Goal: Task Accomplishment & Management: Use online tool/utility

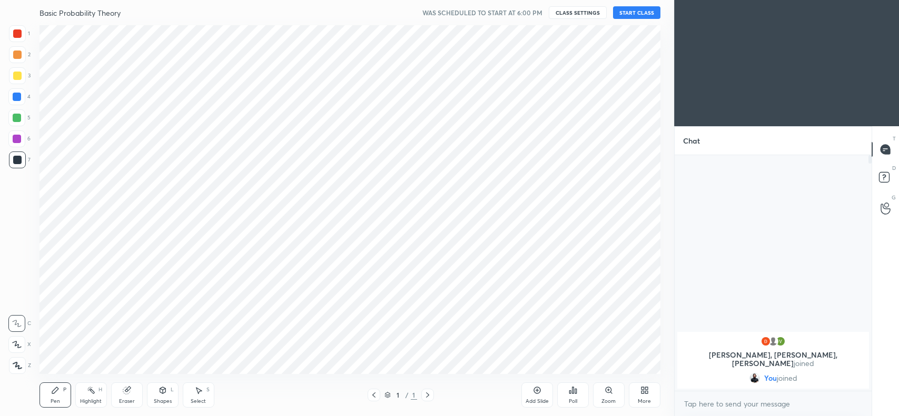
scroll to position [349, 632]
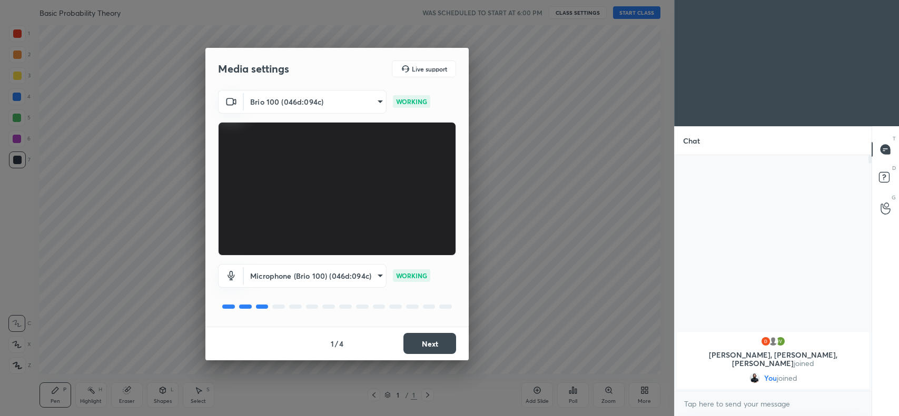
click at [427, 339] on button "Next" at bounding box center [429, 343] width 53 height 21
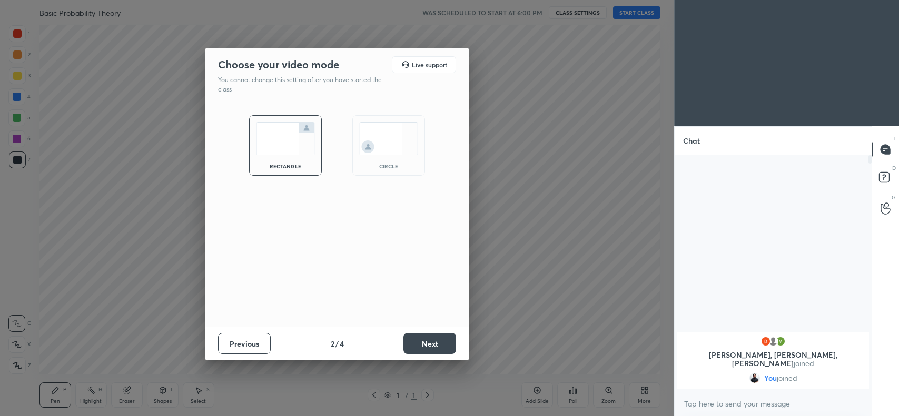
click at [427, 339] on button "Next" at bounding box center [429, 343] width 53 height 21
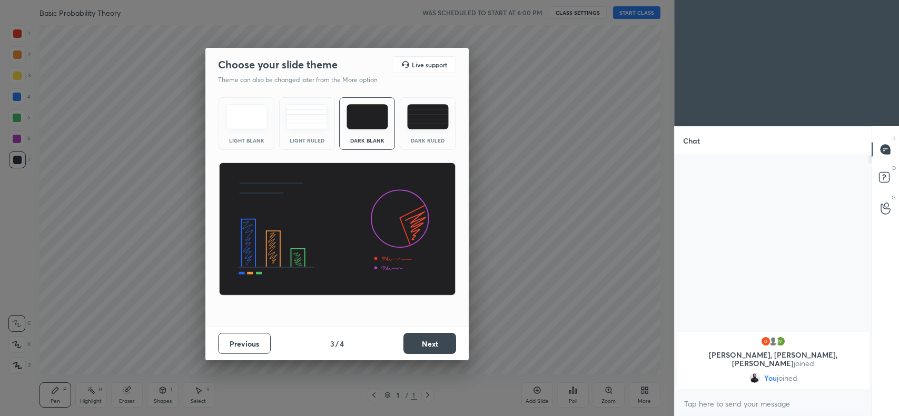
click at [427, 339] on button "Next" at bounding box center [429, 343] width 53 height 21
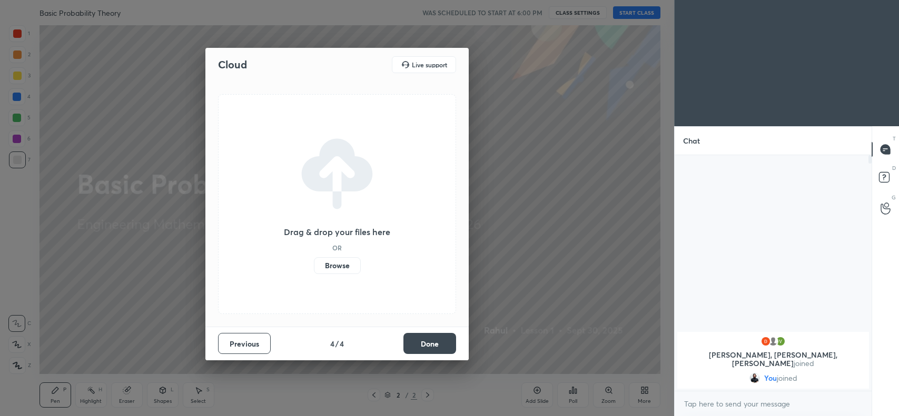
click at [353, 264] on label "Browse" at bounding box center [337, 265] width 47 height 17
click at [314, 264] on input "Browse" at bounding box center [314, 265] width 0 height 17
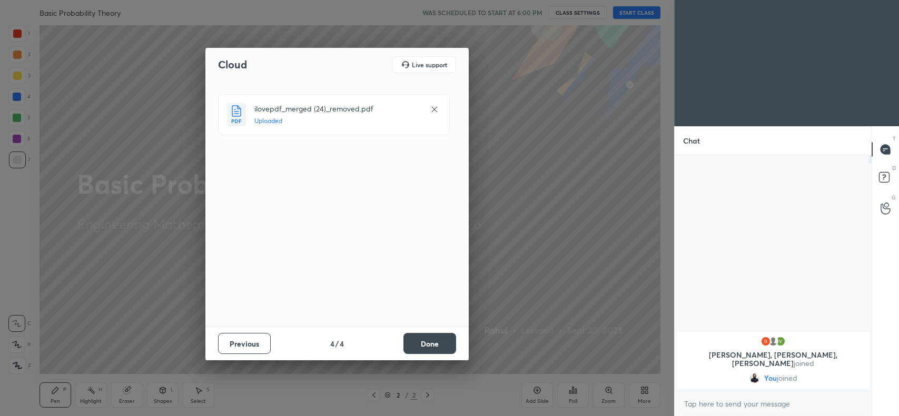
click at [425, 352] on button "Done" at bounding box center [429, 343] width 53 height 21
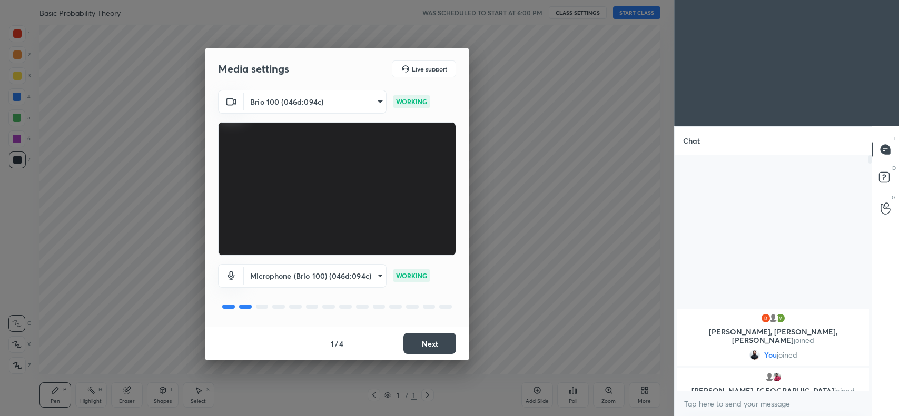
scroll to position [3, 3]
click at [424, 337] on button "Next" at bounding box center [429, 343] width 53 height 21
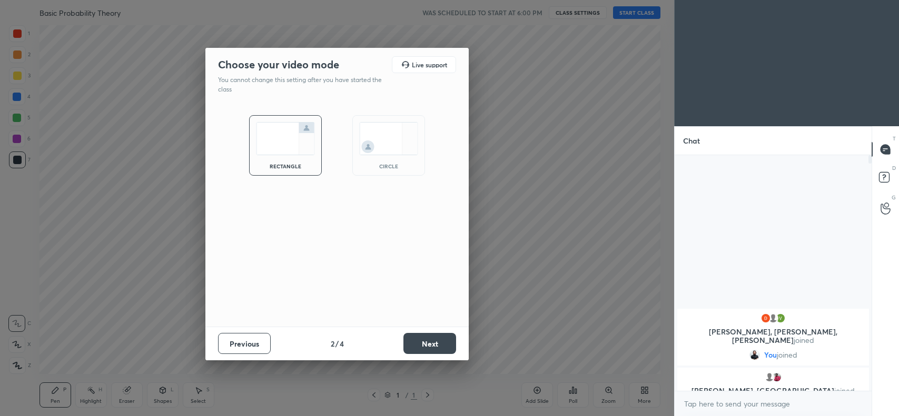
click at [424, 337] on button "Next" at bounding box center [429, 343] width 53 height 21
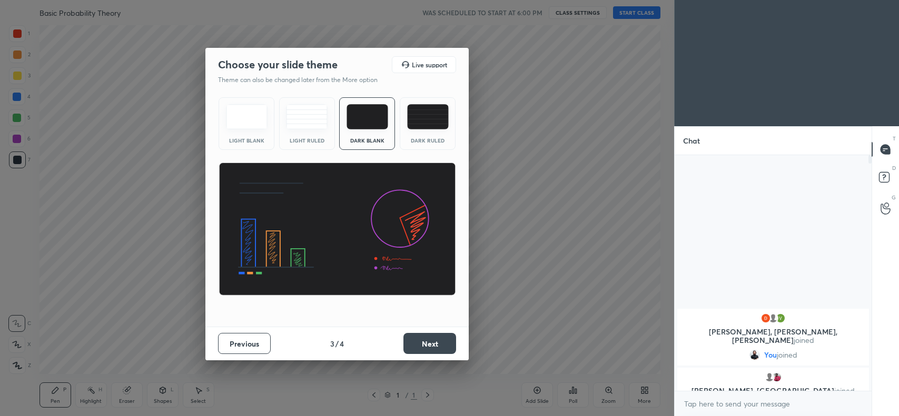
click at [428, 339] on button "Next" at bounding box center [429, 343] width 53 height 21
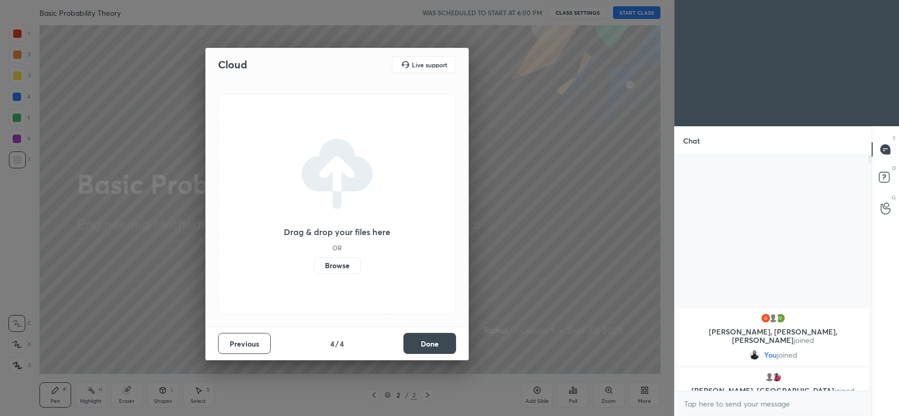
click at [353, 258] on label "Browse" at bounding box center [337, 265] width 47 height 17
click at [314, 258] on input "Browse" at bounding box center [314, 265] width 0 height 17
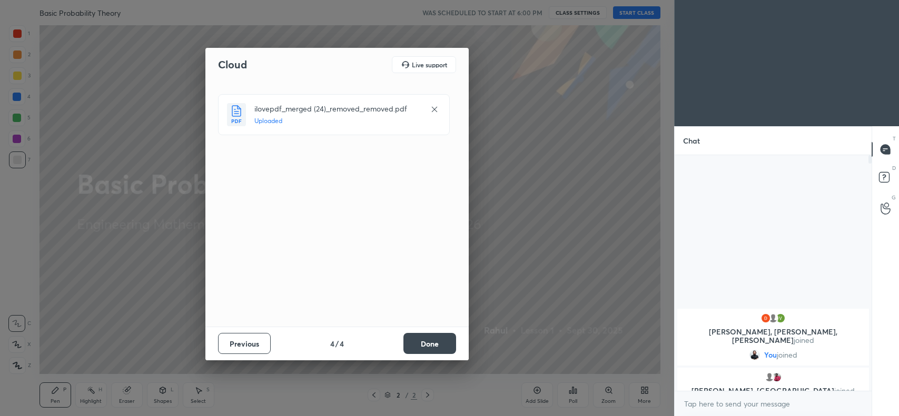
click at [433, 340] on button "Done" at bounding box center [429, 343] width 53 height 21
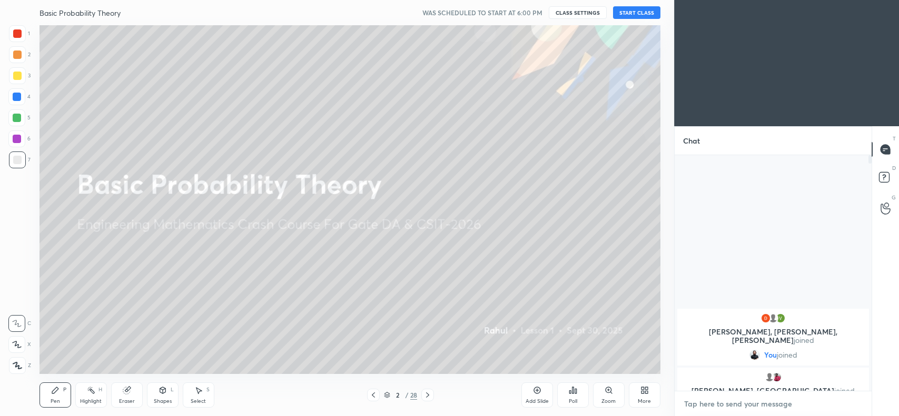
type textarea "x"
click at [828, 401] on textarea at bounding box center [773, 404] width 180 height 17
type textarea "c"
type textarea "x"
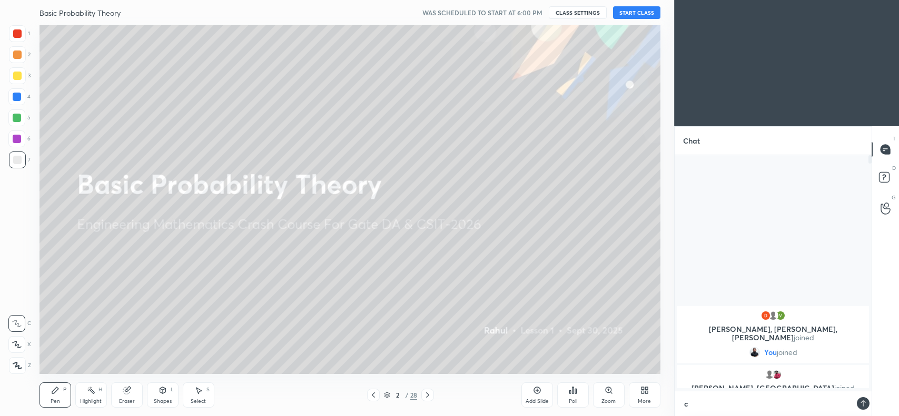
type textarea "cl"
type textarea "x"
type textarea "cla"
type textarea "x"
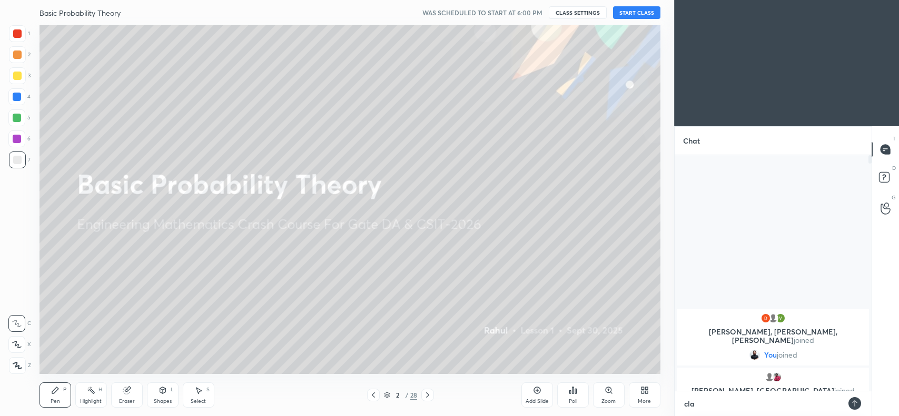
type textarea "clas"
type textarea "x"
type textarea "class"
type textarea "x"
type textarea "class"
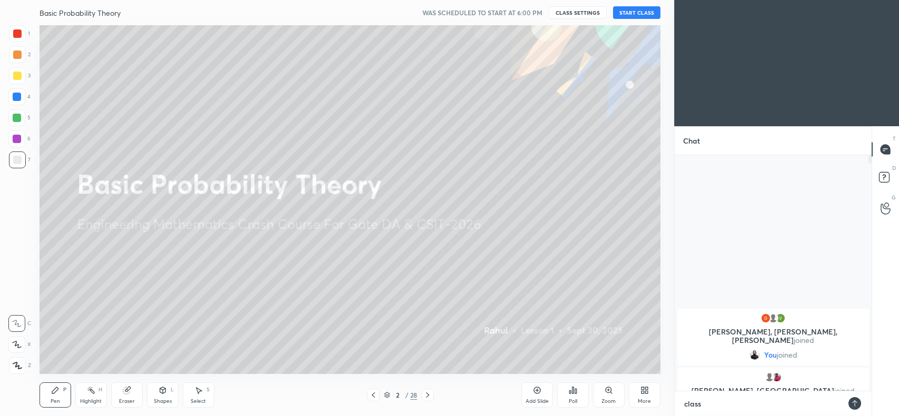
type textarea "x"
type textarea "class s"
type textarea "x"
type textarea "class st"
type textarea "x"
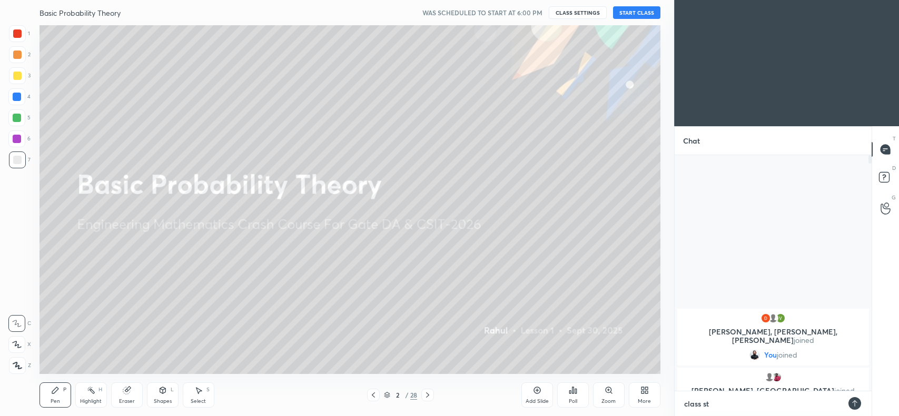
type textarea "class sta"
type textarea "x"
type textarea "class star"
type textarea "x"
type textarea "class start"
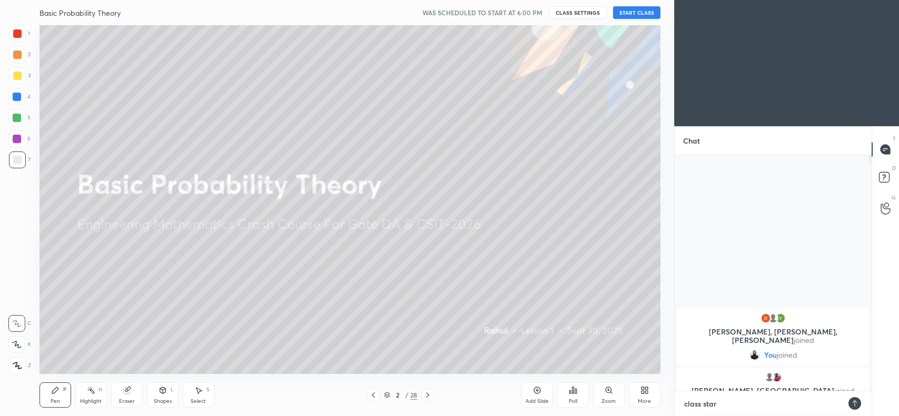
type textarea "x"
type textarea "class start"
type textarea "x"
type textarea "class start a"
type textarea "x"
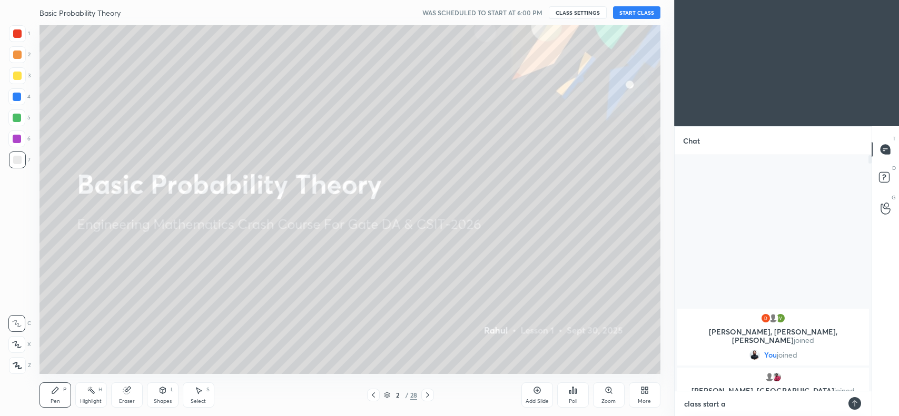
type textarea "class start at"
type textarea "x"
type textarea "class start at"
type textarea "x"
type textarea "class start at 6"
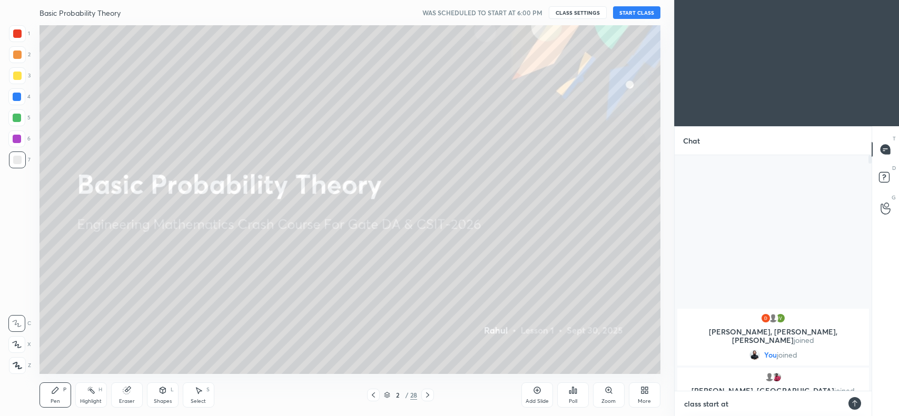
type textarea "x"
type textarea "class start at 6"
type textarea "x"
type textarea "class start at 6 :"
type textarea "x"
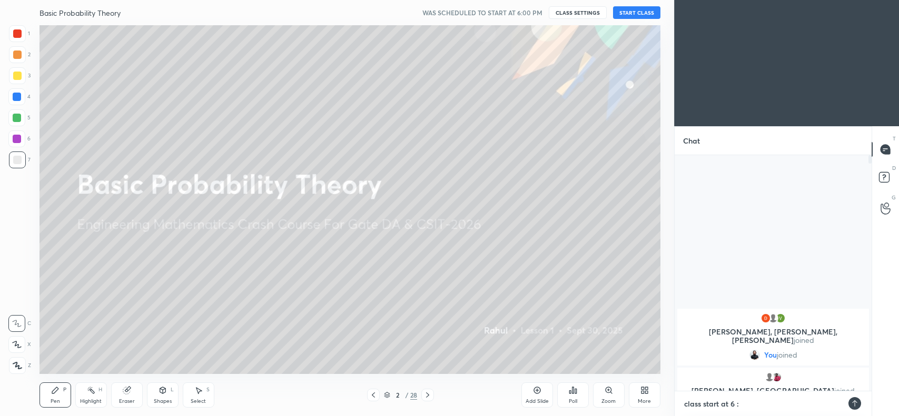
type textarea "class start at 6 :0"
type textarea "x"
type textarea "class start at 6 :01"
type textarea "x"
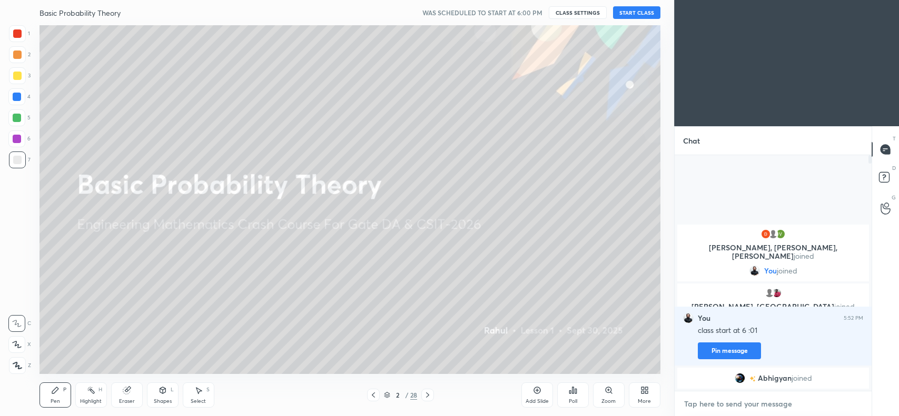
type textarea "x"
click at [722, 400] on textarea at bounding box center [773, 404] width 180 height 17
paste textarea "[URL][DOMAIN_NAME]"
type textarea "[URL][DOMAIN_NAME]"
type textarea "x"
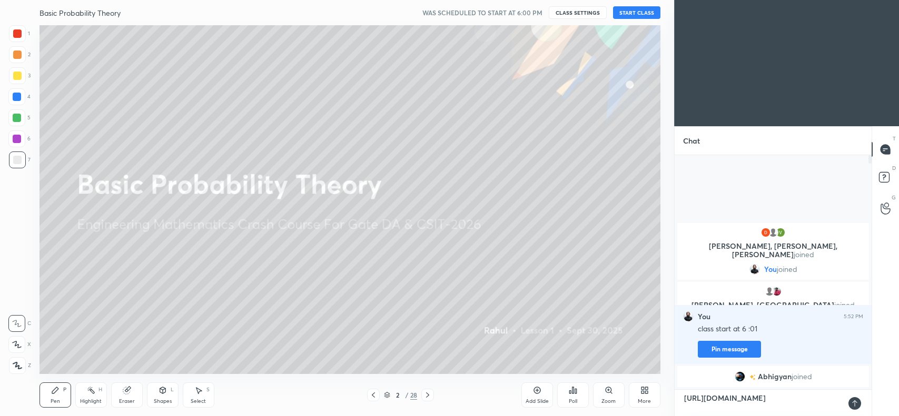
type textarea "x"
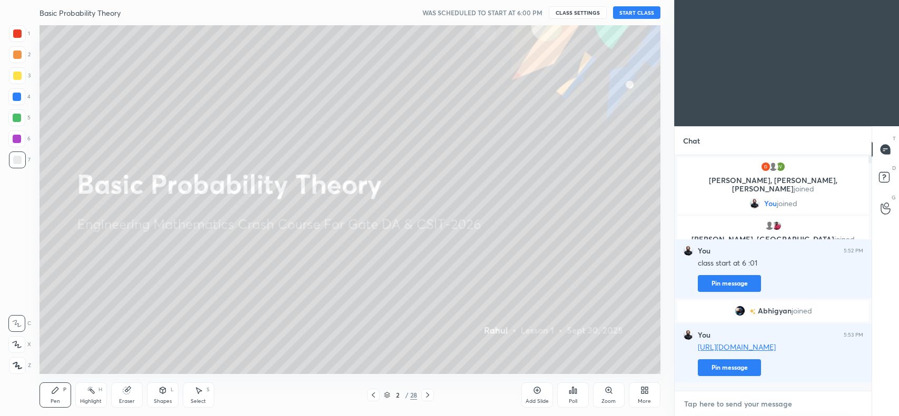
type textarea "g"
type textarea "x"
type textarea "gr"
type textarea "x"
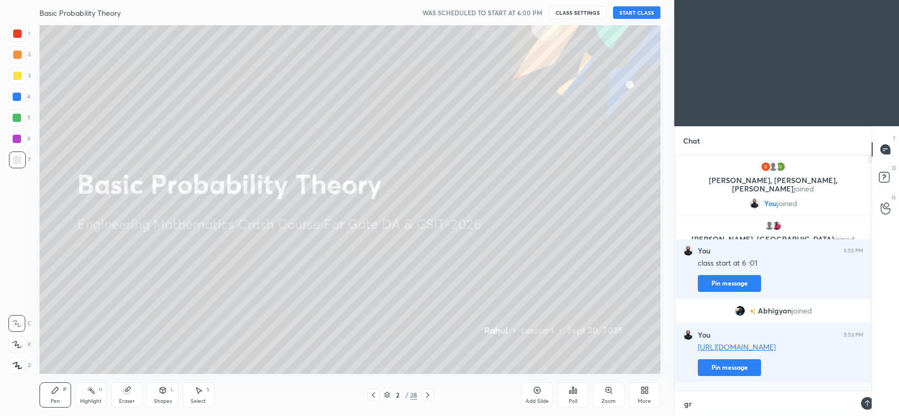
scroll to position [3, 3]
type textarea "gro"
type textarea "x"
type textarea "grou"
type textarea "x"
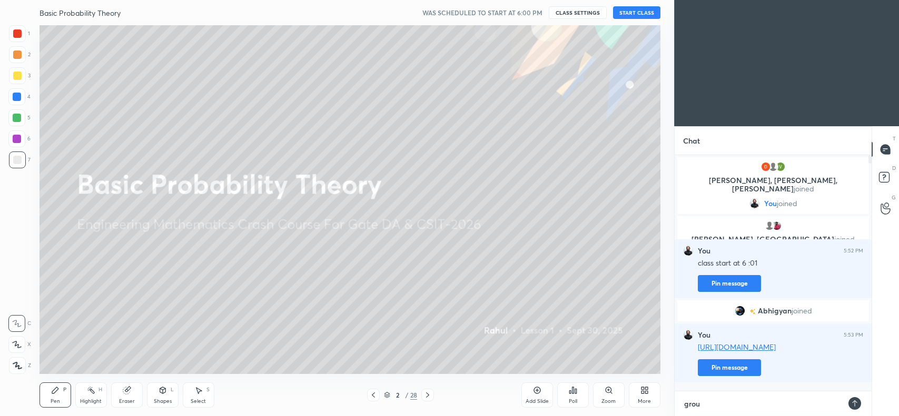
type textarea "group"
type textarea "x"
type textarea "group"
type textarea "x"
type textarea "group l"
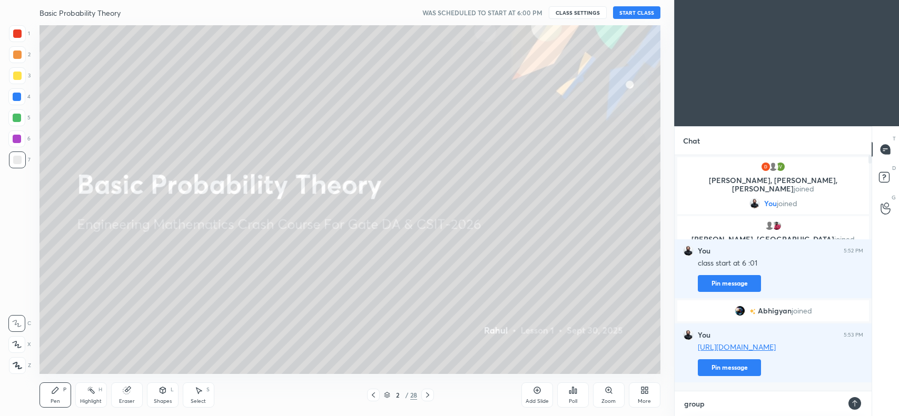
type textarea "x"
type textarea "group li"
type textarea "x"
type textarea "group lin"
type textarea "x"
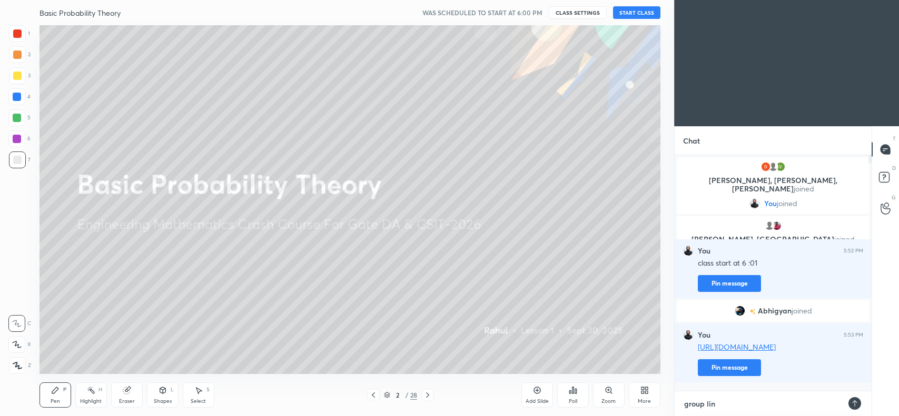
type textarea "group link"
type textarea "x"
type textarea "group link"
type textarea "x"
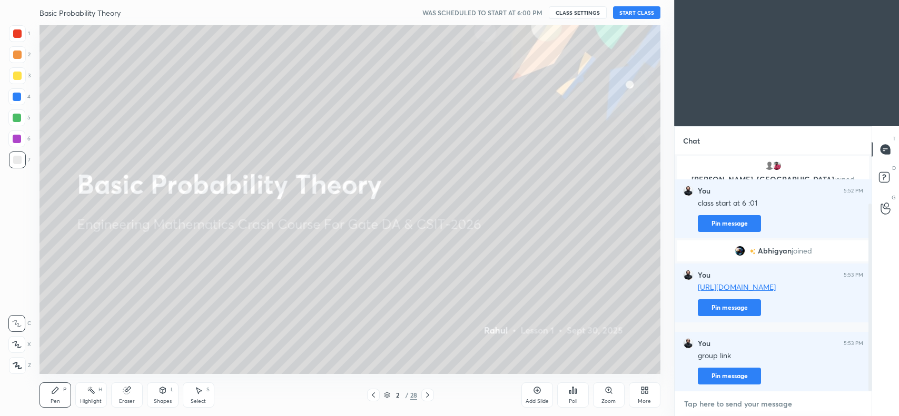
scroll to position [98, 0]
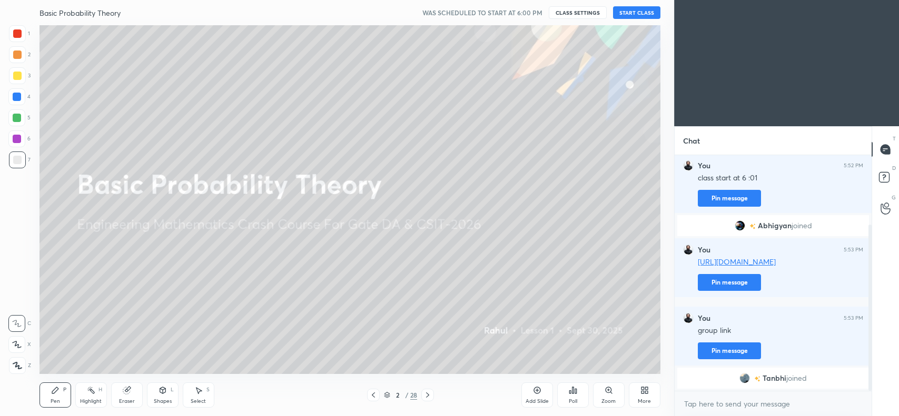
click at [15, 56] on div at bounding box center [17, 55] width 8 height 8
type textarea "x"
click at [733, 400] on textarea at bounding box center [773, 404] width 180 height 17
paste textarea "[URL][DOMAIN_NAME]"
type textarea "[URL][DOMAIN_NAME]"
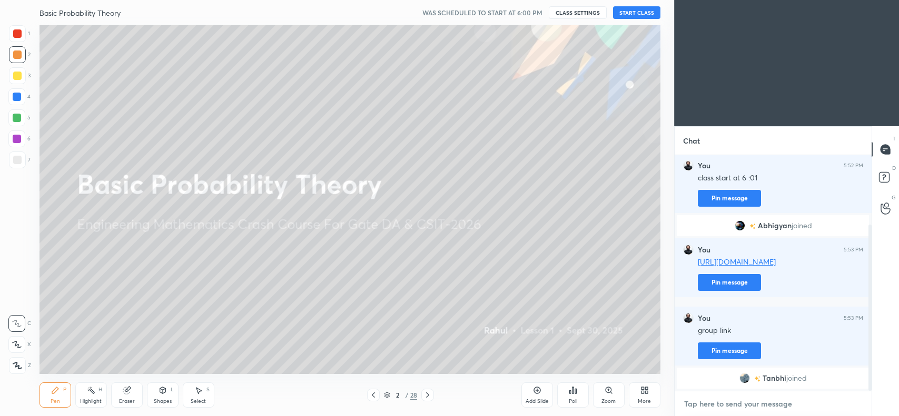
type textarea "x"
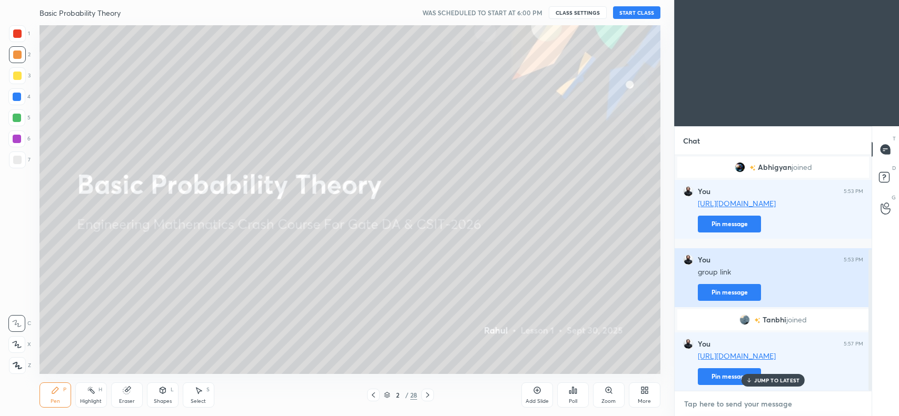
scroll to position [157, 0]
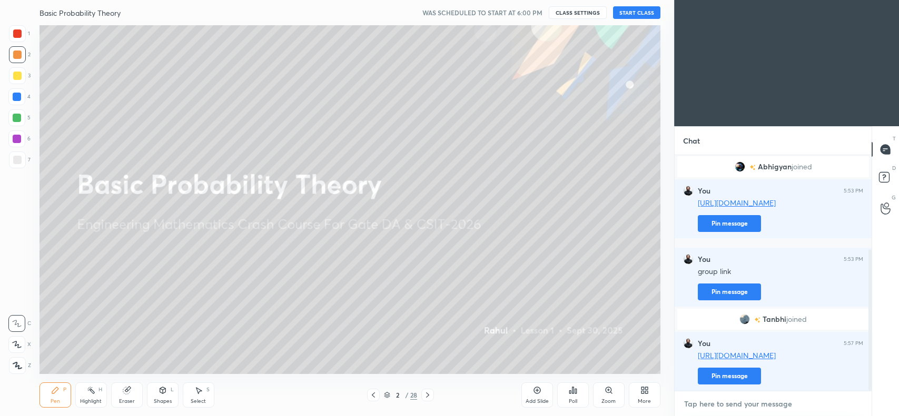
click at [735, 411] on textarea at bounding box center [773, 404] width 180 height 17
type textarea "t"
type textarea "x"
type textarea "te"
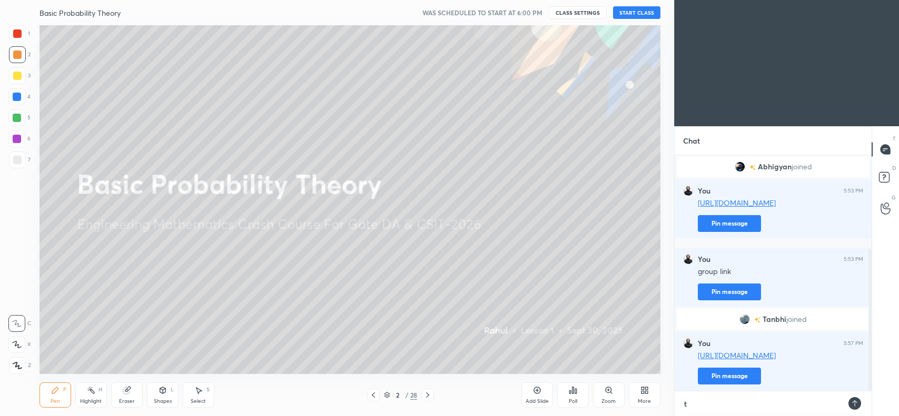
type textarea "x"
type textarea "tel"
type textarea "x"
type textarea "tele"
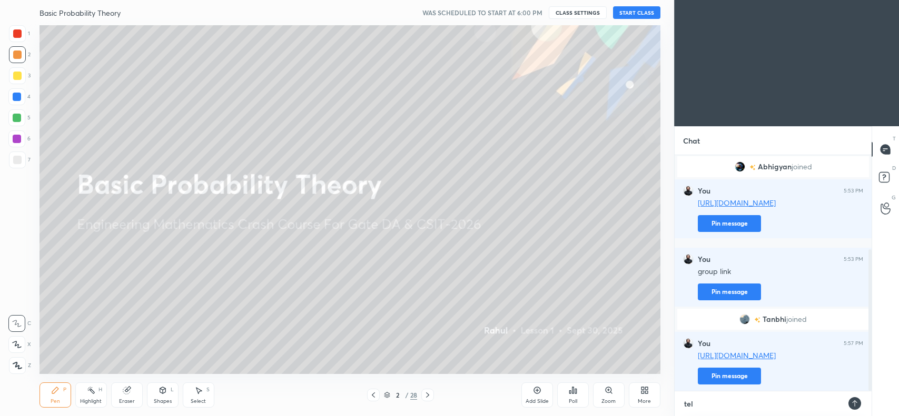
type textarea "x"
type textarea "teleg"
type textarea "x"
type textarea "telegr"
type textarea "x"
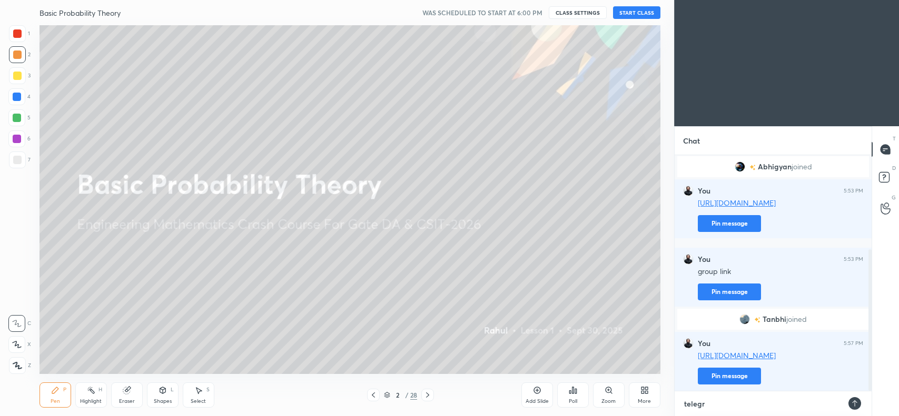
type textarea "telegra"
type textarea "x"
type textarea "telegram"
type textarea "x"
type textarea "telegram"
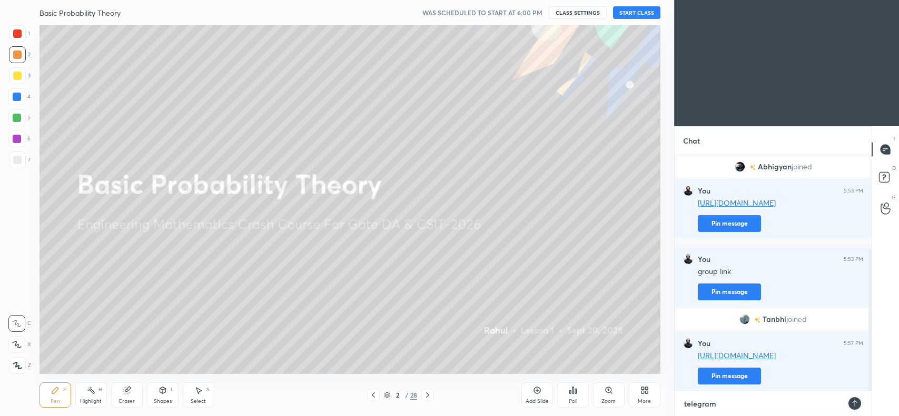
type textarea "x"
type textarea "telegram l"
type textarea "x"
type textarea "telegram li"
type textarea "x"
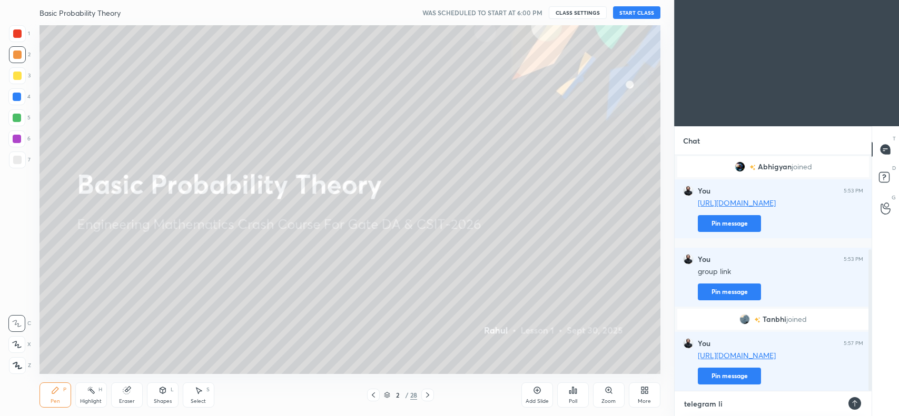
type textarea "telegram lin"
type textarea "x"
type textarea "telegram link"
type textarea "x"
type textarea "telegram link"
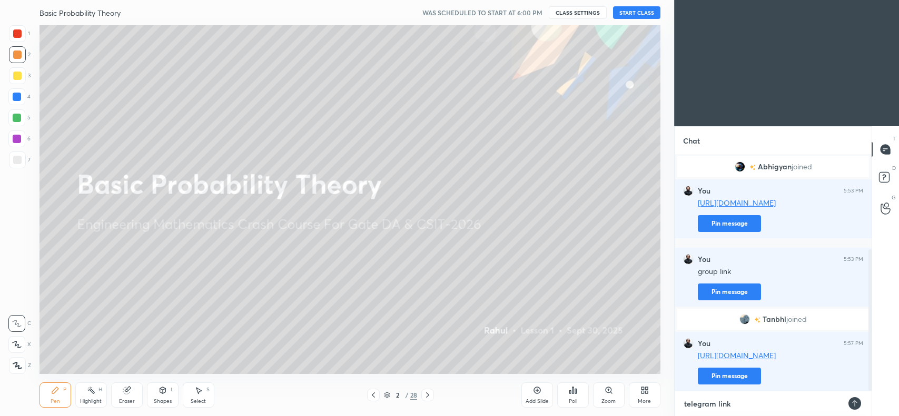
type textarea "x"
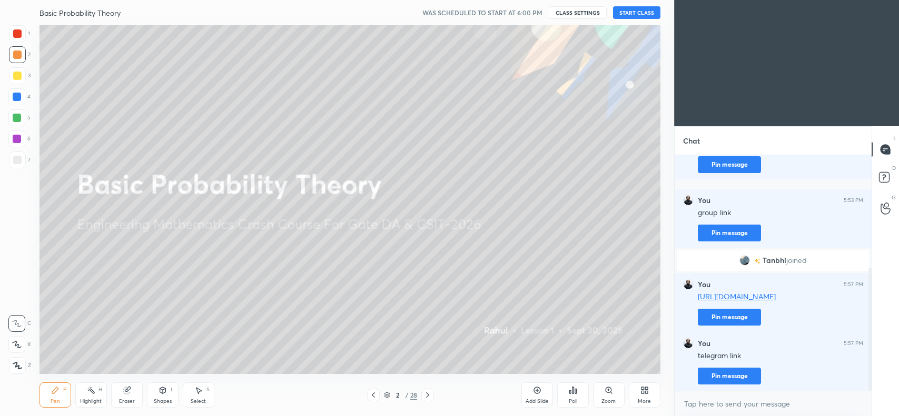
click at [129, 393] on icon at bounding box center [127, 390] width 8 height 8
type textarea "x"
click at [22, 365] on span "Erase all" at bounding box center [17, 365] width 16 height 7
click at [20, 344] on icon at bounding box center [16, 344] width 9 height 7
click at [19, 76] on div at bounding box center [17, 76] width 8 height 8
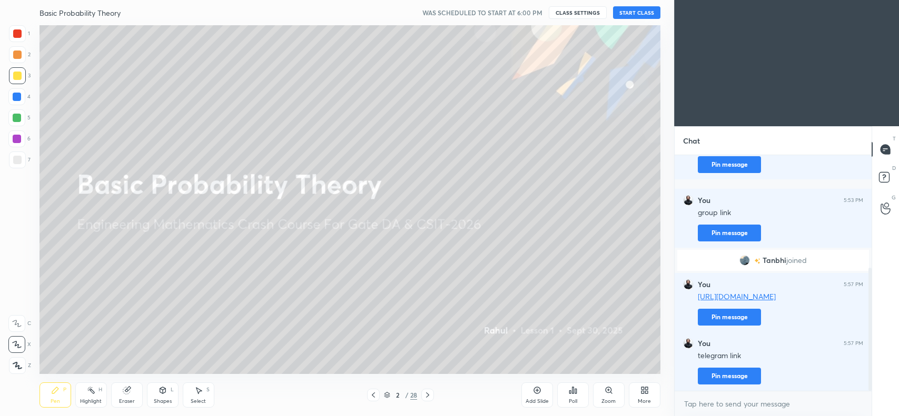
click at [122, 398] on div "Eraser" at bounding box center [127, 395] width 32 height 25
click at [19, 363] on span "Erase all" at bounding box center [17, 365] width 16 height 7
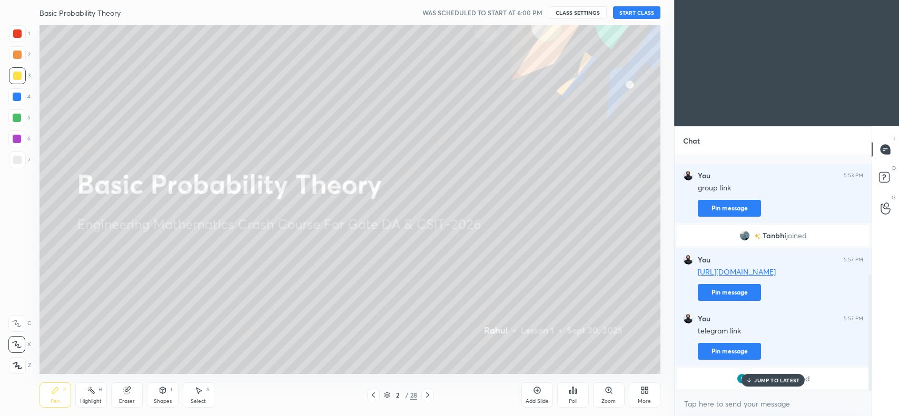
click at [751, 382] on div "grid" at bounding box center [744, 379] width 15 height 11
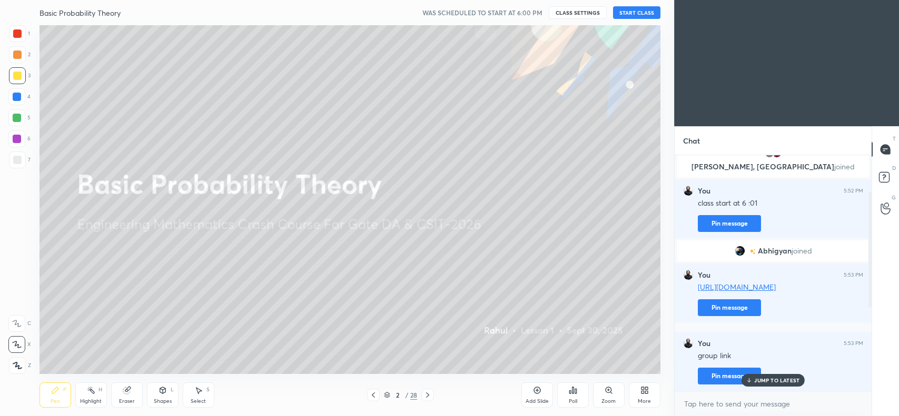
scroll to position [72, 0]
click at [787, 382] on p "1 NEW MESSAGE" at bounding box center [777, 381] width 45 height 6
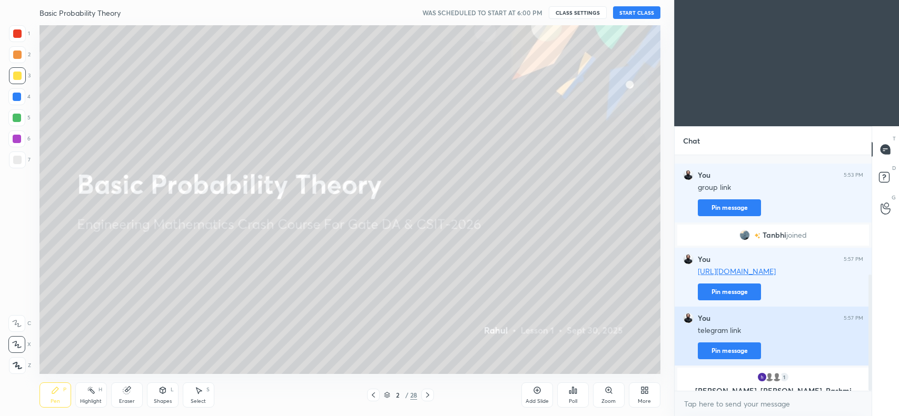
scroll to position [262, 0]
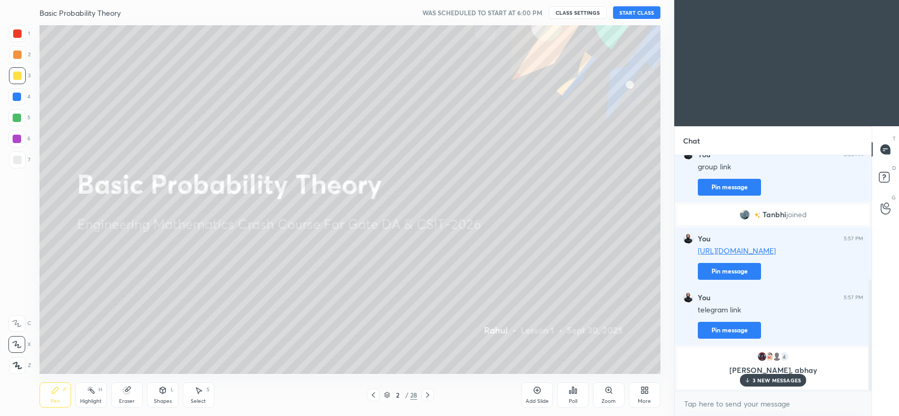
click at [785, 381] on p "3 NEW MESSAGES" at bounding box center [776, 381] width 48 height 6
click at [577, 13] on button "CLASS SETTINGS" at bounding box center [578, 12] width 58 height 13
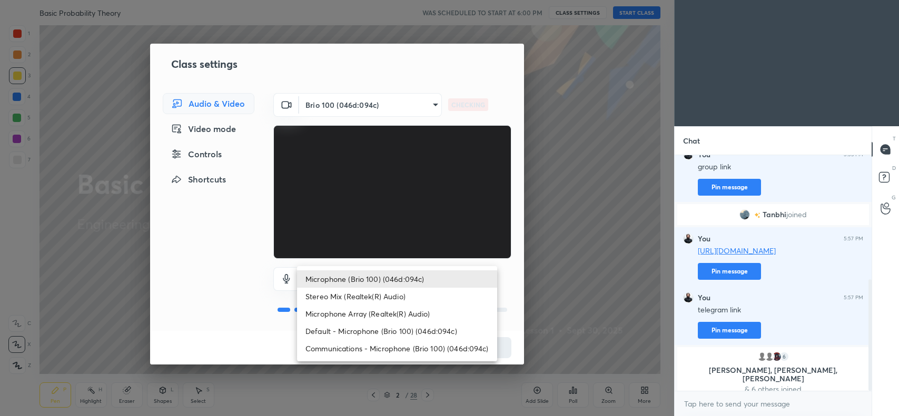
click at [402, 270] on body "1 2 3 4 5 6 7 C X Z C X Z E E Erase all H H Basic Probability Theory WAS SCHEDU…" at bounding box center [449, 208] width 899 height 416
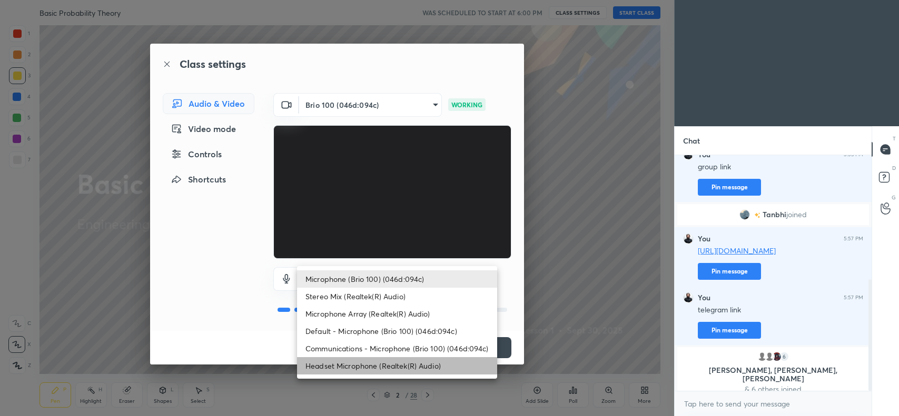
click at [399, 362] on li "Headset Microphone (Realtek(R) Audio)" at bounding box center [397, 366] width 200 height 17
type input "c5357366373ea2228791facba39c50250624b571dc46e3de83a2300c7d444454"
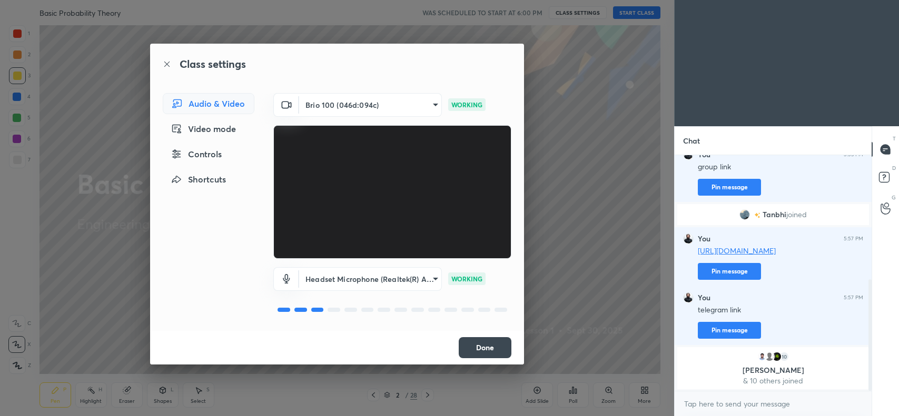
click at [483, 346] on button "Done" at bounding box center [485, 348] width 53 height 21
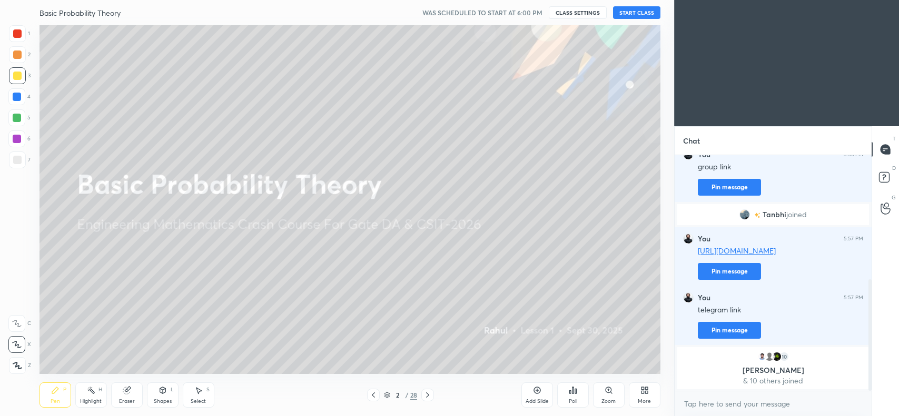
click at [636, 11] on button "START CLASS" at bounding box center [636, 12] width 47 height 13
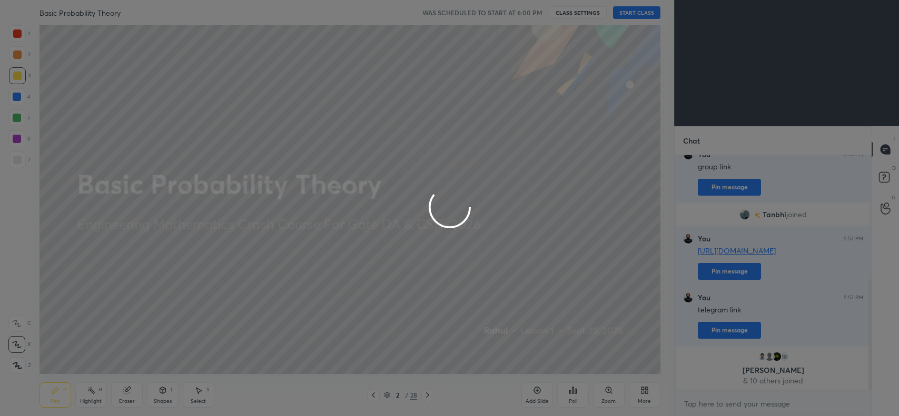
type textarea "x"
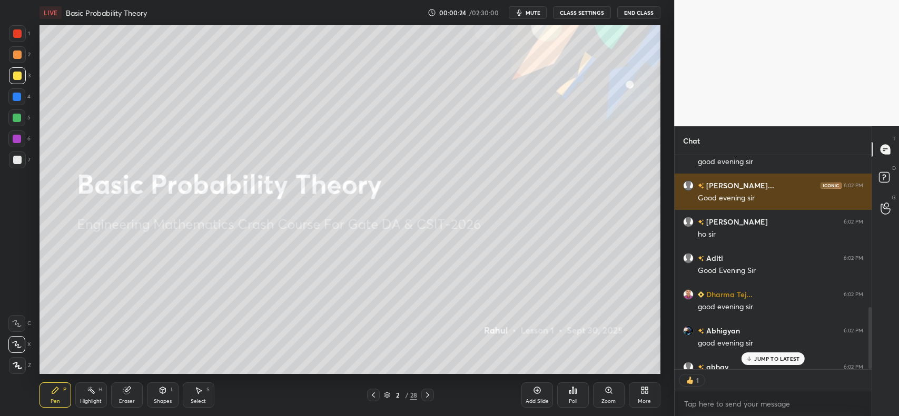
scroll to position [3, 3]
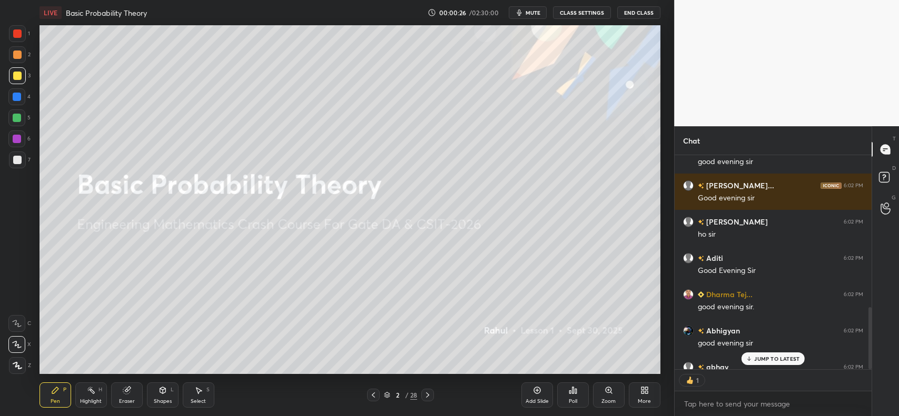
click at [771, 359] on p "JUMP TO LATEST" at bounding box center [776, 359] width 45 height 6
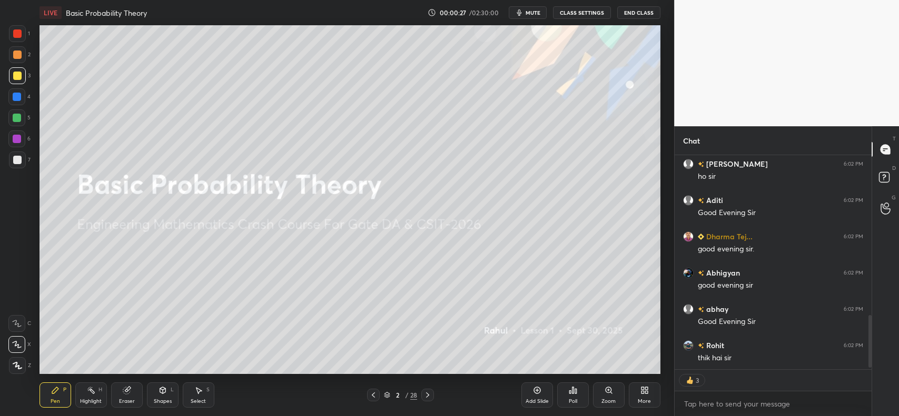
scroll to position [661, 0]
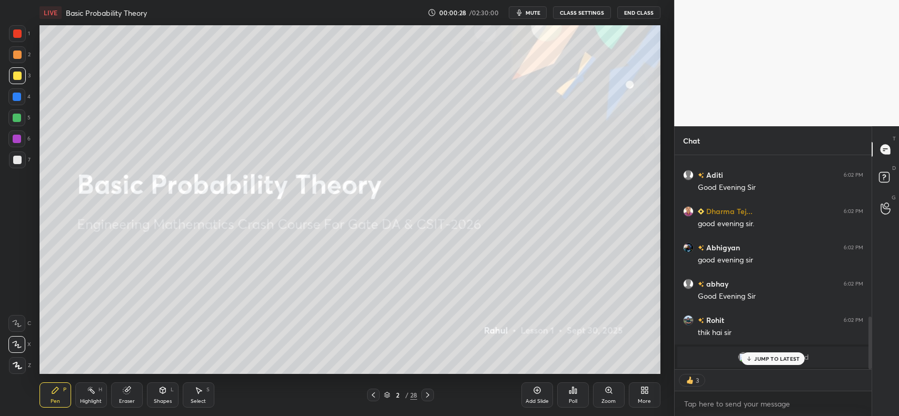
click at [762, 362] on div "JUMP TO LATEST" at bounding box center [772, 359] width 63 height 13
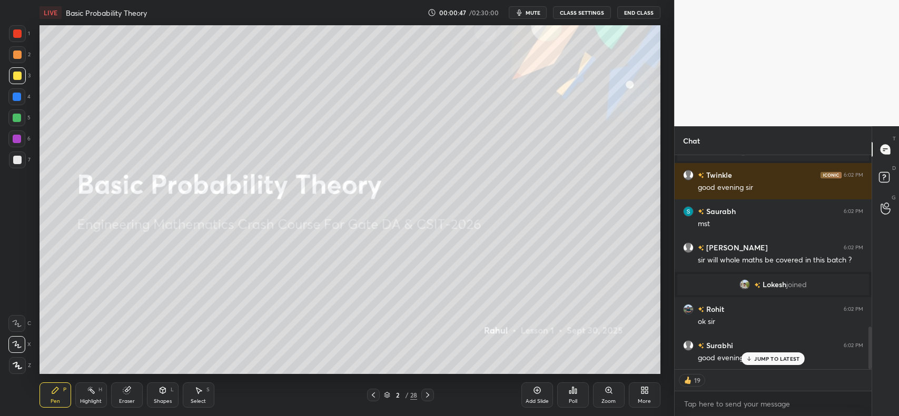
scroll to position [893, 0]
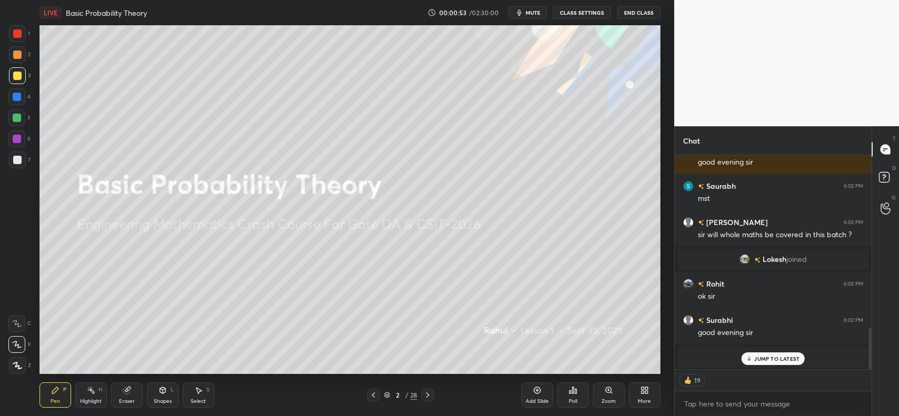
click at [774, 361] on p "JUMP TO LATEST" at bounding box center [776, 359] width 45 height 6
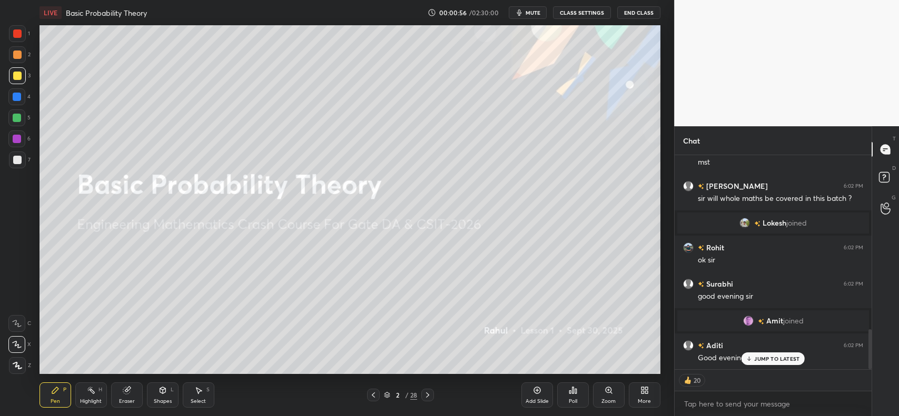
click at [536, 396] on div "Add Slide" at bounding box center [537, 395] width 32 height 25
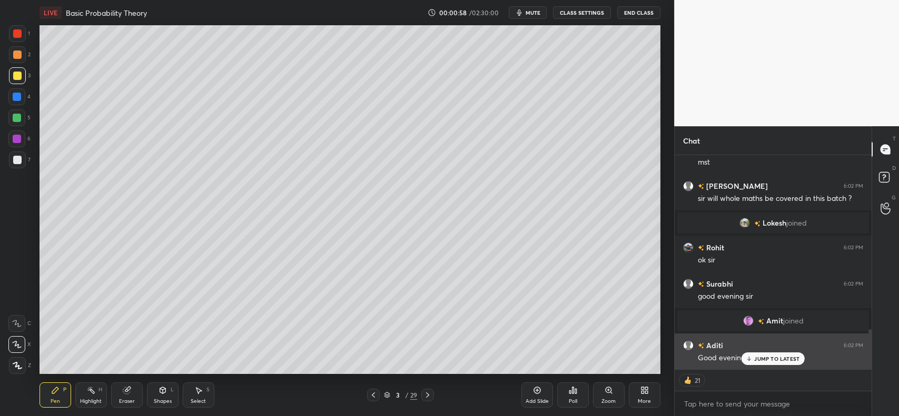
click at [779, 361] on p "JUMP TO LATEST" at bounding box center [776, 359] width 45 height 6
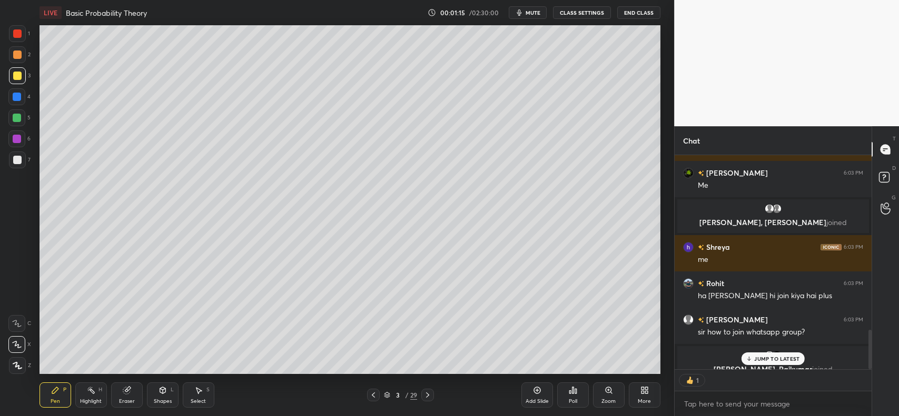
scroll to position [949, 0]
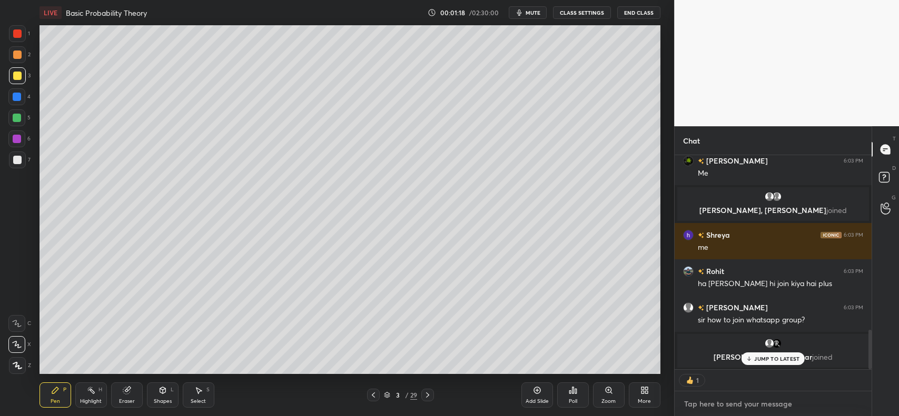
click at [727, 403] on textarea at bounding box center [773, 404] width 180 height 17
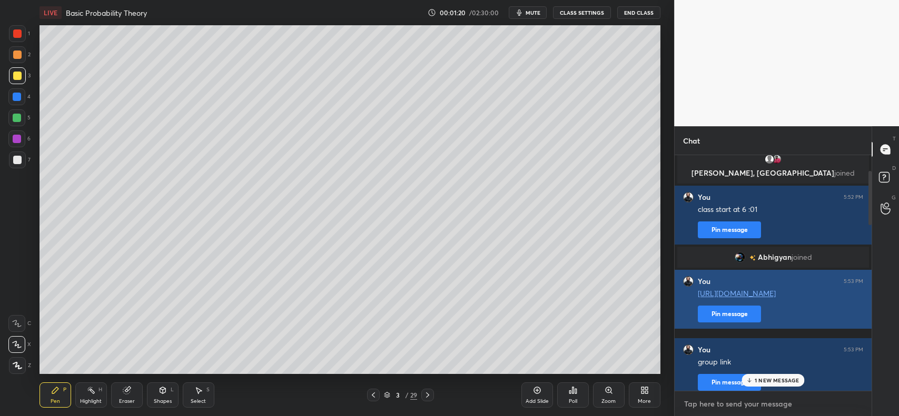
scroll to position [69, 0]
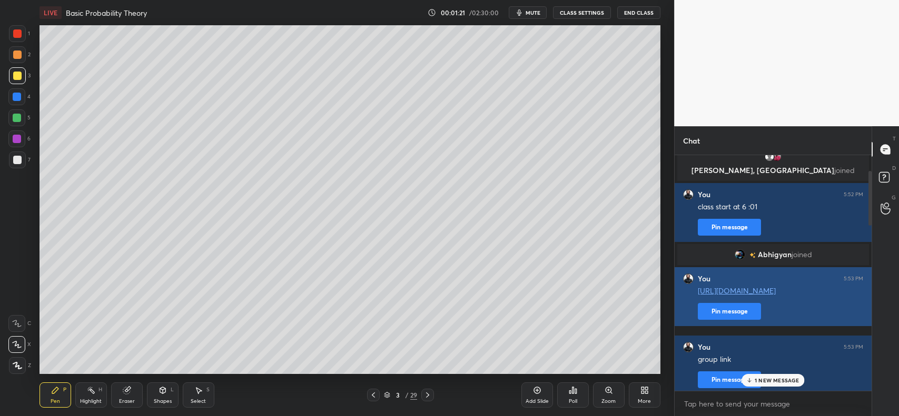
click at [736, 313] on button "Pin message" at bounding box center [729, 311] width 63 height 17
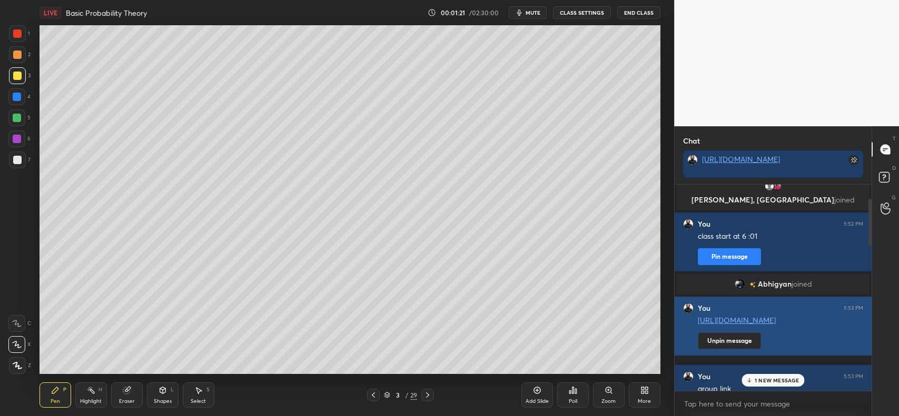
scroll to position [0, 0]
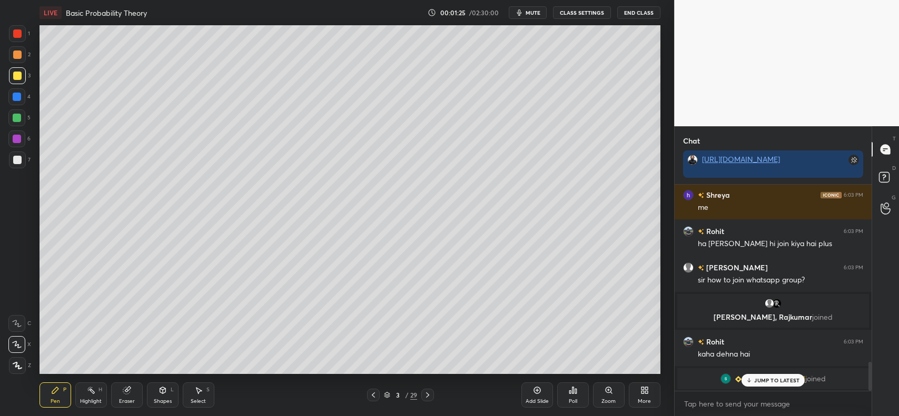
click at [774, 379] on p "JUMP TO LATEST" at bounding box center [776, 381] width 45 height 6
click at [770, 396] on textarea at bounding box center [773, 404] width 180 height 17
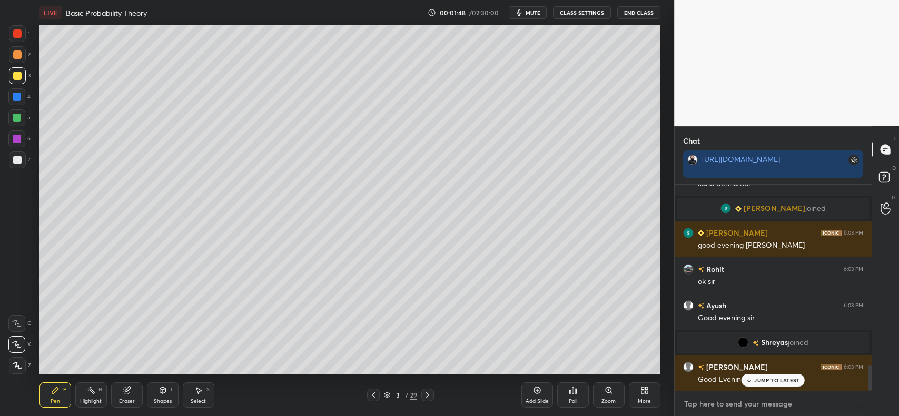
scroll to position [1452, 0]
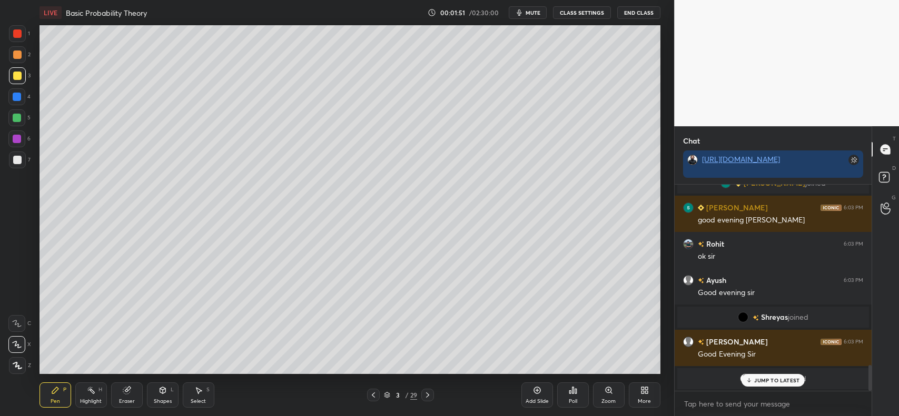
click at [763, 382] on p "JUMP TO LATEST" at bounding box center [776, 381] width 45 height 6
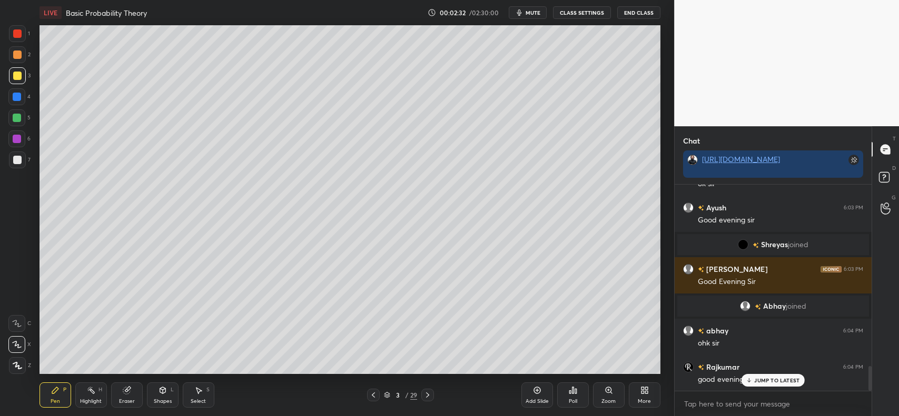
scroll to position [1561, 0]
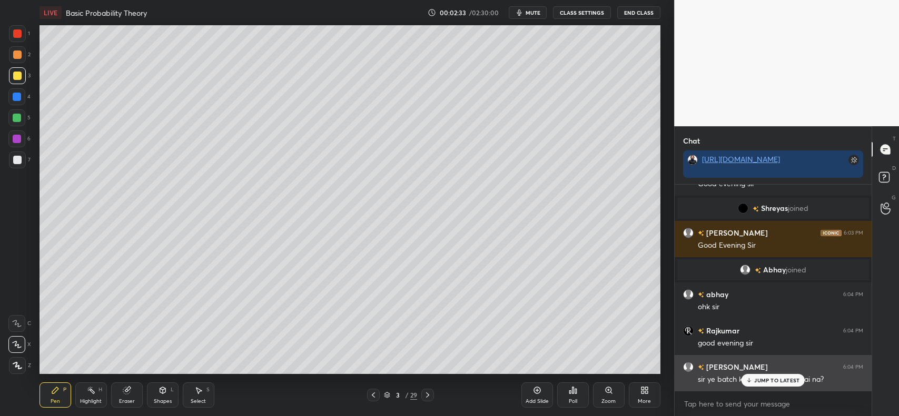
click at [765, 382] on p "JUMP TO LATEST" at bounding box center [776, 381] width 45 height 6
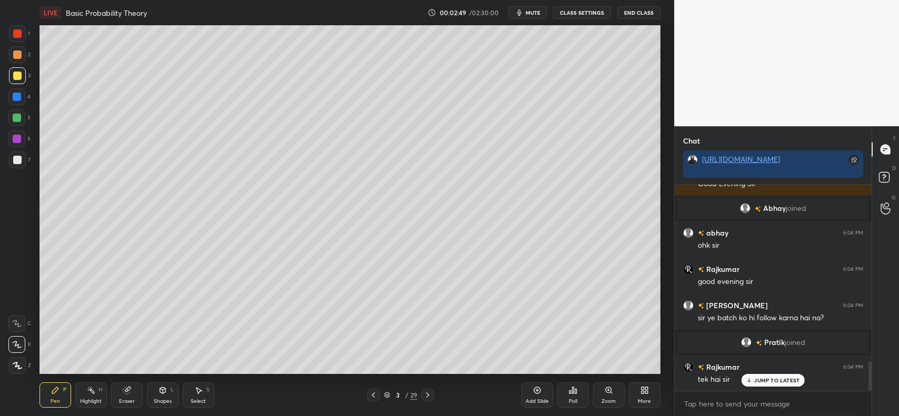
scroll to position [1285, 0]
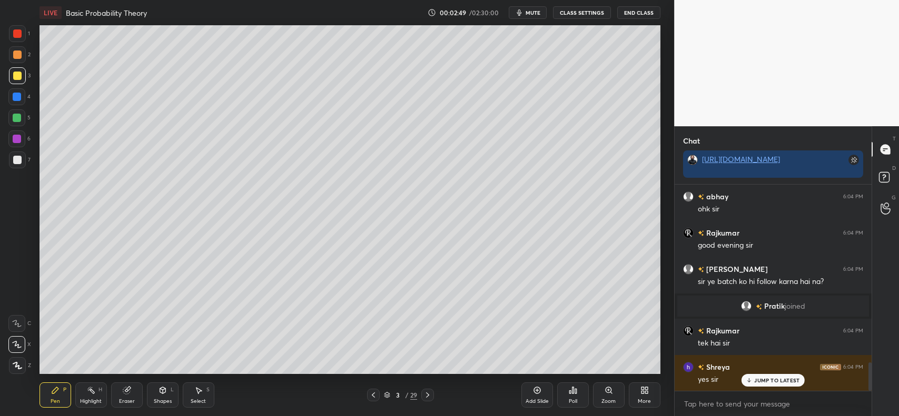
click at [761, 380] on p "JUMP TO LATEST" at bounding box center [776, 381] width 45 height 6
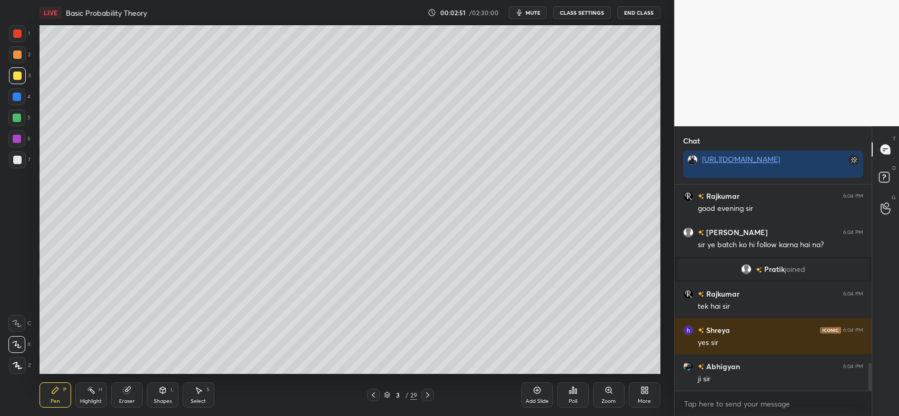
click at [17, 72] on div at bounding box center [17, 76] width 8 height 8
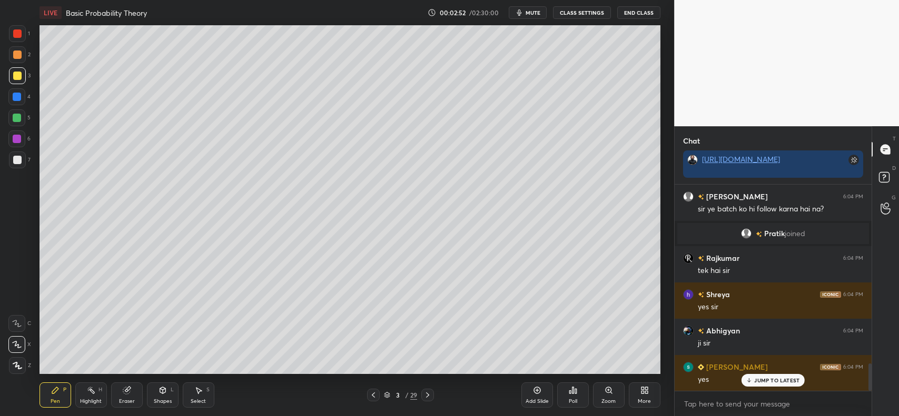
click at [14, 343] on icon at bounding box center [16, 344] width 9 height 7
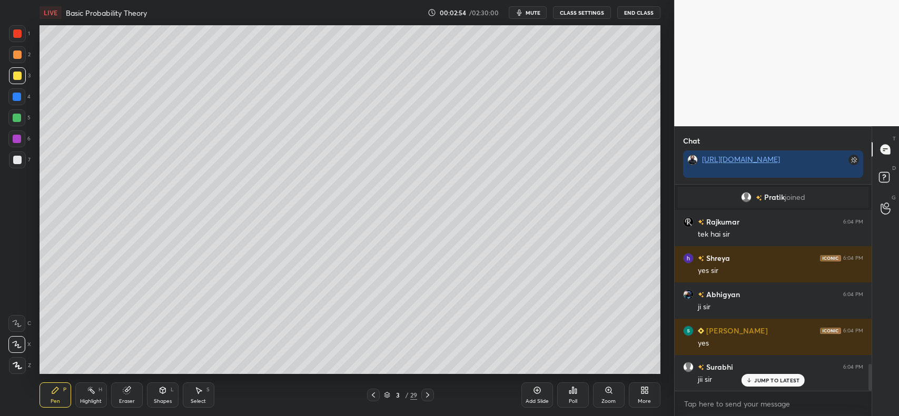
click at [16, 73] on div at bounding box center [17, 76] width 8 height 8
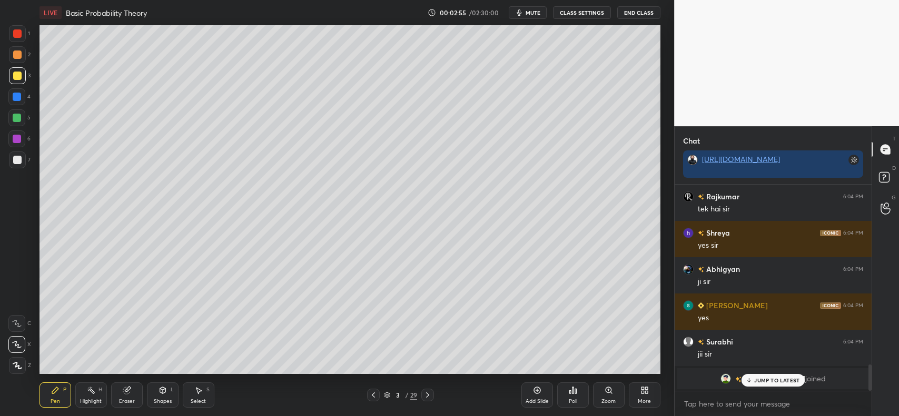
click at [765, 381] on p "JUMP TO LATEST" at bounding box center [776, 381] width 45 height 6
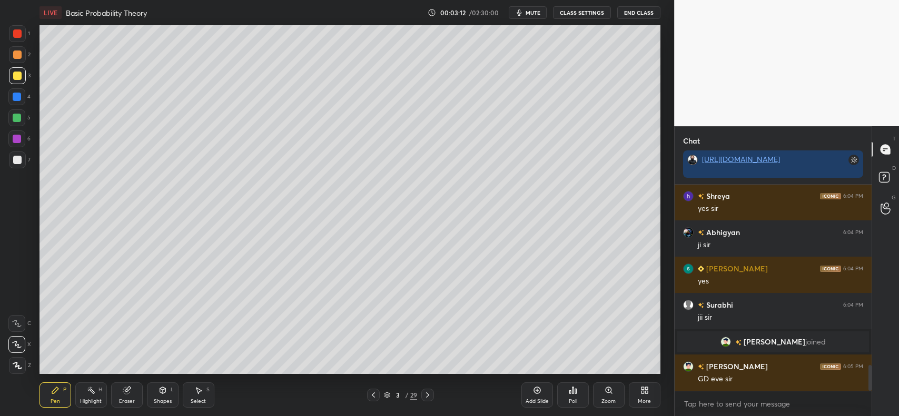
click at [162, 395] on div "Shapes L" at bounding box center [163, 395] width 32 height 25
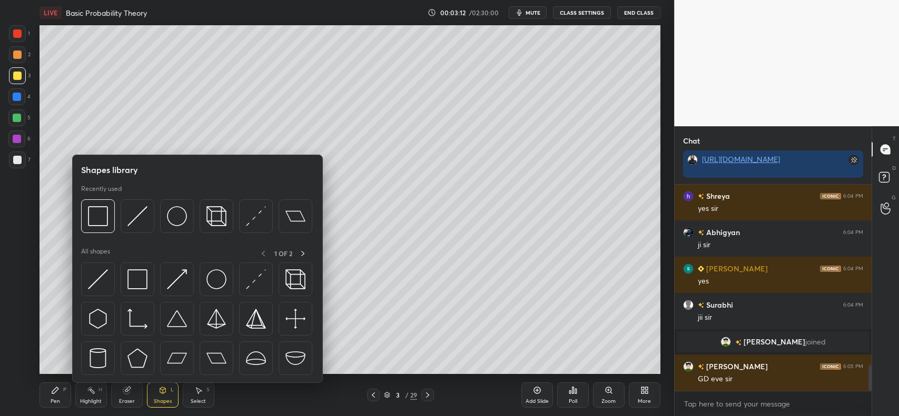
click at [141, 219] on img at bounding box center [137, 216] width 20 height 20
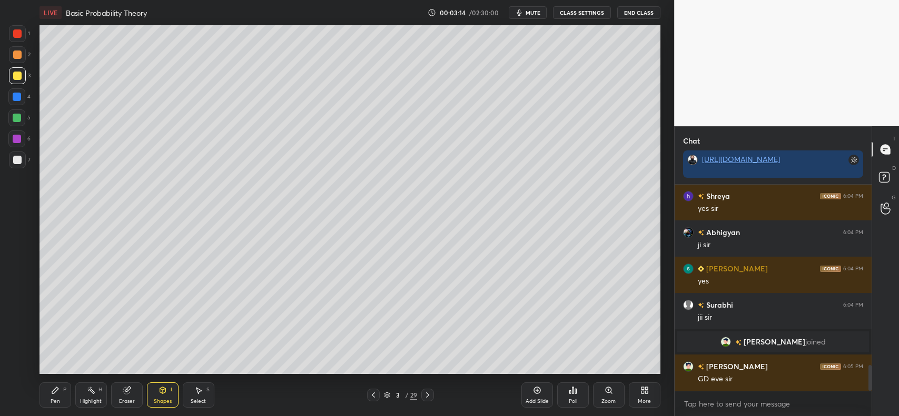
click at [55, 402] on div "Pen" at bounding box center [55, 401] width 9 height 5
click at [14, 158] on div at bounding box center [17, 160] width 8 height 8
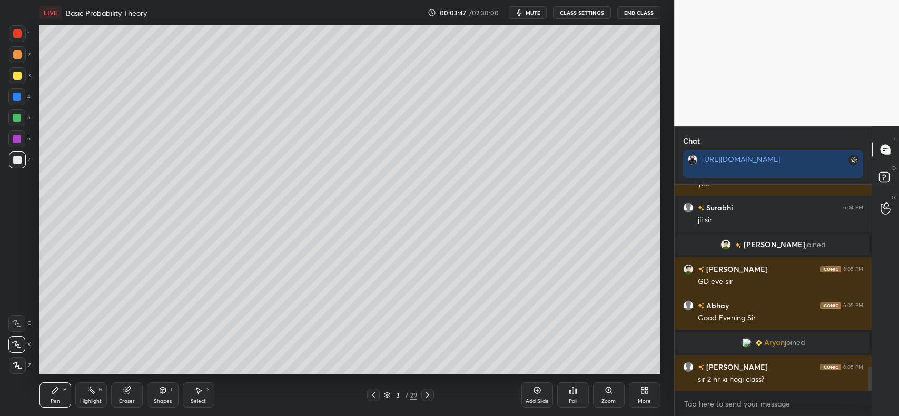
scroll to position [1579, 0]
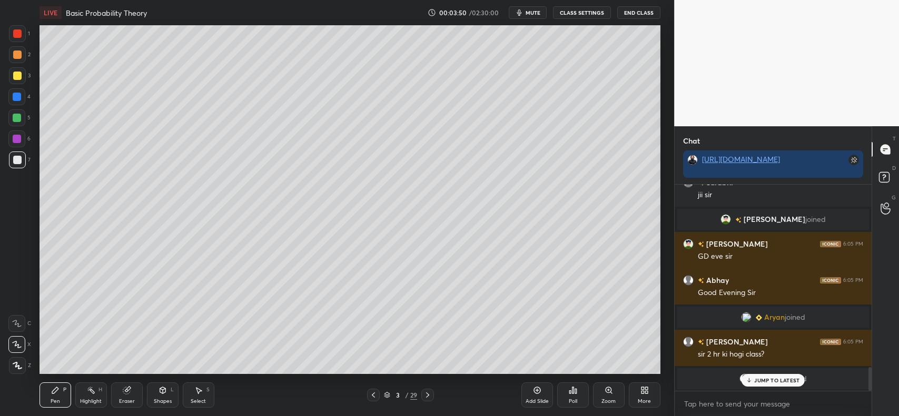
click at [767, 380] on p "JUMP TO LATEST" at bounding box center [776, 381] width 45 height 6
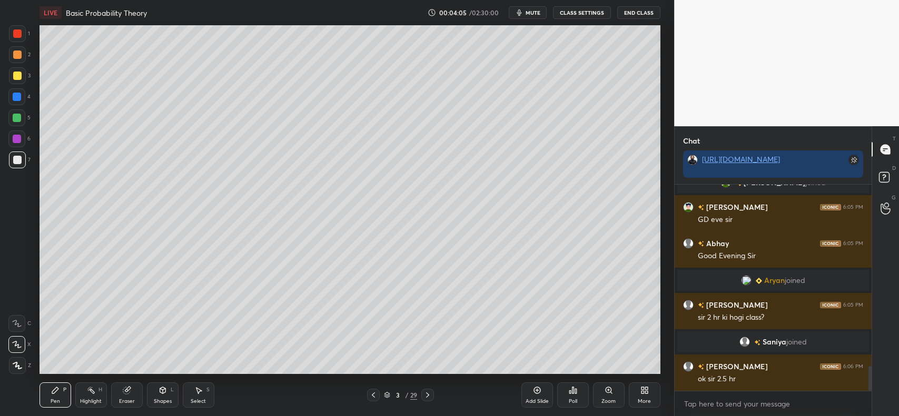
click at [18, 56] on div at bounding box center [17, 55] width 8 height 8
click at [129, 395] on icon at bounding box center [127, 390] width 8 height 8
click at [51, 401] on div "Pen" at bounding box center [55, 401] width 9 height 5
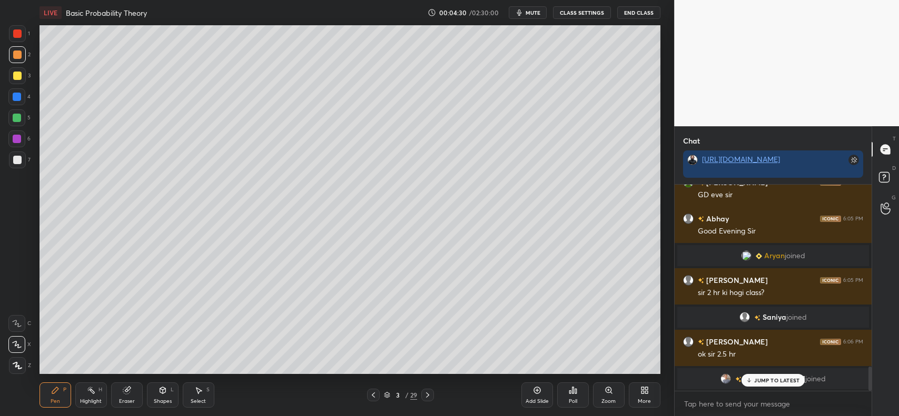
click at [756, 378] on p "JUMP TO LATEST" at bounding box center [776, 381] width 45 height 6
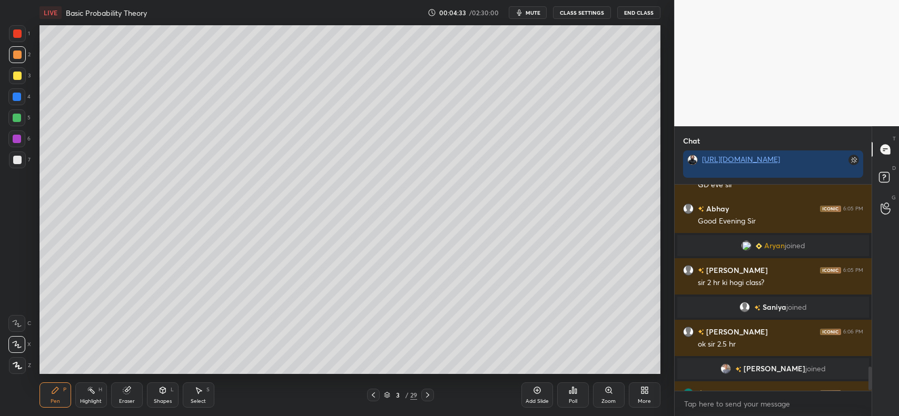
scroll to position [1575, 0]
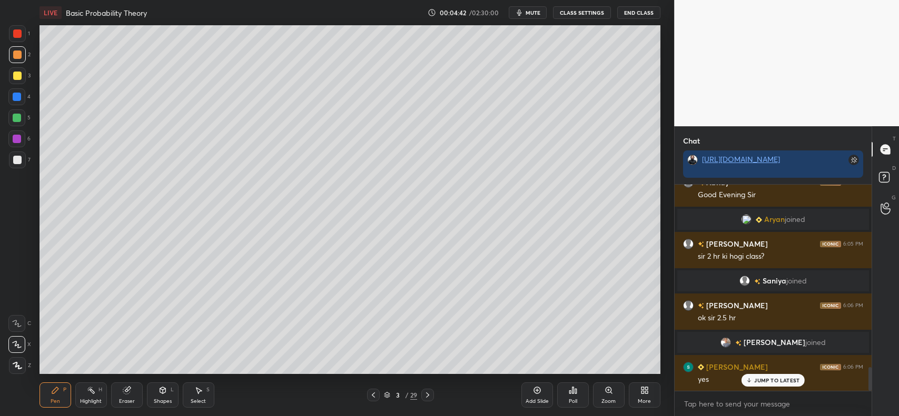
click at [16, 95] on div at bounding box center [17, 97] width 8 height 8
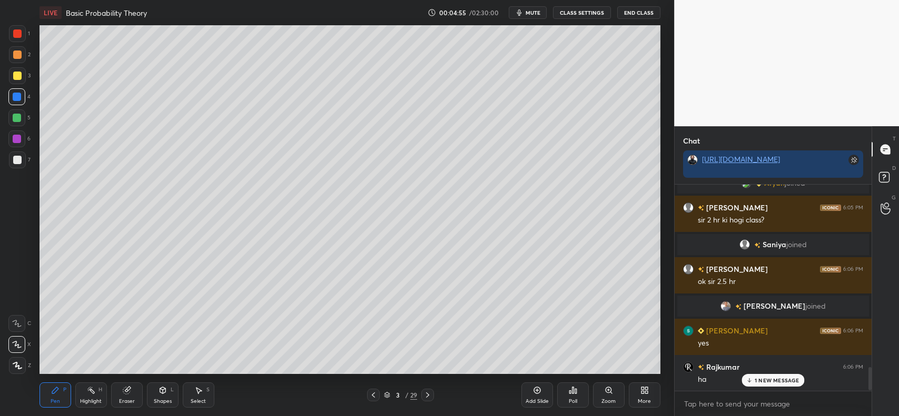
scroll to position [1648, 0]
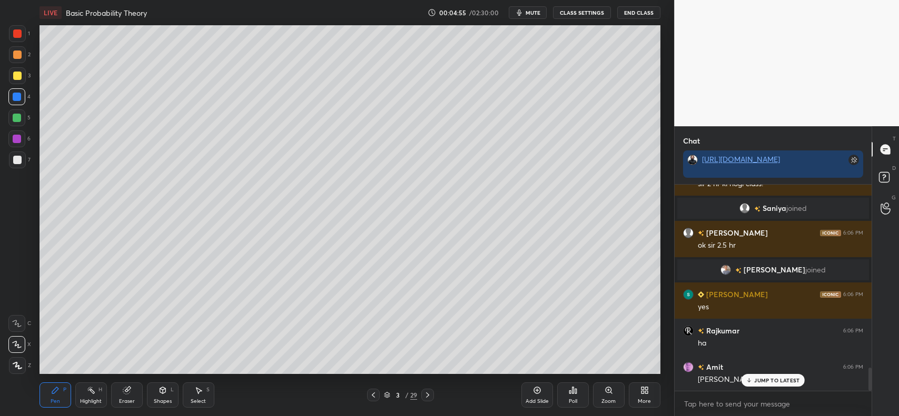
click at [19, 101] on div at bounding box center [17, 97] width 8 height 8
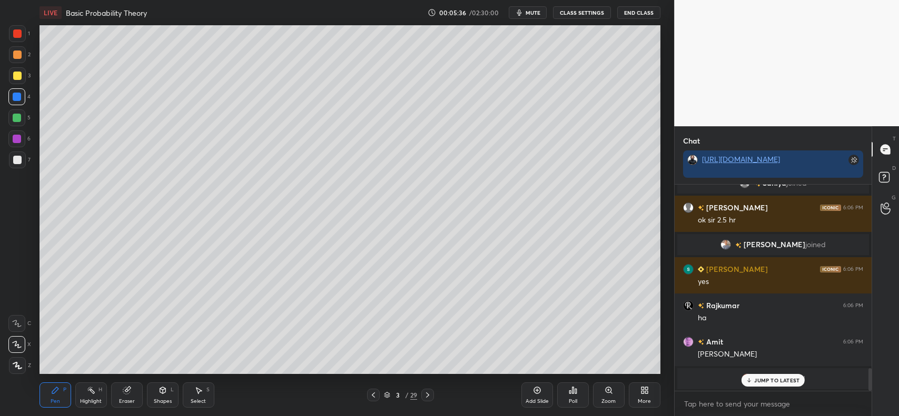
click at [15, 72] on div at bounding box center [17, 76] width 8 height 8
click at [752, 381] on icon at bounding box center [749, 381] width 7 height 6
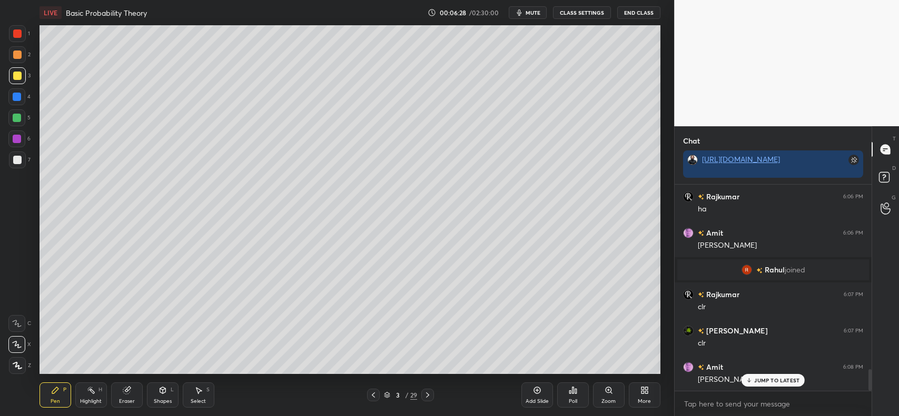
scroll to position [1819, 0]
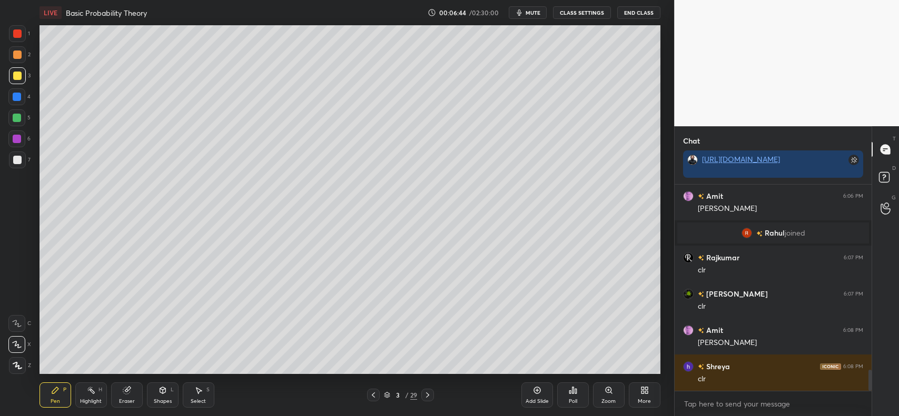
click at [13, 161] on div at bounding box center [17, 160] width 8 height 8
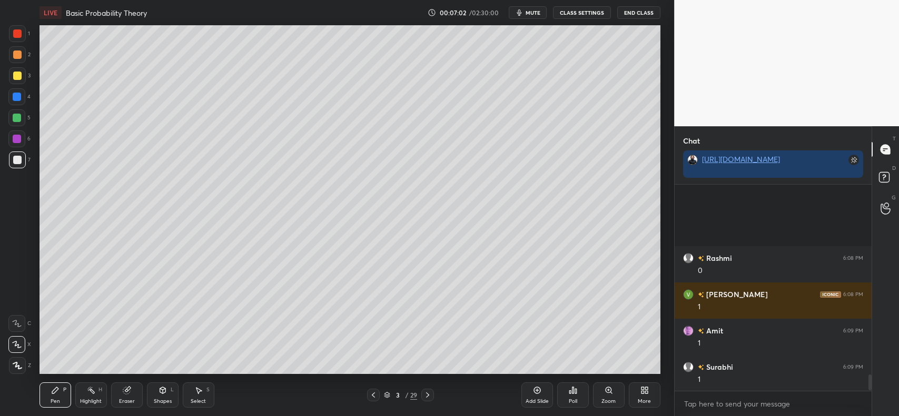
scroll to position [2509, 0]
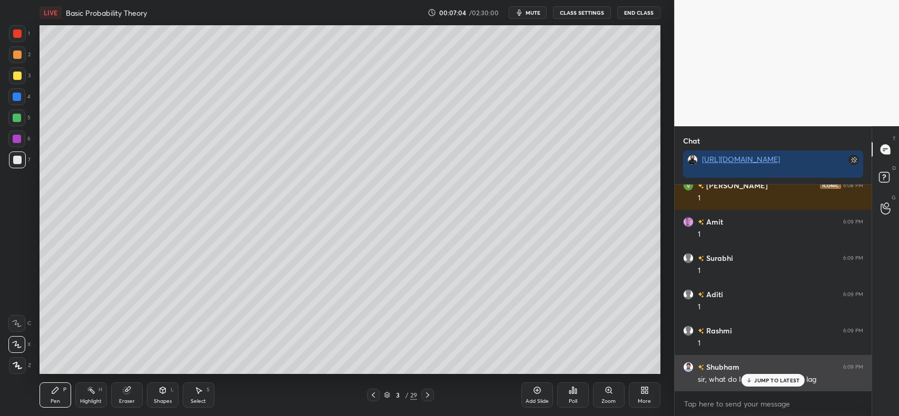
click at [761, 381] on p "JUMP TO LATEST" at bounding box center [776, 381] width 45 height 6
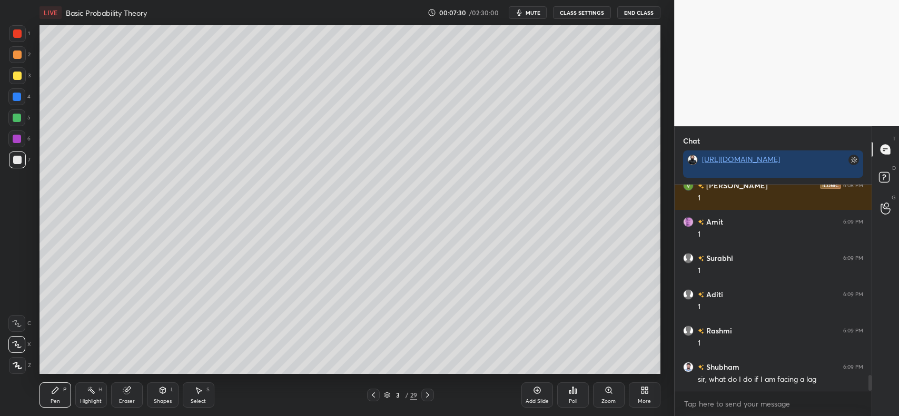
click at [538, 390] on icon at bounding box center [537, 390] width 8 height 8
click at [159, 398] on div "Shapes L" at bounding box center [163, 395] width 32 height 25
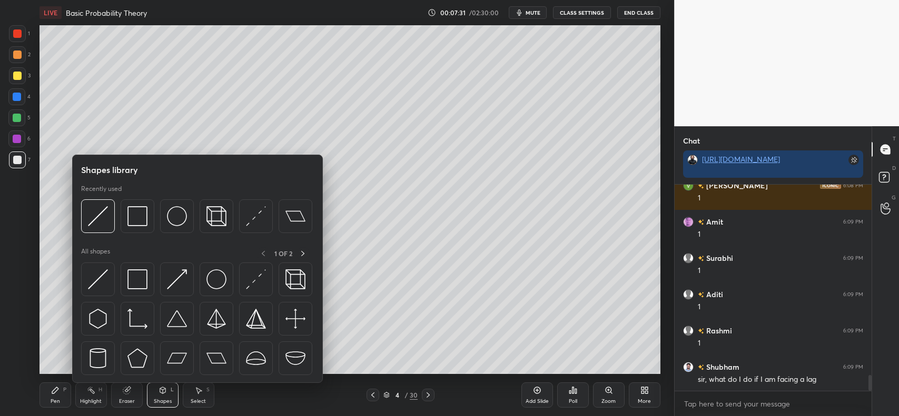
click at [137, 212] on img at bounding box center [137, 216] width 20 height 20
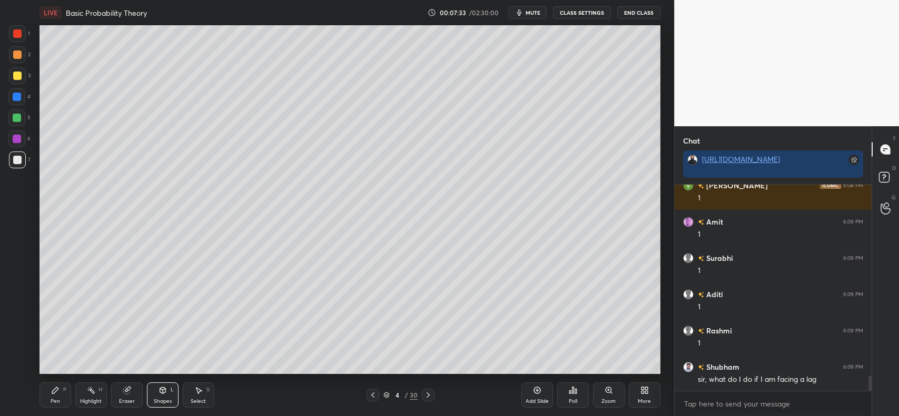
scroll to position [2546, 0]
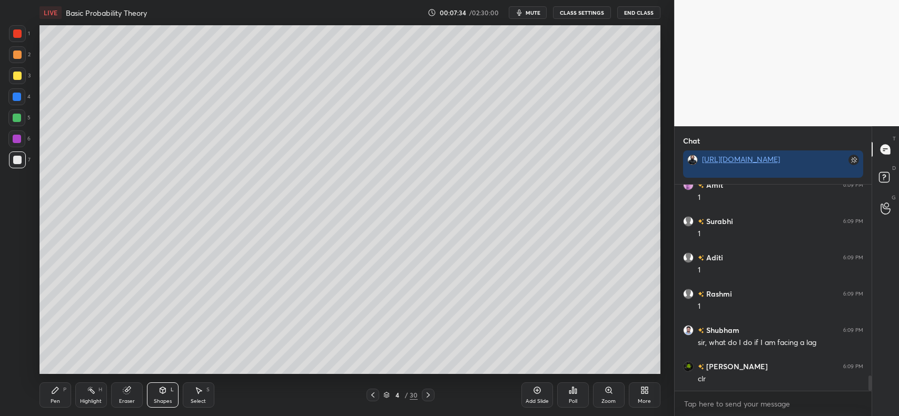
click at [47, 391] on div "Pen P" at bounding box center [55, 395] width 32 height 25
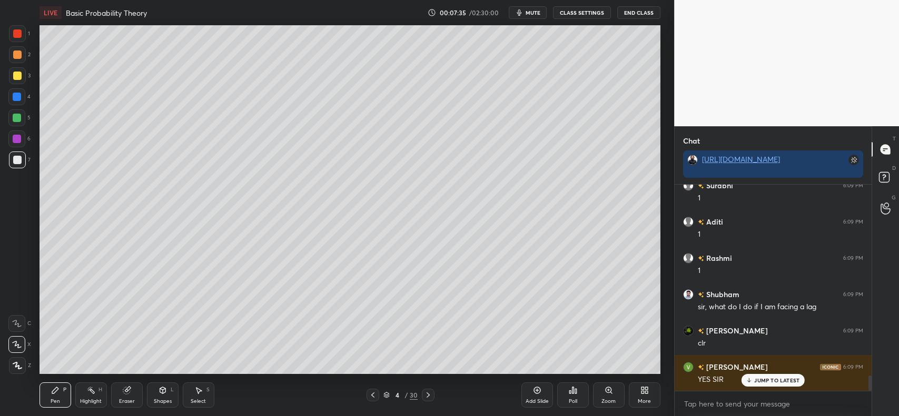
click at [17, 163] on div at bounding box center [17, 160] width 8 height 8
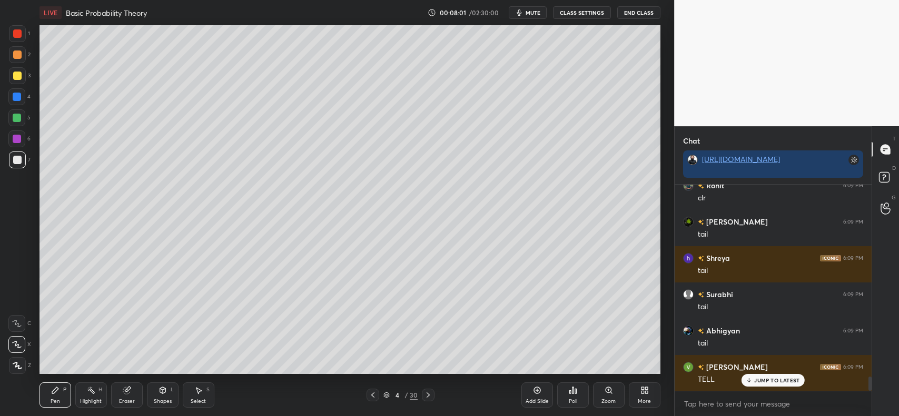
scroll to position [2836, 0]
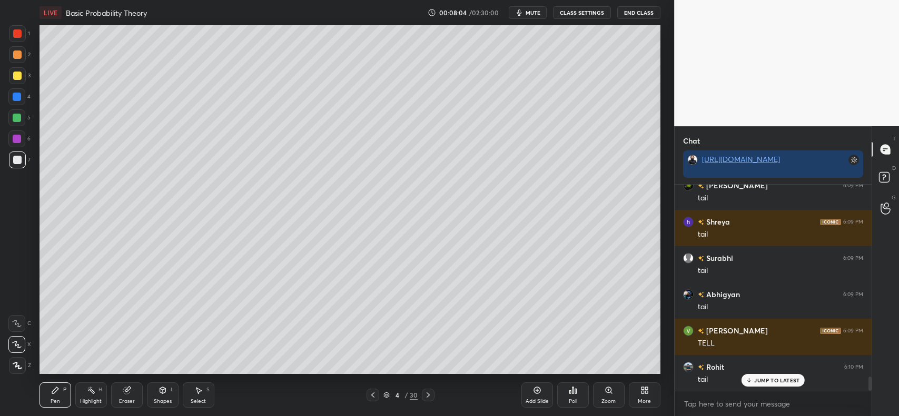
click at [16, 55] on div at bounding box center [17, 55] width 8 height 8
click at [13, 117] on div at bounding box center [17, 118] width 8 height 8
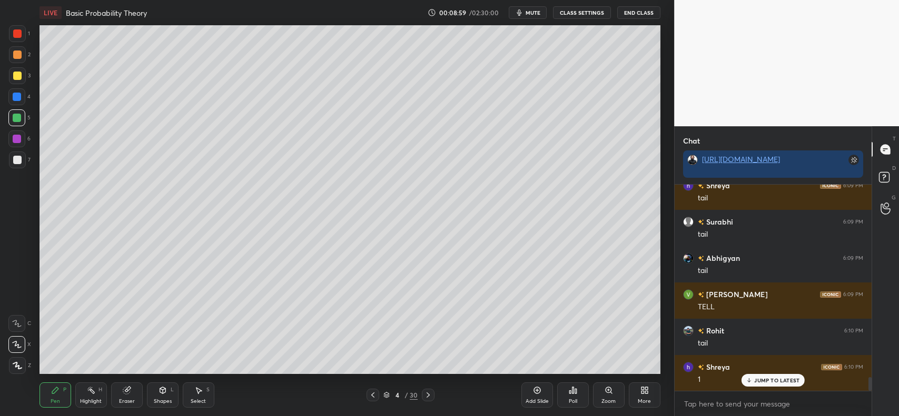
click at [15, 75] on div at bounding box center [17, 76] width 8 height 8
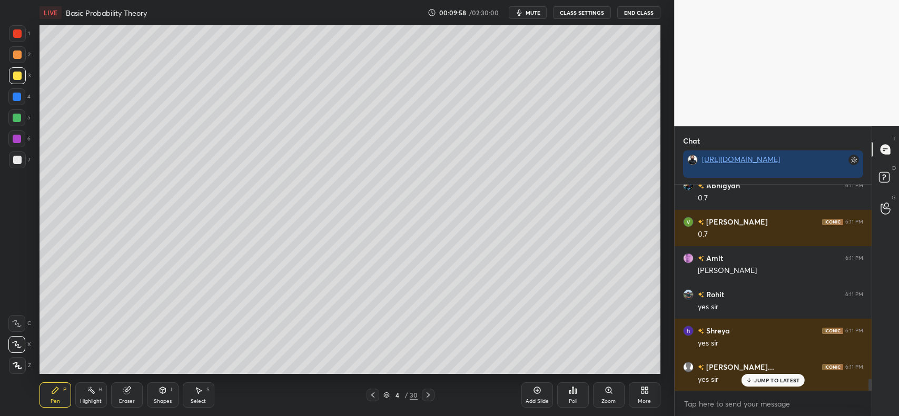
scroll to position [3355, 0]
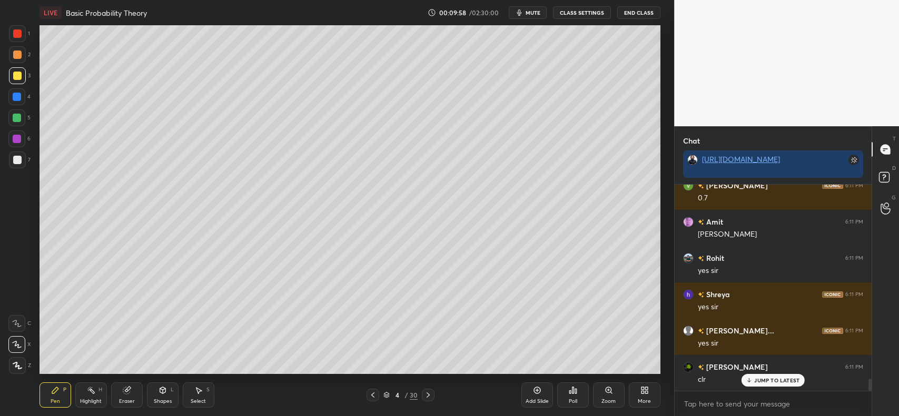
click at [538, 396] on div "Add Slide" at bounding box center [537, 395] width 32 height 25
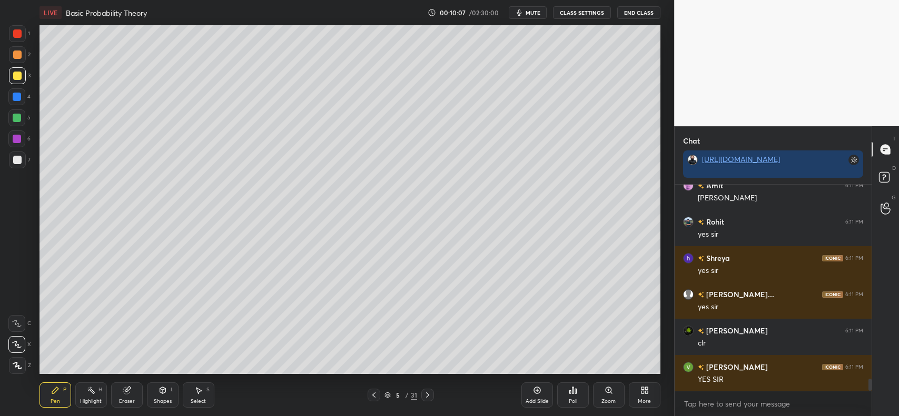
scroll to position [3428, 0]
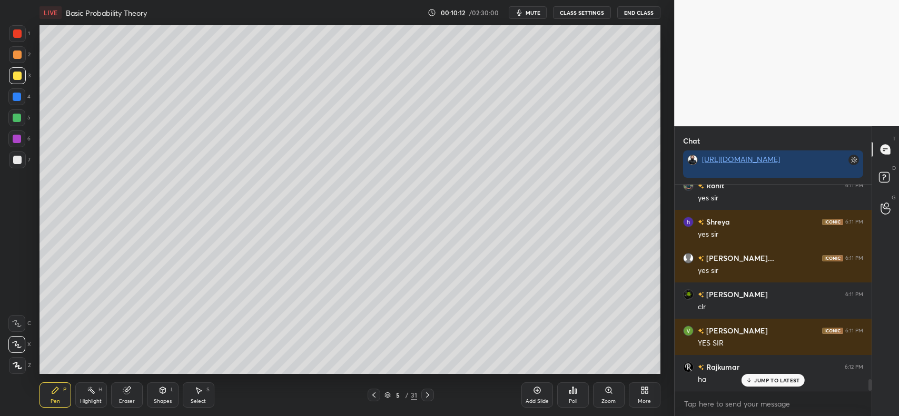
click at [14, 54] on div at bounding box center [17, 55] width 8 height 8
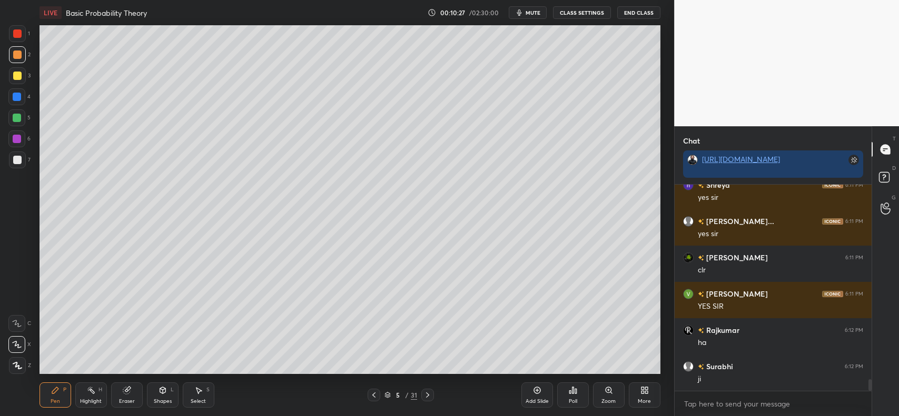
click at [11, 74] on div at bounding box center [17, 75] width 17 height 17
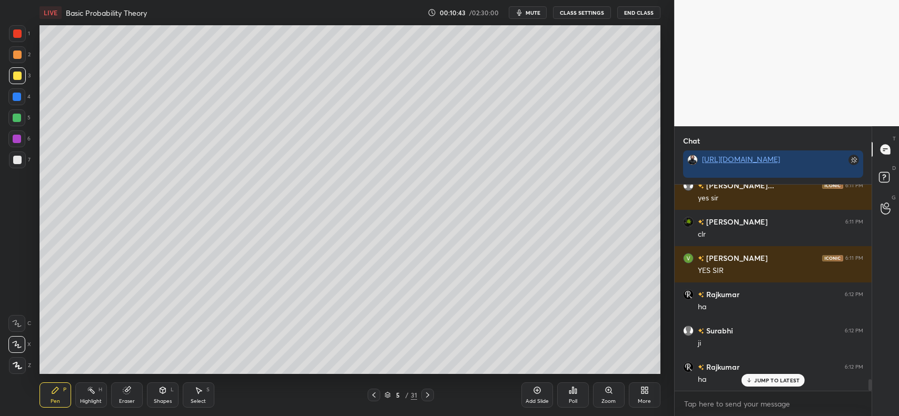
click at [11, 76] on div at bounding box center [17, 75] width 17 height 17
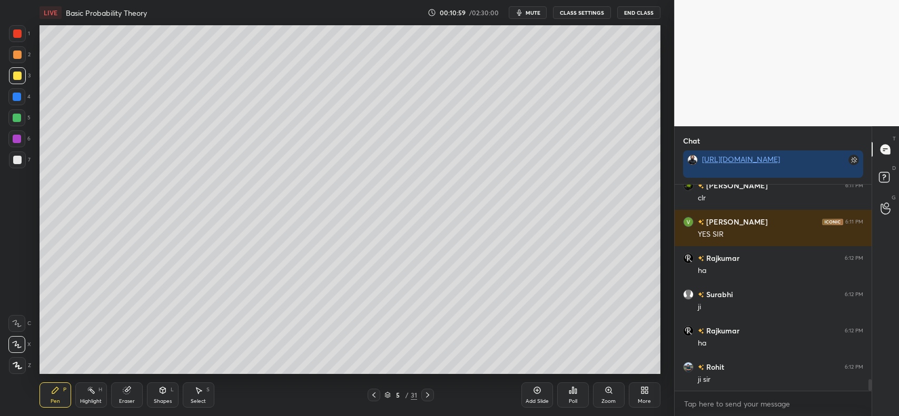
scroll to position [3573, 0]
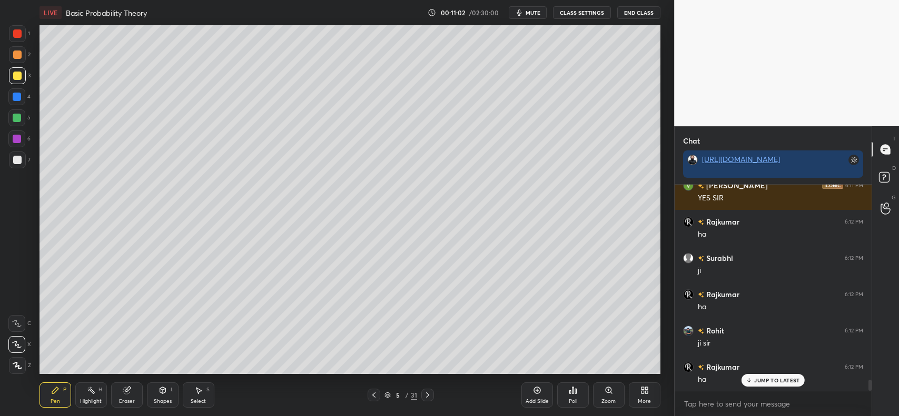
click at [17, 51] on div at bounding box center [17, 55] width 8 height 8
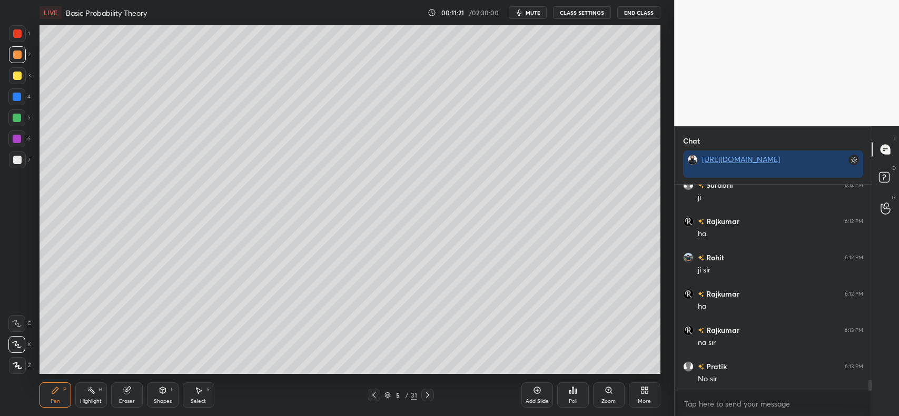
scroll to position [3671, 0]
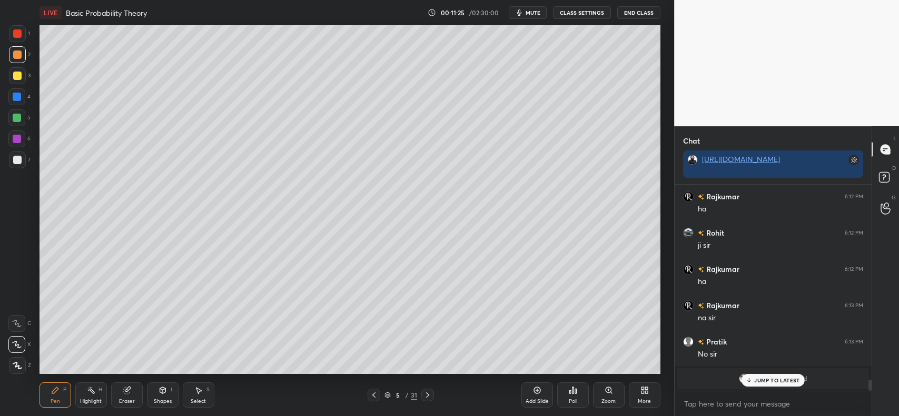
click at [753, 375] on div "JUMP TO LATEST" at bounding box center [772, 380] width 63 height 13
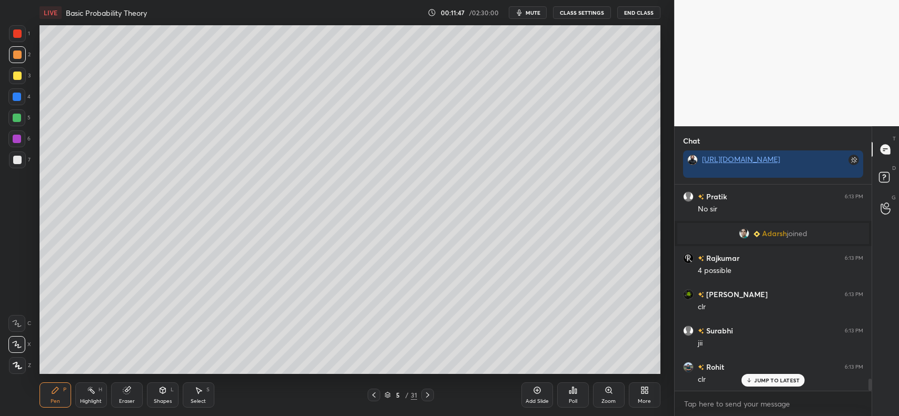
scroll to position [3309, 0]
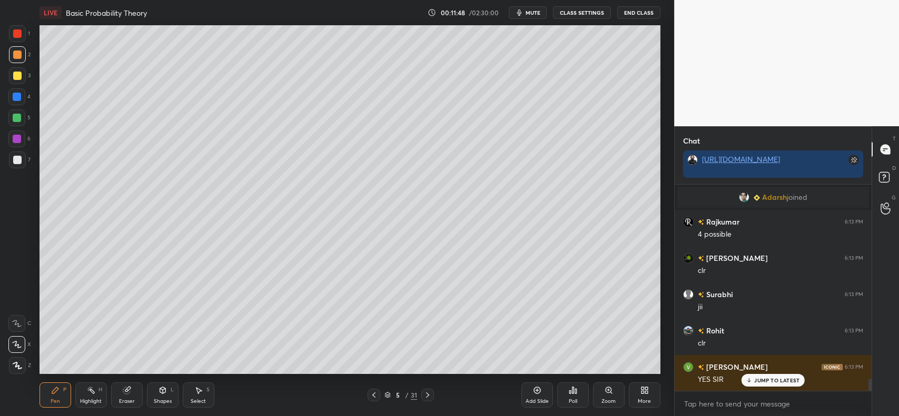
click at [17, 74] on div at bounding box center [17, 76] width 8 height 8
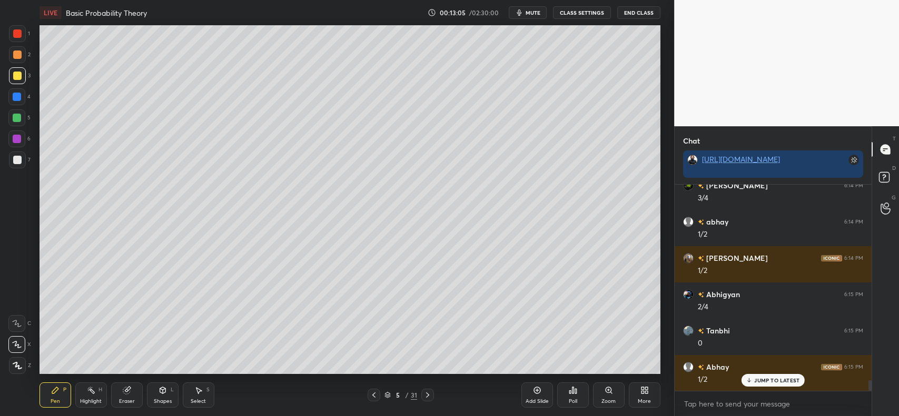
scroll to position [3839, 0]
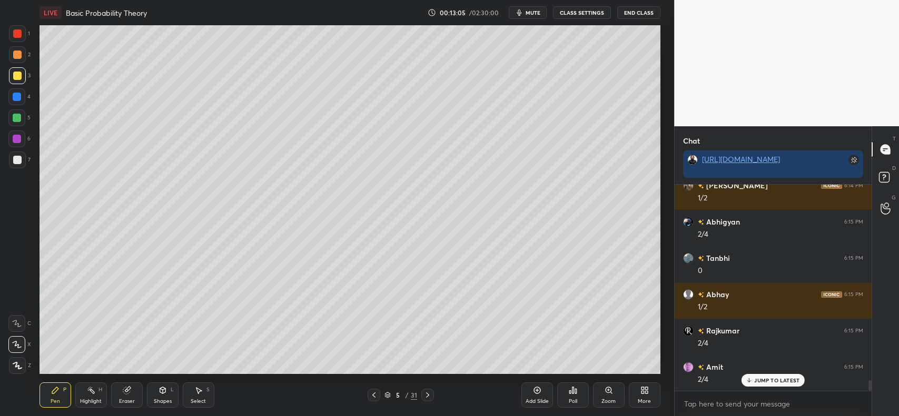
click at [533, 390] on icon at bounding box center [536, 391] width 7 height 7
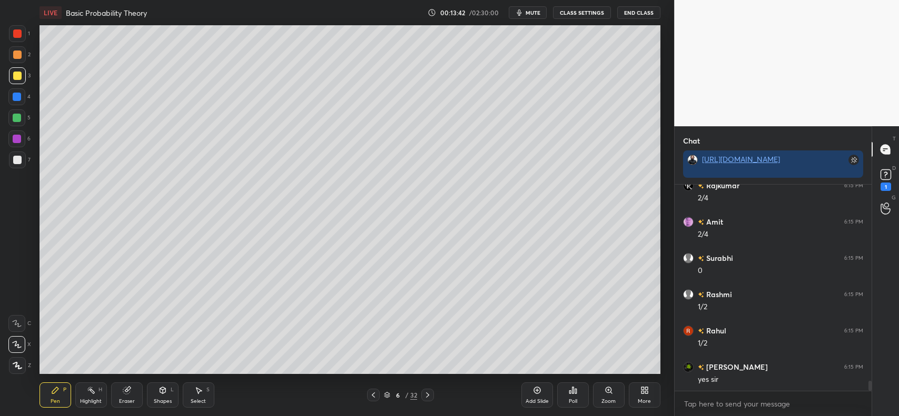
scroll to position [4021, 0]
click at [886, 177] on rect at bounding box center [885, 175] width 10 height 10
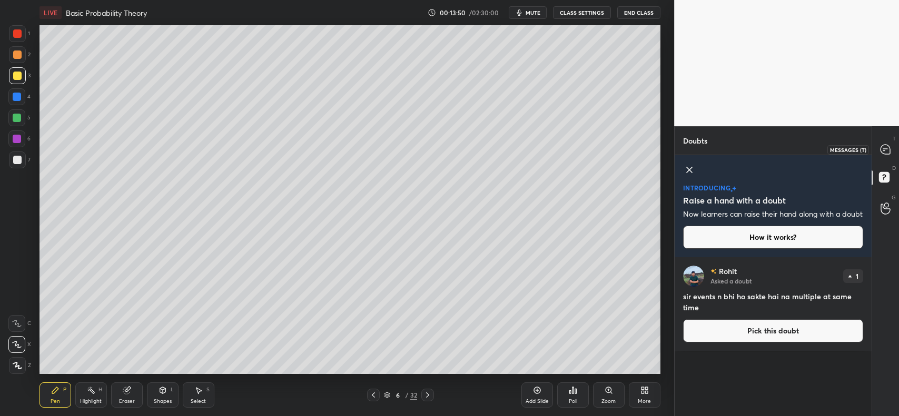
click at [884, 151] on icon at bounding box center [884, 149] width 9 height 9
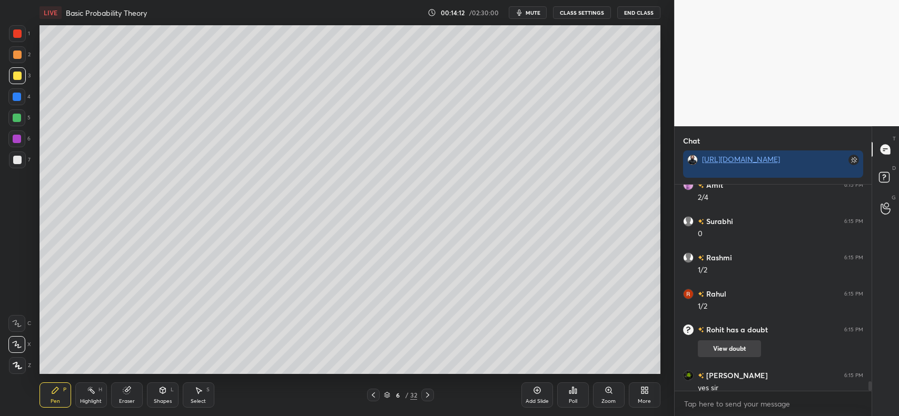
scroll to position [4333, 0]
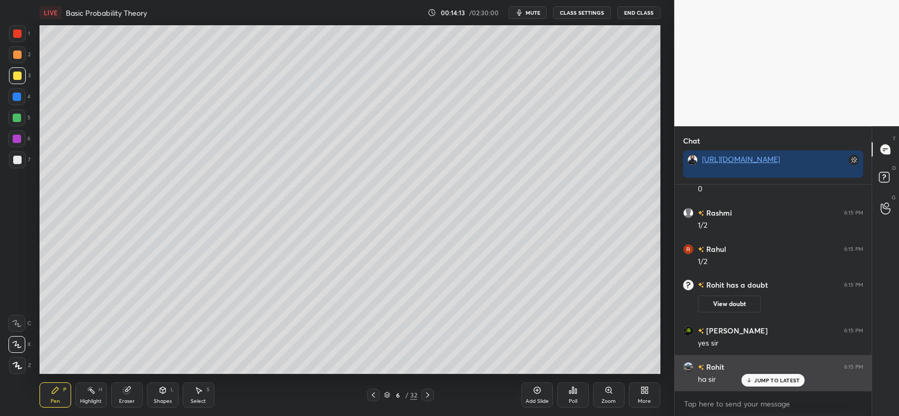
click at [795, 378] on p "JUMP TO LATEST" at bounding box center [776, 381] width 45 height 6
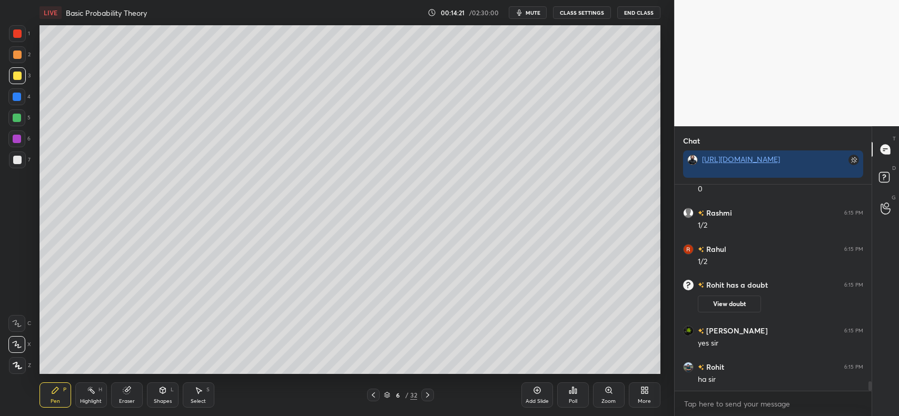
scroll to position [3883, 0]
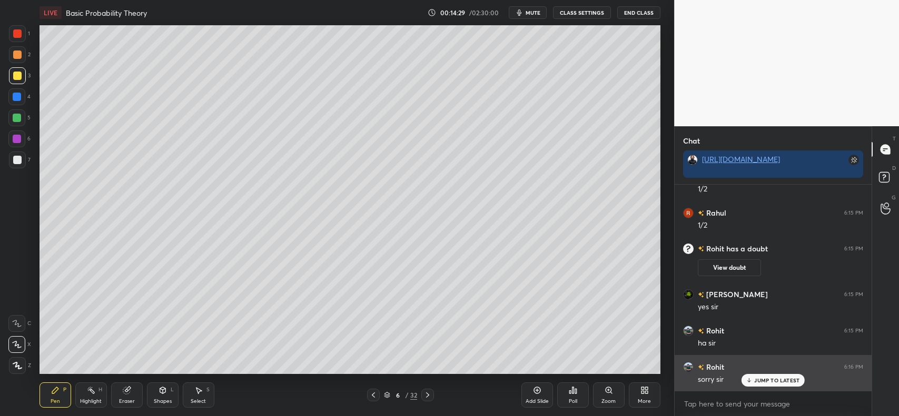
click at [791, 370] on div "Rohit 6:16 PM" at bounding box center [773, 367] width 180 height 11
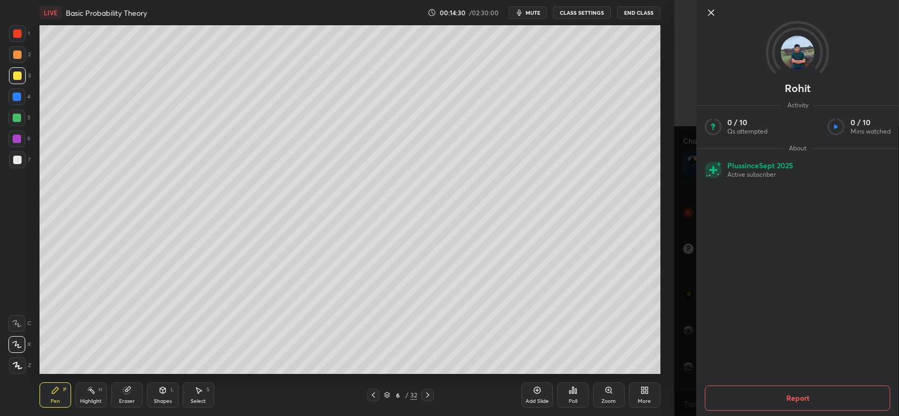
click at [666, 330] on div "1 2 3 4 5 6 7 C X Z C X Z E E Erase all H H LIVE Basic Probability Theory 00:14…" at bounding box center [337, 208] width 674 height 416
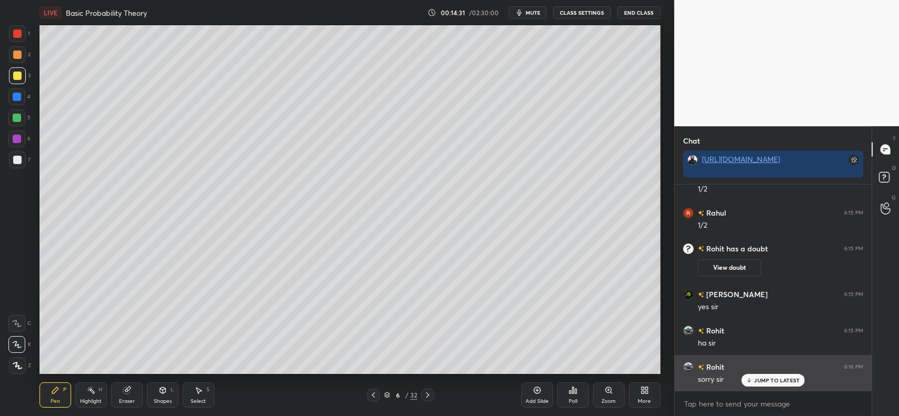
click at [780, 380] on p "JUMP TO LATEST" at bounding box center [776, 381] width 45 height 6
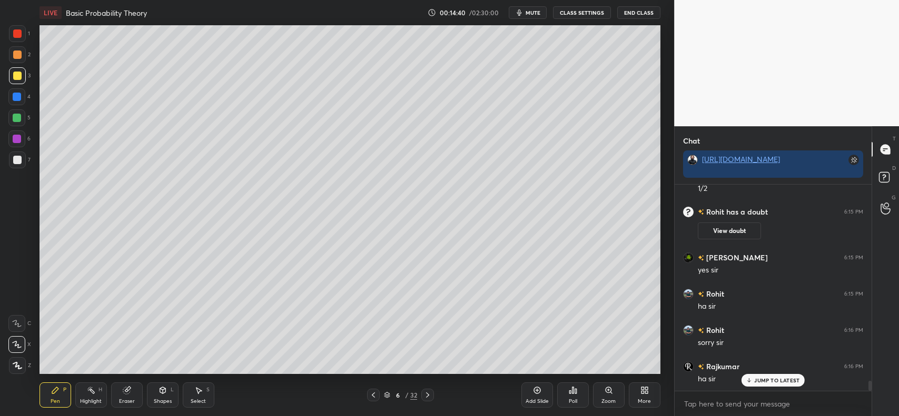
scroll to position [3956, 0]
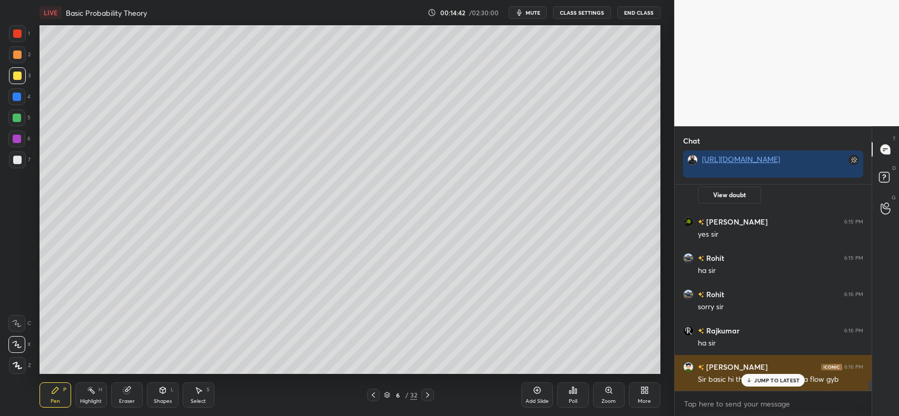
click at [757, 378] on p "JUMP TO LATEST" at bounding box center [776, 381] width 45 height 6
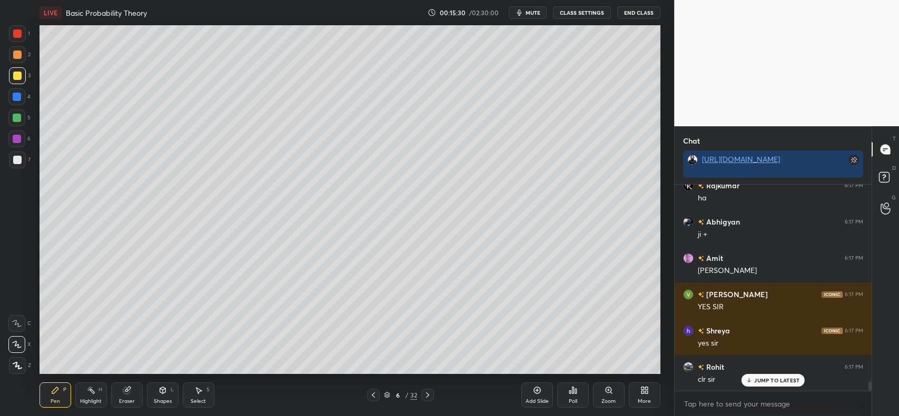
scroll to position [4210, 0]
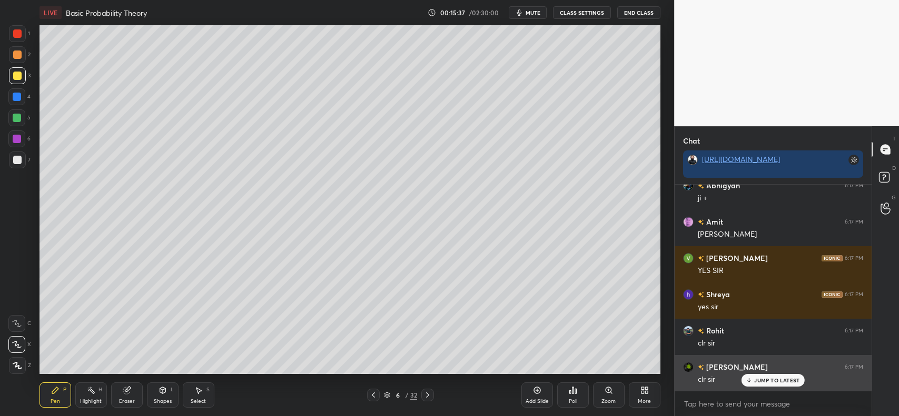
click at [757, 376] on div "JUMP TO LATEST" at bounding box center [772, 380] width 63 height 13
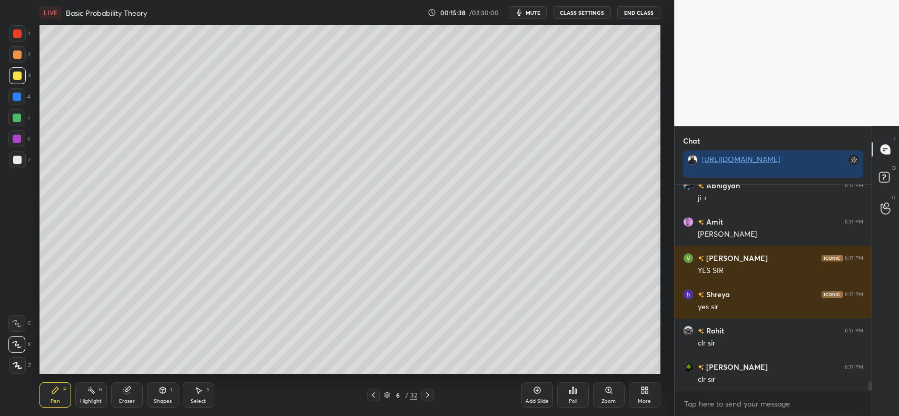
click at [16, 54] on div at bounding box center [17, 55] width 8 height 8
click at [16, 77] on div at bounding box center [17, 76] width 8 height 8
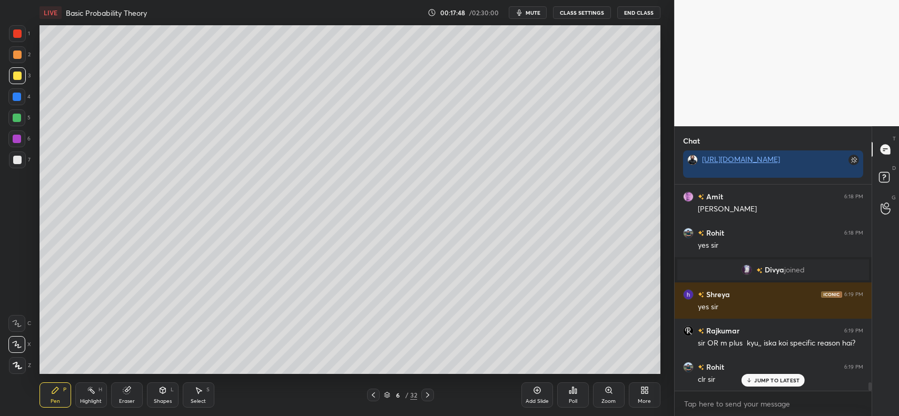
scroll to position [4926, 0]
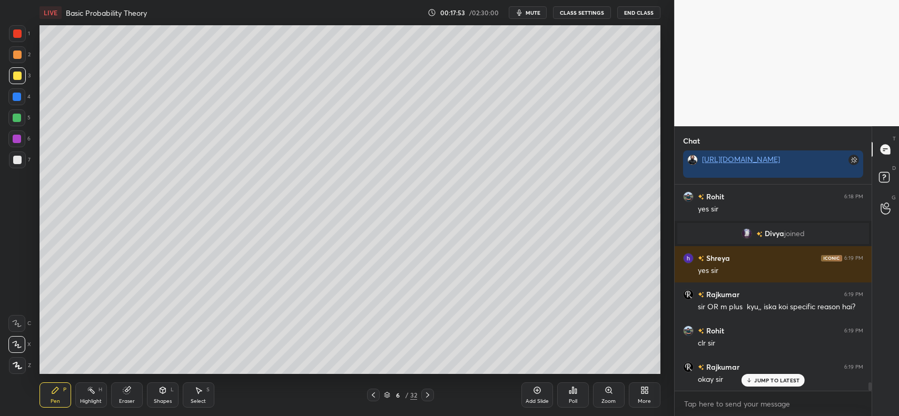
click at [532, 391] on div "Add Slide" at bounding box center [537, 395] width 32 height 25
click at [13, 75] on div at bounding box center [17, 76] width 8 height 8
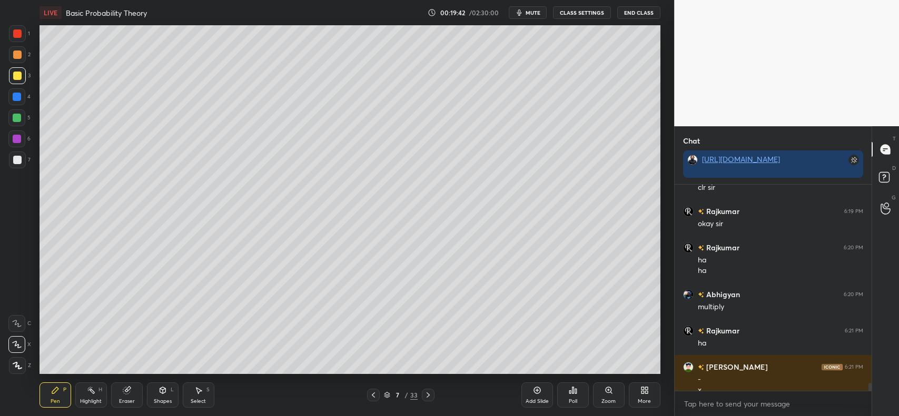
scroll to position [5092, 0]
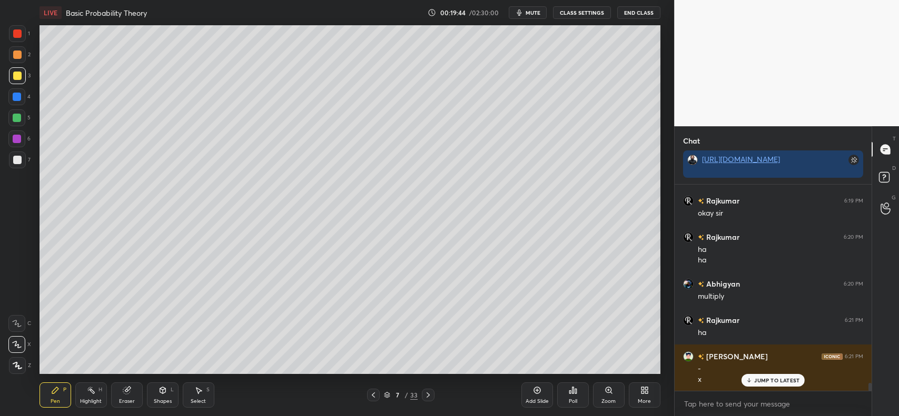
click at [375, 395] on icon at bounding box center [373, 395] width 8 height 8
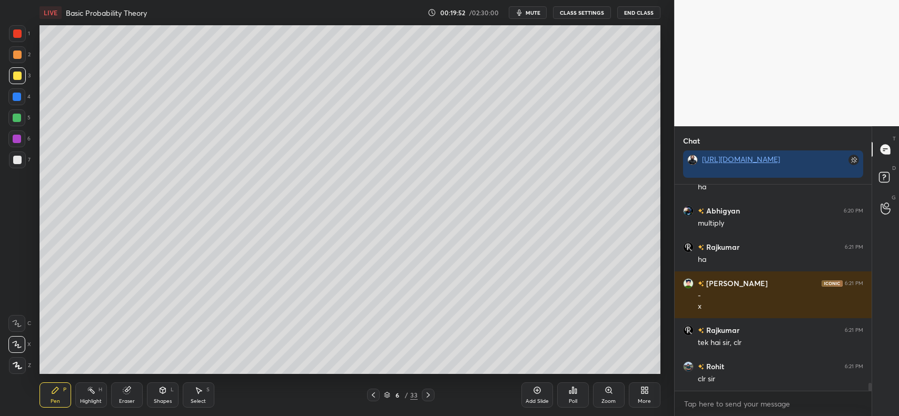
scroll to position [5201, 0]
click at [539, 393] on icon at bounding box center [536, 391] width 7 height 7
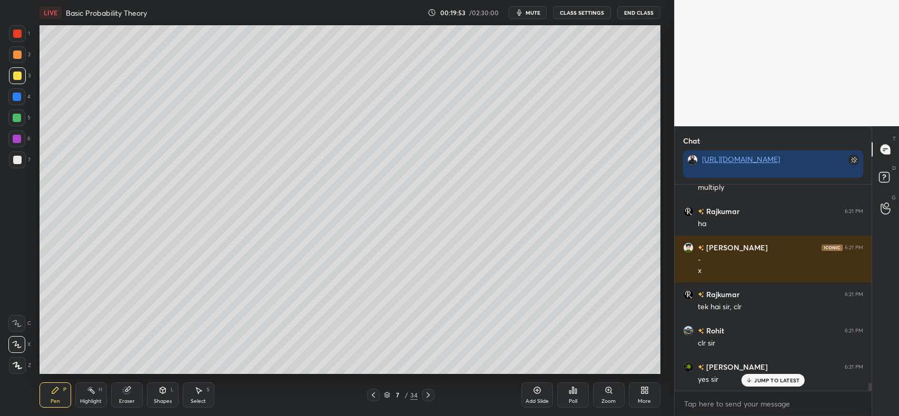
scroll to position [5238, 0]
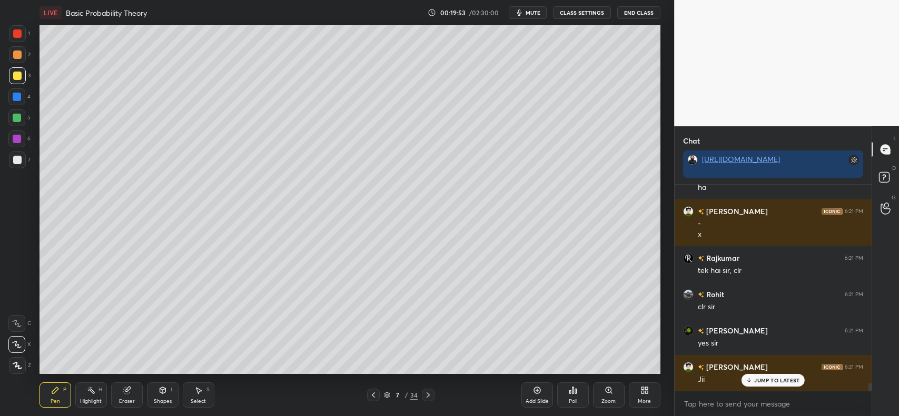
click at [13, 74] on div at bounding box center [17, 76] width 8 height 8
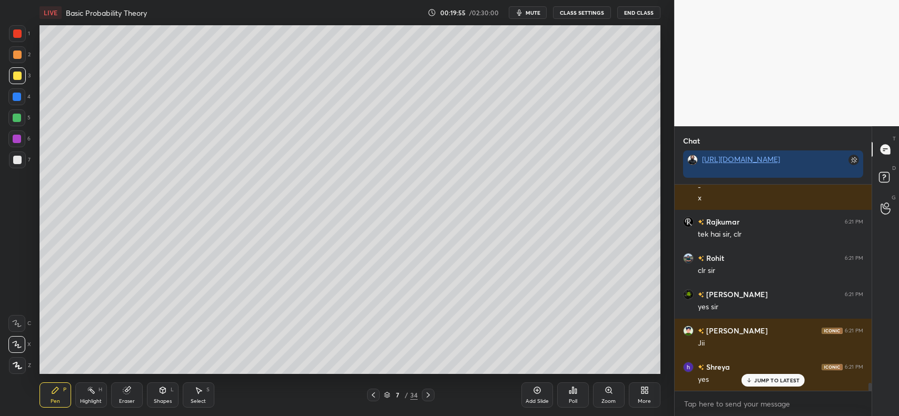
scroll to position [5310, 0]
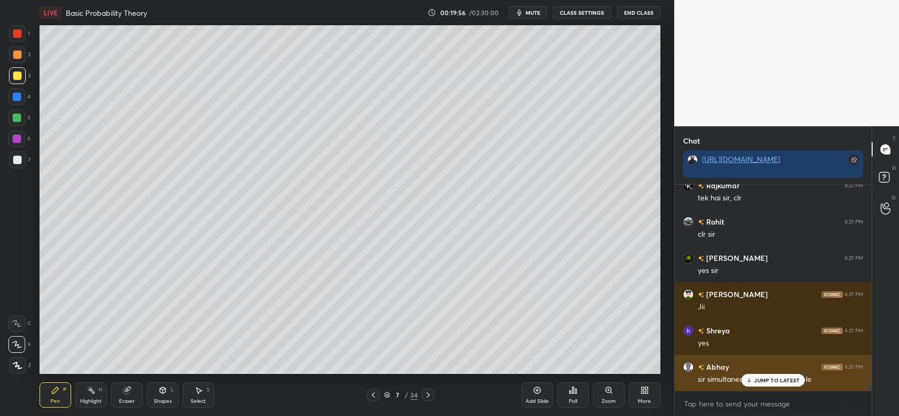
click at [741, 376] on div "sir simultaneous case mai multiple" at bounding box center [780, 380] width 165 height 11
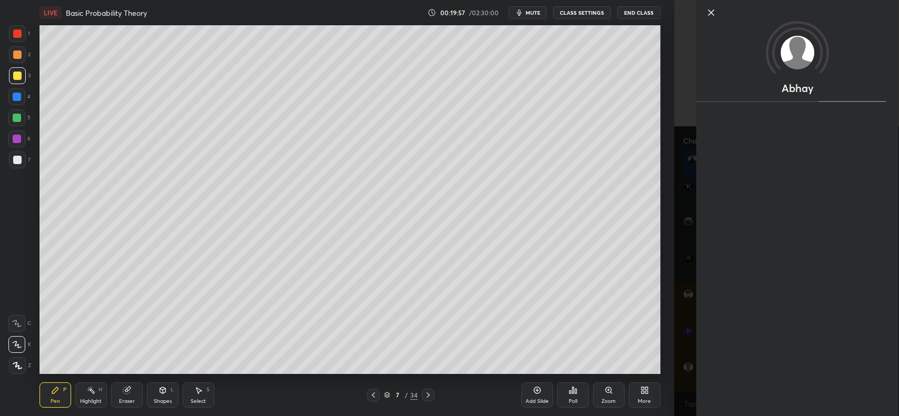
click at [646, 370] on div "Add Slide Poll Zoom More" at bounding box center [590, 395] width 139 height 59
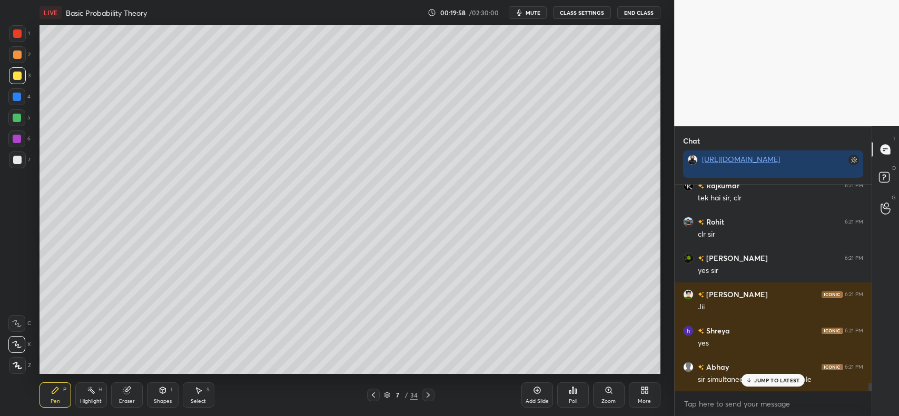
click at [766, 384] on div "JUMP TO LATEST" at bounding box center [772, 380] width 63 height 13
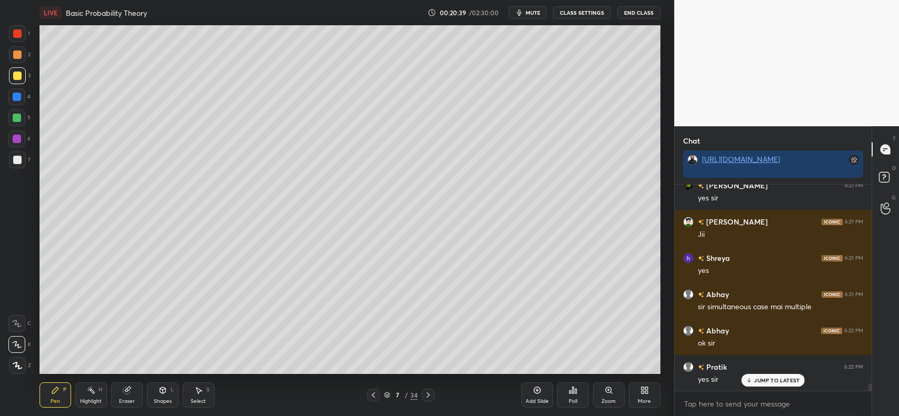
scroll to position [5408, 0]
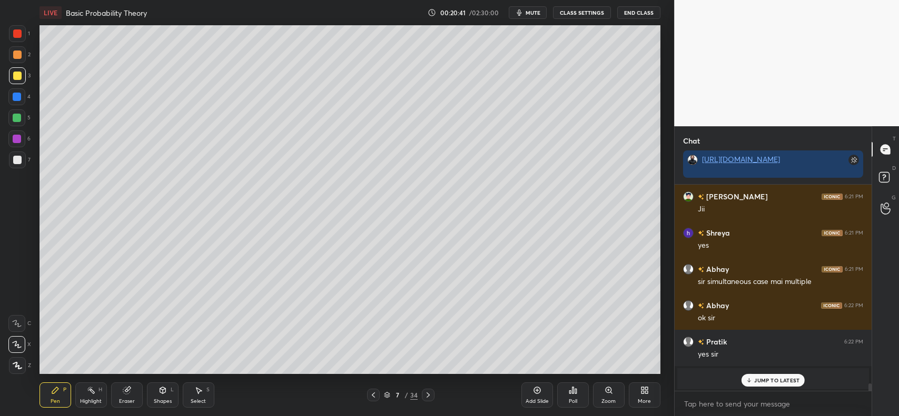
click at [754, 381] on div "JUMP TO LATEST" at bounding box center [772, 380] width 63 height 13
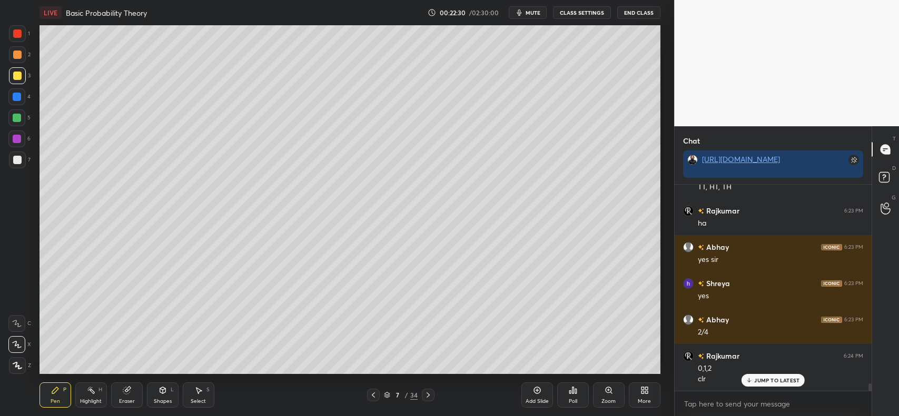
scroll to position [5709, 0]
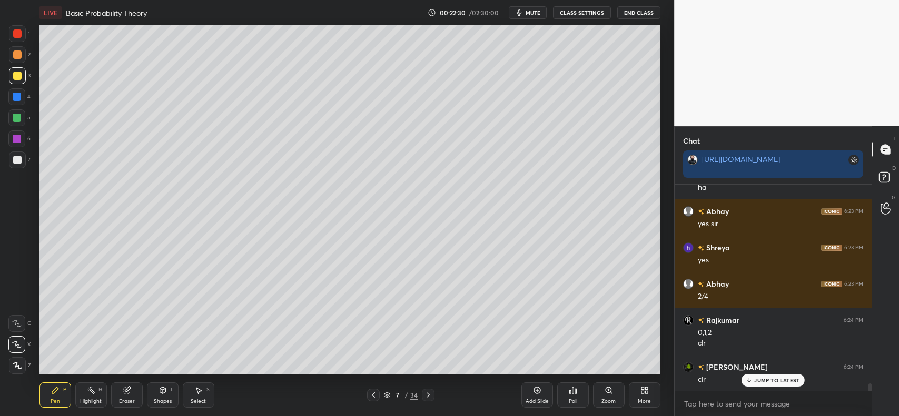
click at [374, 395] on icon at bounding box center [373, 395] width 8 height 8
click at [17, 117] on div at bounding box center [17, 118] width 8 height 8
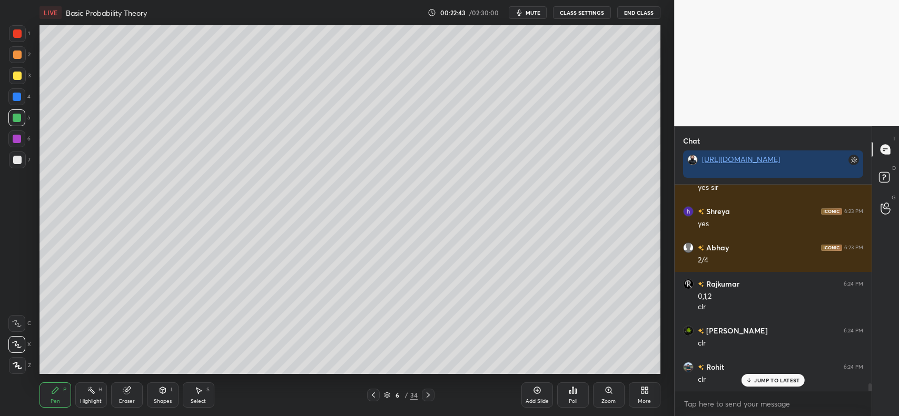
scroll to position [5782, 0]
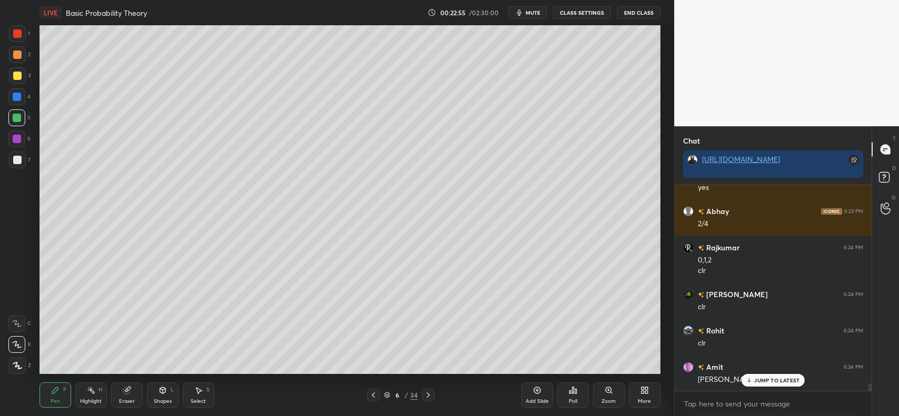
click at [770, 382] on p "JUMP TO LATEST" at bounding box center [776, 381] width 45 height 6
click at [424, 398] on icon at bounding box center [428, 395] width 8 height 8
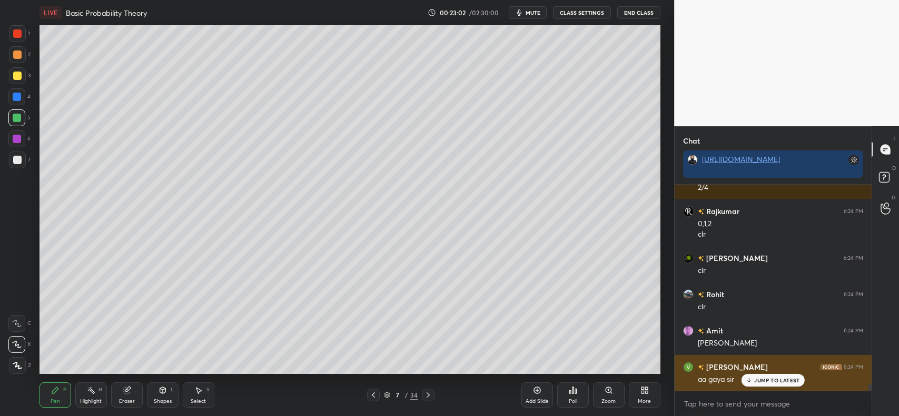
click at [775, 378] on p "JUMP TO LATEST" at bounding box center [776, 381] width 45 height 6
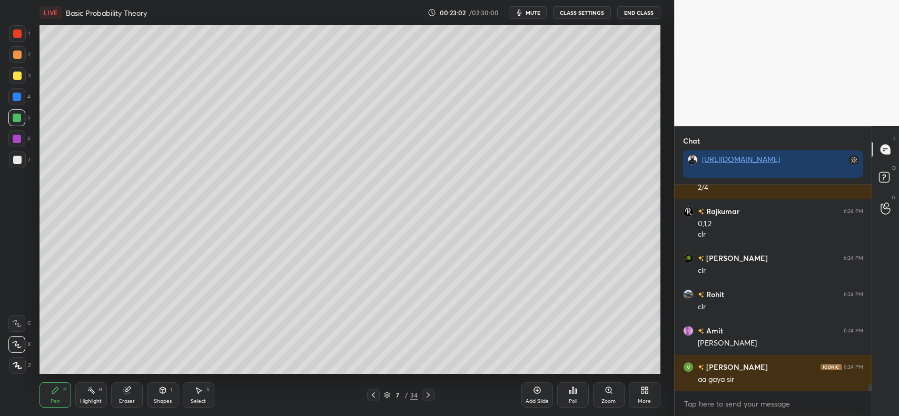
click at [530, 390] on div "Add Slide" at bounding box center [537, 395] width 32 height 25
click at [18, 56] on div at bounding box center [17, 55] width 8 height 8
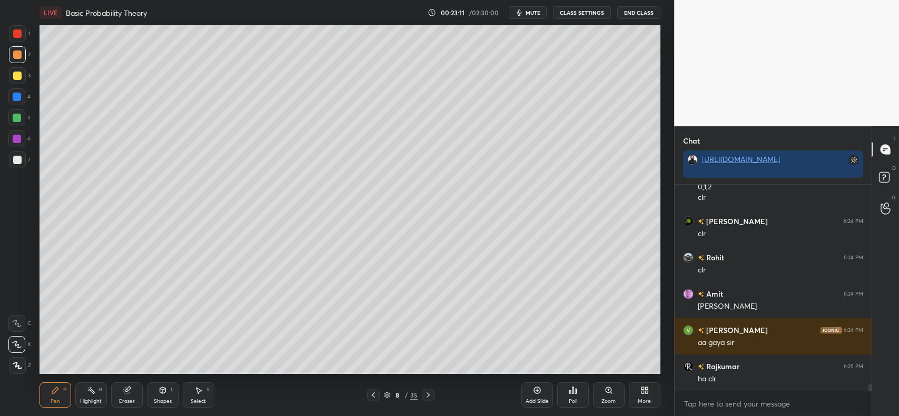
click at [132, 383] on div "Eraser" at bounding box center [127, 395] width 32 height 25
click at [56, 385] on div "Pen P" at bounding box center [55, 395] width 32 height 25
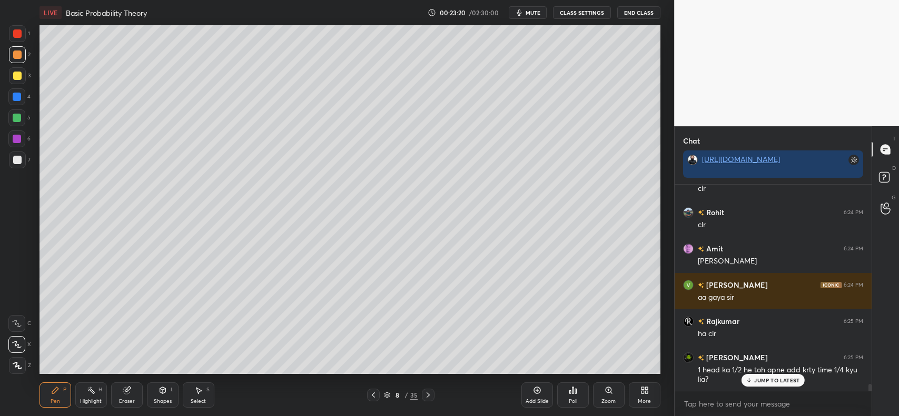
click at [157, 398] on div "Shapes L" at bounding box center [163, 395] width 32 height 25
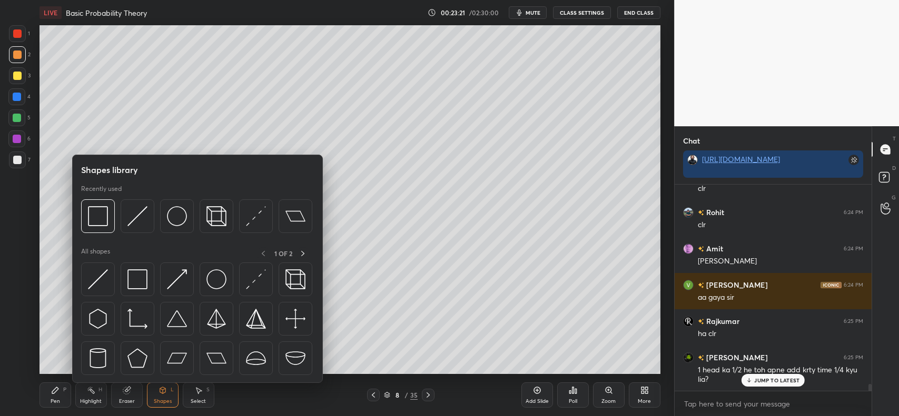
click at [128, 206] on img at bounding box center [137, 216] width 20 height 20
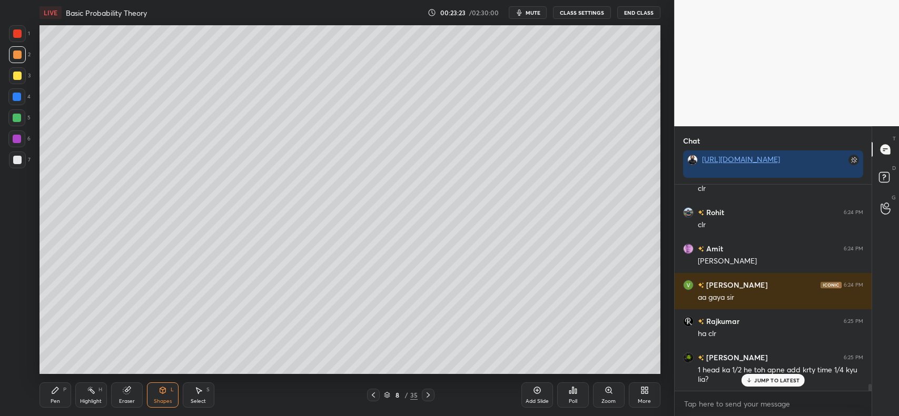
click at [766, 378] on p "JUMP TO LATEST" at bounding box center [776, 381] width 45 height 6
click at [369, 395] on div at bounding box center [373, 395] width 13 height 13
click at [536, 395] on icon at bounding box center [537, 390] width 8 height 8
click at [14, 79] on div at bounding box center [17, 76] width 8 height 8
click at [56, 396] on div "Pen P" at bounding box center [55, 395] width 32 height 25
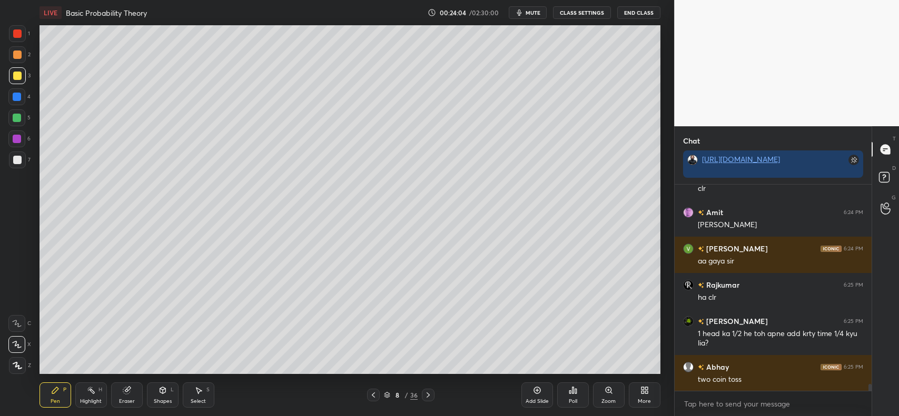
scroll to position [5974, 0]
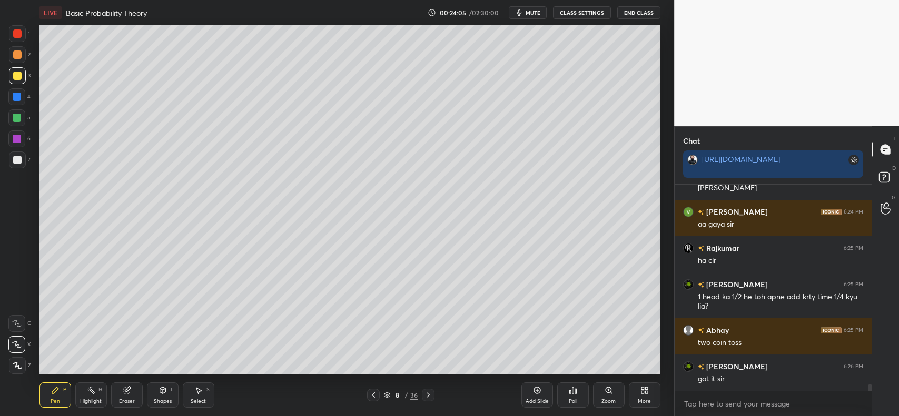
click at [370, 389] on div at bounding box center [373, 395] width 13 height 13
click at [370, 390] on div at bounding box center [373, 395] width 13 height 13
click at [372, 390] on div at bounding box center [373, 395] width 13 height 13
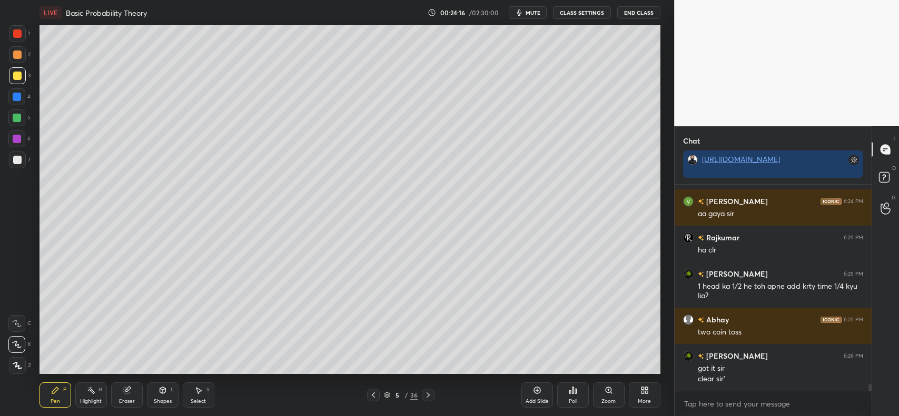
click at [427, 394] on icon at bounding box center [428, 395] width 8 height 8
click at [429, 394] on icon at bounding box center [428, 395] width 8 height 8
click at [427, 399] on icon at bounding box center [428, 395] width 8 height 8
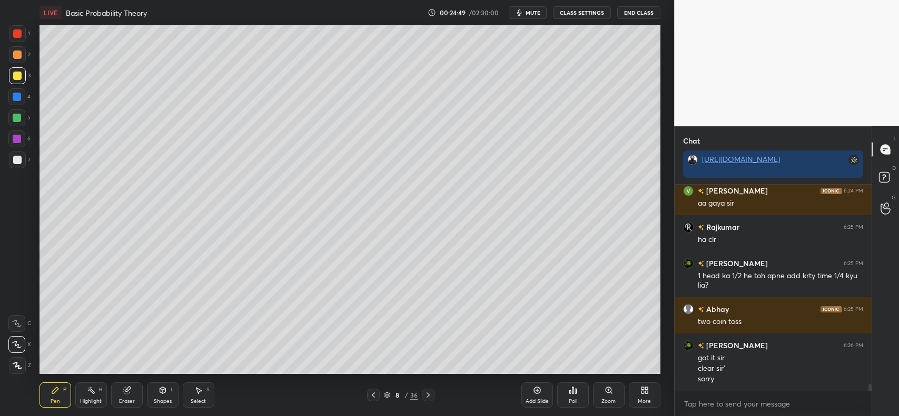
click at [125, 400] on div "Eraser" at bounding box center [127, 401] width 16 height 5
click at [14, 364] on span "Erase all" at bounding box center [17, 365] width 16 height 7
click at [374, 396] on icon at bounding box center [373, 395] width 8 height 8
click at [427, 396] on icon at bounding box center [428, 395] width 8 height 8
click at [428, 395] on icon at bounding box center [428, 395] width 8 height 8
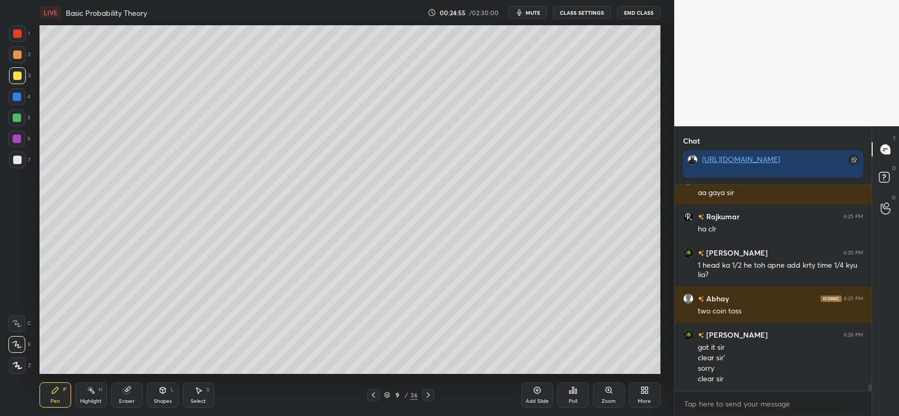
scroll to position [6041, 0]
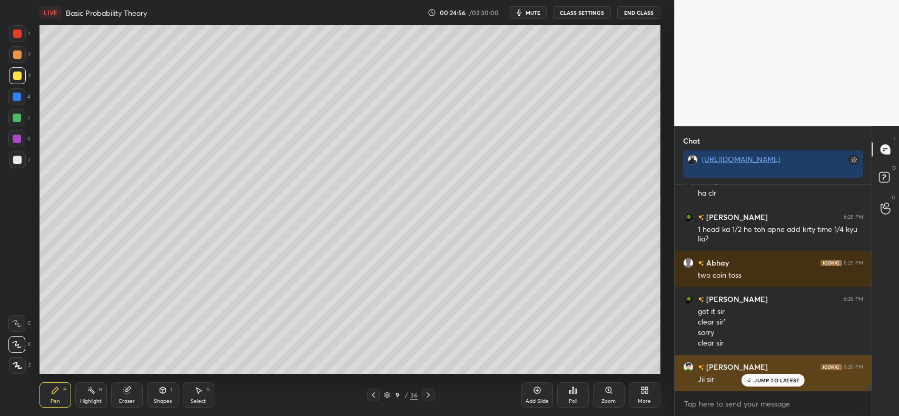
click at [752, 380] on icon at bounding box center [749, 381] width 7 height 6
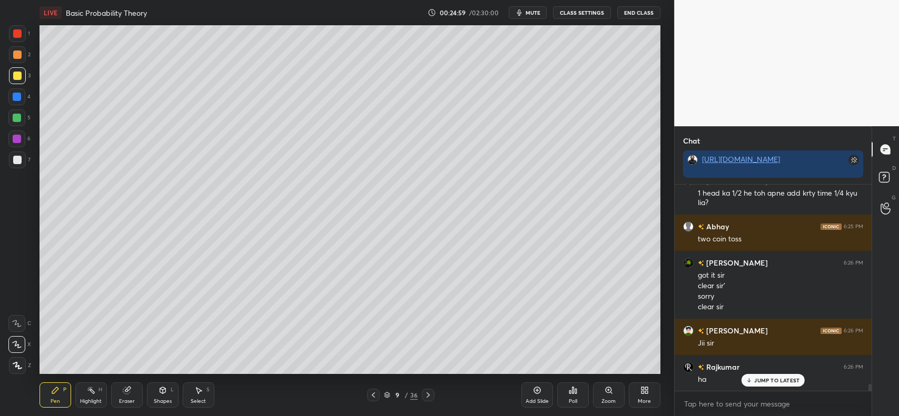
scroll to position [6114, 0]
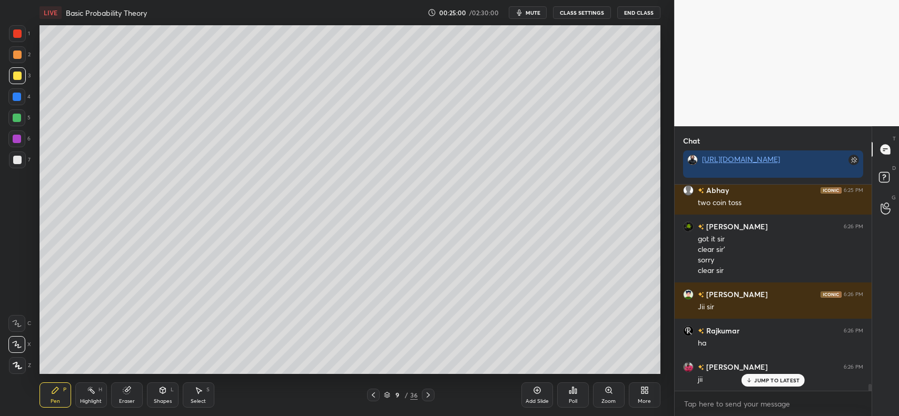
click at [759, 383] on p "JUMP TO LATEST" at bounding box center [776, 381] width 45 height 6
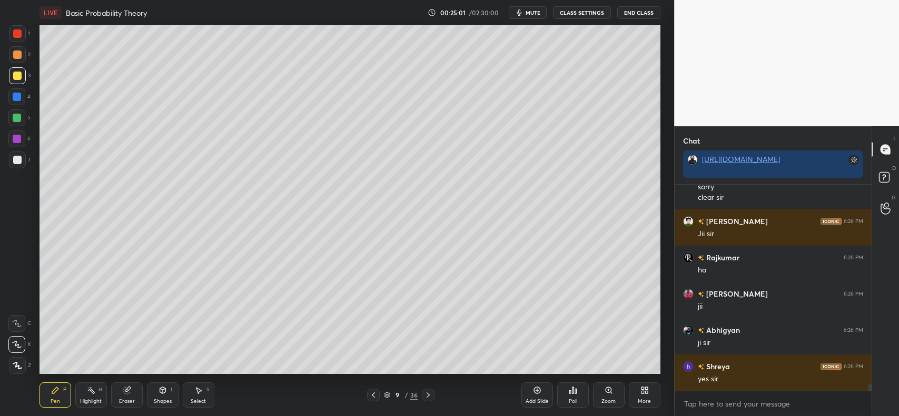
click at [14, 53] on div at bounding box center [17, 55] width 8 height 8
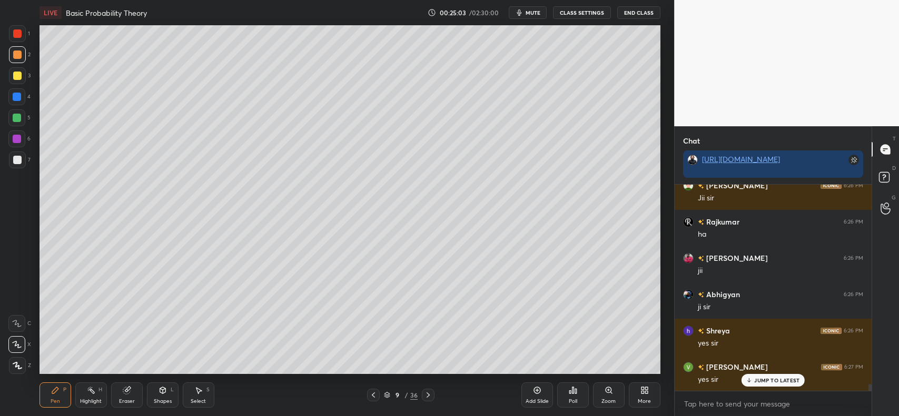
click at [120, 395] on div "Eraser" at bounding box center [127, 395] width 32 height 25
click at [61, 388] on div "Pen P" at bounding box center [55, 395] width 32 height 25
click at [14, 69] on div at bounding box center [17, 75] width 17 height 17
click at [15, 95] on div at bounding box center [17, 97] width 8 height 8
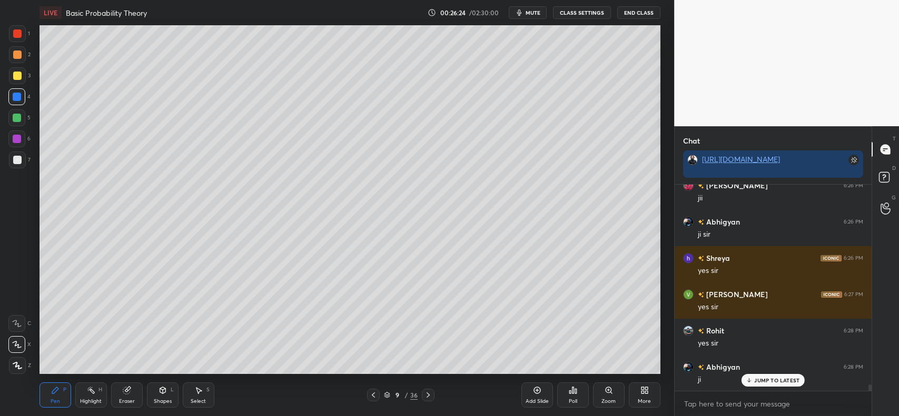
scroll to position [6332, 0]
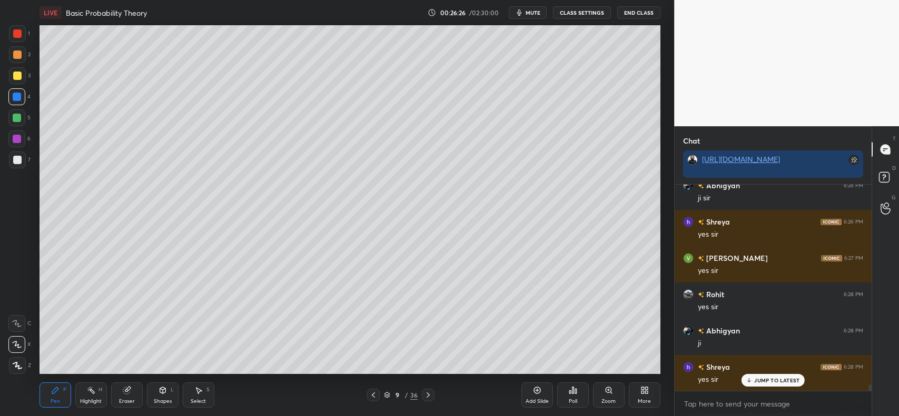
click at [14, 159] on div at bounding box center [17, 160] width 8 height 8
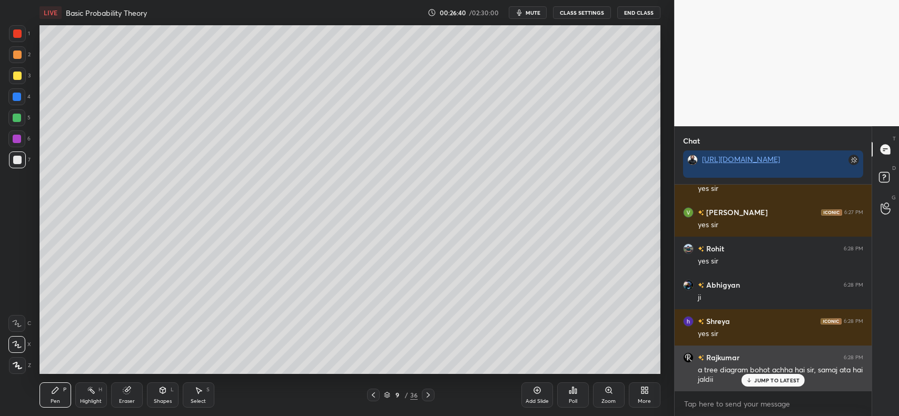
click at [766, 384] on div "JUMP TO LATEST" at bounding box center [772, 380] width 63 height 13
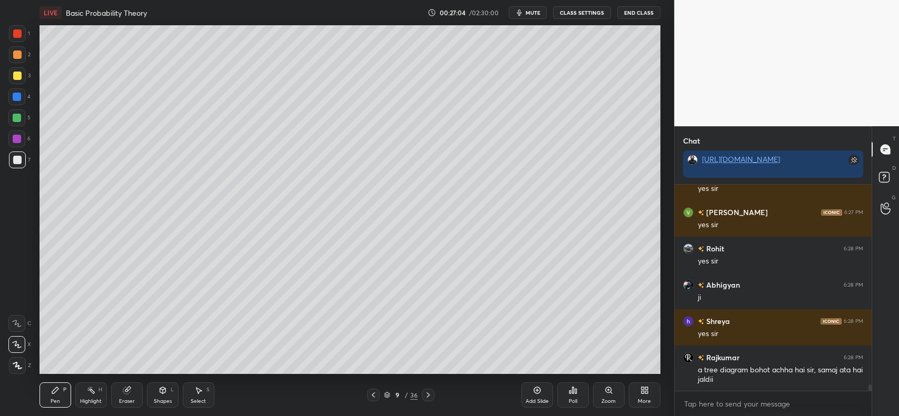
click at [349, 375] on div "Pen P Highlight H Eraser Shapes L Select S 9 / 36 Add Slide Poll Zoom More" at bounding box center [349, 395] width 621 height 42
click at [356, 375] on div "Pen P Highlight H Eraser Shapes L Select S 9 / 36 Add Slide Poll Zoom More" at bounding box center [349, 395] width 621 height 42
click at [367, 374] on div "Pen P Highlight H Eraser Shapes L Select S 9 / 36 Add Slide Poll Zoom More" at bounding box center [349, 395] width 621 height 42
click at [125, 394] on icon at bounding box center [126, 391] width 7 height 7
click at [55, 394] on icon at bounding box center [55, 390] width 8 height 8
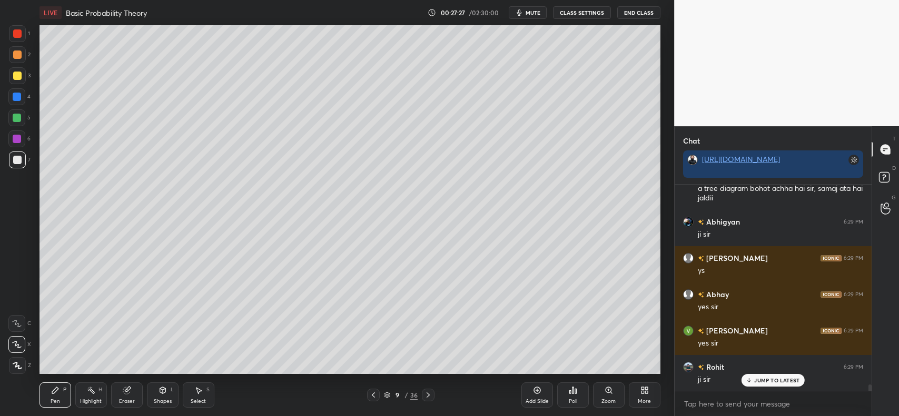
scroll to position [6596, 0]
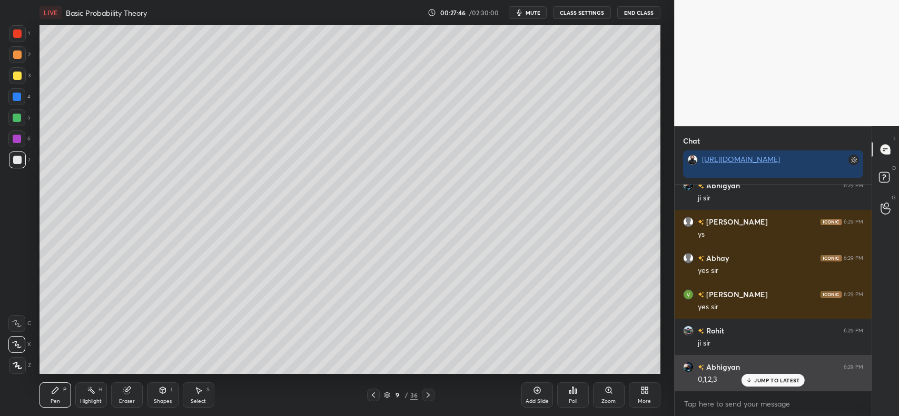
click at [781, 378] on p "JUMP TO LATEST" at bounding box center [776, 381] width 45 height 6
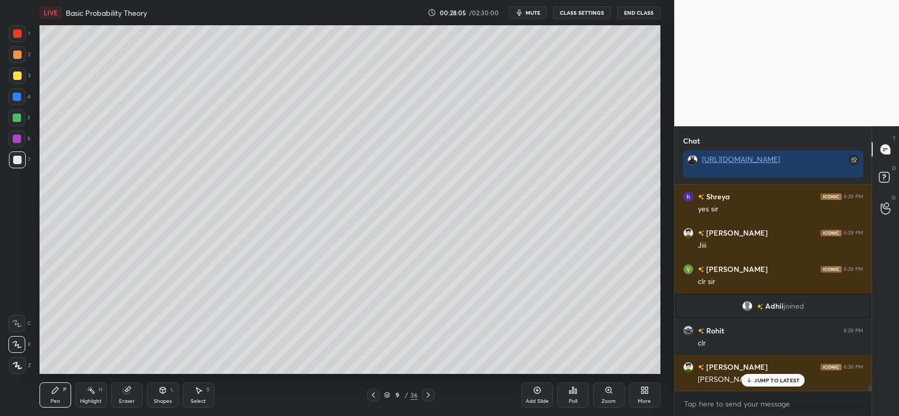
scroll to position [6875, 0]
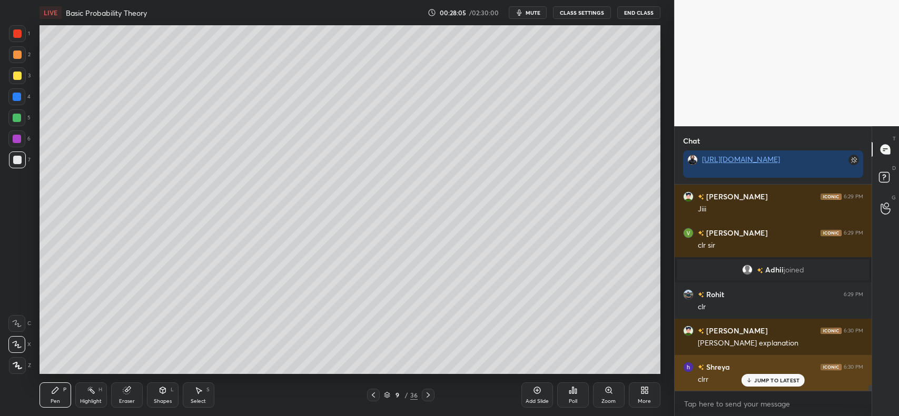
click at [757, 382] on p "JUMP TO LATEST" at bounding box center [776, 381] width 45 height 6
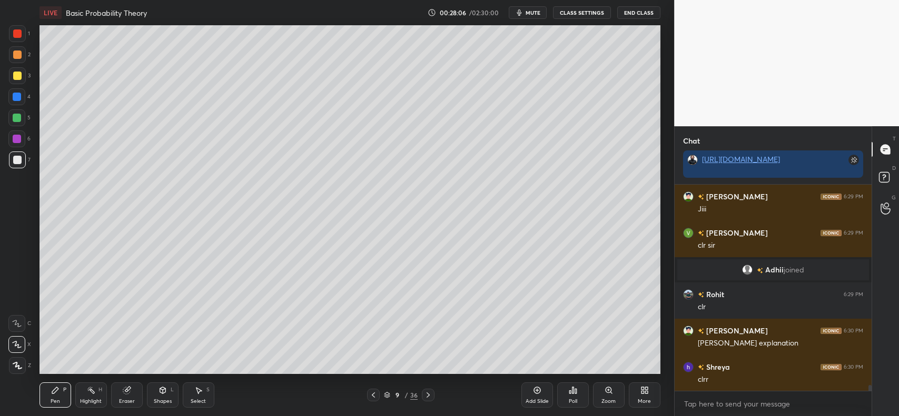
scroll to position [6911, 0]
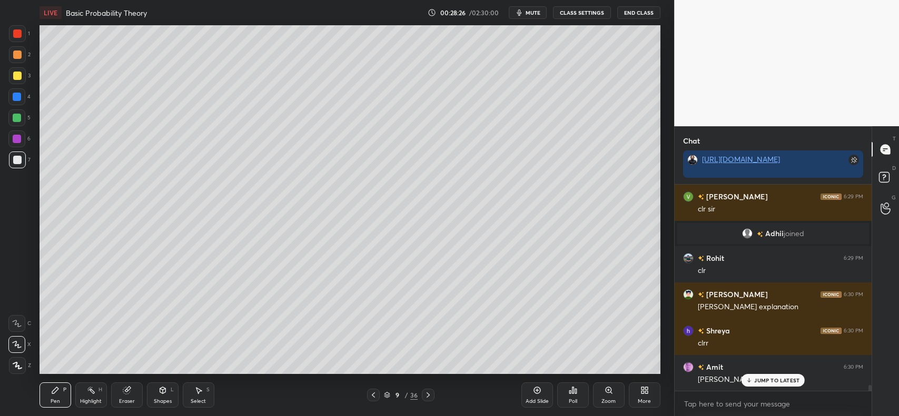
click at [9, 53] on div at bounding box center [17, 54] width 17 height 17
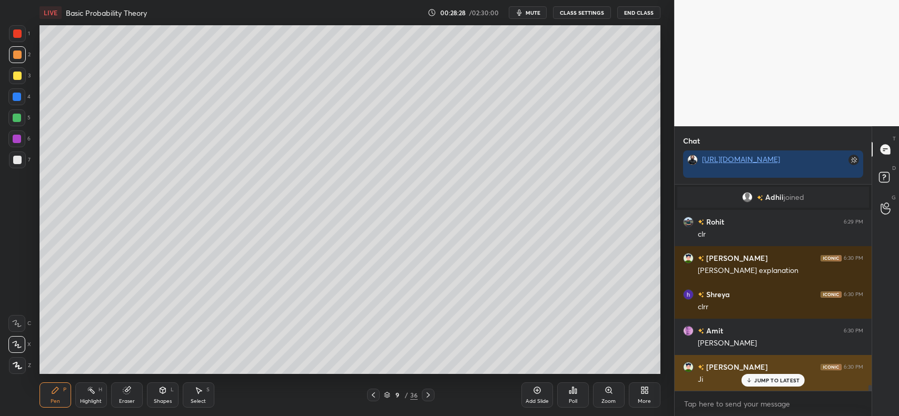
click at [763, 379] on p "JUMP TO LATEST" at bounding box center [776, 381] width 45 height 6
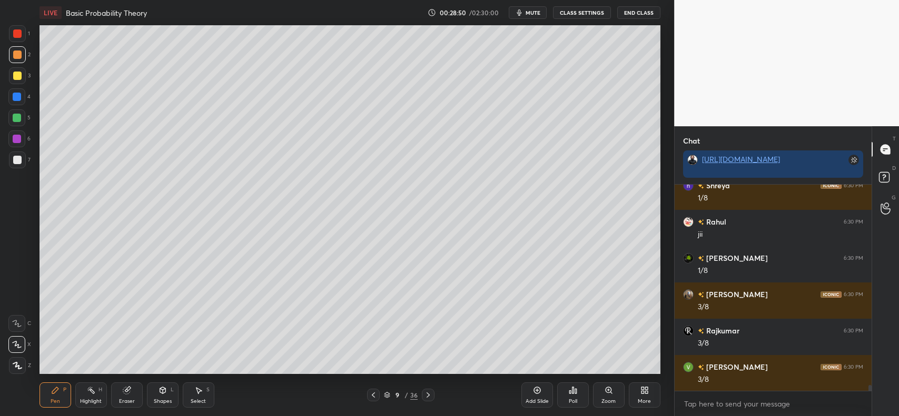
scroll to position [7348, 0]
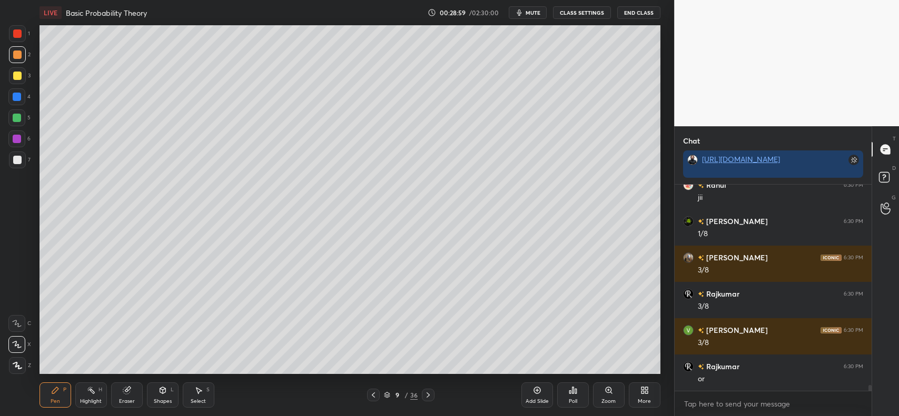
click at [15, 77] on div at bounding box center [17, 76] width 8 height 8
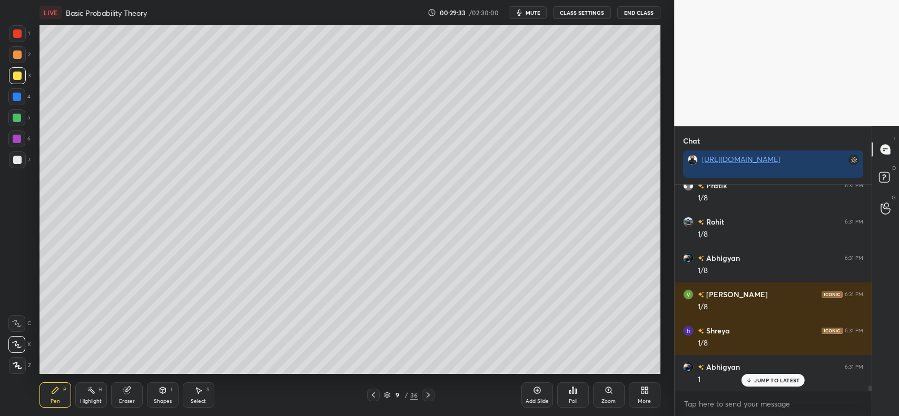
scroll to position [7820, 0]
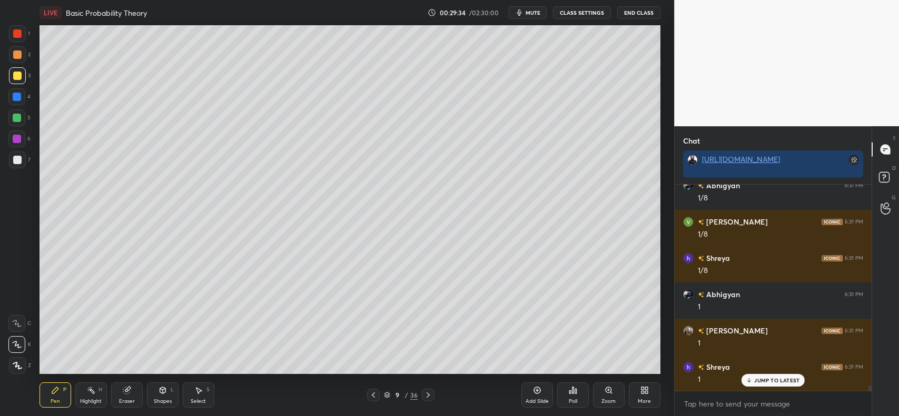
click at [750, 379] on icon at bounding box center [749, 381] width 7 height 6
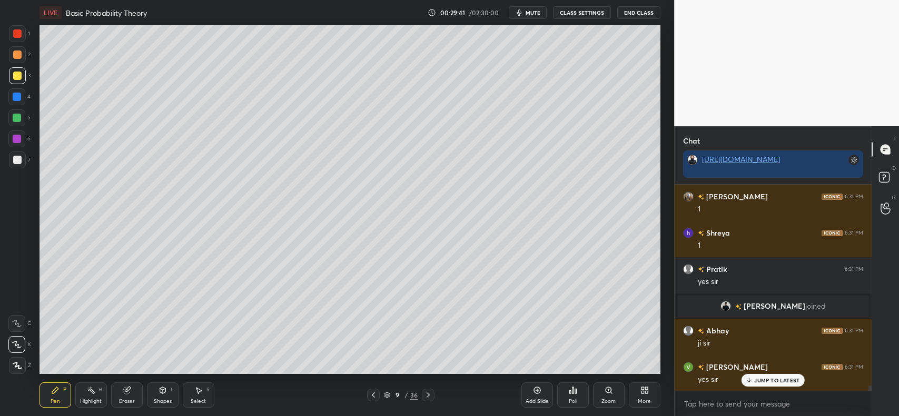
scroll to position [7990, 0]
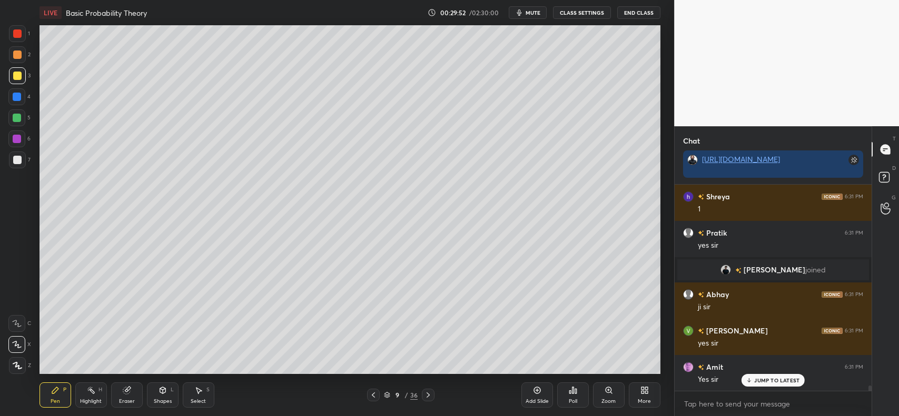
click at [640, 374] on div "Add Slide Poll Zoom More" at bounding box center [590, 395] width 139 height 59
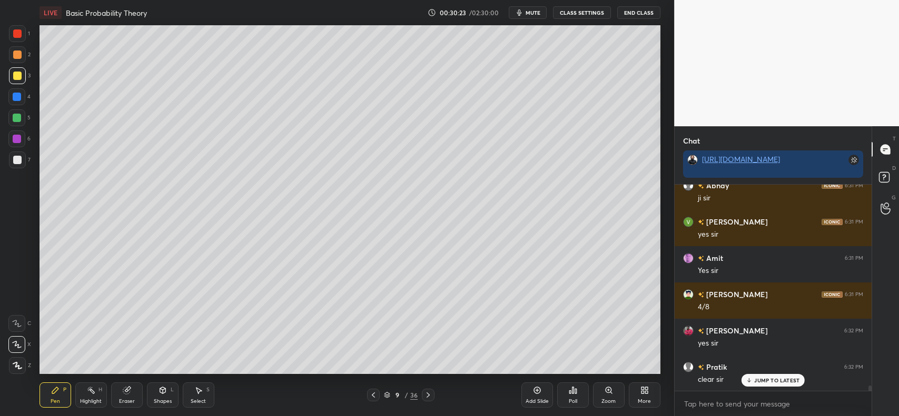
scroll to position [8136, 0]
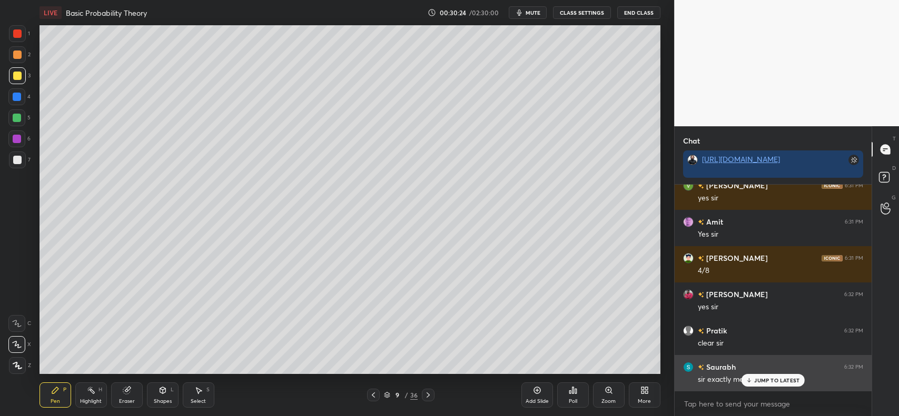
click at [790, 375] on div "JUMP TO LATEST" at bounding box center [772, 380] width 63 height 13
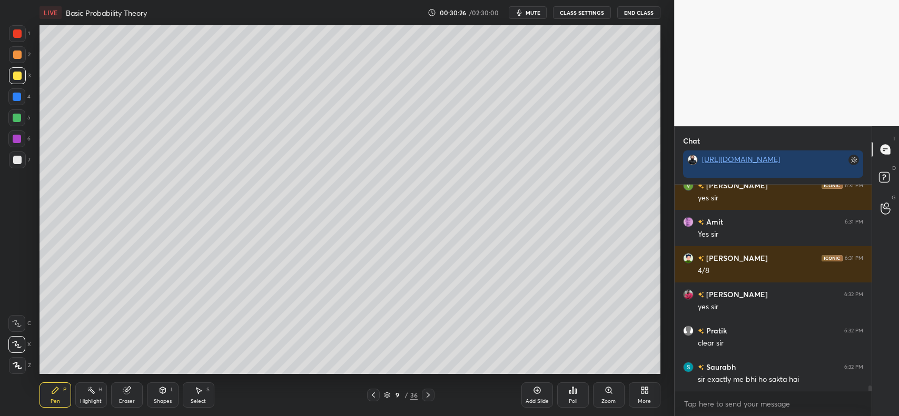
scroll to position [8172, 0]
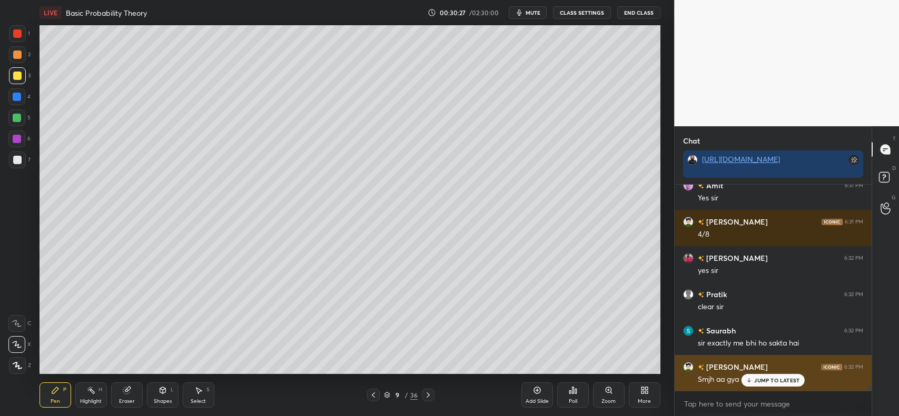
click at [777, 380] on p "JUMP TO LATEST" at bounding box center [776, 381] width 45 height 6
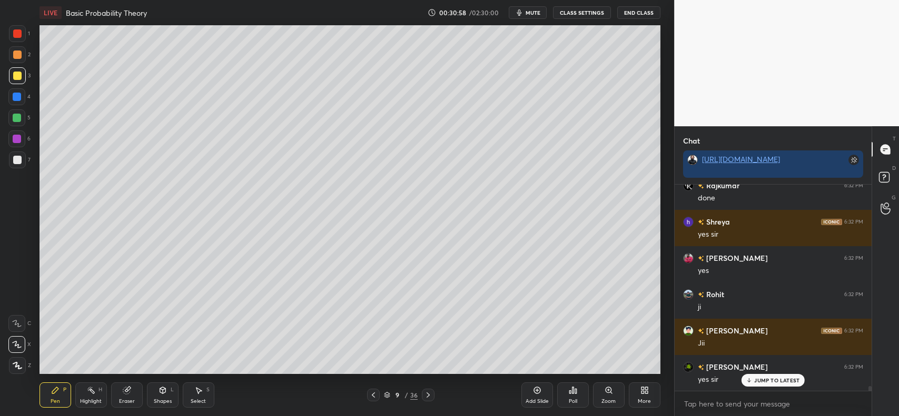
scroll to position [8572, 0]
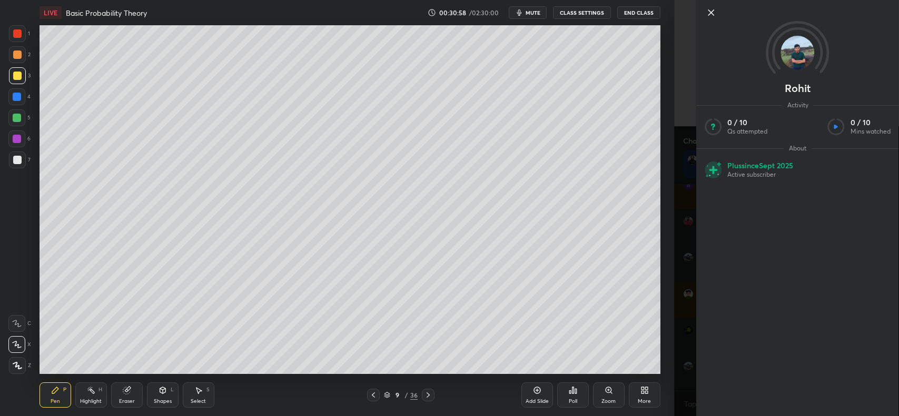
click at [532, 392] on div "Add Slide" at bounding box center [537, 395] width 32 height 25
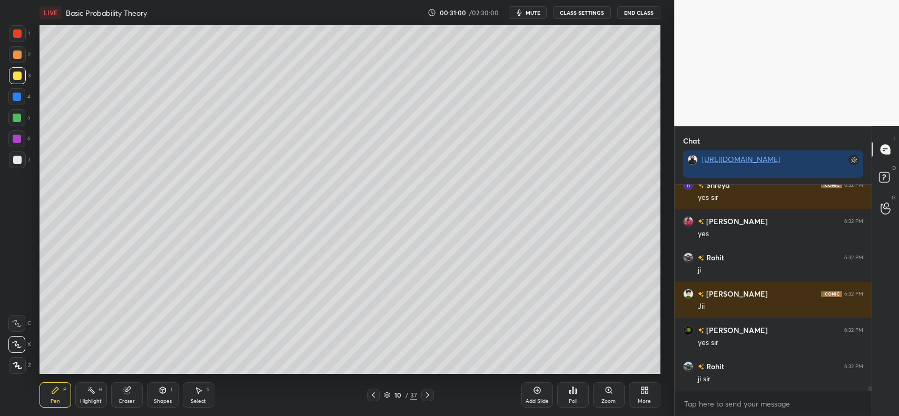
click at [19, 59] on div at bounding box center [17, 54] width 17 height 17
click at [157, 396] on div "Shapes L" at bounding box center [163, 395] width 32 height 25
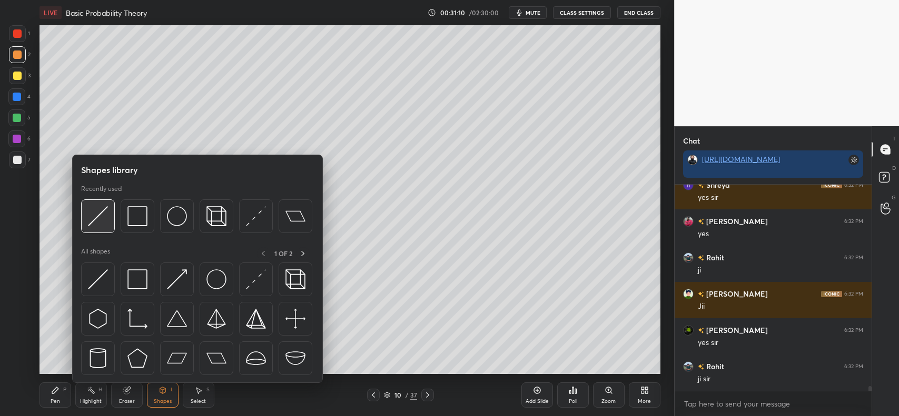
click at [96, 212] on img at bounding box center [98, 216] width 20 height 20
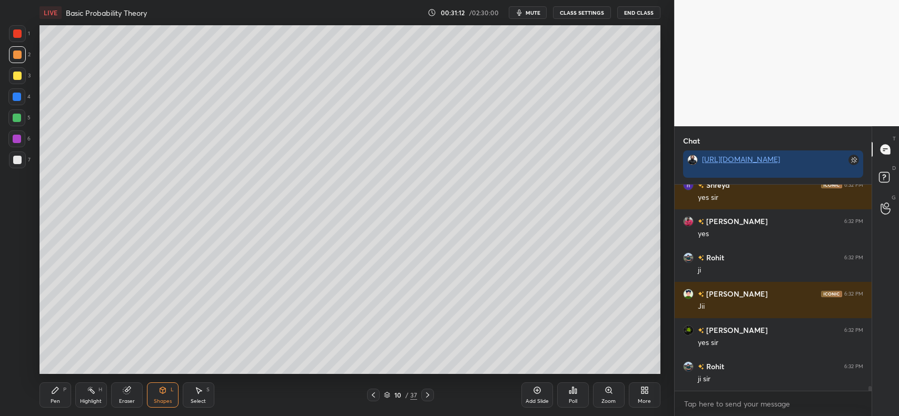
click at [56, 393] on icon at bounding box center [55, 390] width 8 height 8
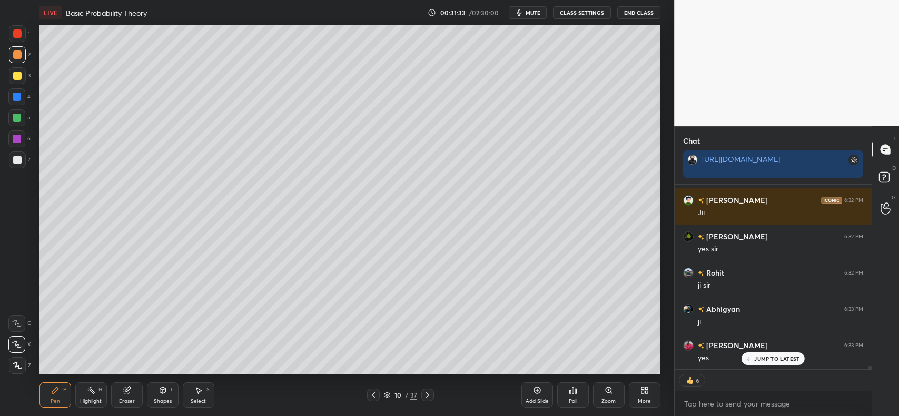
scroll to position [8702, 0]
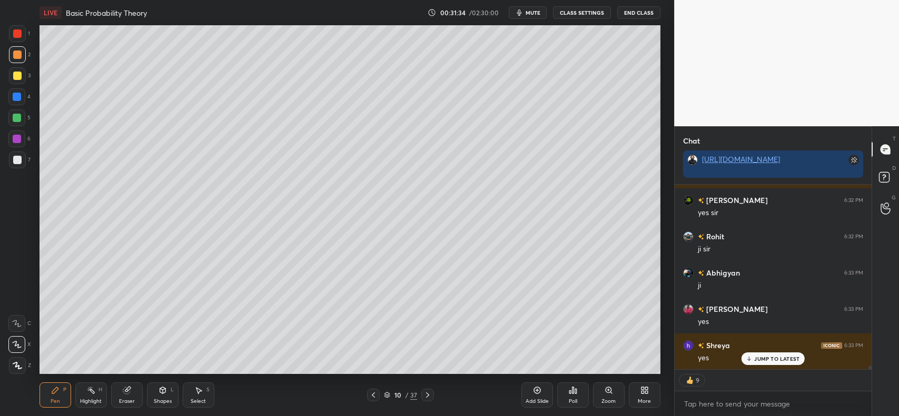
click at [13, 78] on div at bounding box center [17, 76] width 8 height 8
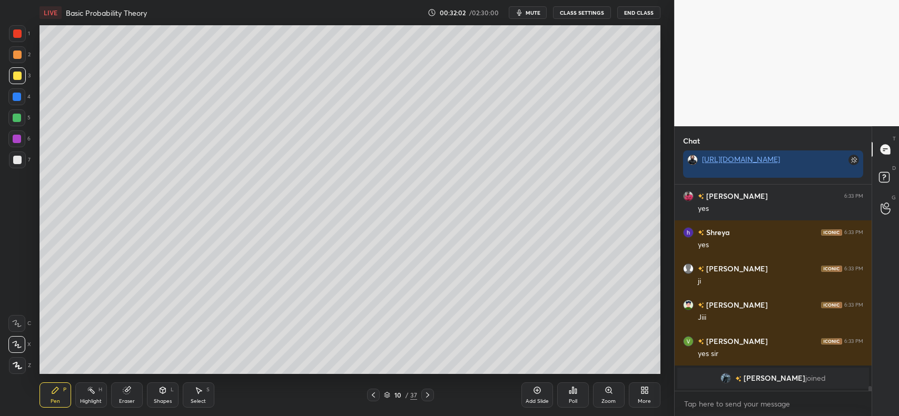
scroll to position [8815, 0]
click at [9, 56] on div at bounding box center [17, 54] width 17 height 17
click at [154, 398] on div "Shapes L" at bounding box center [163, 395] width 32 height 25
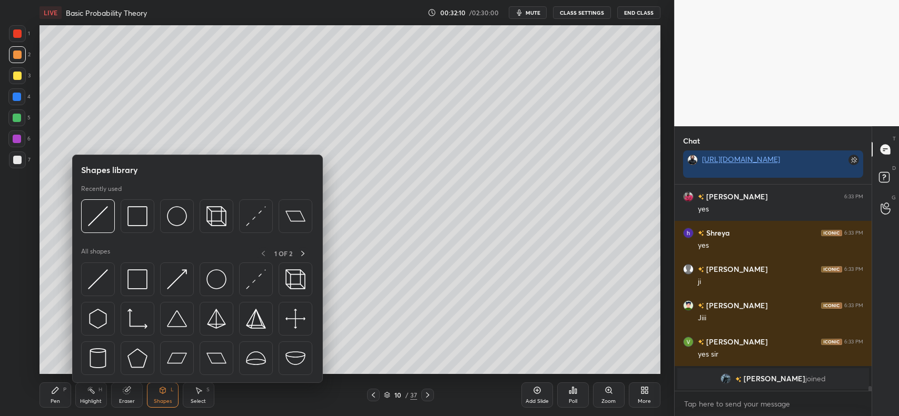
click at [92, 217] on img at bounding box center [98, 216] width 20 height 20
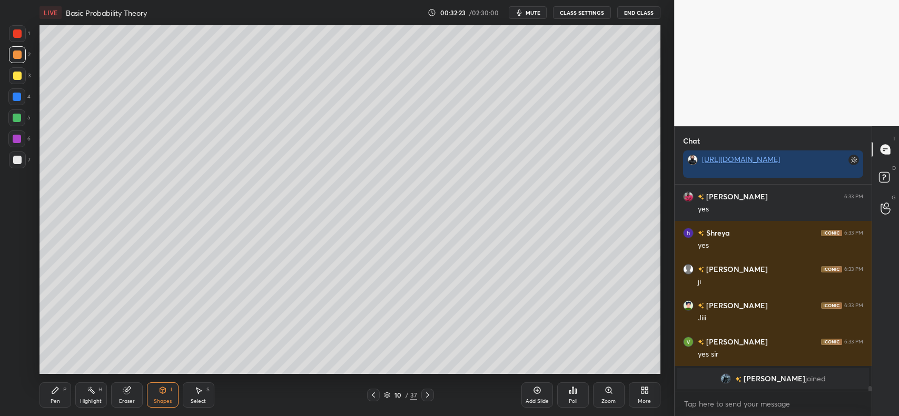
click at [54, 398] on div "Pen P" at bounding box center [55, 395] width 32 height 25
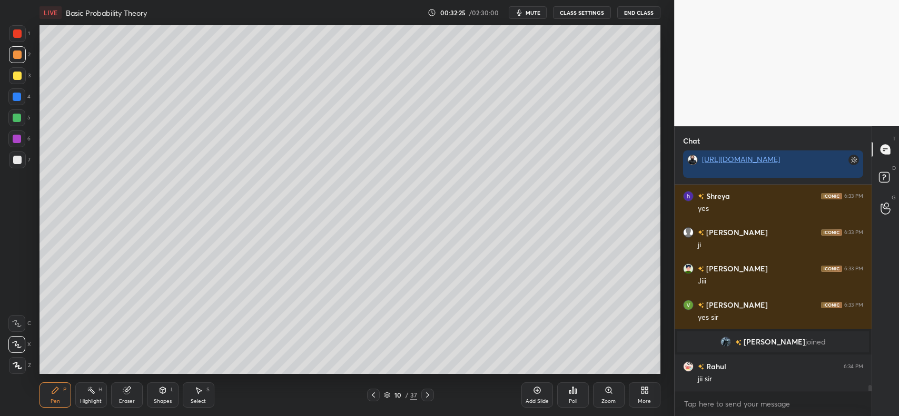
scroll to position [7403, 0]
click at [55, 387] on icon at bounding box center [55, 390] width 8 height 8
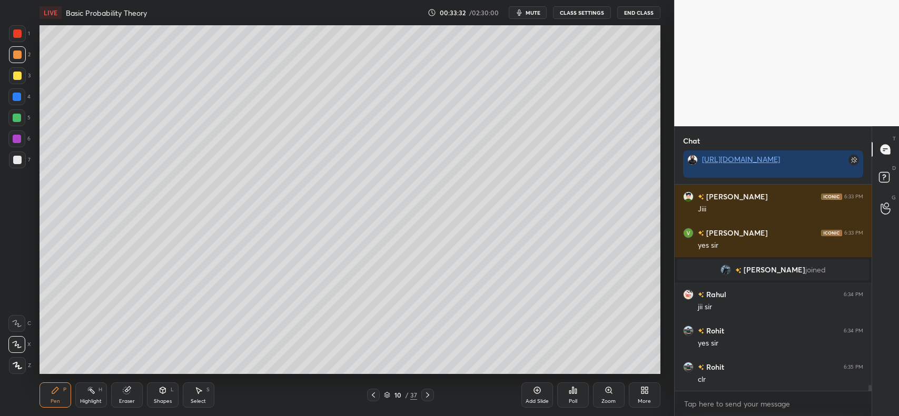
scroll to position [7512, 0]
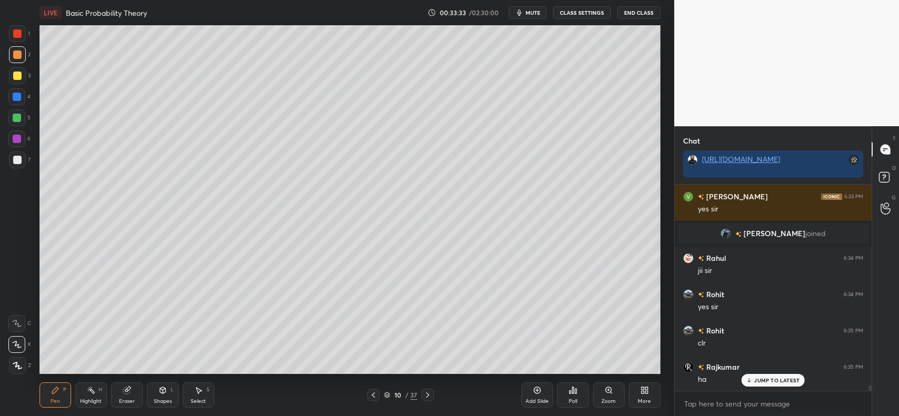
click at [14, 83] on div at bounding box center [17, 75] width 17 height 17
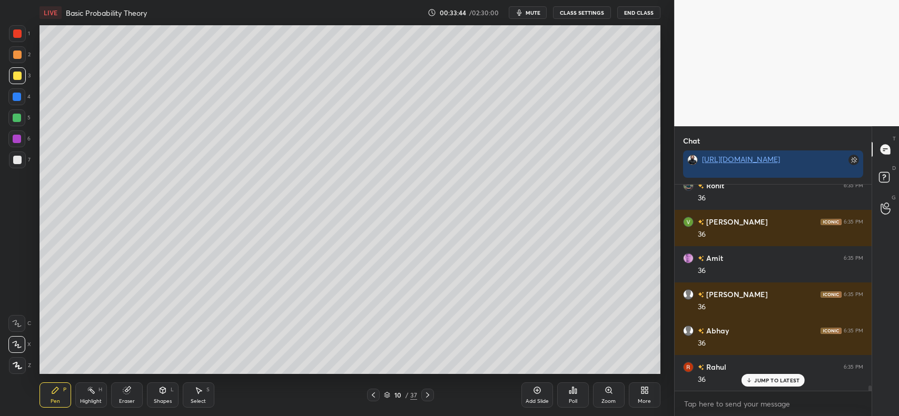
scroll to position [7875, 0]
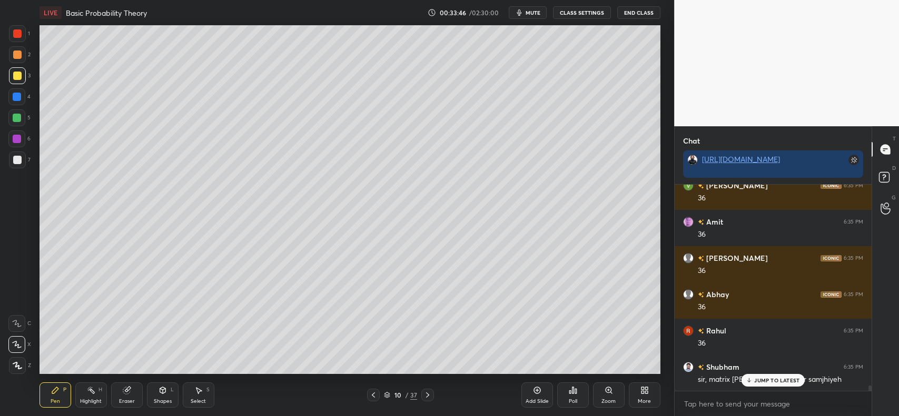
click at [756, 383] on p "JUMP TO LATEST" at bounding box center [776, 381] width 45 height 6
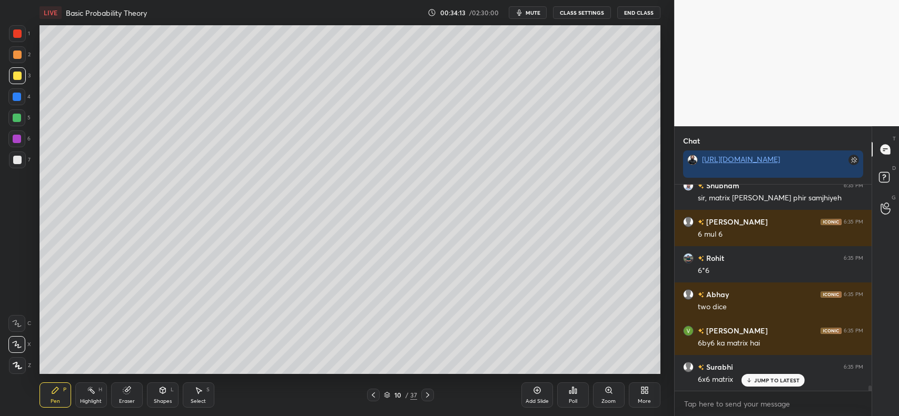
scroll to position [8093, 0]
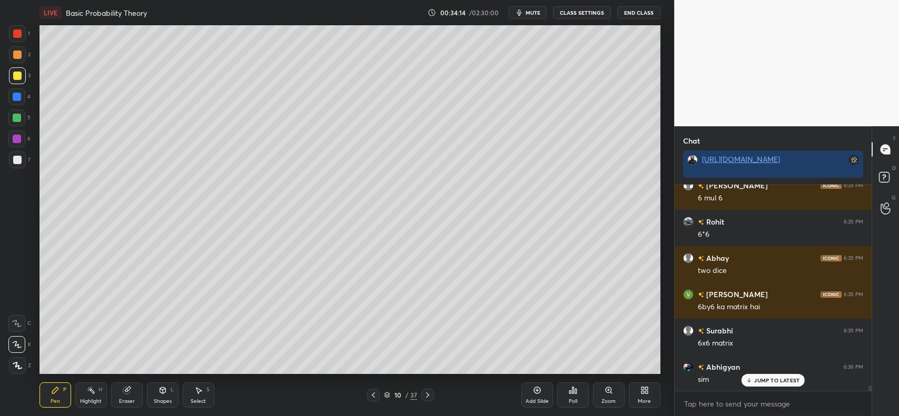
click at [19, 78] on div at bounding box center [17, 76] width 8 height 8
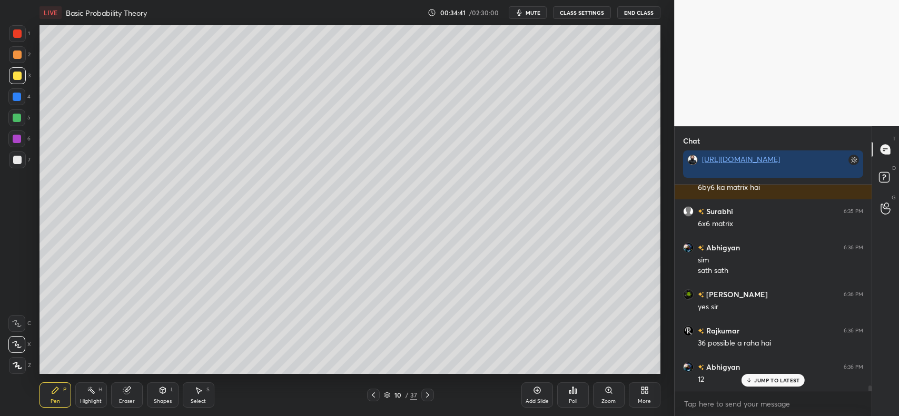
scroll to position [8249, 0]
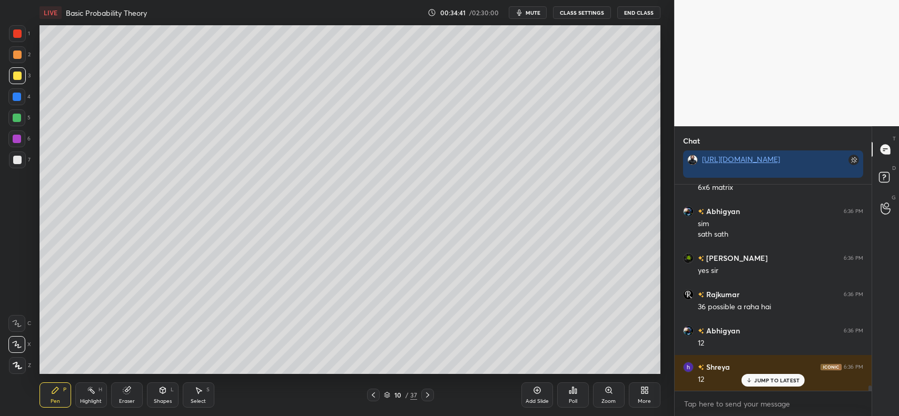
click at [778, 381] on p "JUMP TO LATEST" at bounding box center [776, 381] width 45 height 6
click at [195, 396] on div "Select S" at bounding box center [199, 395] width 32 height 25
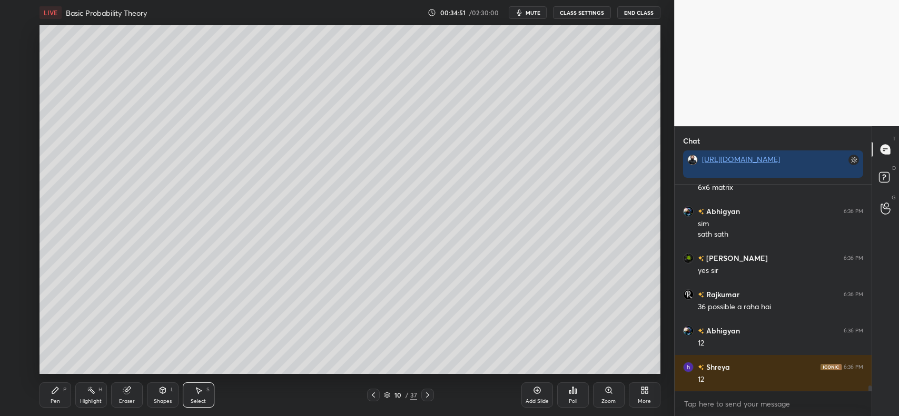
click at [48, 393] on div "Pen P" at bounding box center [55, 395] width 32 height 25
click at [14, 98] on div at bounding box center [17, 97] width 8 height 8
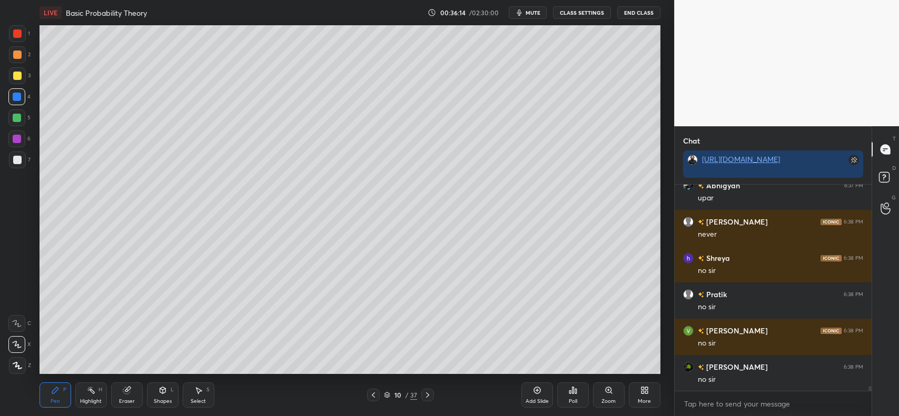
scroll to position [9059, 0]
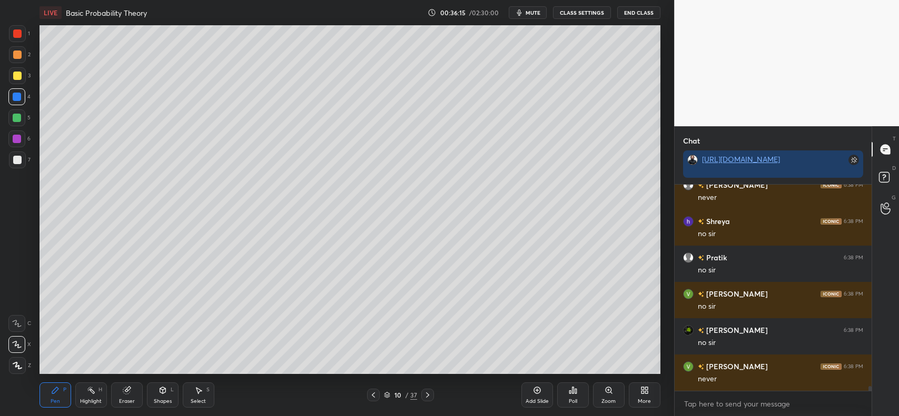
click at [200, 393] on icon at bounding box center [198, 390] width 8 height 8
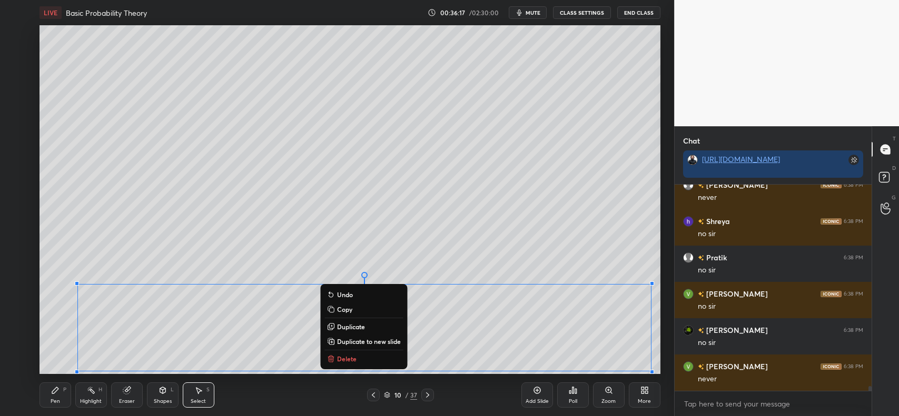
click at [342, 309] on p "Copy" at bounding box center [344, 309] width 15 height 8
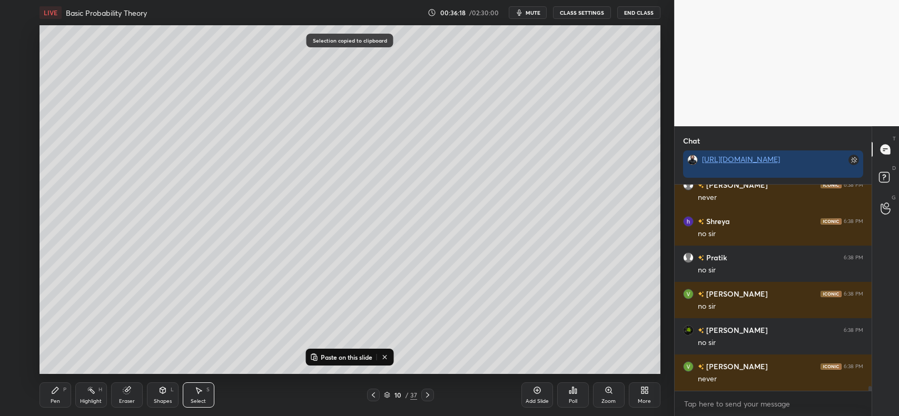
click at [537, 391] on icon at bounding box center [536, 390] width 3 height 3
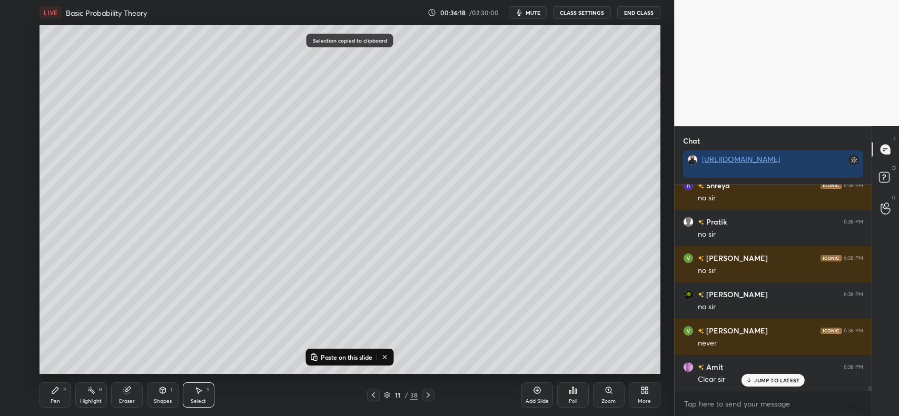
click at [362, 354] on p "Paste on this slide" at bounding box center [347, 357] width 52 height 8
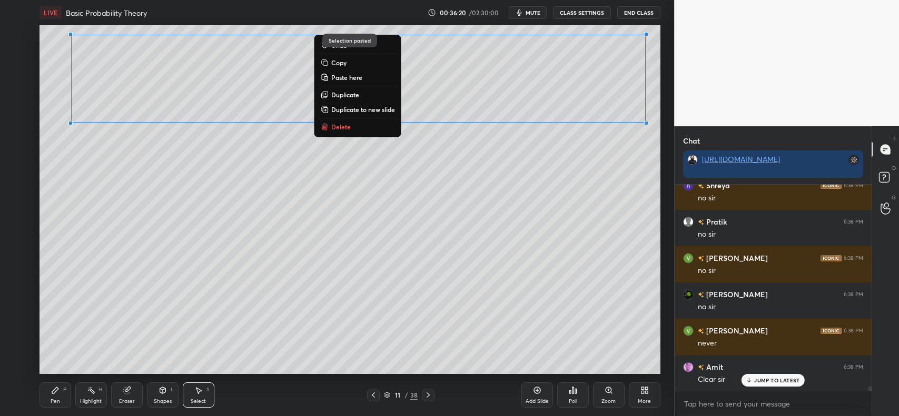
click at [401, 179] on div "0 ° Undo Copy Paste here Duplicate Duplicate to new slide Delete" at bounding box center [349, 199] width 621 height 349
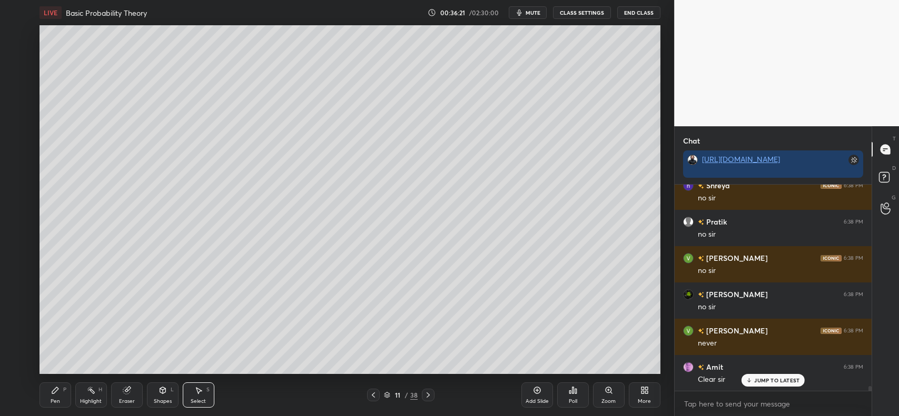
click at [54, 391] on icon at bounding box center [55, 391] width 6 height 6
click at [17, 73] on div at bounding box center [17, 76] width 8 height 8
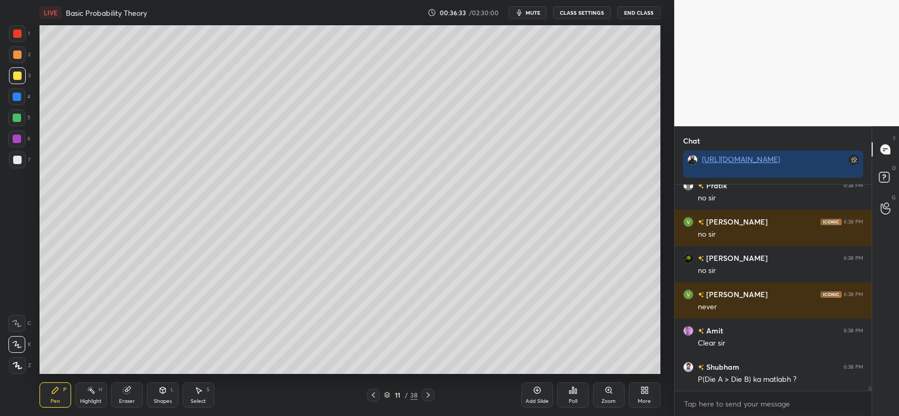
scroll to position [9168, 0]
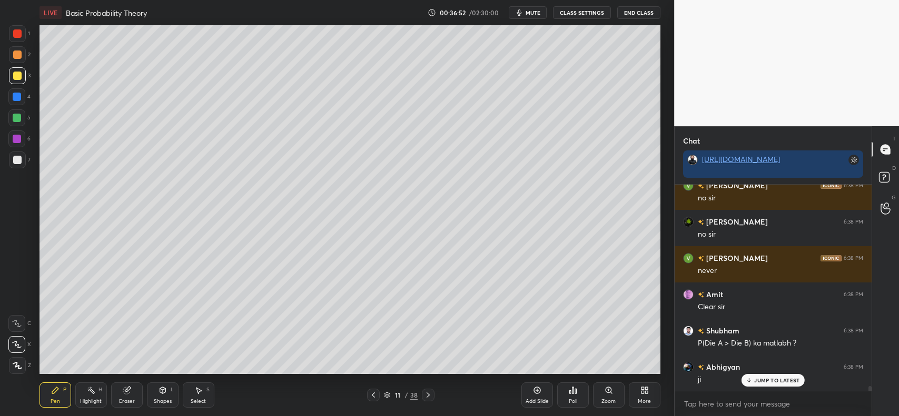
click at [374, 394] on icon at bounding box center [373, 395] width 3 height 5
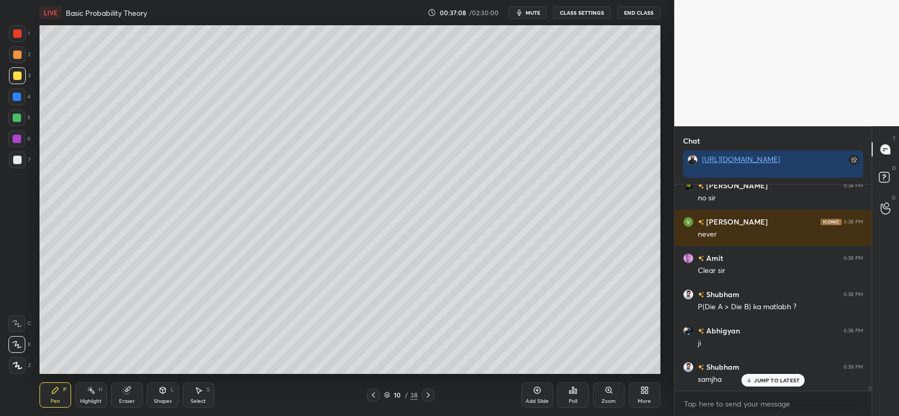
scroll to position [9241, 0]
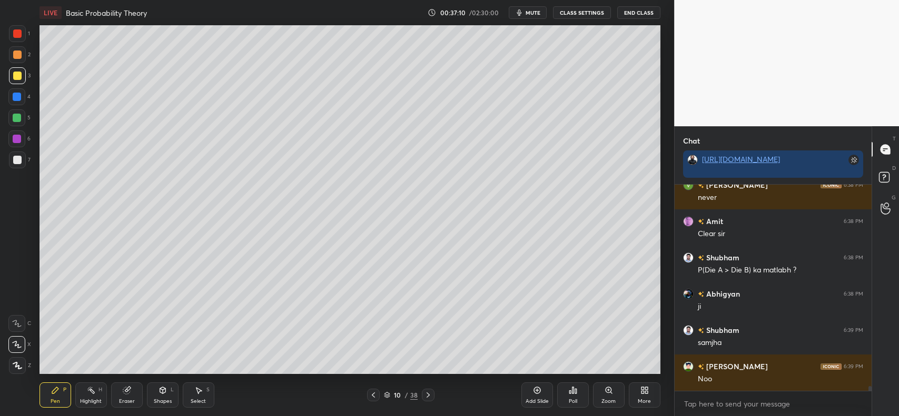
click at [422, 396] on div at bounding box center [428, 395] width 13 height 13
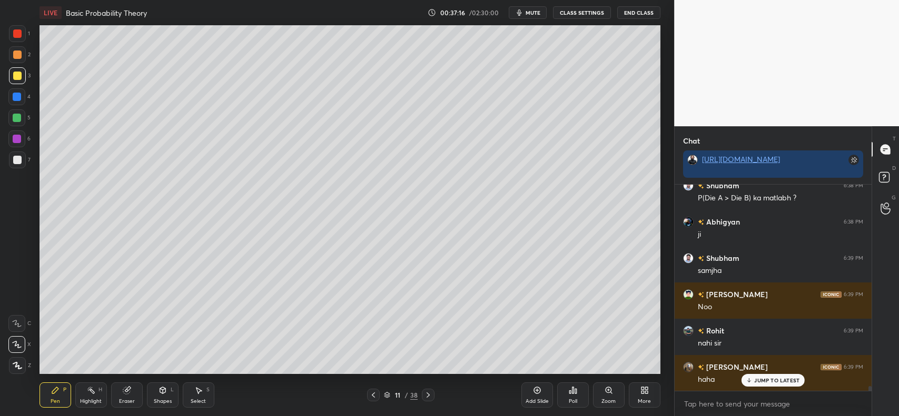
scroll to position [9349, 0]
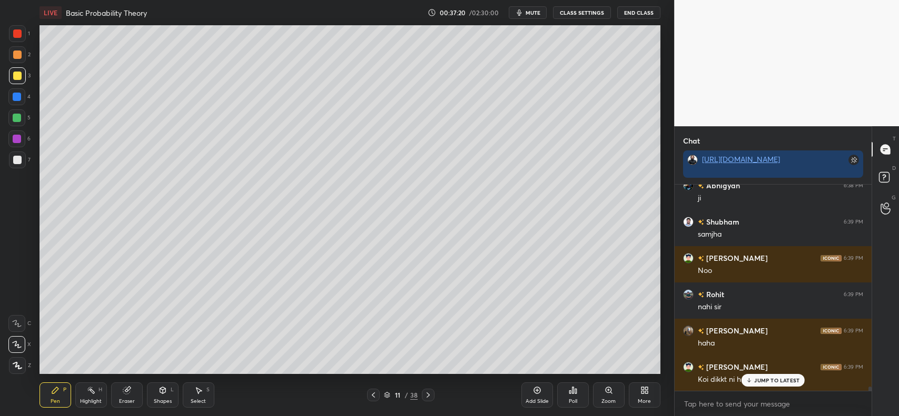
click at [757, 381] on p "JUMP TO LATEST" at bounding box center [776, 381] width 45 height 6
click at [17, 158] on div at bounding box center [17, 160] width 8 height 8
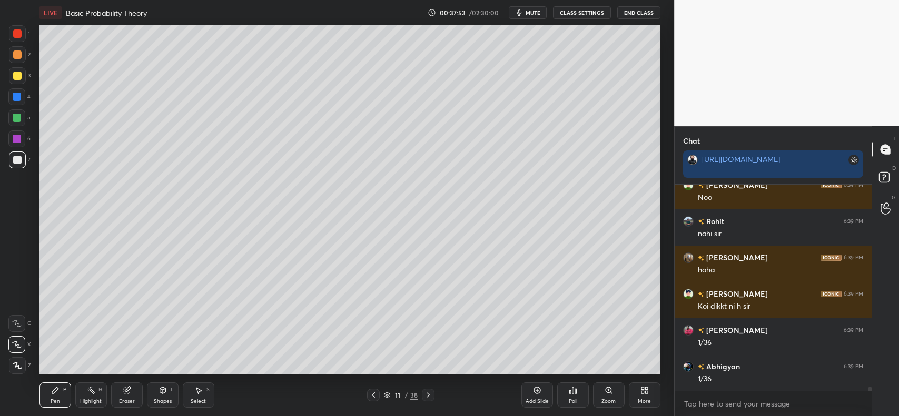
scroll to position [9433, 0]
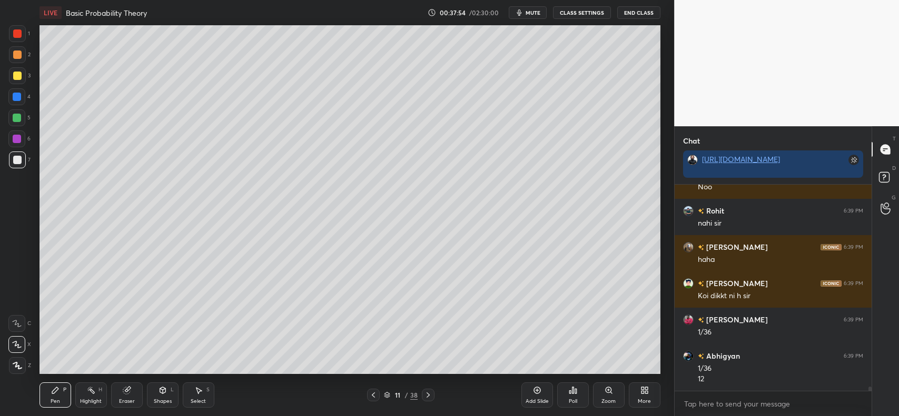
click at [374, 396] on icon at bounding box center [373, 395] width 8 height 8
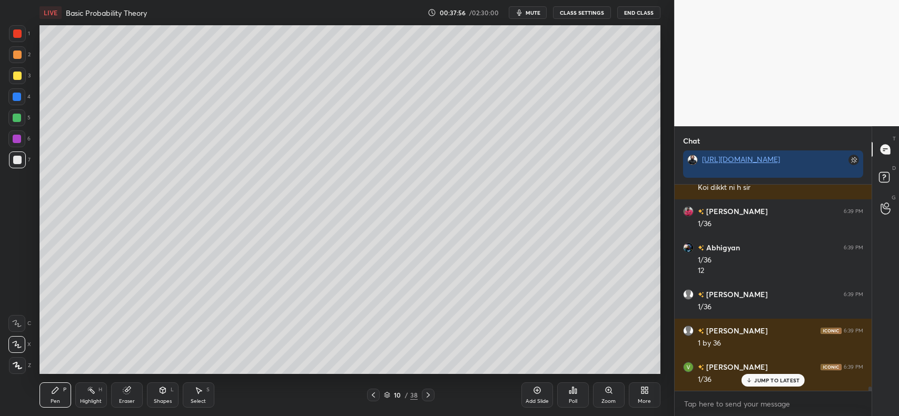
click at [428, 398] on icon at bounding box center [428, 395] width 8 height 8
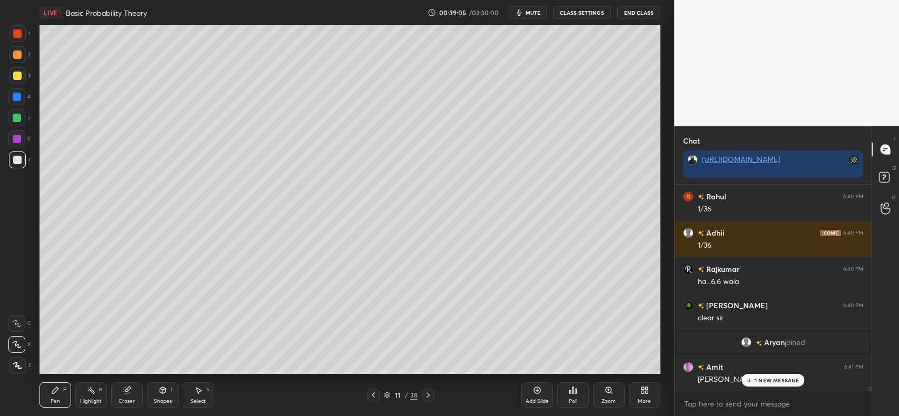
scroll to position [9821, 0]
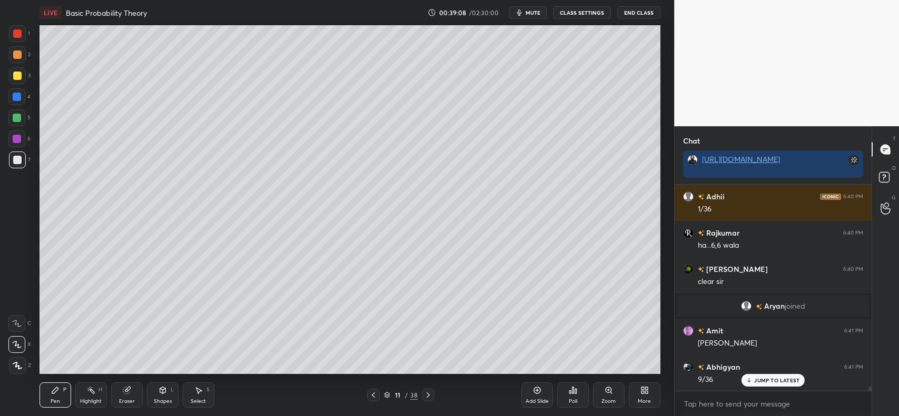
click at [130, 394] on icon at bounding box center [127, 390] width 8 height 8
click at [62, 394] on div "Pen P" at bounding box center [55, 395] width 32 height 25
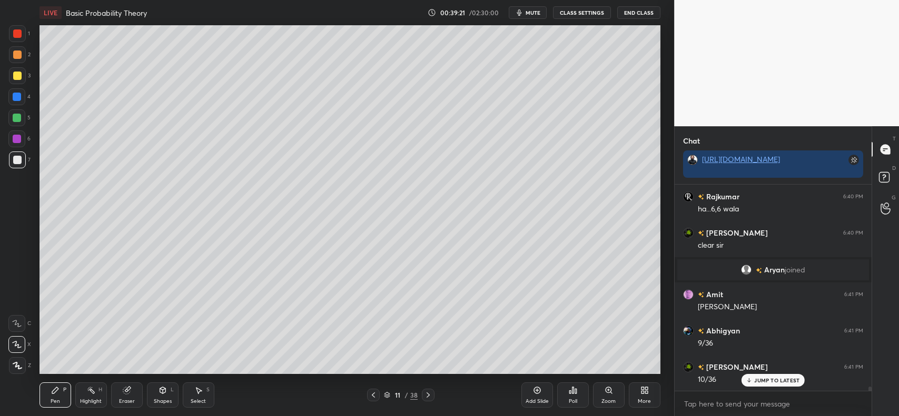
click at [25, 124] on div "5" at bounding box center [19, 118] width 22 height 17
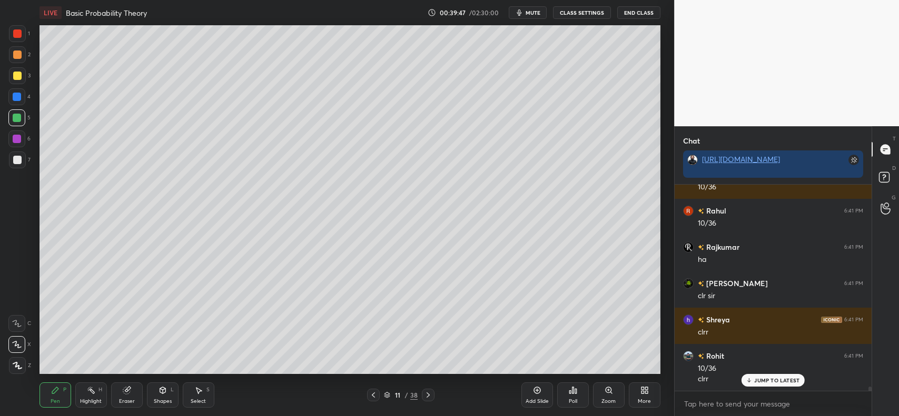
scroll to position [10159, 0]
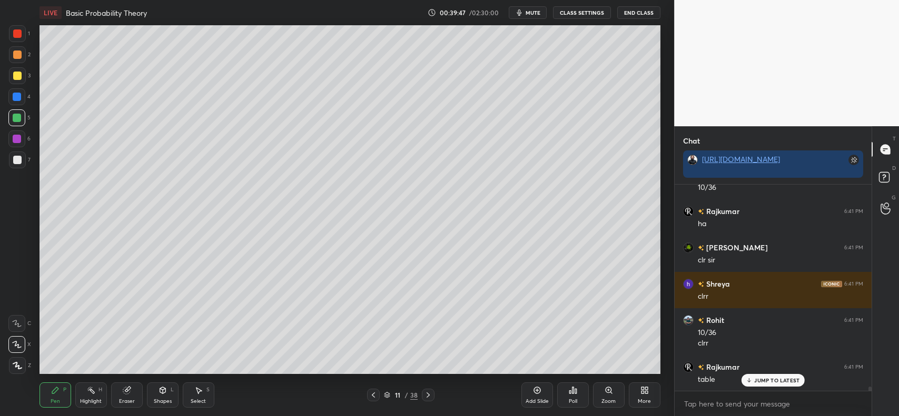
click at [535, 391] on icon at bounding box center [537, 390] width 8 height 8
click at [163, 394] on icon at bounding box center [162, 390] width 8 height 8
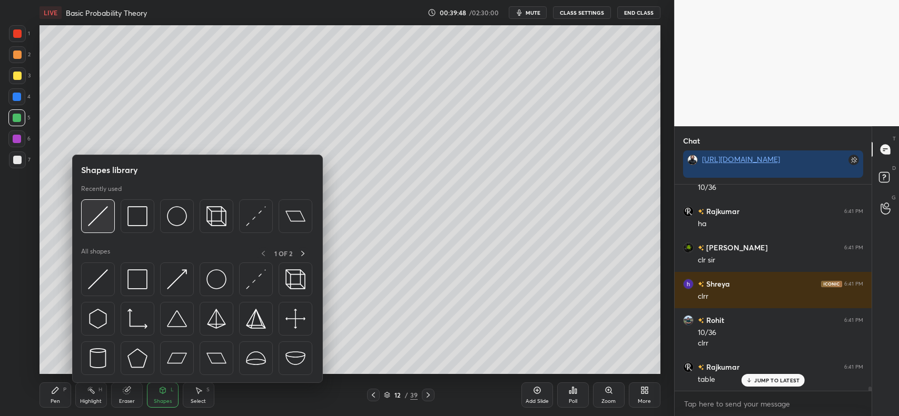
click at [98, 214] on img at bounding box center [98, 216] width 20 height 20
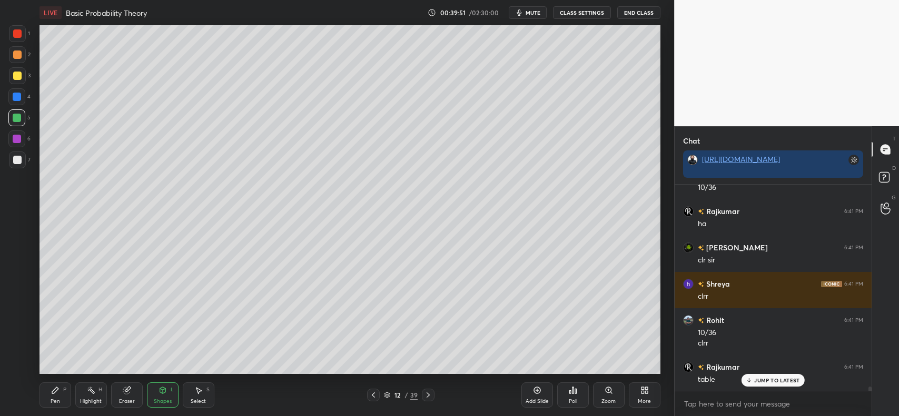
click at [45, 399] on div "Pen P" at bounding box center [55, 395] width 32 height 25
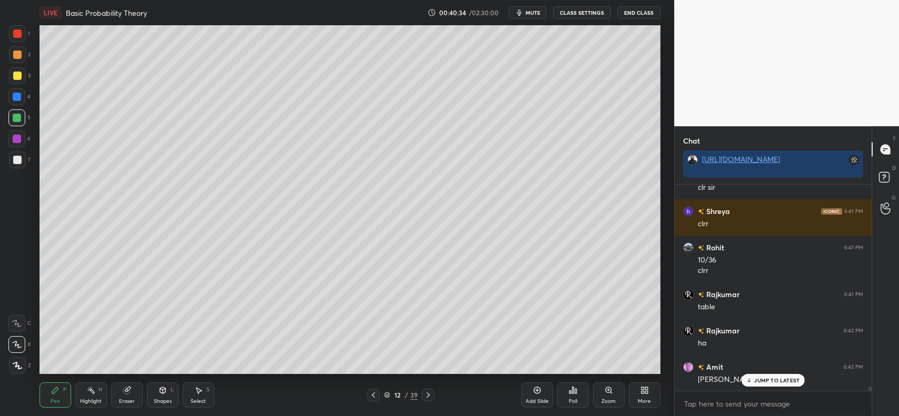
scroll to position [10268, 0]
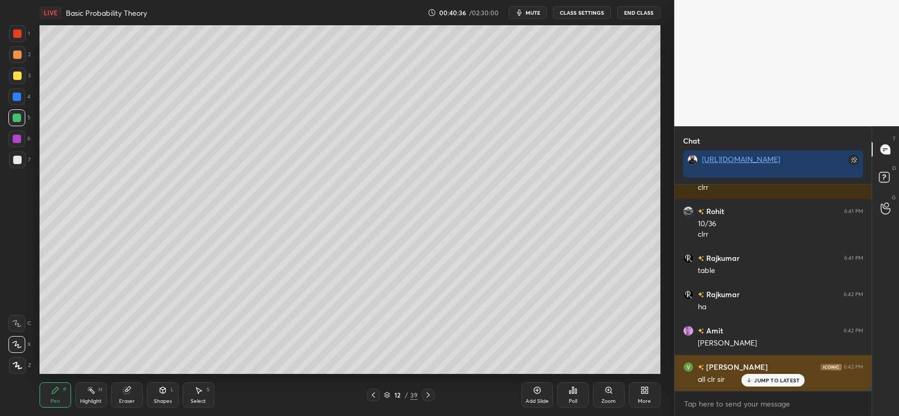
click at [775, 380] on p "JUMP TO LATEST" at bounding box center [776, 381] width 45 height 6
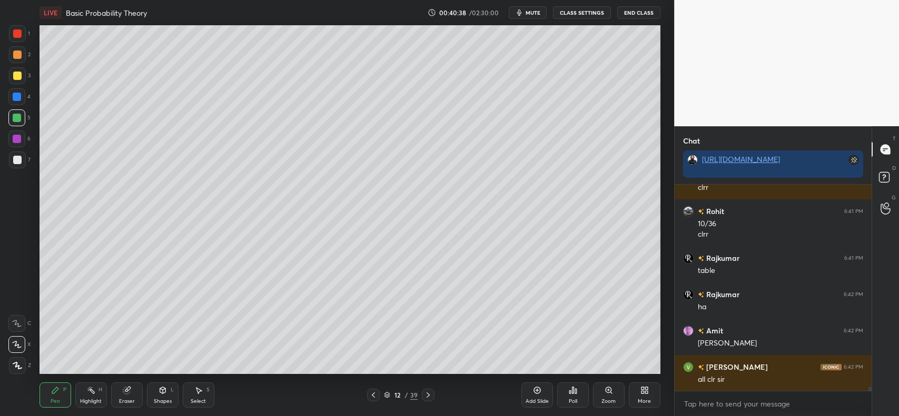
click at [375, 393] on icon at bounding box center [373, 395] width 8 height 8
click at [377, 393] on icon at bounding box center [373, 395] width 8 height 8
click at [428, 391] on icon at bounding box center [428, 395] width 8 height 8
click at [428, 392] on icon at bounding box center [428, 395] width 8 height 8
click at [23, 161] on div at bounding box center [17, 160] width 17 height 17
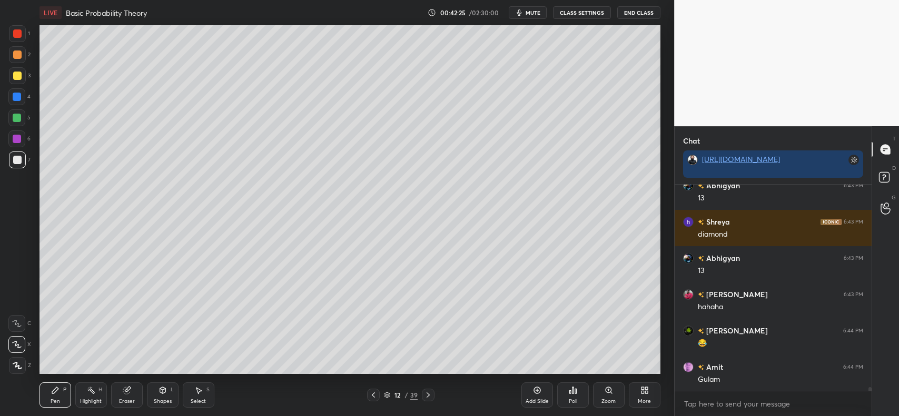
scroll to position [10823, 0]
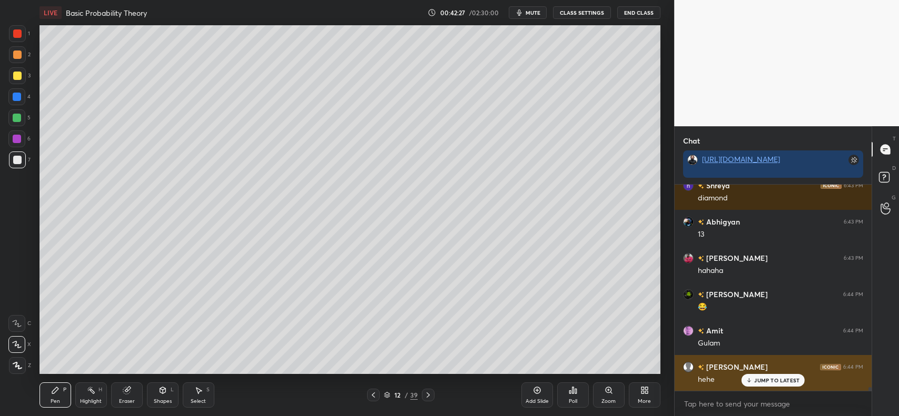
click at [768, 378] on p "JUMP TO LATEST" at bounding box center [776, 381] width 45 height 6
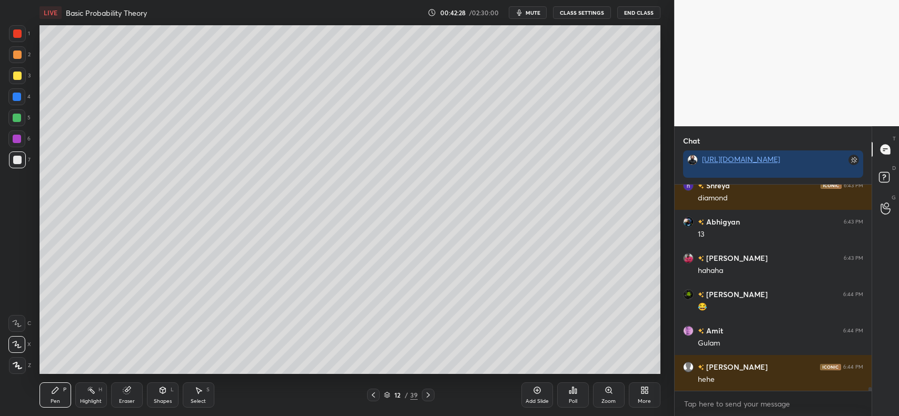
click at [372, 393] on icon at bounding box center [373, 395] width 8 height 8
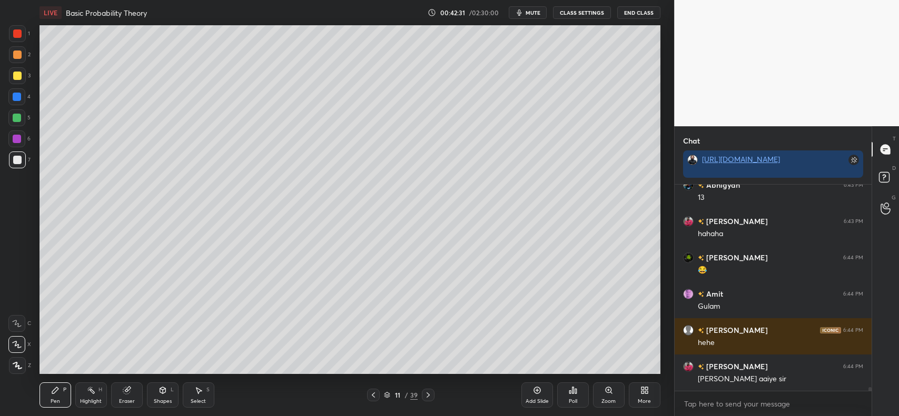
click at [427, 396] on icon at bounding box center [428, 395] width 8 height 8
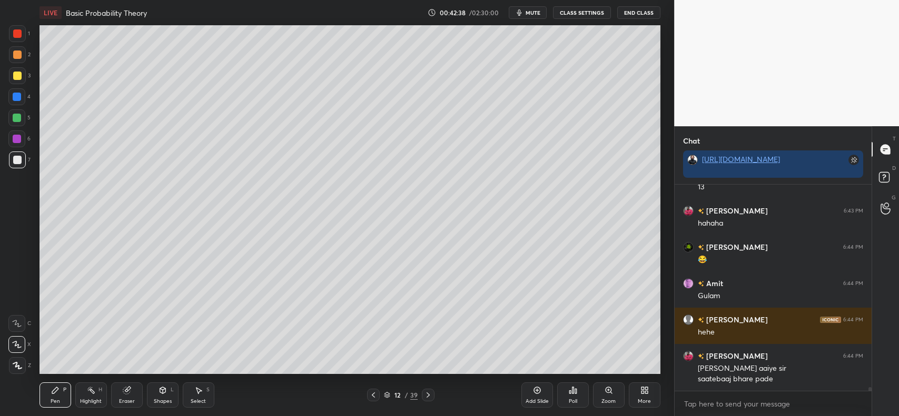
scroll to position [10906, 0]
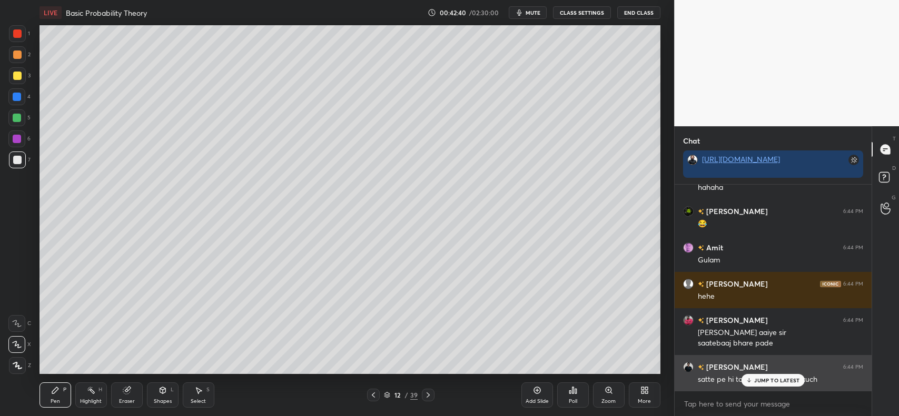
click at [755, 381] on p "JUMP TO LATEST" at bounding box center [776, 381] width 45 height 6
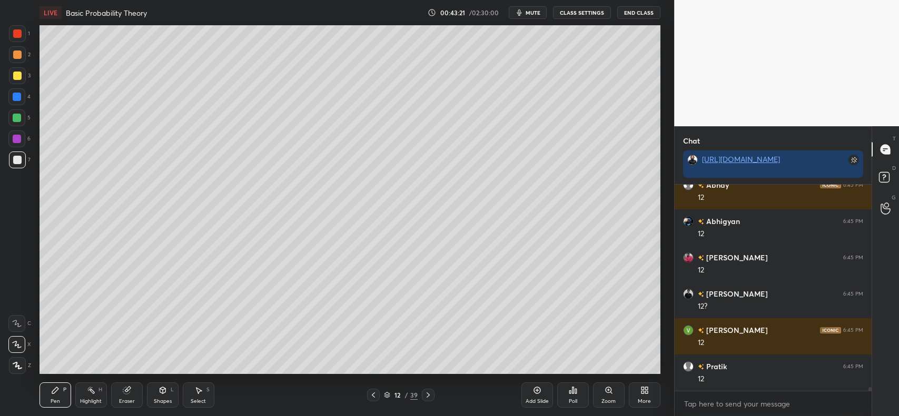
scroll to position [11306, 0]
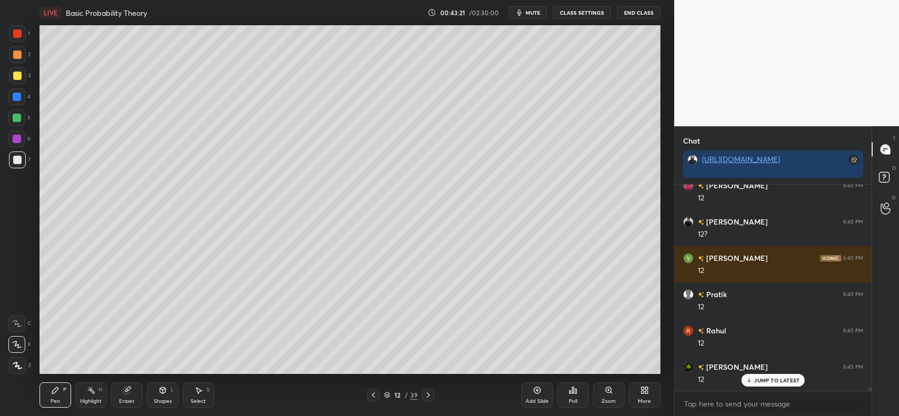
click at [17, 115] on div at bounding box center [17, 118] width 8 height 8
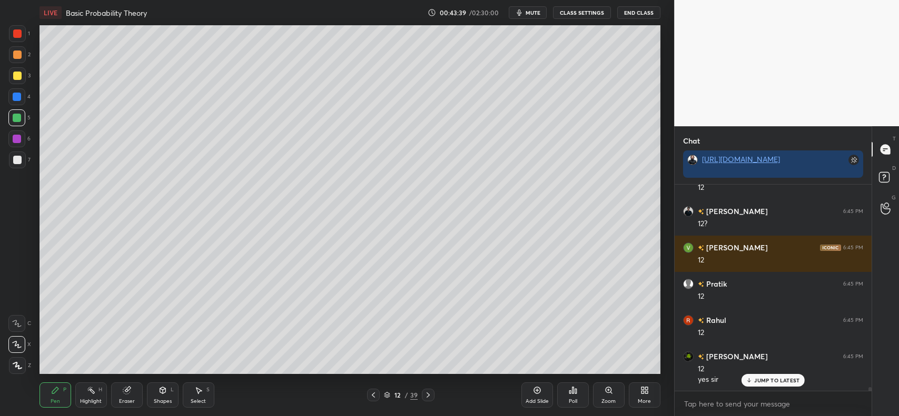
click at [537, 395] on div "Add Slide" at bounding box center [537, 395] width 32 height 25
click at [20, 74] on div at bounding box center [17, 76] width 8 height 8
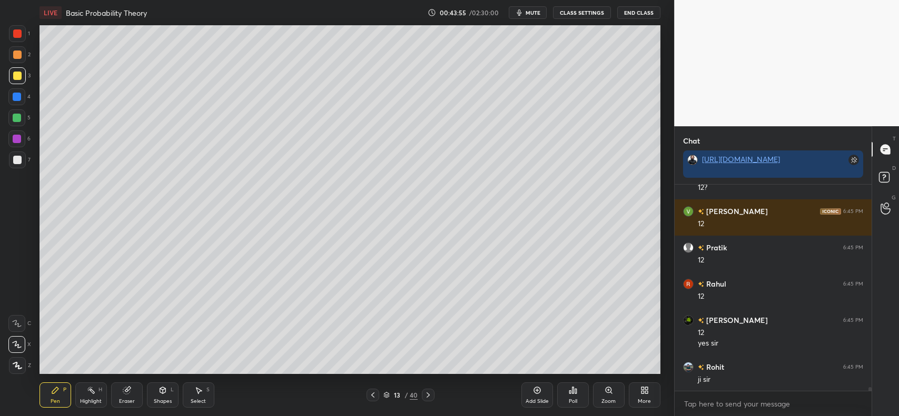
click at [156, 396] on div "Shapes L" at bounding box center [163, 395] width 32 height 25
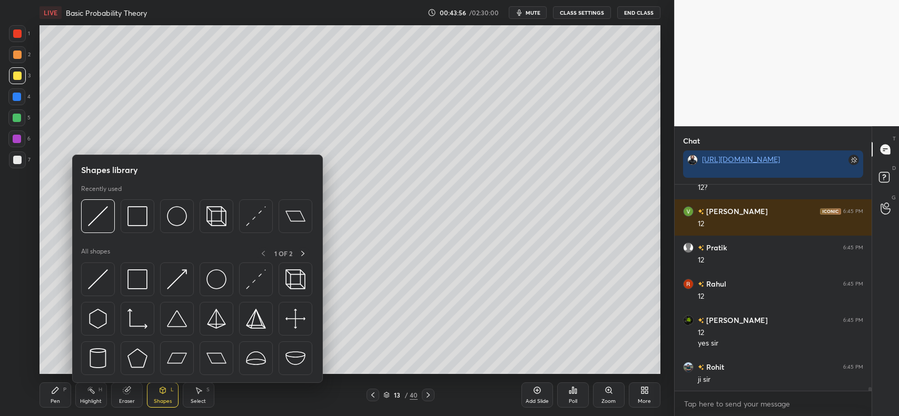
click at [93, 212] on img at bounding box center [98, 216] width 20 height 20
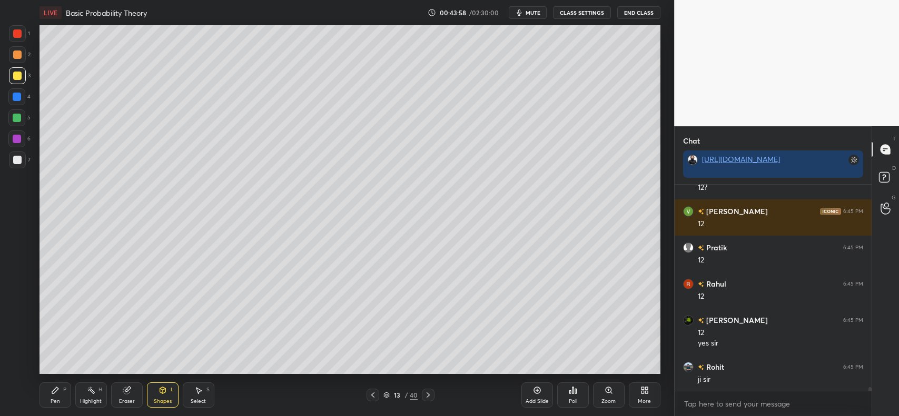
click at [54, 395] on div "Pen P" at bounding box center [55, 395] width 32 height 25
click at [19, 54] on div at bounding box center [17, 55] width 8 height 8
click at [16, 158] on div at bounding box center [17, 160] width 8 height 8
click at [161, 393] on icon at bounding box center [163, 391] width 6 height 6
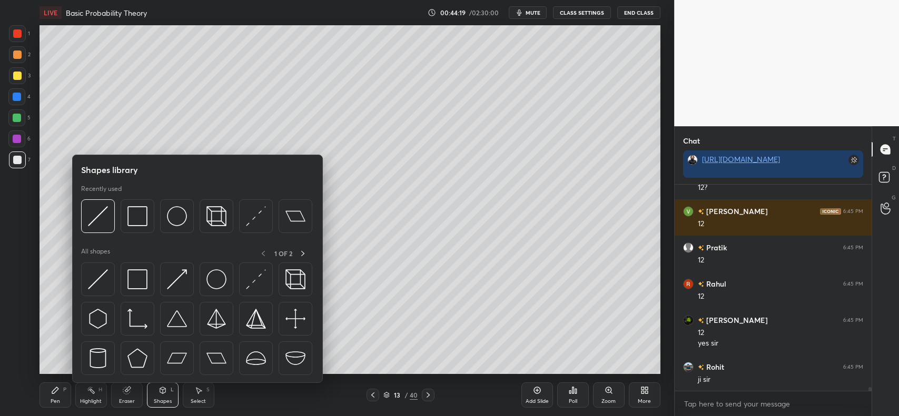
click at [101, 212] on img at bounding box center [98, 216] width 20 height 20
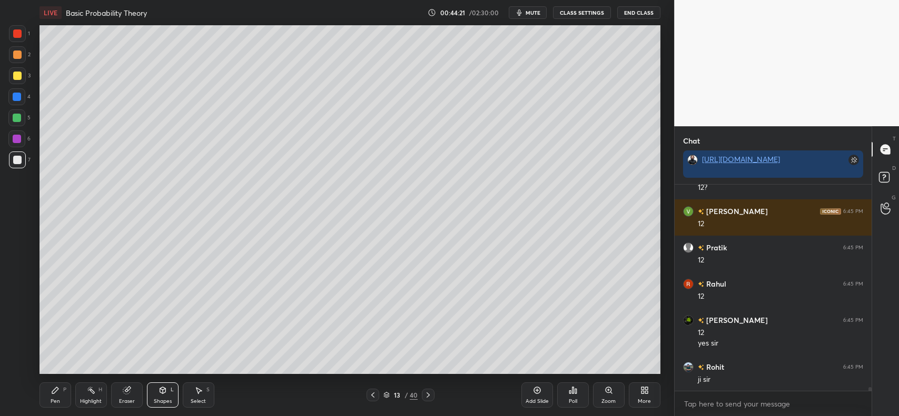
click at [158, 394] on icon at bounding box center [162, 390] width 8 height 8
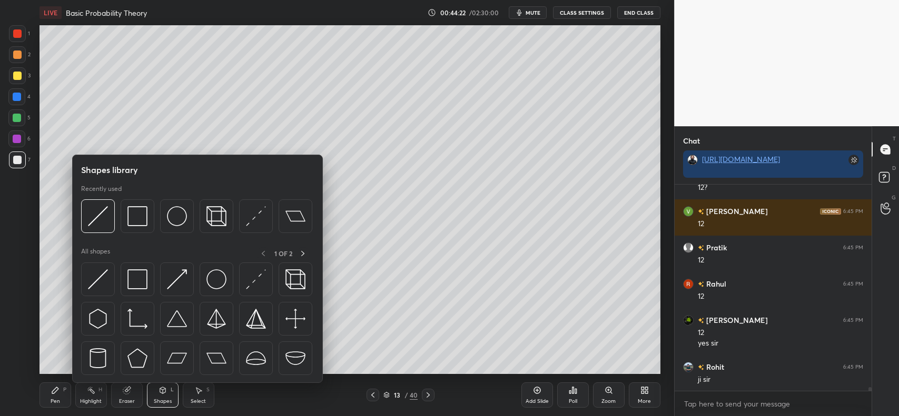
click at [100, 215] on img at bounding box center [98, 216] width 20 height 20
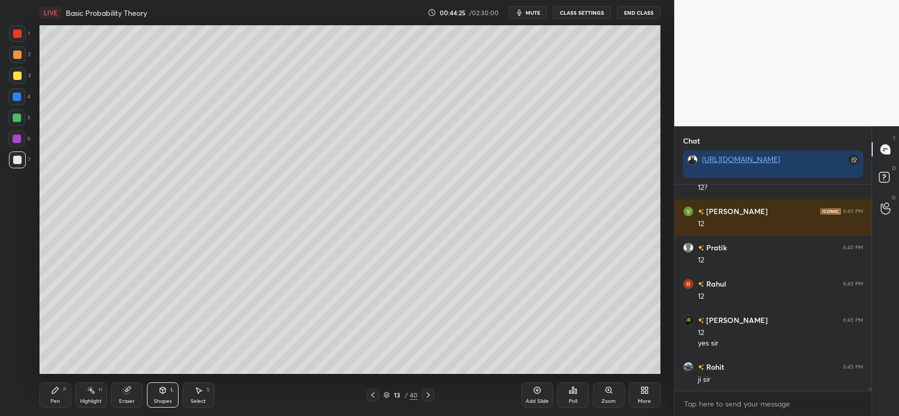
click at [54, 385] on div "Pen P" at bounding box center [55, 395] width 32 height 25
click at [22, 159] on div at bounding box center [17, 160] width 17 height 17
click at [14, 76] on div at bounding box center [17, 76] width 8 height 8
click at [12, 92] on div at bounding box center [16, 96] width 17 height 17
click at [48, 383] on div "Pen P" at bounding box center [55, 395] width 32 height 25
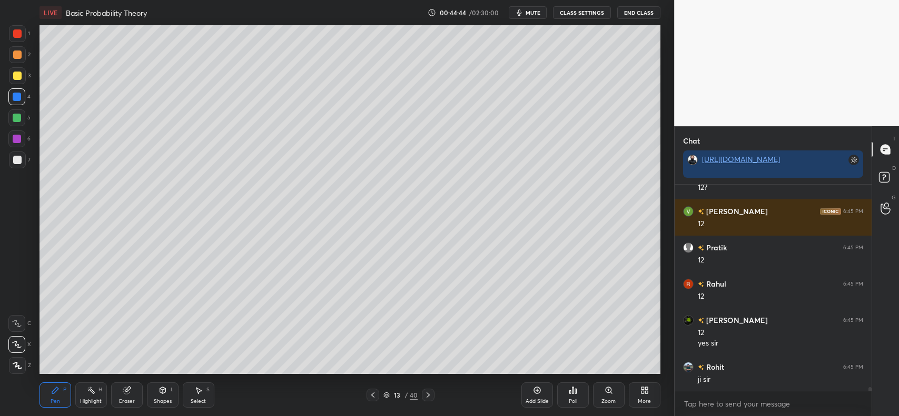
click at [23, 324] on div at bounding box center [16, 323] width 17 height 17
click at [16, 341] on icon at bounding box center [16, 344] width 9 height 7
click at [21, 158] on div at bounding box center [17, 160] width 8 height 8
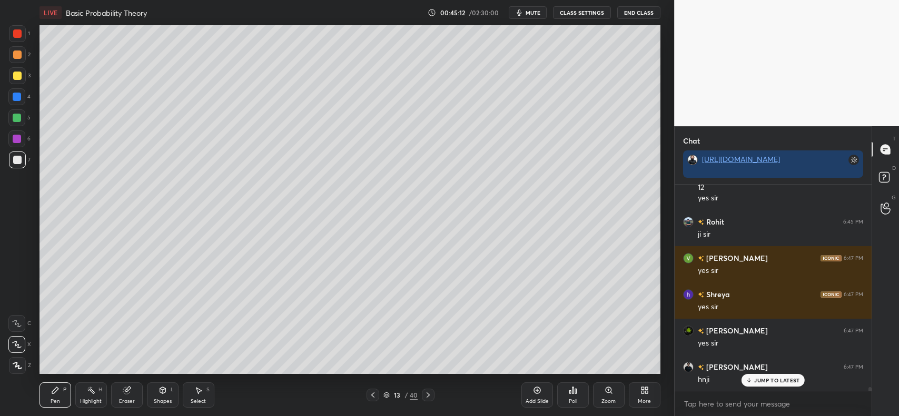
scroll to position [11535, 0]
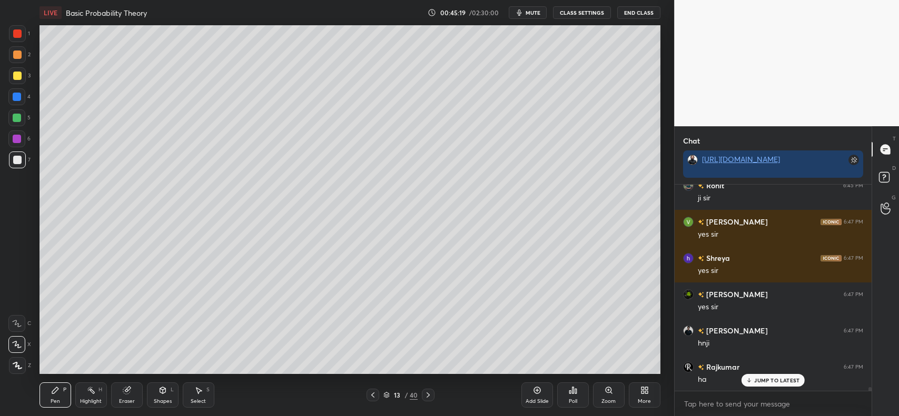
click at [14, 77] on div at bounding box center [17, 76] width 8 height 8
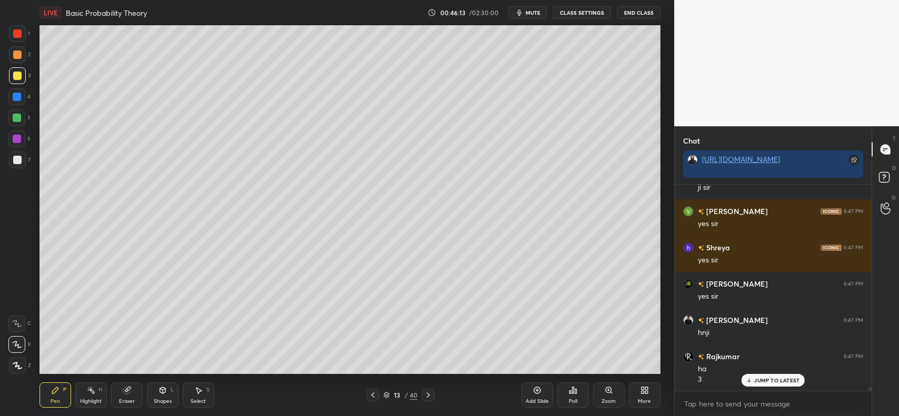
click at [24, 162] on div at bounding box center [17, 160] width 17 height 17
click at [533, 392] on icon at bounding box center [537, 390] width 8 height 8
click at [156, 392] on div "Shapes L" at bounding box center [163, 395] width 32 height 25
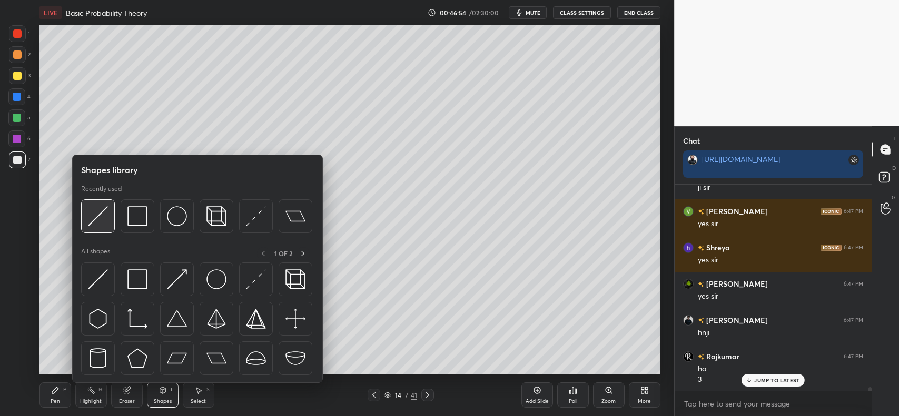
click at [98, 207] on img at bounding box center [98, 216] width 20 height 20
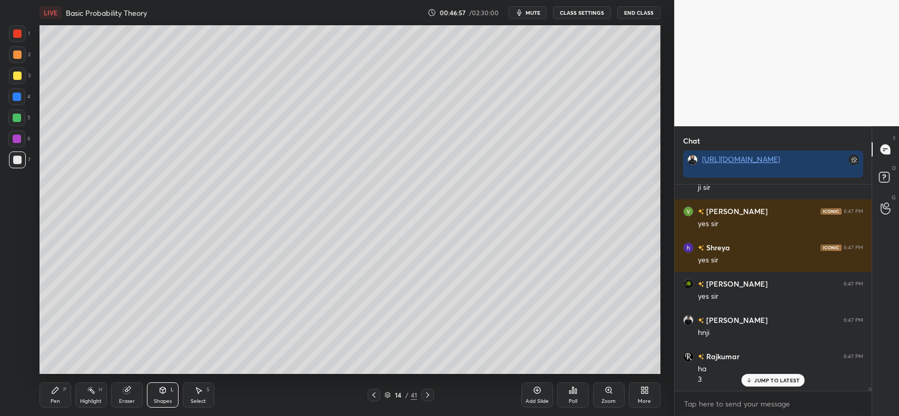
click at [372, 393] on icon at bounding box center [374, 395] width 8 height 8
click at [430, 392] on icon at bounding box center [427, 395] width 8 height 8
click at [17, 97] on div at bounding box center [17, 97] width 8 height 8
click at [55, 398] on div "Pen P" at bounding box center [55, 395] width 32 height 25
click at [373, 392] on icon at bounding box center [374, 395] width 8 height 8
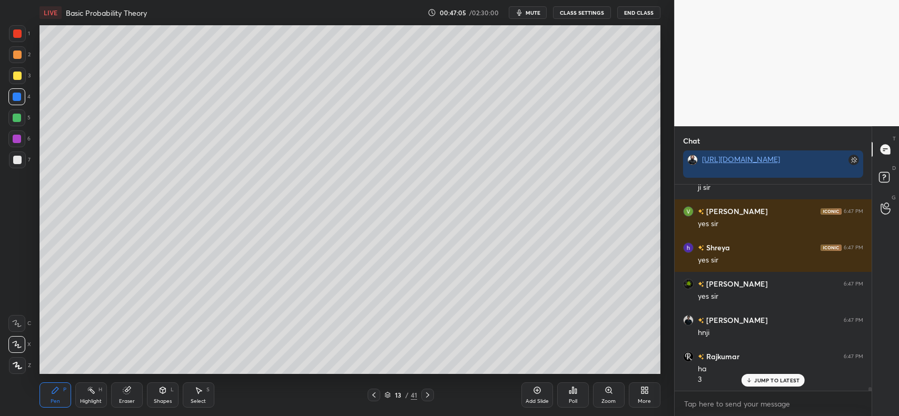
click at [428, 395] on icon at bounding box center [427, 395] width 3 height 5
click at [14, 158] on div at bounding box center [17, 160] width 8 height 8
click at [375, 394] on icon at bounding box center [374, 395] width 8 height 8
click at [423, 395] on icon at bounding box center [427, 395] width 8 height 8
click at [17, 75] on div at bounding box center [17, 76] width 8 height 8
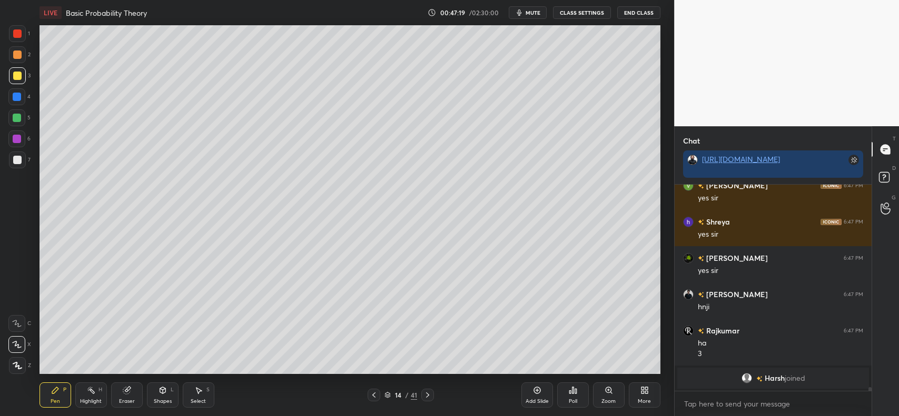
scroll to position [11607, 0]
click at [14, 77] on div at bounding box center [17, 76] width 8 height 8
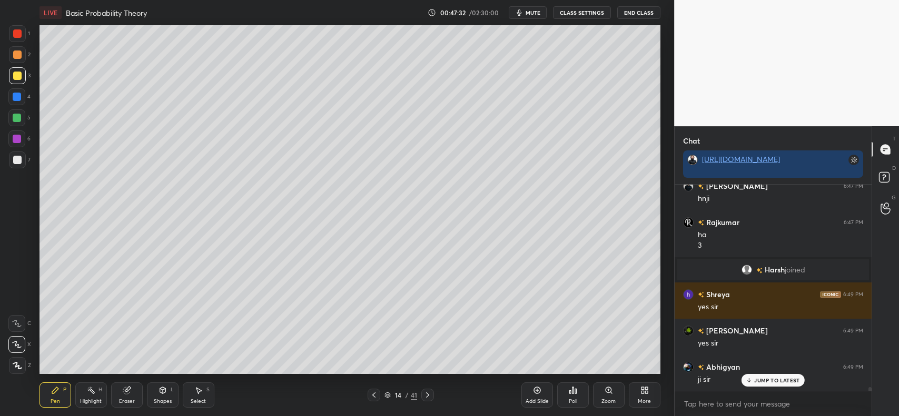
scroll to position [11716, 0]
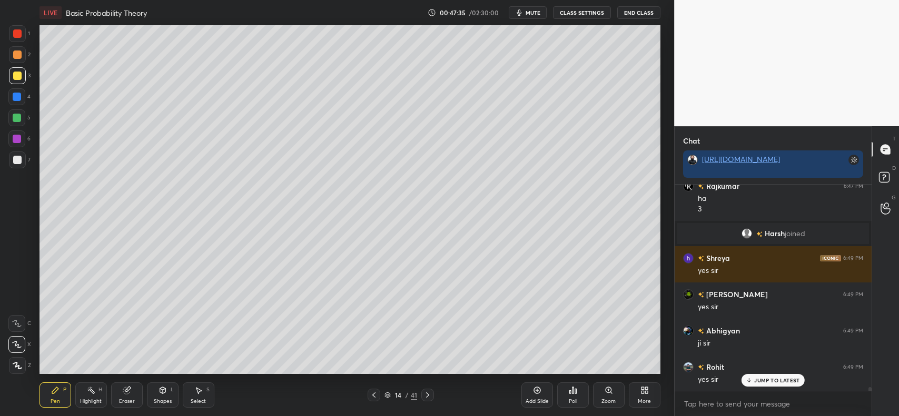
click at [16, 153] on div at bounding box center [17, 160] width 17 height 17
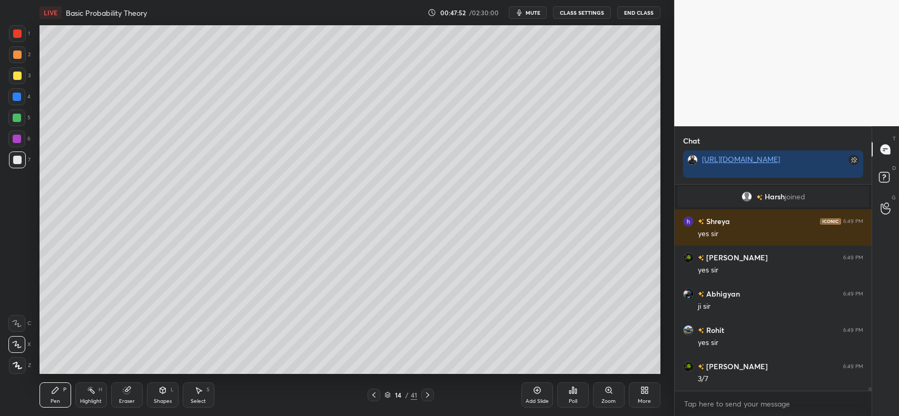
click at [16, 117] on div at bounding box center [17, 118] width 8 height 8
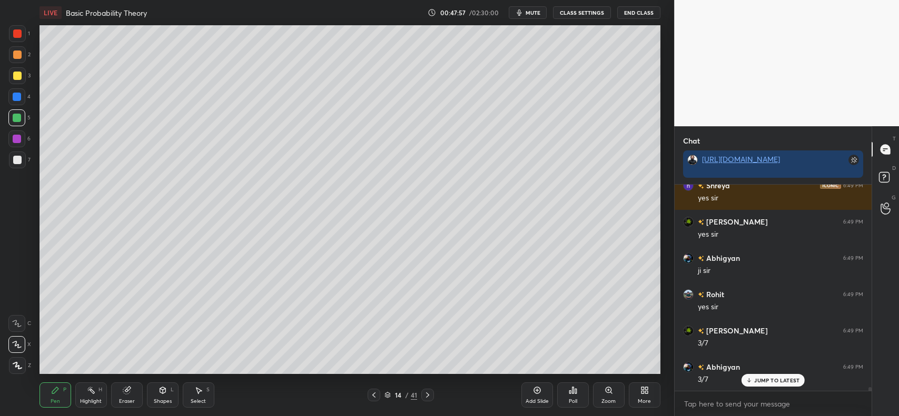
scroll to position [11825, 0]
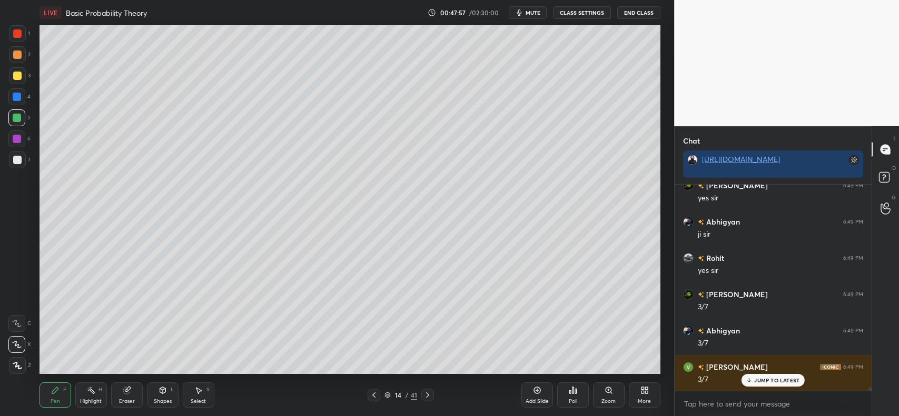
click at [13, 160] on div at bounding box center [17, 160] width 8 height 8
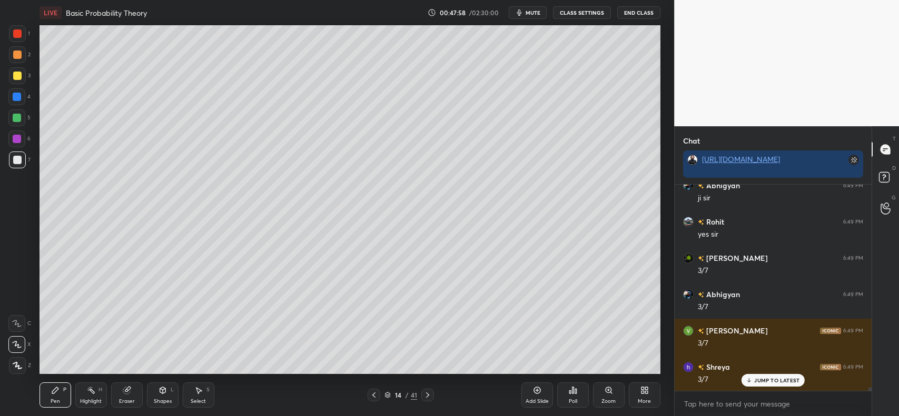
scroll to position [11897, 0]
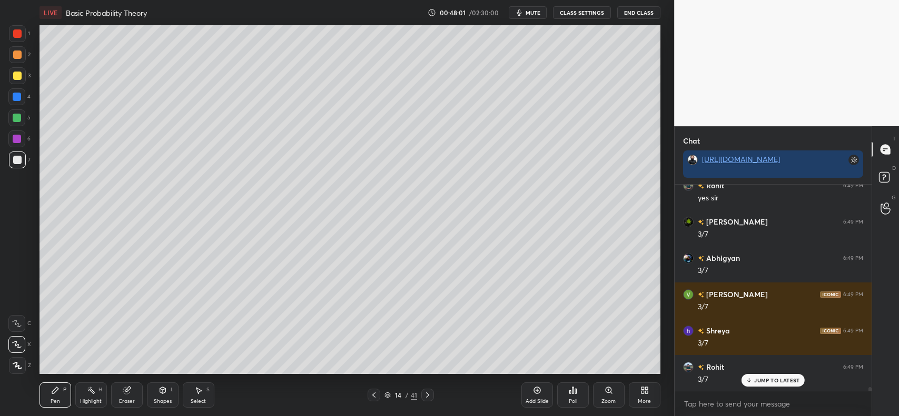
click at [16, 95] on div at bounding box center [17, 97] width 8 height 8
click at [19, 72] on div at bounding box center [17, 76] width 8 height 8
click at [17, 162] on div at bounding box center [17, 160] width 8 height 8
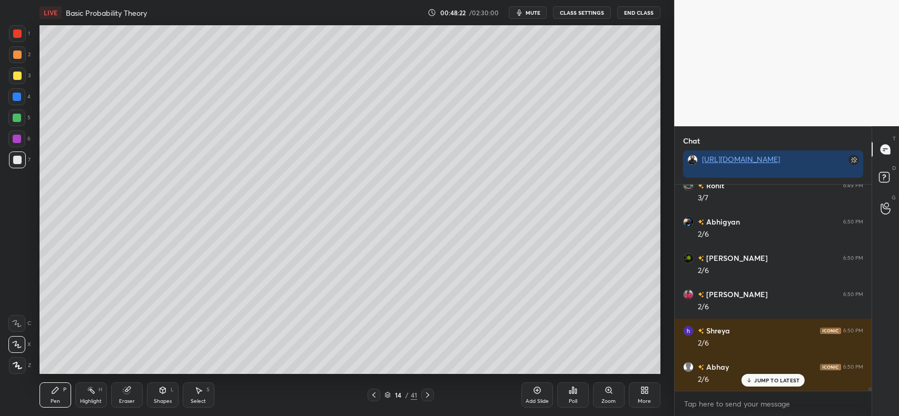
scroll to position [12116, 0]
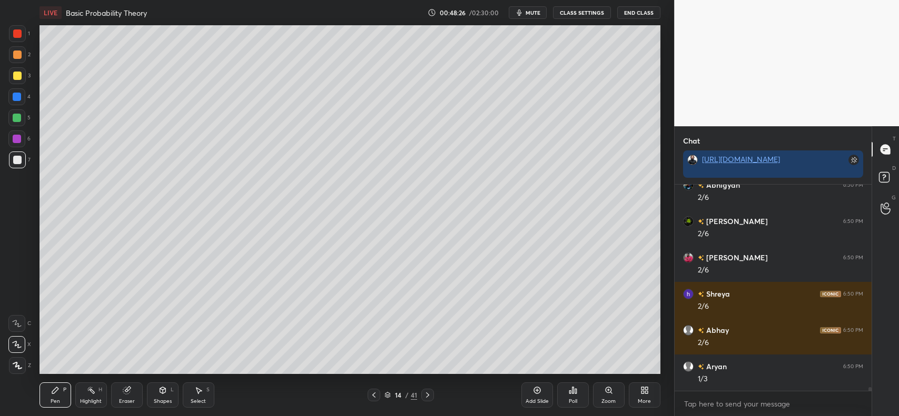
click at [120, 395] on div "Eraser" at bounding box center [127, 395] width 32 height 25
click at [58, 395] on div "Pen P" at bounding box center [55, 395] width 32 height 25
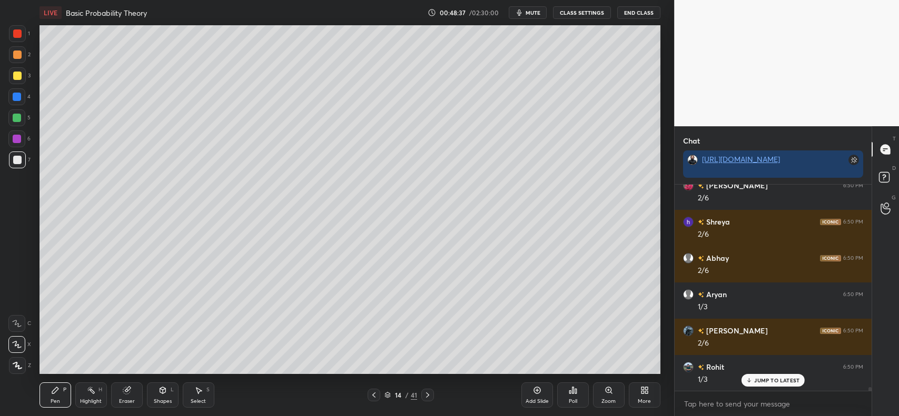
scroll to position [12213, 0]
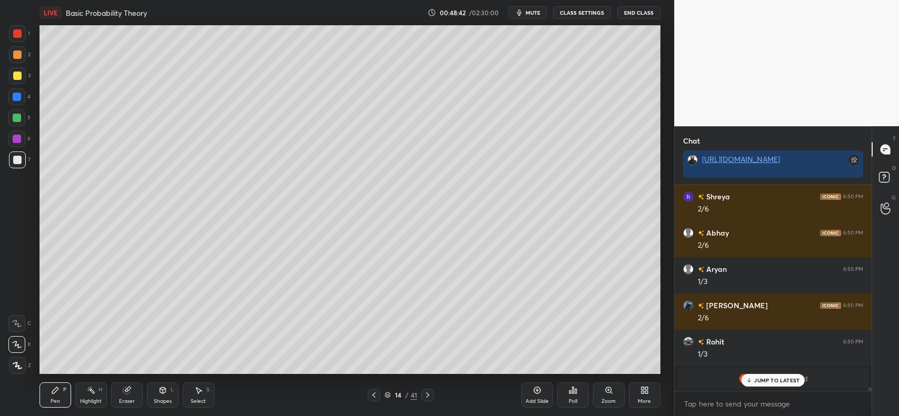
click at [773, 382] on p "JUMP TO LATEST" at bounding box center [776, 381] width 45 height 6
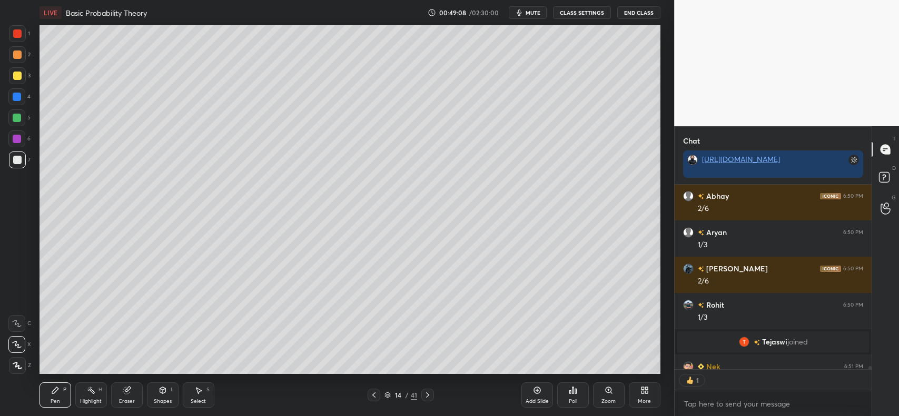
scroll to position [3, 3]
click at [22, 161] on div at bounding box center [17, 160] width 17 height 17
click at [19, 96] on div at bounding box center [17, 97] width 8 height 8
click at [13, 159] on div at bounding box center [17, 160] width 8 height 8
click at [19, 73] on div at bounding box center [17, 76] width 8 height 8
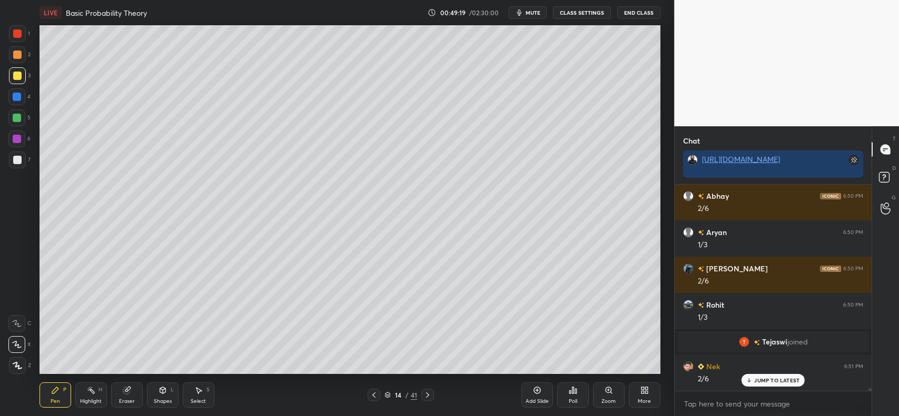
scroll to position [12286, 0]
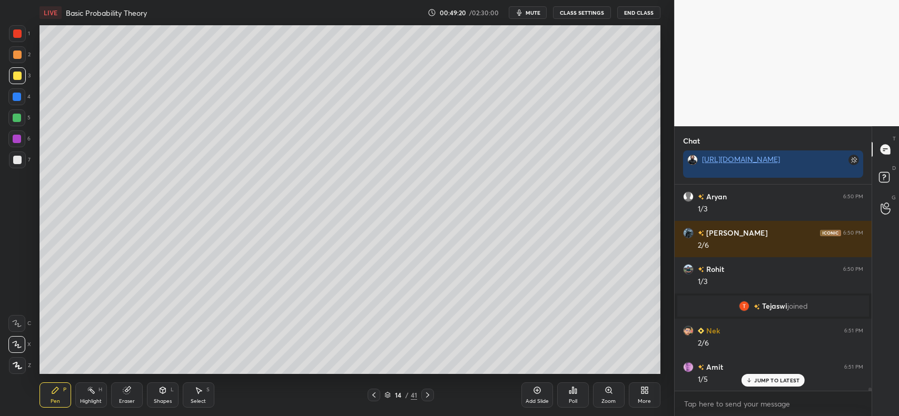
click at [14, 158] on div at bounding box center [17, 160] width 8 height 8
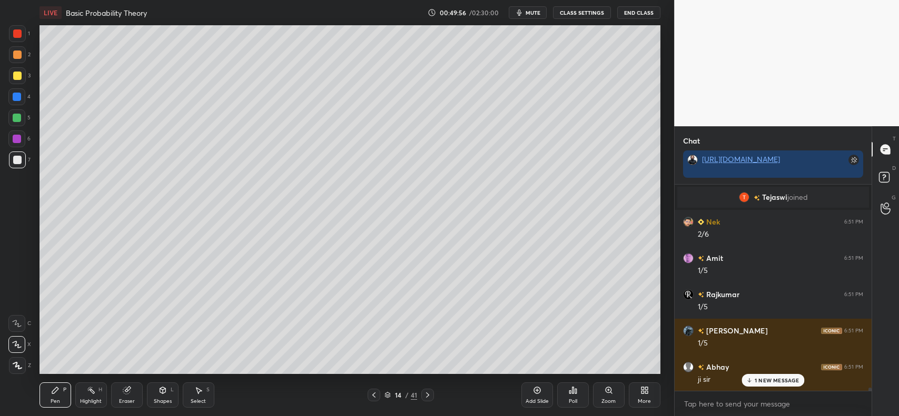
scroll to position [12432, 0]
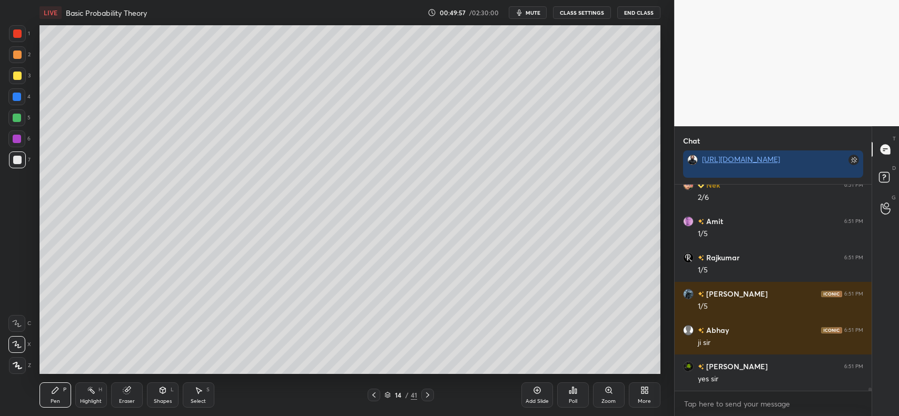
click at [15, 75] on div at bounding box center [17, 76] width 8 height 8
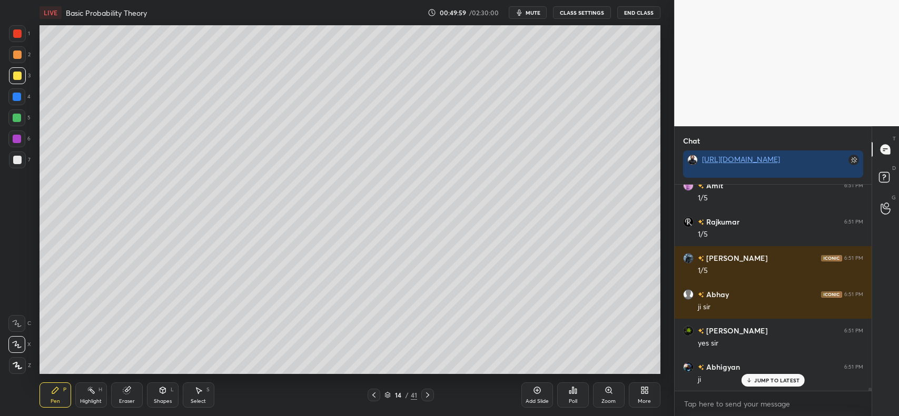
click at [17, 56] on div at bounding box center [17, 55] width 8 height 8
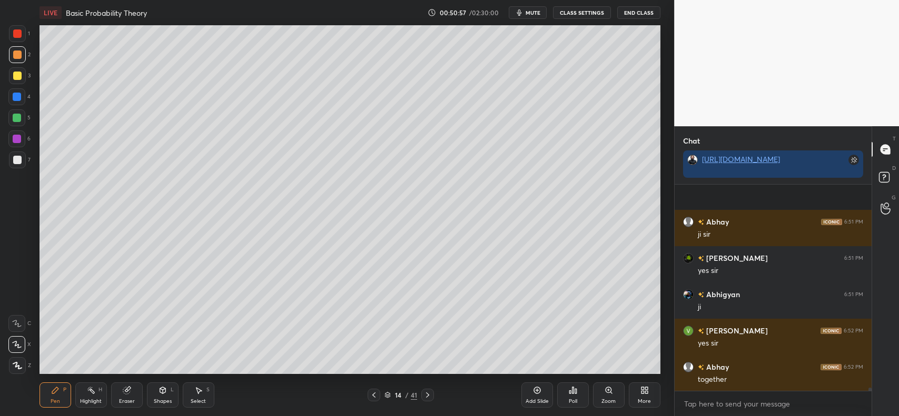
scroll to position [12613, 0]
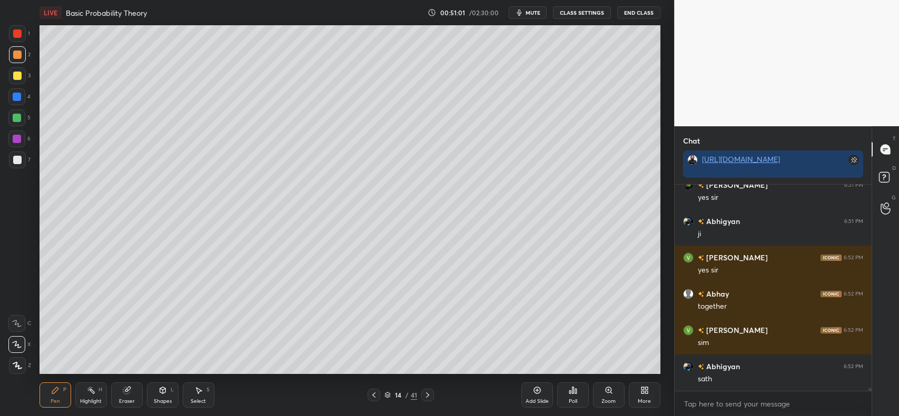
click at [15, 366] on icon at bounding box center [17, 365] width 9 height 7
click at [132, 393] on div "Eraser" at bounding box center [127, 395] width 32 height 25
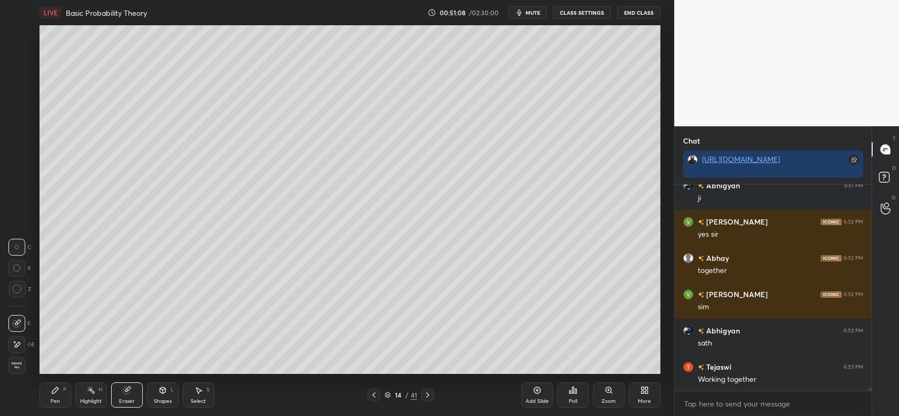
click at [48, 390] on div "Pen P" at bounding box center [55, 395] width 32 height 25
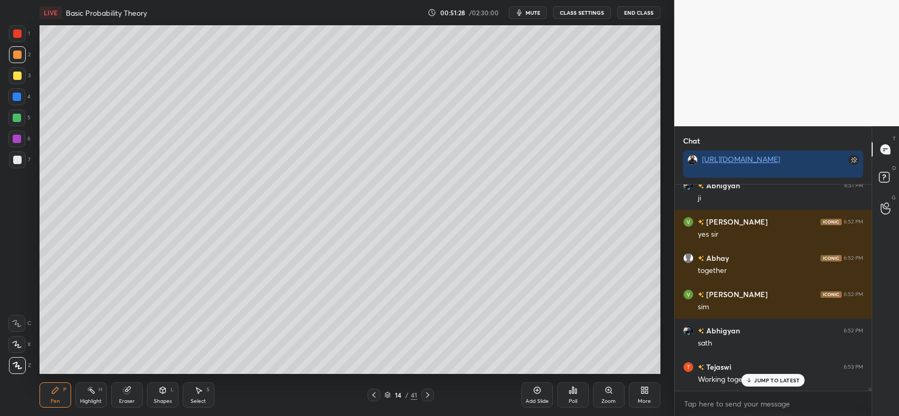
scroll to position [12674, 0]
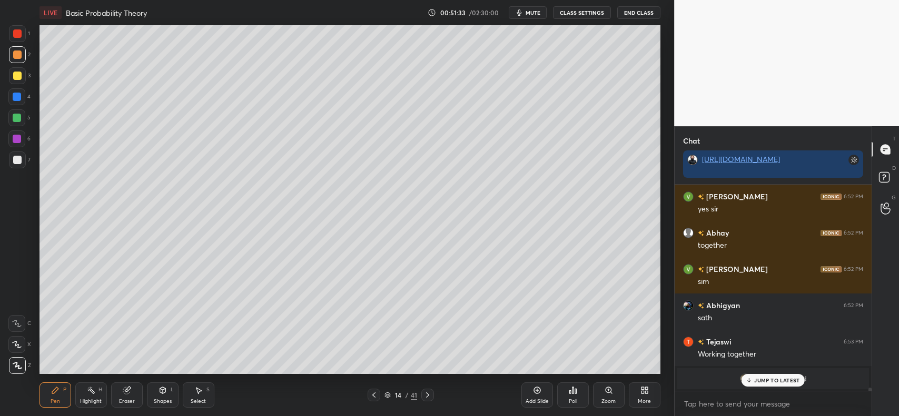
click at [772, 381] on p "JUMP TO LATEST" at bounding box center [776, 381] width 45 height 6
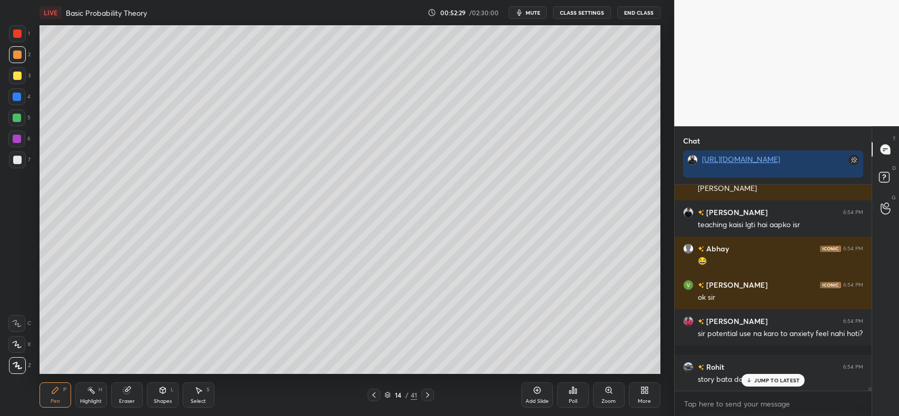
scroll to position [11737, 0]
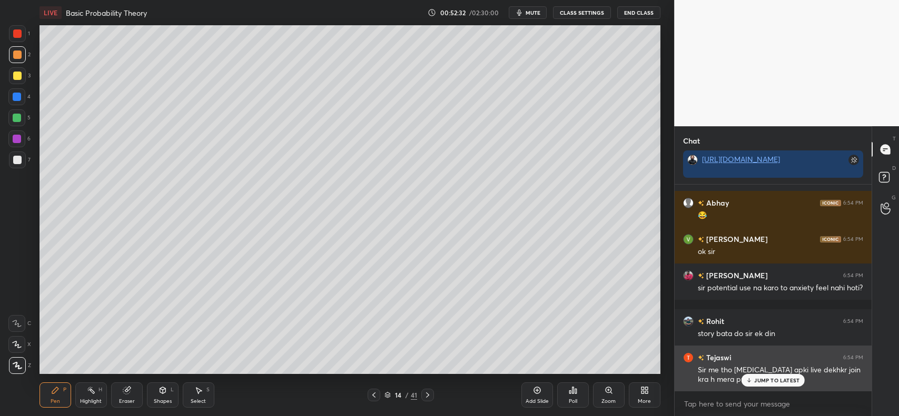
click at [772, 378] on p "JUMP TO LATEST" at bounding box center [776, 381] width 45 height 6
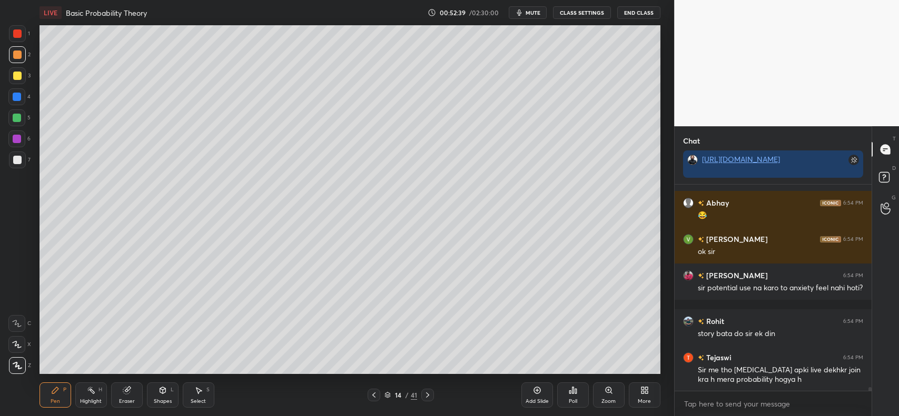
scroll to position [11747, 0]
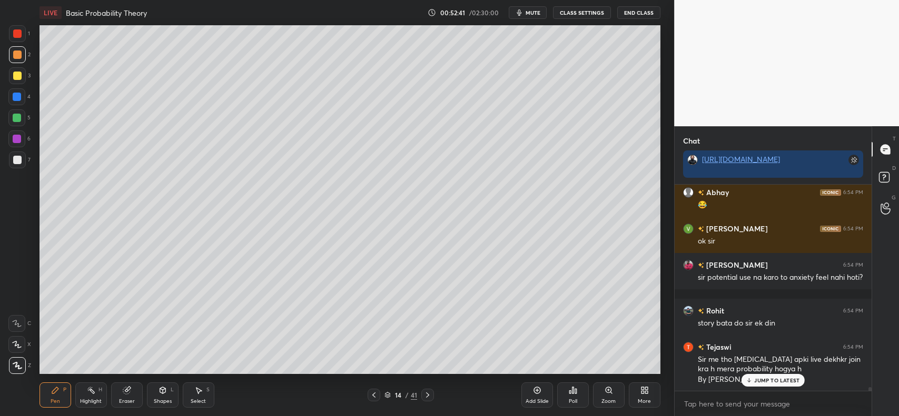
click at [761, 385] on div "JUMP TO LATEST" at bounding box center [772, 380] width 63 height 13
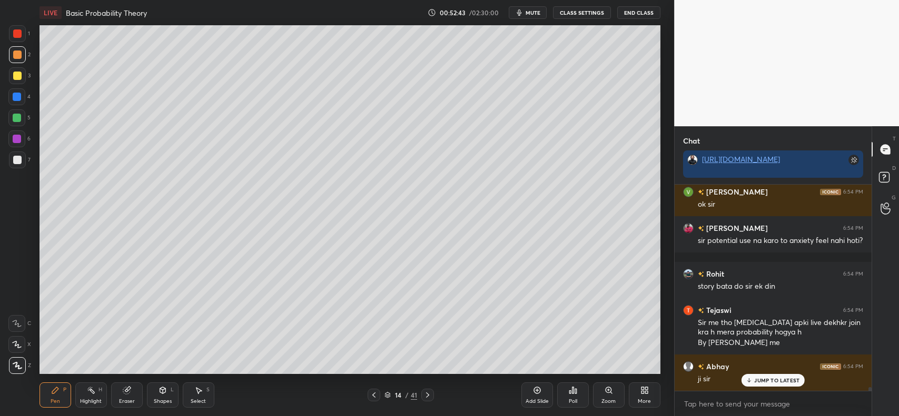
scroll to position [11820, 0]
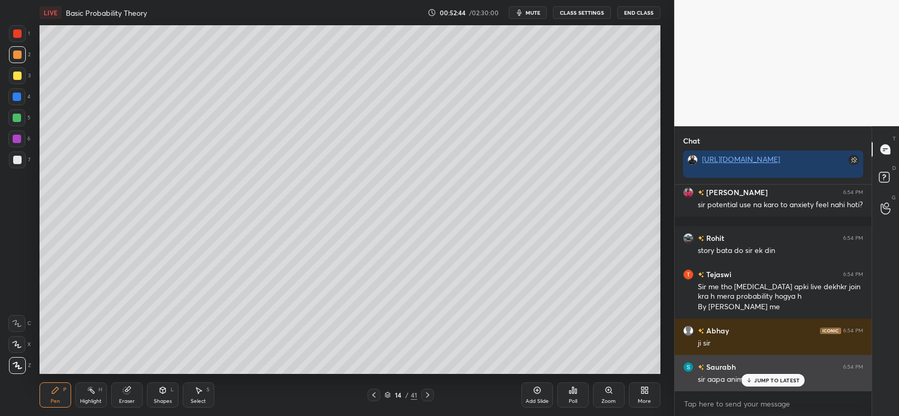
click at [767, 381] on p "JUMP TO LATEST" at bounding box center [776, 381] width 45 height 6
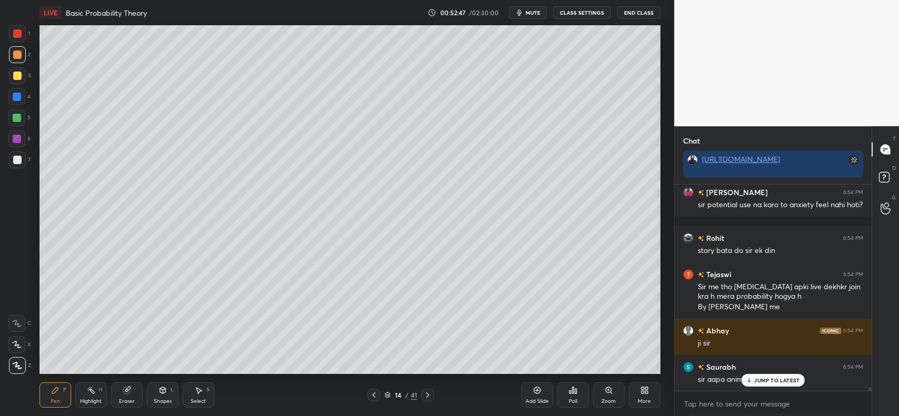
scroll to position [11856, 0]
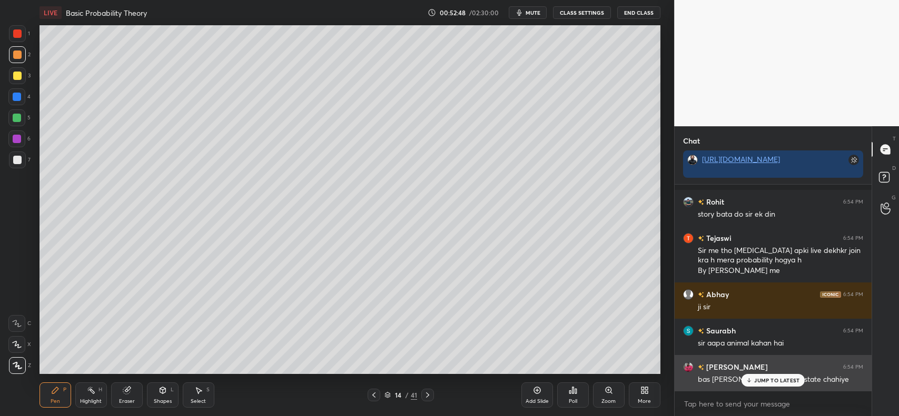
click at [763, 383] on p "JUMP TO LATEST" at bounding box center [776, 381] width 45 height 6
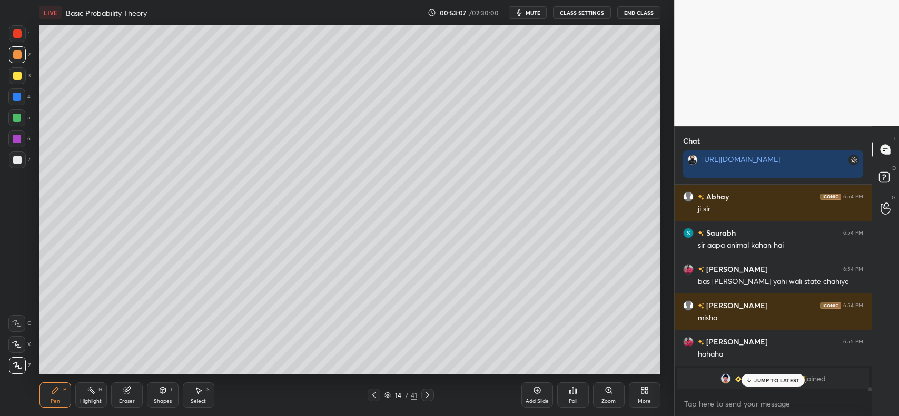
scroll to position [11991, 0]
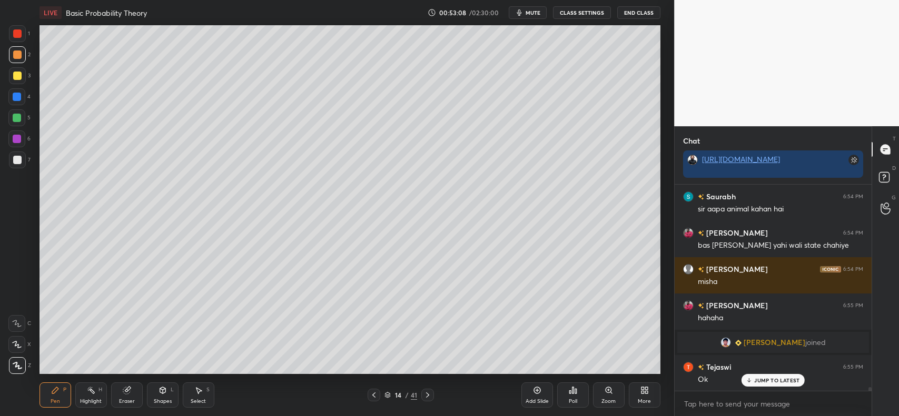
click at [756, 380] on p "JUMP TO LATEST" at bounding box center [776, 381] width 45 height 6
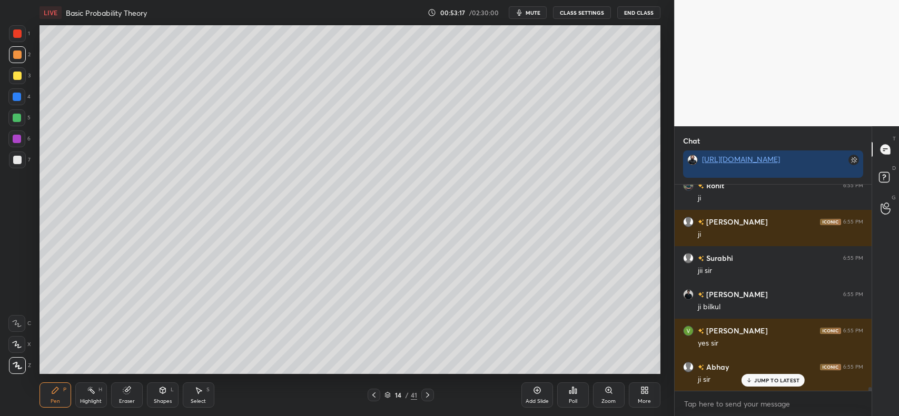
scroll to position [12245, 0]
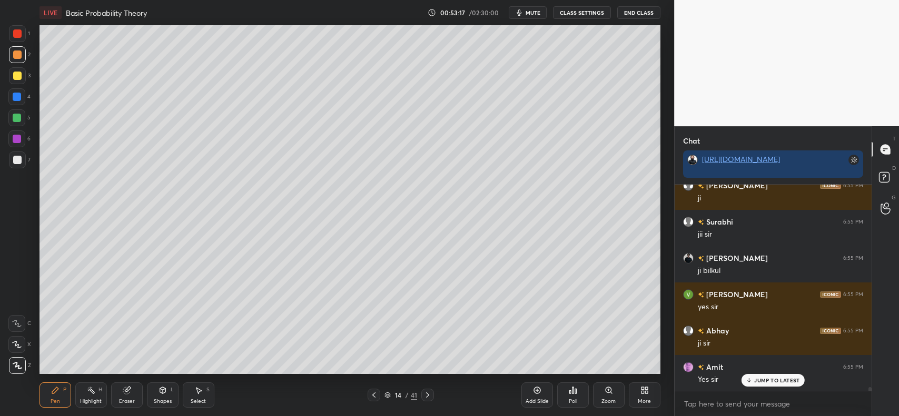
click at [534, 392] on icon at bounding box center [536, 391] width 7 height 7
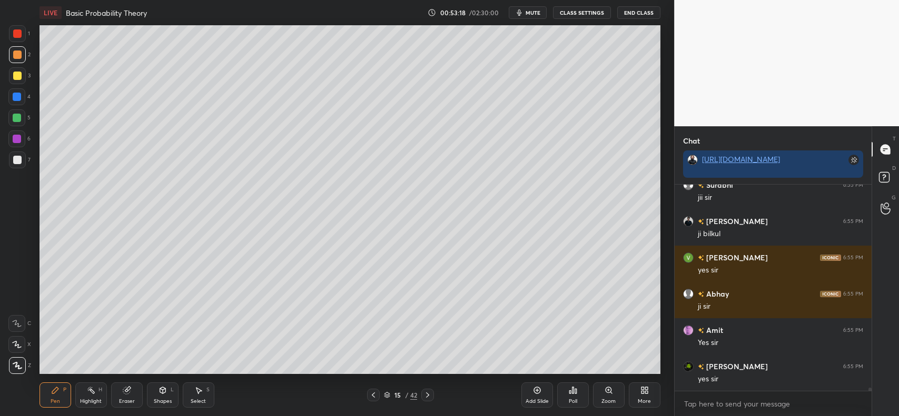
click at [156, 393] on div "Shapes L" at bounding box center [163, 395] width 32 height 25
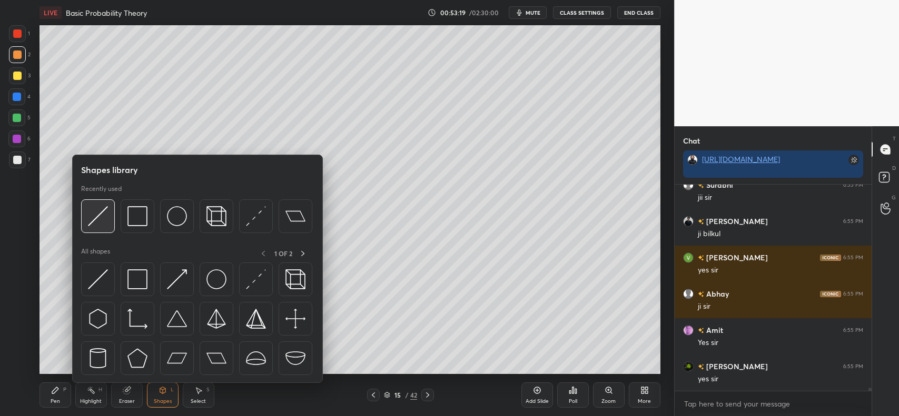
click at [101, 219] on img at bounding box center [98, 216] width 20 height 20
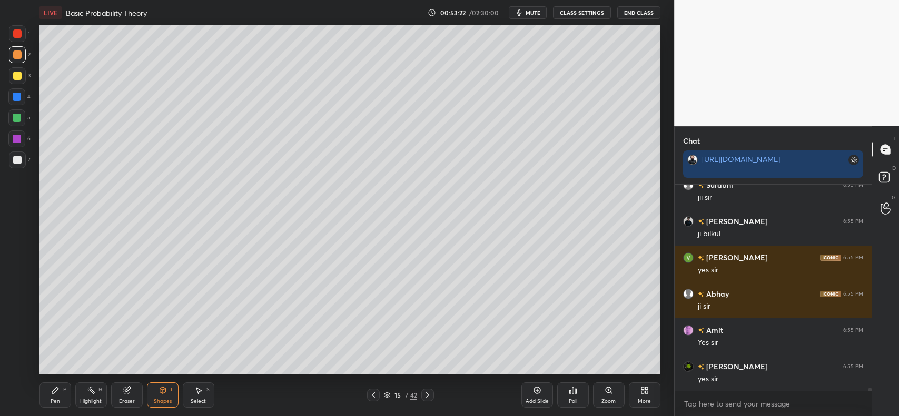
click at [58, 399] on div "Pen" at bounding box center [55, 401] width 9 height 5
click at [17, 160] on div at bounding box center [17, 160] width 8 height 8
click at [374, 395] on icon at bounding box center [373, 395] width 8 height 8
click at [428, 395] on icon at bounding box center [427, 395] width 8 height 8
click at [17, 93] on div at bounding box center [17, 97] width 8 height 8
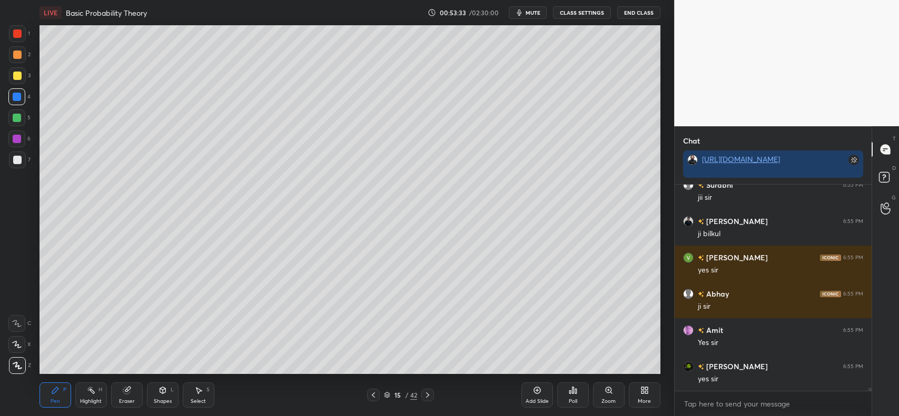
click at [373, 400] on div at bounding box center [373, 395] width 13 height 13
click at [429, 395] on icon at bounding box center [427, 395] width 8 height 8
click at [19, 77] on div at bounding box center [17, 76] width 8 height 8
click at [370, 394] on icon at bounding box center [373, 395] width 8 height 8
click at [373, 394] on icon at bounding box center [373, 395] width 8 height 8
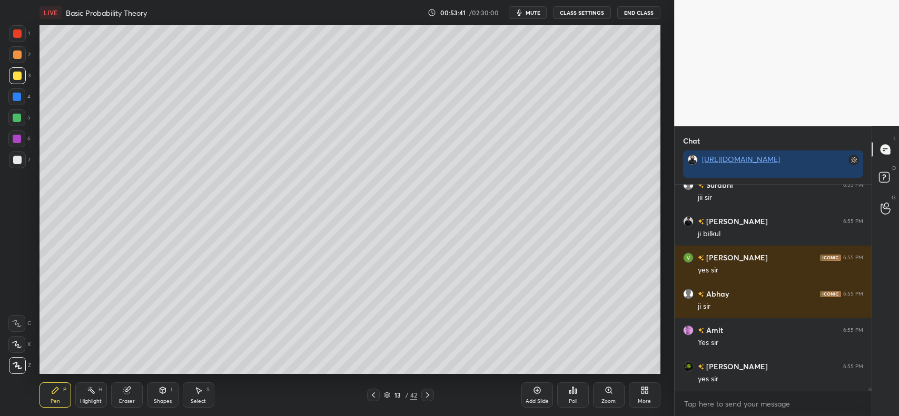
click at [430, 395] on icon at bounding box center [427, 395] width 8 height 8
click at [427, 399] on icon at bounding box center [427, 395] width 8 height 8
click at [21, 58] on div at bounding box center [17, 54] width 17 height 17
click at [120, 388] on div "Eraser" at bounding box center [127, 395] width 32 height 25
click at [51, 393] on icon at bounding box center [55, 390] width 8 height 8
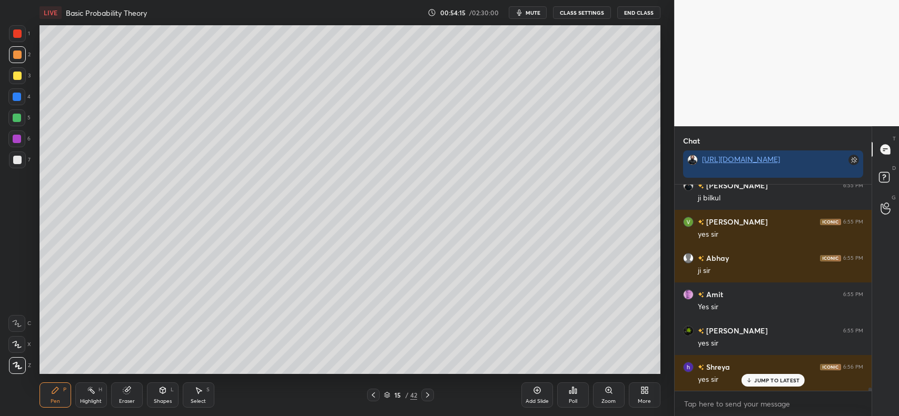
scroll to position [12354, 0]
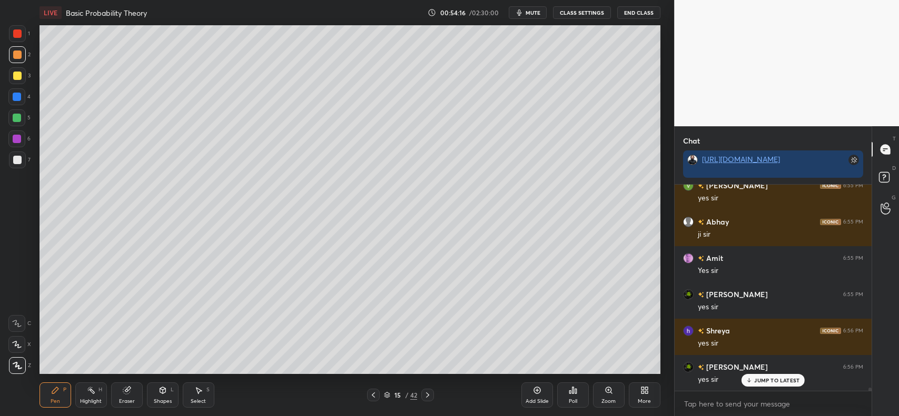
click at [756, 381] on p "JUMP TO LATEST" at bounding box center [776, 381] width 45 height 6
click at [17, 163] on div at bounding box center [17, 160] width 8 height 8
click at [16, 343] on icon at bounding box center [16, 344] width 9 height 7
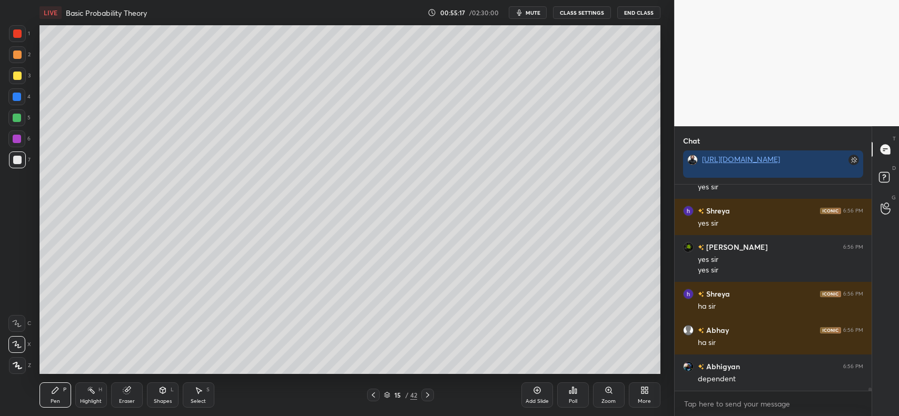
scroll to position [12510, 0]
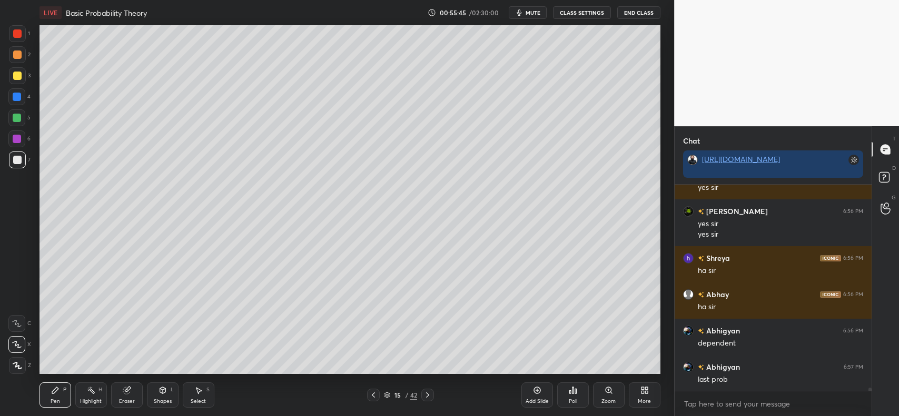
click at [199, 396] on div "Select S" at bounding box center [199, 395] width 32 height 25
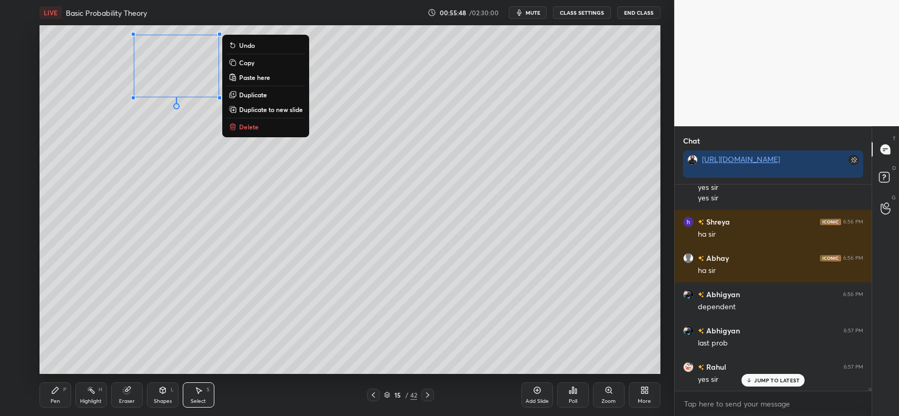
click at [257, 62] on button "Copy" at bounding box center [265, 62] width 78 height 13
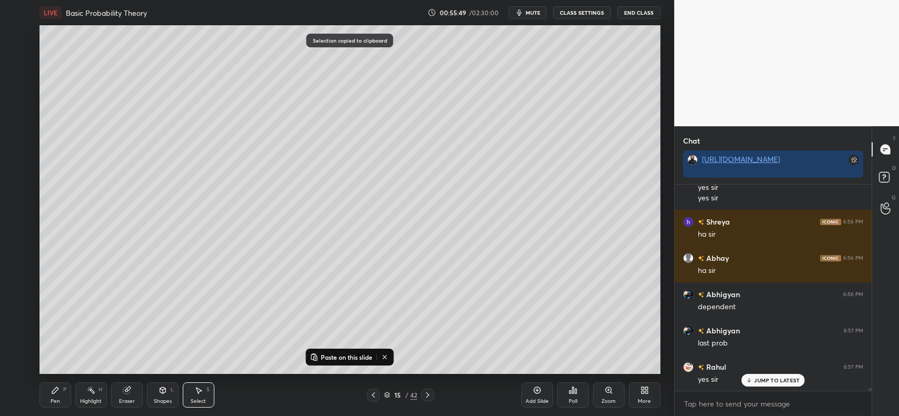
click at [533, 393] on icon at bounding box center [537, 390] width 8 height 8
click at [335, 356] on p "Paste on this slide" at bounding box center [347, 357] width 52 height 8
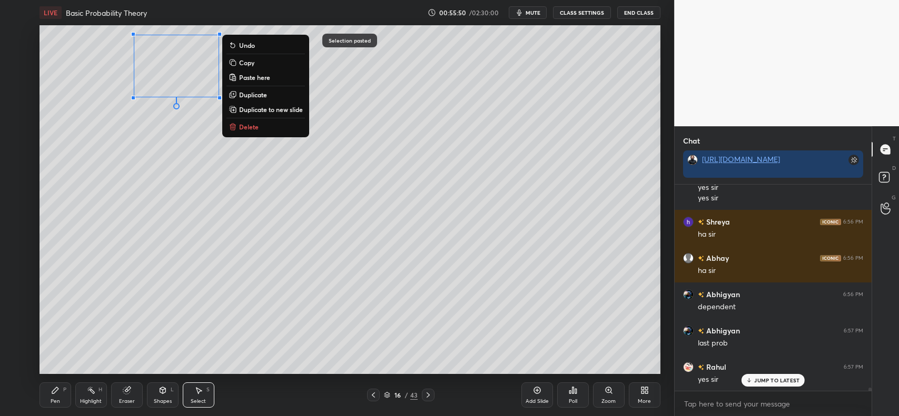
click at [146, 143] on div "0 ° Undo Copy Paste here Duplicate Duplicate to new slide Delete" at bounding box center [349, 199] width 621 height 349
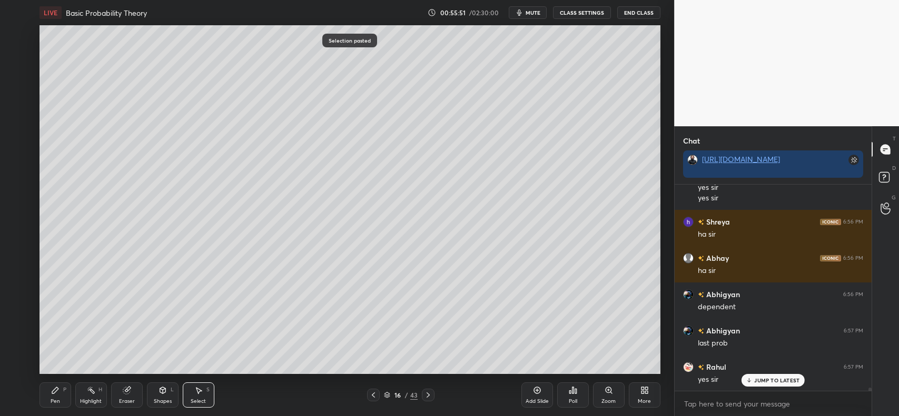
click at [51, 391] on icon at bounding box center [55, 390] width 8 height 8
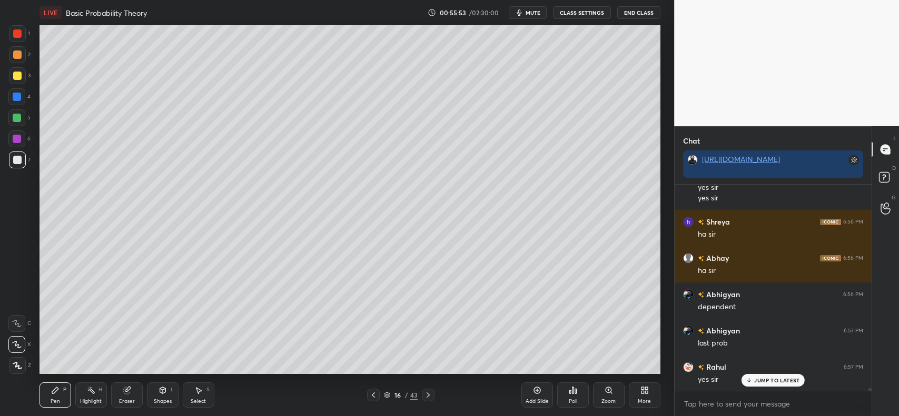
click at [18, 55] on div at bounding box center [17, 55] width 8 height 8
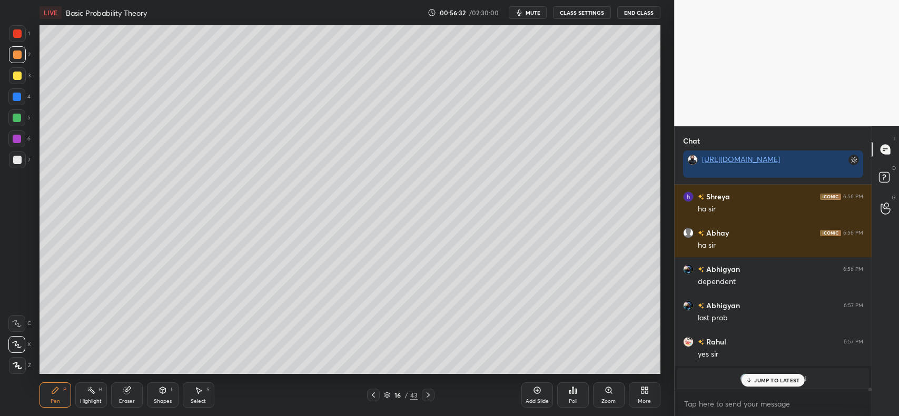
click at [751, 380] on icon at bounding box center [749, 381] width 7 height 6
click at [17, 78] on div at bounding box center [17, 76] width 8 height 8
click at [16, 95] on div at bounding box center [17, 97] width 8 height 8
click at [16, 156] on div at bounding box center [17, 160] width 8 height 8
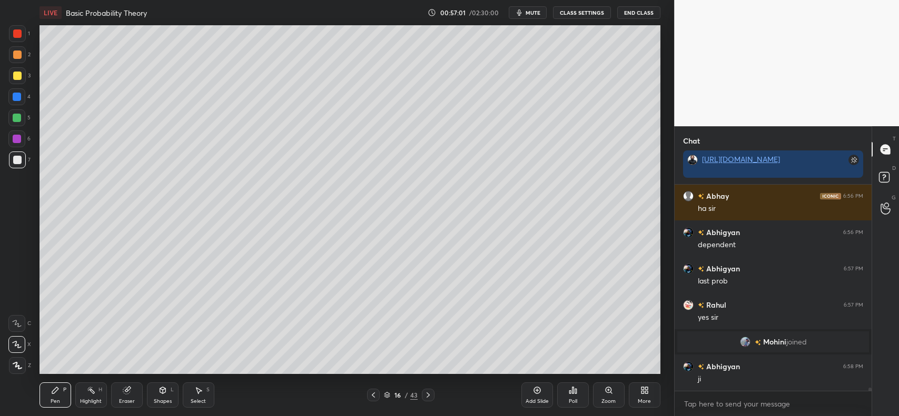
click at [19, 75] on div at bounding box center [17, 76] width 8 height 8
click at [18, 158] on div at bounding box center [17, 160] width 8 height 8
click at [17, 96] on div at bounding box center [17, 97] width 8 height 8
click at [17, 58] on div at bounding box center [17, 55] width 8 height 8
click at [19, 155] on div at bounding box center [17, 160] width 17 height 17
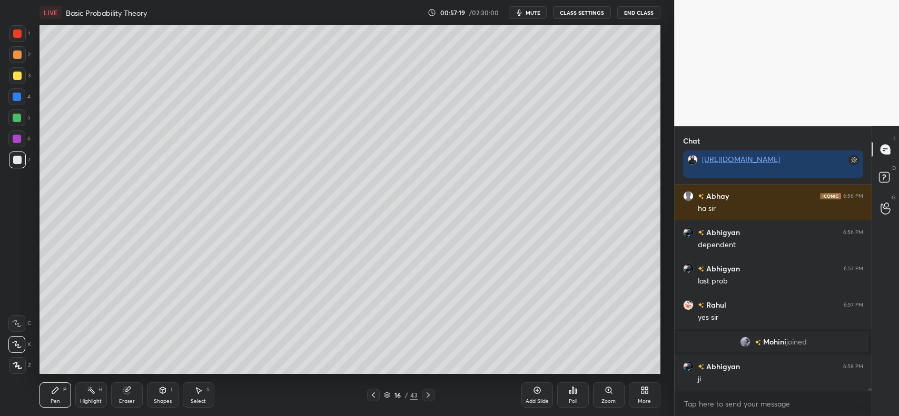
click at [22, 76] on div at bounding box center [17, 75] width 17 height 17
click at [19, 93] on div at bounding box center [17, 97] width 8 height 8
click at [17, 158] on div at bounding box center [17, 160] width 8 height 8
click at [18, 101] on div at bounding box center [16, 96] width 17 height 17
click at [18, 74] on div at bounding box center [17, 76] width 8 height 8
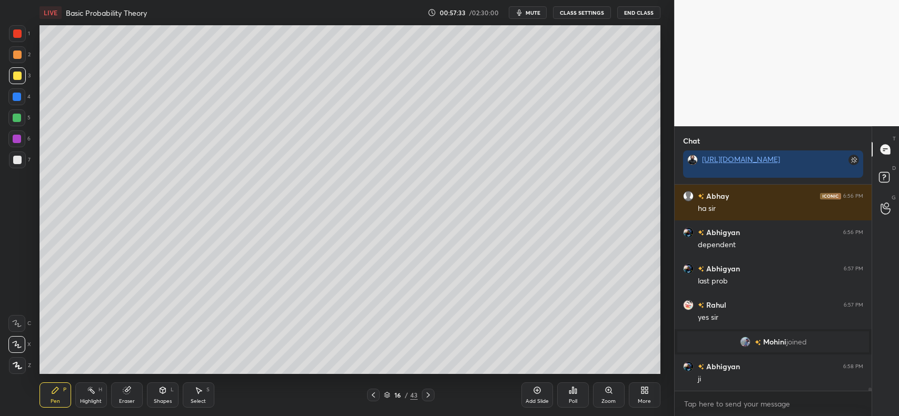
click at [15, 135] on div at bounding box center [17, 139] width 8 height 8
click at [17, 161] on div at bounding box center [17, 160] width 8 height 8
click at [17, 95] on div at bounding box center [17, 97] width 8 height 8
click at [20, 75] on div at bounding box center [17, 76] width 8 height 8
click at [16, 160] on div at bounding box center [17, 160] width 8 height 8
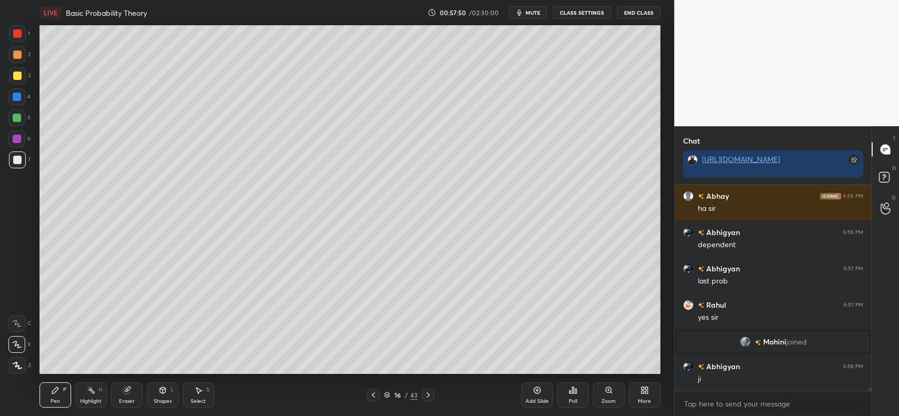
click at [19, 96] on div at bounding box center [17, 97] width 8 height 8
click at [18, 74] on div at bounding box center [17, 76] width 8 height 8
click at [17, 161] on div at bounding box center [17, 160] width 8 height 8
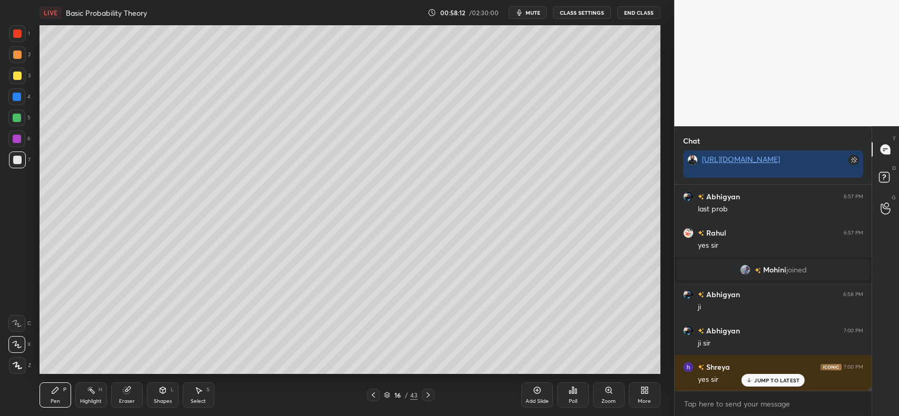
scroll to position [12717, 0]
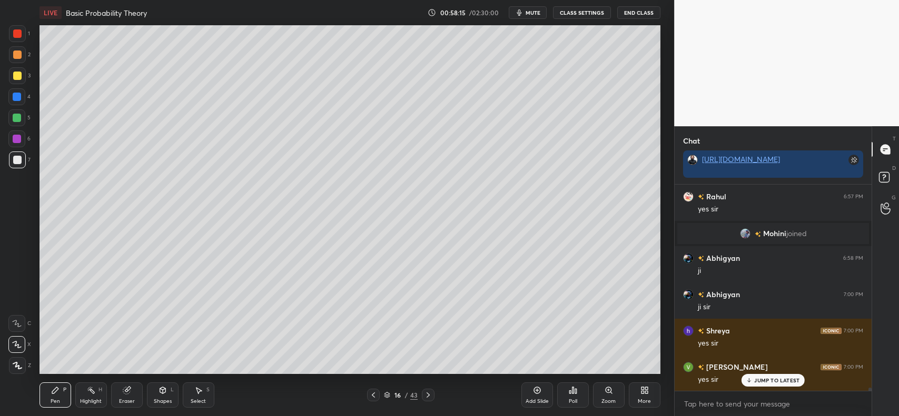
click at [377, 395] on icon at bounding box center [373, 395] width 8 height 8
click at [374, 395] on icon at bounding box center [373, 395] width 8 height 8
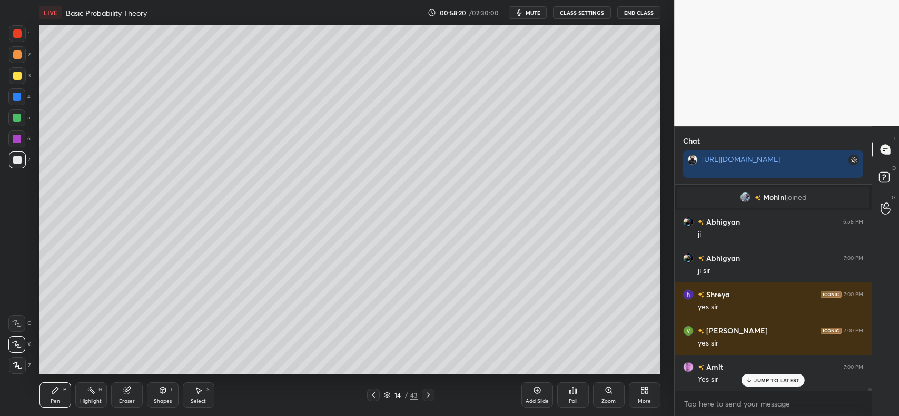
click at [428, 399] on icon at bounding box center [428, 395] width 8 height 8
click at [422, 399] on div at bounding box center [428, 395] width 13 height 13
click at [18, 56] on div at bounding box center [17, 55] width 8 height 8
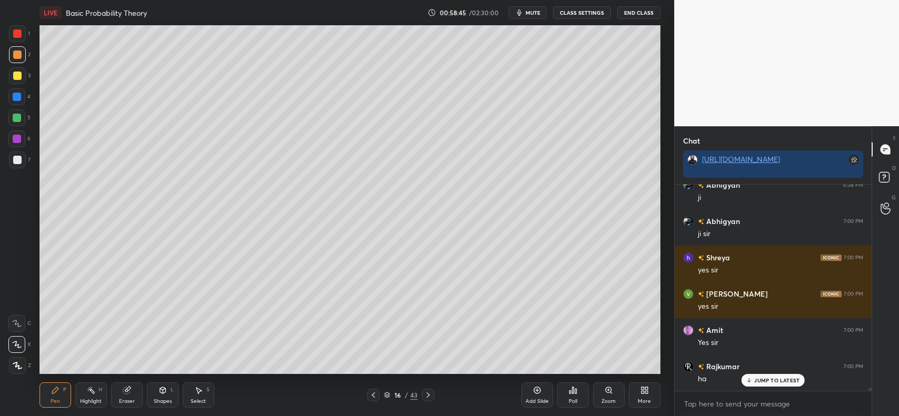
scroll to position [12826, 0]
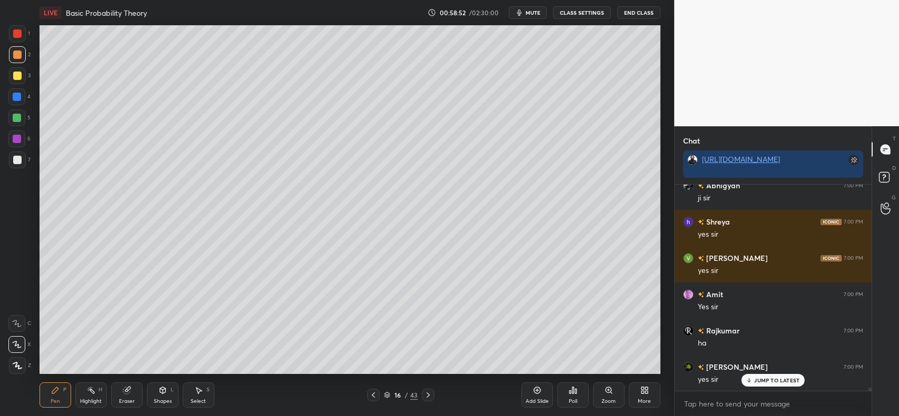
click at [16, 58] on div at bounding box center [17, 55] width 8 height 8
click at [19, 74] on div at bounding box center [17, 76] width 8 height 8
click at [14, 95] on div at bounding box center [17, 97] width 8 height 8
click at [16, 158] on div at bounding box center [17, 160] width 8 height 8
click at [165, 390] on icon at bounding box center [163, 391] width 6 height 6
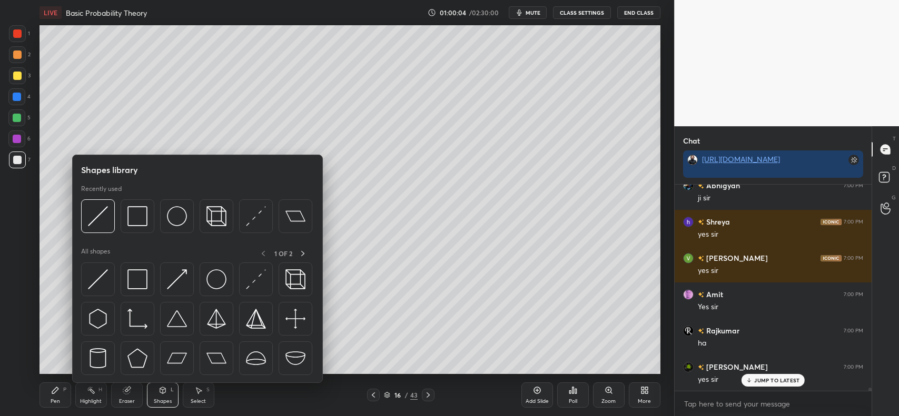
click at [133, 216] on img at bounding box center [137, 216] width 20 height 20
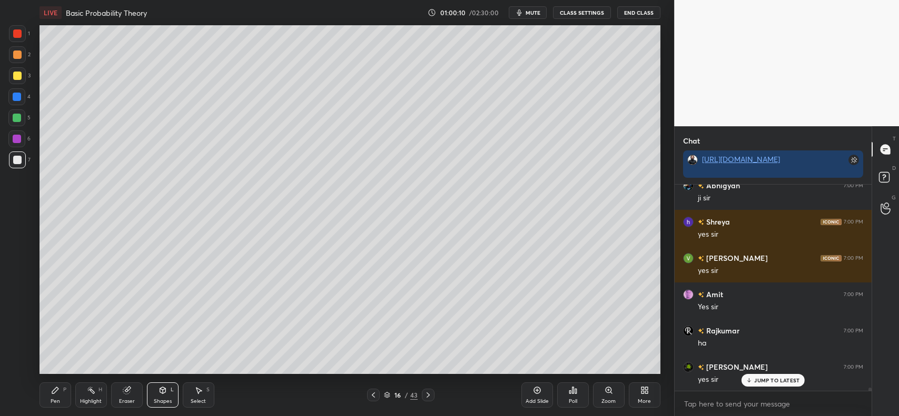
scroll to position [12862, 0]
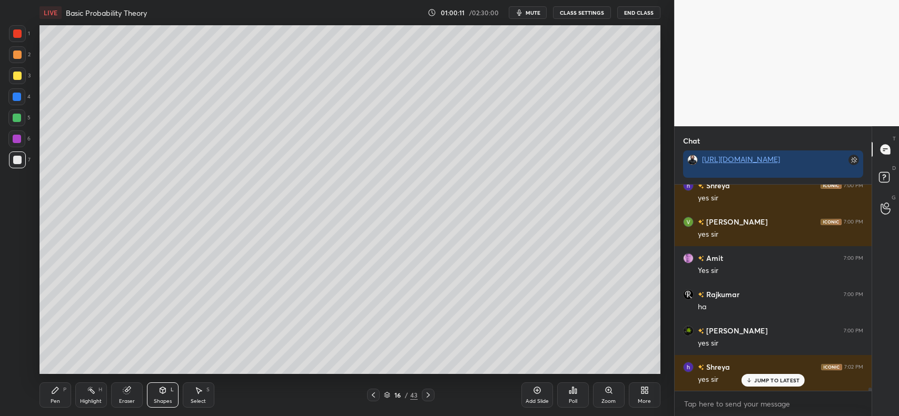
click at [53, 393] on icon at bounding box center [55, 391] width 6 height 6
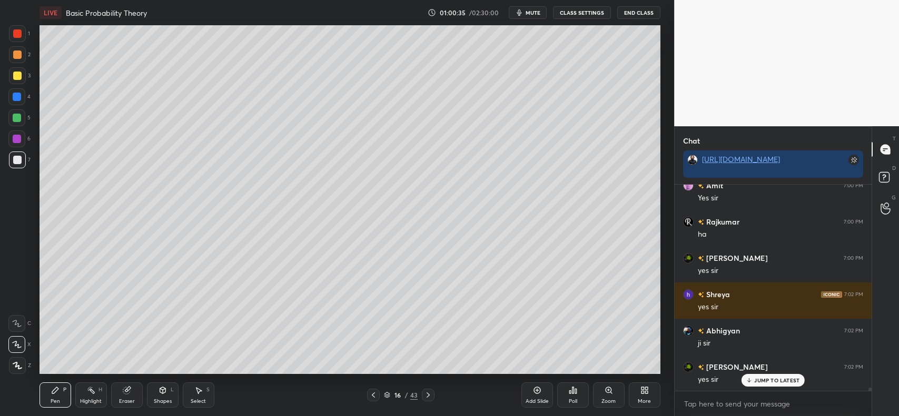
scroll to position [12971, 0]
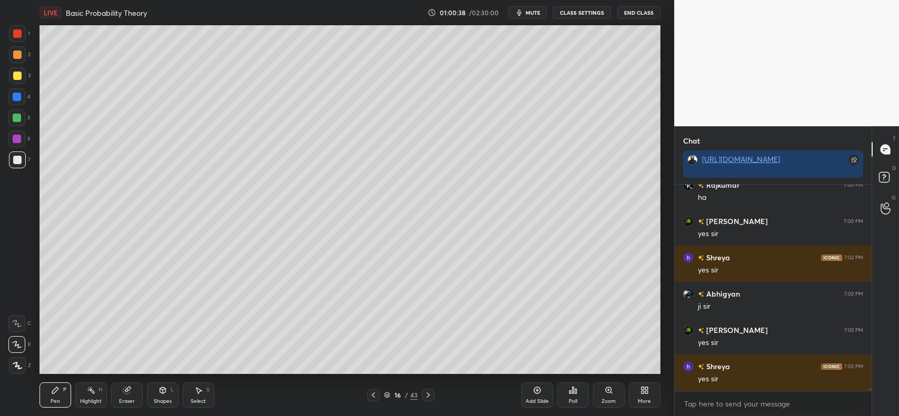
click at [24, 51] on div at bounding box center [17, 54] width 17 height 17
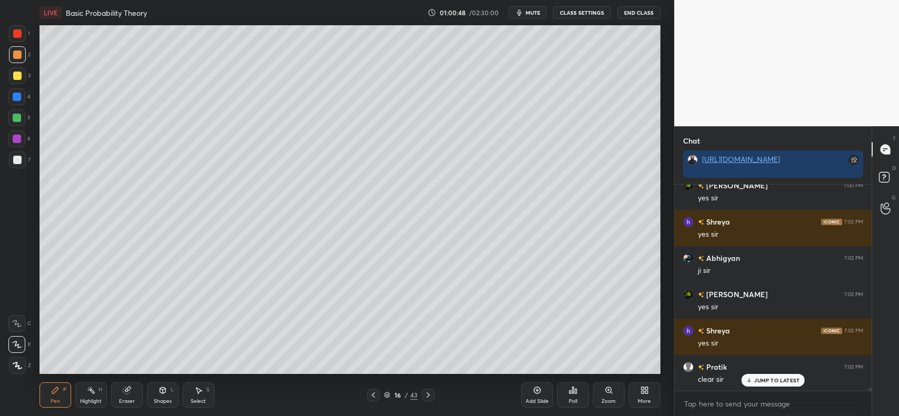
scroll to position [13044, 0]
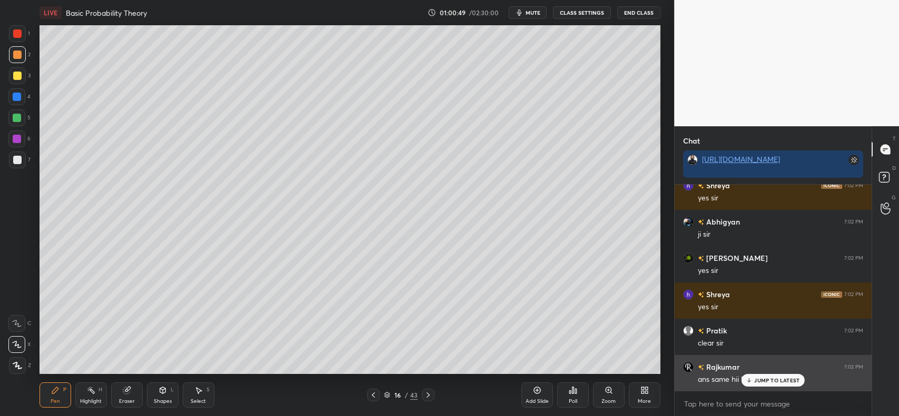
click at [767, 387] on div "JUMP TO LATEST" at bounding box center [772, 380] width 63 height 13
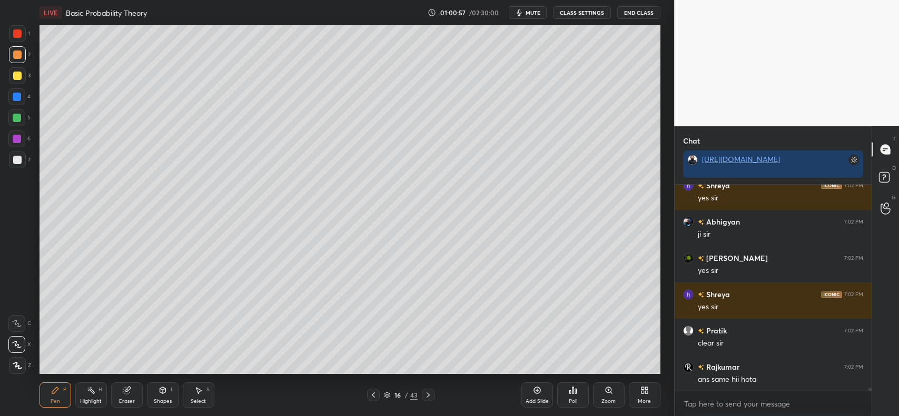
scroll to position [13080, 0]
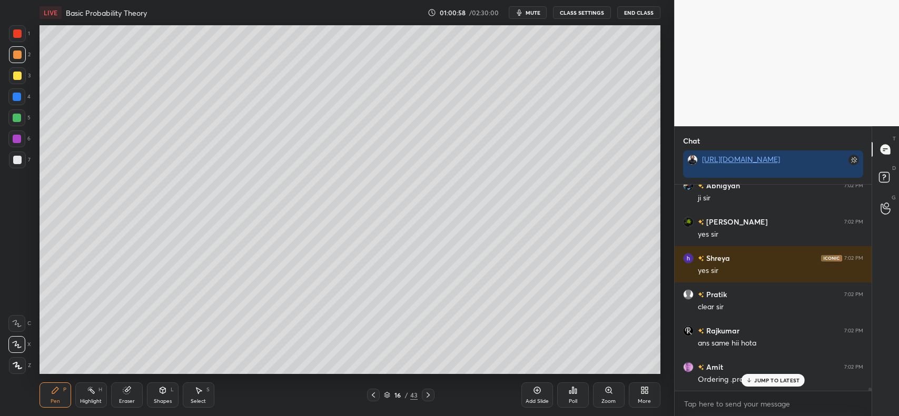
click at [374, 395] on icon at bounding box center [373, 395] width 8 height 8
click at [760, 378] on p "JUMP TO LATEST" at bounding box center [776, 381] width 45 height 6
click at [429, 395] on icon at bounding box center [428, 395] width 3 height 5
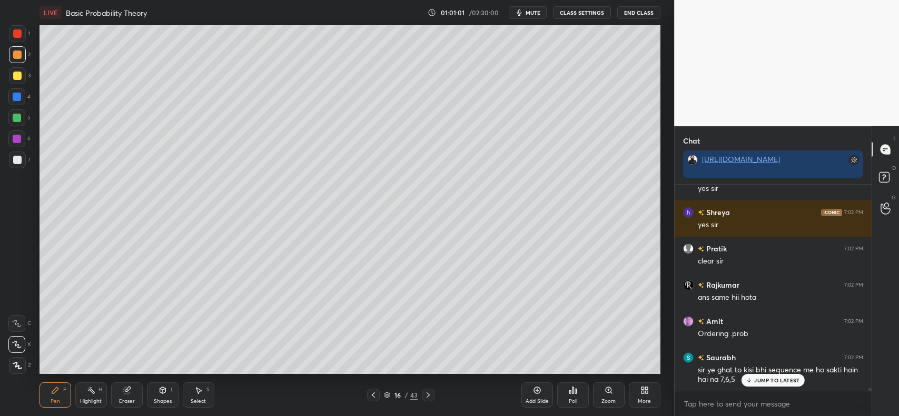
scroll to position [13162, 0]
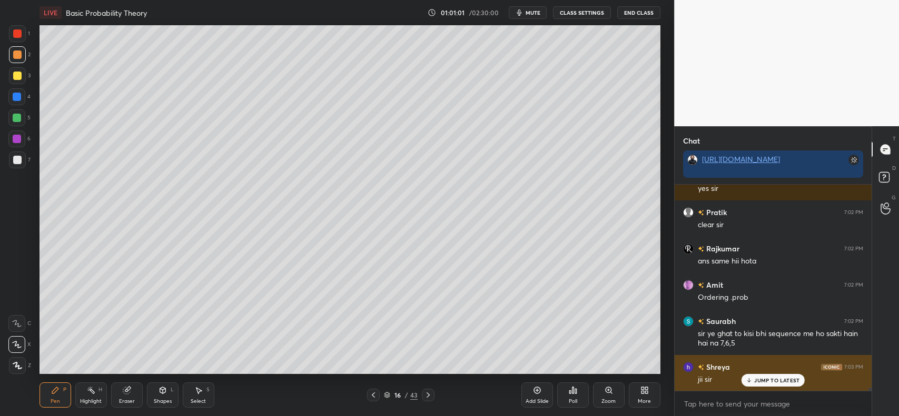
click at [775, 378] on p "JUMP TO LATEST" at bounding box center [776, 381] width 45 height 6
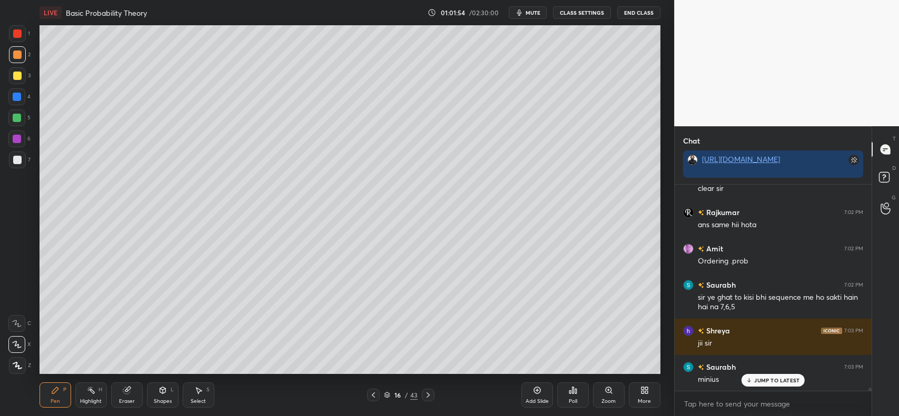
scroll to position [13235, 0]
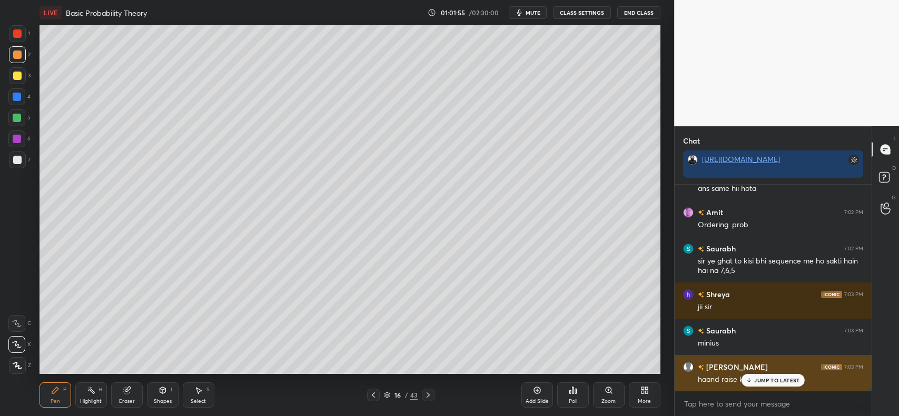
click at [770, 380] on p "JUMP TO LATEST" at bounding box center [776, 381] width 45 height 6
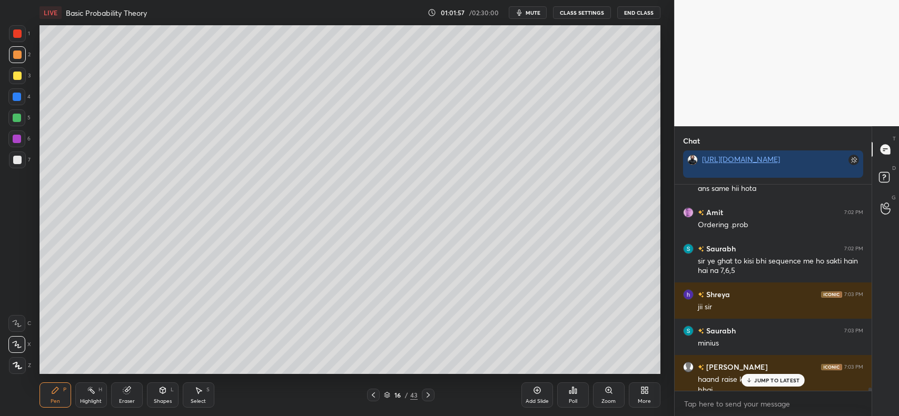
scroll to position [13245, 0]
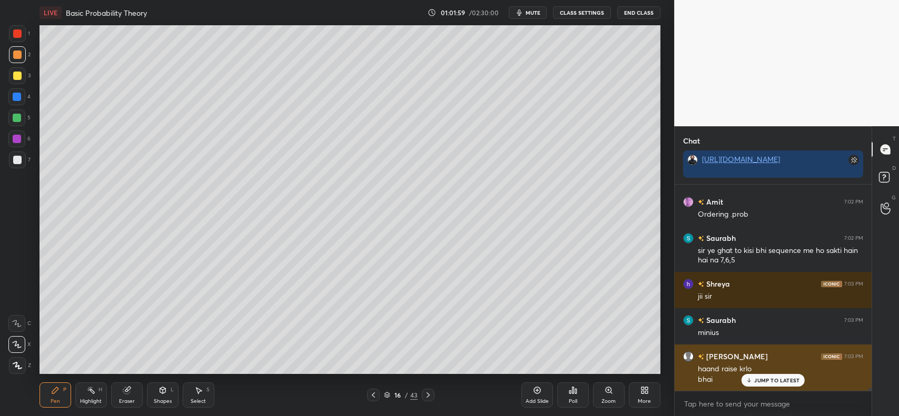
click at [790, 378] on p "JUMP TO LATEST" at bounding box center [776, 381] width 45 height 6
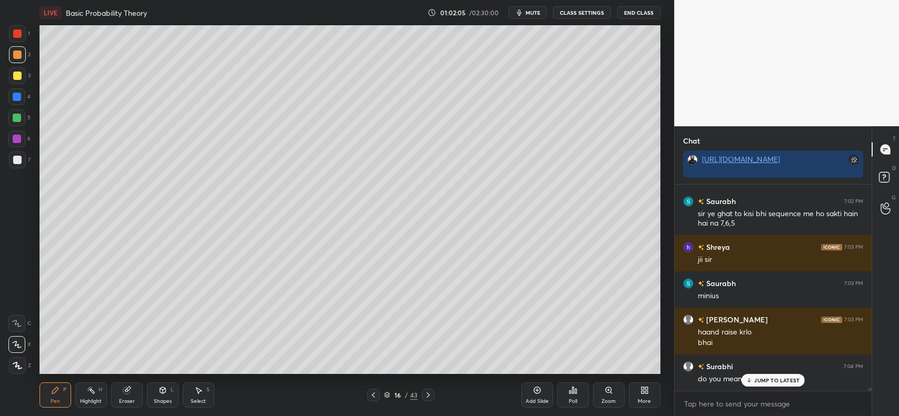
scroll to position [13318, 0]
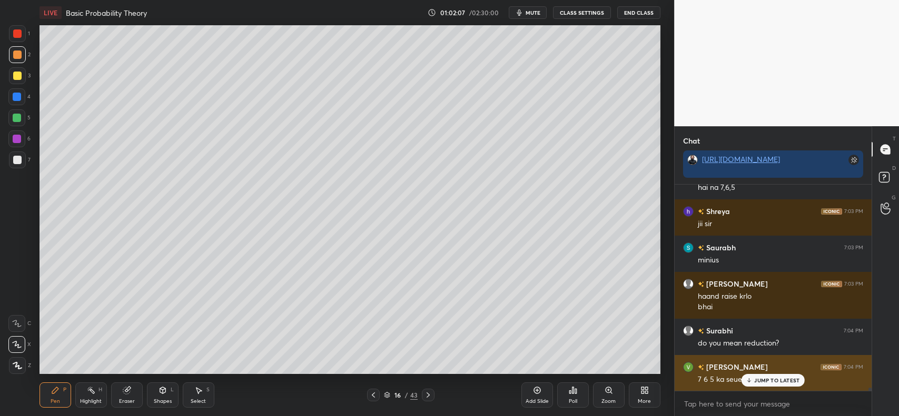
click at [757, 378] on p "JUMP TO LATEST" at bounding box center [776, 381] width 45 height 6
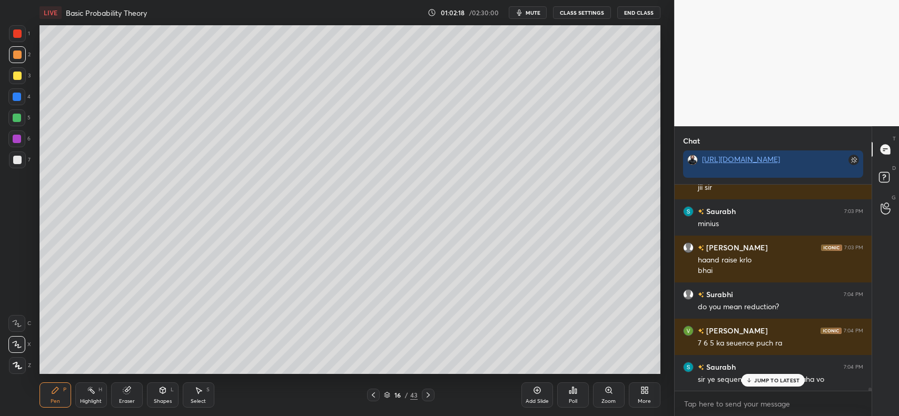
scroll to position [13391, 0]
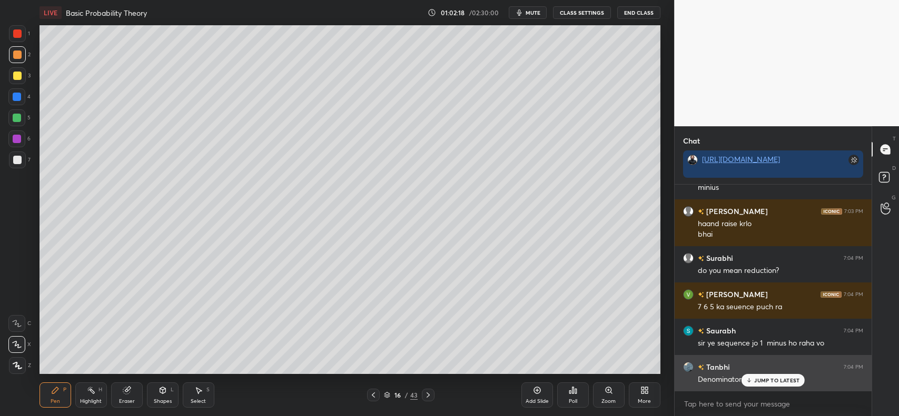
click at [769, 382] on p "JUMP TO LATEST" at bounding box center [776, 381] width 45 height 6
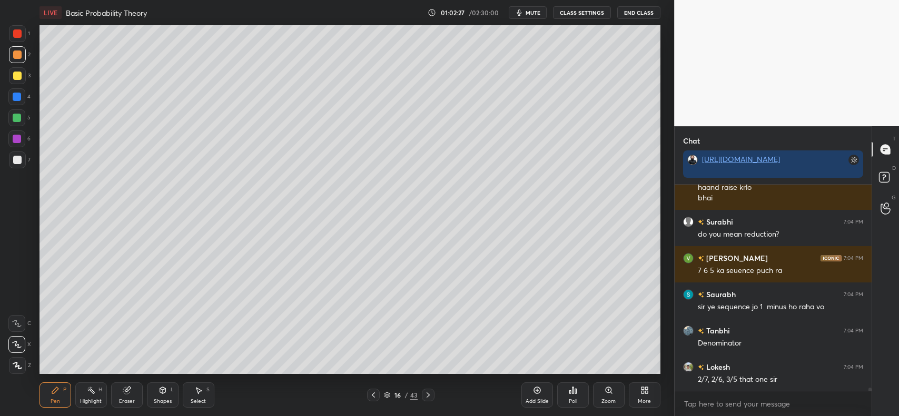
scroll to position [13464, 0]
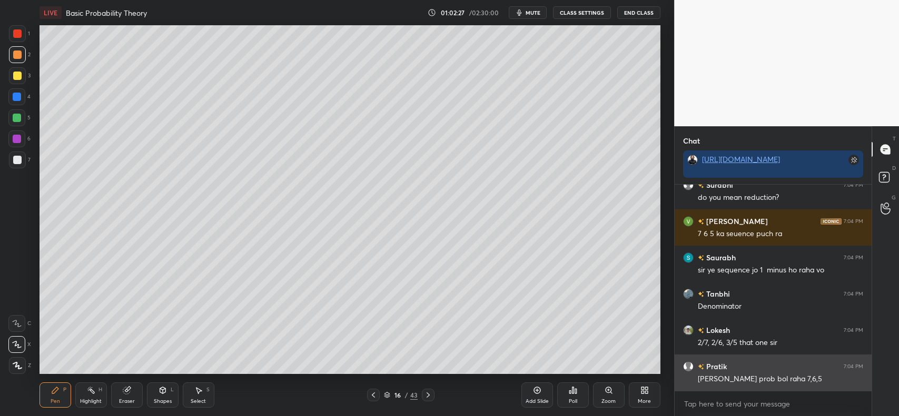
click at [765, 382] on div "[PERSON_NAME] prob bol raha 7,6,5" at bounding box center [780, 379] width 165 height 11
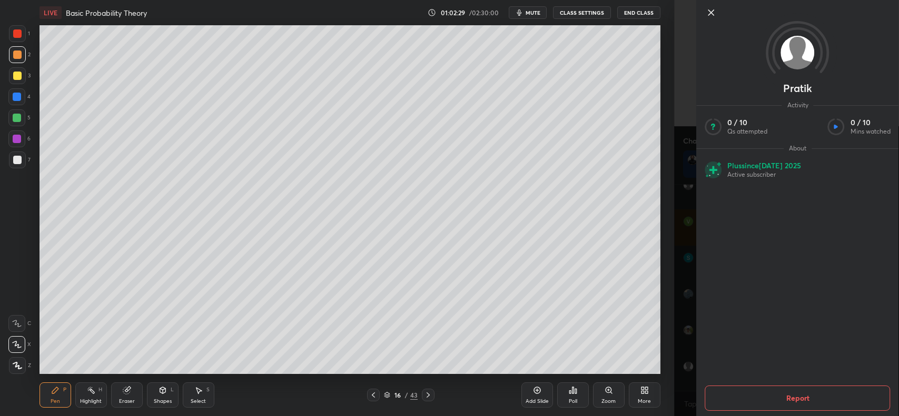
click at [673, 264] on div "1 2 3 4 5 6 7 C X Z C X Z E E Erase all H H LIVE Basic Probability Theory 01:02…" at bounding box center [337, 208] width 674 height 416
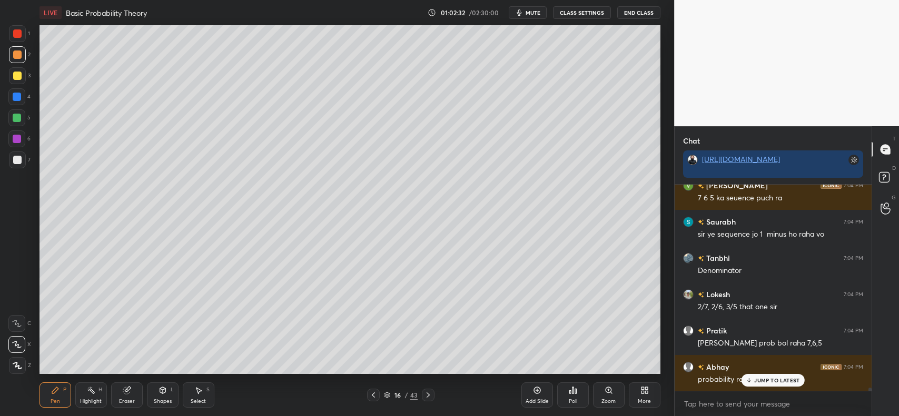
scroll to position [13536, 0]
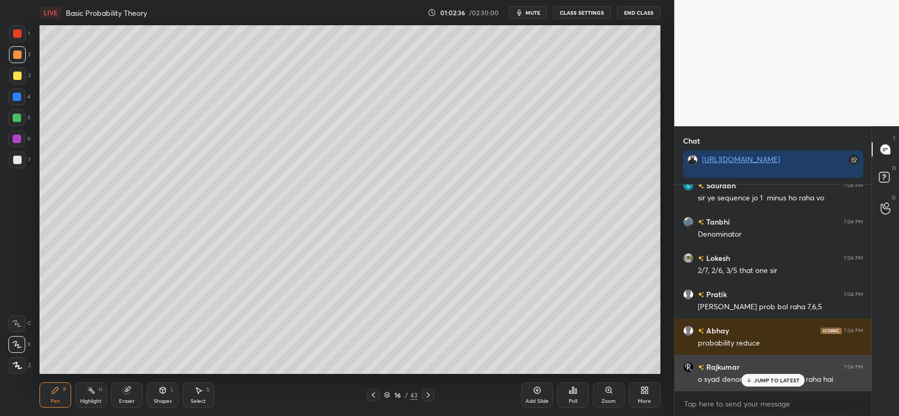
click at [753, 371] on div "Rajkumar 7:04 PM" at bounding box center [773, 367] width 180 height 11
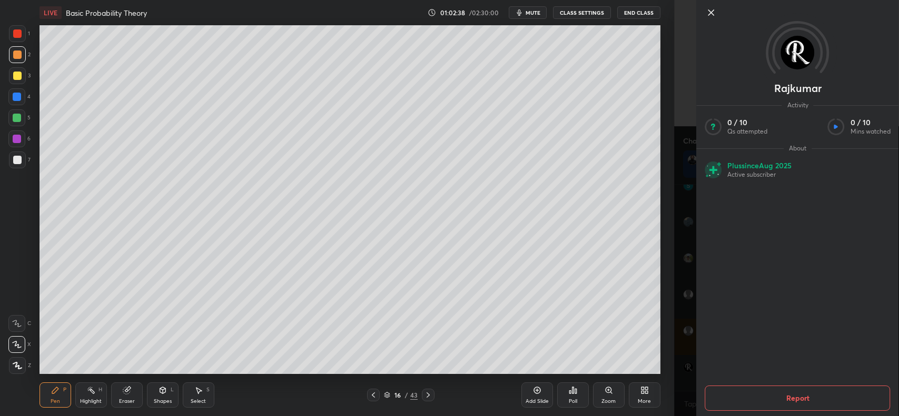
click at [683, 263] on div "Rajkumar Activity 0 / 10 Qs attempted 0 / 10 Mins watched About Plus since [DAT…" at bounding box center [786, 208] width 225 height 416
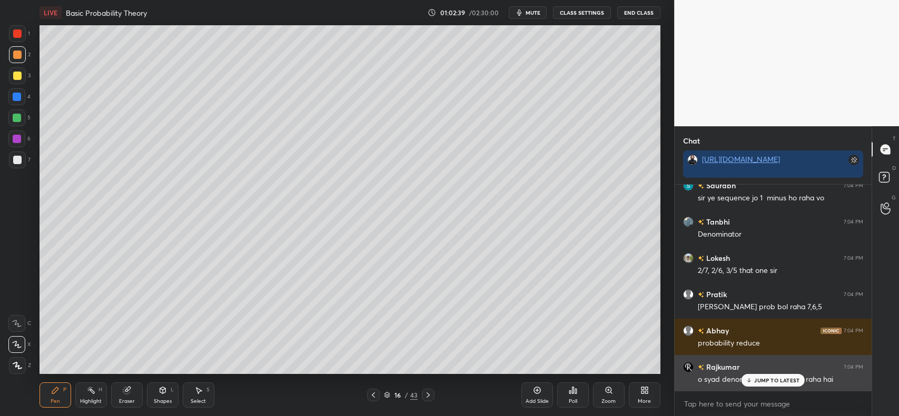
click at [759, 378] on p "JUMP TO LATEST" at bounding box center [776, 381] width 45 height 6
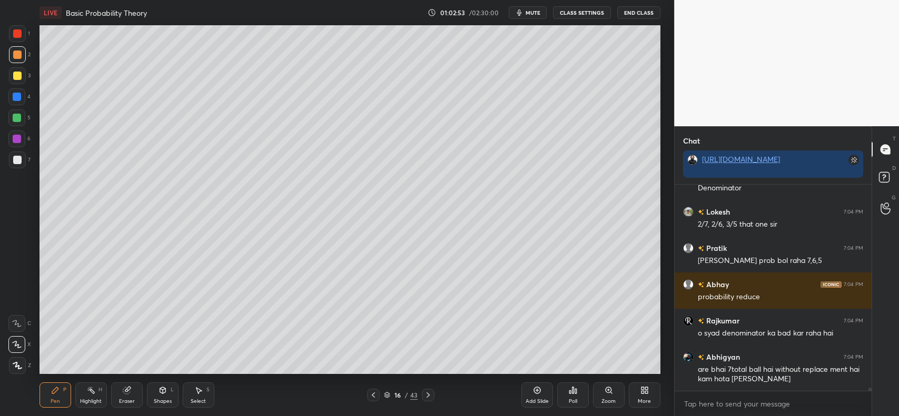
scroll to position [13618, 0]
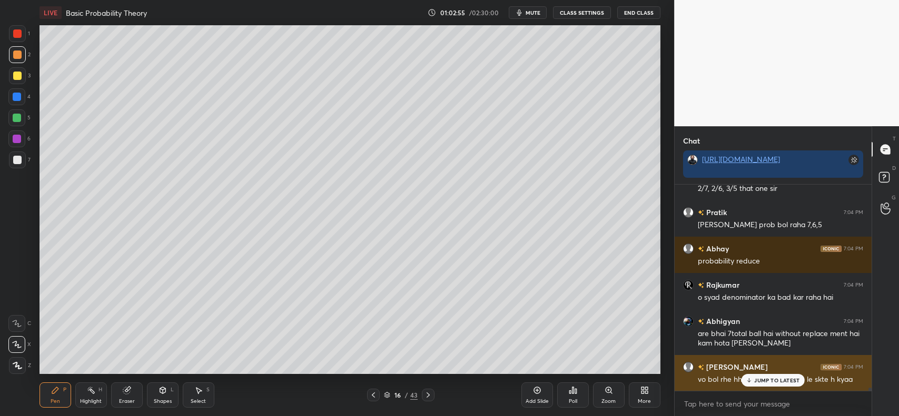
click at [784, 378] on p "JUMP TO LATEST" at bounding box center [776, 381] width 45 height 6
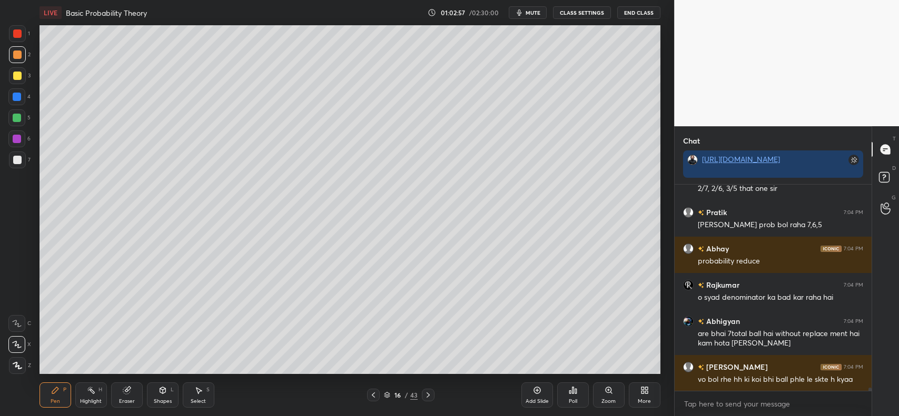
scroll to position [13629, 0]
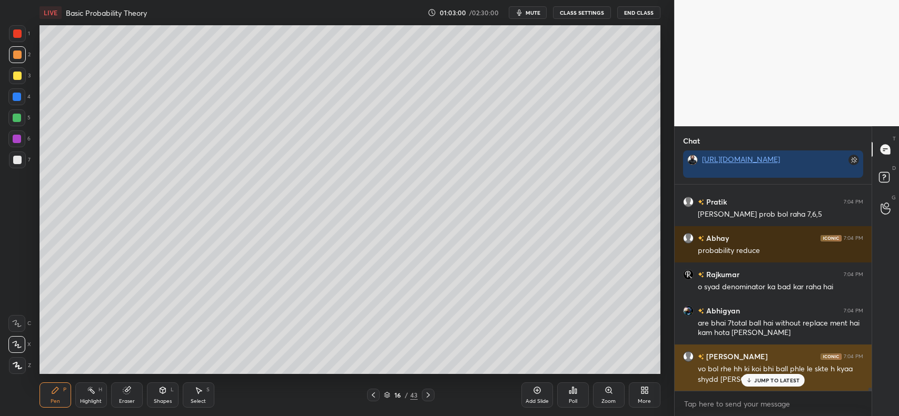
click at [795, 380] on p "JUMP TO LATEST" at bounding box center [776, 381] width 45 height 6
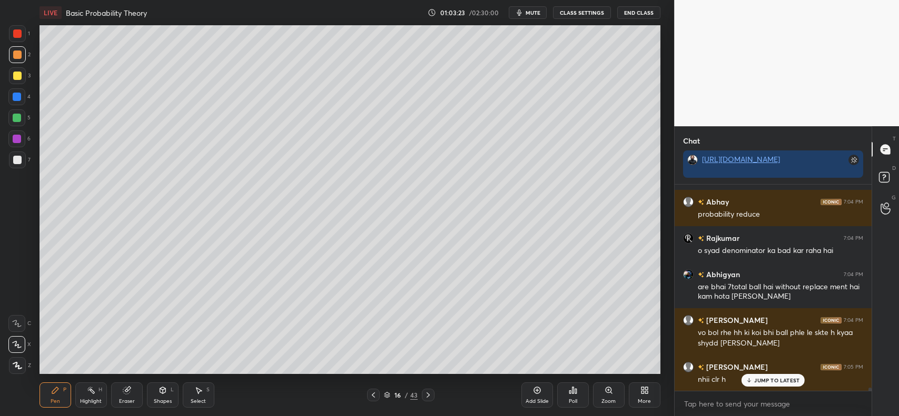
scroll to position [13701, 0]
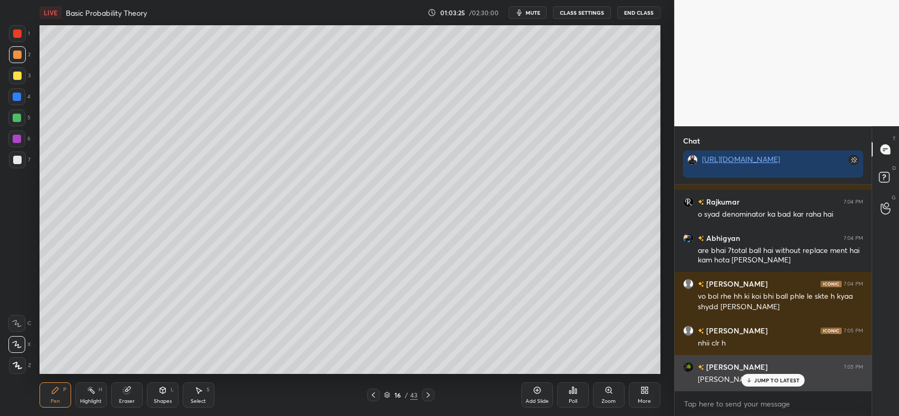
click at [785, 379] on p "JUMP TO LATEST" at bounding box center [776, 381] width 45 height 6
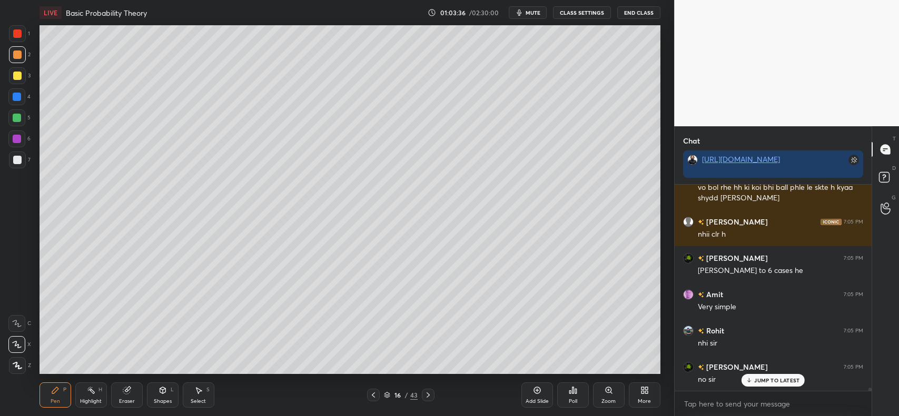
scroll to position [13847, 0]
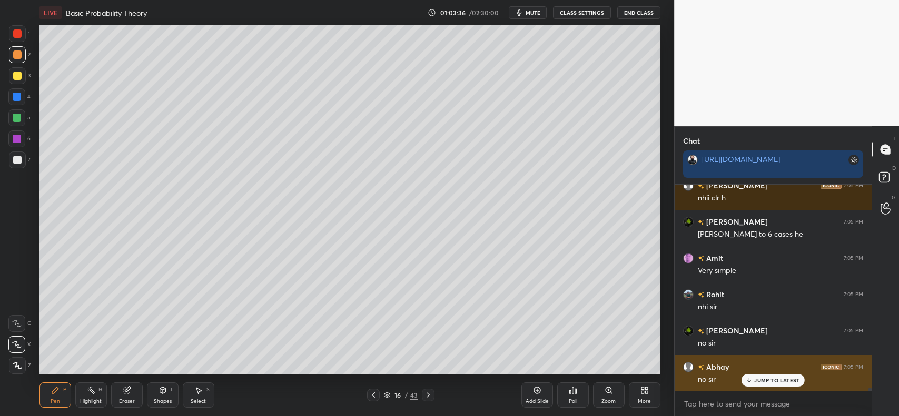
click at [762, 375] on div "JUMP TO LATEST" at bounding box center [772, 380] width 63 height 13
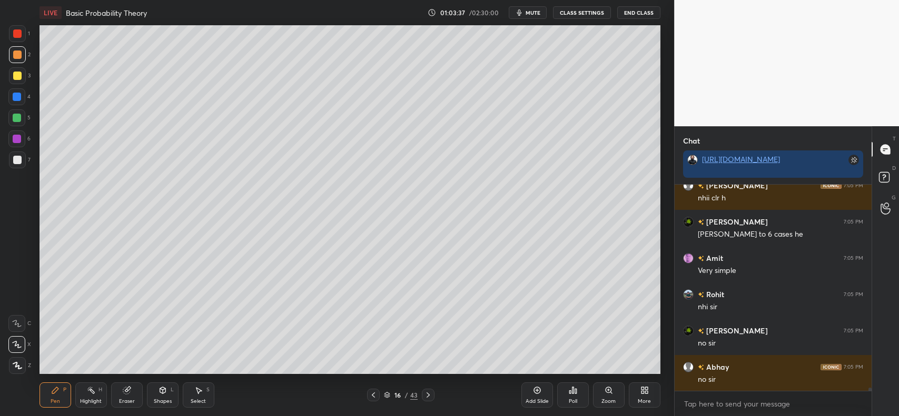
scroll to position [13883, 0]
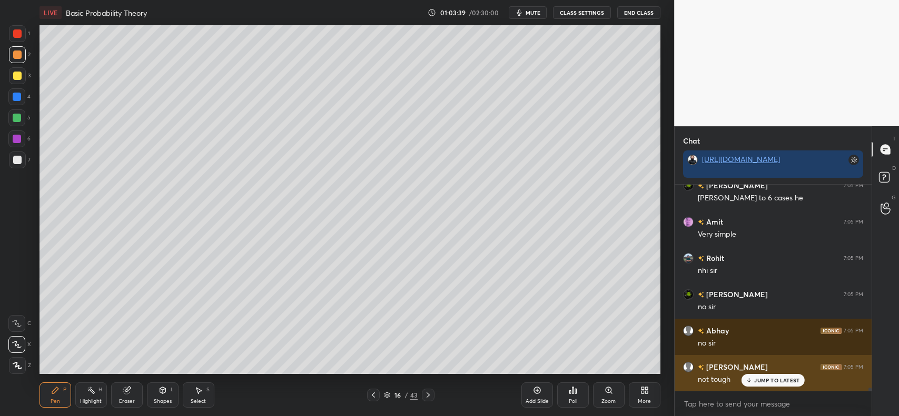
click at [761, 382] on p "JUMP TO LATEST" at bounding box center [776, 381] width 45 height 6
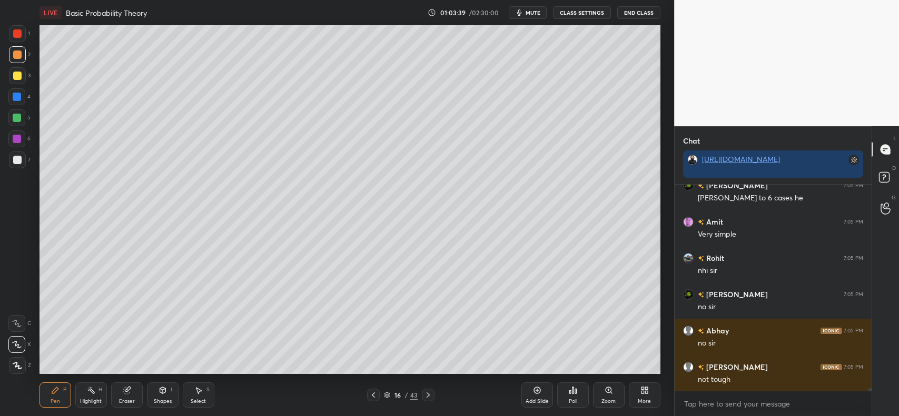
click at [373, 393] on icon at bounding box center [373, 395] width 8 height 8
click at [425, 395] on icon at bounding box center [428, 395] width 8 height 8
click at [528, 391] on div "Add Slide" at bounding box center [537, 395] width 32 height 25
click at [17, 75] on div at bounding box center [17, 76] width 8 height 8
click at [159, 392] on icon at bounding box center [162, 390] width 8 height 8
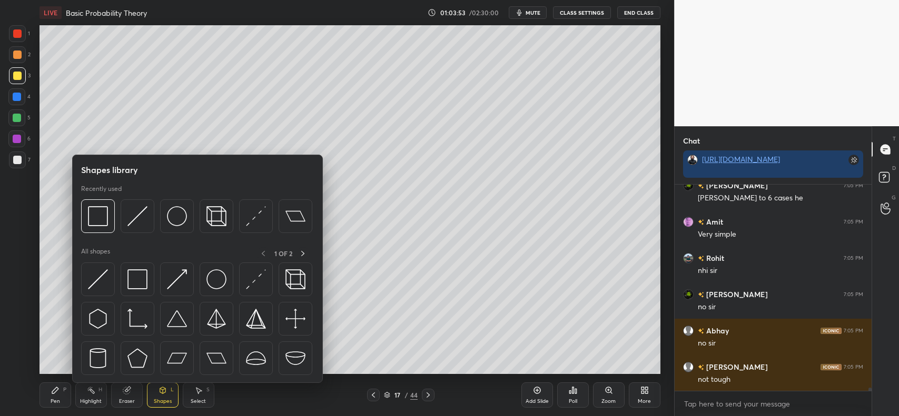
click at [131, 217] on img at bounding box center [137, 216] width 20 height 20
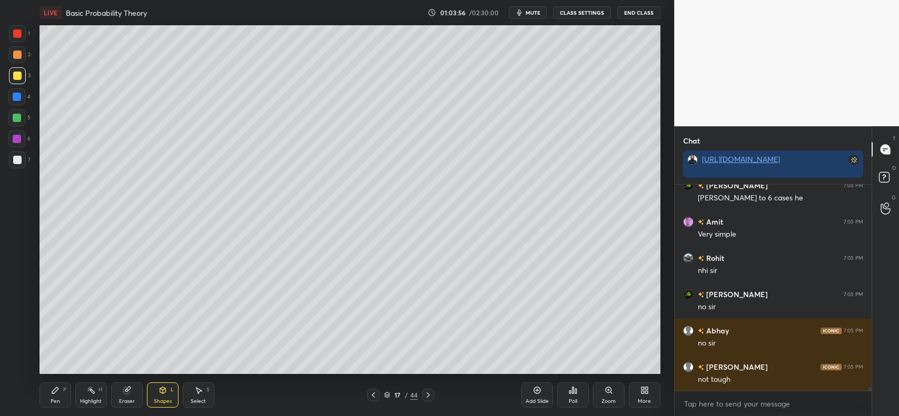
click at [162, 383] on div "Shapes L" at bounding box center [163, 395] width 32 height 25
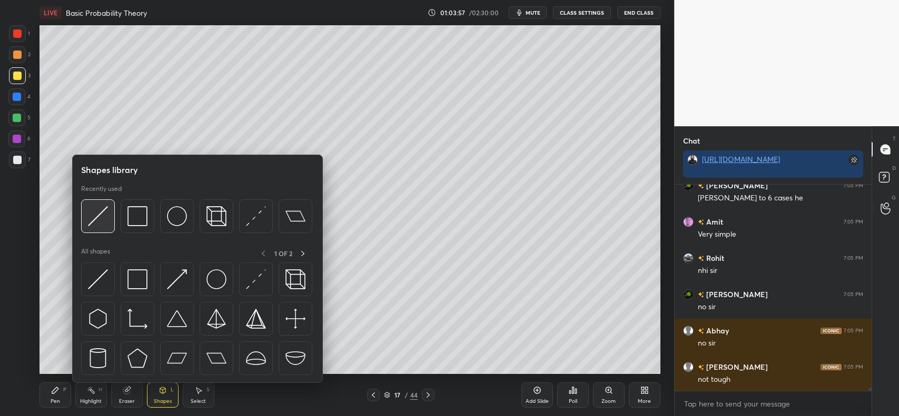
click at [107, 214] on img at bounding box center [98, 216] width 20 height 20
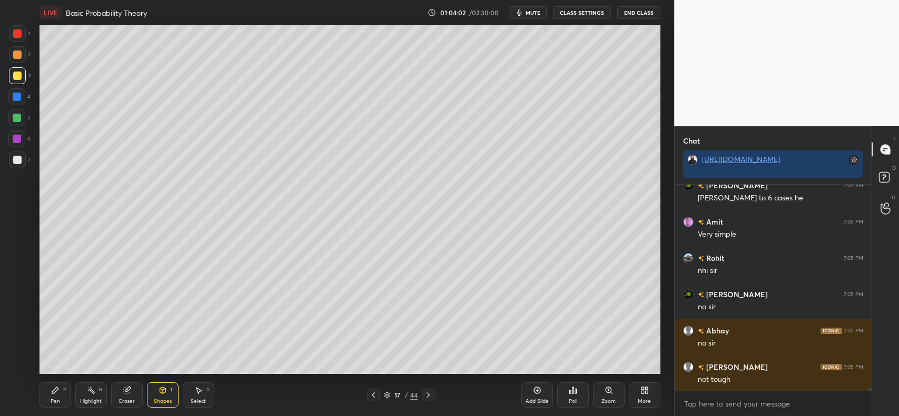
click at [58, 396] on div "Pen P" at bounding box center [55, 395] width 32 height 25
click at [20, 101] on div at bounding box center [17, 97] width 8 height 8
click at [22, 73] on div at bounding box center [17, 75] width 17 height 17
click at [22, 161] on div at bounding box center [17, 160] width 17 height 17
click at [17, 77] on div at bounding box center [17, 76] width 8 height 8
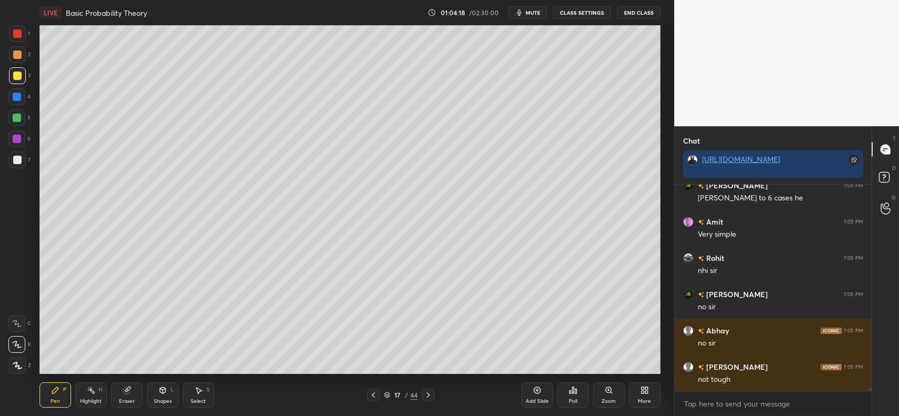
click at [372, 395] on icon at bounding box center [373, 395] width 3 height 5
click at [372, 395] on icon at bounding box center [373, 395] width 8 height 8
click at [372, 393] on icon at bounding box center [373, 395] width 8 height 8
click at [195, 386] on icon at bounding box center [198, 390] width 8 height 8
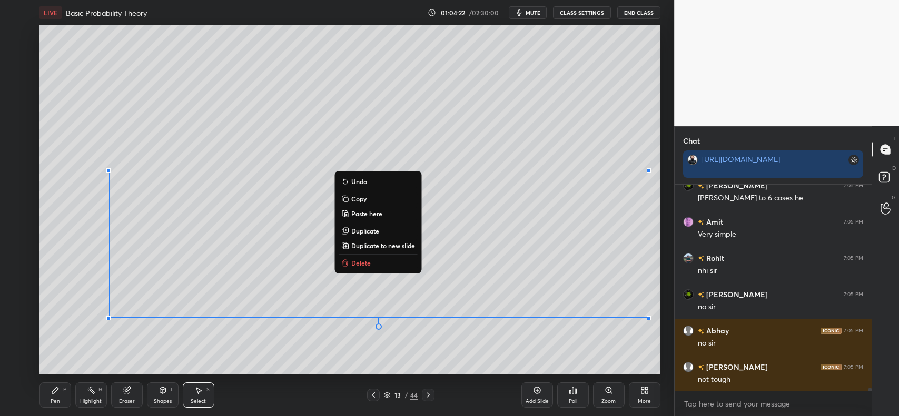
click at [367, 198] on button "Copy" at bounding box center [378, 199] width 78 height 13
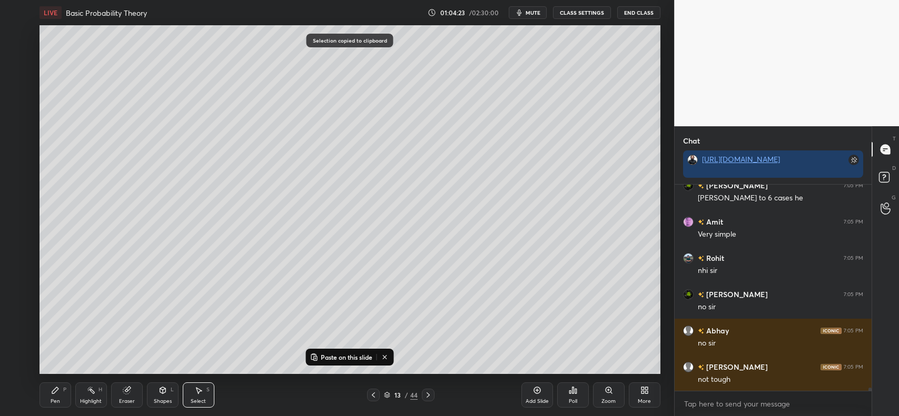
click at [430, 396] on icon at bounding box center [428, 395] width 8 height 8
click at [429, 396] on icon at bounding box center [428, 395] width 8 height 8
click at [428, 394] on icon at bounding box center [428, 395] width 3 height 5
click at [427, 395] on icon at bounding box center [428, 395] width 8 height 8
click at [356, 353] on p "Paste on this slide" at bounding box center [347, 357] width 52 height 8
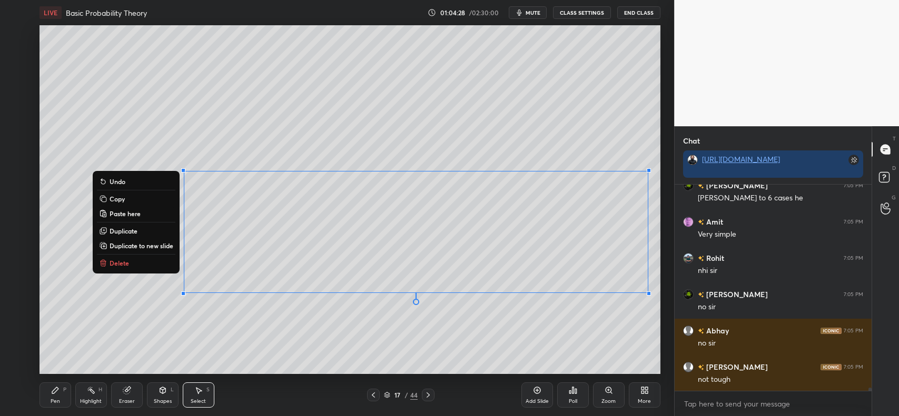
click at [223, 338] on div "0 ° Undo Copy Paste here Duplicate Duplicate to new slide Delete" at bounding box center [349, 199] width 621 height 349
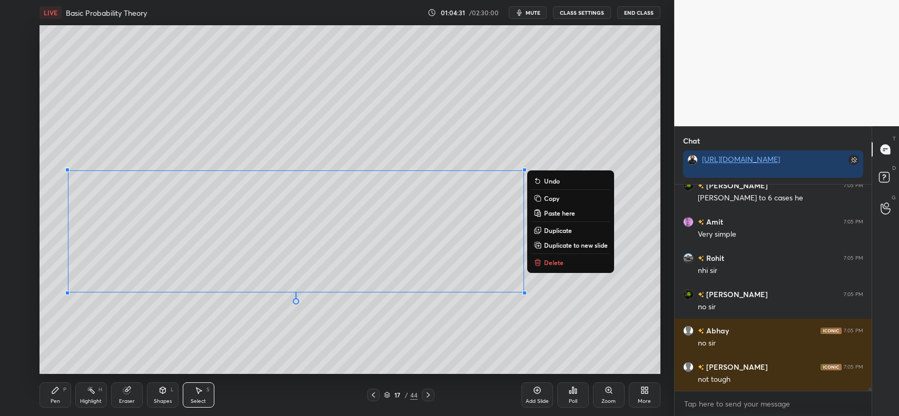
click at [275, 334] on div "0 ° Undo Copy Paste here Duplicate Duplicate to new slide Delete" at bounding box center [349, 199] width 621 height 349
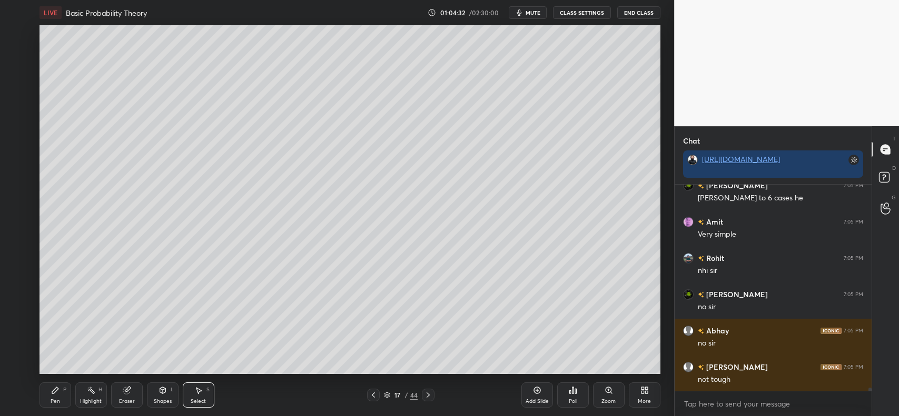
click at [54, 394] on icon at bounding box center [55, 390] width 8 height 8
click at [125, 385] on div "Eraser" at bounding box center [127, 395] width 32 height 25
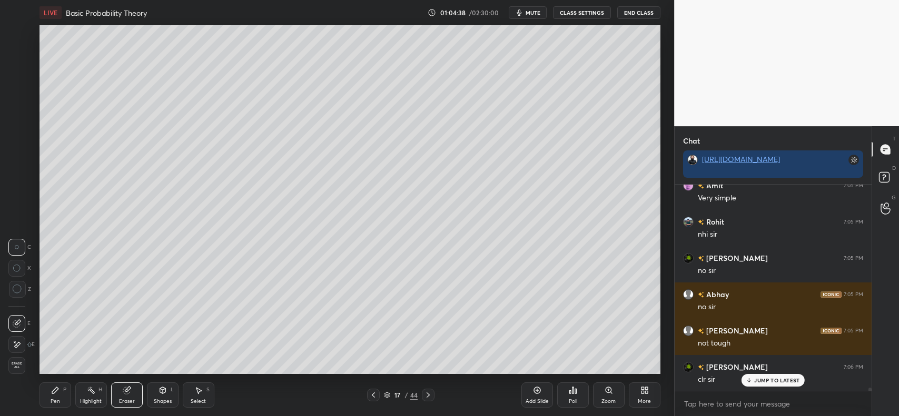
click at [123, 390] on icon at bounding box center [127, 390] width 8 height 8
click at [19, 364] on span "Erase all" at bounding box center [17, 365] width 16 height 7
click at [20, 161] on div at bounding box center [17, 160] width 8 height 8
click at [16, 74] on div at bounding box center [17, 76] width 8 height 8
click at [19, 97] on div at bounding box center [17, 97] width 8 height 8
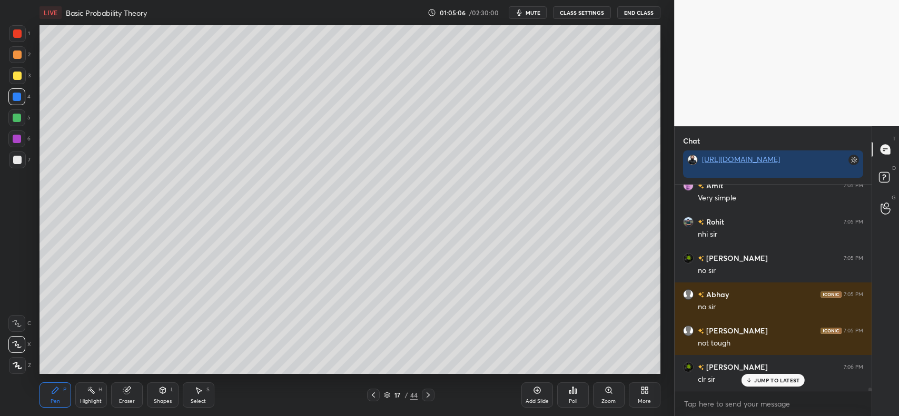
click at [16, 158] on div at bounding box center [17, 160] width 8 height 8
click at [374, 396] on icon at bounding box center [373, 395] width 8 height 8
click at [376, 396] on icon at bounding box center [373, 395] width 8 height 8
click at [377, 395] on icon at bounding box center [373, 395] width 8 height 8
click at [372, 394] on icon at bounding box center [373, 395] width 8 height 8
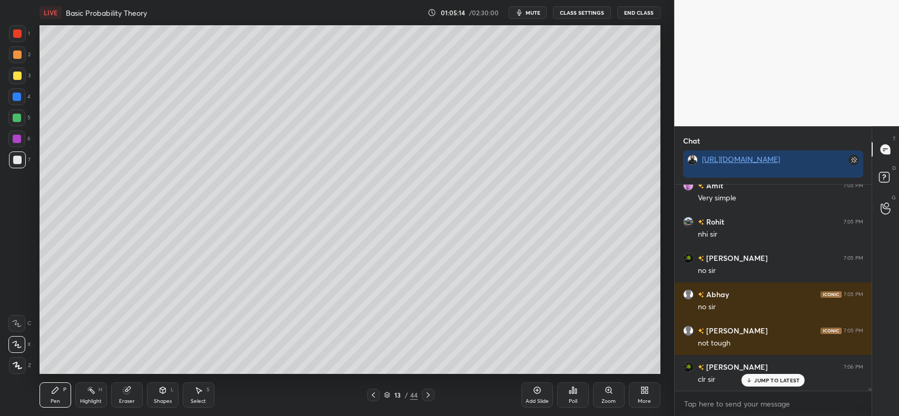
click at [428, 391] on icon at bounding box center [428, 395] width 8 height 8
click at [431, 391] on icon at bounding box center [428, 395] width 8 height 8
click at [431, 392] on icon at bounding box center [428, 395] width 8 height 8
click at [428, 396] on icon at bounding box center [428, 395] width 3 height 5
click at [119, 398] on div "Eraser" at bounding box center [127, 395] width 32 height 25
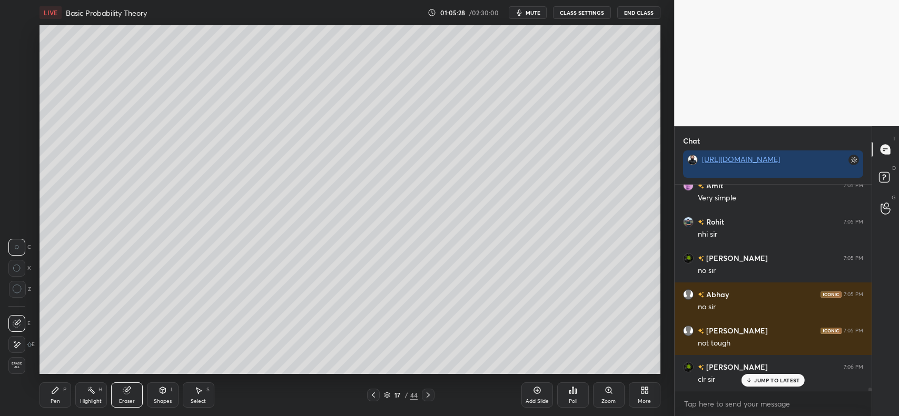
click at [56, 389] on icon at bounding box center [55, 391] width 6 height 6
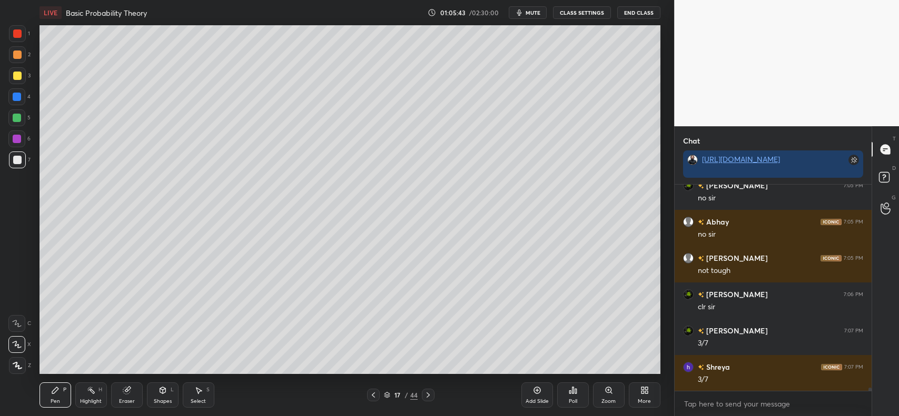
scroll to position [14028, 0]
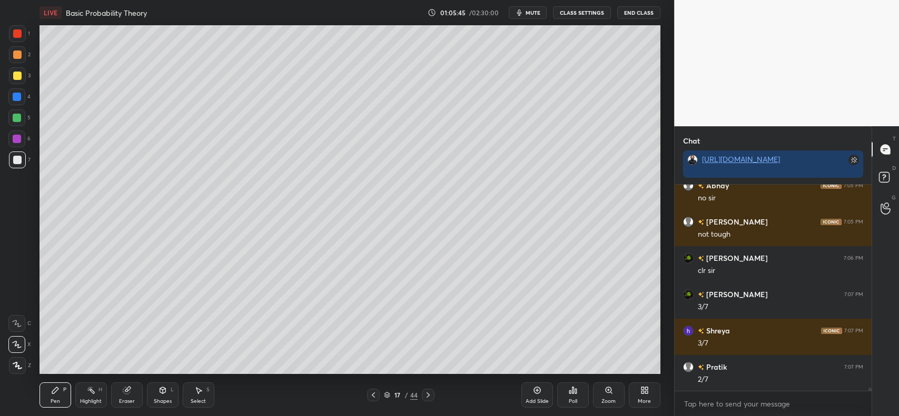
click at [17, 101] on div at bounding box center [17, 97] width 8 height 8
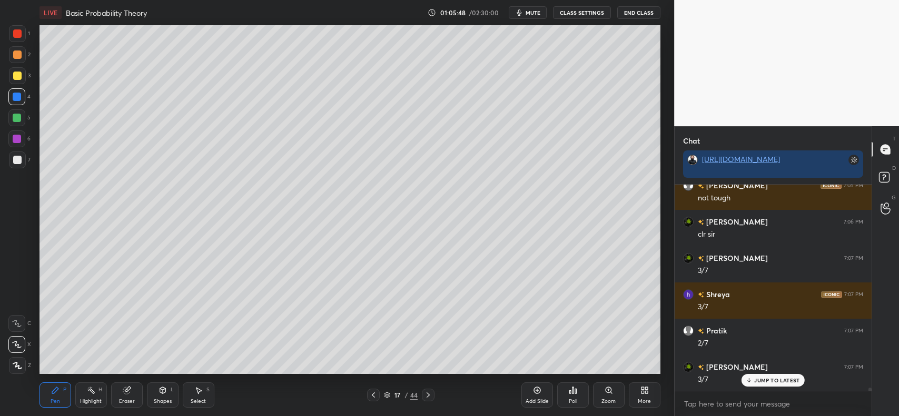
click at [21, 74] on div at bounding box center [17, 75] width 17 height 17
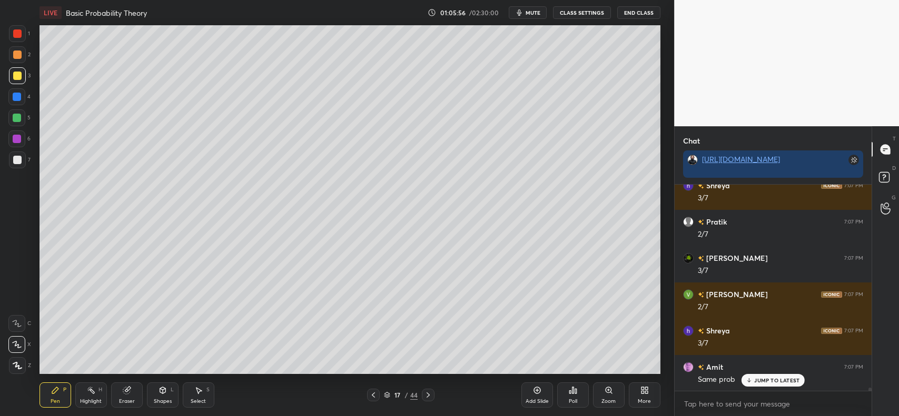
scroll to position [14210, 0]
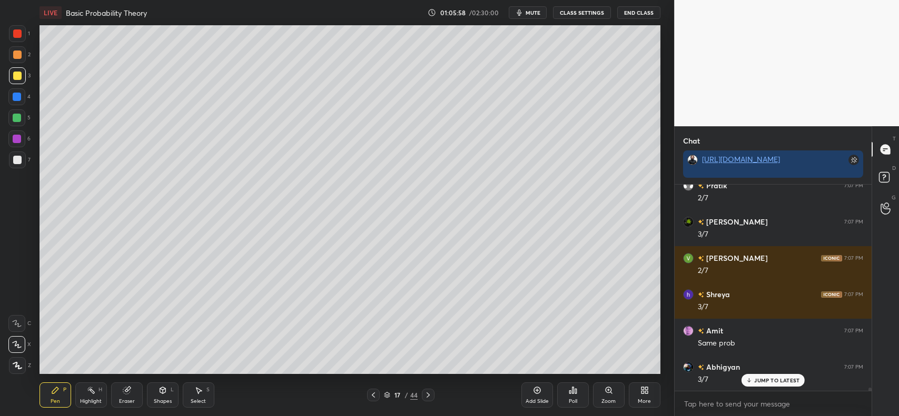
click at [16, 73] on div at bounding box center [17, 76] width 8 height 8
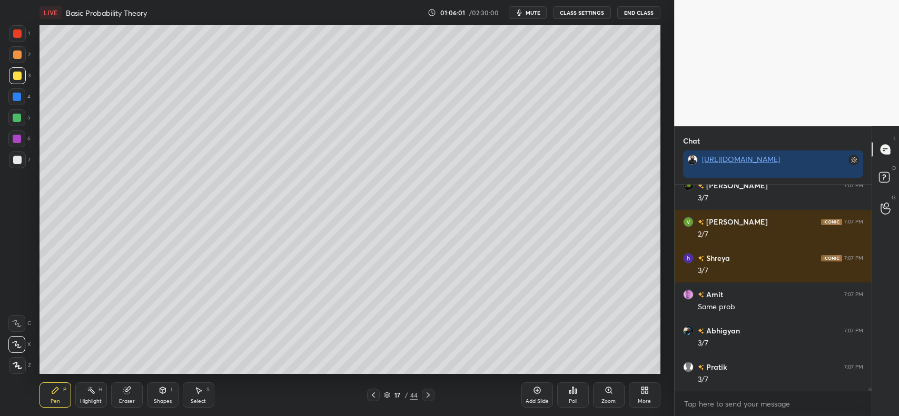
scroll to position [14283, 0]
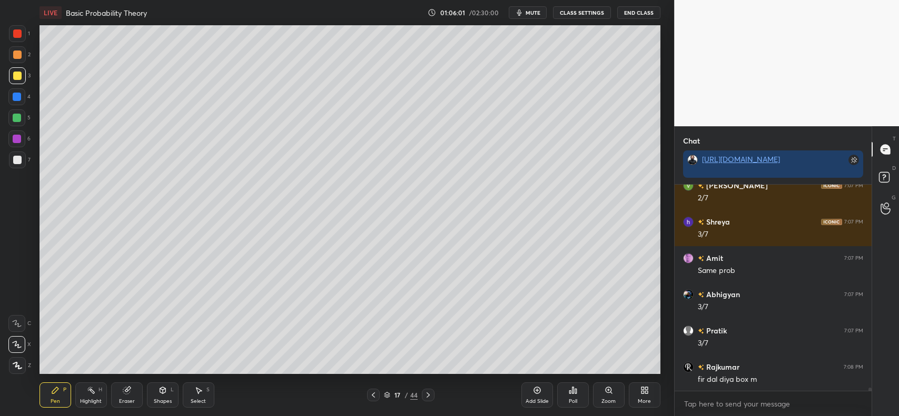
click at [18, 160] on div at bounding box center [17, 160] width 8 height 8
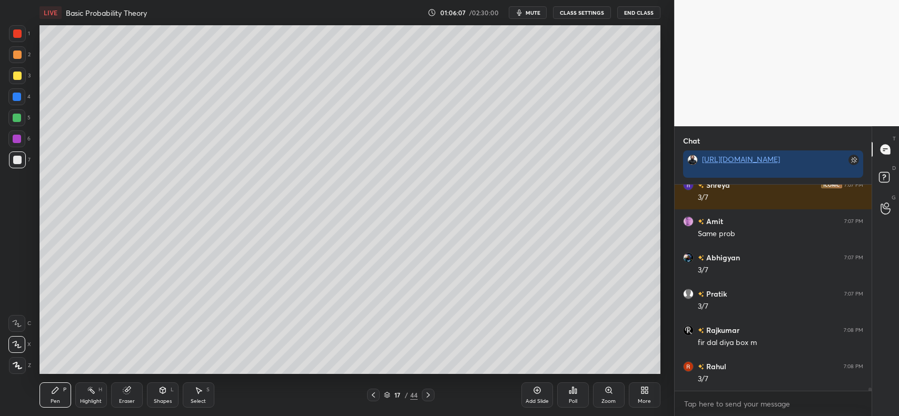
click at [14, 156] on div at bounding box center [17, 160] width 8 height 8
click at [15, 91] on div at bounding box center [16, 96] width 17 height 17
click at [17, 157] on div at bounding box center [17, 160] width 8 height 8
click at [16, 101] on div at bounding box center [17, 97] width 8 height 8
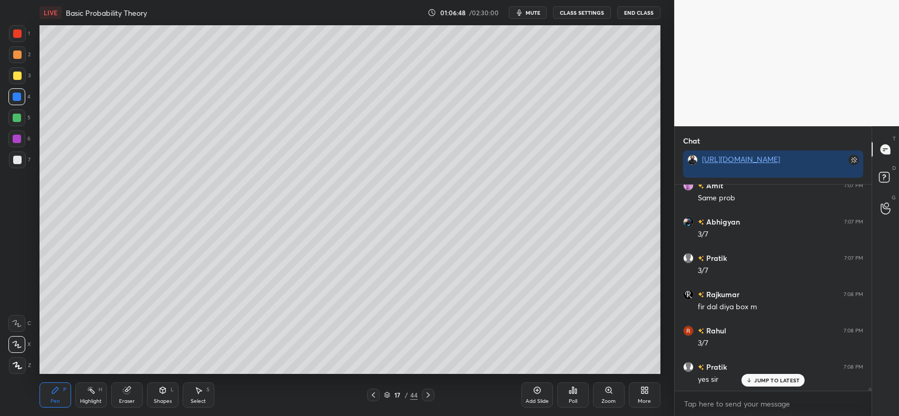
click at [17, 162] on div at bounding box center [17, 160] width 8 height 8
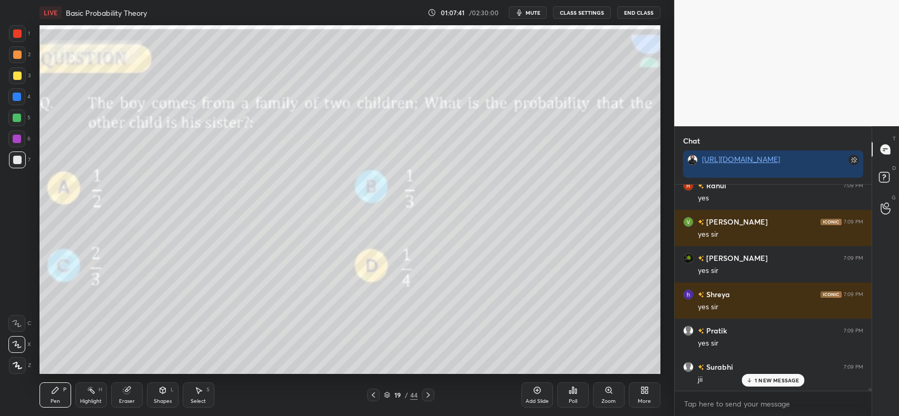
scroll to position [14683, 0]
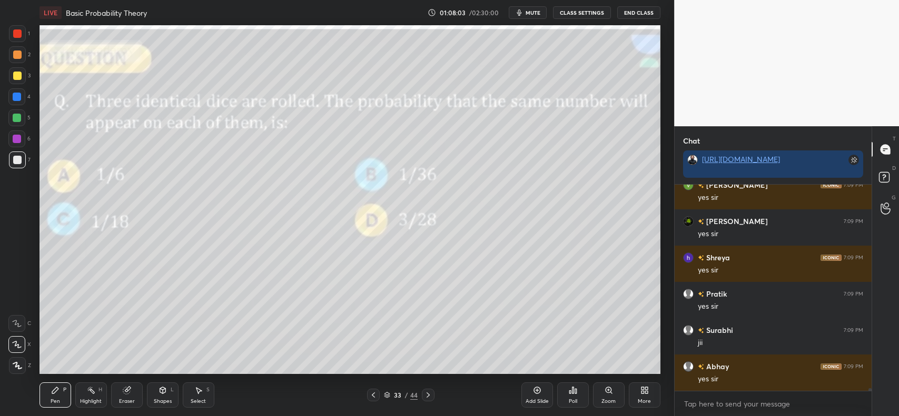
click at [19, 73] on div at bounding box center [17, 76] width 8 height 8
click at [567, 403] on div "Poll" at bounding box center [573, 395] width 32 height 25
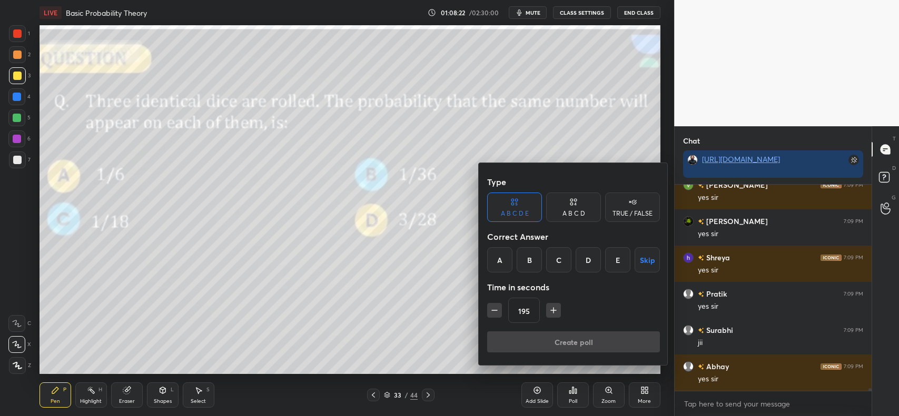
click at [532, 260] on div "B" at bounding box center [529, 259] width 25 height 25
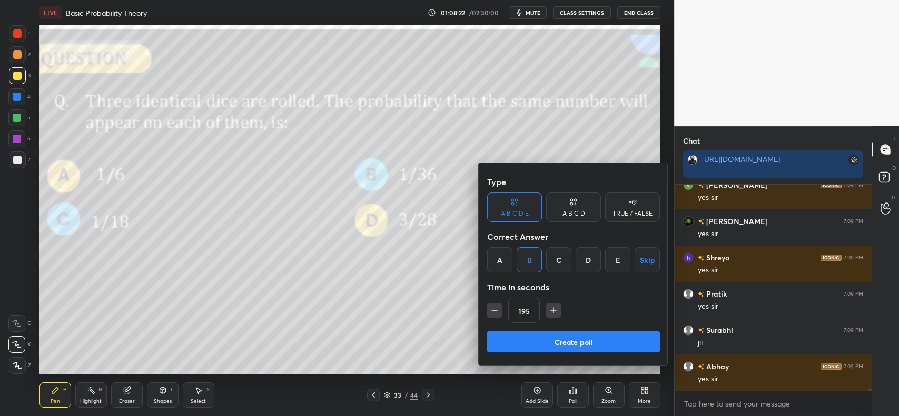
click at [559, 337] on button "Create poll" at bounding box center [573, 342] width 173 height 21
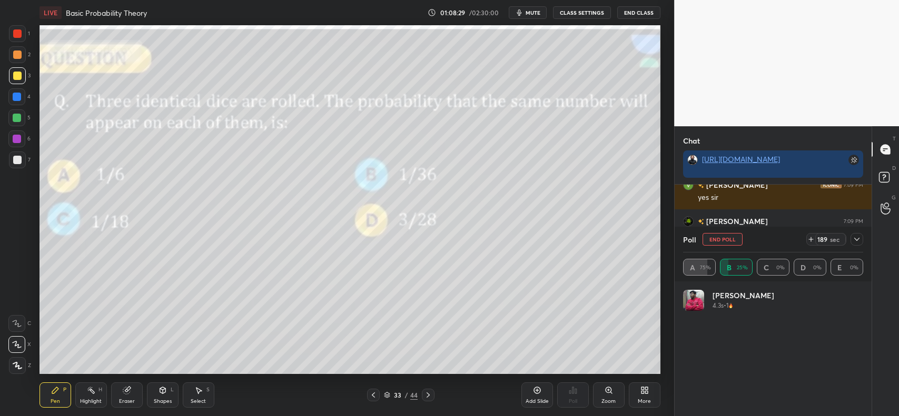
scroll to position [124, 177]
click at [858, 240] on icon at bounding box center [856, 239] width 5 height 3
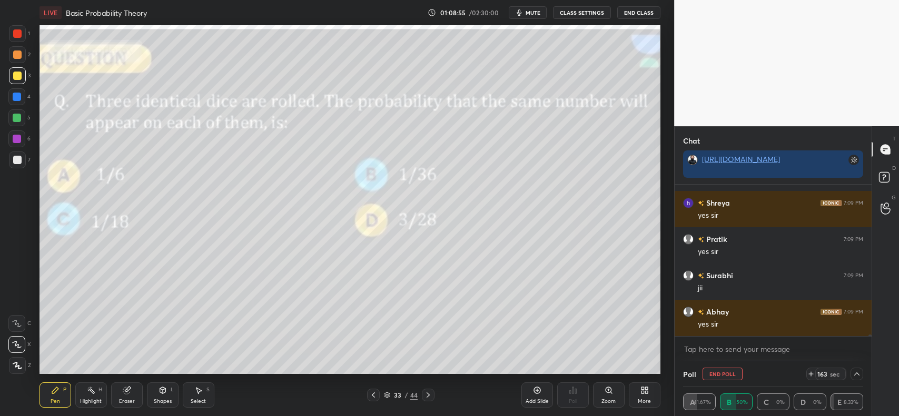
scroll to position [14773, 0]
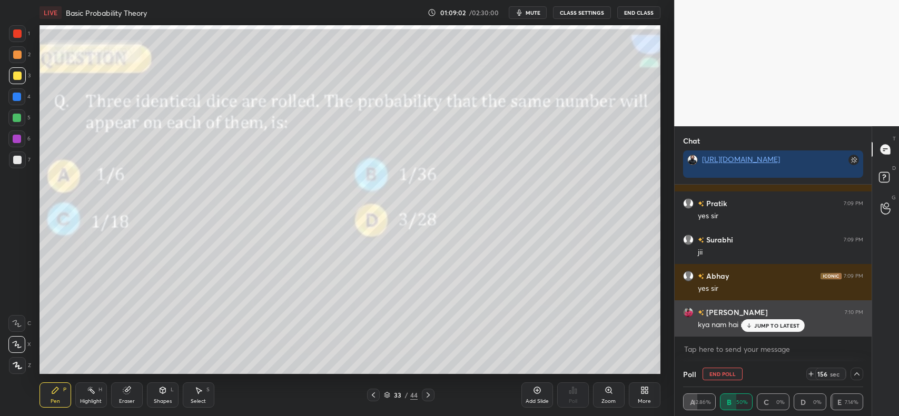
click at [769, 325] on p "JUMP TO LATEST" at bounding box center [776, 326] width 45 height 6
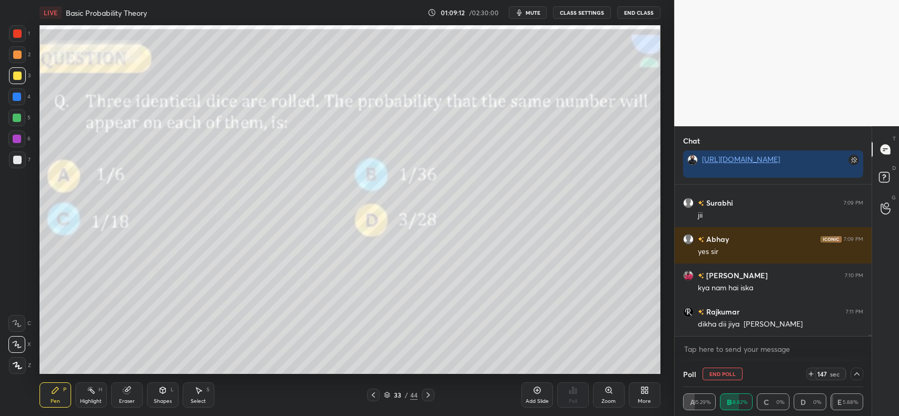
scroll to position [14846, 0]
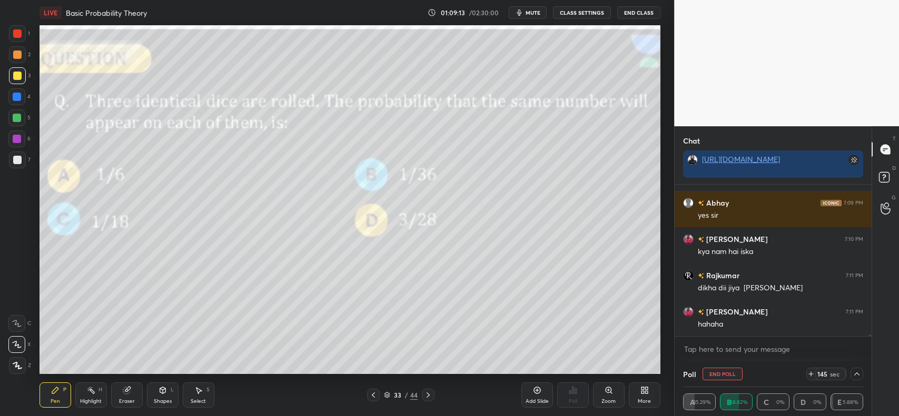
click at [720, 374] on button "End Poll" at bounding box center [722, 374] width 40 height 13
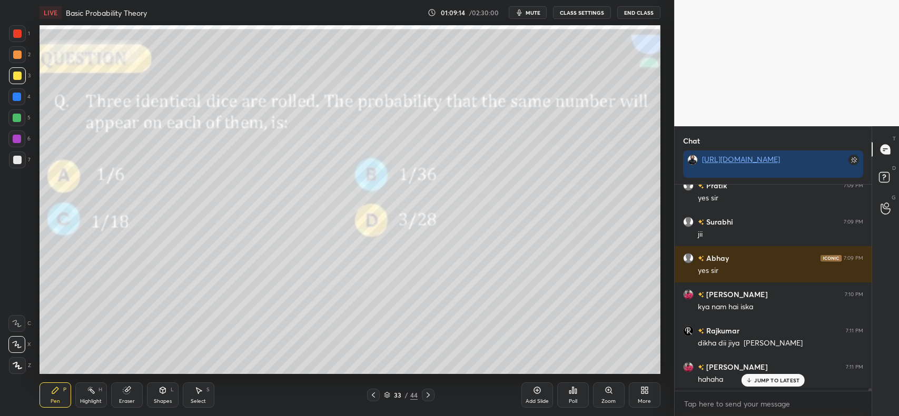
scroll to position [3, 3]
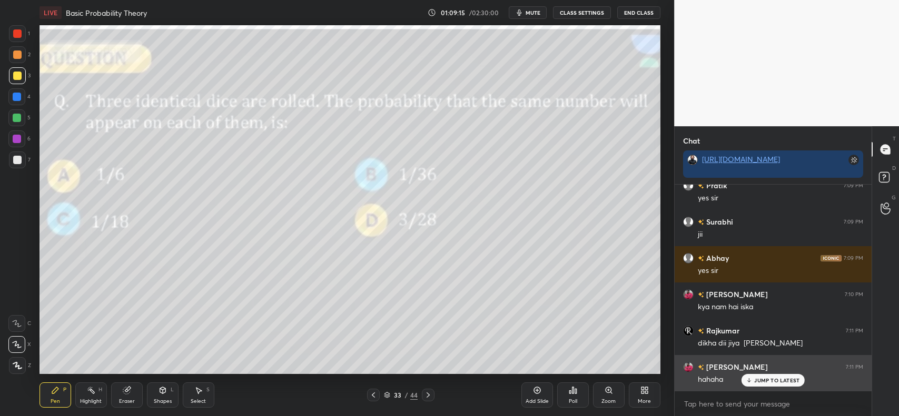
click at [769, 379] on p "JUMP TO LATEST" at bounding box center [776, 381] width 45 height 6
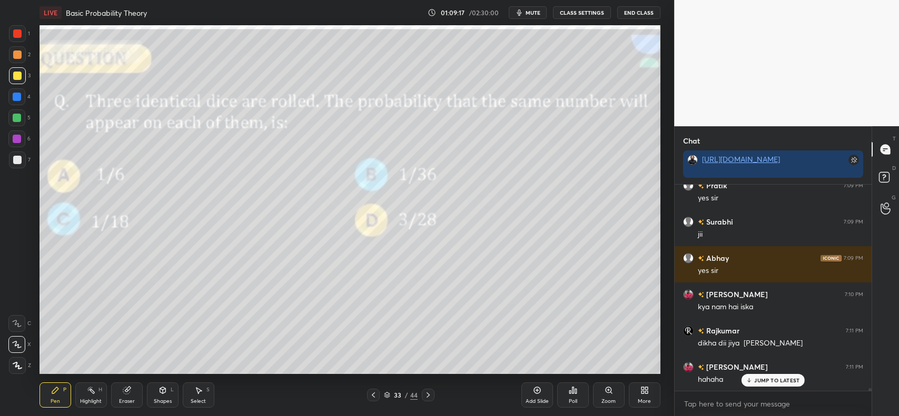
scroll to position [14828, 0]
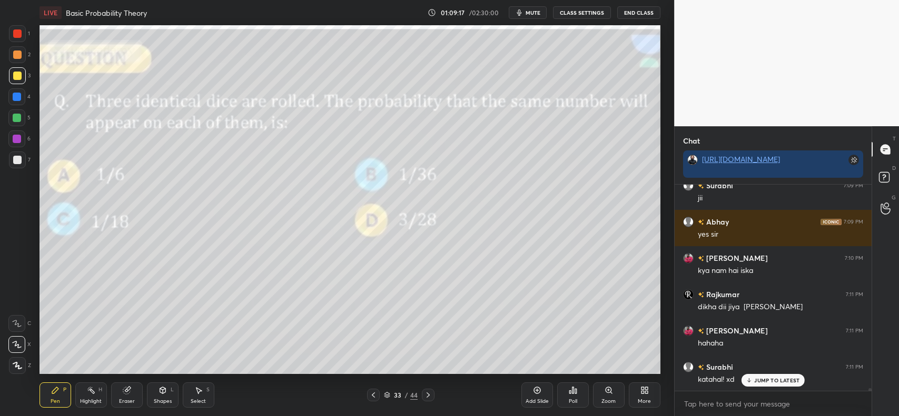
click at [11, 54] on div at bounding box center [17, 54] width 17 height 17
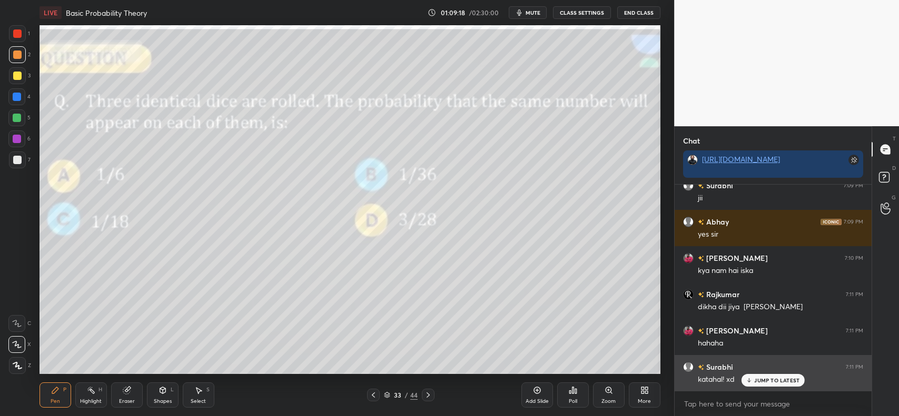
click at [770, 379] on p "JUMP TO LATEST" at bounding box center [776, 381] width 45 height 6
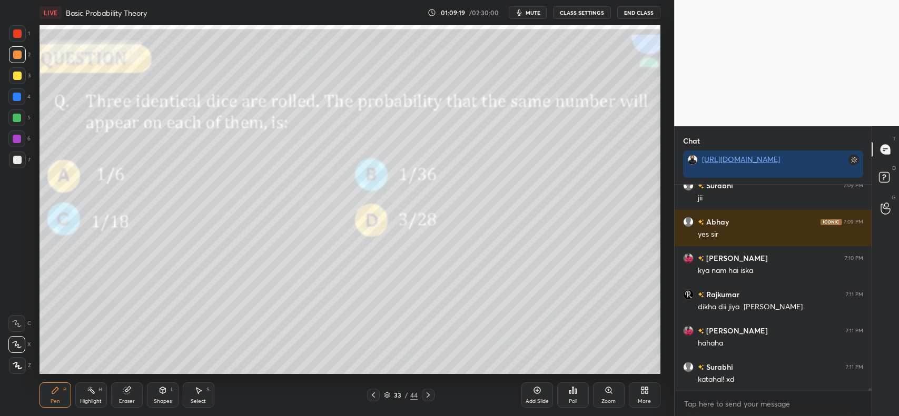
scroll to position [14864, 0]
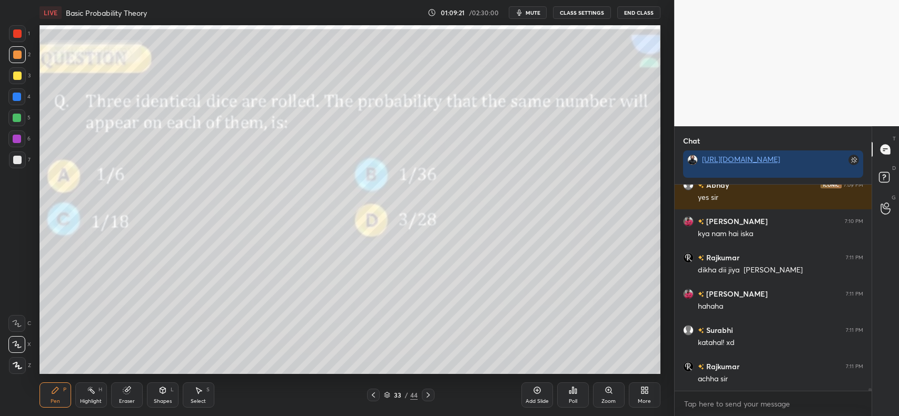
click at [162, 393] on icon at bounding box center [163, 391] width 6 height 6
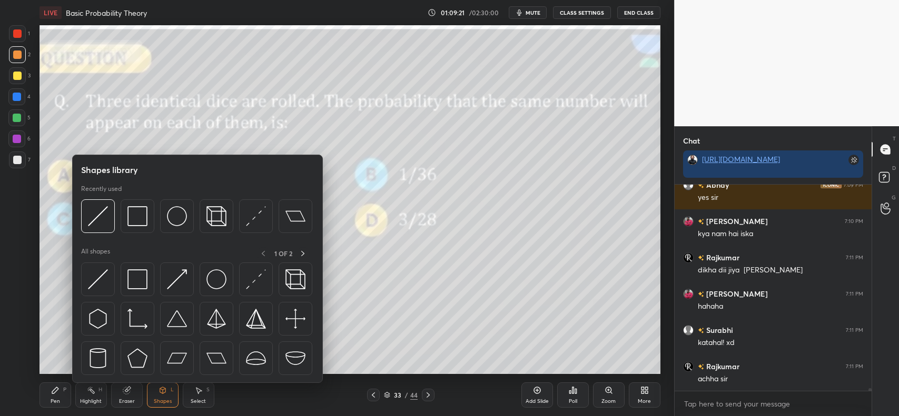
click at [201, 209] on div at bounding box center [217, 217] width 34 height 34
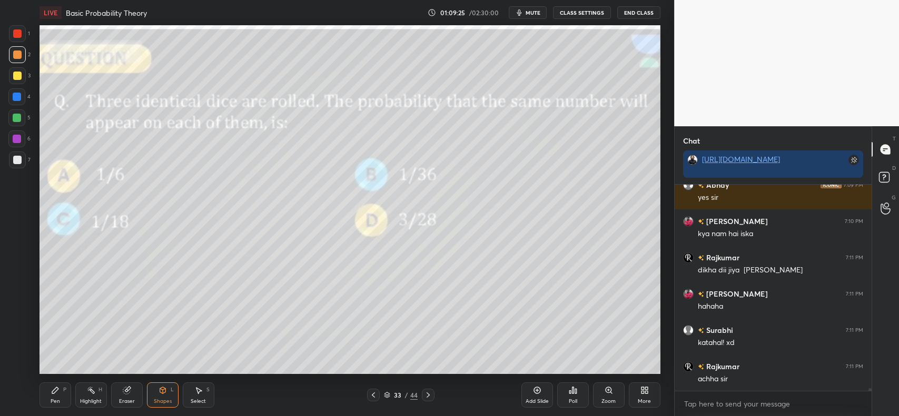
click at [51, 391] on icon at bounding box center [55, 390] width 8 height 8
click at [13, 94] on div at bounding box center [17, 97] width 8 height 8
click at [18, 70] on div at bounding box center [17, 75] width 17 height 17
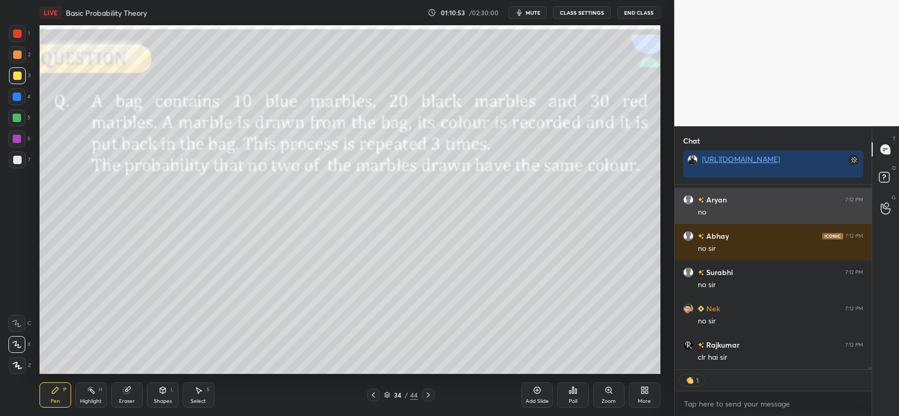
scroll to position [182, 194]
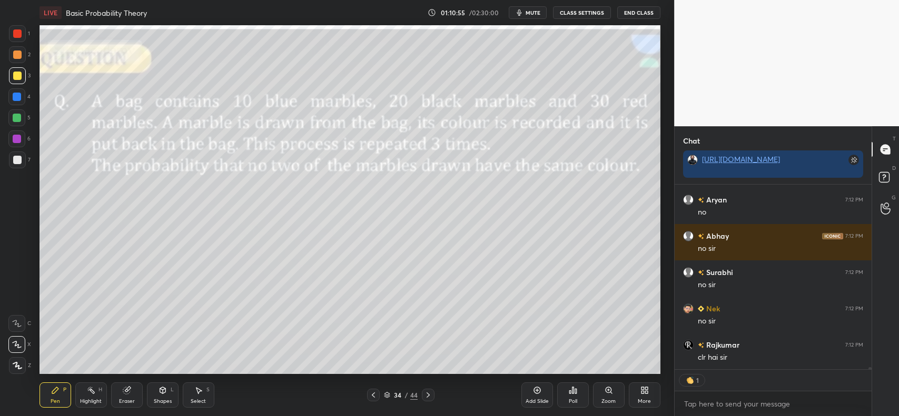
click at [19, 59] on div at bounding box center [17, 54] width 17 height 17
type textarea "x"
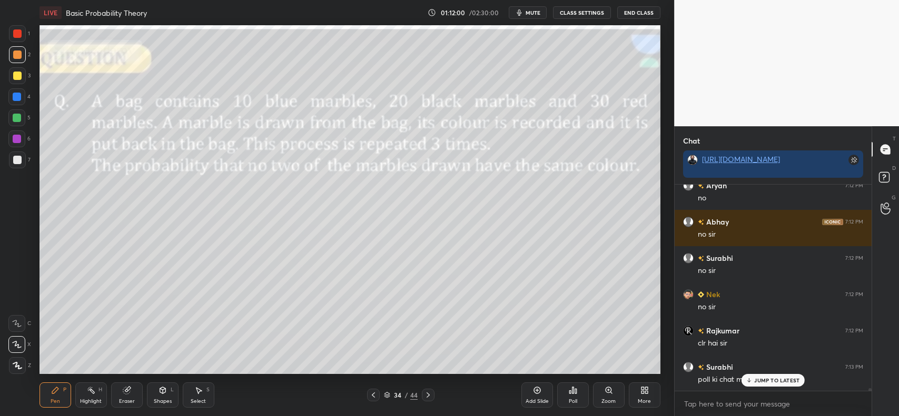
scroll to position [15309, 0]
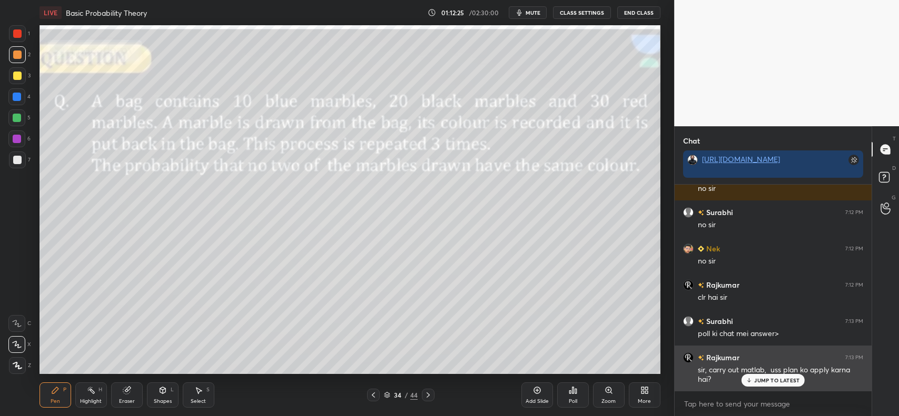
click at [762, 380] on p "JUMP TO LATEST" at bounding box center [776, 381] width 45 height 6
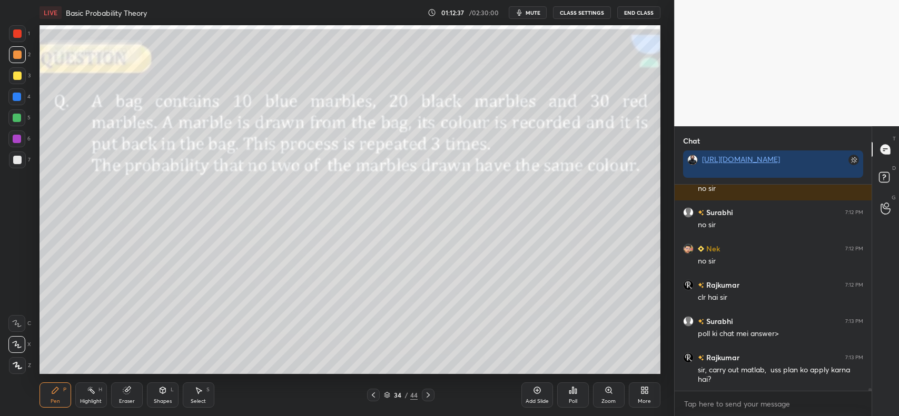
click at [17, 70] on div at bounding box center [17, 75] width 17 height 17
click at [13, 56] on div at bounding box center [17, 55] width 8 height 8
click at [17, 159] on div at bounding box center [17, 160] width 8 height 8
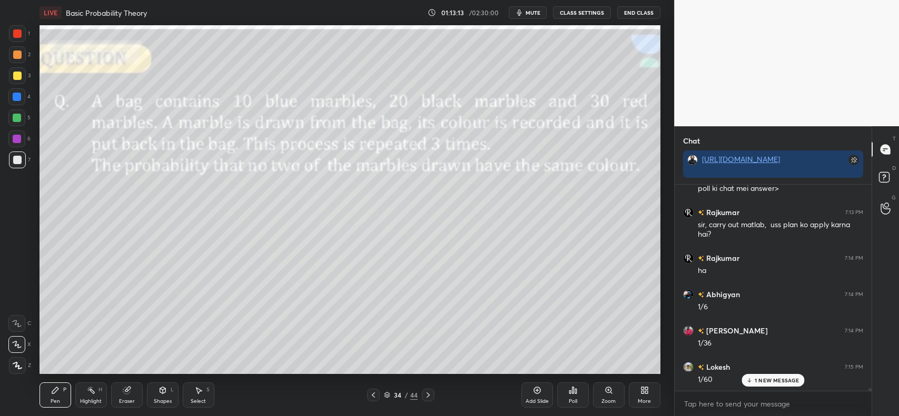
scroll to position [15491, 0]
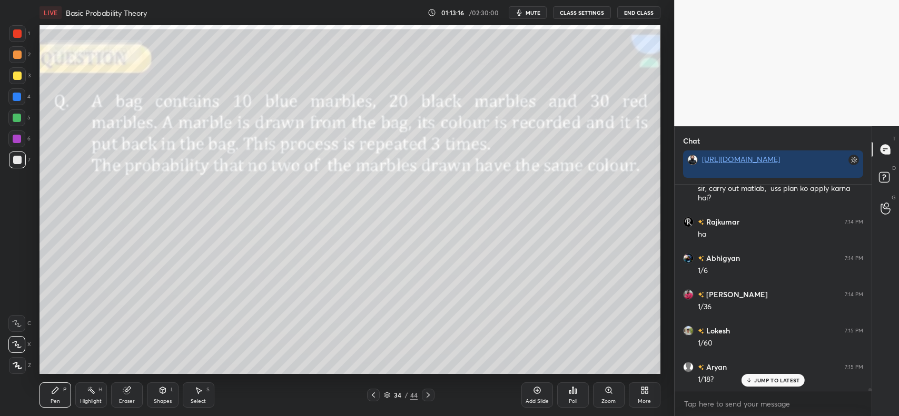
click at [16, 74] on div at bounding box center [17, 76] width 8 height 8
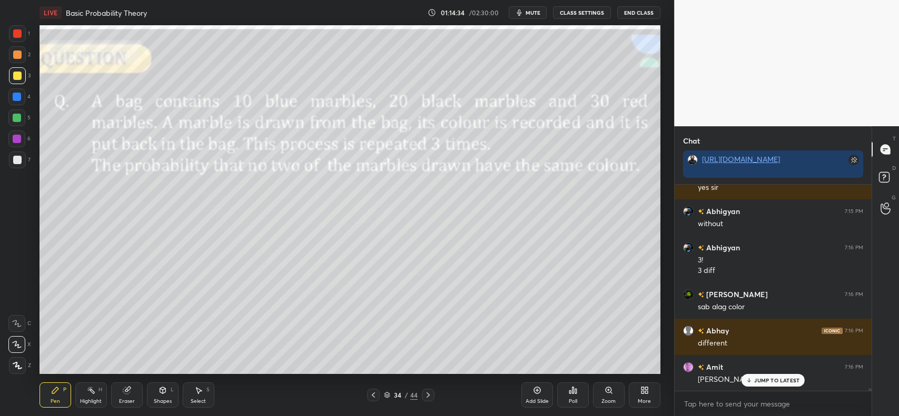
scroll to position [15792, 0]
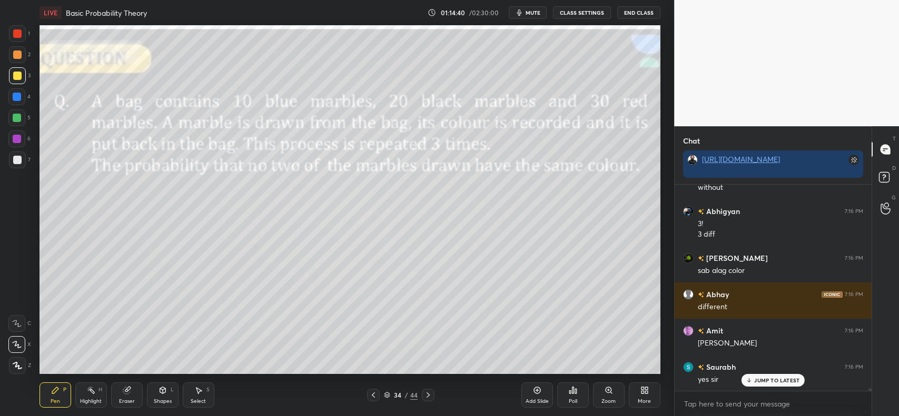
click at [16, 95] on div at bounding box center [17, 97] width 8 height 8
click at [17, 159] on div at bounding box center [17, 160] width 8 height 8
click at [17, 32] on div at bounding box center [17, 33] width 8 height 8
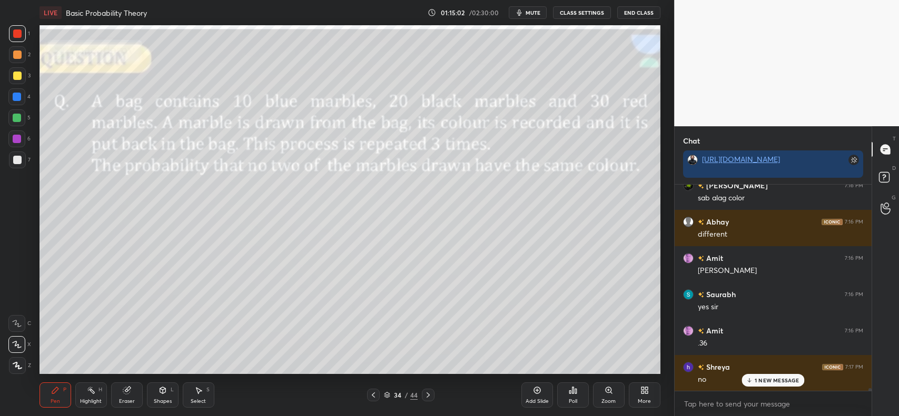
scroll to position [15902, 0]
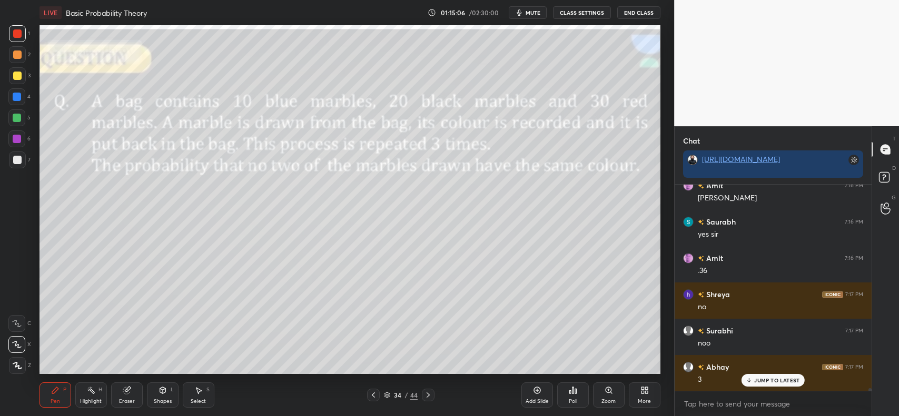
click at [15, 155] on div at bounding box center [17, 160] width 17 height 17
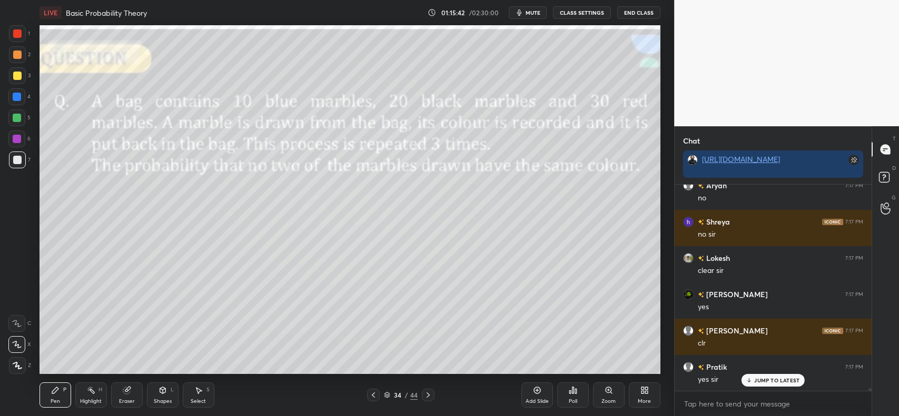
scroll to position [16410, 0]
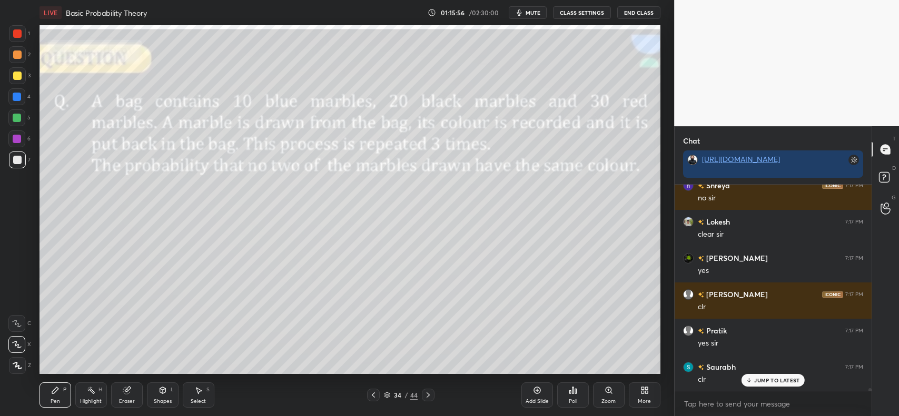
click at [427, 395] on icon at bounding box center [428, 395] width 8 height 8
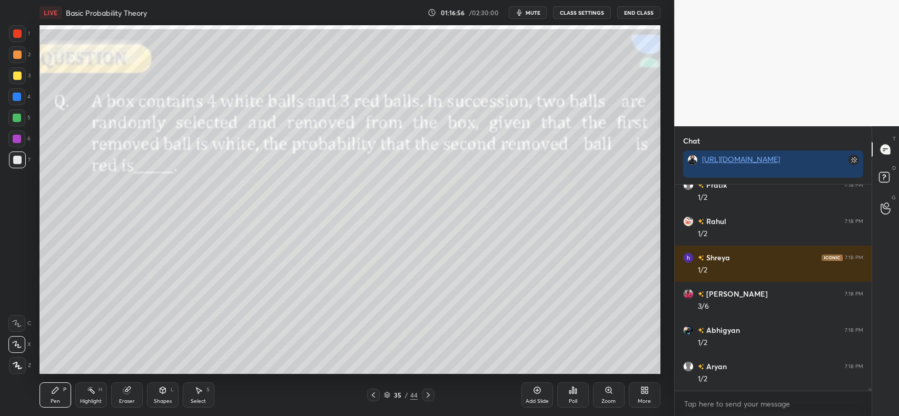
scroll to position [16664, 0]
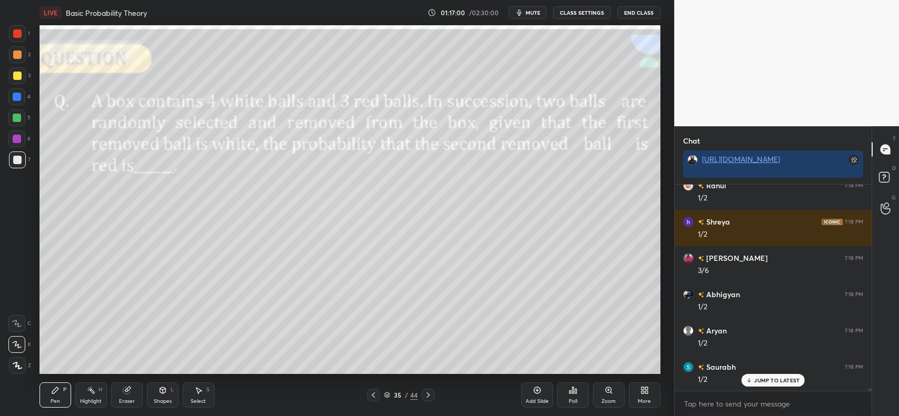
click at [752, 380] on icon at bounding box center [749, 381] width 7 height 6
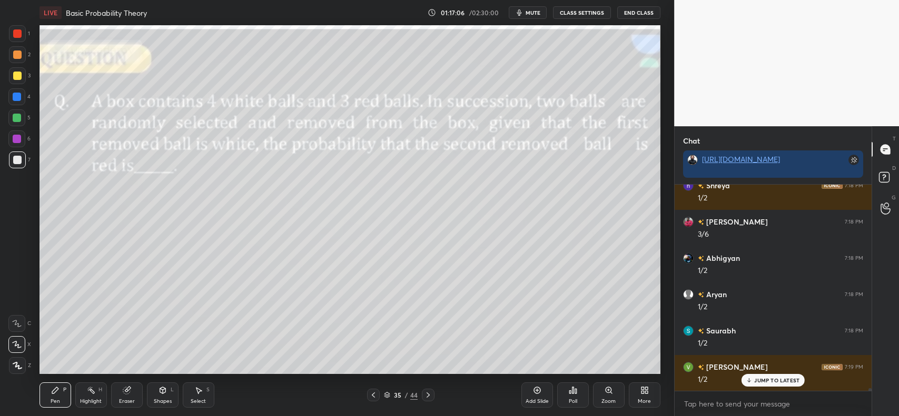
click at [16, 162] on div at bounding box center [17, 160] width 8 height 8
click at [17, 33] on div at bounding box center [17, 33] width 8 height 8
click at [14, 157] on div at bounding box center [17, 160] width 8 height 8
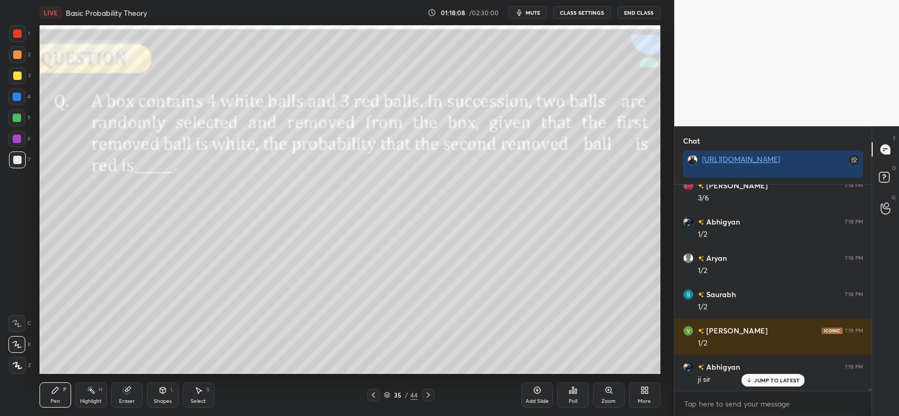
click at [20, 32] on div at bounding box center [17, 33] width 8 height 8
click at [9, 158] on div at bounding box center [17, 160] width 17 height 17
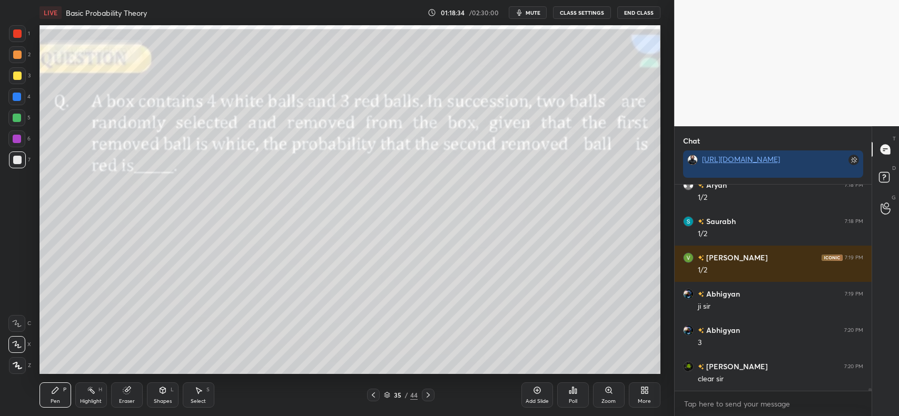
scroll to position [16846, 0]
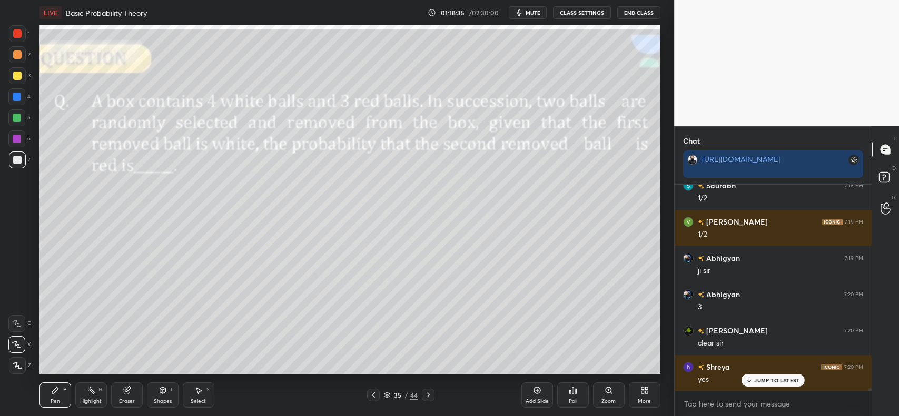
click at [769, 380] on p "JUMP TO LATEST" at bounding box center [776, 381] width 45 height 6
click at [425, 395] on icon at bounding box center [428, 395] width 8 height 8
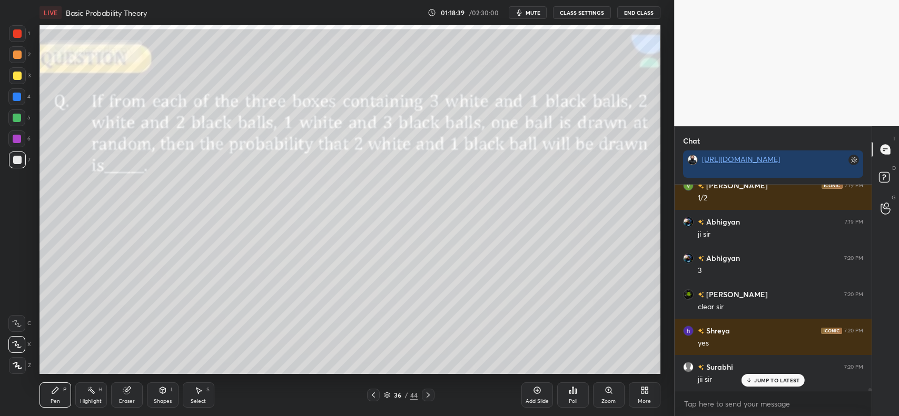
click at [750, 382] on icon at bounding box center [748, 382] width 3 height 2
click at [17, 77] on div at bounding box center [17, 76] width 8 height 8
click at [127, 393] on icon at bounding box center [126, 391] width 7 height 7
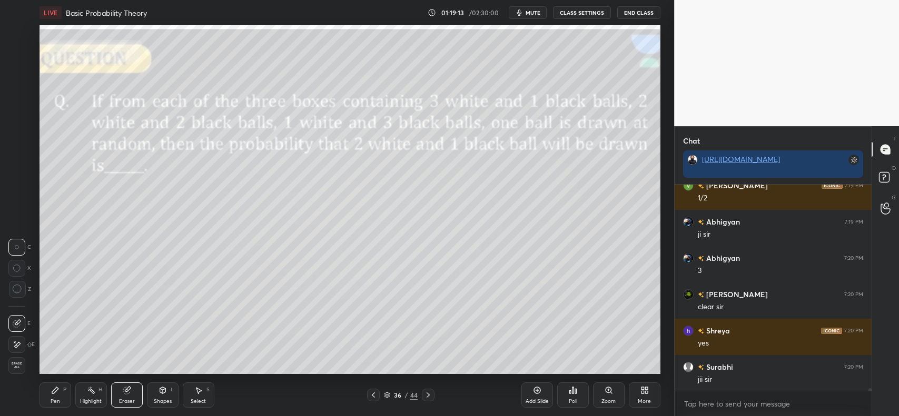
click at [12, 364] on span "Erase all" at bounding box center [17, 365] width 16 height 7
click at [572, 393] on icon at bounding box center [573, 391] width 2 height 6
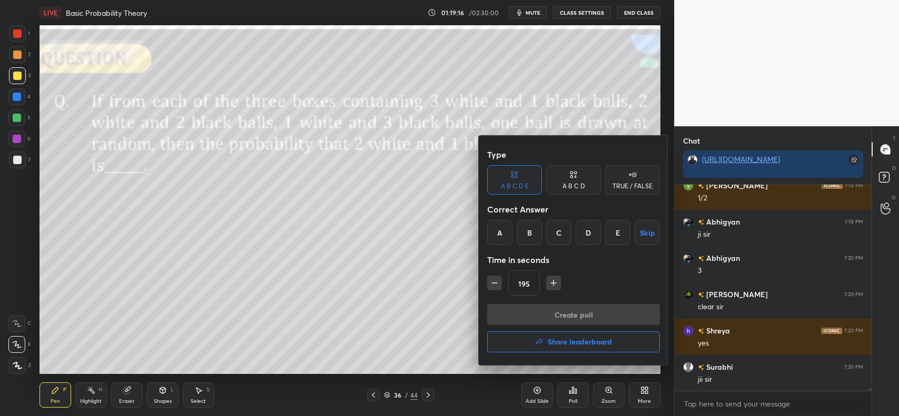
click at [632, 184] on div "TRUE / FALSE" at bounding box center [632, 186] width 40 height 6
click at [504, 239] on div "True" at bounding box center [514, 232] width 55 height 25
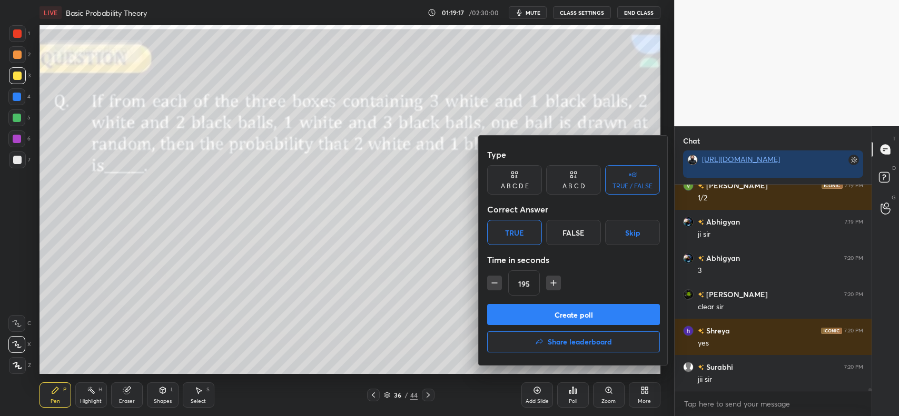
click at [554, 280] on icon "button" at bounding box center [553, 283] width 11 height 11
click at [553, 282] on icon "button" at bounding box center [553, 283] width 0 height 5
click at [553, 280] on icon "button" at bounding box center [553, 283] width 11 height 11
click at [552, 278] on icon "button" at bounding box center [553, 283] width 11 height 11
click at [551, 278] on icon "button" at bounding box center [553, 283] width 11 height 11
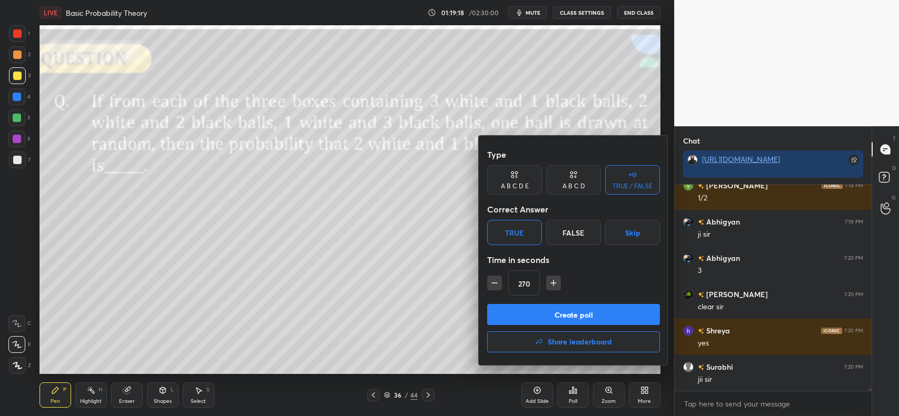
click at [550, 279] on icon "button" at bounding box center [553, 283] width 11 height 11
click at [551, 280] on icon "button" at bounding box center [553, 283] width 11 height 11
type input "300"
click at [559, 313] on button "Create poll" at bounding box center [573, 314] width 173 height 21
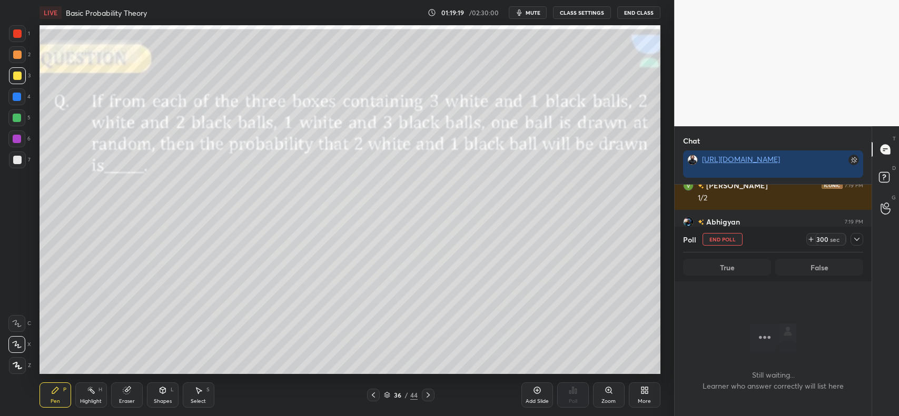
scroll to position [149, 194]
click at [858, 240] on icon at bounding box center [856, 239] width 5 height 3
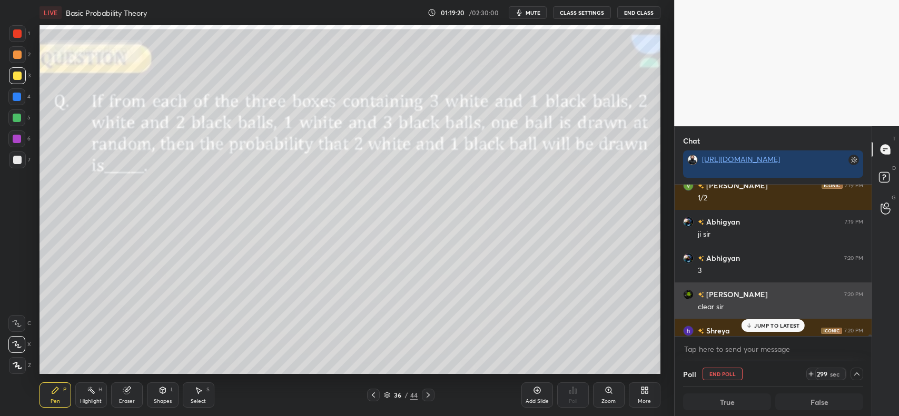
scroll to position [16937, 0]
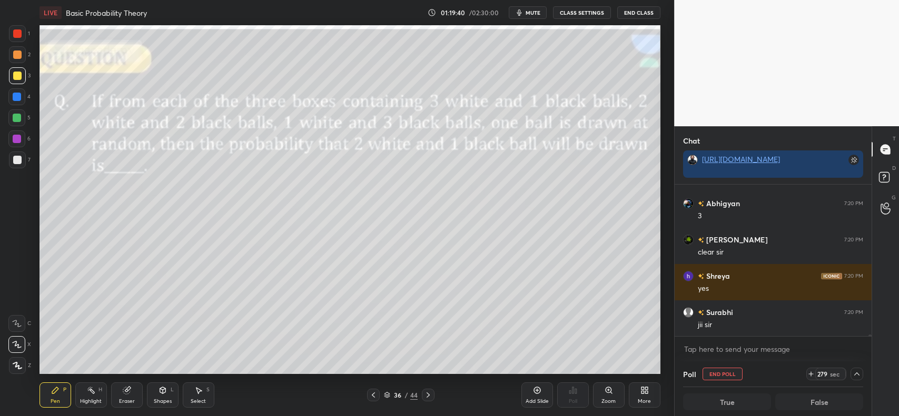
click at [540, 16] on button "mute" at bounding box center [528, 12] width 38 height 13
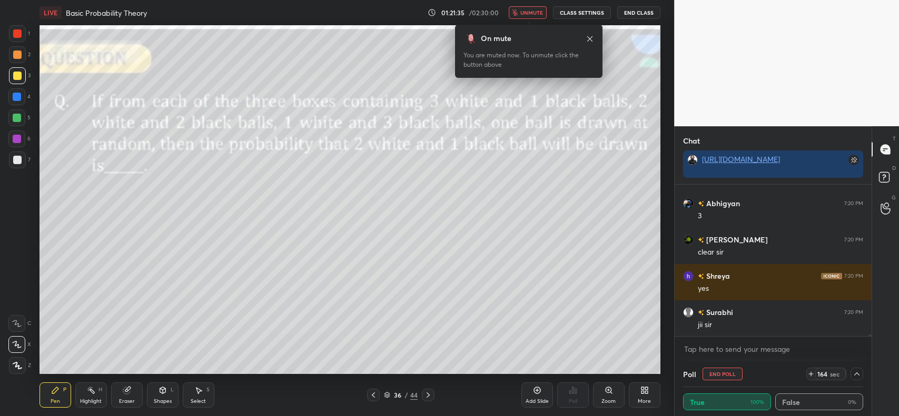
click at [524, 13] on span "unmute" at bounding box center [531, 12] width 23 height 7
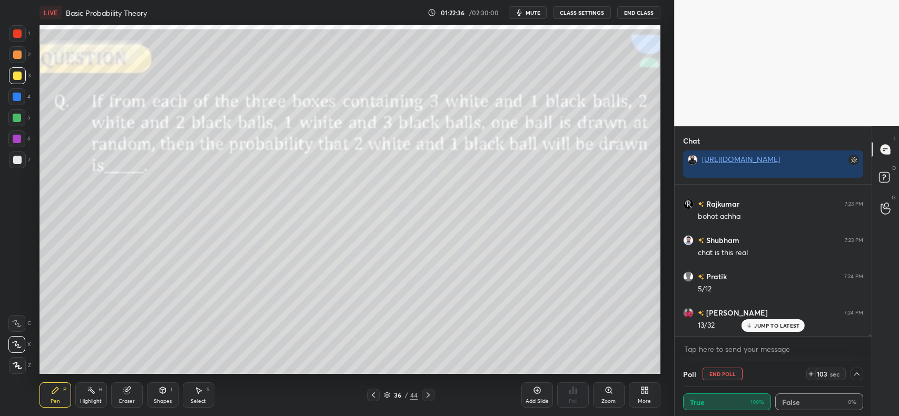
scroll to position [17227, 0]
click at [777, 328] on p "JUMP TO LATEST" at bounding box center [776, 326] width 45 height 6
click at [159, 392] on icon at bounding box center [162, 390] width 8 height 8
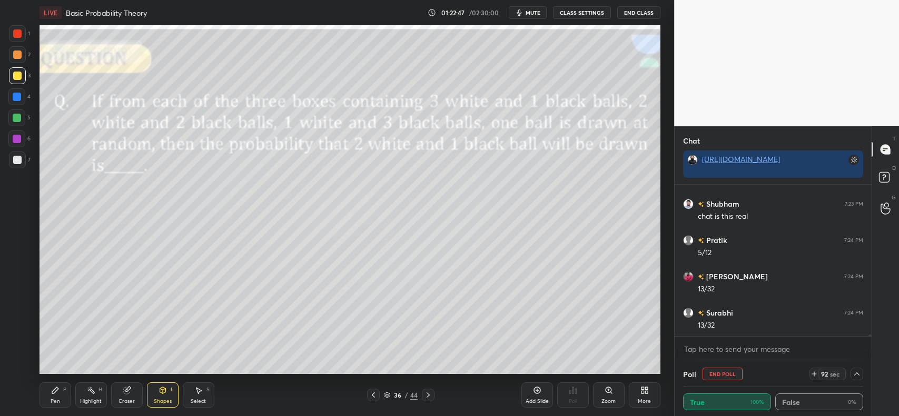
click at [125, 388] on icon at bounding box center [126, 391] width 7 height 7
click at [156, 394] on div "Shapes L" at bounding box center [163, 395] width 32 height 25
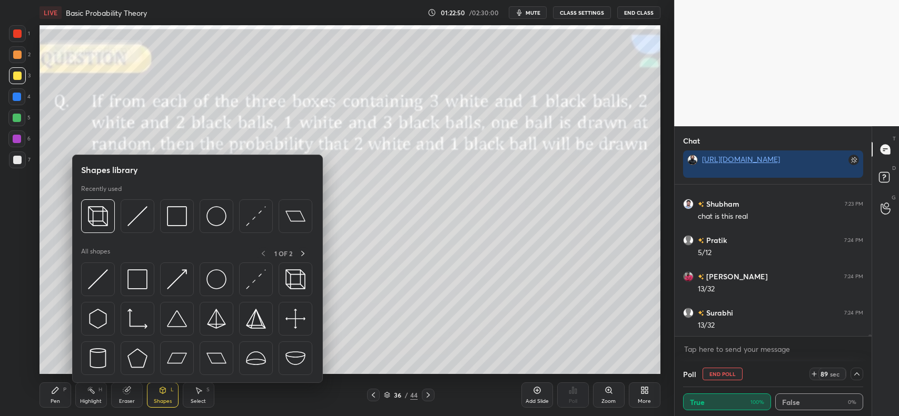
click at [178, 210] on img at bounding box center [177, 216] width 20 height 20
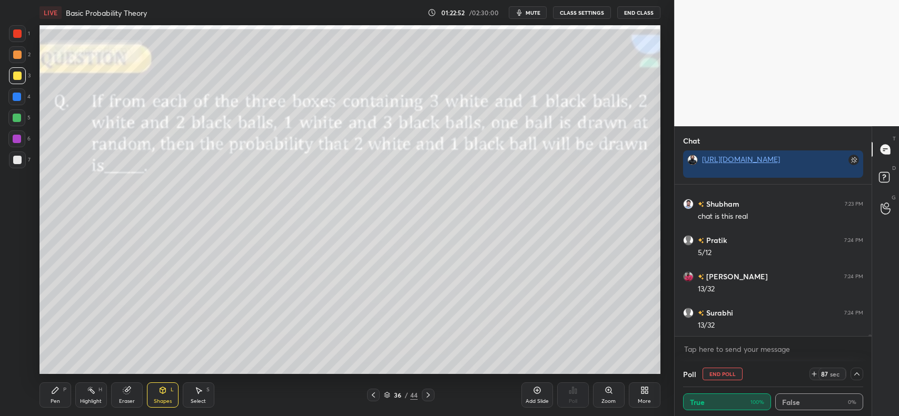
click at [48, 390] on div "Pen P" at bounding box center [55, 395] width 32 height 25
click at [24, 166] on div at bounding box center [17, 160] width 17 height 17
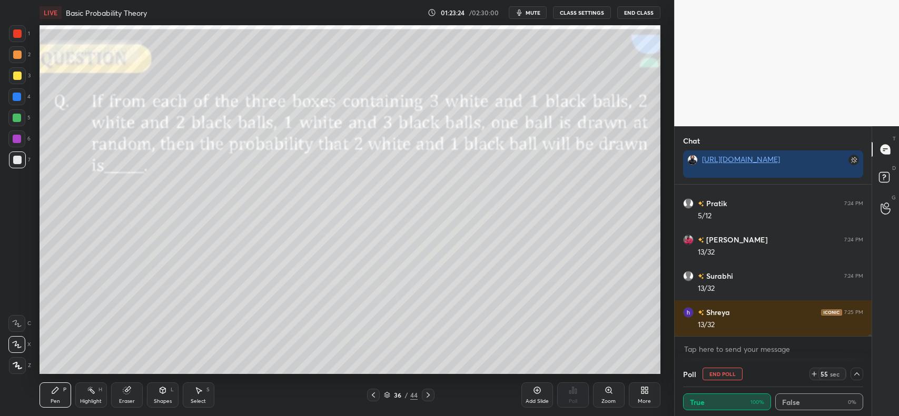
click at [17, 160] on div at bounding box center [17, 160] width 8 height 8
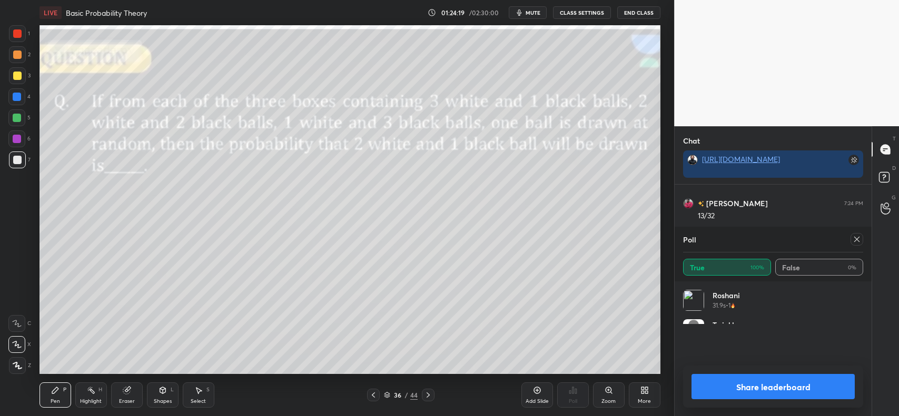
scroll to position [124, 177]
click at [743, 387] on button "Share leaderboard" at bounding box center [772, 386] width 163 height 25
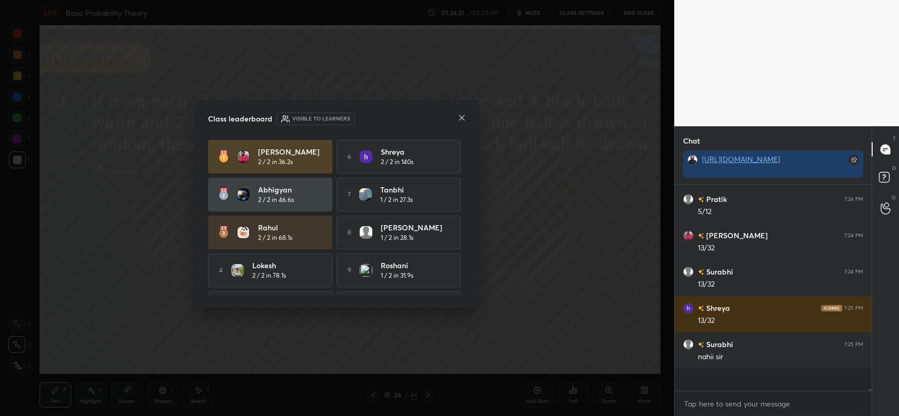
scroll to position [195, 194]
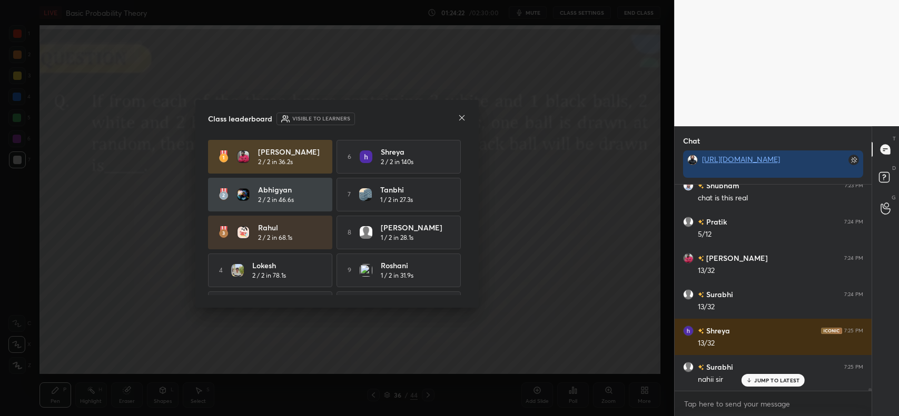
click at [459, 118] on icon at bounding box center [462, 118] width 8 height 8
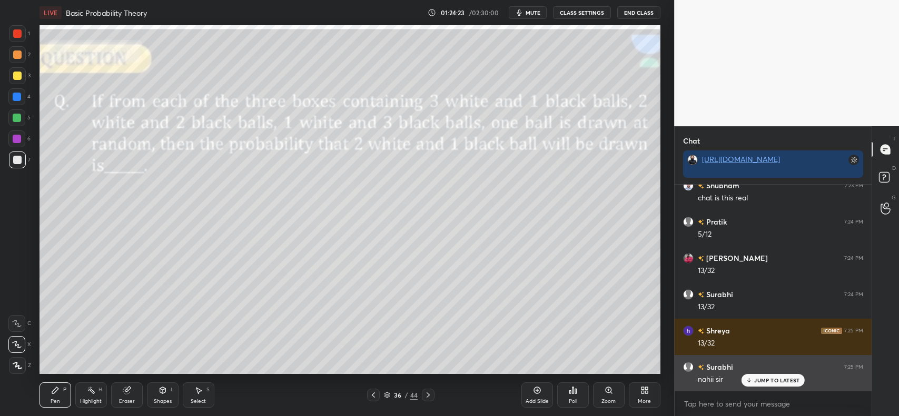
click at [782, 383] on p "JUMP TO LATEST" at bounding box center [776, 381] width 45 height 6
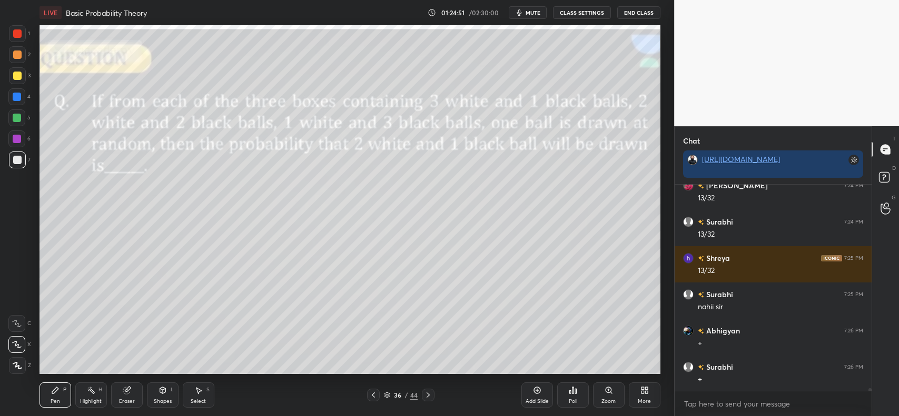
scroll to position [17355, 0]
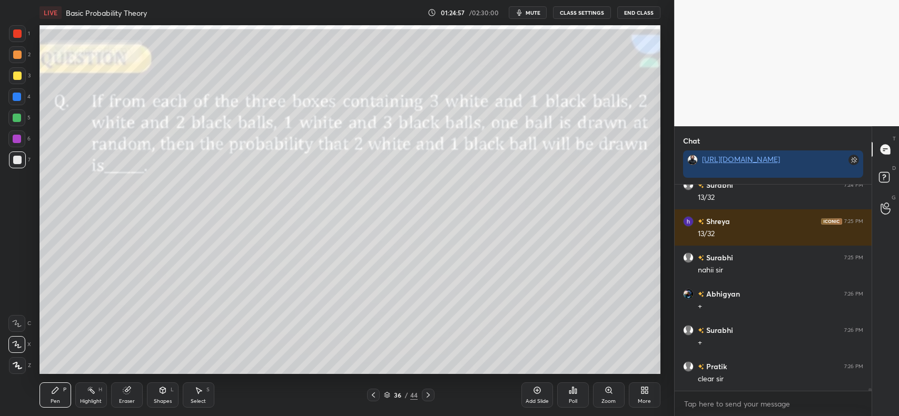
click at [12, 117] on div at bounding box center [16, 118] width 17 height 17
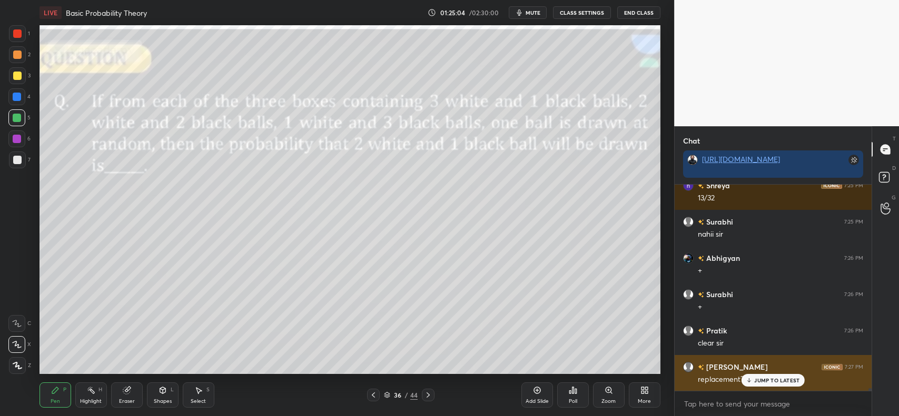
click at [758, 375] on div "JUMP TO LATEST" at bounding box center [772, 380] width 63 height 13
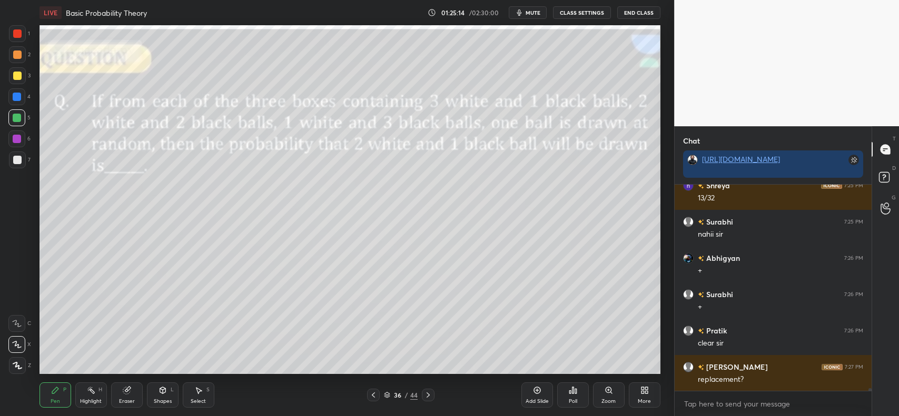
click at [664, 63] on div "Setting up your live class Poll for secs No correct answer Start poll" at bounding box center [350, 199] width 632 height 349
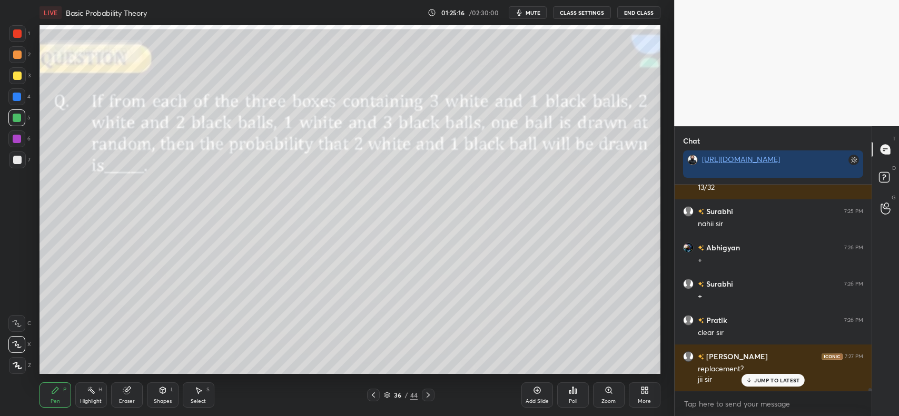
click at [778, 379] on p "JUMP TO LATEST" at bounding box center [776, 381] width 45 height 6
click at [18, 161] on div at bounding box center [17, 160] width 8 height 8
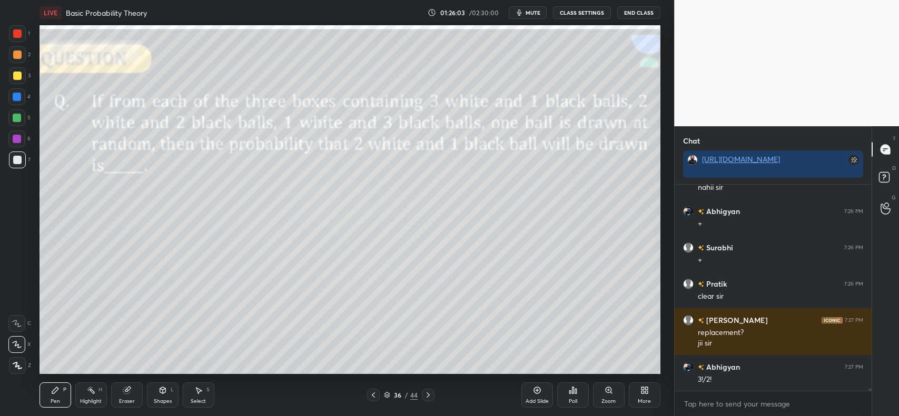
click at [533, 391] on icon at bounding box center [536, 391] width 7 height 7
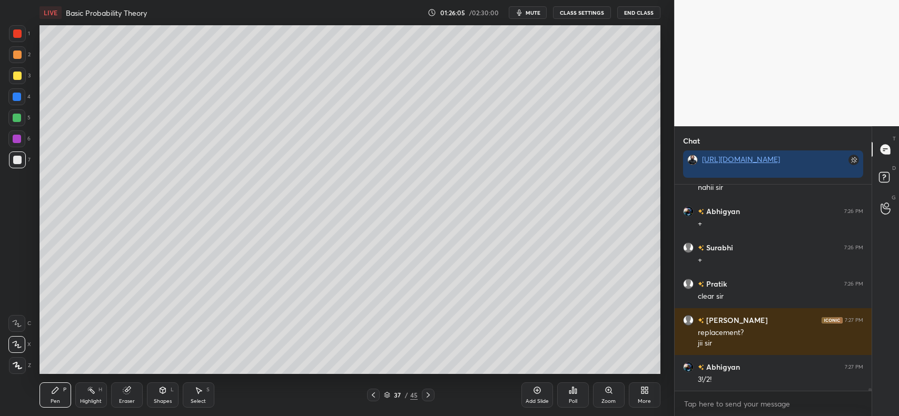
click at [16, 74] on div at bounding box center [17, 76] width 8 height 8
click at [158, 395] on icon at bounding box center [162, 390] width 8 height 8
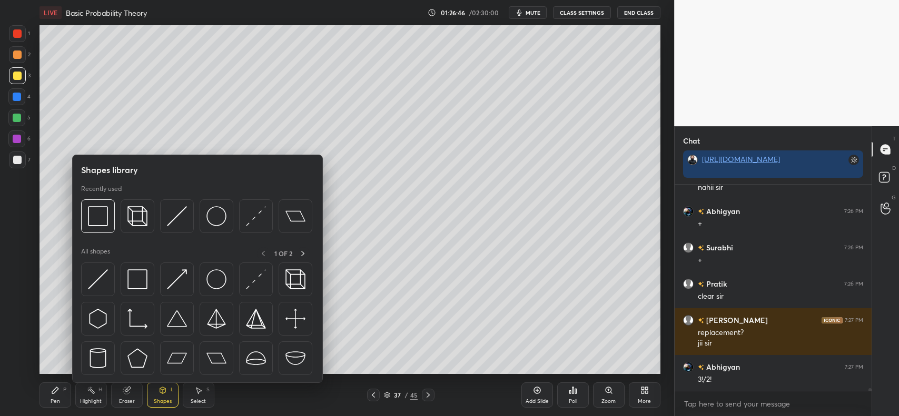
click at [93, 212] on img at bounding box center [98, 216] width 20 height 20
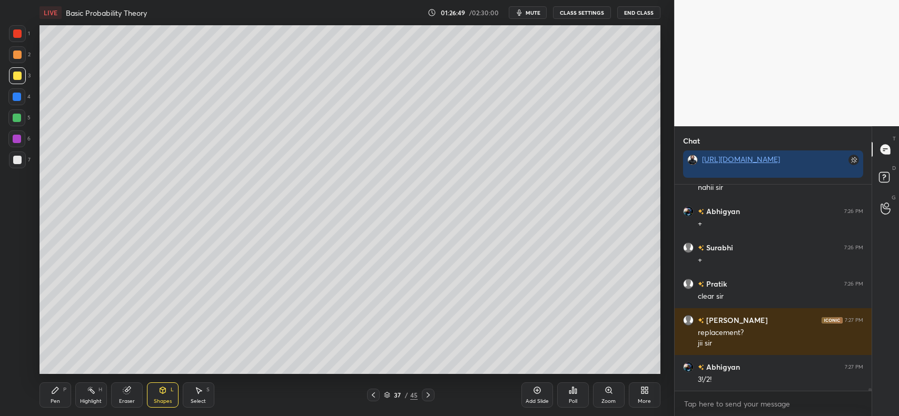
click at [57, 393] on icon at bounding box center [55, 390] width 8 height 8
click at [19, 162] on div at bounding box center [17, 160] width 8 height 8
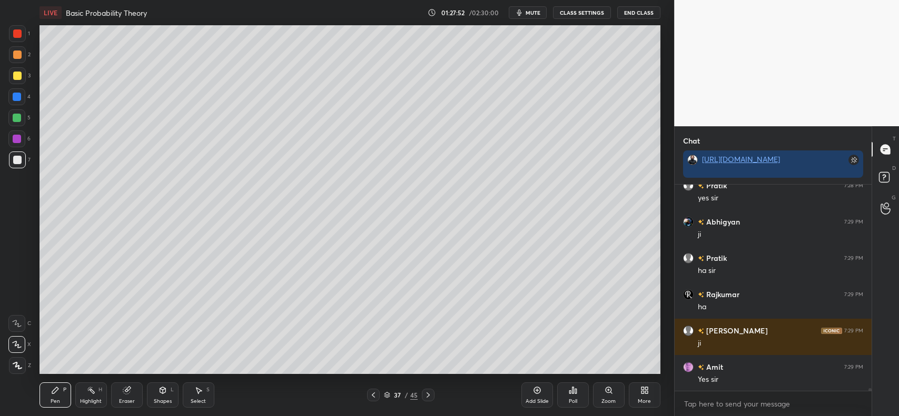
scroll to position [17692, 0]
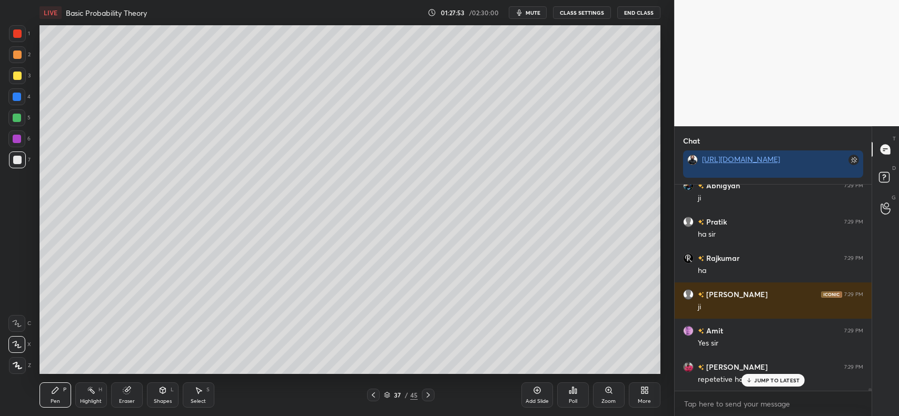
click at [18, 77] on div at bounding box center [17, 76] width 8 height 8
click at [757, 385] on div "JUMP TO LATEST" at bounding box center [772, 380] width 63 height 13
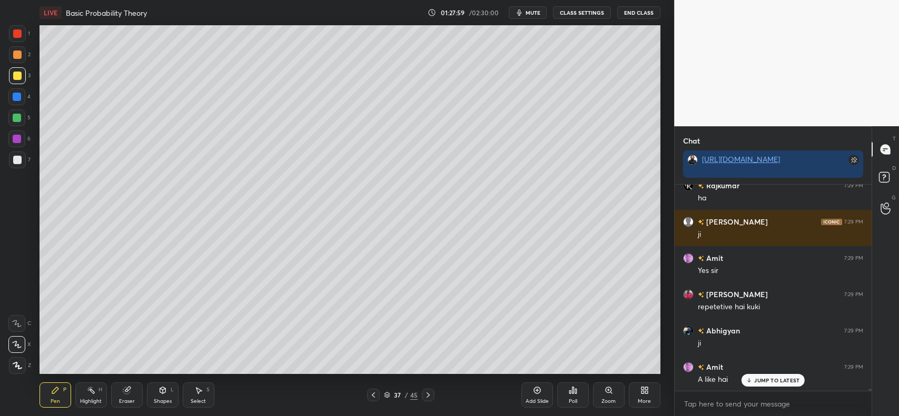
scroll to position [17801, 0]
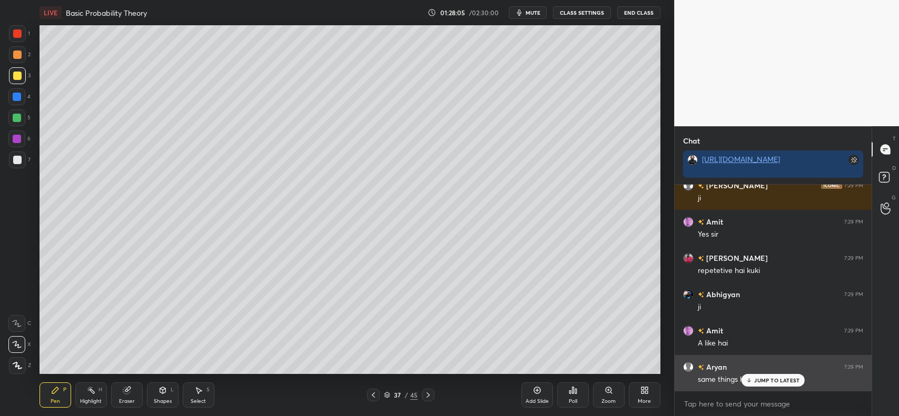
click at [759, 378] on p "JUMP TO LATEST" at bounding box center [776, 381] width 45 height 6
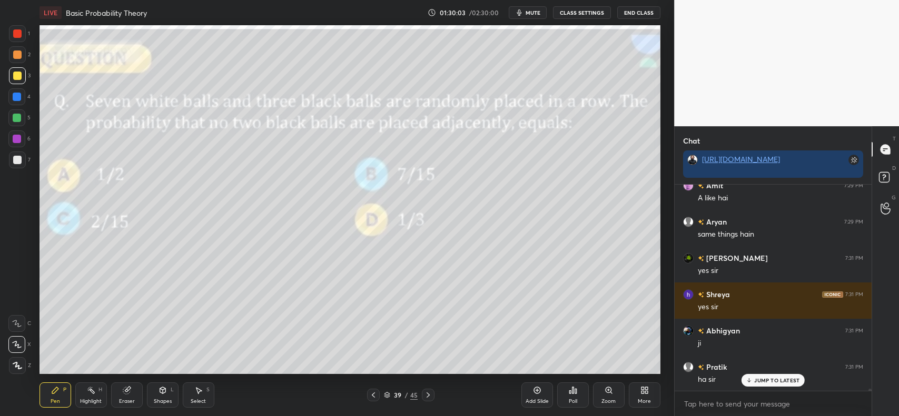
scroll to position [17983, 0]
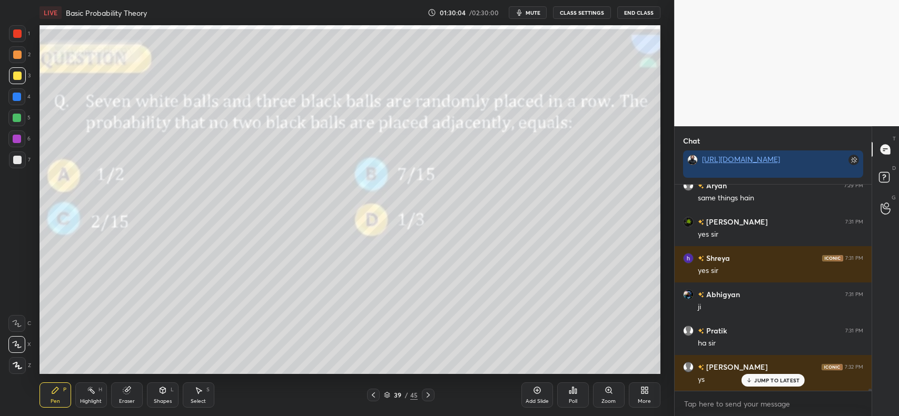
click at [766, 378] on p "JUMP TO LATEST" at bounding box center [776, 381] width 45 height 6
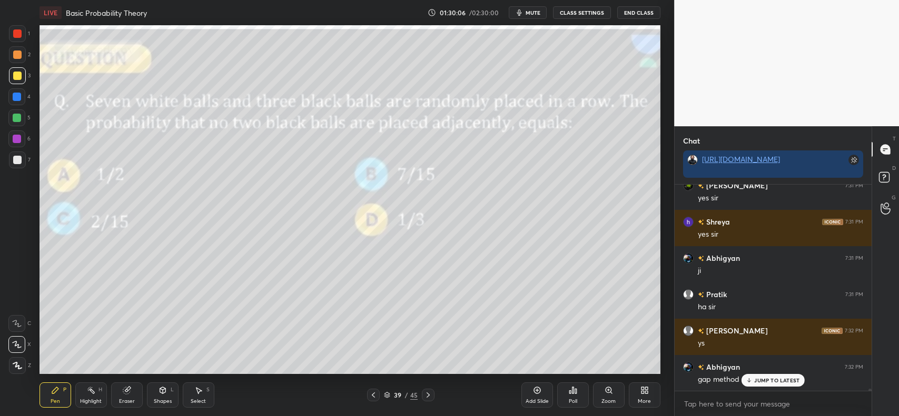
click at [761, 381] on p "JUMP TO LATEST" at bounding box center [776, 381] width 45 height 6
click at [13, 166] on div at bounding box center [17, 160] width 17 height 17
click at [535, 389] on icon at bounding box center [537, 390] width 8 height 8
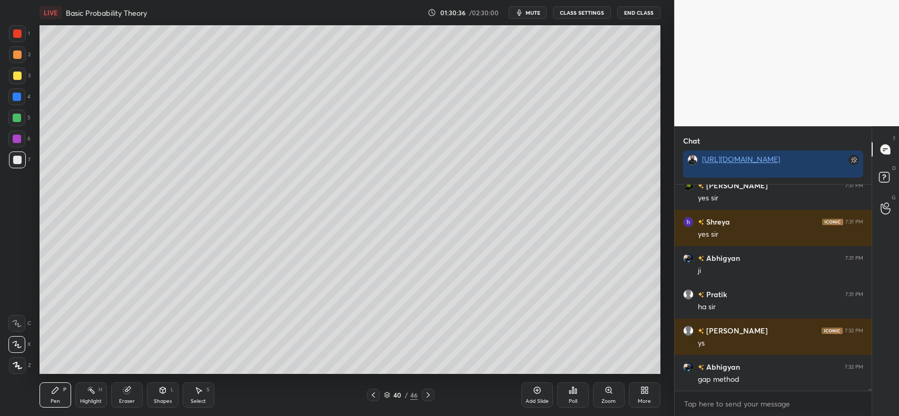
click at [375, 396] on icon at bounding box center [373, 395] width 8 height 8
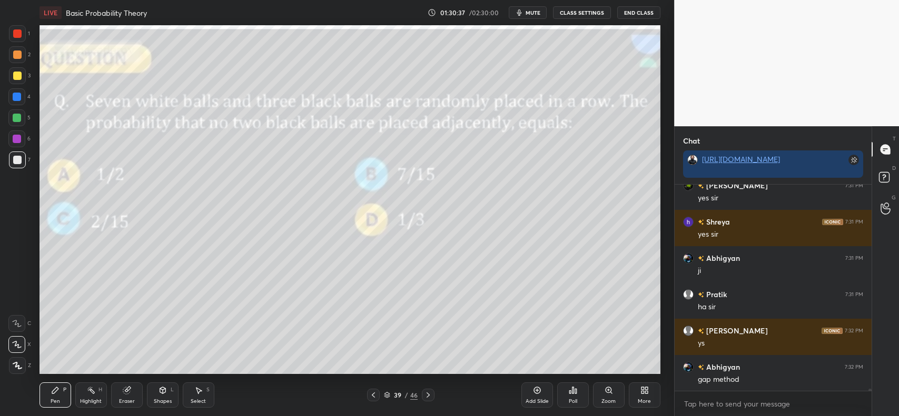
click at [425, 395] on icon at bounding box center [428, 395] width 8 height 8
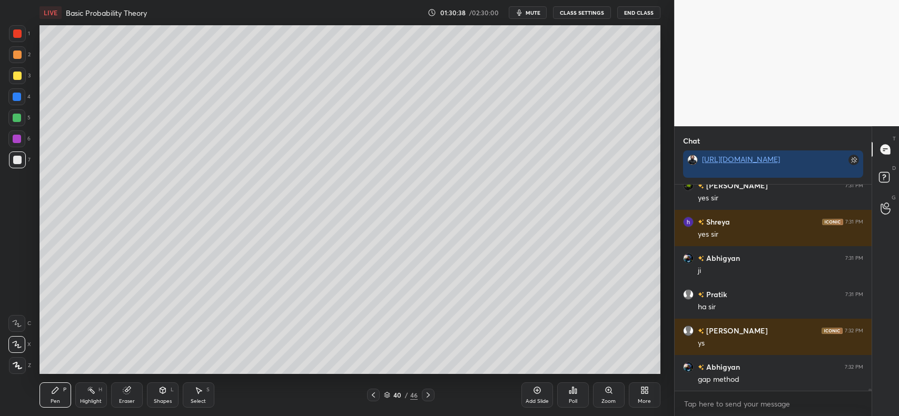
click at [13, 160] on div at bounding box center [17, 160] width 8 height 8
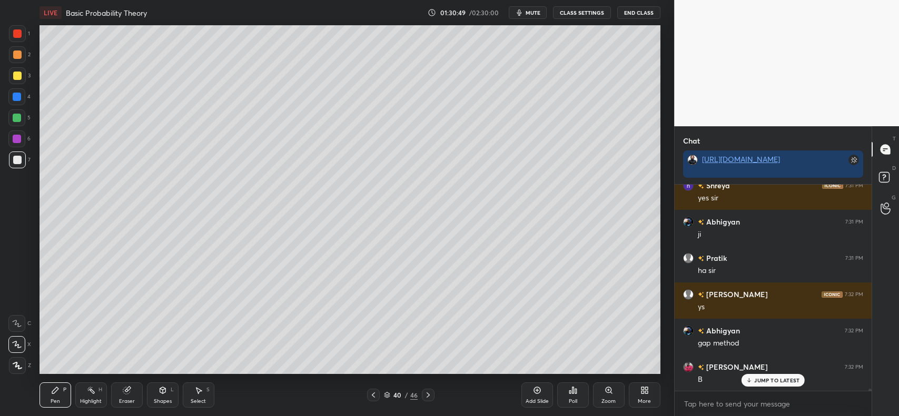
click at [371, 394] on icon at bounding box center [373, 395] width 8 height 8
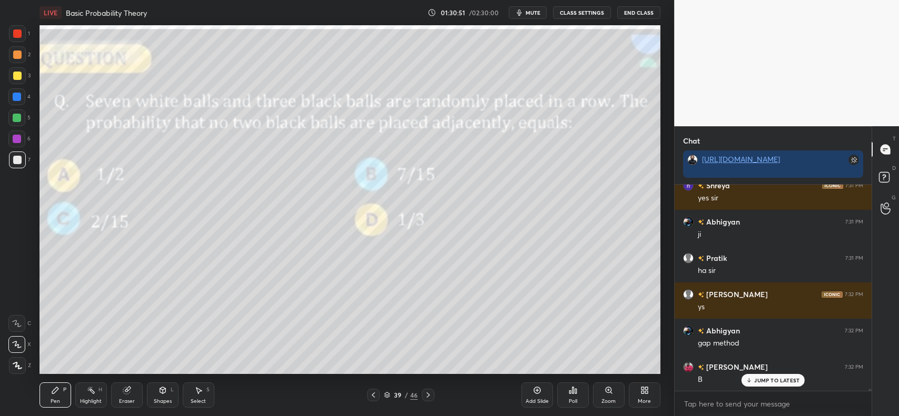
click at [427, 394] on icon at bounding box center [428, 395] width 8 height 8
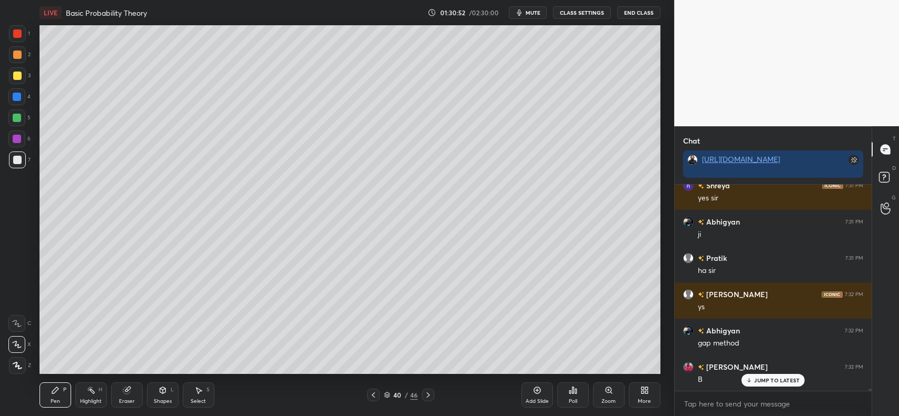
click at [16, 159] on div at bounding box center [17, 160] width 8 height 8
click at [14, 96] on div at bounding box center [17, 97] width 8 height 8
click at [14, 156] on div at bounding box center [17, 160] width 8 height 8
click at [115, 396] on div "Eraser" at bounding box center [127, 395] width 32 height 25
click at [57, 393] on icon at bounding box center [55, 390] width 8 height 8
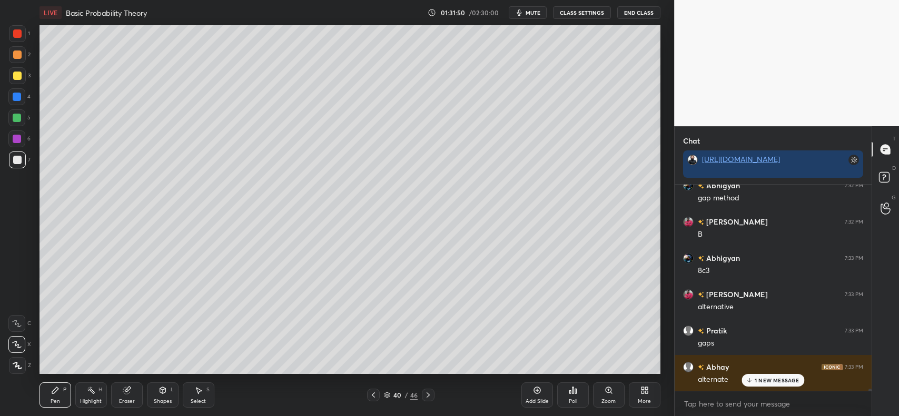
scroll to position [18237, 0]
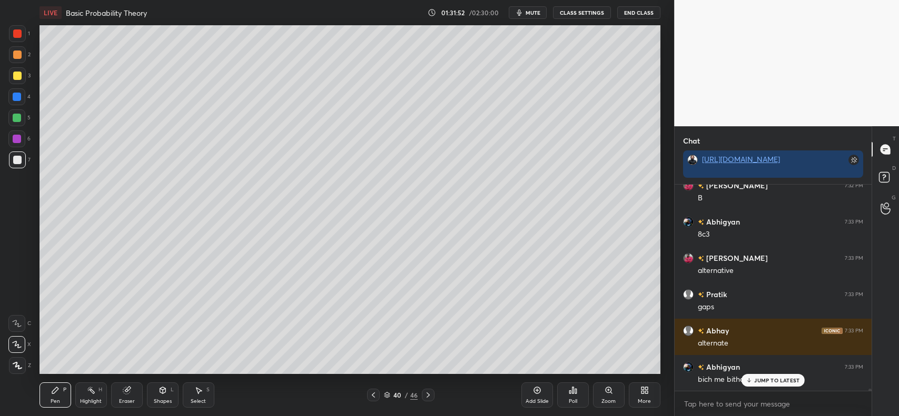
click at [758, 381] on p "JUMP TO LATEST" at bounding box center [776, 381] width 45 height 6
click at [16, 158] on div at bounding box center [17, 160] width 8 height 8
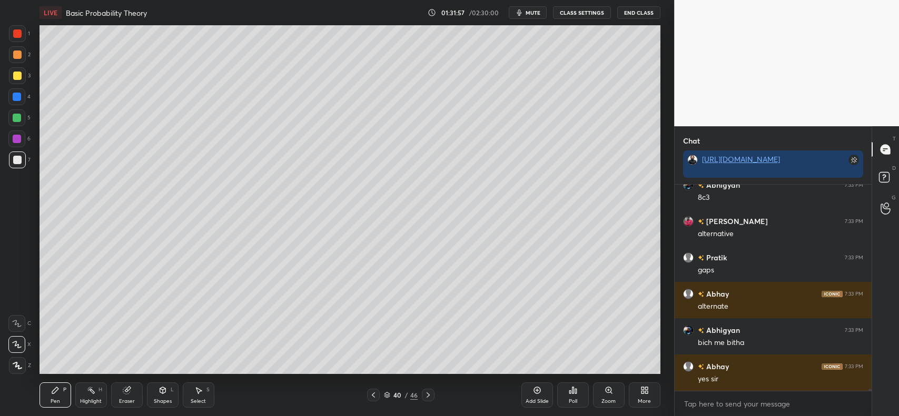
click at [16, 161] on div at bounding box center [17, 160] width 8 height 8
click at [16, 117] on div at bounding box center [17, 118] width 8 height 8
click at [17, 73] on div at bounding box center [17, 76] width 8 height 8
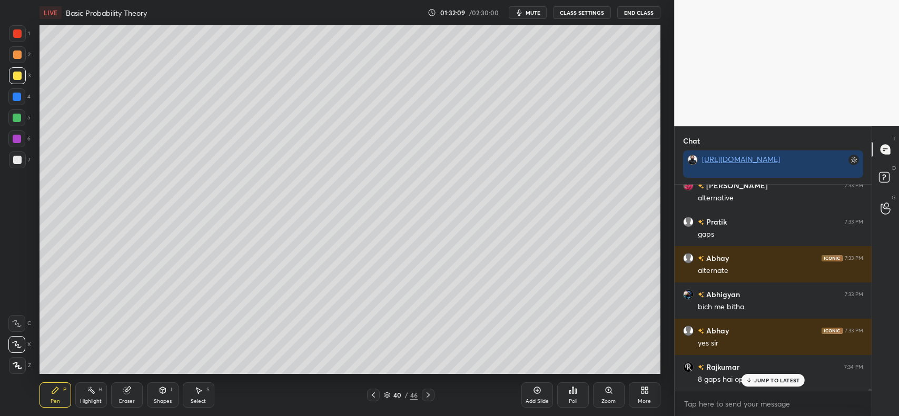
click at [763, 381] on p "JUMP TO LATEST" at bounding box center [776, 381] width 45 height 6
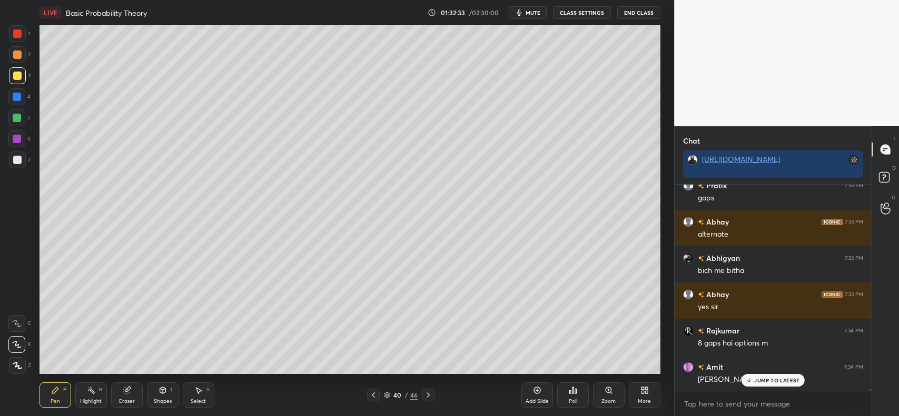
click at [20, 98] on div at bounding box center [17, 97] width 8 height 8
click at [117, 385] on div "Eraser" at bounding box center [127, 395] width 32 height 25
click at [53, 394] on icon at bounding box center [55, 391] width 6 height 6
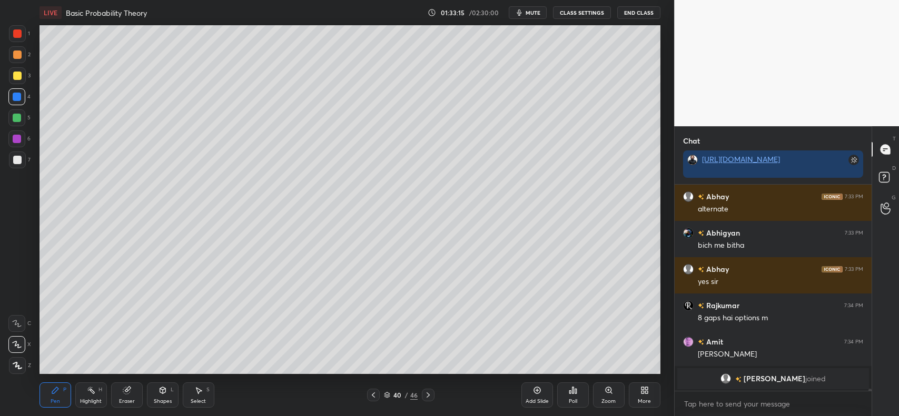
scroll to position [18408, 0]
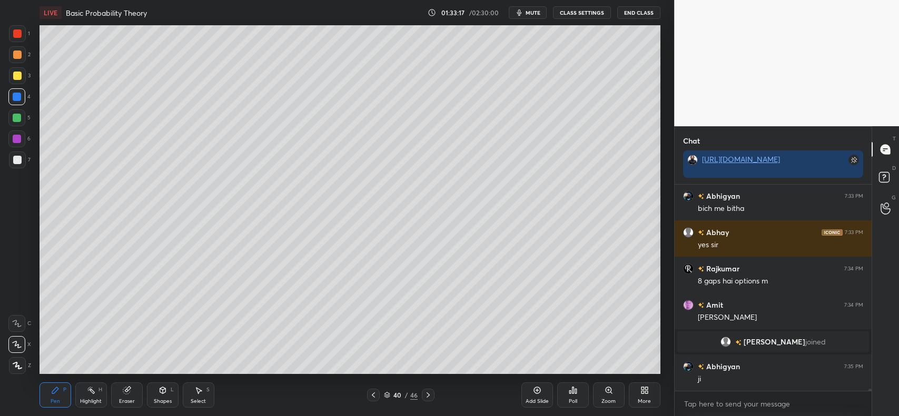
click at [18, 75] on div at bounding box center [17, 76] width 8 height 8
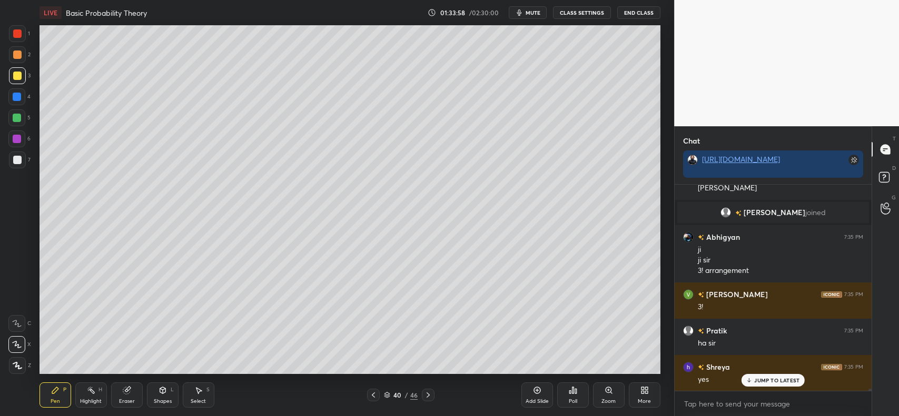
scroll to position [18574, 0]
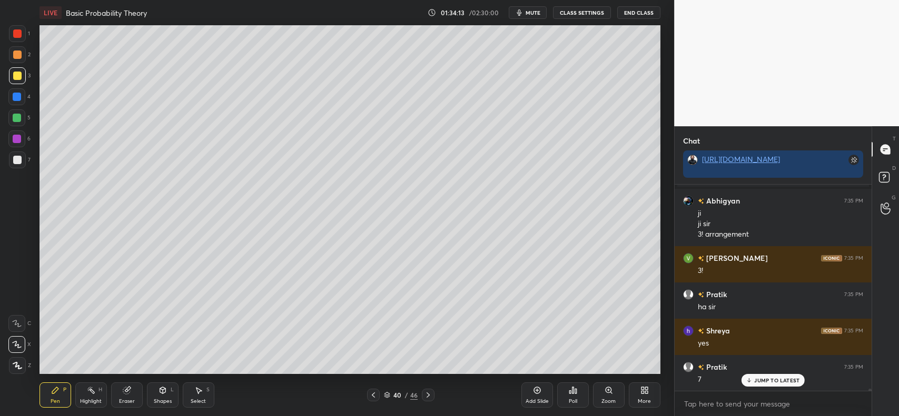
click at [14, 162] on div at bounding box center [17, 160] width 8 height 8
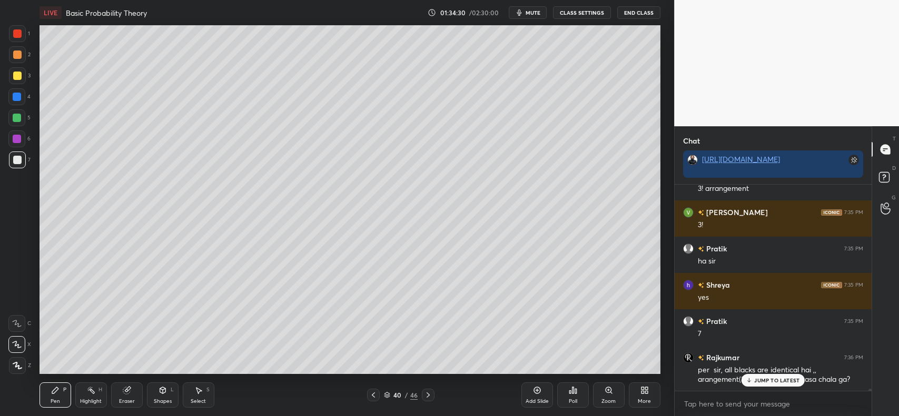
click at [769, 381] on p "JUMP TO LATEST" at bounding box center [776, 381] width 45 height 6
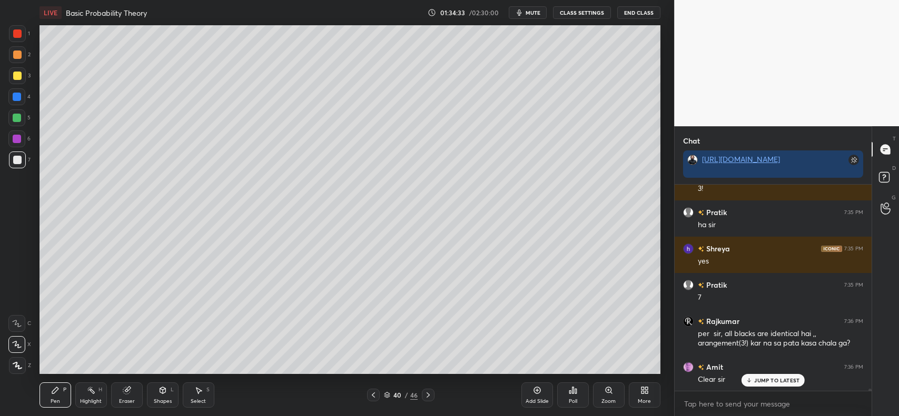
click at [760, 382] on p "JUMP TO LATEST" at bounding box center [776, 381] width 45 height 6
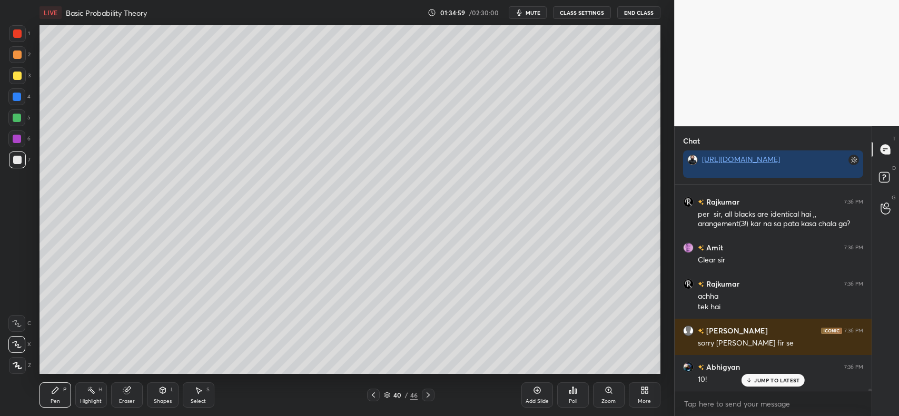
scroll to position [18812, 0]
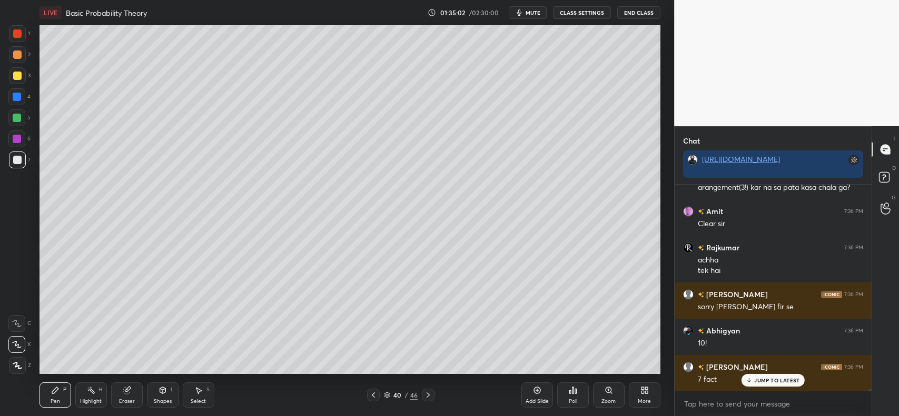
click at [372, 398] on icon at bounding box center [373, 395] width 8 height 8
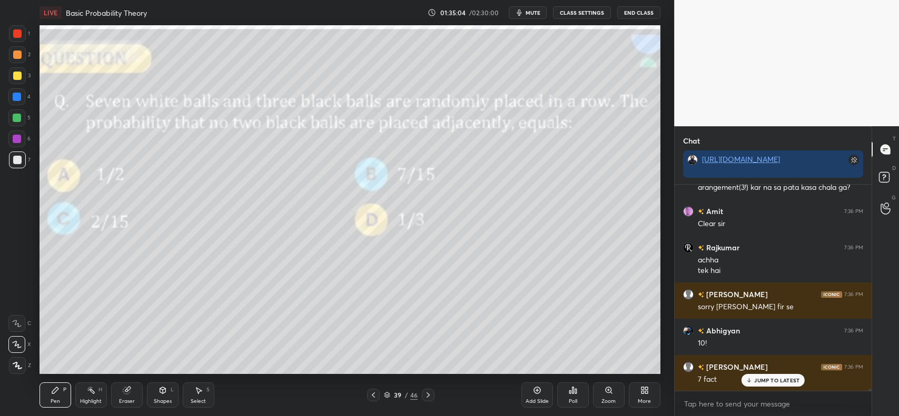
scroll to position [18848, 0]
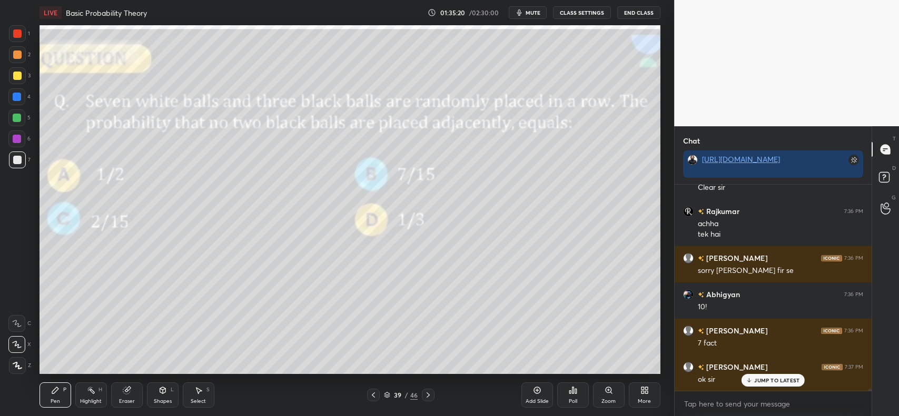
click at [425, 395] on icon at bounding box center [428, 395] width 8 height 8
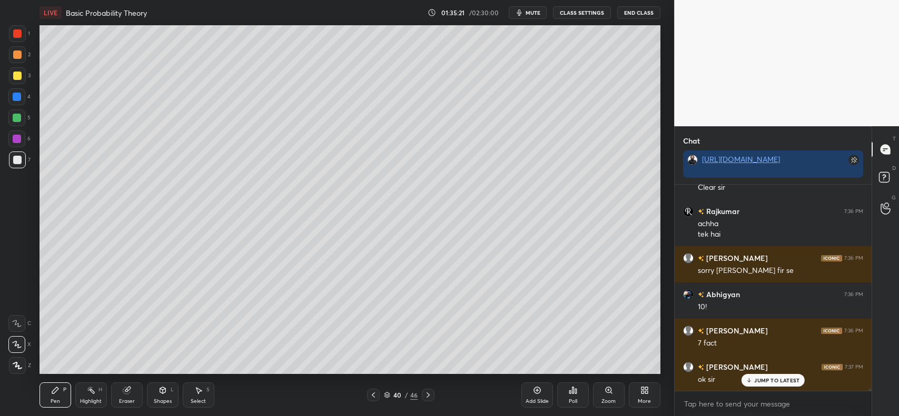
click at [535, 388] on icon at bounding box center [537, 390] width 8 height 8
click at [16, 99] on div at bounding box center [17, 97] width 8 height 8
click at [17, 75] on div at bounding box center [17, 76] width 8 height 8
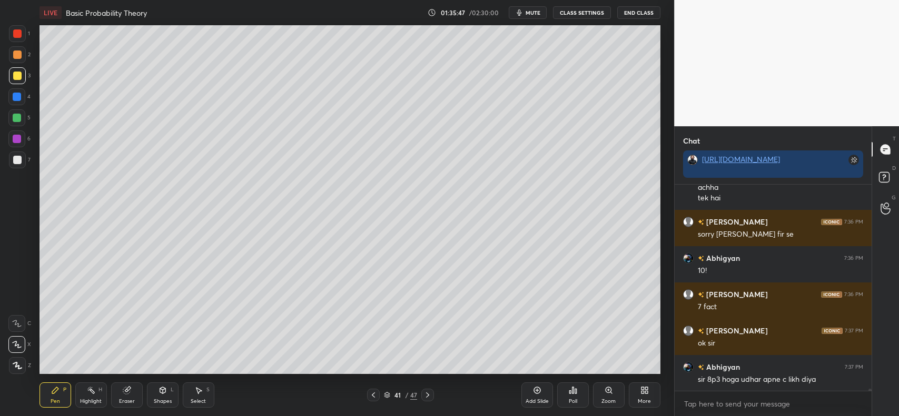
scroll to position [18921, 0]
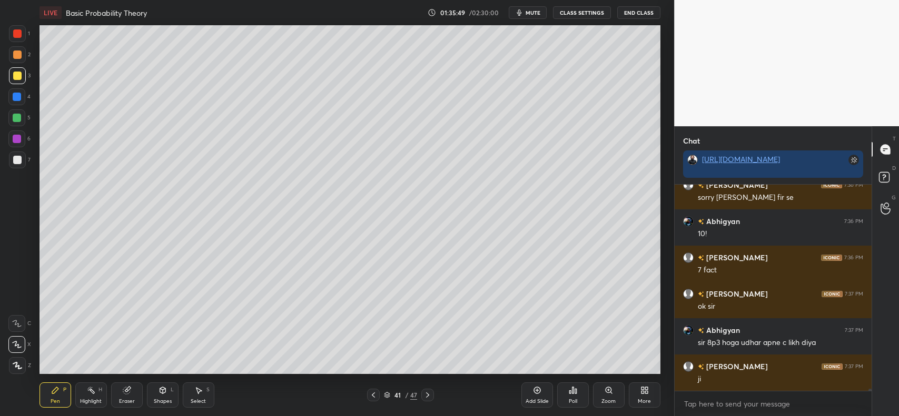
click at [374, 395] on icon at bounding box center [373, 395] width 8 height 8
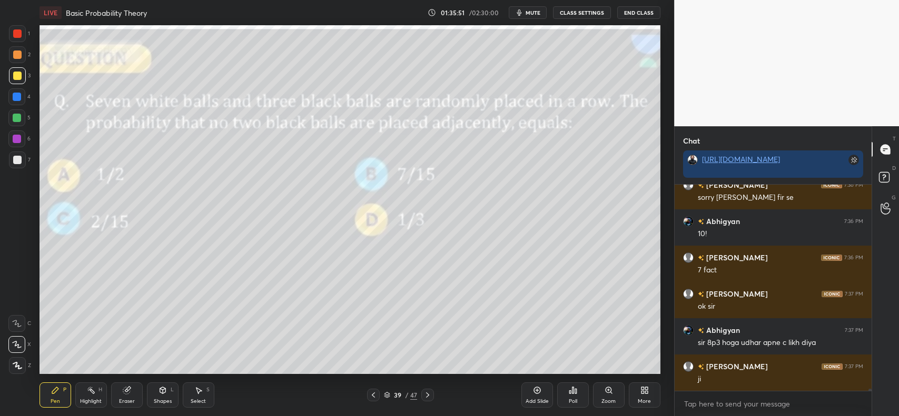
click at [125, 395] on icon at bounding box center [127, 390] width 8 height 8
click at [55, 394] on icon at bounding box center [55, 390] width 8 height 8
click at [424, 395] on icon at bounding box center [427, 395] width 8 height 8
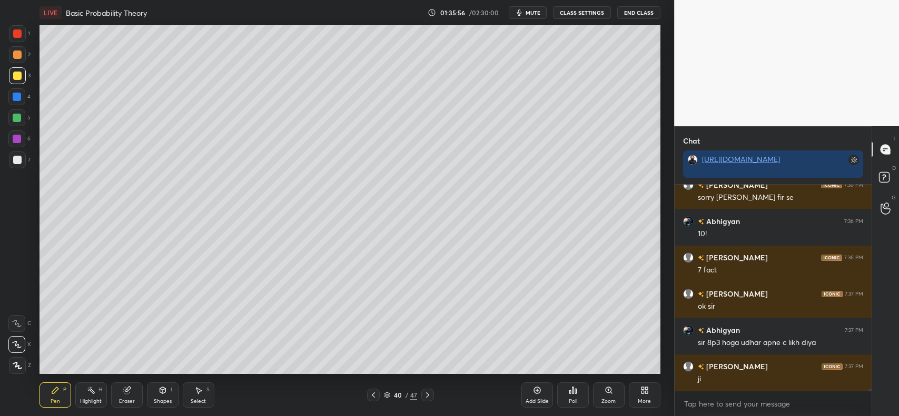
click at [425, 395] on icon at bounding box center [427, 395] width 8 height 8
click at [15, 98] on div at bounding box center [17, 97] width 8 height 8
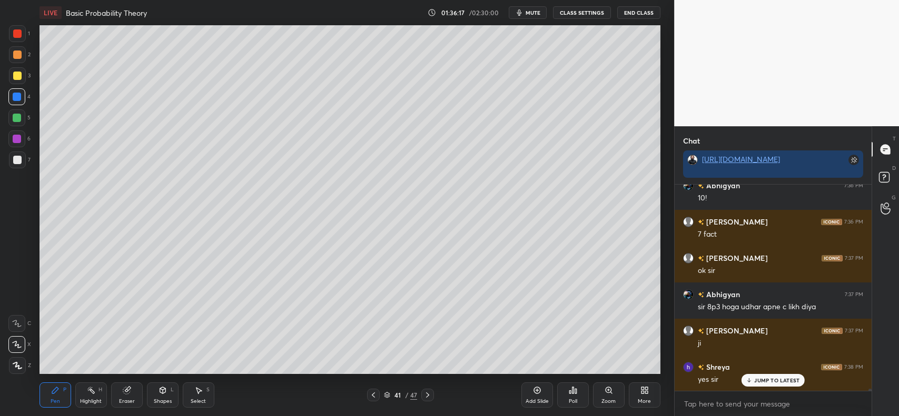
scroll to position [18994, 0]
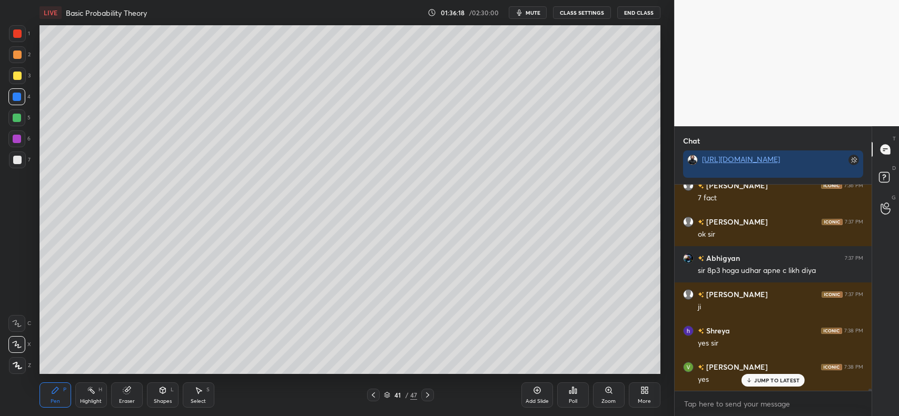
click at [19, 76] on div at bounding box center [17, 76] width 8 height 8
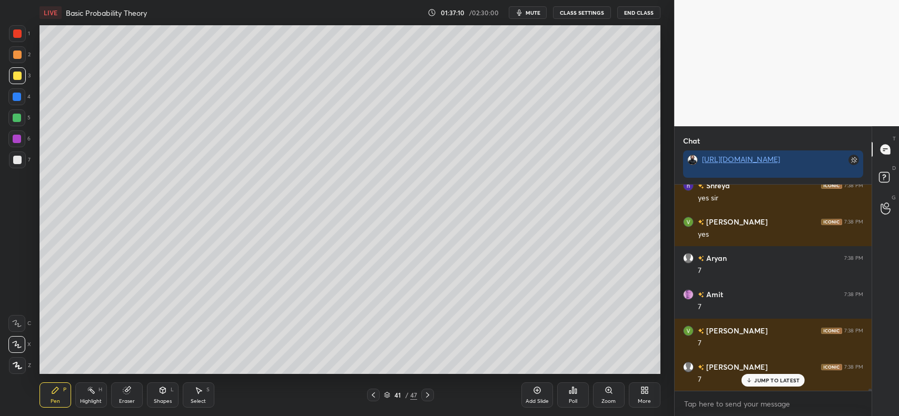
scroll to position [19175, 0]
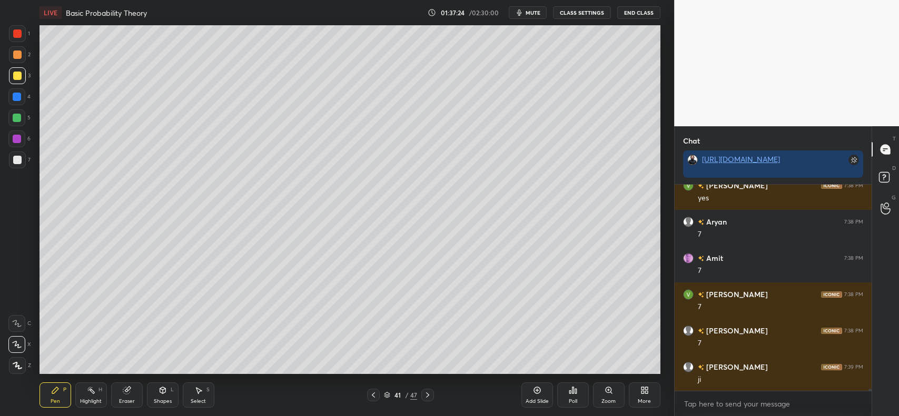
click at [15, 95] on div at bounding box center [17, 97] width 8 height 8
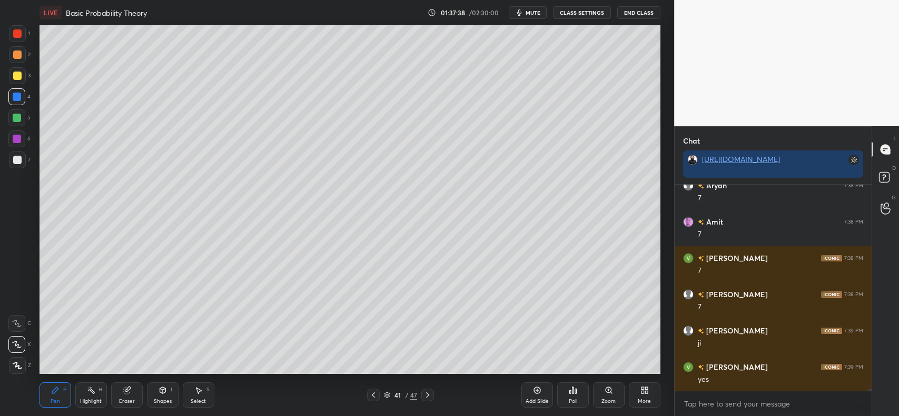
click at [17, 162] on div at bounding box center [17, 160] width 8 height 8
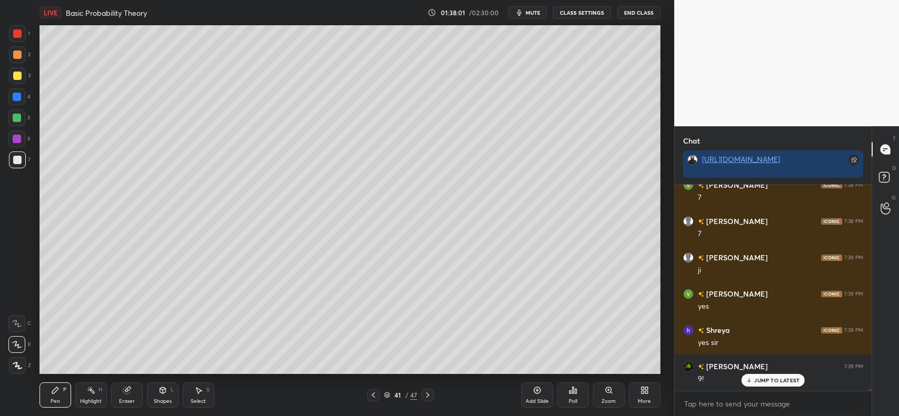
scroll to position [19321, 0]
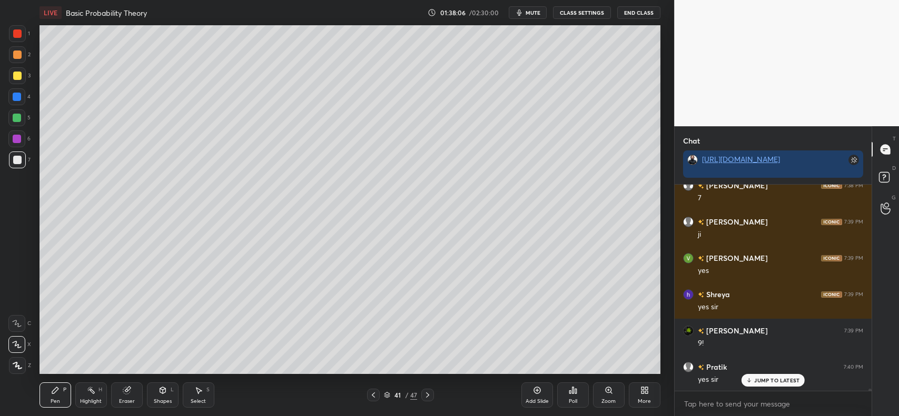
click at [541, 391] on icon at bounding box center [537, 390] width 8 height 8
click at [14, 72] on div at bounding box center [17, 76] width 8 height 8
click at [124, 392] on icon at bounding box center [126, 391] width 7 height 7
click at [53, 391] on icon at bounding box center [55, 391] width 6 height 6
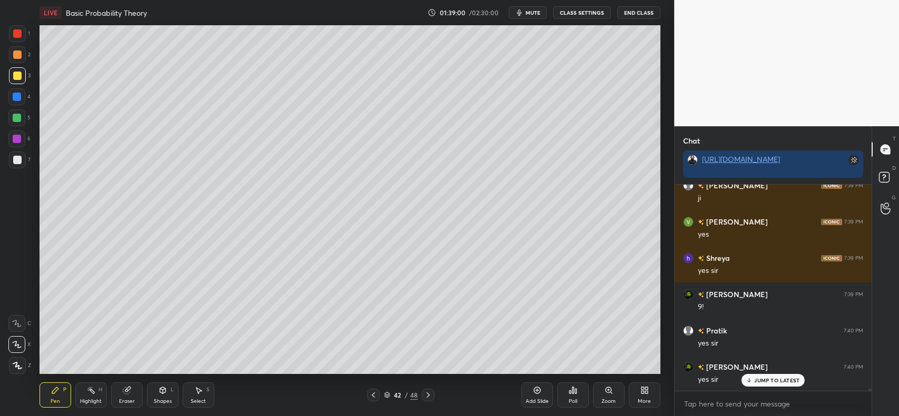
click at [120, 395] on div "Eraser" at bounding box center [127, 395] width 32 height 25
click at [50, 392] on div "Pen P" at bounding box center [55, 395] width 32 height 25
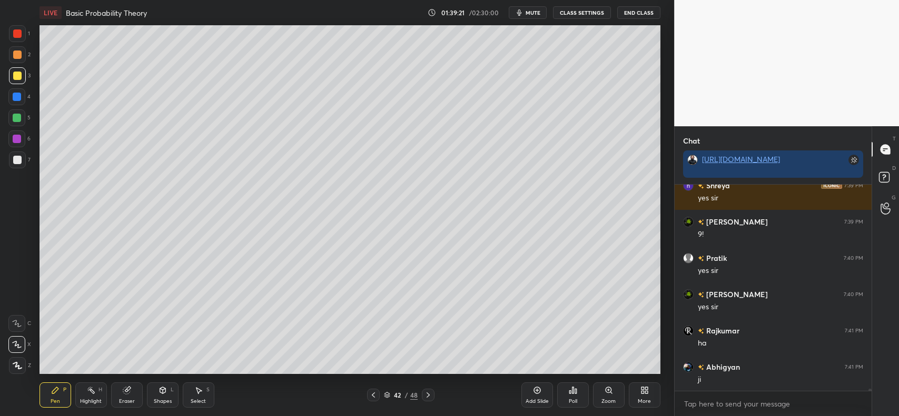
scroll to position [19466, 0]
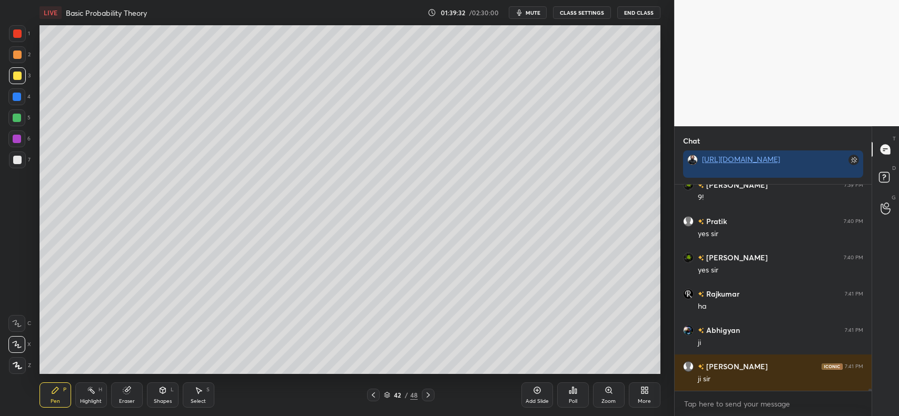
click at [5, 164] on div "1 2 3 4 5 6 7 C X Z C X Z E E Erase all H H" at bounding box center [17, 199] width 34 height 349
click at [16, 156] on div at bounding box center [17, 160] width 8 height 8
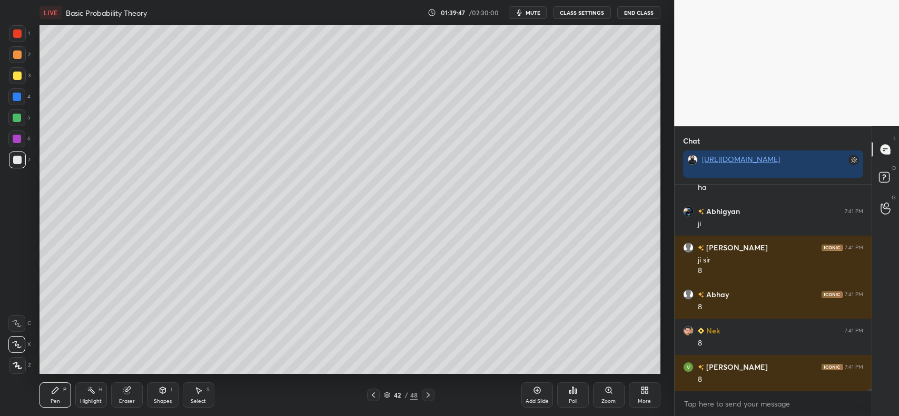
scroll to position [19622, 0]
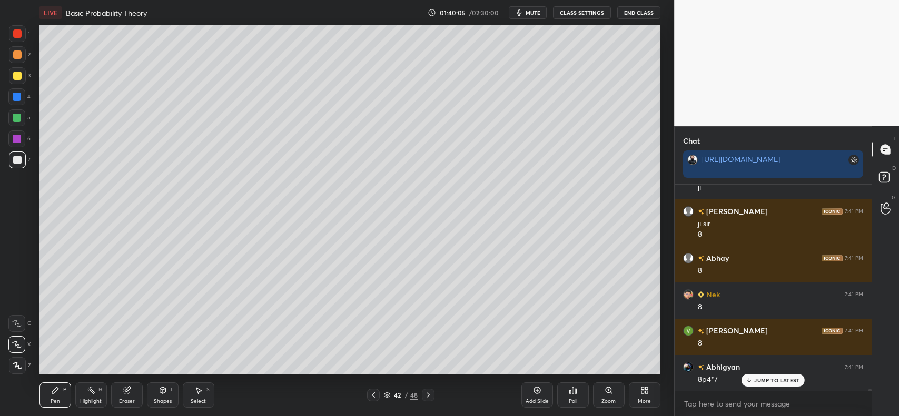
click at [131, 393] on div "Eraser" at bounding box center [127, 395] width 32 height 25
click at [48, 395] on div "Pen P" at bounding box center [55, 395] width 32 height 25
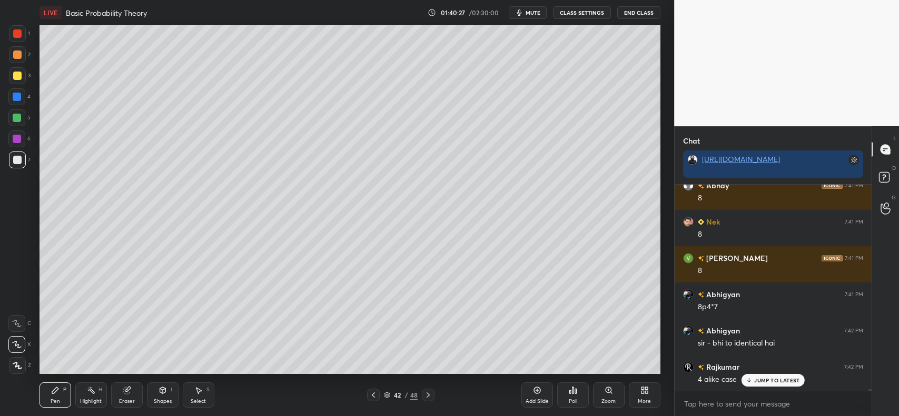
scroll to position [19731, 0]
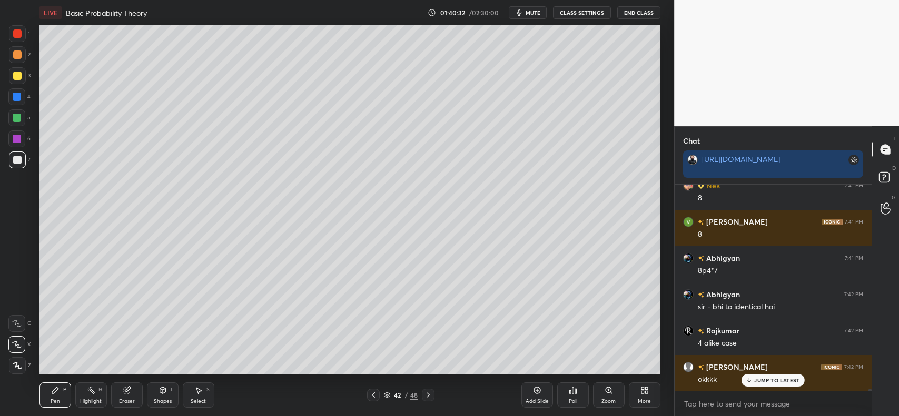
click at [127, 392] on icon at bounding box center [126, 391] width 7 height 7
click at [196, 395] on div "Select S" at bounding box center [199, 395] width 32 height 25
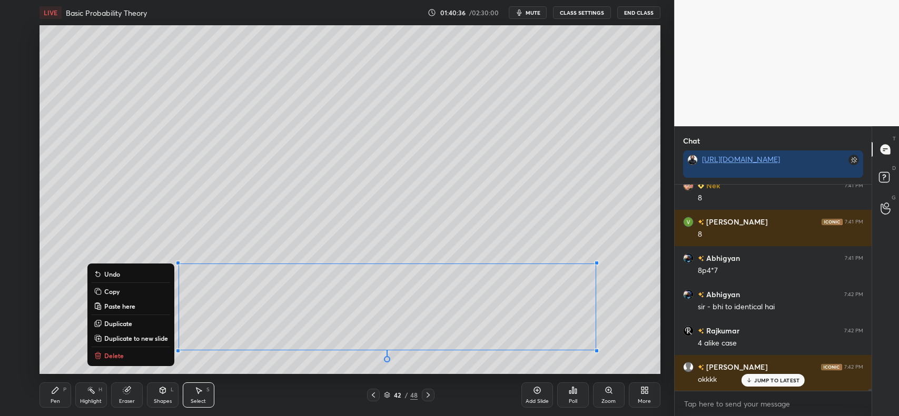
click at [122, 352] on p "Delete" at bounding box center [113, 356] width 19 height 8
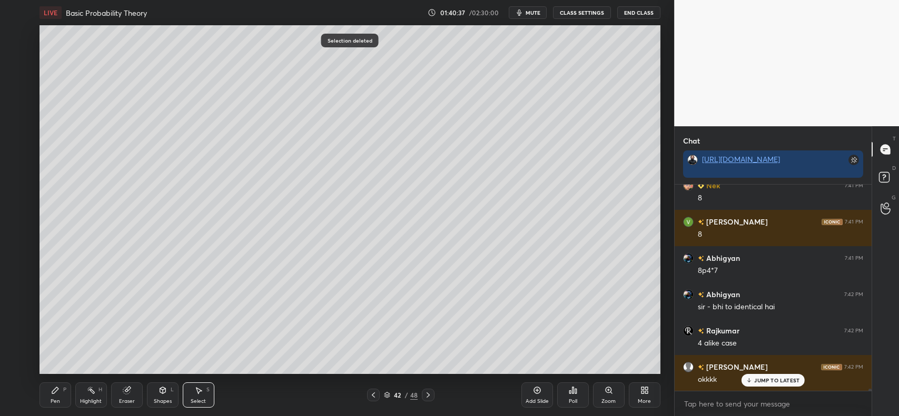
click at [54, 393] on icon at bounding box center [55, 390] width 8 height 8
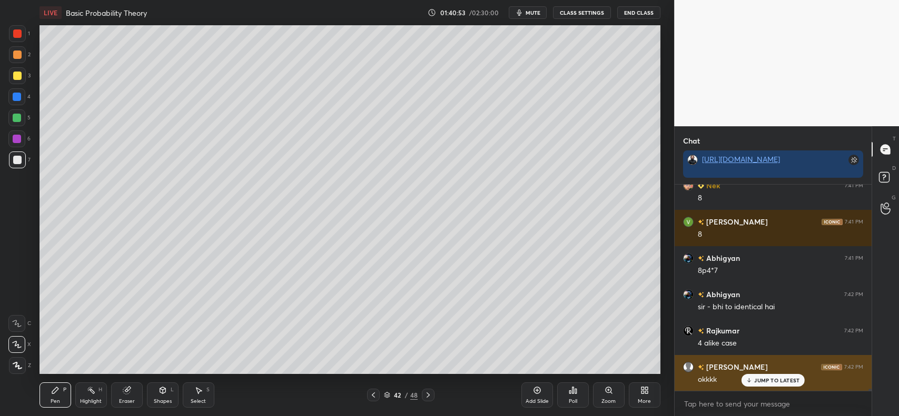
click at [777, 378] on p "JUMP TO LATEST" at bounding box center [776, 381] width 45 height 6
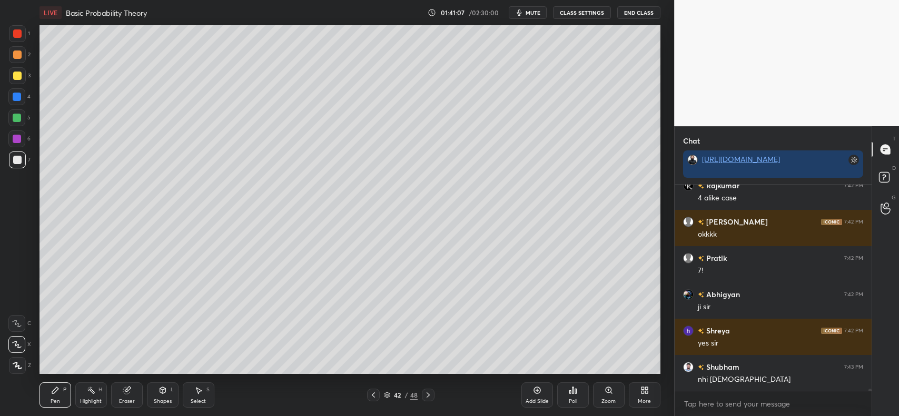
scroll to position [19912, 0]
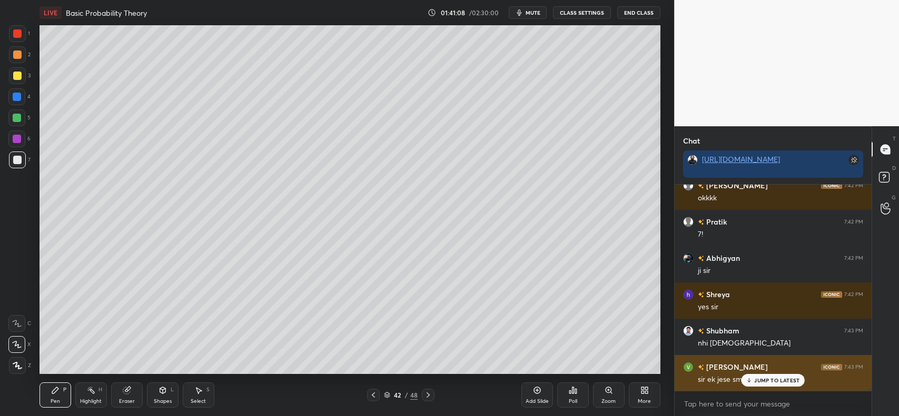
click at [767, 375] on div "JUMP TO LATEST" at bounding box center [772, 380] width 63 height 13
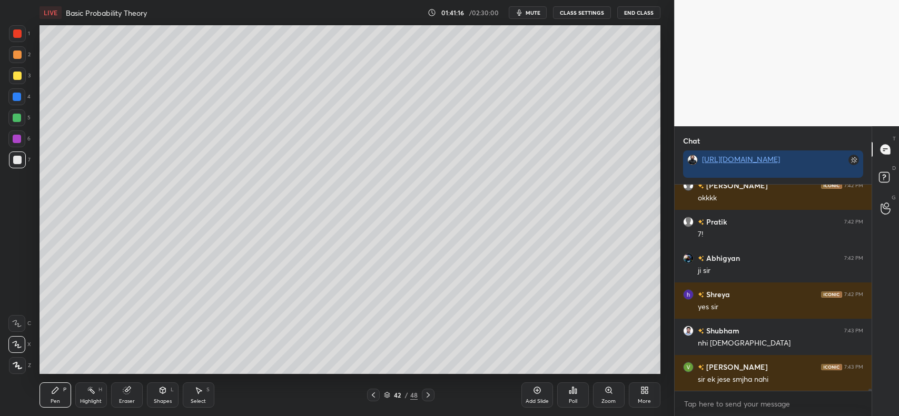
click at [196, 393] on icon at bounding box center [198, 390] width 8 height 8
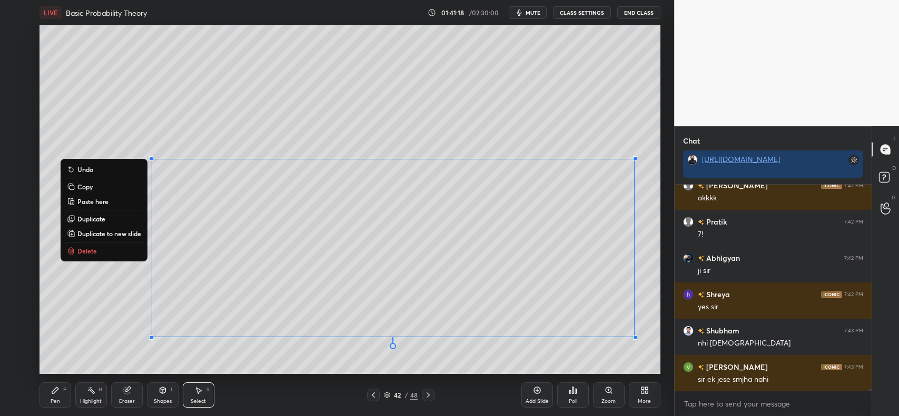
click at [88, 247] on p "Delete" at bounding box center [86, 251] width 19 height 8
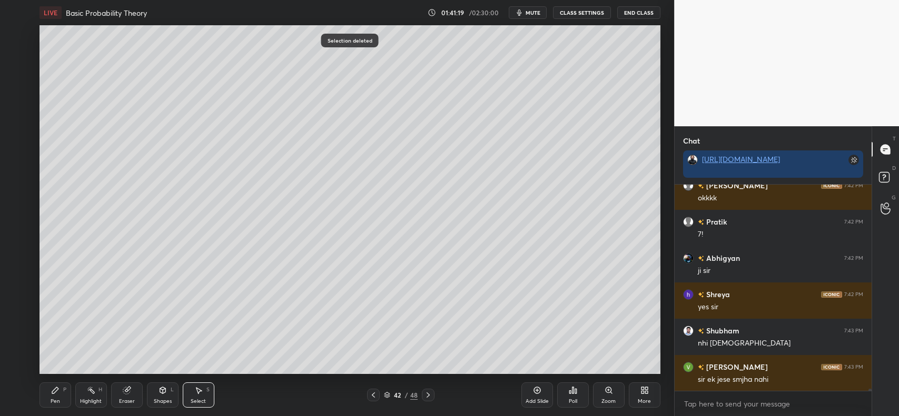
click at [52, 393] on icon at bounding box center [55, 391] width 6 height 6
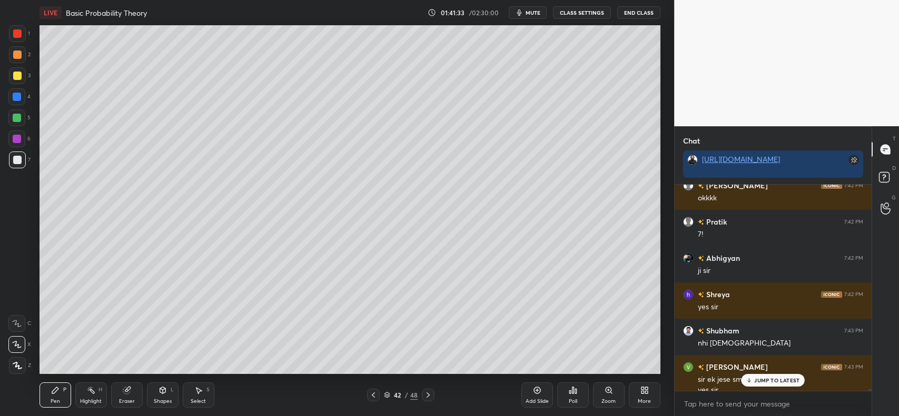
scroll to position [19923, 0]
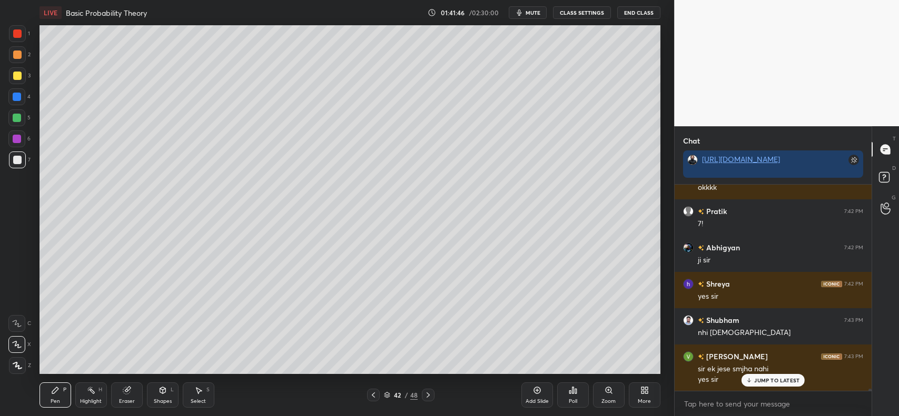
click at [17, 96] on div at bounding box center [17, 97] width 8 height 8
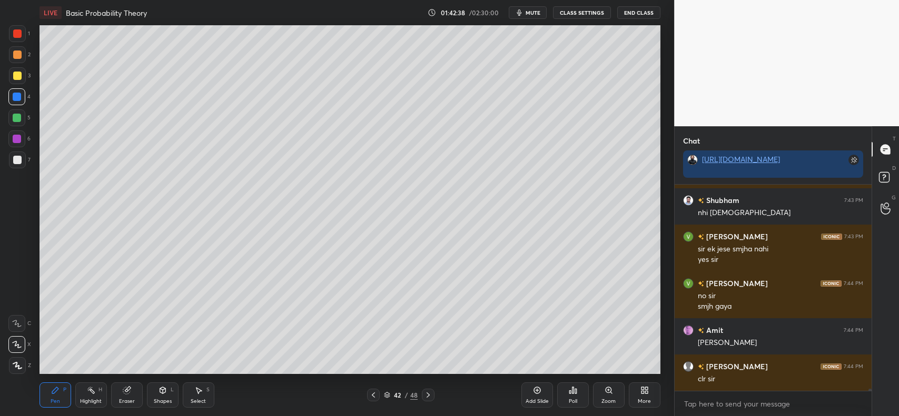
scroll to position [20079, 0]
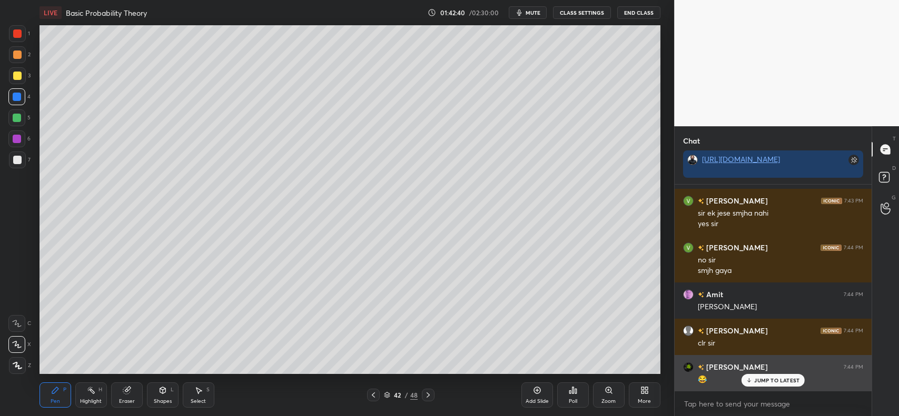
click at [773, 378] on p "JUMP TO LATEST" at bounding box center [776, 381] width 45 height 6
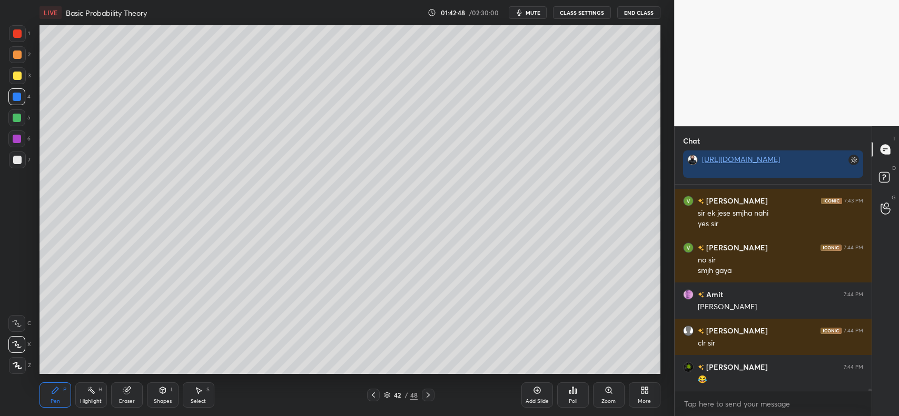
click at [14, 160] on div at bounding box center [17, 160] width 8 height 8
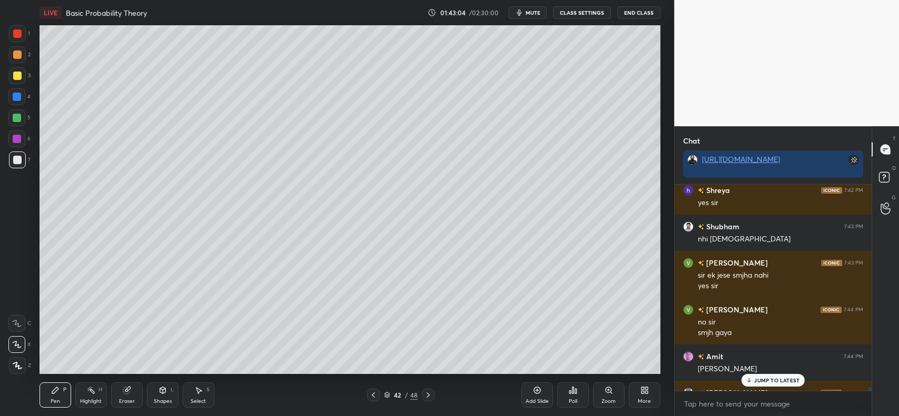
scroll to position [20015, 0]
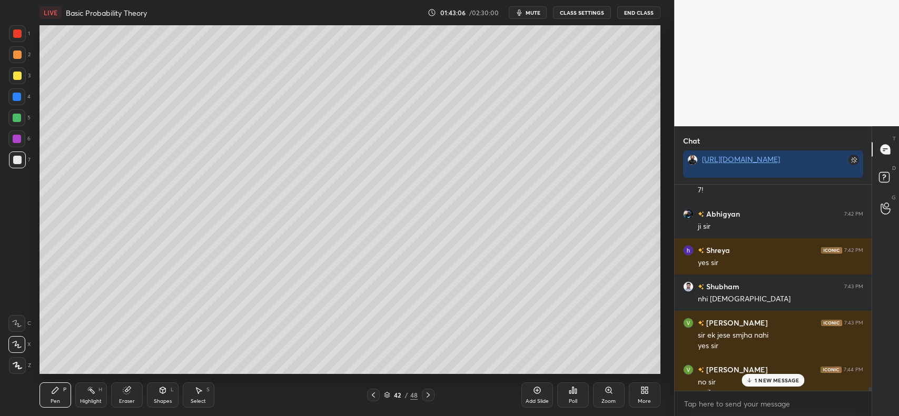
click at [767, 379] on p "1 NEW MESSAGE" at bounding box center [777, 381] width 45 height 6
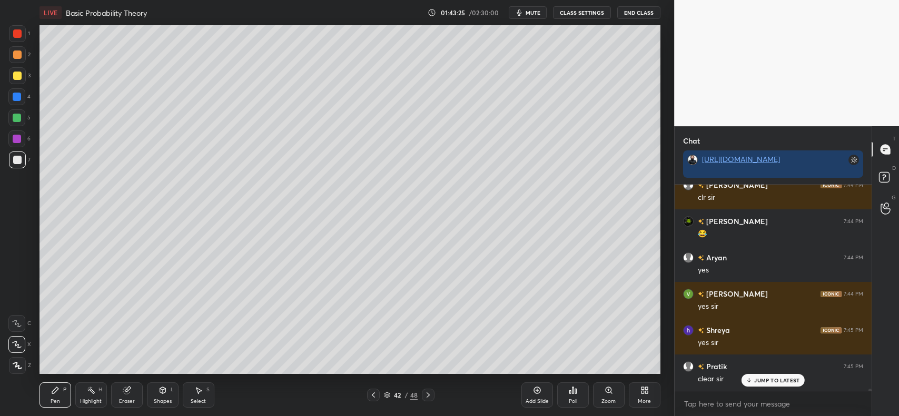
scroll to position [20260, 0]
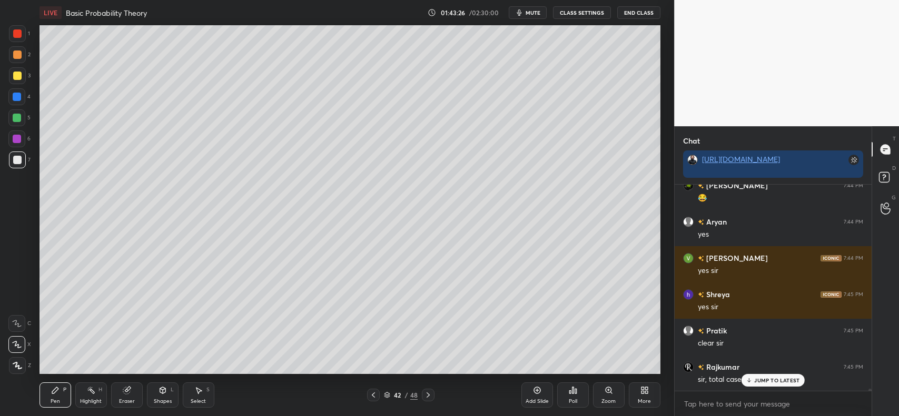
click at [533, 392] on icon at bounding box center [536, 391] width 7 height 7
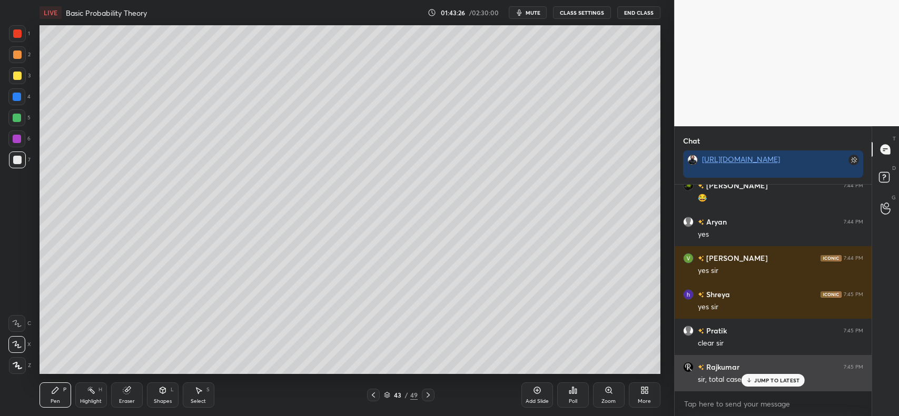
click at [757, 376] on div "JUMP TO LATEST" at bounding box center [772, 380] width 63 height 13
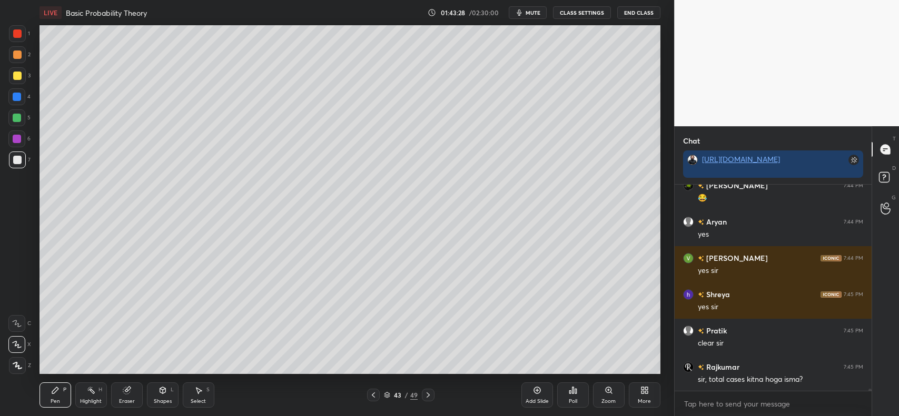
click at [378, 398] on div at bounding box center [373, 395] width 13 height 13
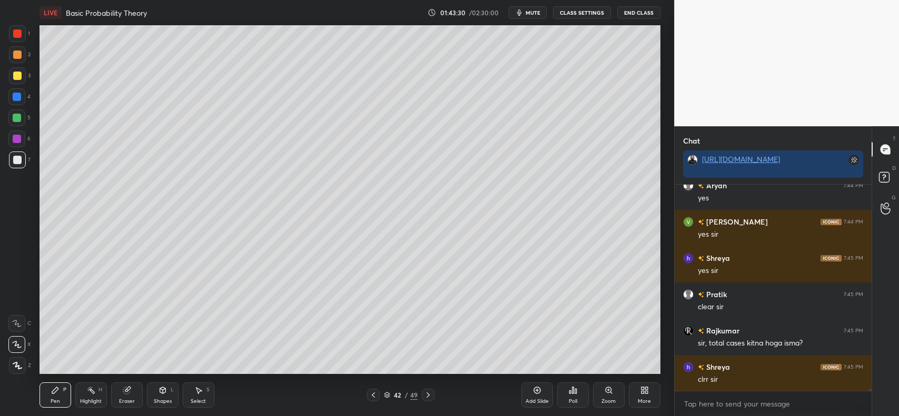
scroll to position [20333, 0]
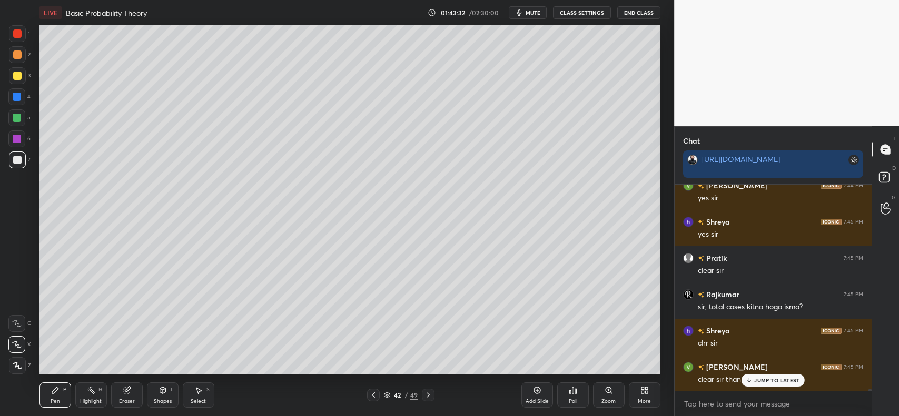
click at [130, 391] on icon at bounding box center [127, 390] width 8 height 8
click at [62, 396] on div "Pen P" at bounding box center [55, 395] width 32 height 25
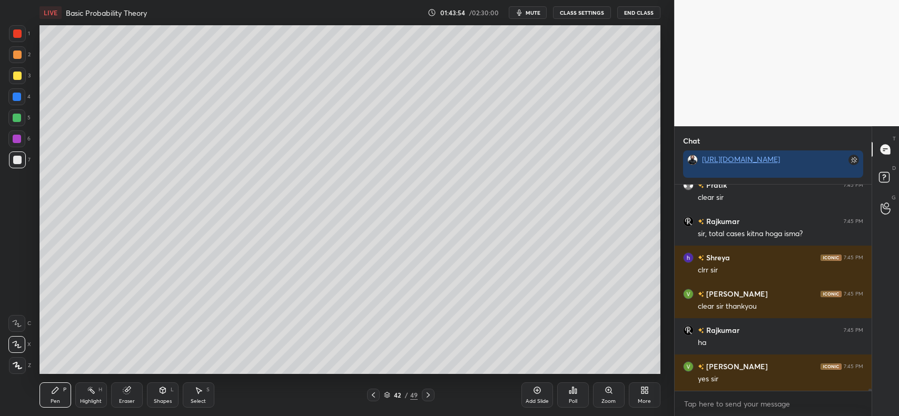
scroll to position [20442, 0]
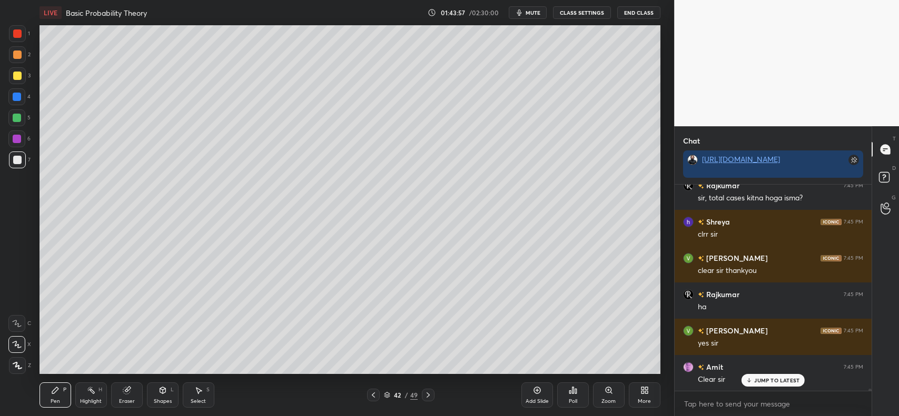
click at [375, 391] on div at bounding box center [373, 395] width 13 height 13
click at [425, 396] on icon at bounding box center [428, 395] width 8 height 8
click at [428, 396] on icon at bounding box center [428, 395] width 8 height 8
click at [428, 395] on icon at bounding box center [428, 395] width 8 height 8
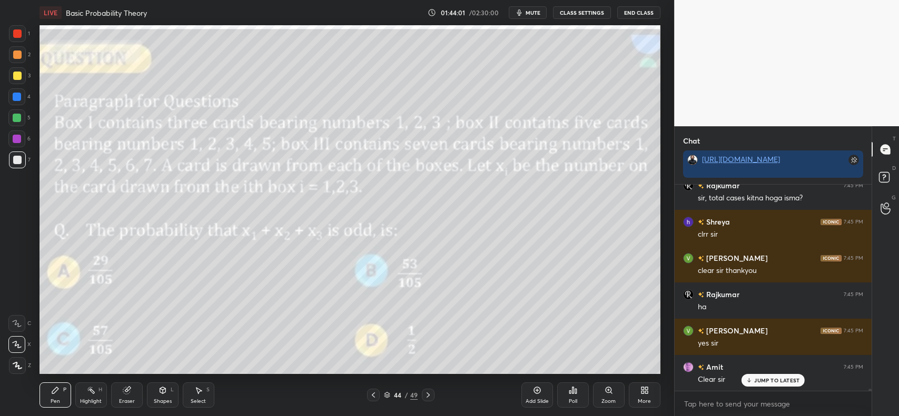
click at [425, 395] on icon at bounding box center [428, 395] width 8 height 8
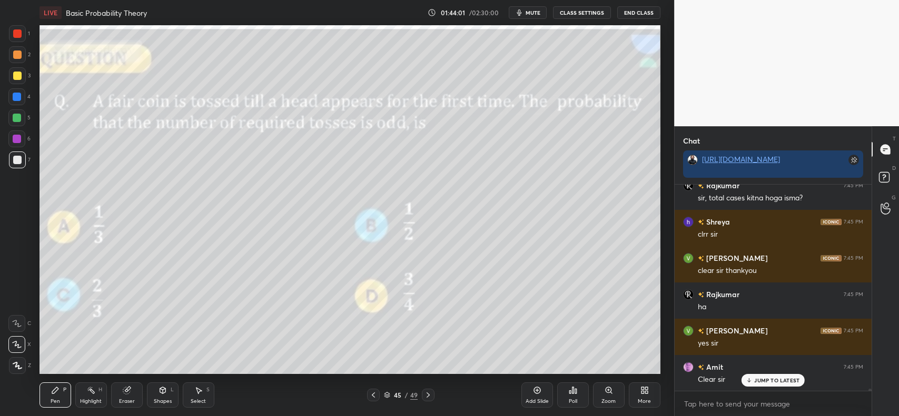
click at [427, 395] on icon at bounding box center [428, 395] width 8 height 8
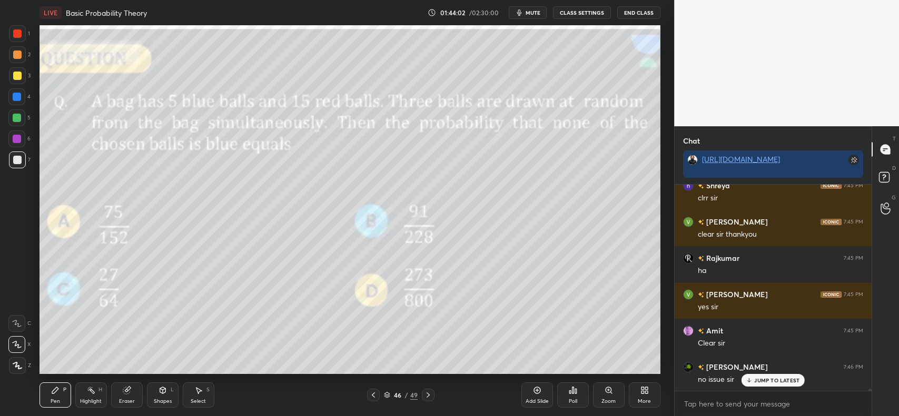
click at [374, 393] on icon at bounding box center [373, 395] width 8 height 8
click at [372, 396] on icon at bounding box center [373, 395] width 8 height 8
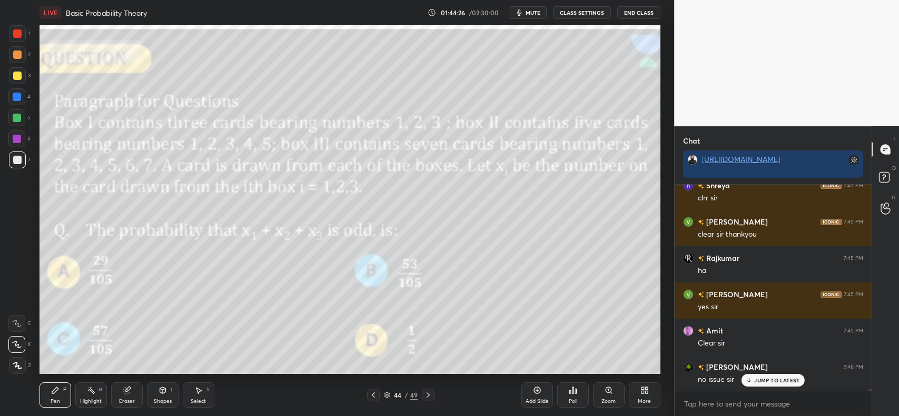
click at [756, 378] on p "JUMP TO LATEST" at bounding box center [776, 381] width 45 height 6
click at [562, 394] on div "Poll" at bounding box center [573, 395] width 32 height 25
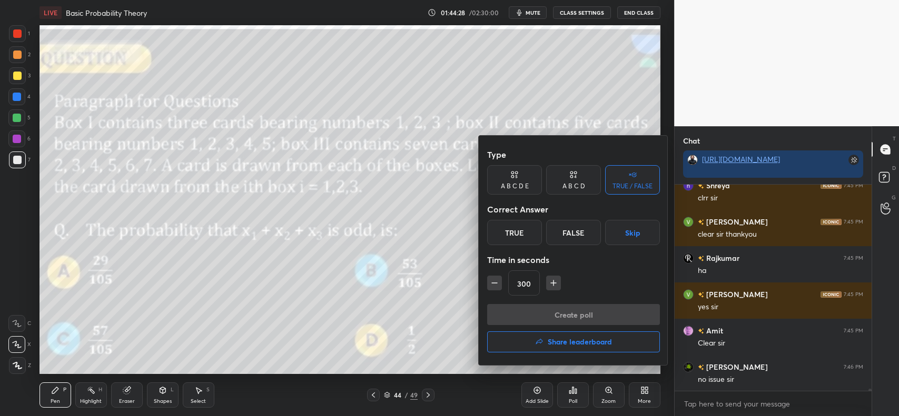
click at [518, 229] on div "True" at bounding box center [514, 232] width 55 height 25
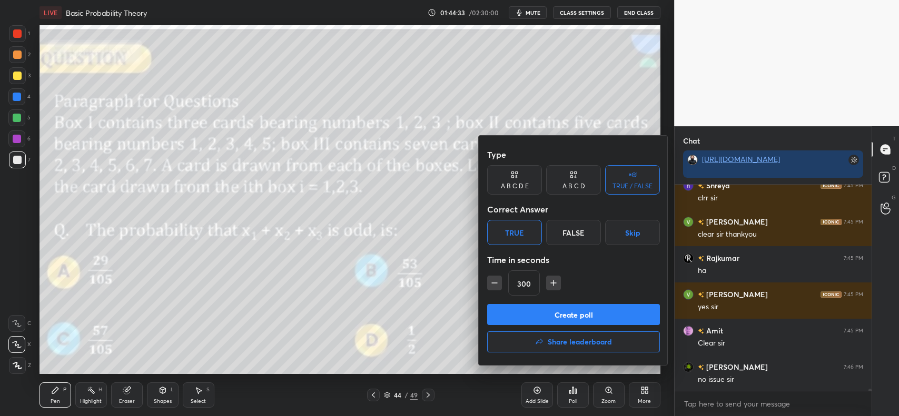
click at [517, 177] on icon at bounding box center [516, 176] width 2 height 3
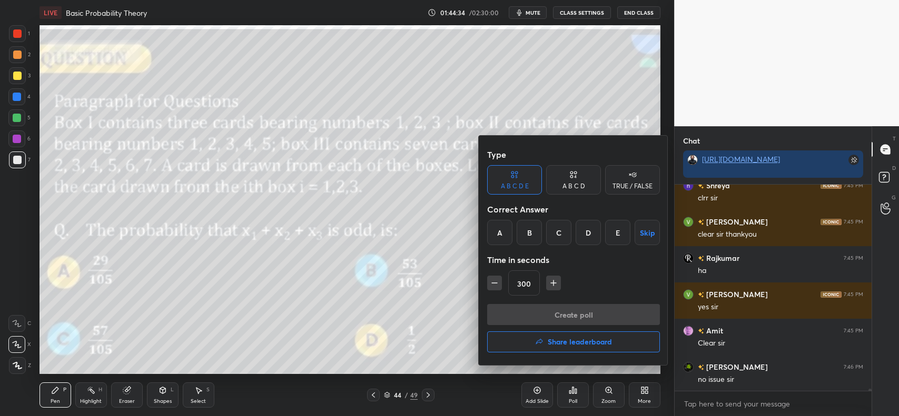
click at [530, 232] on div "B" at bounding box center [529, 232] width 25 height 25
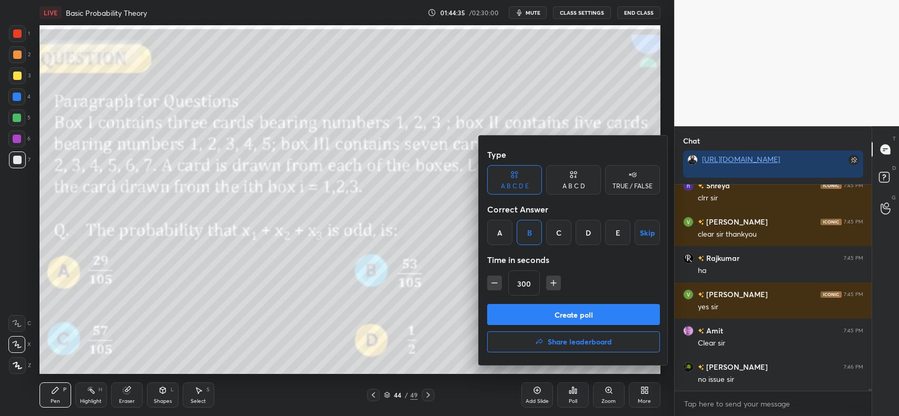
click at [567, 313] on button "Create poll" at bounding box center [573, 314] width 173 height 21
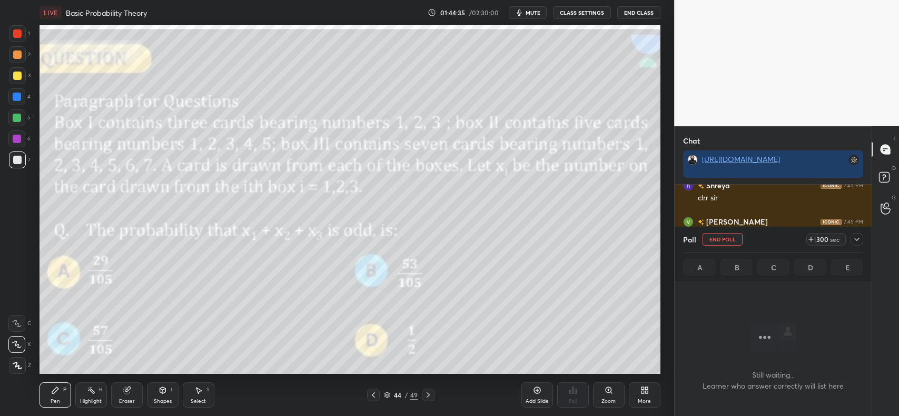
scroll to position [61, 194]
click at [856, 239] on icon at bounding box center [856, 239] width 8 height 8
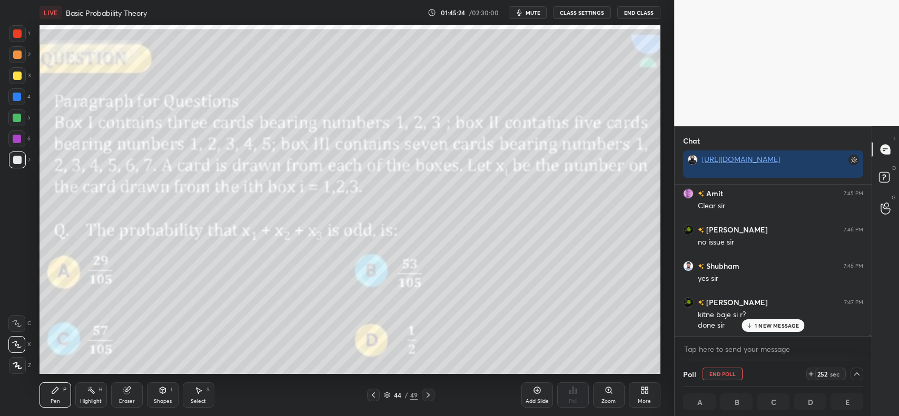
scroll to position [20652, 0]
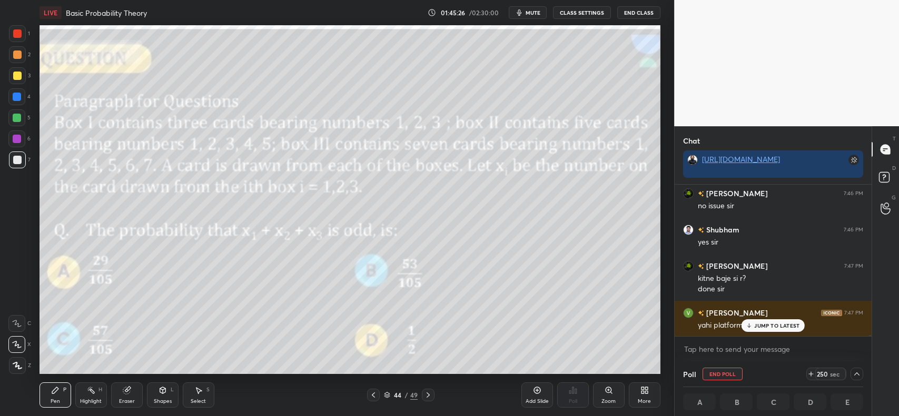
click at [765, 335] on div "Vijay 7:47 PM yahi platform par sir" at bounding box center [773, 319] width 197 height 36
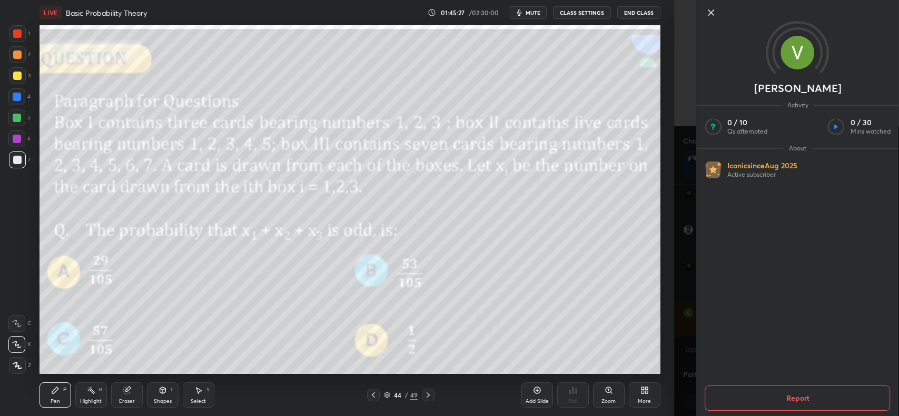
click at [675, 344] on div "Vijay Activity 0 / 10 Qs attempted 0 / 30 Mins watched About Iconic since [DATE…" at bounding box center [786, 208] width 225 height 416
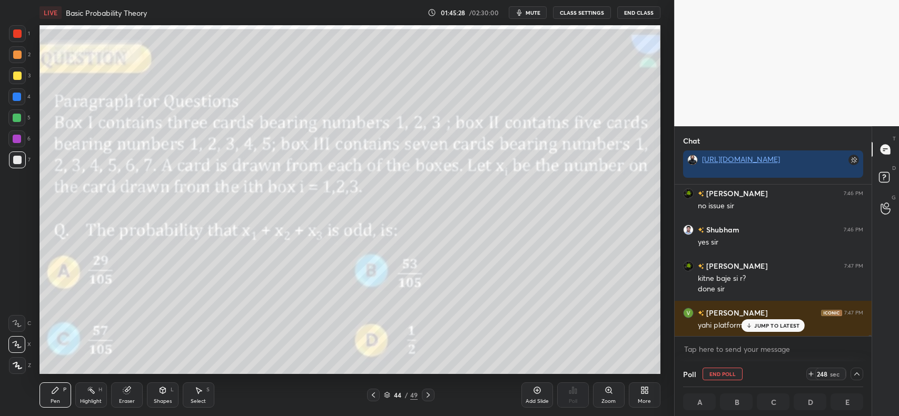
click at [764, 324] on p "JUMP TO LATEST" at bounding box center [776, 326] width 45 height 6
click at [813, 374] on icon at bounding box center [811, 374] width 4 height 0
click at [374, 394] on icon at bounding box center [373, 395] width 3 height 5
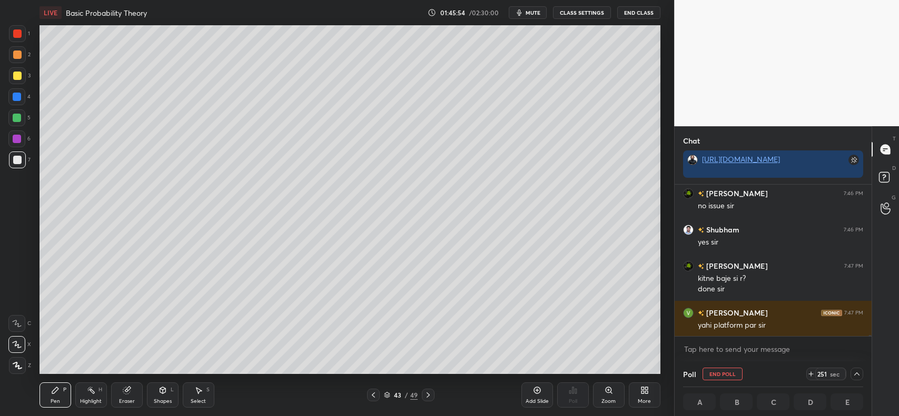
click at [370, 395] on icon at bounding box center [373, 395] width 8 height 8
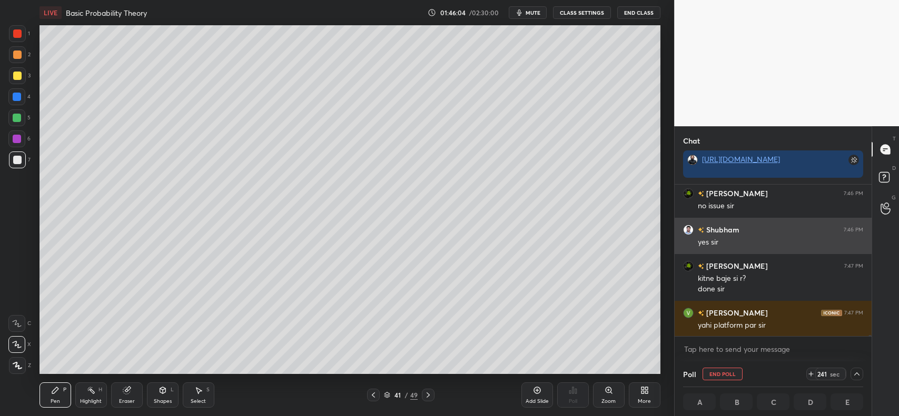
scroll to position [20689, 0]
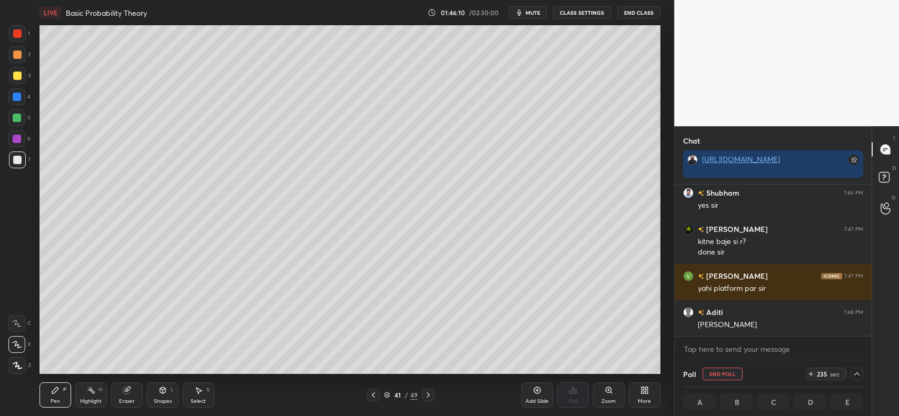
click at [430, 396] on icon at bounding box center [428, 395] width 8 height 8
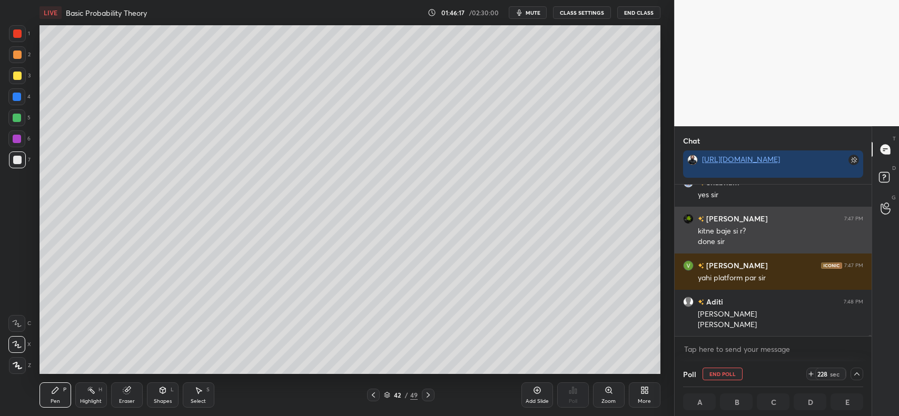
scroll to position [20736, 0]
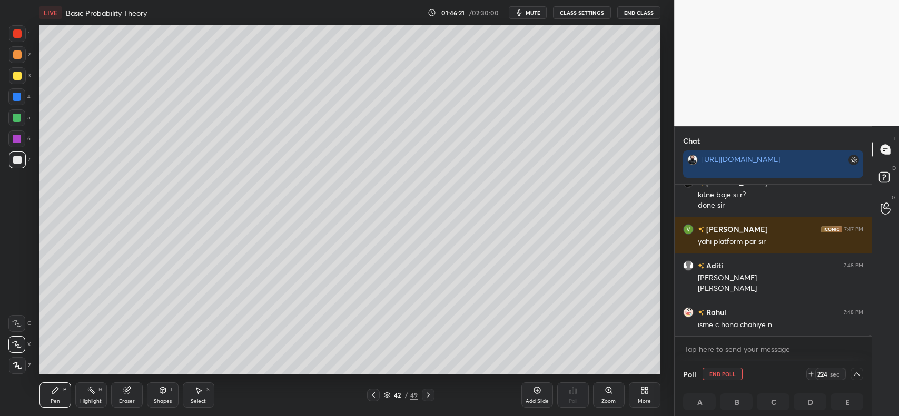
click at [125, 388] on icon at bounding box center [126, 391] width 7 height 7
click at [54, 392] on icon at bounding box center [55, 391] width 6 height 6
click at [373, 395] on icon at bounding box center [373, 395] width 3 height 5
click at [127, 389] on icon at bounding box center [128, 389] width 6 height 5
click at [59, 384] on div "Pen P" at bounding box center [55, 395] width 32 height 25
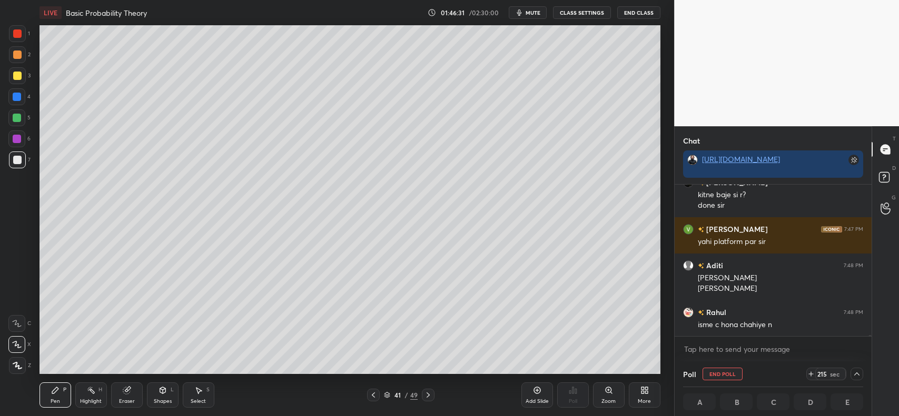
click at [372, 393] on icon at bounding box center [373, 395] width 8 height 8
click at [129, 389] on icon at bounding box center [128, 389] width 6 height 5
click at [54, 389] on icon at bounding box center [55, 390] width 8 height 8
click at [375, 393] on icon at bounding box center [373, 395] width 8 height 8
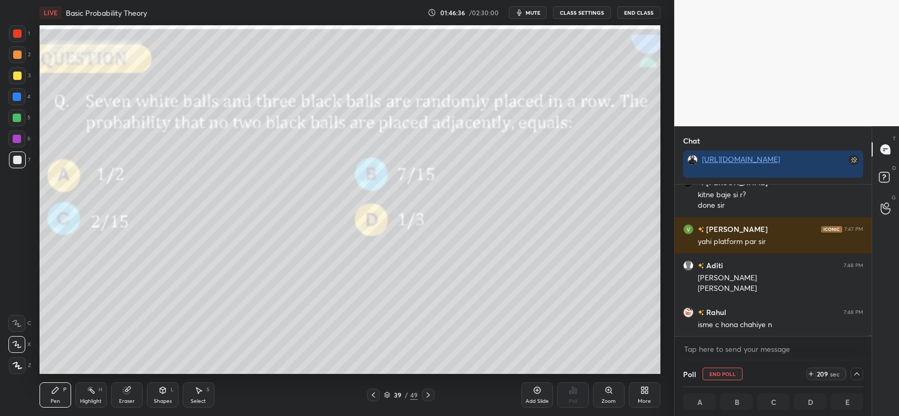
scroll to position [20772, 0]
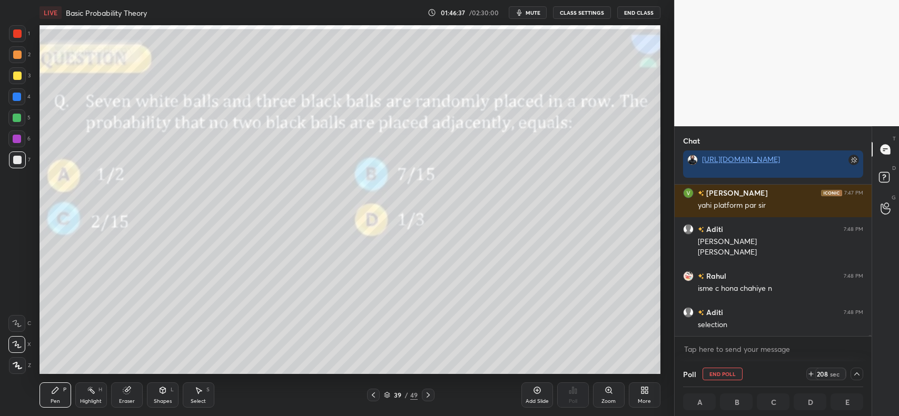
click at [428, 398] on icon at bounding box center [428, 395] width 8 height 8
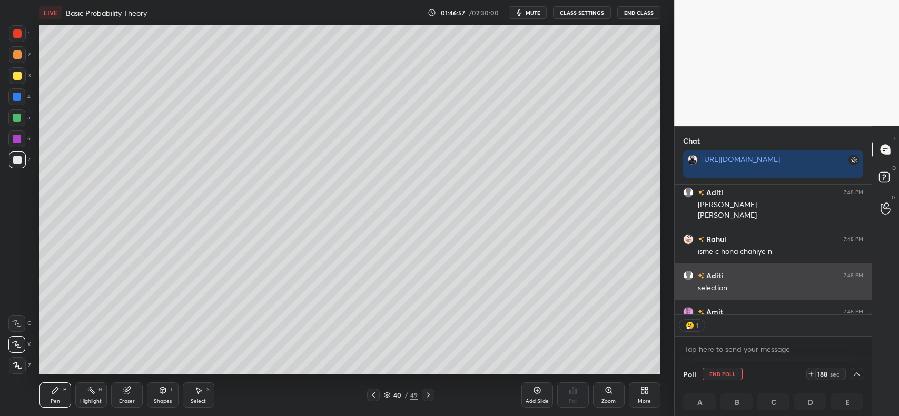
scroll to position [20830, 0]
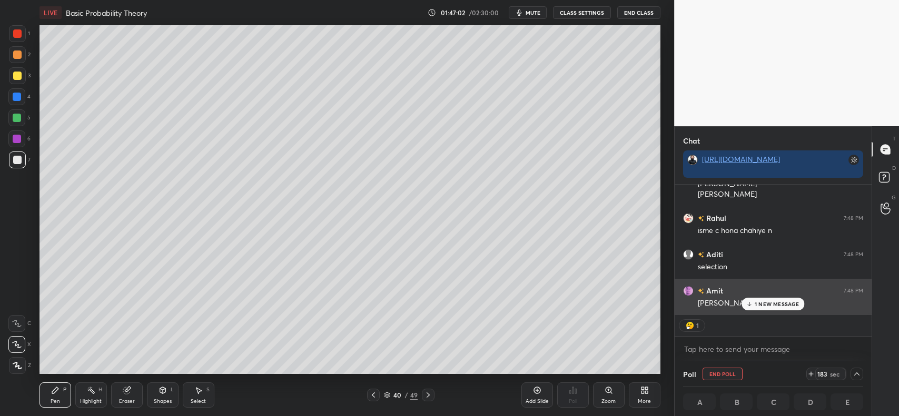
click at [777, 303] on p "1 NEW MESSAGE" at bounding box center [777, 304] width 45 height 6
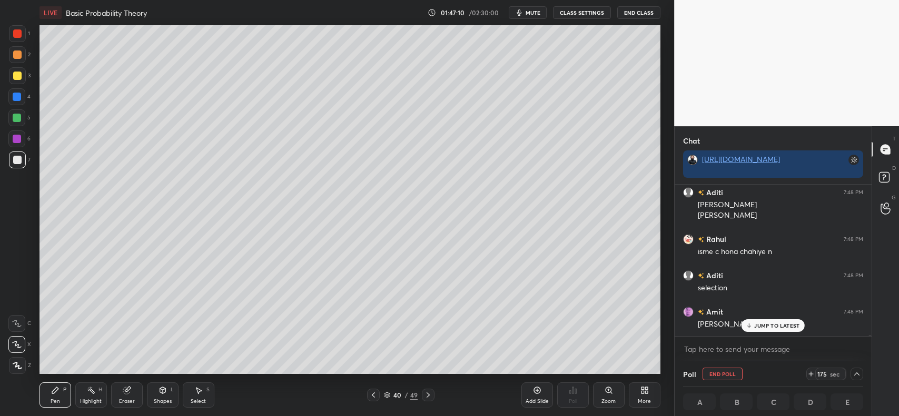
scroll to position [20845, 0]
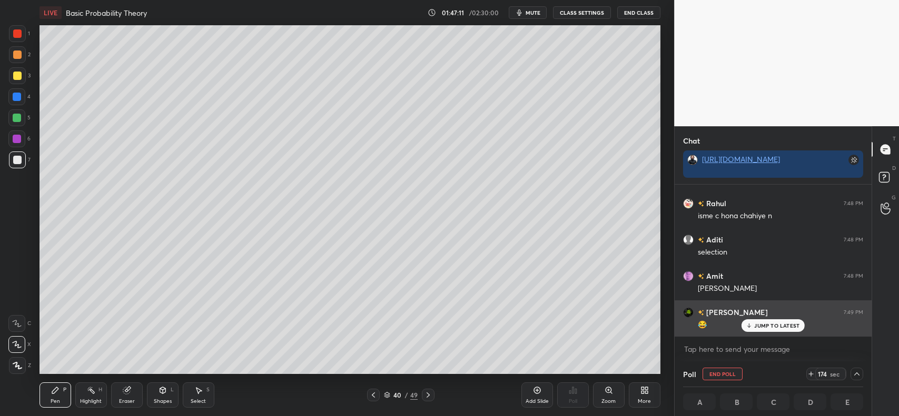
click at [768, 325] on p "JUMP TO LATEST" at bounding box center [776, 326] width 45 height 6
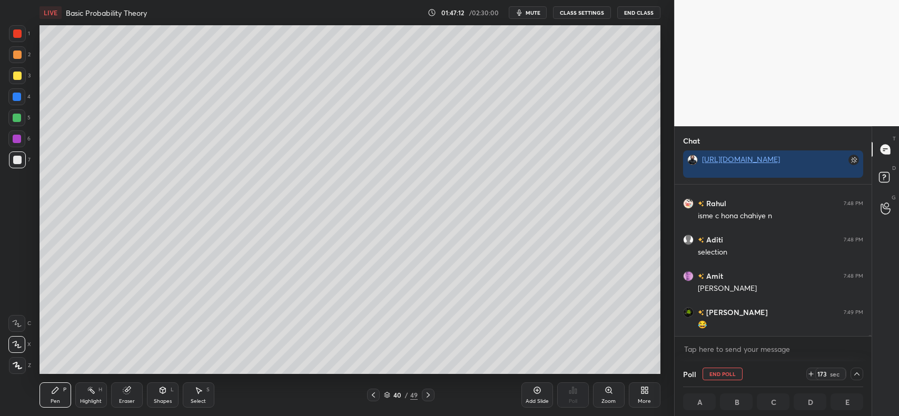
click at [429, 396] on icon at bounding box center [428, 395] width 8 height 8
click at [424, 395] on icon at bounding box center [428, 395] width 8 height 8
click at [18, 76] on div at bounding box center [17, 76] width 8 height 8
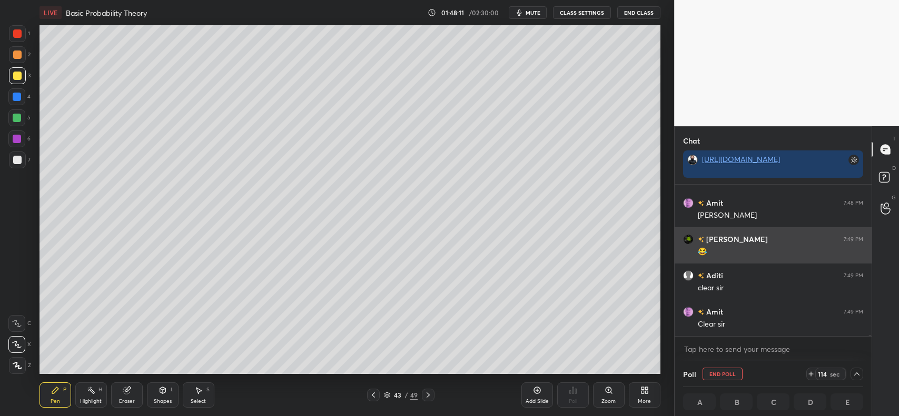
scroll to position [20954, 0]
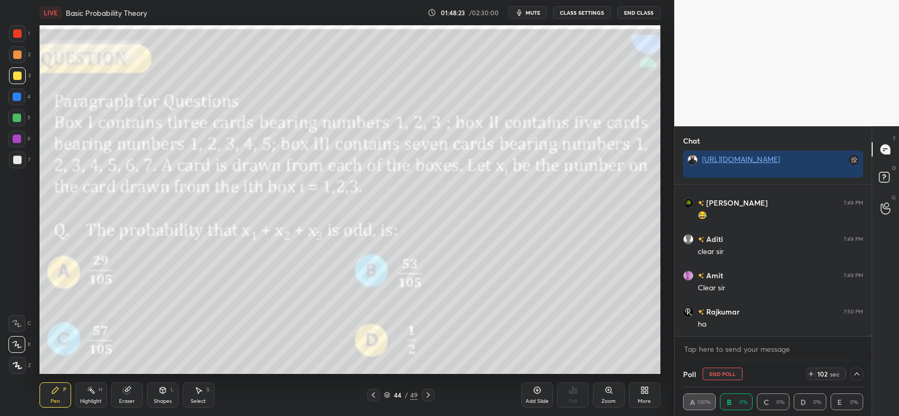
click at [534, 392] on icon at bounding box center [536, 391] width 7 height 7
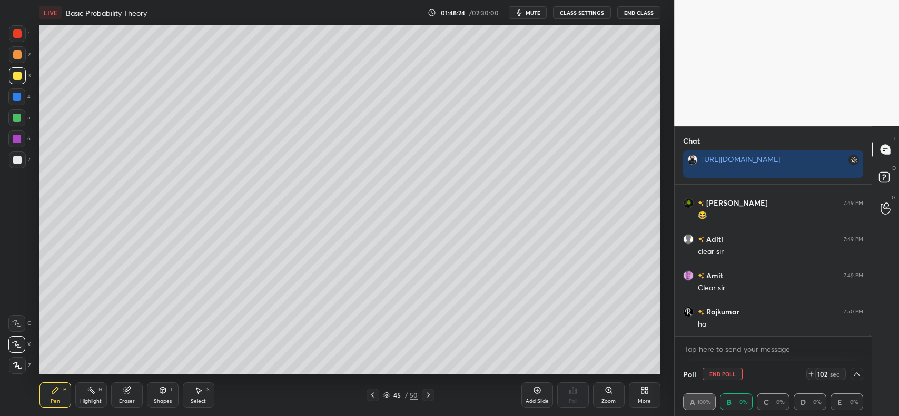
scroll to position [20991, 0]
click at [371, 394] on icon at bounding box center [373, 395] width 8 height 8
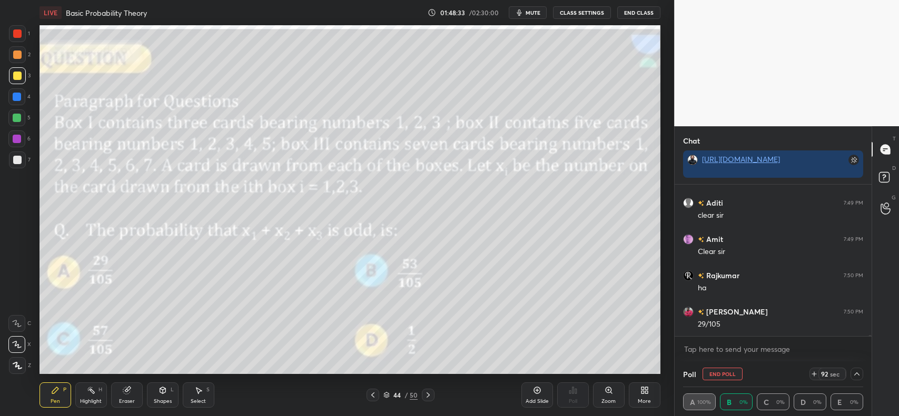
click at [423, 395] on div at bounding box center [428, 395] width 13 height 13
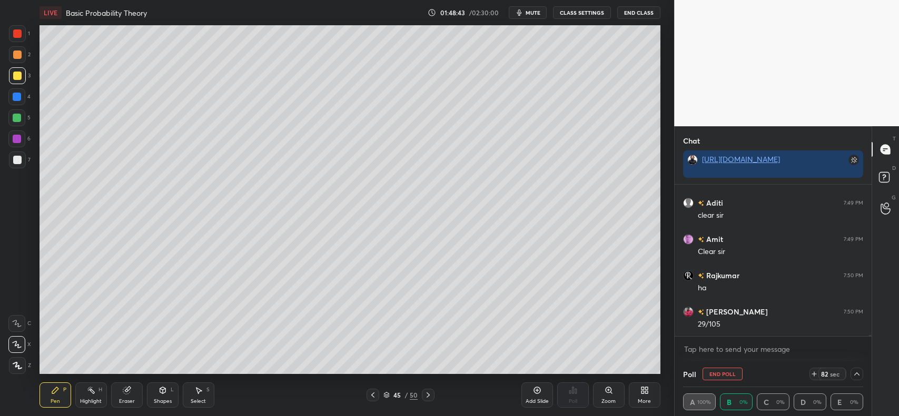
click at [372, 394] on icon at bounding box center [373, 395] width 8 height 8
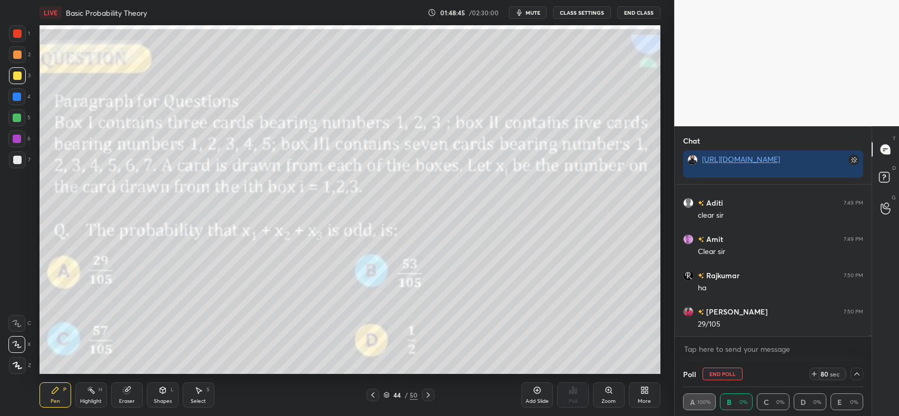
click at [425, 398] on icon at bounding box center [428, 395] width 8 height 8
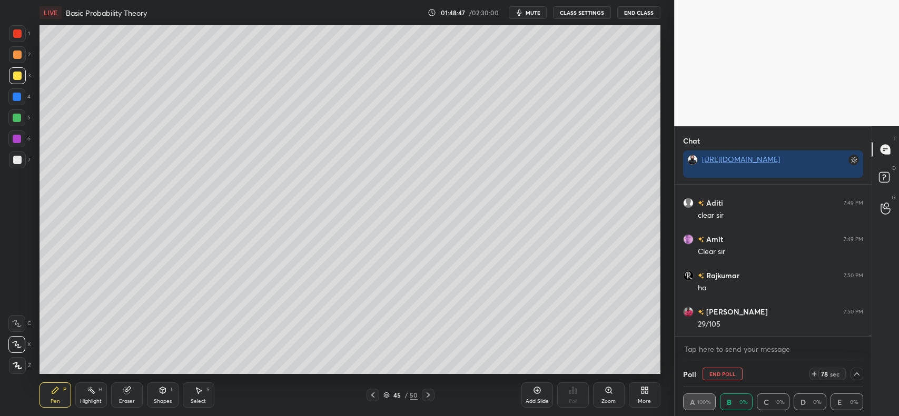
scroll to position [21027, 0]
click at [14, 163] on div at bounding box center [17, 160] width 8 height 8
click at [370, 396] on icon at bounding box center [373, 395] width 8 height 8
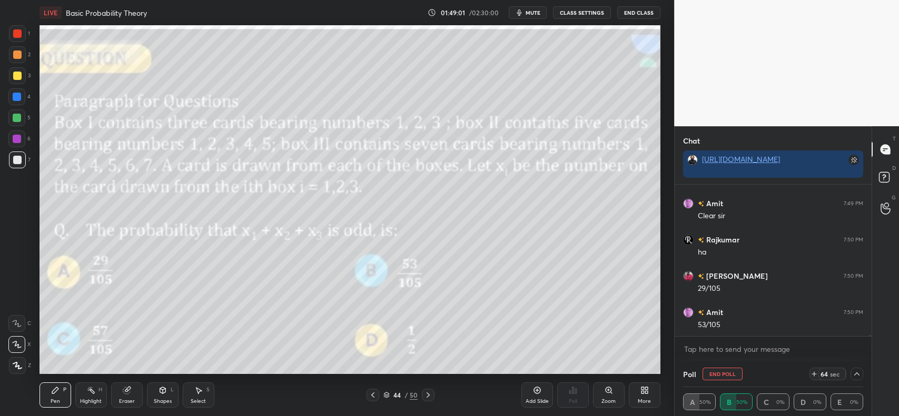
scroll to position [1, 3]
click at [427, 396] on icon at bounding box center [428, 395] width 8 height 8
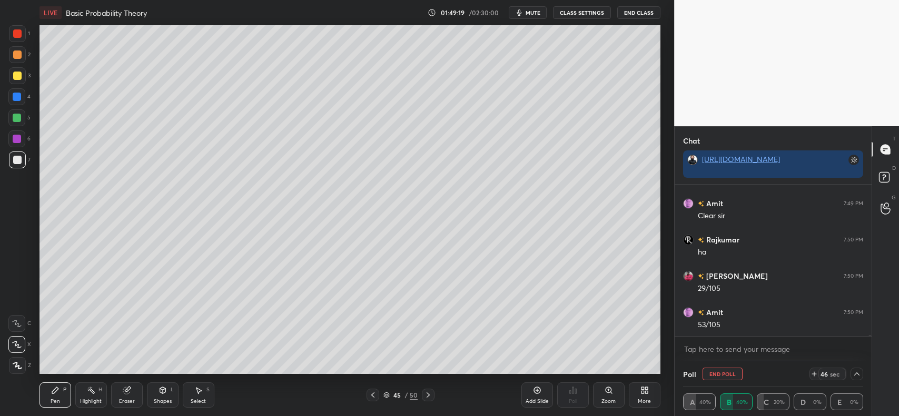
click at [15, 74] on div at bounding box center [17, 76] width 8 height 8
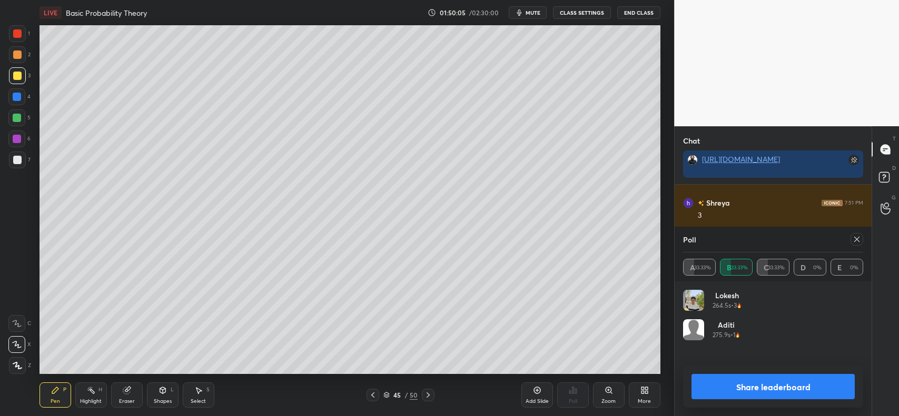
scroll to position [124, 177]
click at [857, 241] on icon at bounding box center [856, 239] width 8 height 8
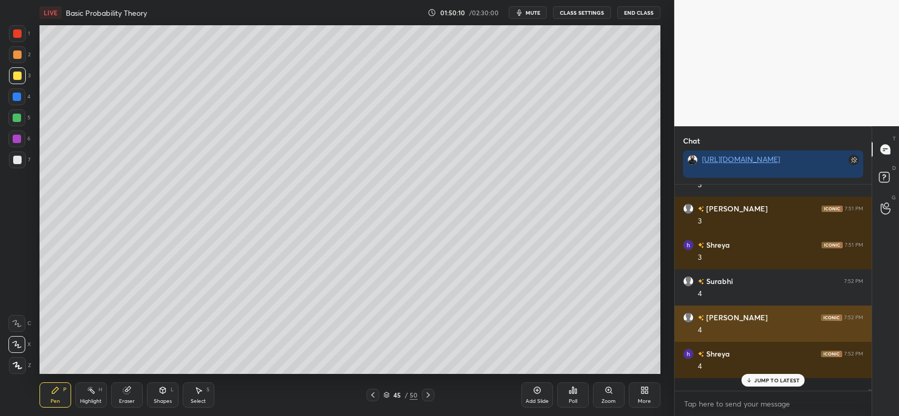
scroll to position [112, 194]
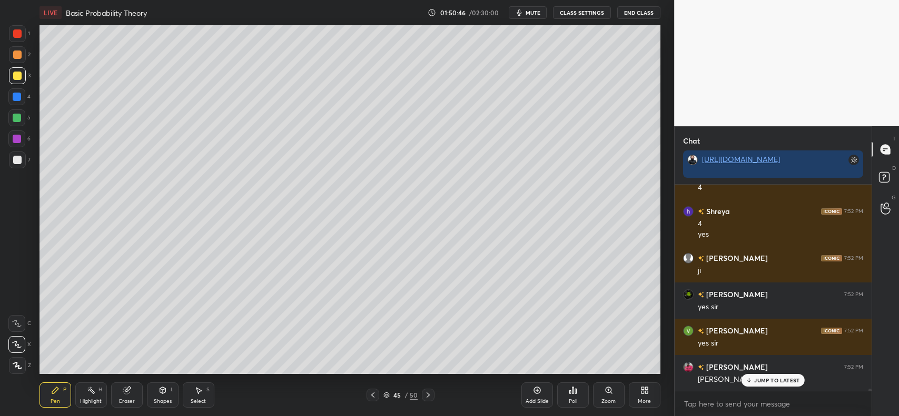
click at [538, 391] on icon at bounding box center [537, 390] width 8 height 8
click at [16, 73] on div at bounding box center [17, 76] width 8 height 8
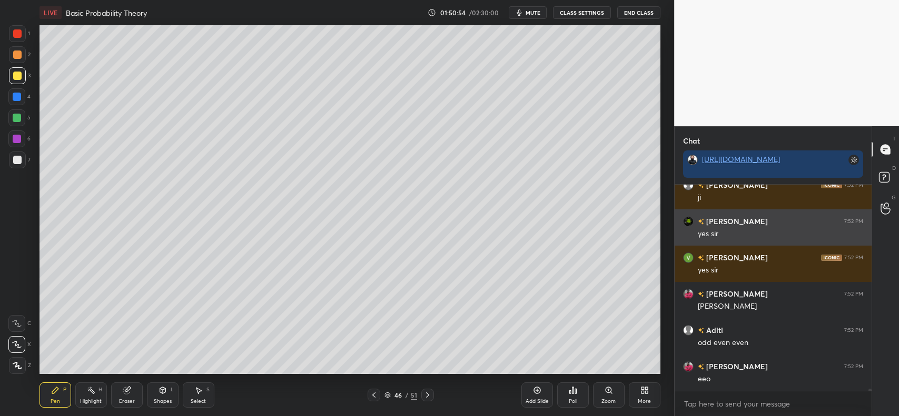
click at [766, 376] on div "eeo" at bounding box center [780, 379] width 165 height 11
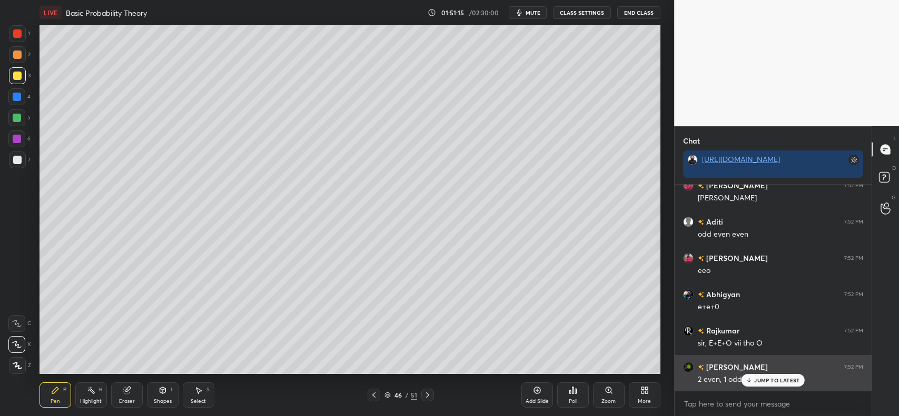
click at [761, 378] on p "JUMP TO LATEST" at bounding box center [776, 381] width 45 height 6
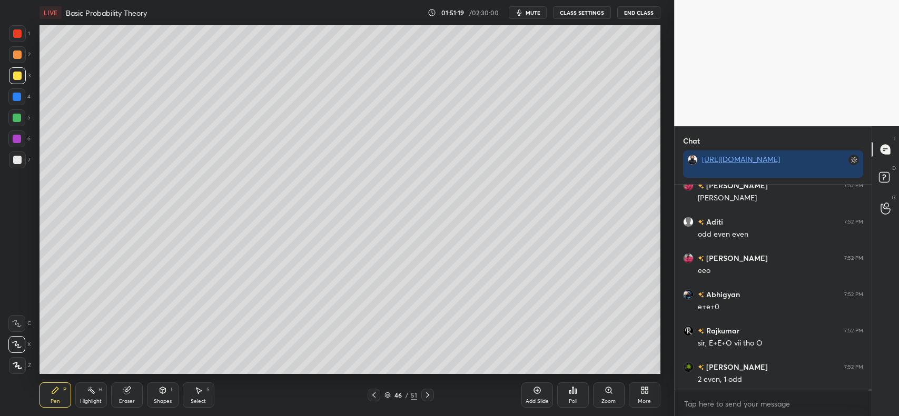
scroll to position [21683, 0]
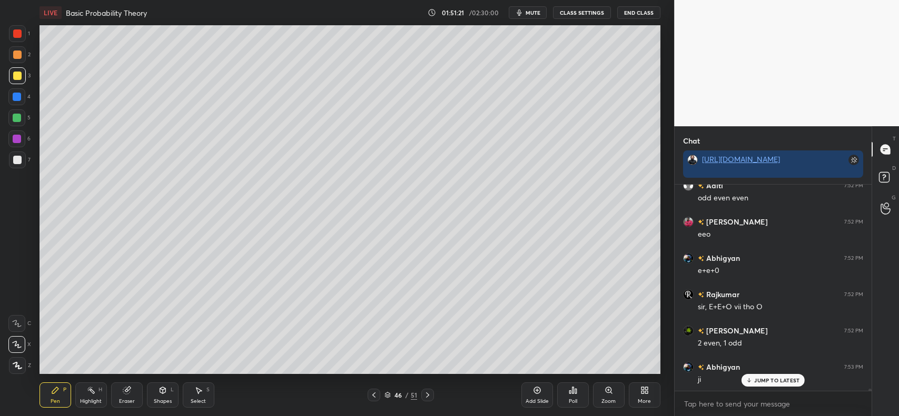
click at [372, 396] on icon at bounding box center [374, 395] width 8 height 8
click at [198, 393] on icon at bounding box center [199, 391] width 6 height 6
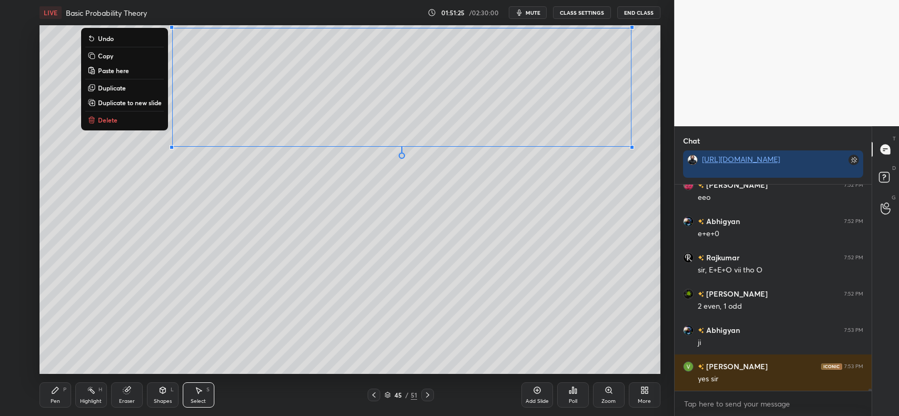
click at [114, 53] on button "Copy" at bounding box center [124, 55] width 78 height 13
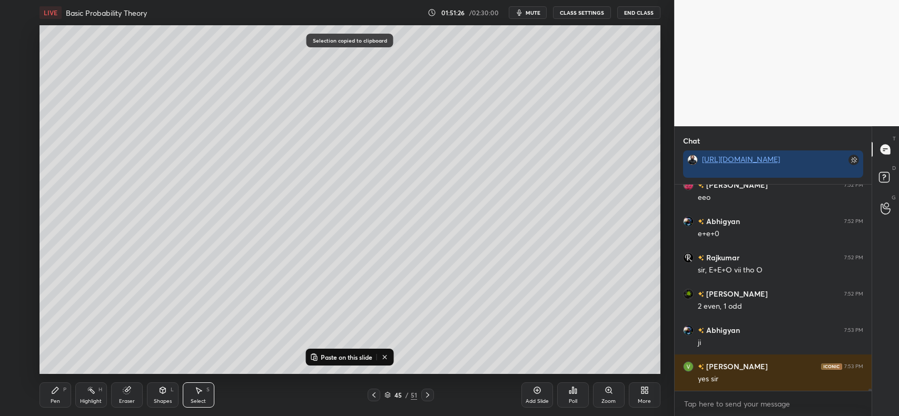
click at [428, 399] on icon at bounding box center [427, 395] width 8 height 8
click at [338, 359] on p "Paste on this slide" at bounding box center [347, 357] width 52 height 8
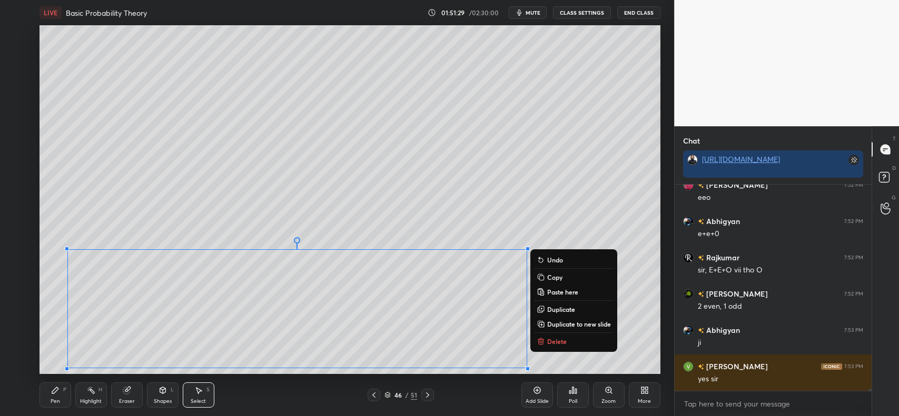
click at [577, 370] on div "Poll" at bounding box center [573, 395] width 32 height 59
click at [53, 395] on icon at bounding box center [55, 390] width 8 height 8
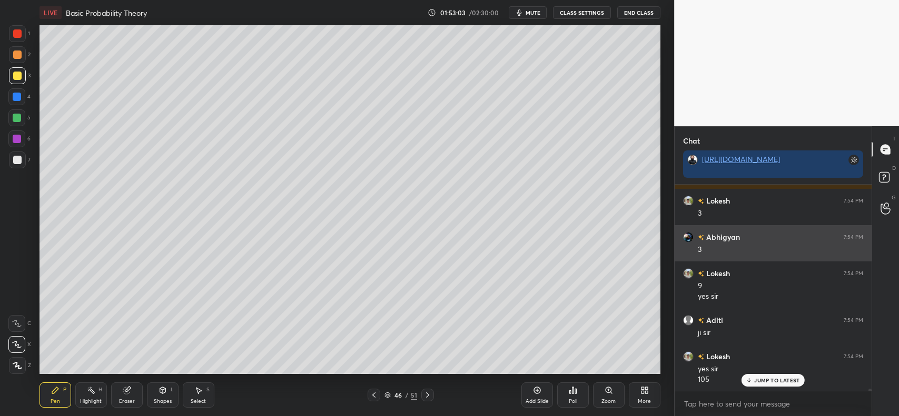
scroll to position [22213, 0]
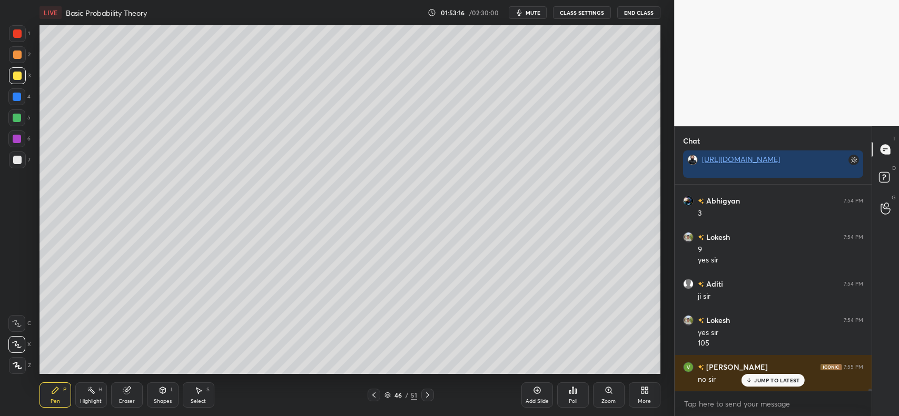
click at [371, 396] on icon at bounding box center [374, 395] width 8 height 8
click at [374, 395] on icon at bounding box center [374, 395] width 8 height 8
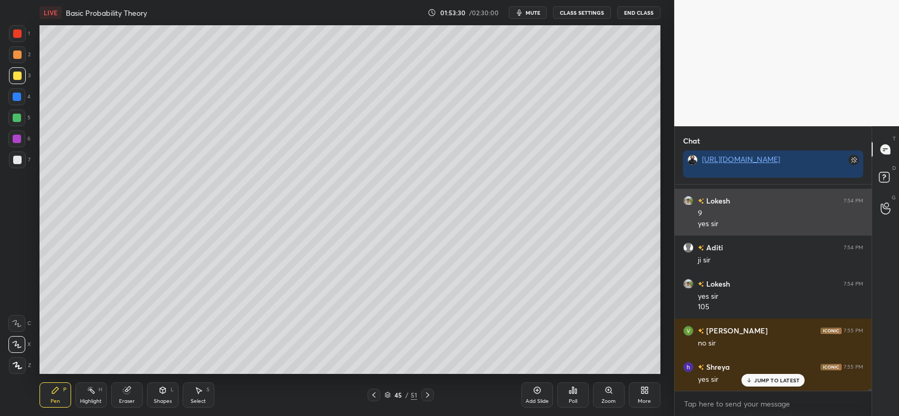
scroll to position [22286, 0]
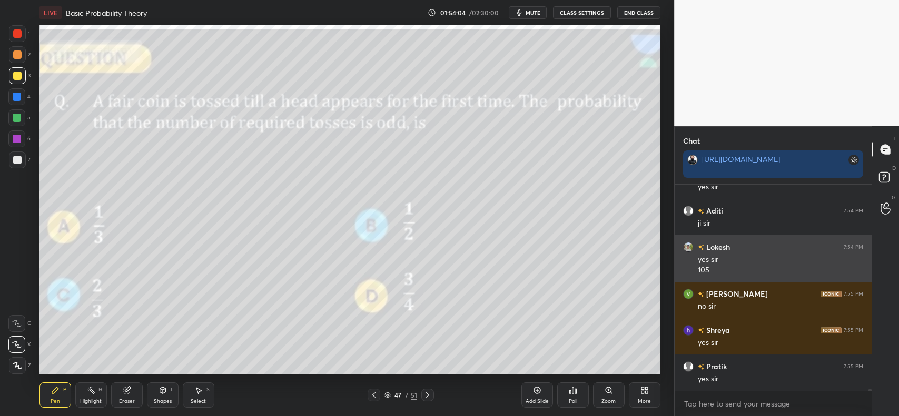
click at [722, 238] on div "[PERSON_NAME] 7:54 PM yes sir 105" at bounding box center [773, 258] width 197 height 47
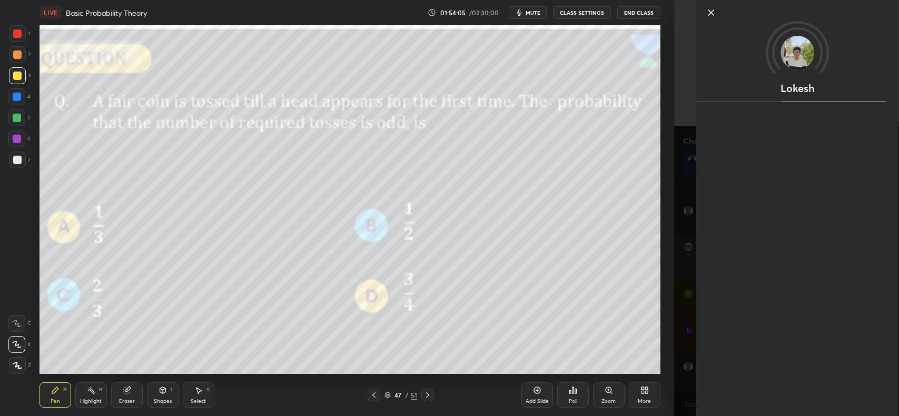
scroll to position [22322, 0]
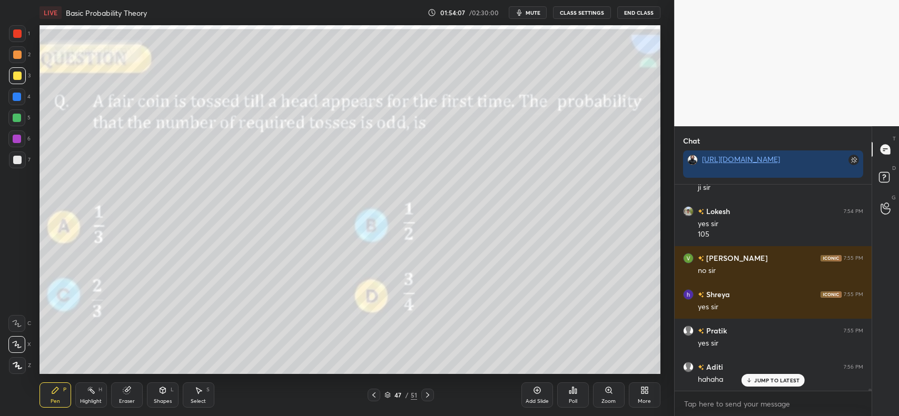
click at [756, 378] on p "JUMP TO LATEST" at bounding box center [776, 381] width 45 height 6
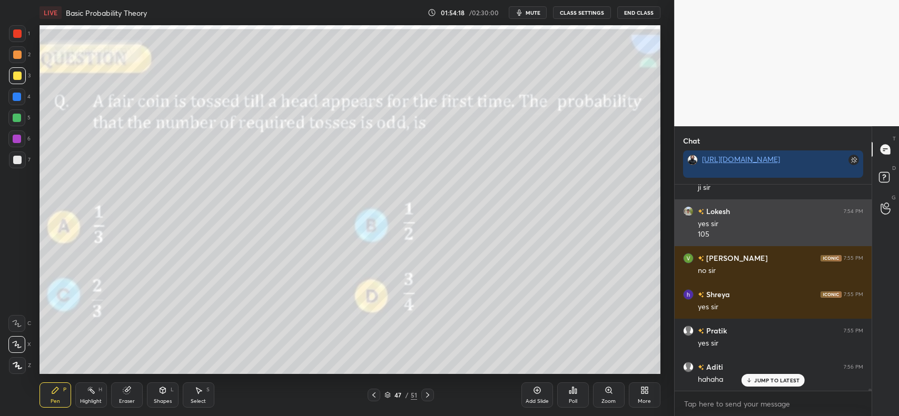
scroll to position [22368, 0]
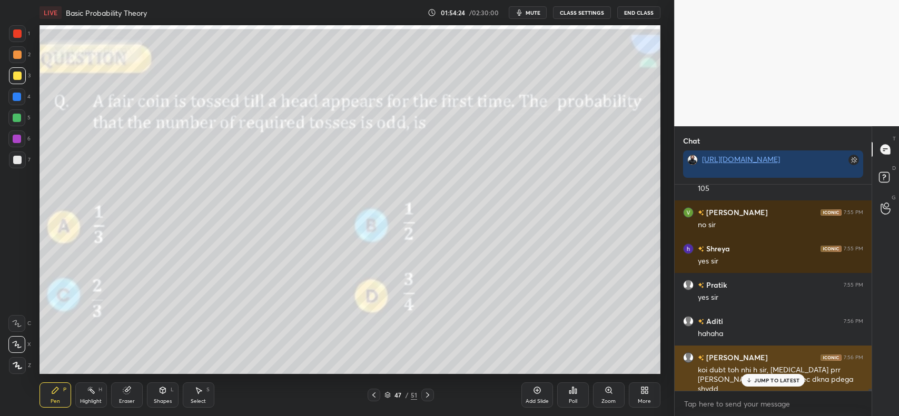
click at [768, 380] on p "JUMP TO LATEST" at bounding box center [776, 381] width 45 height 6
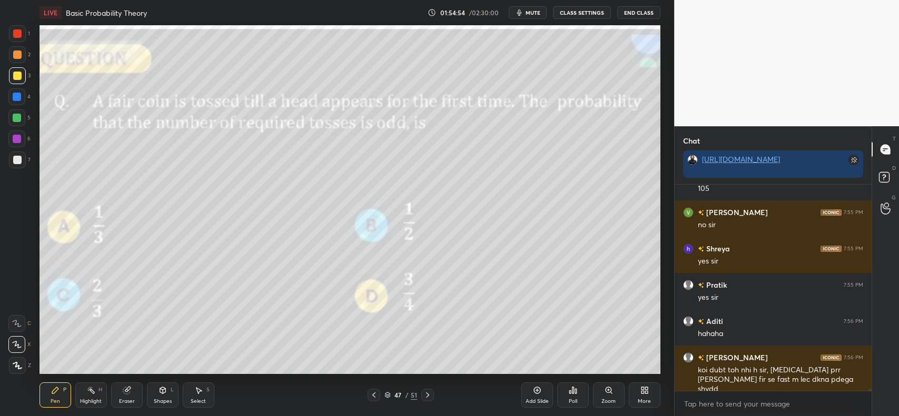
click at [127, 390] on icon at bounding box center [126, 391] width 7 height 7
click at [48, 398] on div "Pen P" at bounding box center [55, 395] width 32 height 25
click at [532, 392] on div "Add Slide" at bounding box center [537, 395] width 32 height 25
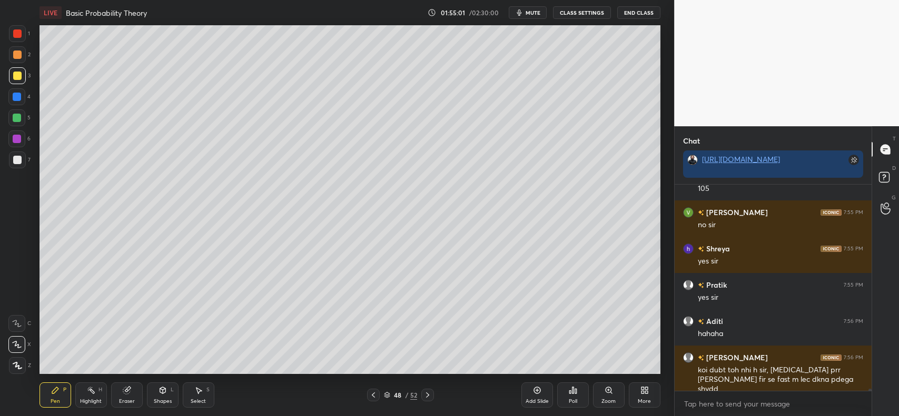
click at [15, 74] on div at bounding box center [17, 76] width 8 height 8
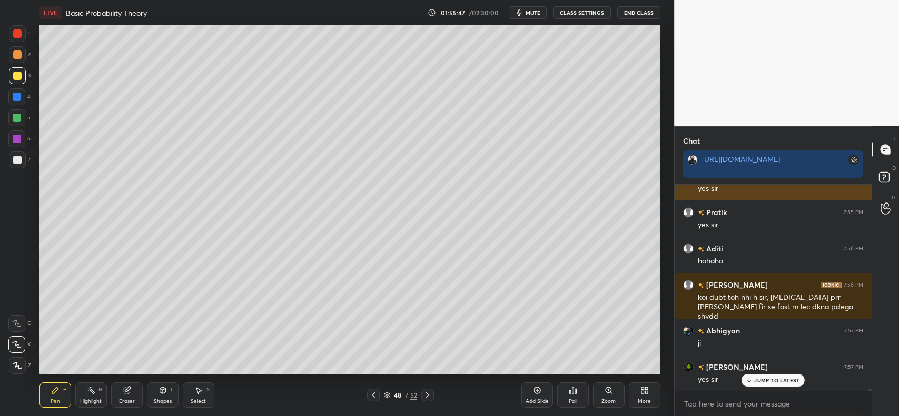
scroll to position [22477, 0]
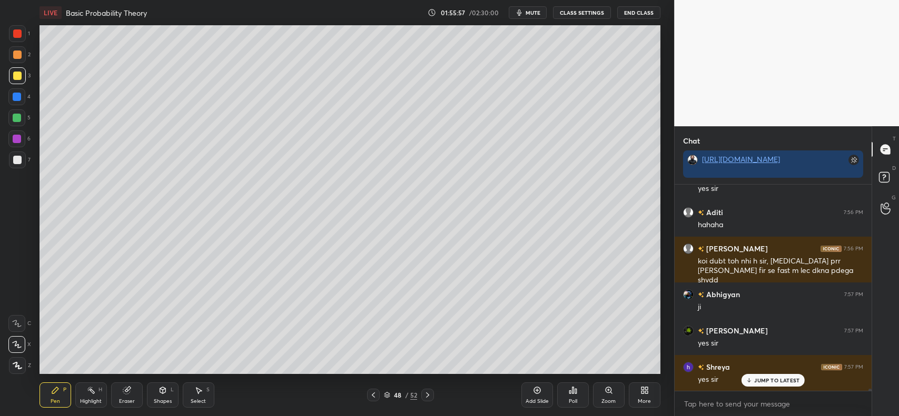
click at [13, 326] on icon at bounding box center [16, 323] width 9 height 7
click at [16, 344] on icon at bounding box center [17, 345] width 8 height 6
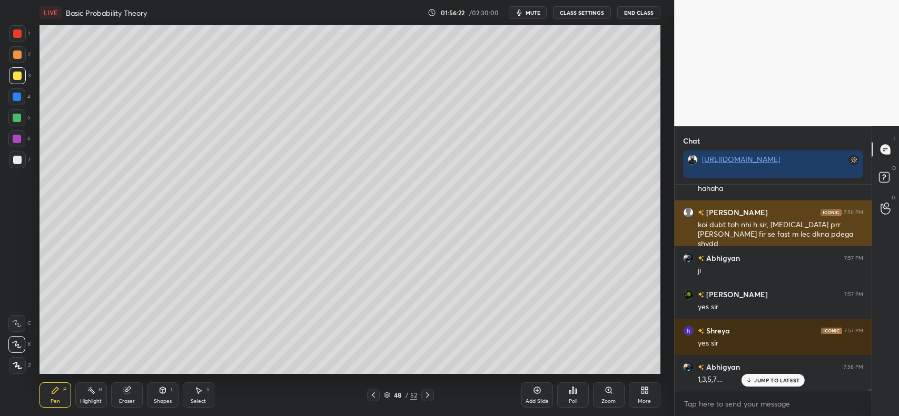
scroll to position [22549, 0]
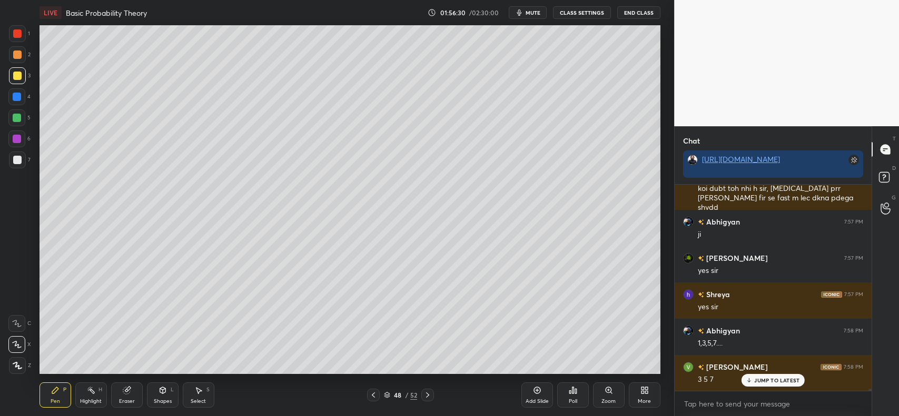
click at [9, 158] on div at bounding box center [17, 160] width 17 height 17
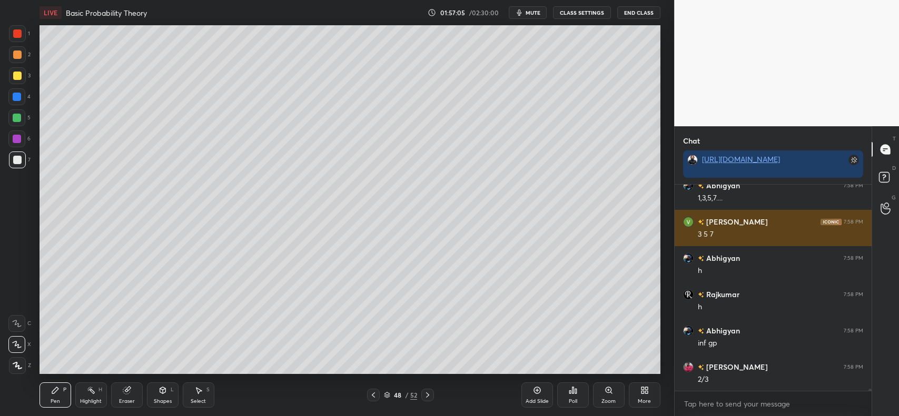
scroll to position [22731, 0]
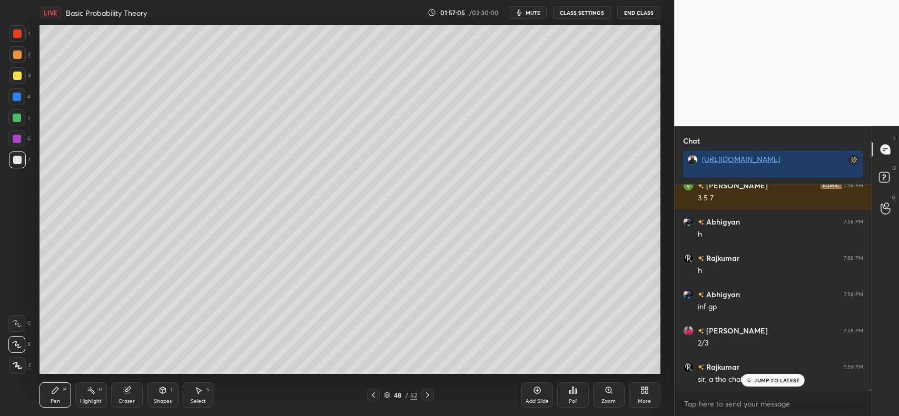
click at [19, 77] on div at bounding box center [17, 76] width 8 height 8
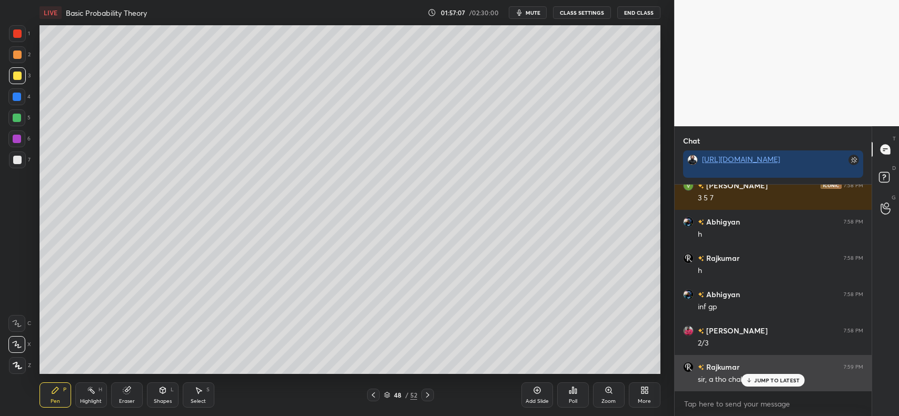
click at [761, 379] on p "JUMP TO LATEST" at bounding box center [776, 381] width 45 height 6
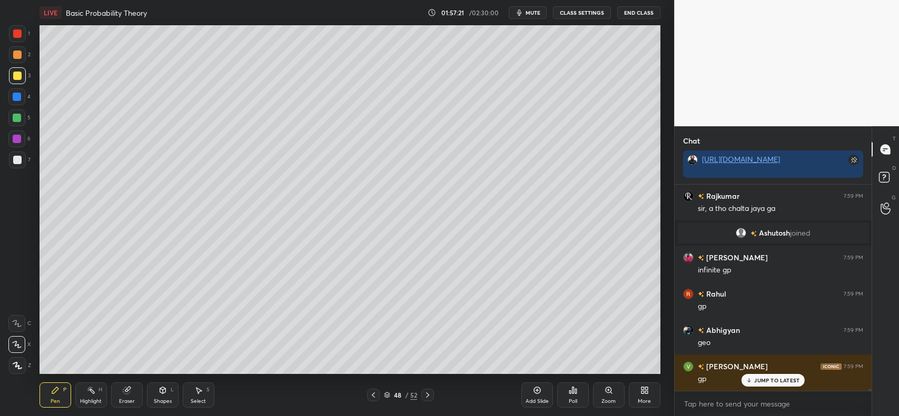
scroll to position [19615, 0]
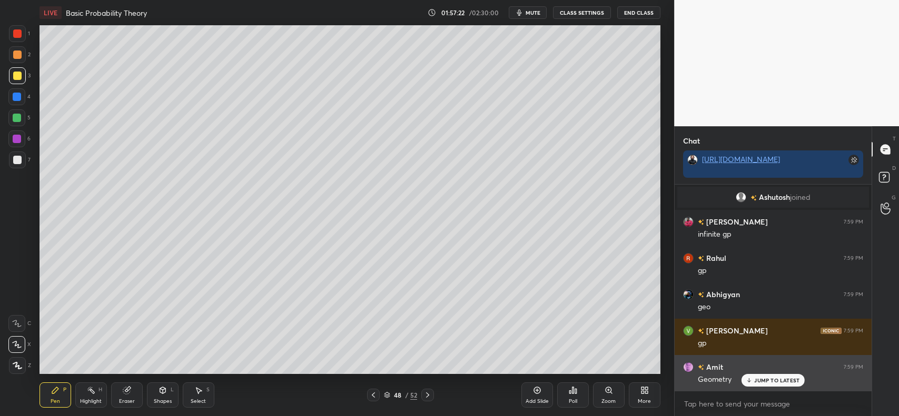
click at [759, 379] on p "JUMP TO LATEST" at bounding box center [776, 381] width 45 height 6
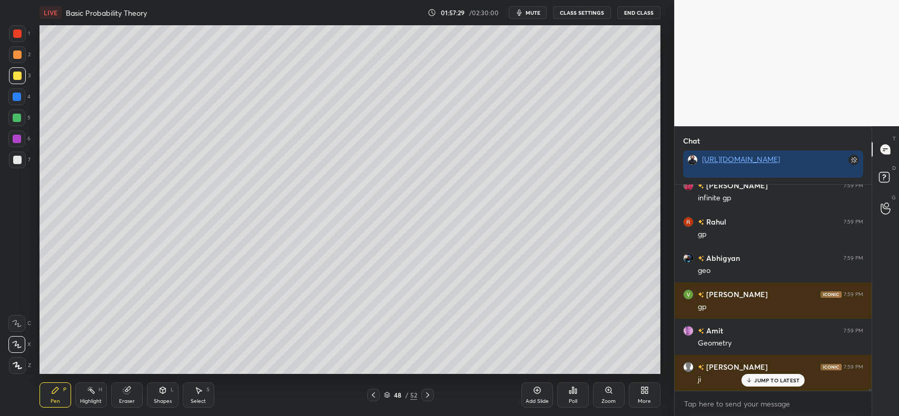
click at [129, 390] on icon at bounding box center [128, 389] width 6 height 5
click at [56, 392] on icon at bounding box center [55, 390] width 8 height 8
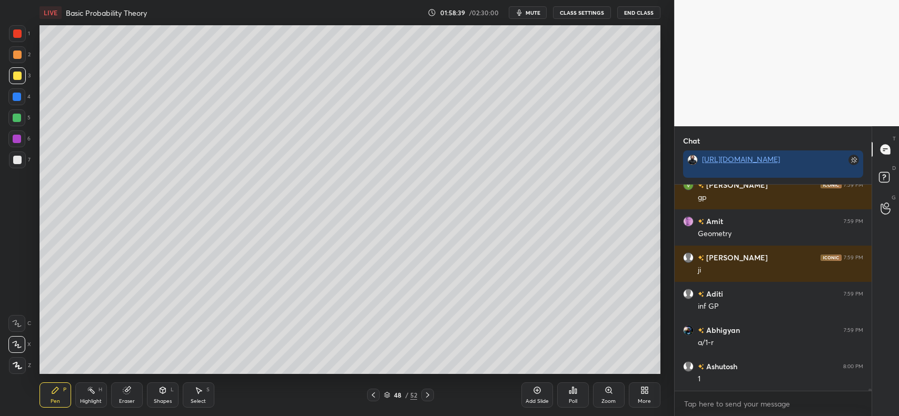
scroll to position [19772, 0]
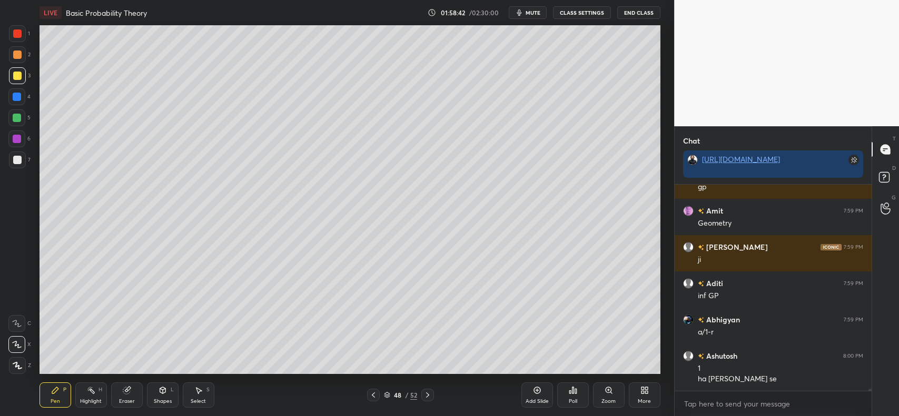
click at [16, 56] on div at bounding box center [17, 55] width 8 height 8
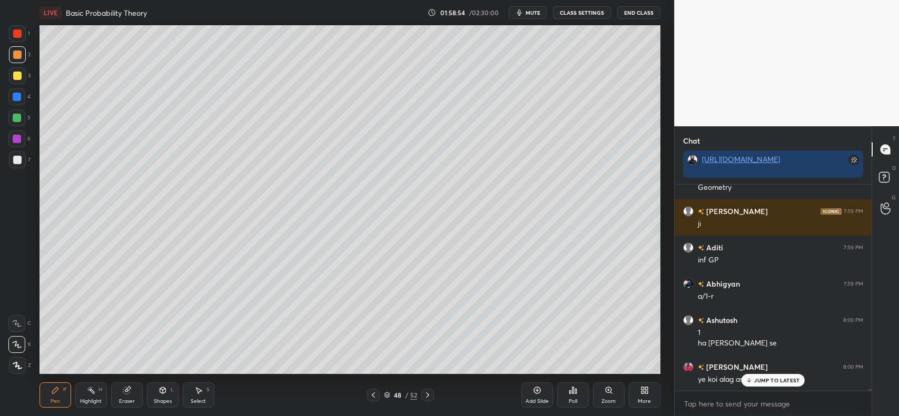
click at [752, 382] on icon at bounding box center [749, 381] width 7 height 6
click at [15, 101] on div at bounding box center [17, 97] width 8 height 8
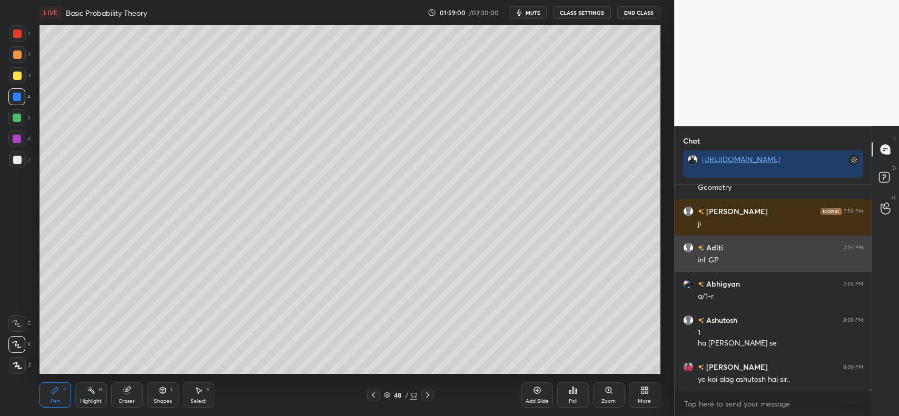
scroll to position [19844, 0]
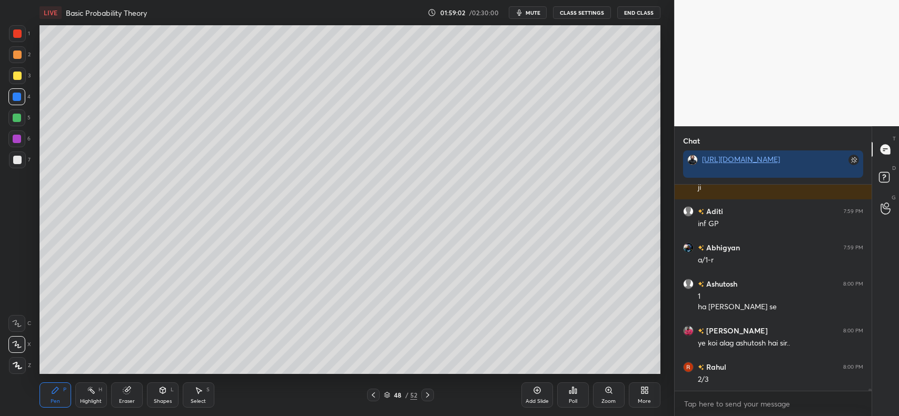
click at [17, 161] on div at bounding box center [17, 160] width 8 height 8
click at [15, 116] on div at bounding box center [17, 118] width 8 height 8
click at [18, 140] on div at bounding box center [17, 139] width 8 height 8
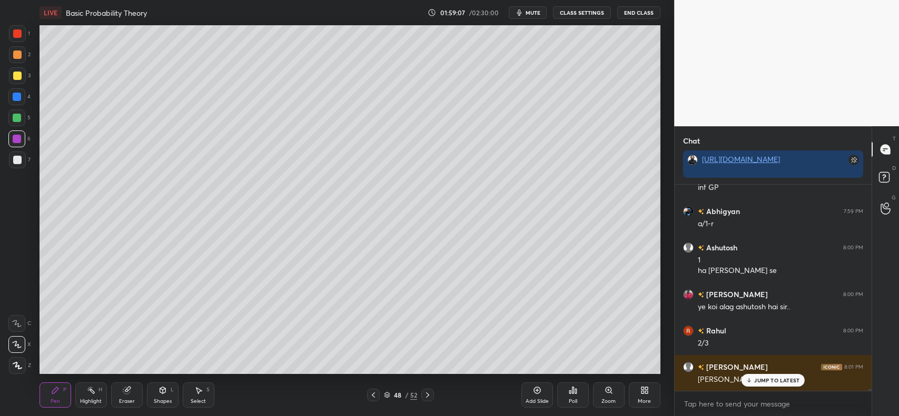
click at [14, 91] on div at bounding box center [16, 96] width 17 height 17
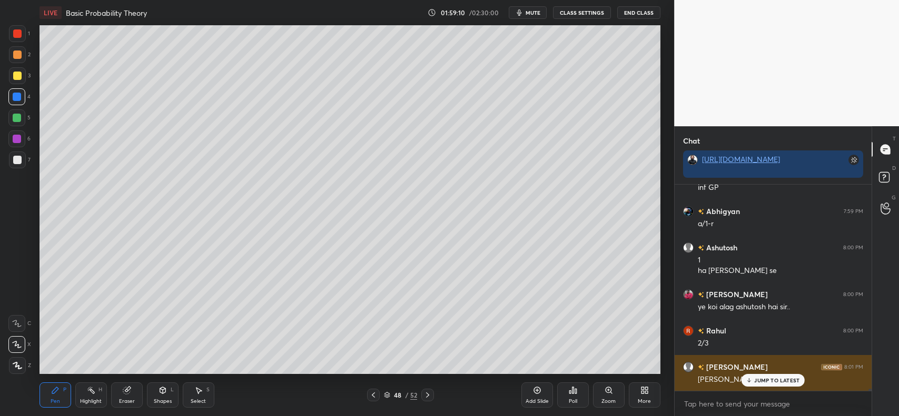
click at [750, 382] on icon at bounding box center [748, 382] width 3 height 2
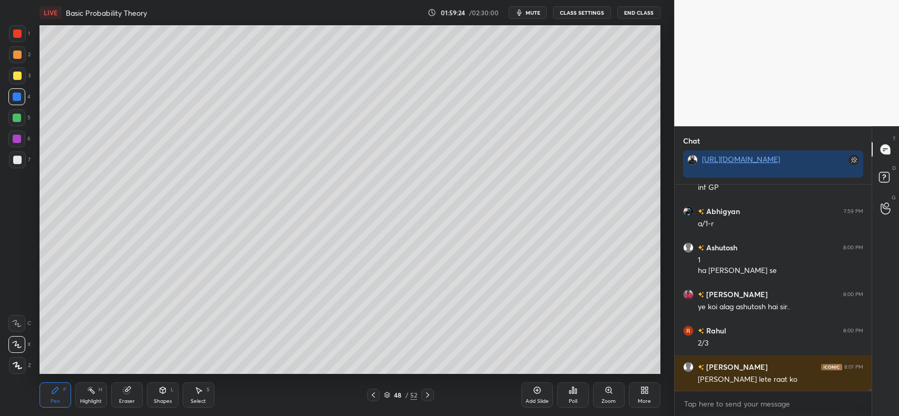
scroll to position [19891, 0]
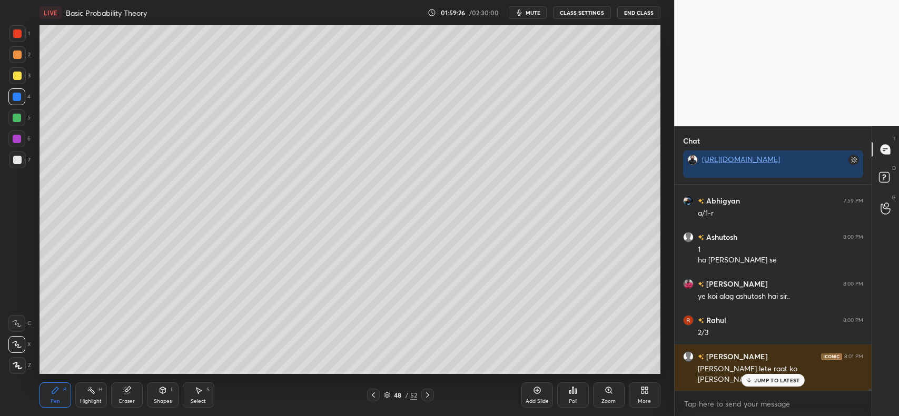
click at [770, 380] on p "JUMP TO LATEST" at bounding box center [776, 381] width 45 height 6
click at [19, 56] on div at bounding box center [17, 55] width 8 height 8
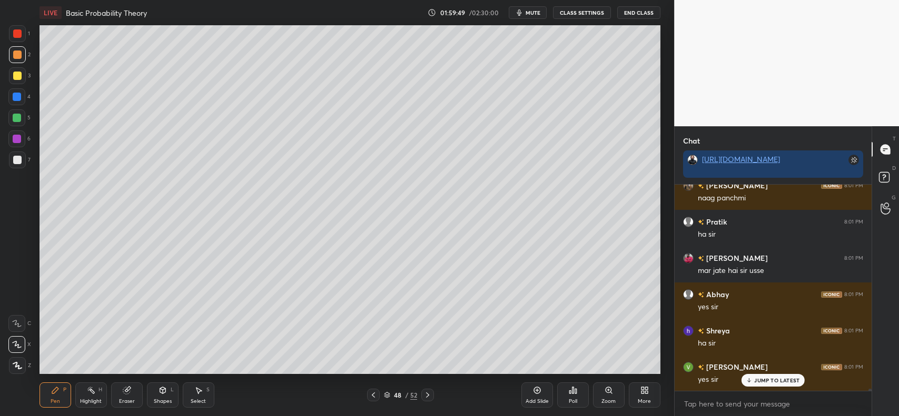
scroll to position [20290, 0]
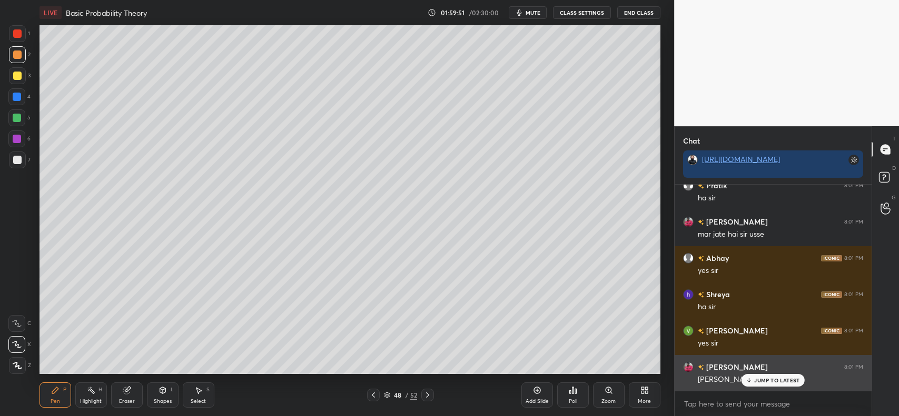
click at [753, 383] on div "JUMP TO LATEST" at bounding box center [772, 380] width 63 height 13
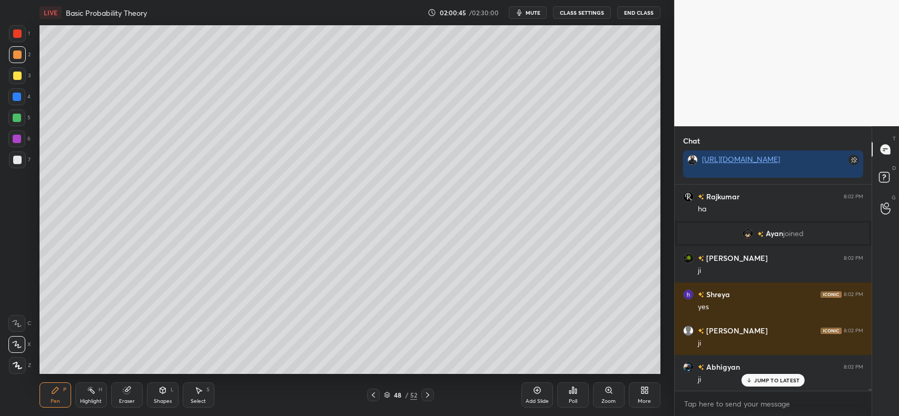
scroll to position [20606, 0]
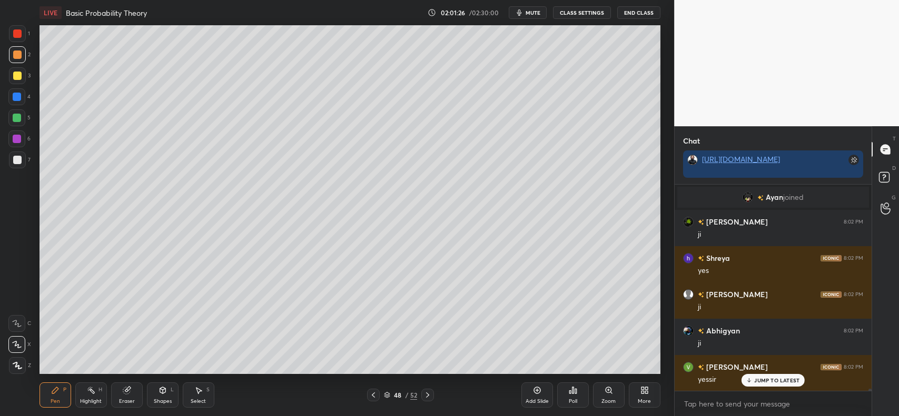
click at [782, 375] on div "JUMP TO LATEST" at bounding box center [772, 380] width 63 height 13
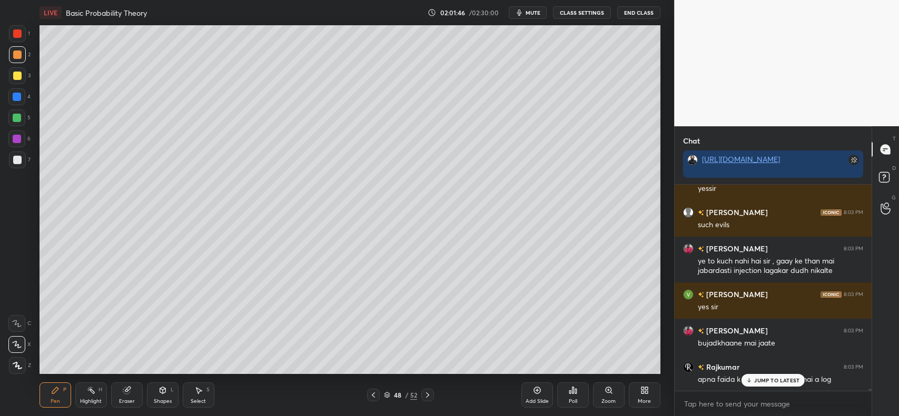
scroll to position [20834, 0]
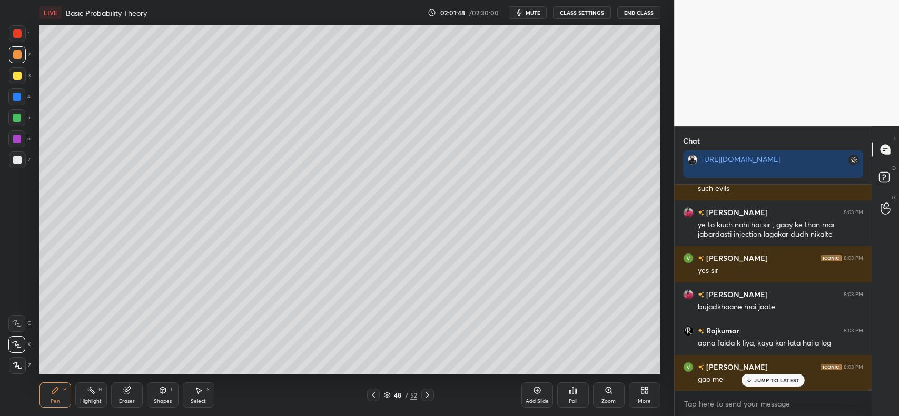
click at [770, 383] on p "JUMP TO LATEST" at bounding box center [776, 381] width 45 height 6
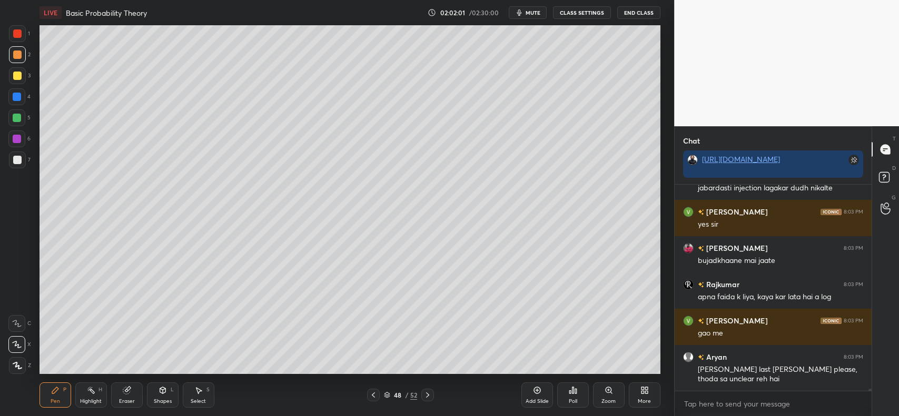
click at [429, 393] on icon at bounding box center [427, 395] width 8 height 8
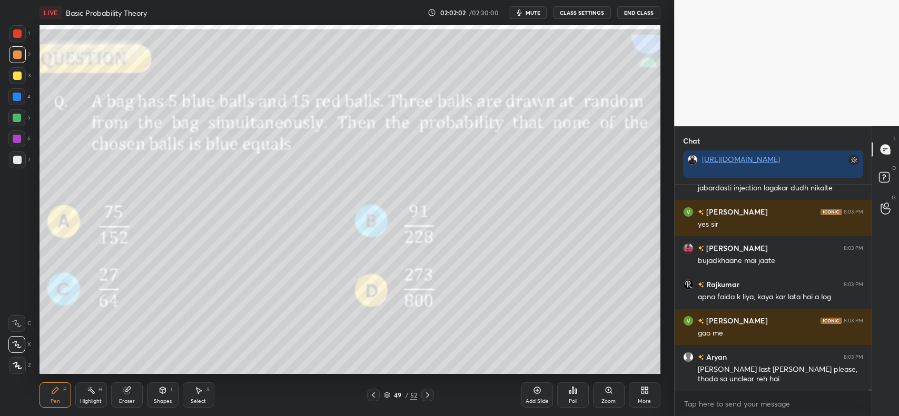
click at [424, 394] on icon at bounding box center [427, 395] width 8 height 8
click at [372, 393] on icon at bounding box center [373, 395] width 8 height 8
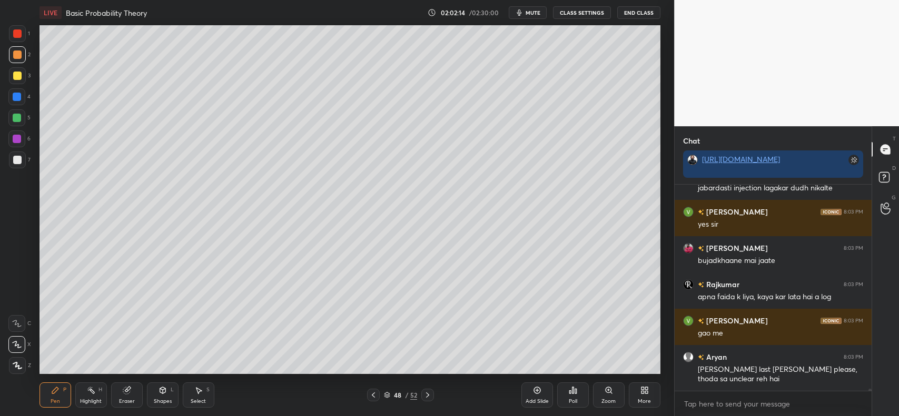
scroll to position [20916, 0]
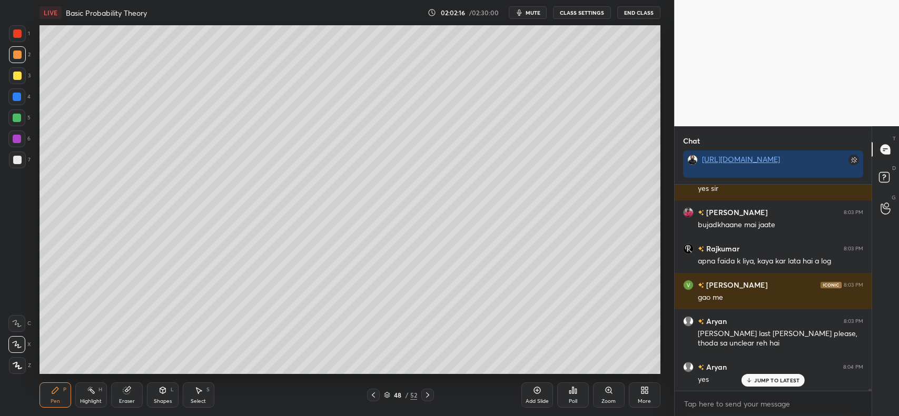
click at [536, 391] on icon at bounding box center [537, 390] width 8 height 8
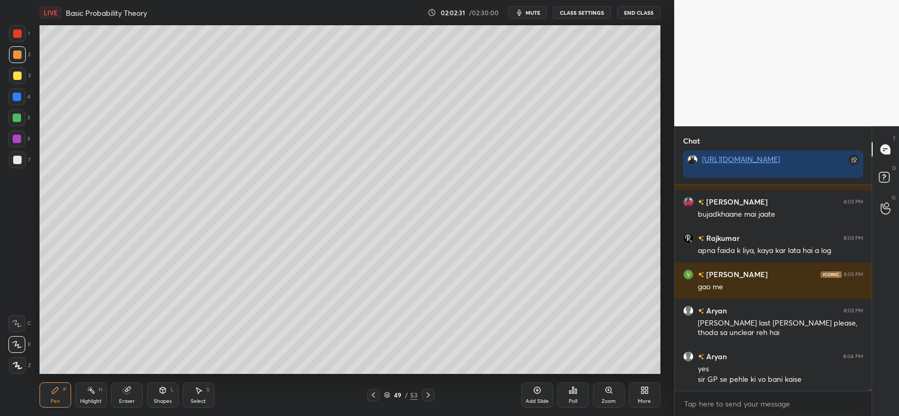
click at [370, 398] on icon at bounding box center [373, 395] width 8 height 8
click at [427, 398] on icon at bounding box center [428, 395] width 8 height 8
click at [123, 391] on icon at bounding box center [126, 391] width 7 height 7
click at [53, 392] on icon at bounding box center [55, 391] width 6 height 6
click at [371, 395] on icon at bounding box center [373, 395] width 8 height 8
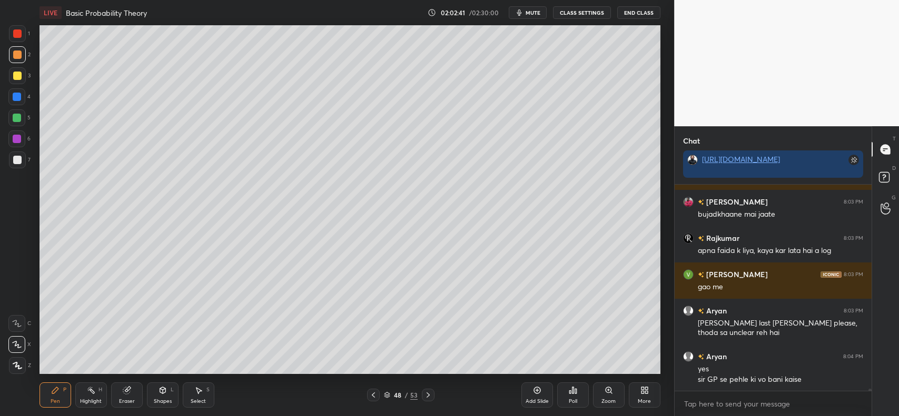
click at [430, 390] on div at bounding box center [428, 395] width 13 height 13
click at [373, 394] on icon at bounding box center [373, 395] width 8 height 8
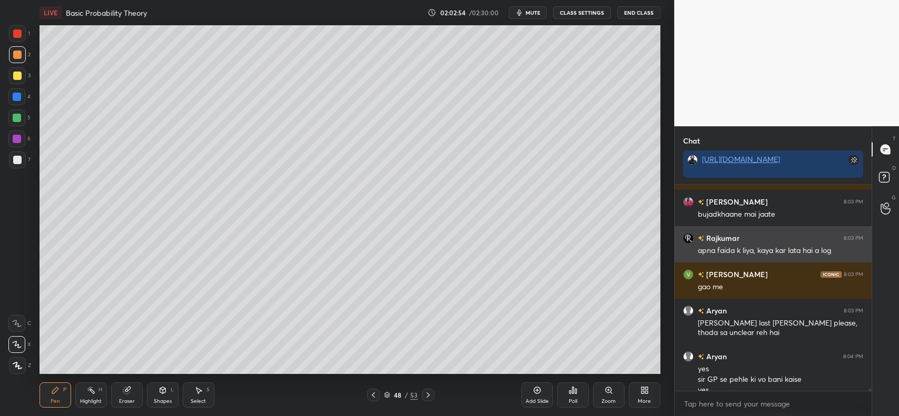
scroll to position [20937, 0]
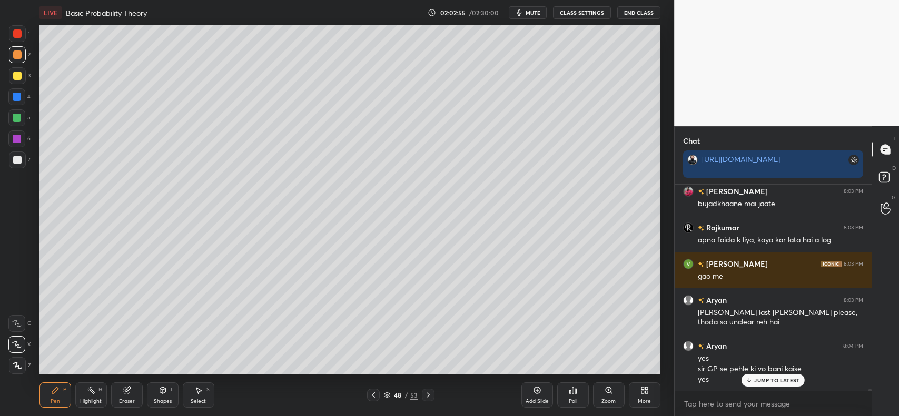
click at [424, 399] on icon at bounding box center [428, 395] width 8 height 8
click at [124, 395] on div "Eraser" at bounding box center [127, 395] width 32 height 25
click at [15, 358] on div "Erase all" at bounding box center [16, 366] width 17 height 17
click at [15, 54] on div at bounding box center [17, 55] width 8 height 8
click at [374, 392] on icon at bounding box center [373, 395] width 8 height 8
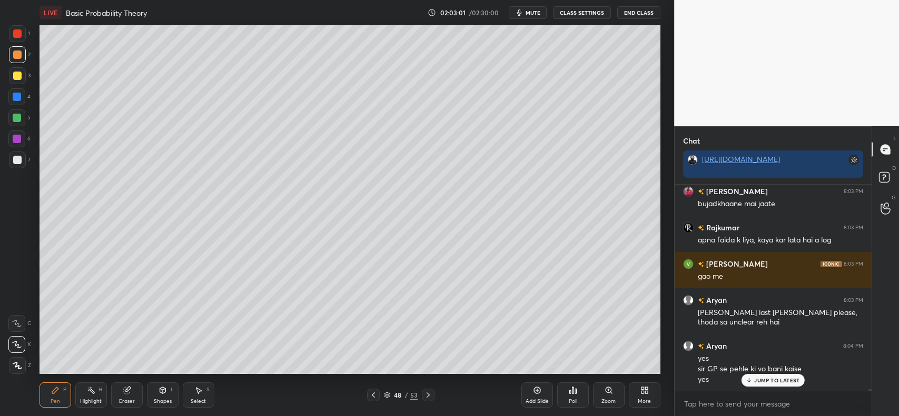
click at [425, 391] on icon at bounding box center [428, 395] width 8 height 8
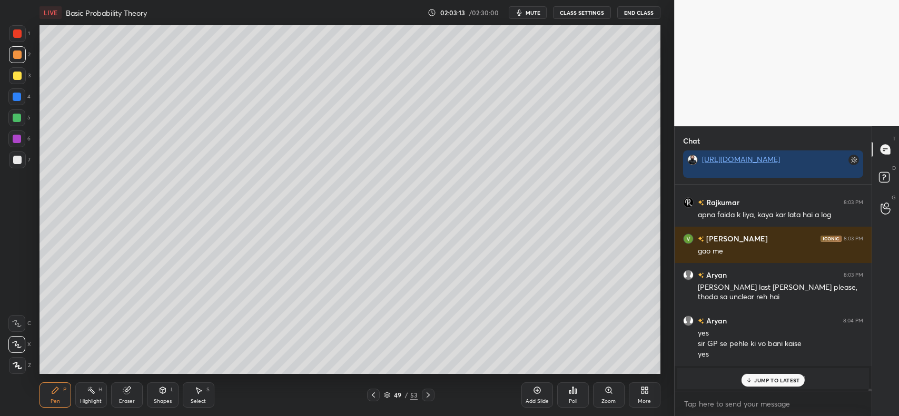
click at [772, 385] on div "JUMP TO LATEST" at bounding box center [772, 380] width 63 height 13
click at [374, 393] on icon at bounding box center [373, 395] width 3 height 5
click at [373, 395] on icon at bounding box center [373, 395] width 8 height 8
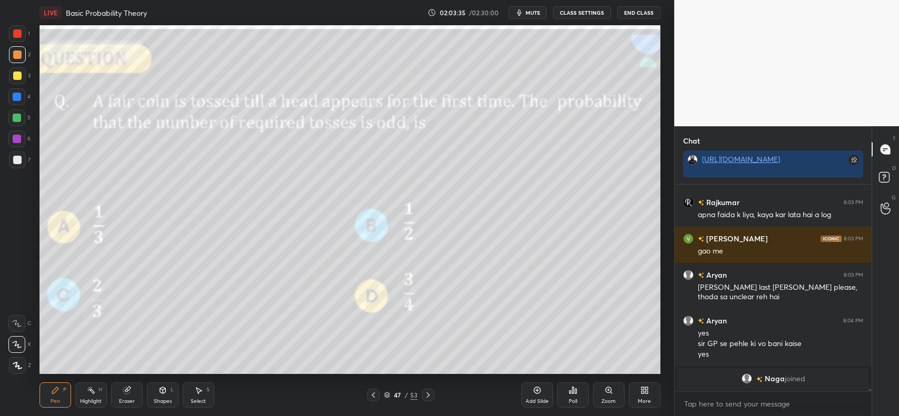
click at [424, 393] on icon at bounding box center [428, 395] width 8 height 8
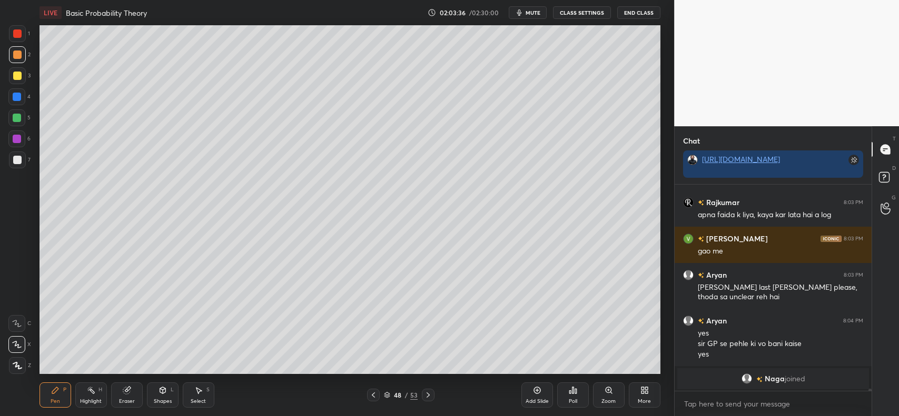
click at [425, 393] on icon at bounding box center [428, 395] width 8 height 8
click at [374, 392] on icon at bounding box center [373, 395] width 8 height 8
click at [372, 393] on icon at bounding box center [373, 395] width 8 height 8
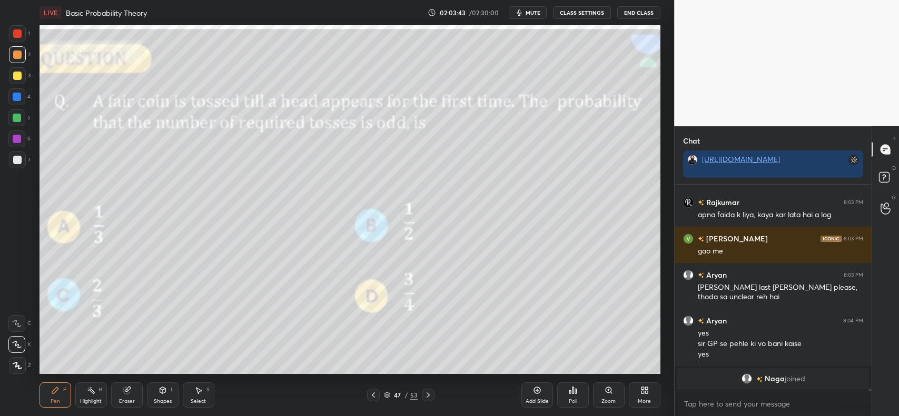
click at [425, 396] on icon at bounding box center [428, 395] width 8 height 8
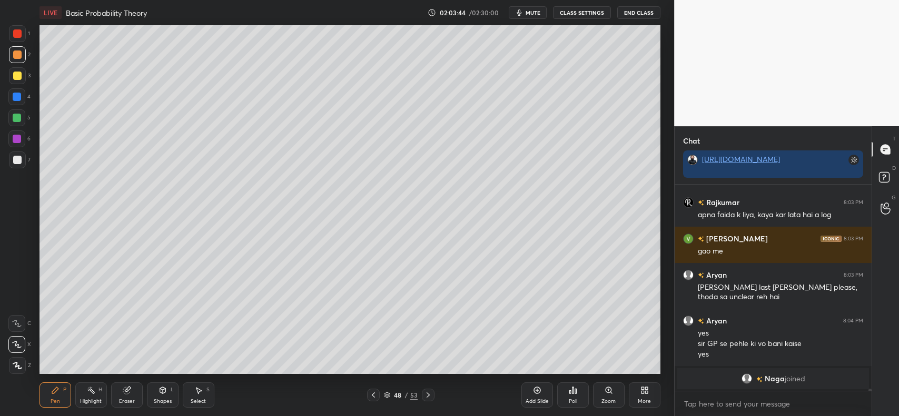
click at [431, 393] on icon at bounding box center [428, 395] width 8 height 8
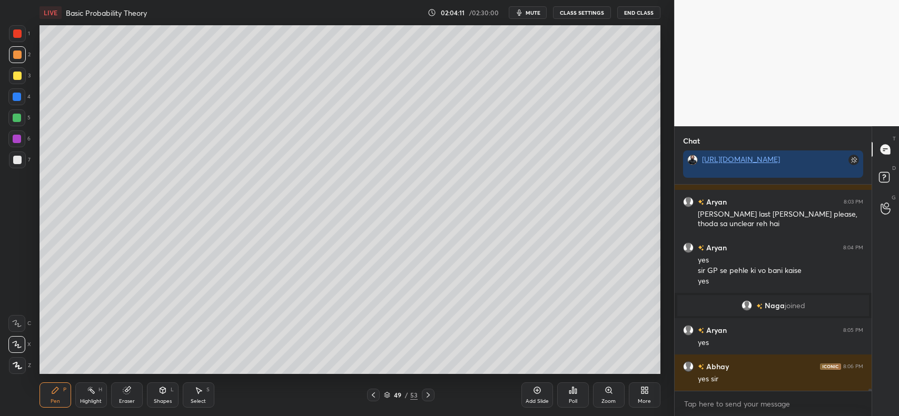
scroll to position [21071, 0]
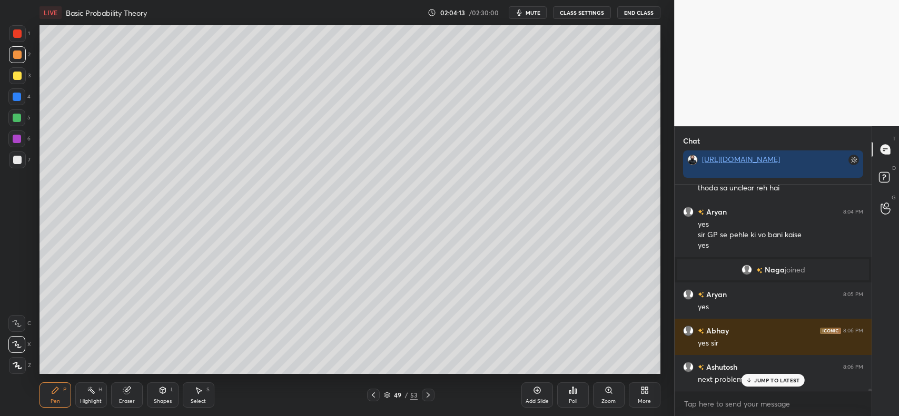
click at [749, 381] on icon at bounding box center [749, 381] width 0 height 4
click at [19, 78] on div at bounding box center [17, 76] width 8 height 8
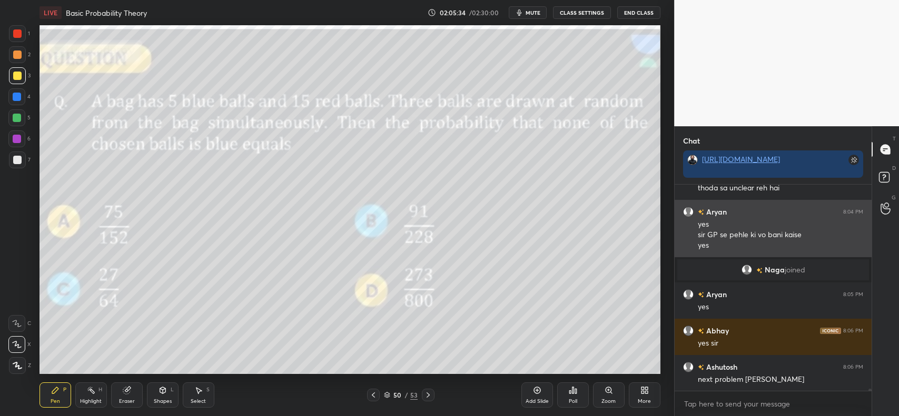
scroll to position [21108, 0]
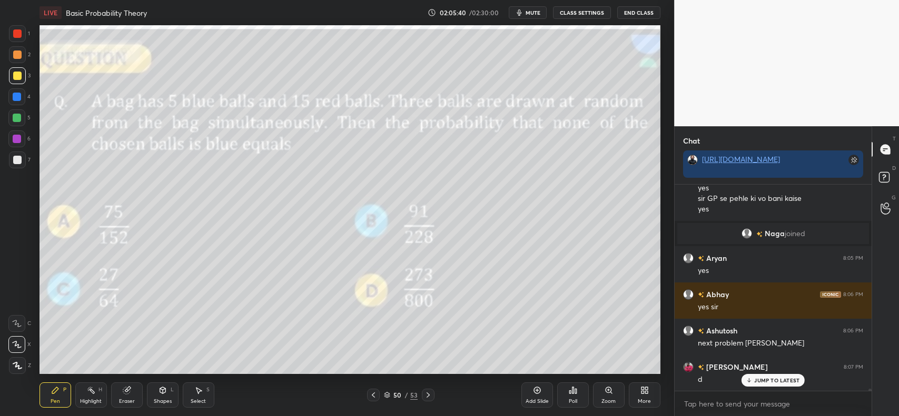
click at [751, 383] on icon at bounding box center [749, 381] width 7 height 6
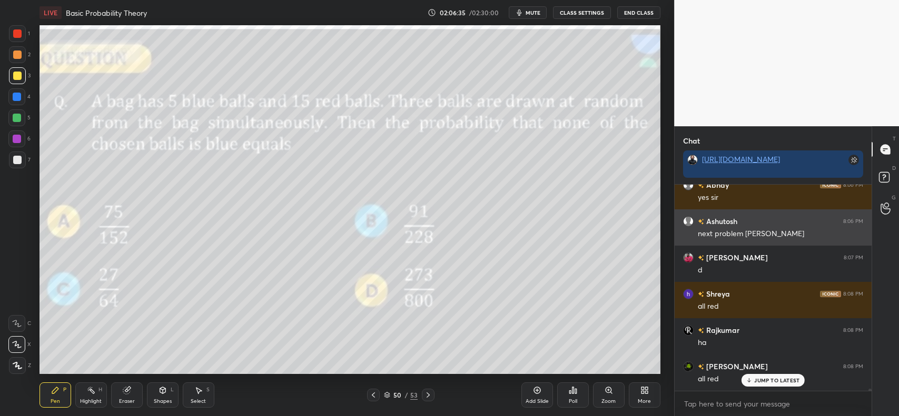
scroll to position [21253, 0]
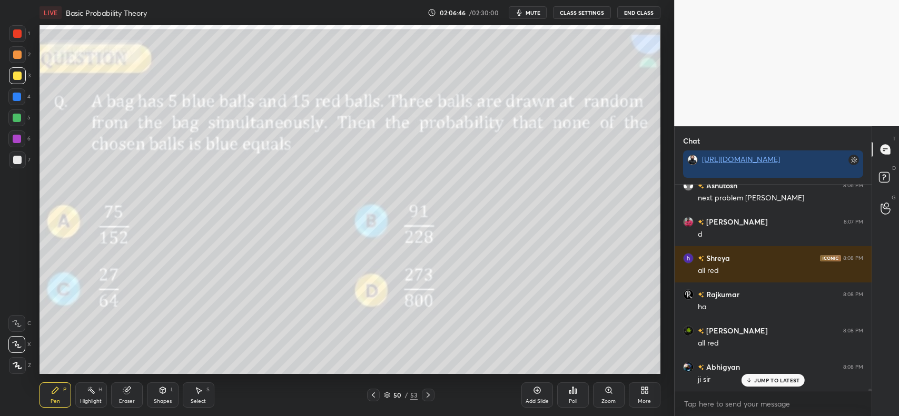
click at [537, 391] on icon at bounding box center [536, 390] width 3 height 3
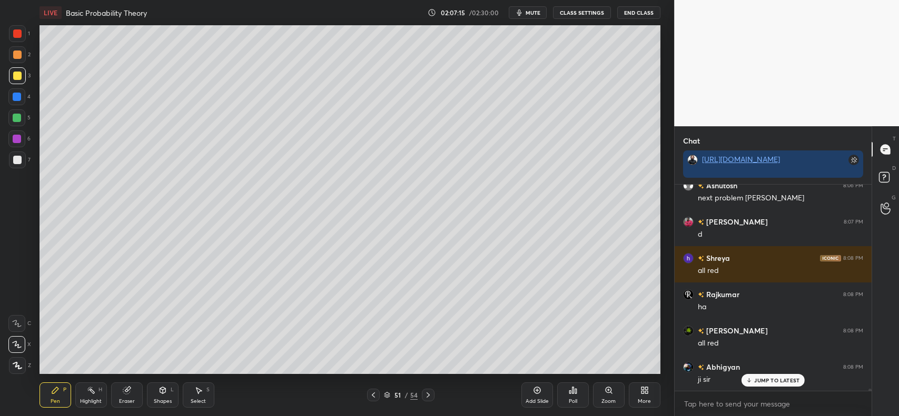
click at [17, 162] on div at bounding box center [17, 160] width 8 height 8
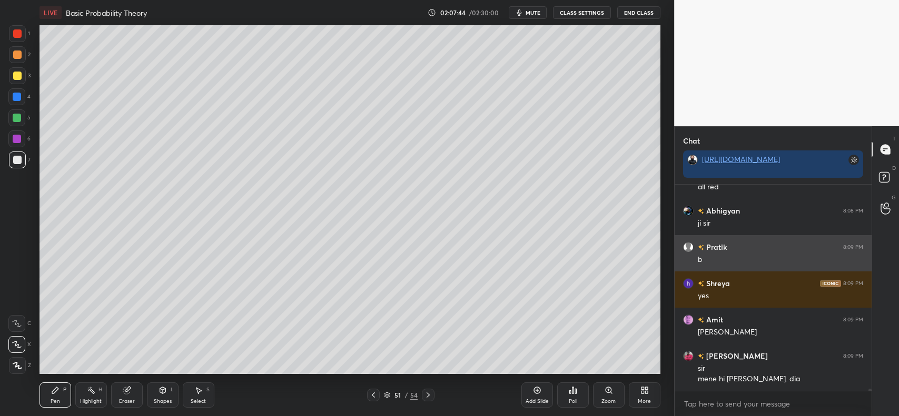
scroll to position [21445, 0]
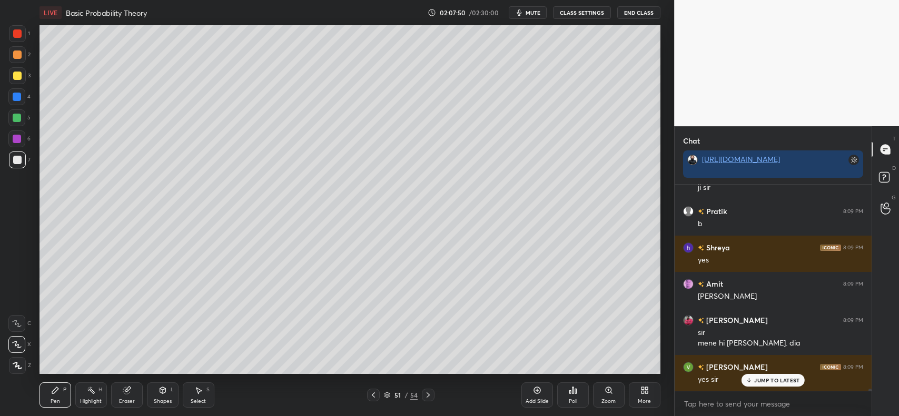
click at [757, 381] on p "JUMP TO LATEST" at bounding box center [776, 381] width 45 height 6
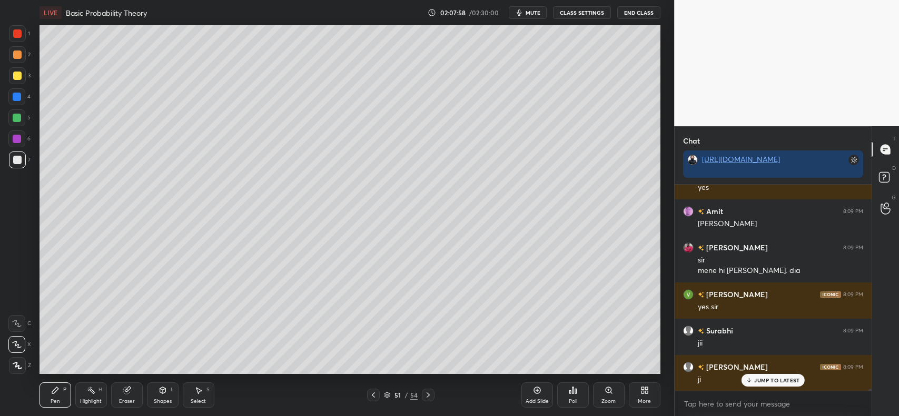
scroll to position [21554, 0]
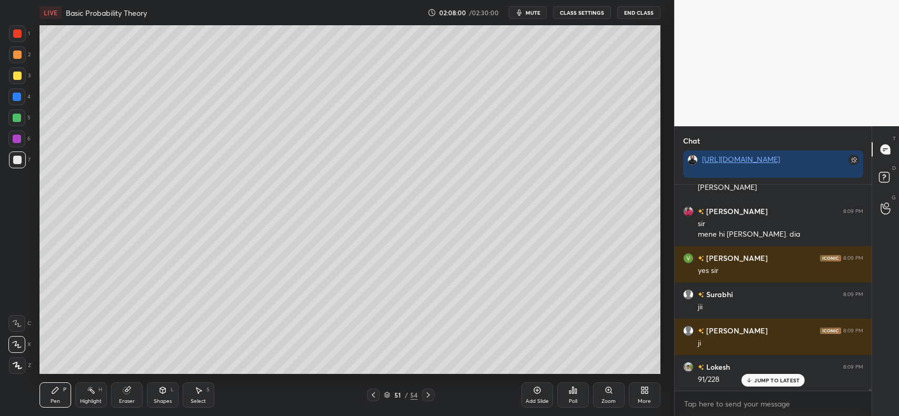
click at [376, 399] on icon at bounding box center [373, 395] width 8 height 8
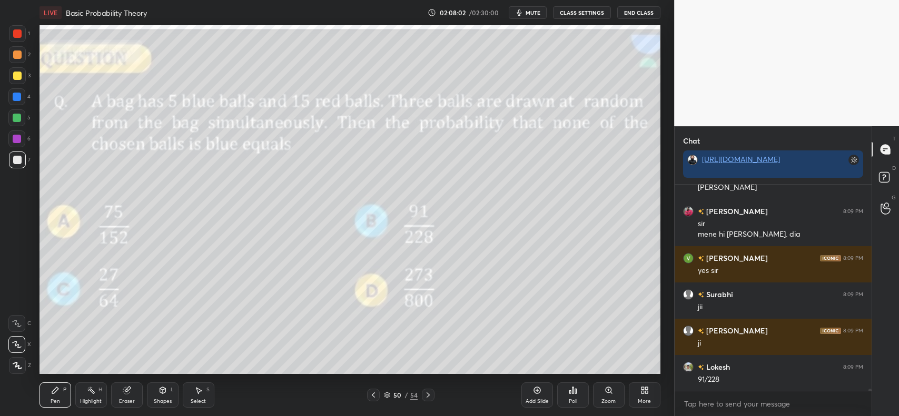
scroll to position [21591, 0]
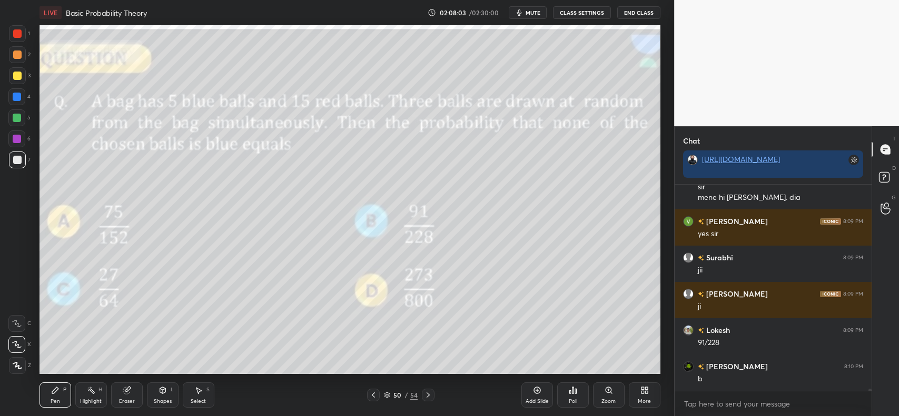
click at [433, 398] on div at bounding box center [428, 395] width 13 height 13
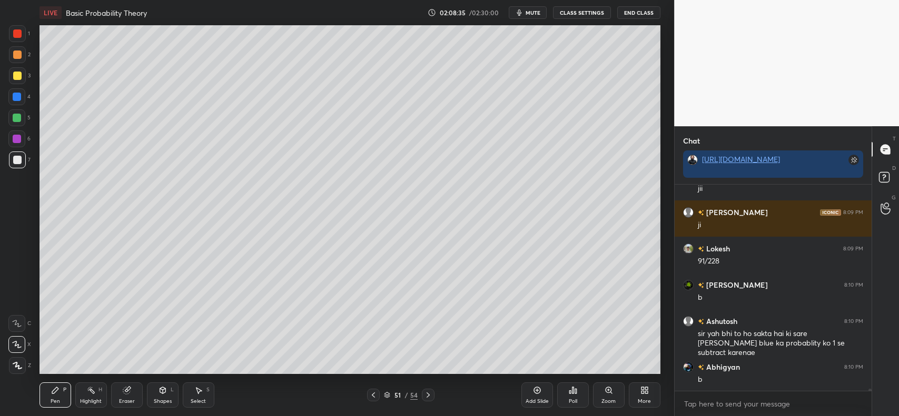
scroll to position [21709, 0]
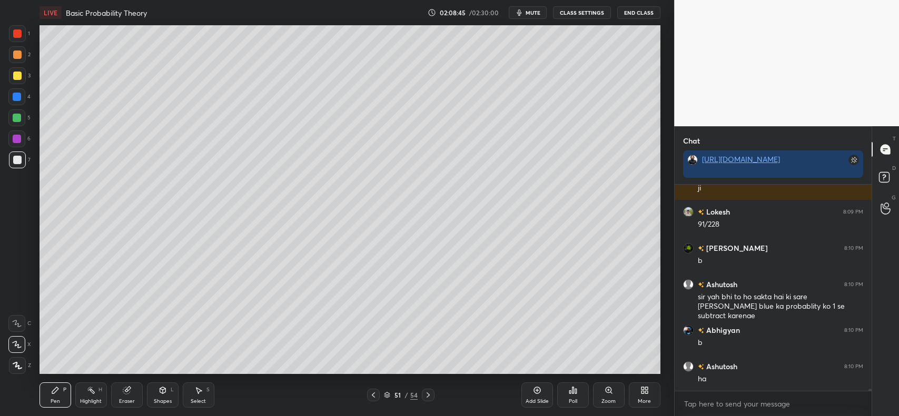
click at [12, 78] on div at bounding box center [17, 75] width 17 height 17
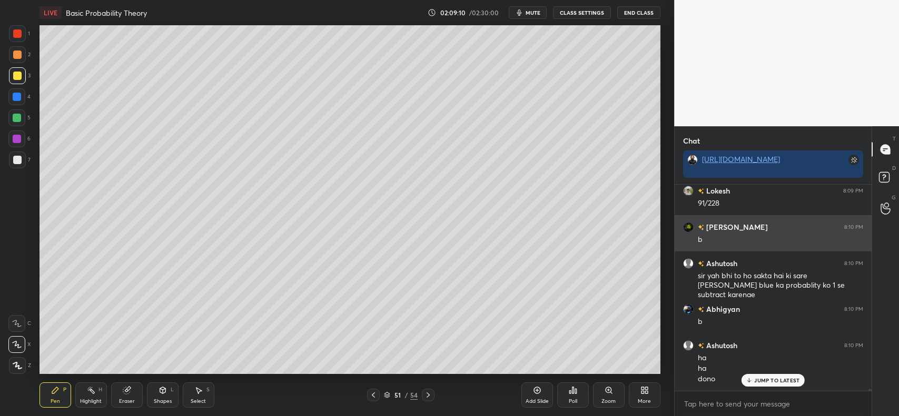
scroll to position [21766, 0]
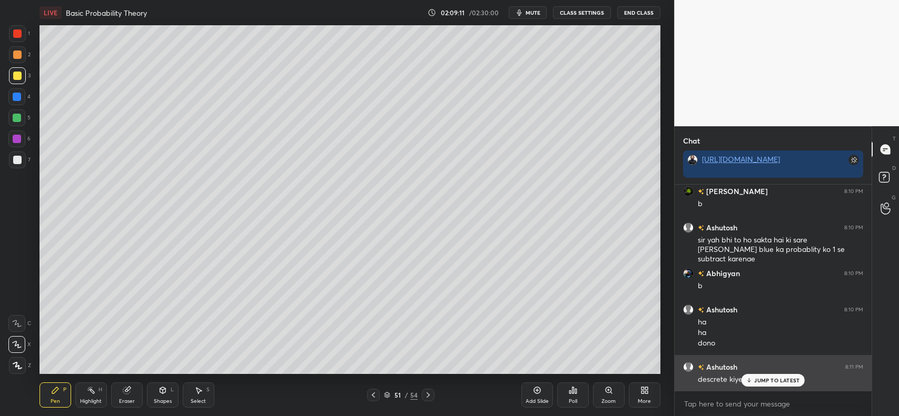
click at [775, 384] on div "JUMP TO LATEST" at bounding box center [772, 380] width 63 height 13
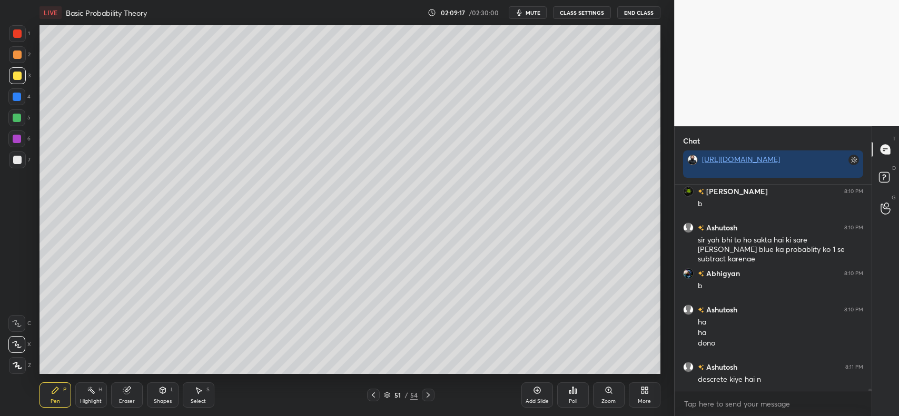
click at [427, 391] on icon at bounding box center [428, 395] width 8 height 8
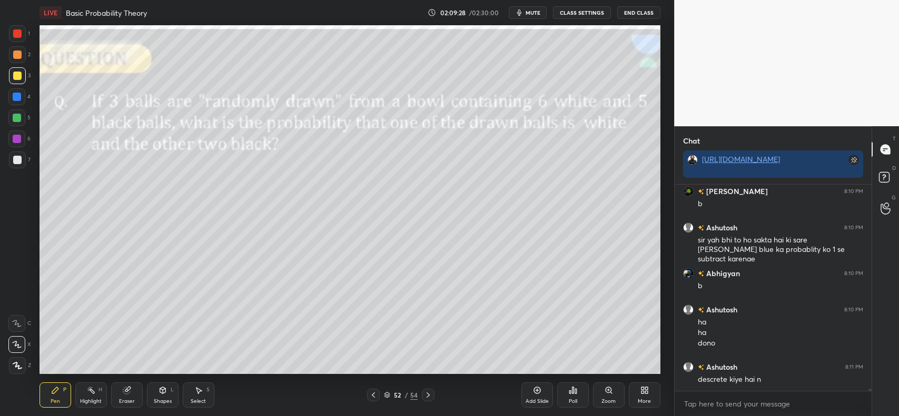
click at [425, 396] on icon at bounding box center [428, 395] width 8 height 8
click at [429, 391] on icon at bounding box center [428, 395] width 8 height 8
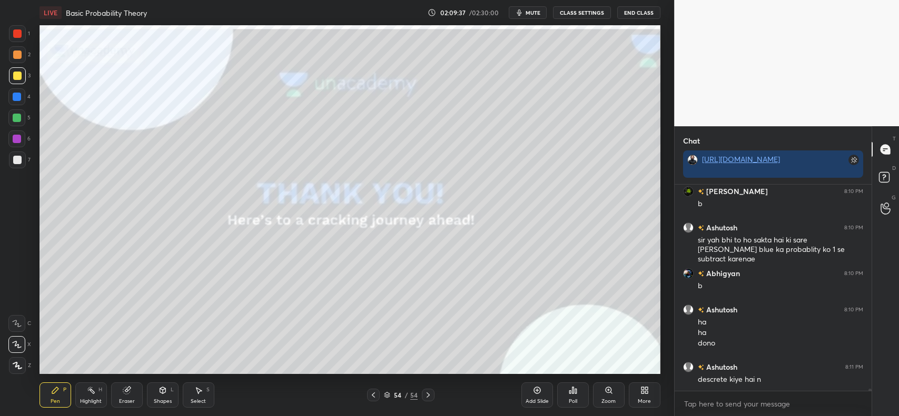
click at [374, 395] on icon at bounding box center [373, 395] width 8 height 8
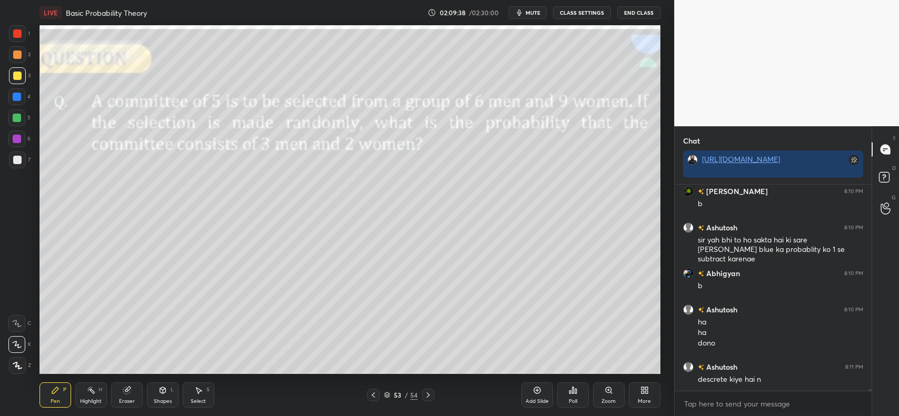
click at [374, 394] on icon at bounding box center [373, 395] width 8 height 8
click at [375, 395] on icon at bounding box center [373, 395] width 8 height 8
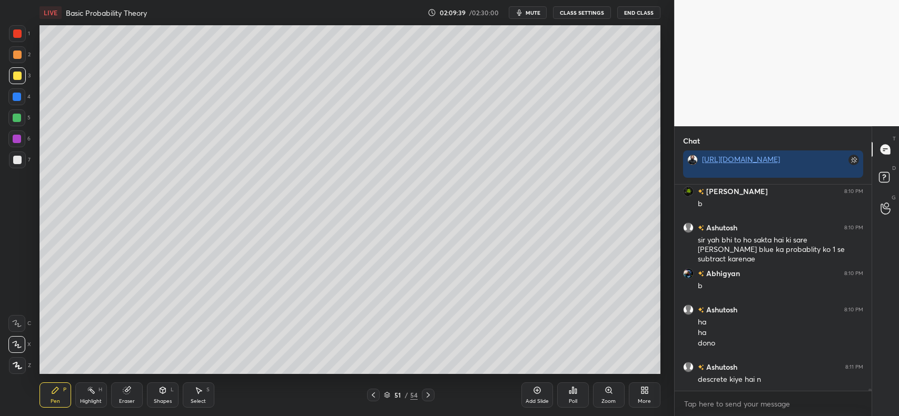
click at [375, 393] on icon at bounding box center [373, 395] width 8 height 8
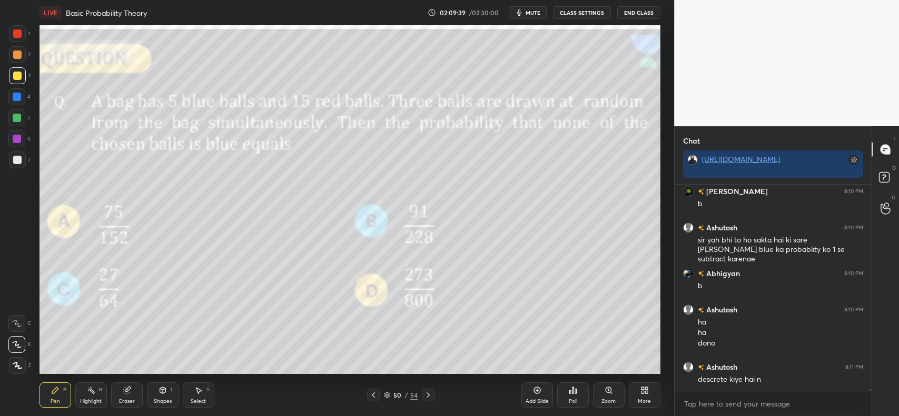
click at [375, 394] on icon at bounding box center [373, 395] width 8 height 8
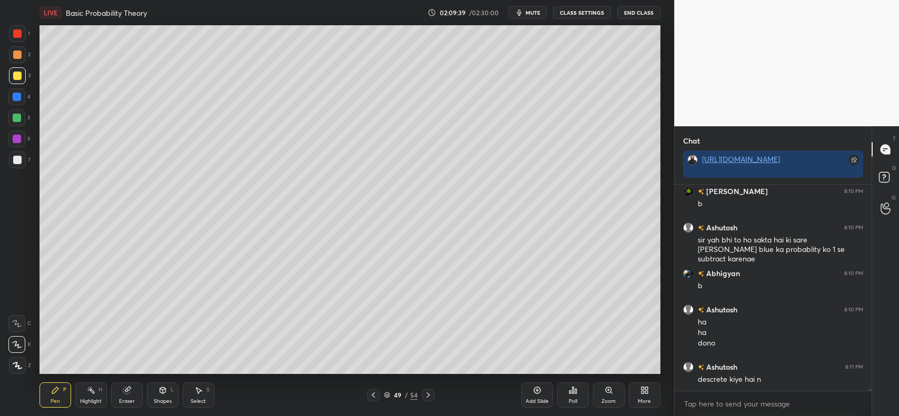
click at [375, 393] on icon at bounding box center [373, 395] width 8 height 8
click at [375, 395] on icon at bounding box center [373, 395] width 8 height 8
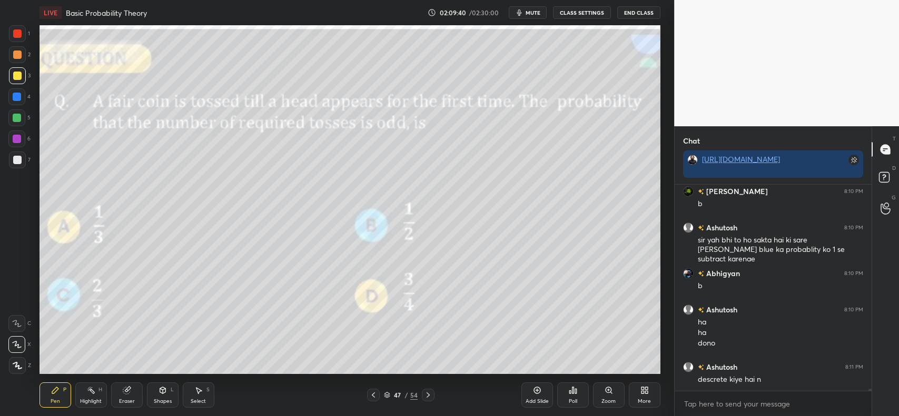
click at [375, 393] on icon at bounding box center [373, 395] width 8 height 8
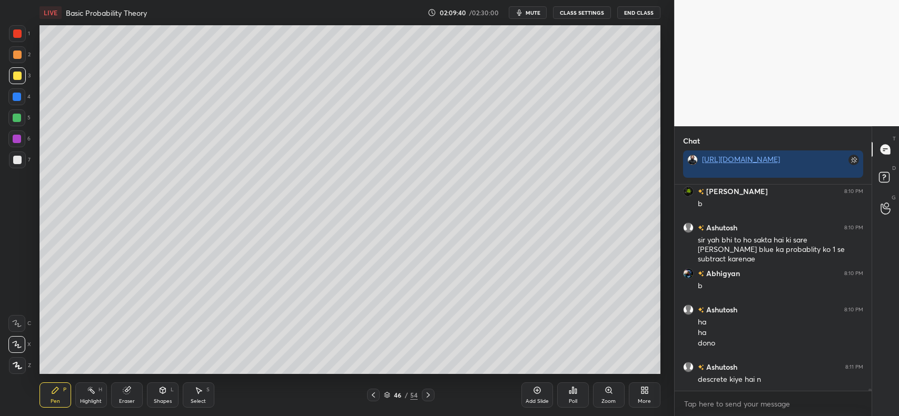
click at [376, 392] on icon at bounding box center [373, 395] width 8 height 8
click at [375, 391] on icon at bounding box center [373, 395] width 8 height 8
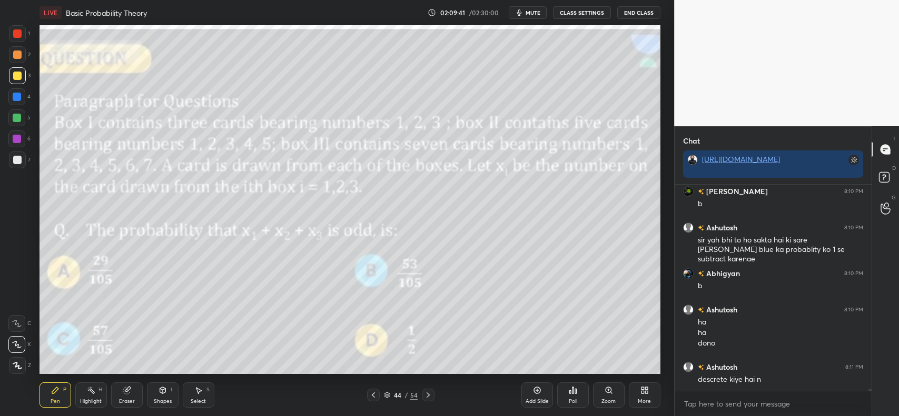
click at [375, 392] on icon at bounding box center [373, 395] width 8 height 8
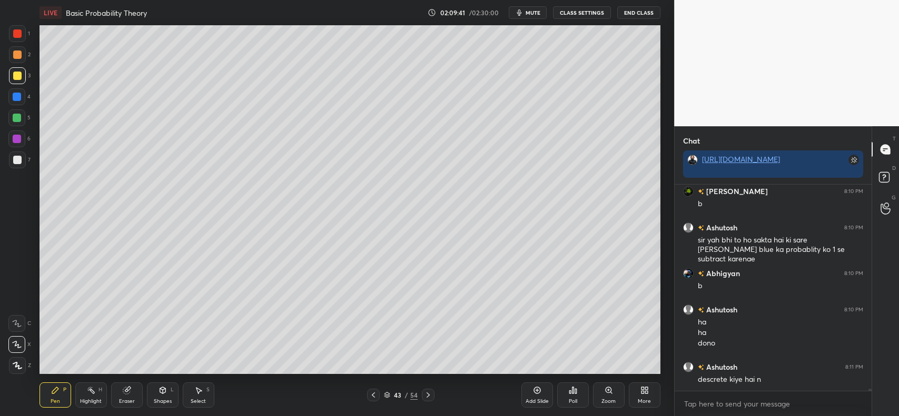
scroll to position [21812, 0]
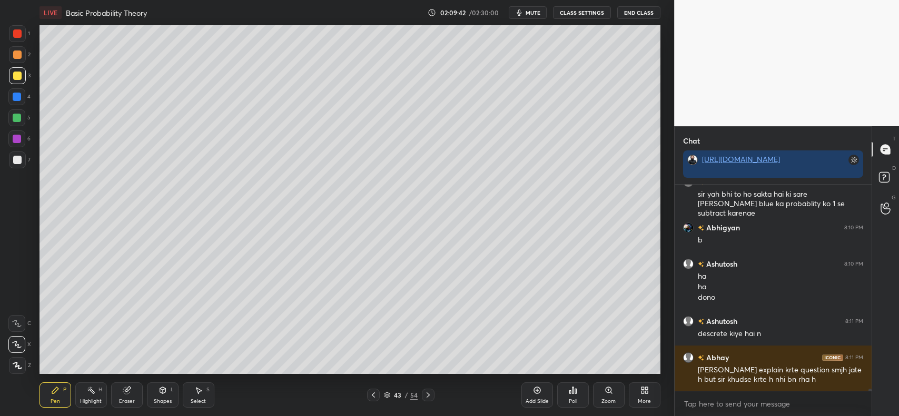
click at [374, 392] on icon at bounding box center [373, 395] width 8 height 8
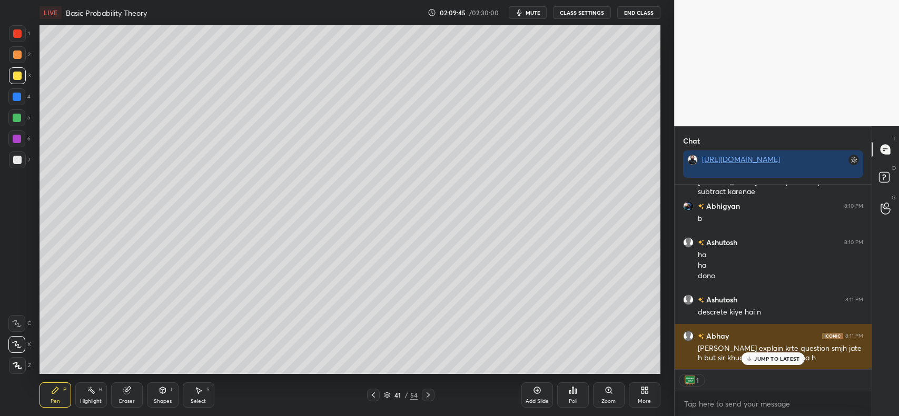
scroll to position [182, 194]
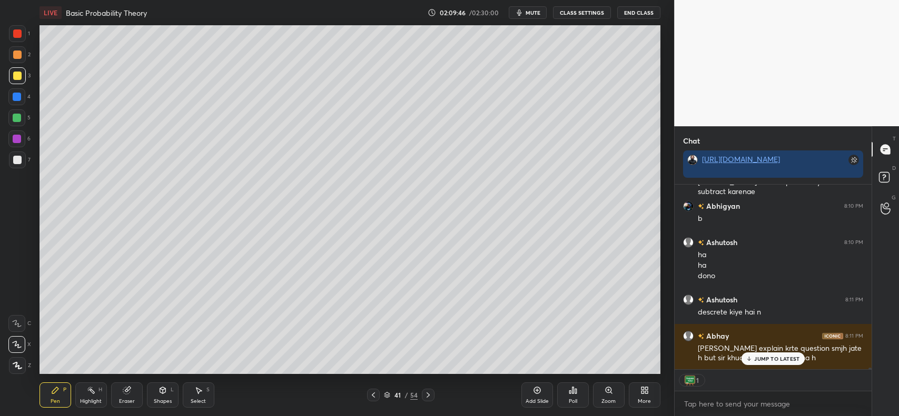
click at [716, 383] on div "1" at bounding box center [773, 380] width 197 height 21
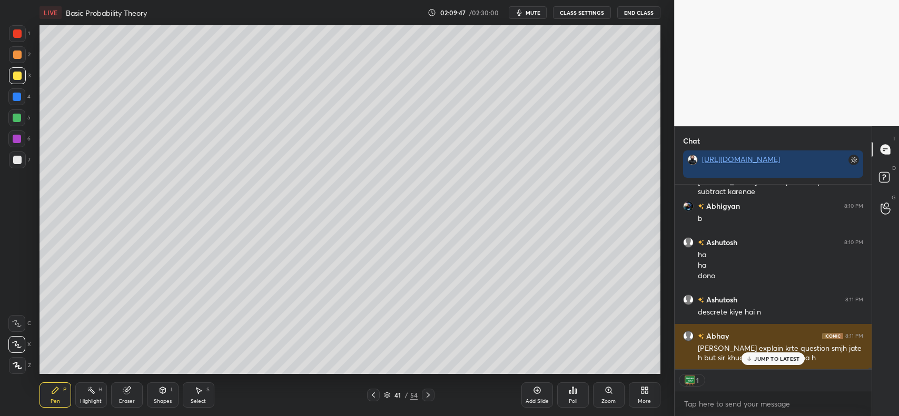
click at [782, 359] on p "JUMP TO LATEST" at bounding box center [776, 359] width 45 height 6
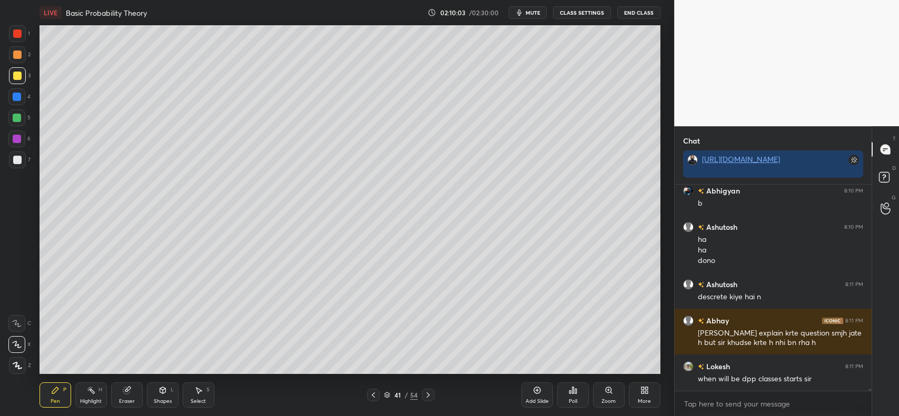
scroll to position [21885, 0]
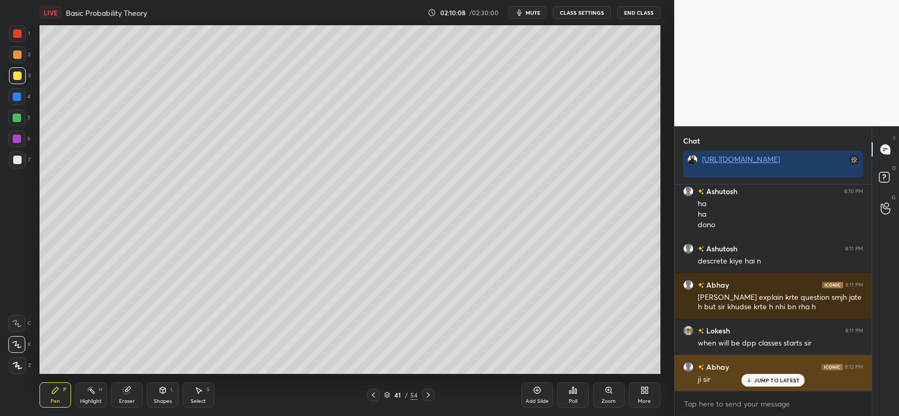
click at [777, 378] on p "JUMP TO LATEST" at bounding box center [776, 381] width 45 height 6
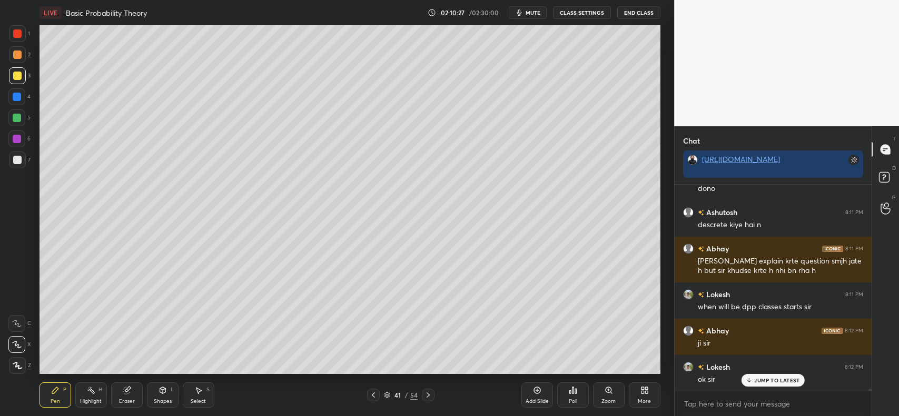
scroll to position [21958, 0]
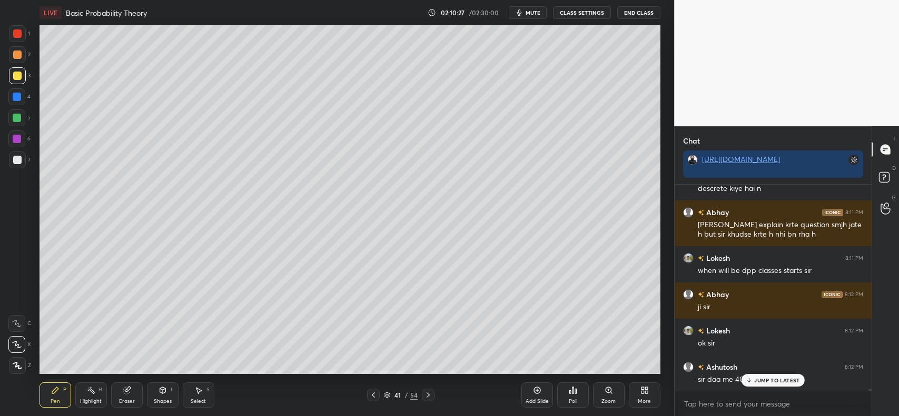
click at [429, 396] on icon at bounding box center [428, 395] width 8 height 8
click at [369, 394] on icon at bounding box center [373, 395] width 8 height 8
click at [372, 394] on icon at bounding box center [373, 395] width 8 height 8
click at [372, 395] on icon at bounding box center [373, 395] width 8 height 8
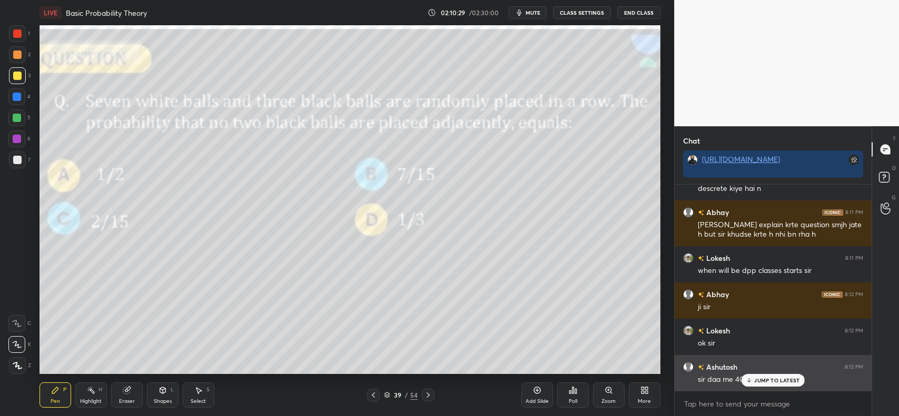
click at [769, 384] on div "JUMP TO LATEST" at bounding box center [772, 380] width 63 height 13
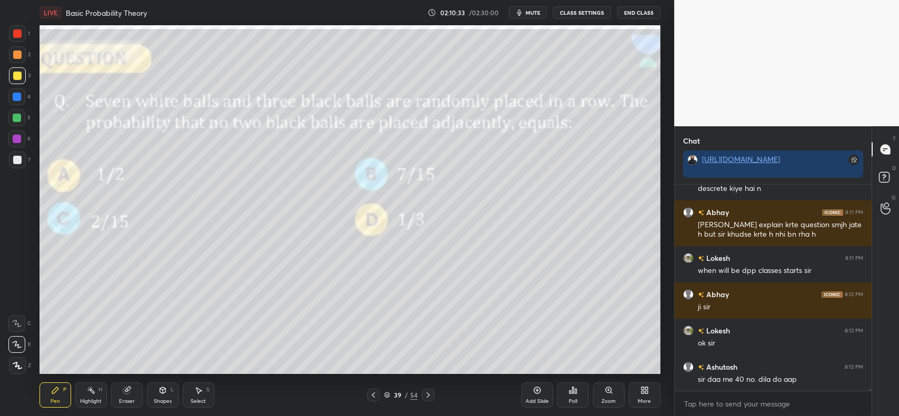
click at [375, 395] on icon at bounding box center [373, 395] width 8 height 8
click at [374, 396] on icon at bounding box center [373, 395] width 8 height 8
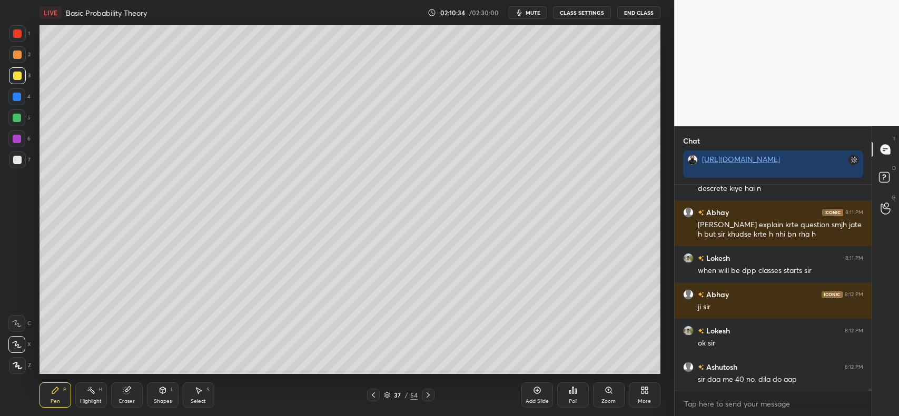
click at [374, 395] on icon at bounding box center [373, 395] width 8 height 8
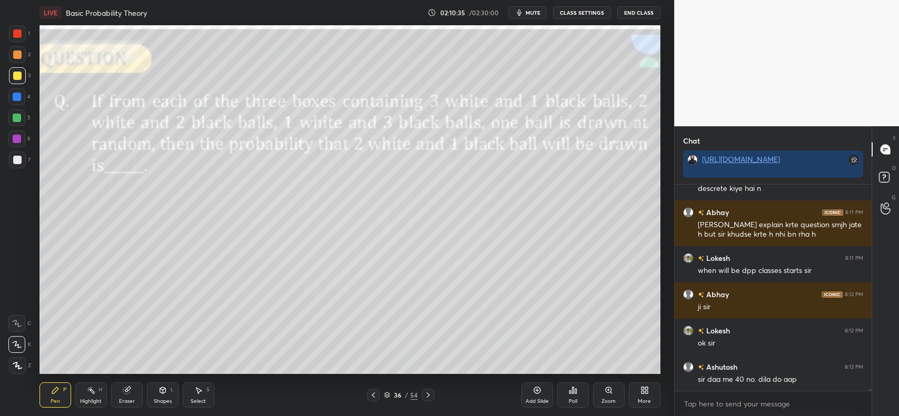
click at [374, 394] on icon at bounding box center [373, 395] width 3 height 5
click at [372, 393] on icon at bounding box center [373, 395] width 8 height 8
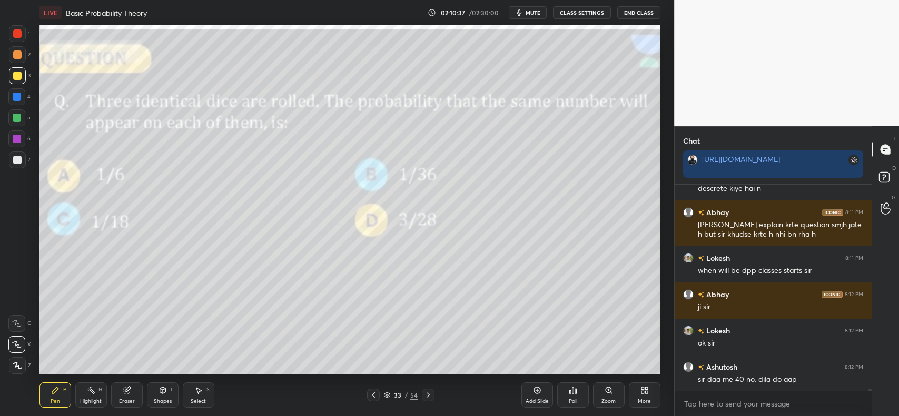
click at [372, 393] on icon at bounding box center [373, 395] width 8 height 8
click at [371, 392] on icon at bounding box center [373, 395] width 8 height 8
click at [429, 391] on icon at bounding box center [428, 395] width 8 height 8
click at [373, 393] on icon at bounding box center [373, 395] width 8 height 8
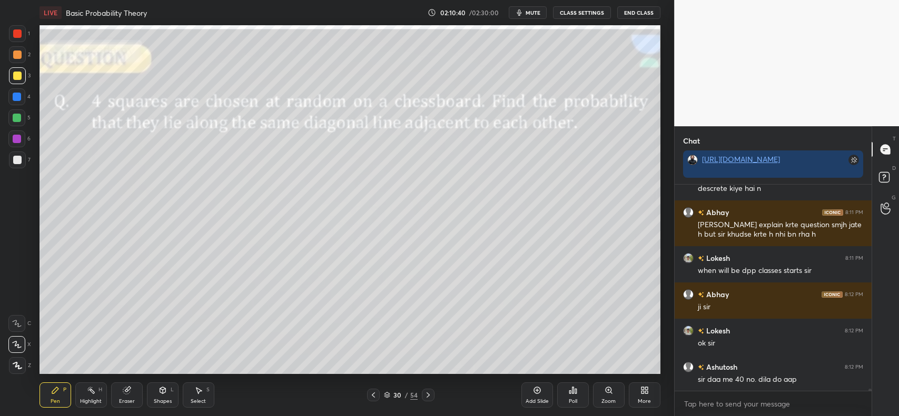
click at [374, 393] on icon at bounding box center [373, 395] width 8 height 8
click at [374, 392] on icon at bounding box center [373, 395] width 8 height 8
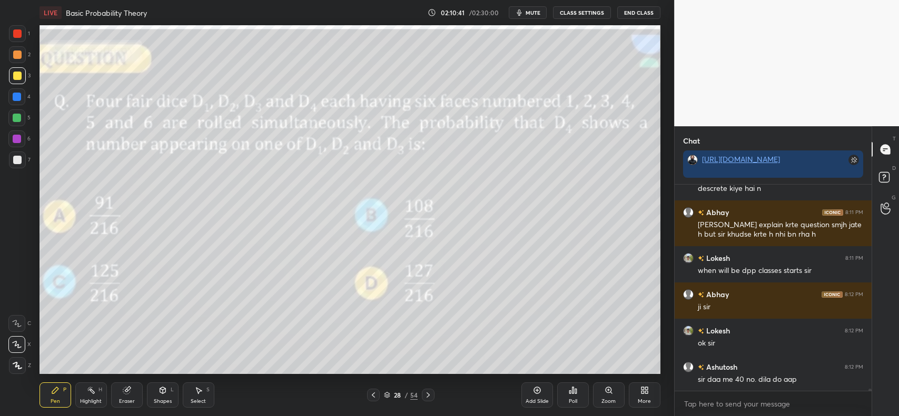
click at [374, 392] on icon at bounding box center [373, 395] width 8 height 8
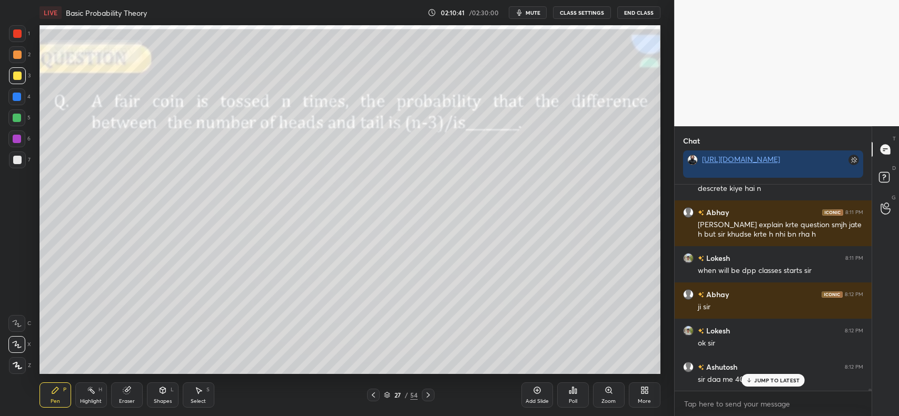
scroll to position [21994, 0]
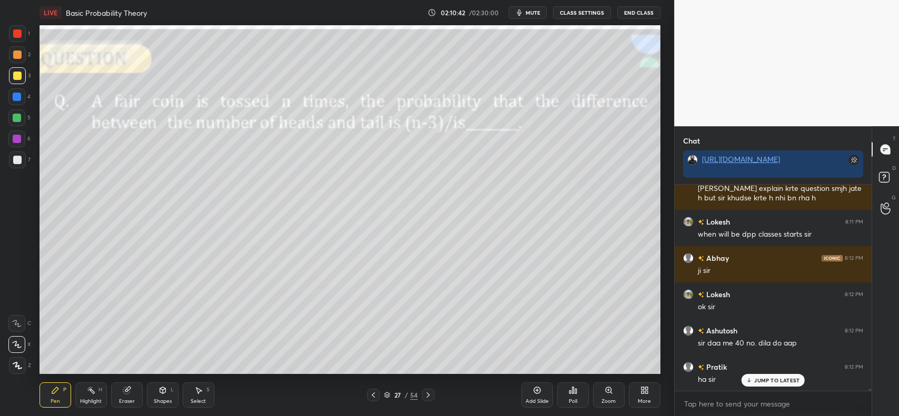
click at [428, 391] on icon at bounding box center [428, 395] width 8 height 8
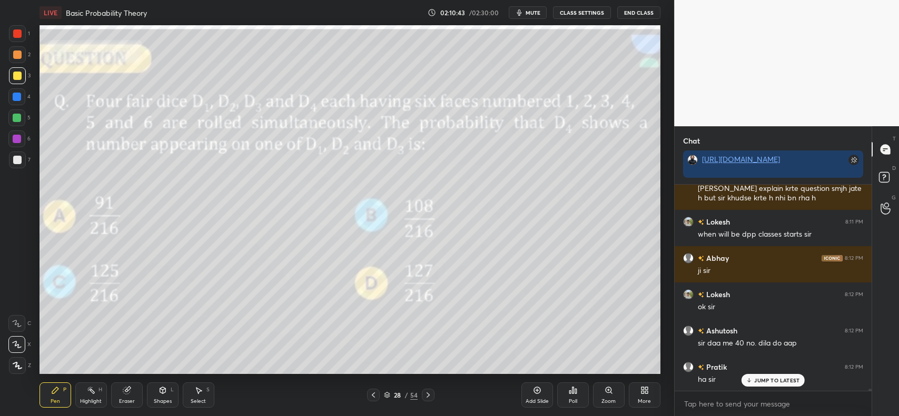
click at [430, 391] on icon at bounding box center [428, 395] width 8 height 8
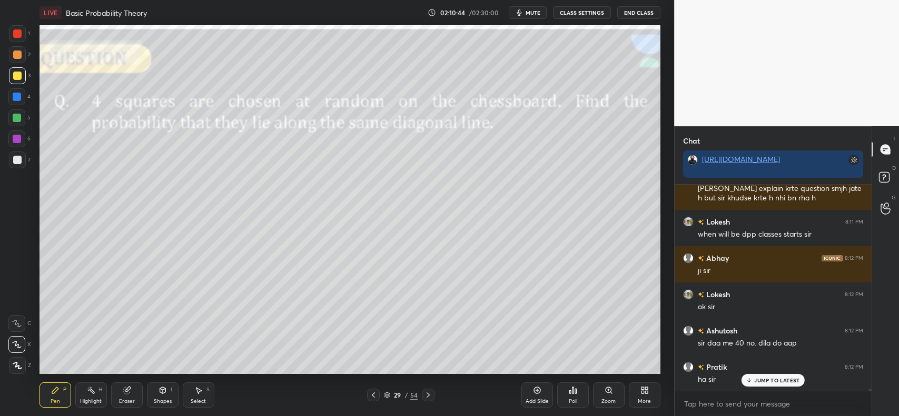
click at [762, 379] on p "JUMP TO LATEST" at bounding box center [776, 381] width 45 height 6
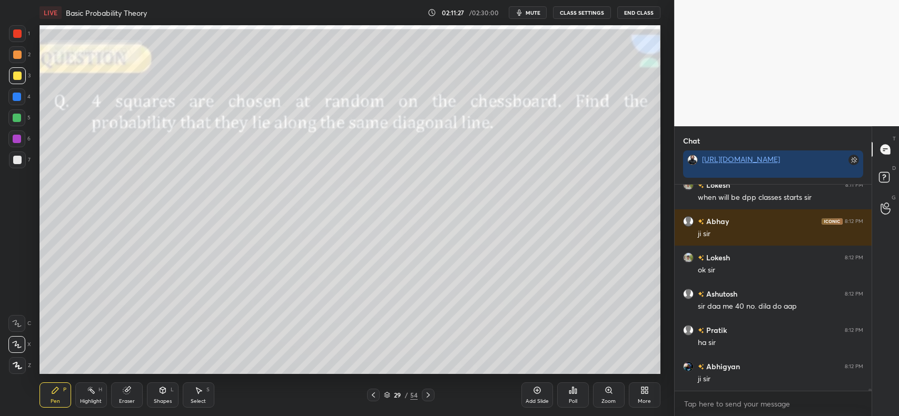
click at [168, 398] on div "Shapes L" at bounding box center [163, 395] width 32 height 25
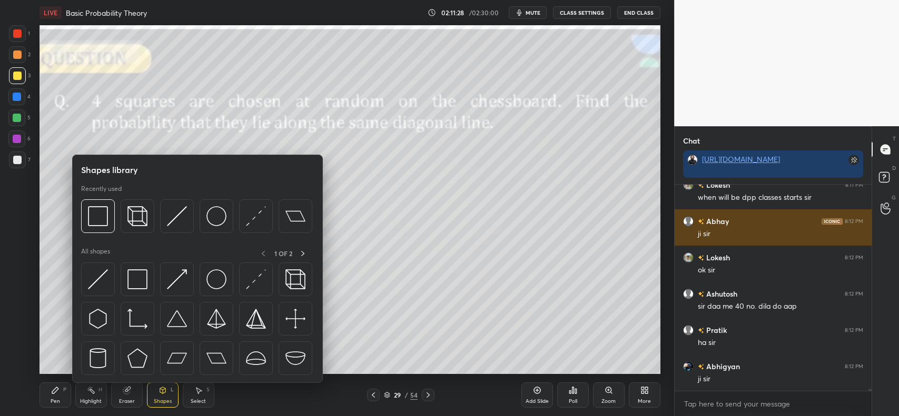
click at [90, 214] on img at bounding box center [98, 216] width 20 height 20
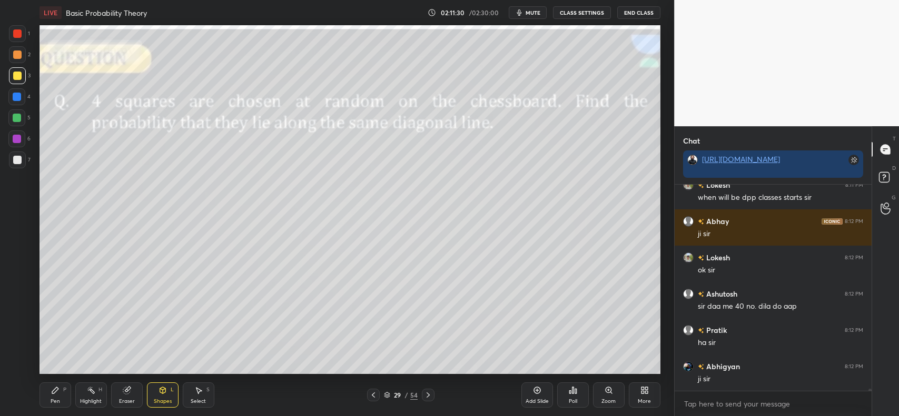
click at [158, 392] on icon at bounding box center [162, 390] width 8 height 8
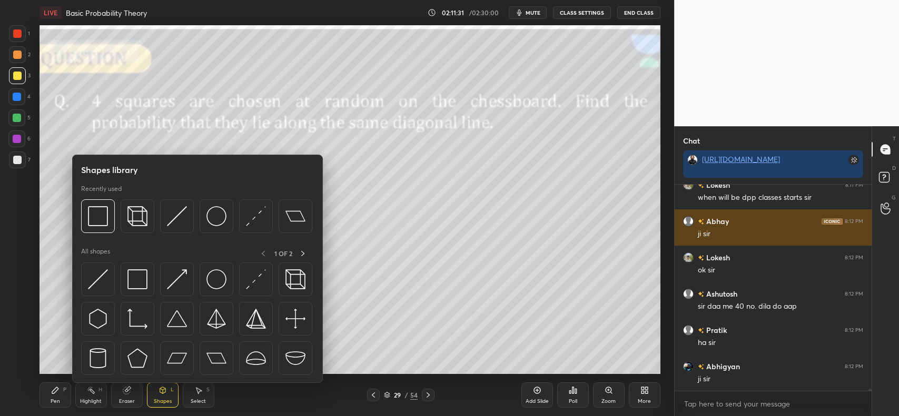
click at [174, 214] on img at bounding box center [177, 216] width 20 height 20
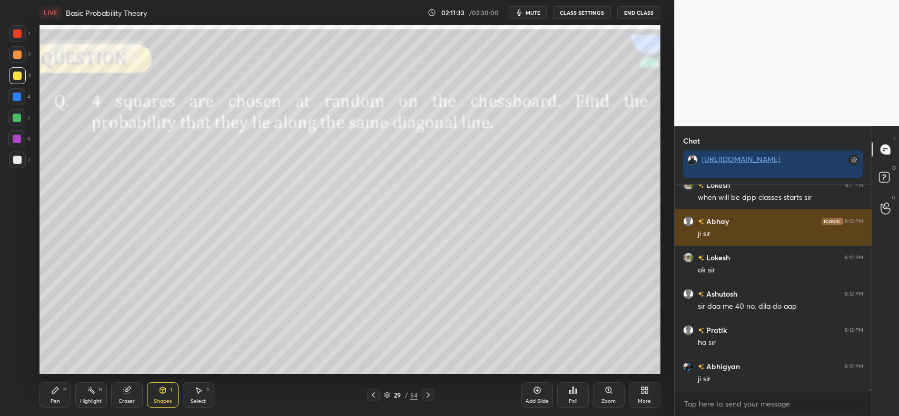
scroll to position [22076, 0]
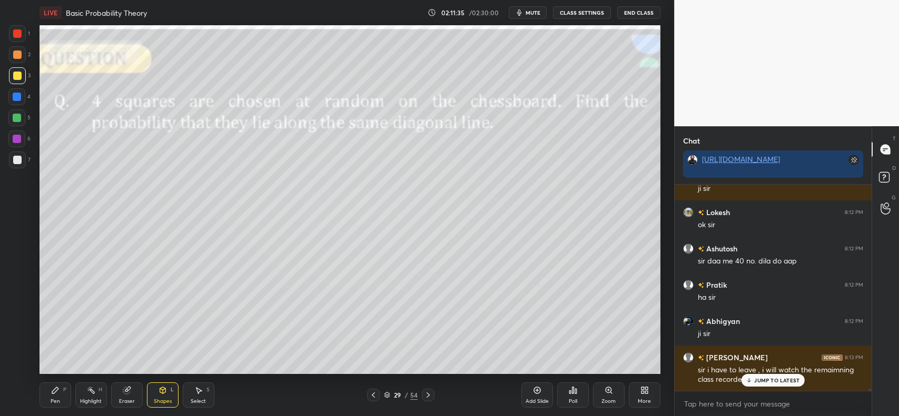
click at [780, 379] on p "JUMP TO LATEST" at bounding box center [776, 381] width 45 height 6
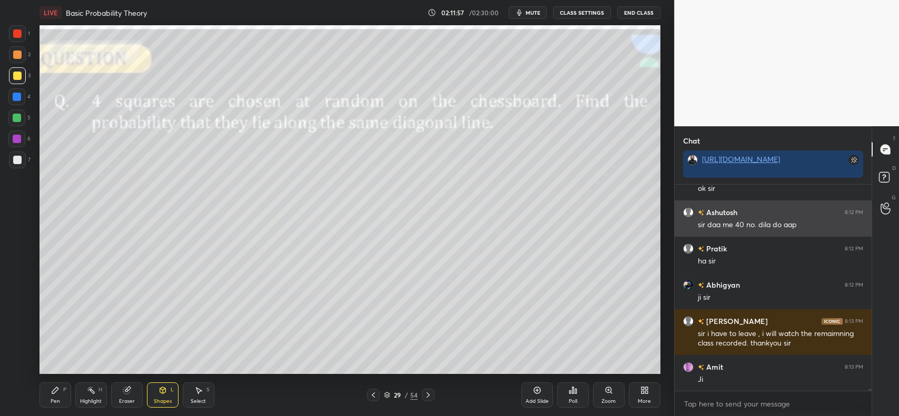
scroll to position [22149, 0]
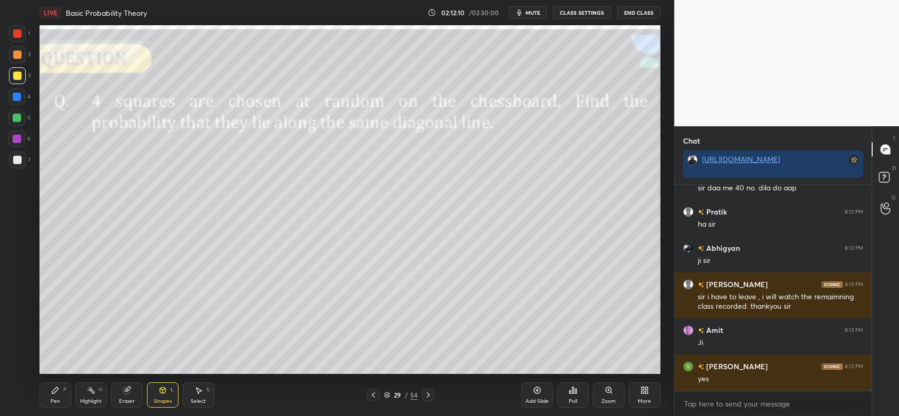
click at [16, 56] on div at bounding box center [17, 55] width 8 height 8
click at [55, 393] on icon at bounding box center [55, 390] width 8 height 8
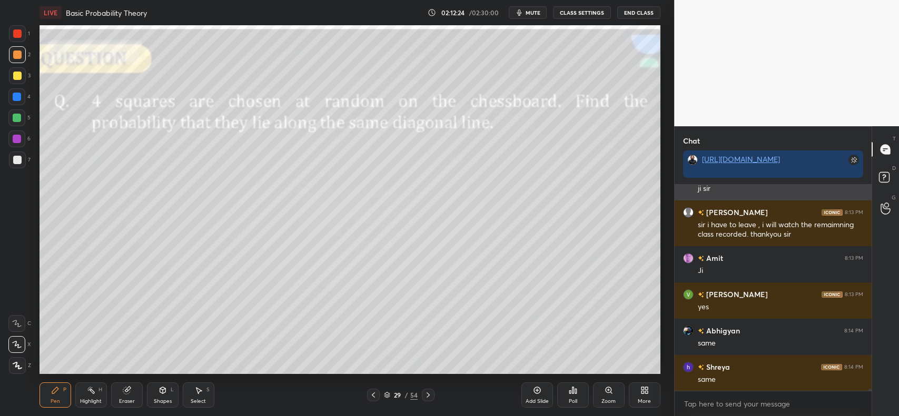
scroll to position [22258, 0]
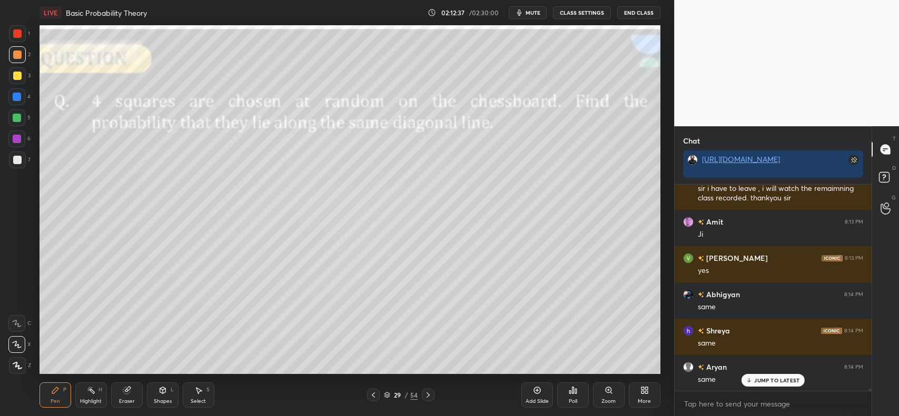
click at [540, 390] on icon at bounding box center [536, 391] width 7 height 7
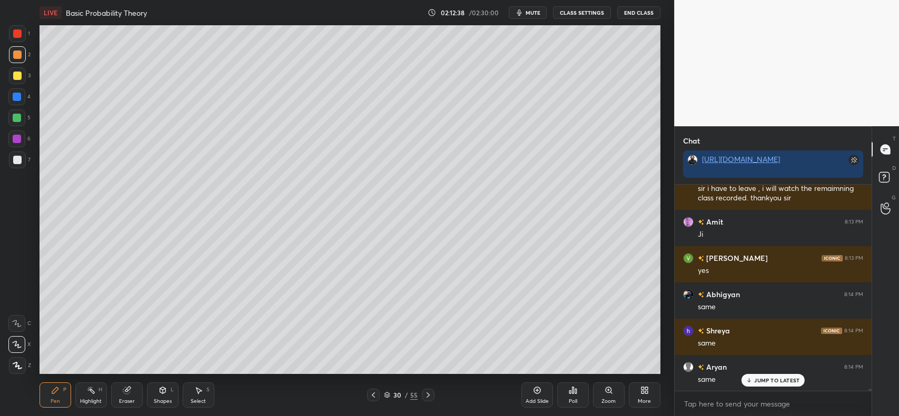
click at [164, 396] on div "Shapes L" at bounding box center [163, 395] width 32 height 25
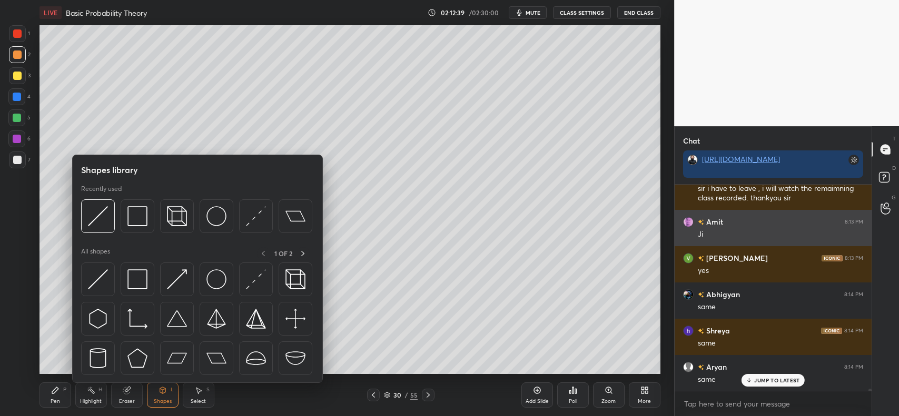
click at [130, 211] on img at bounding box center [137, 216] width 20 height 20
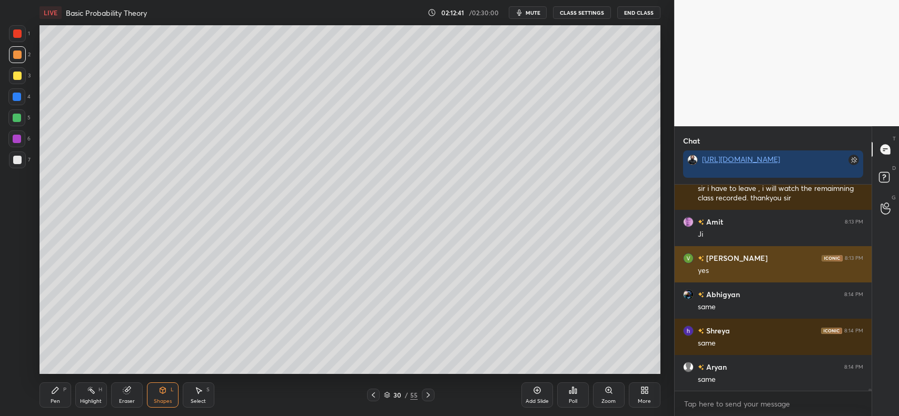
scroll to position [22294, 0]
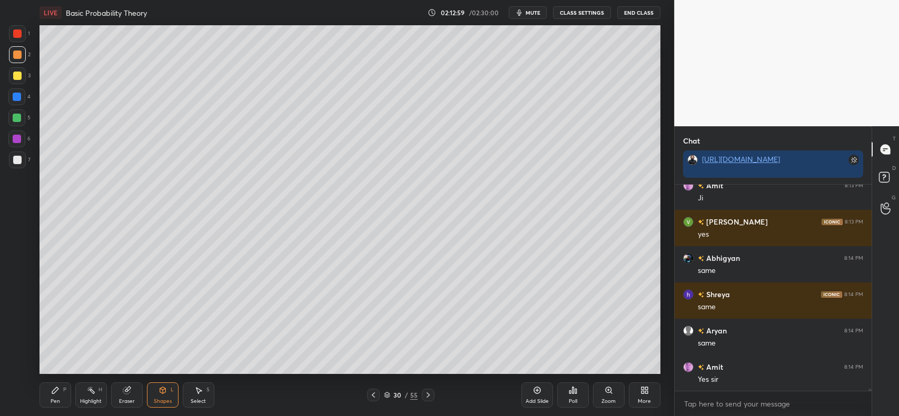
click at [43, 386] on div "Pen P" at bounding box center [55, 395] width 32 height 25
click at [18, 95] on div at bounding box center [17, 97] width 8 height 8
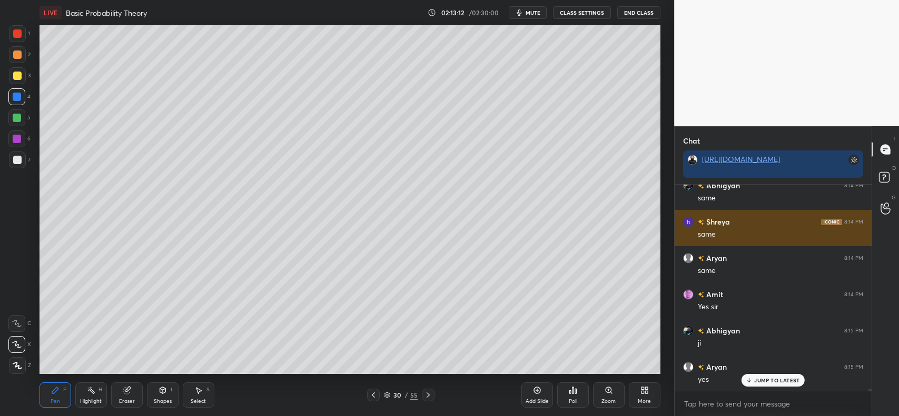
scroll to position [22403, 0]
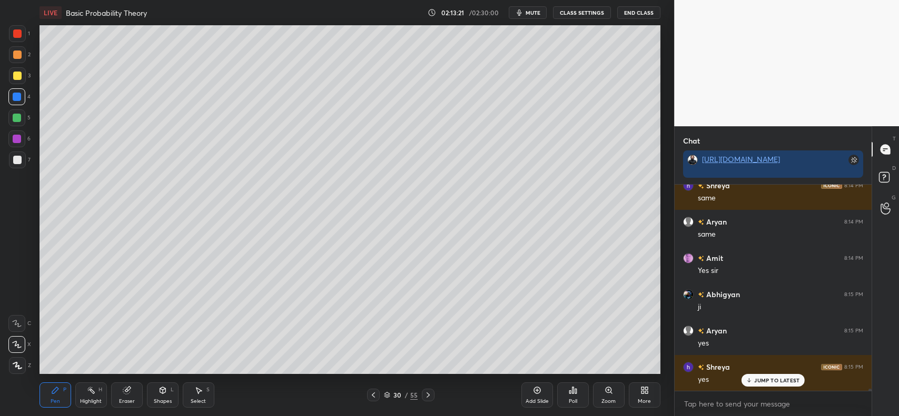
click at [374, 390] on div at bounding box center [373, 395] width 13 height 13
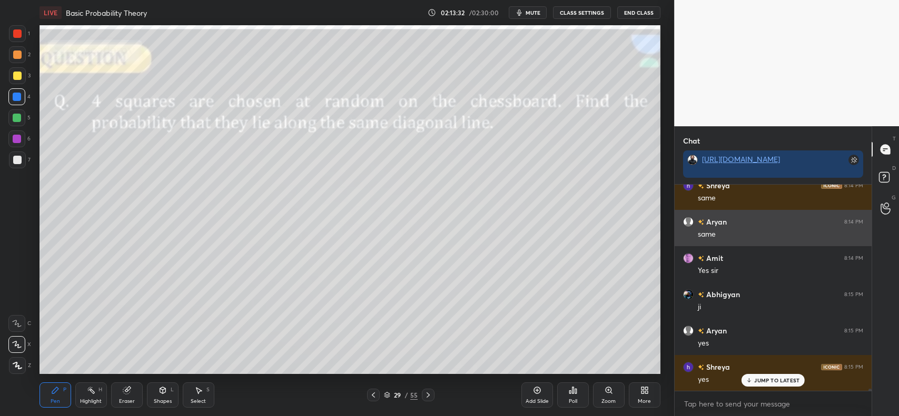
scroll to position [22439, 0]
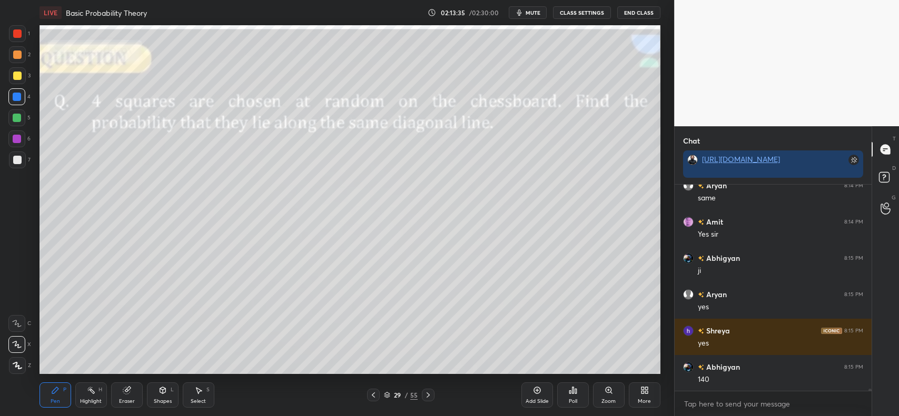
click at [125, 393] on icon at bounding box center [126, 391] width 7 height 7
click at [17, 287] on icon at bounding box center [17, 289] width 9 height 9
click at [162, 399] on div "Shapes" at bounding box center [163, 401] width 18 height 5
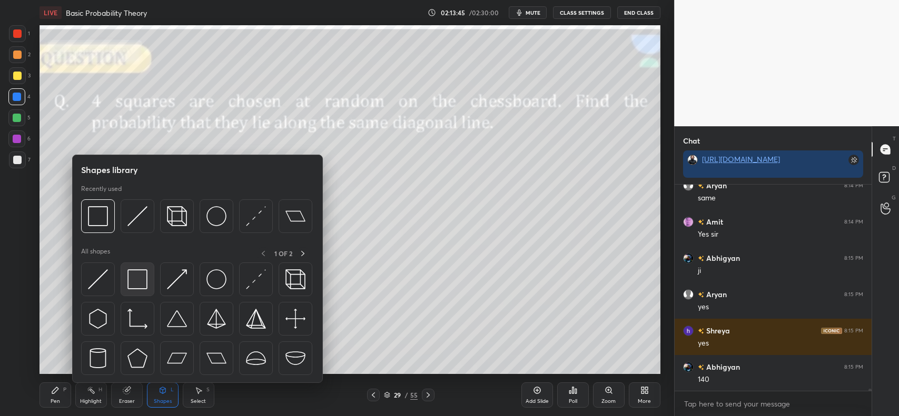
click at [135, 274] on img at bounding box center [137, 280] width 20 height 20
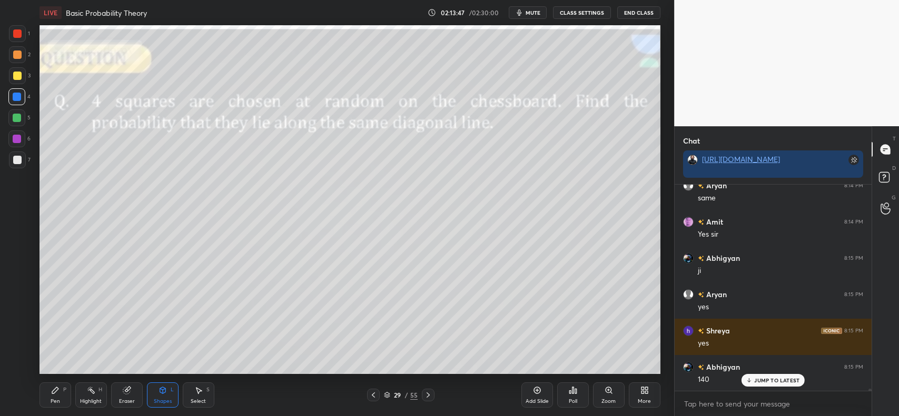
scroll to position [22476, 0]
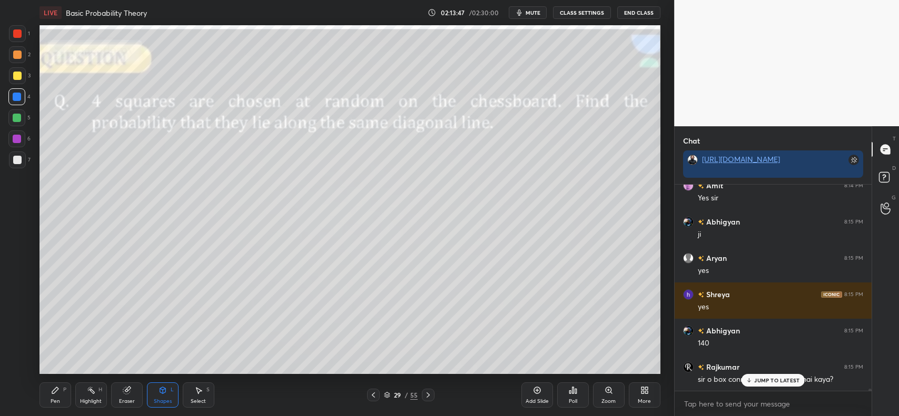
click at [56, 394] on icon at bounding box center [55, 390] width 8 height 8
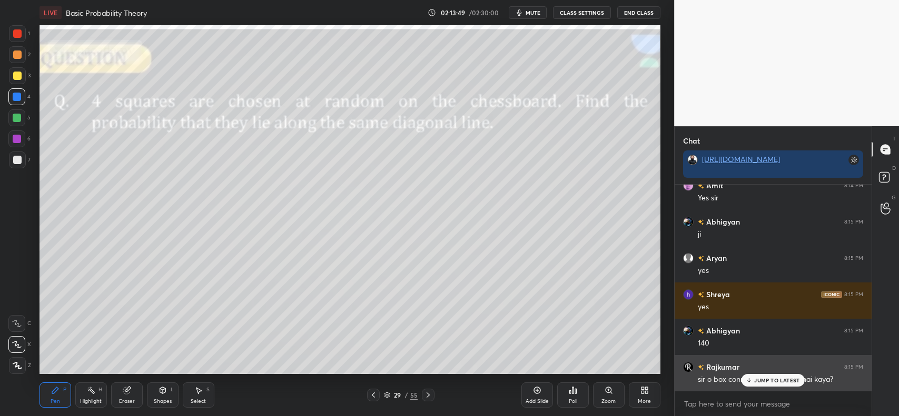
click at [767, 383] on p "JUMP TO LATEST" at bounding box center [776, 381] width 45 height 6
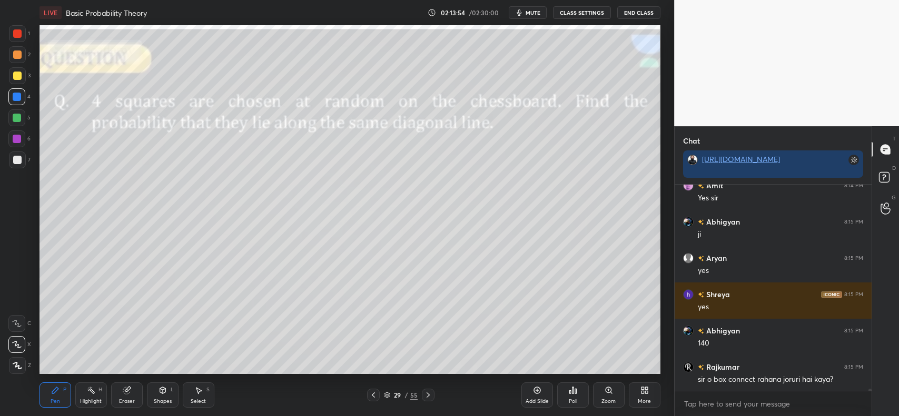
click at [431, 396] on icon at bounding box center [428, 395] width 8 height 8
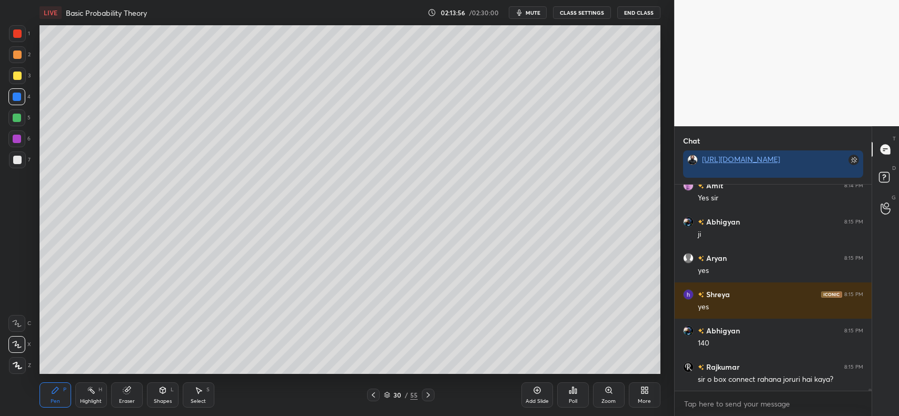
click at [377, 394] on icon at bounding box center [373, 395] width 8 height 8
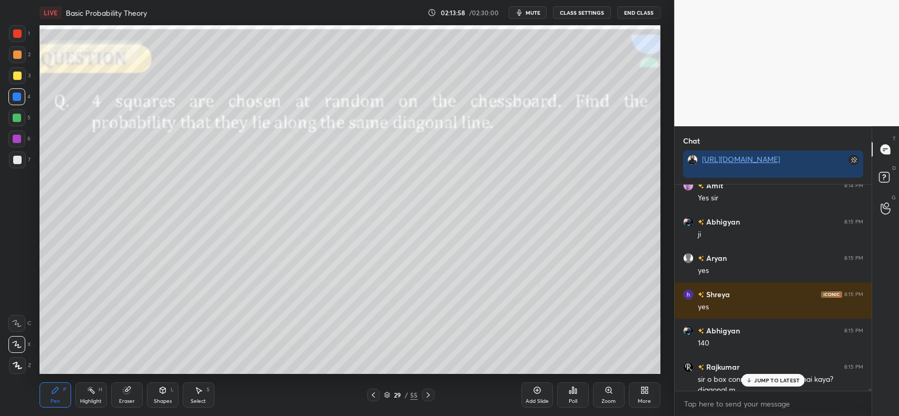
scroll to position [22486, 0]
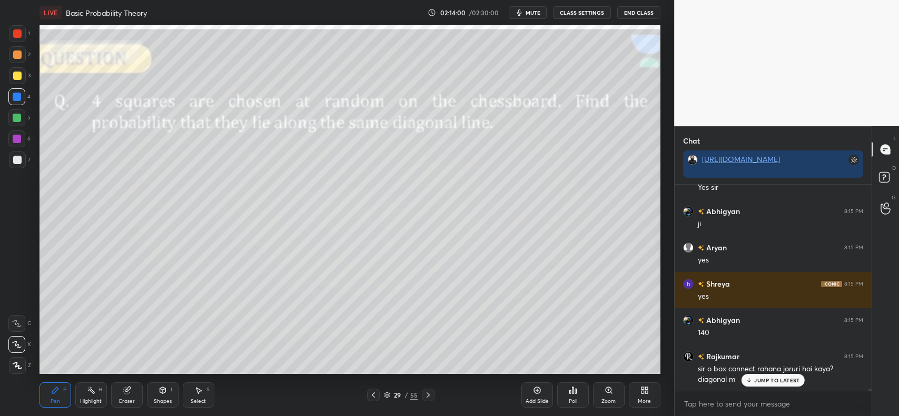
click at [754, 380] on div "JUMP TO LATEST" at bounding box center [772, 380] width 63 height 13
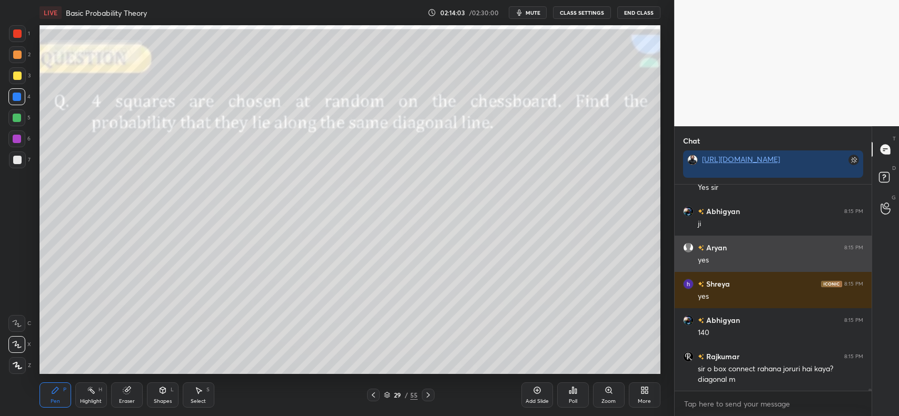
scroll to position [22523, 0]
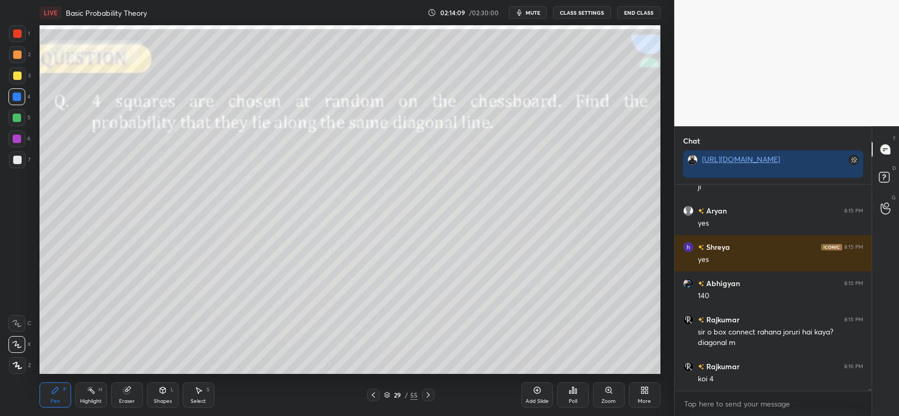
click at [428, 396] on icon at bounding box center [428, 395] width 8 height 8
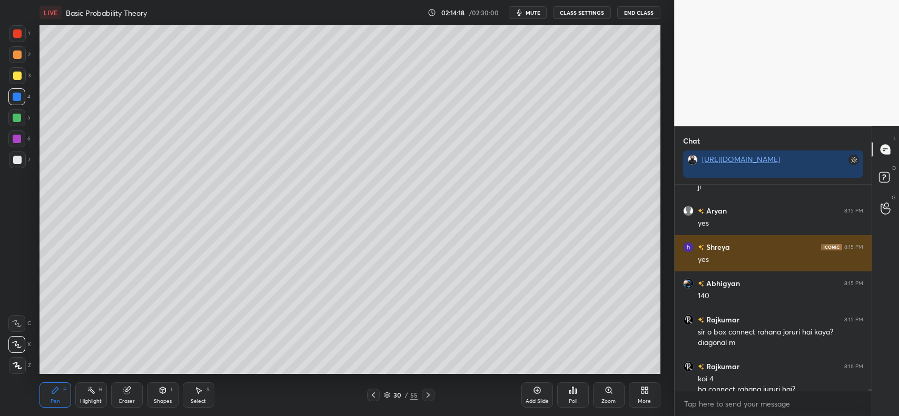
scroll to position [22534, 0]
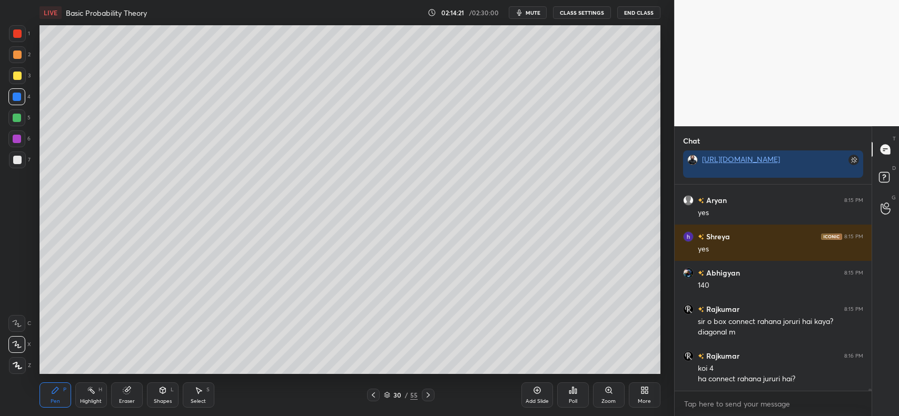
click at [373, 394] on icon at bounding box center [373, 395] width 8 height 8
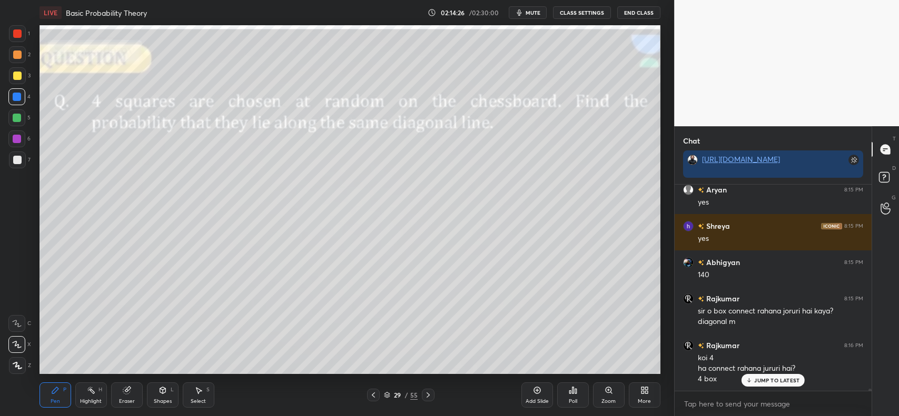
scroll to position [22569, 0]
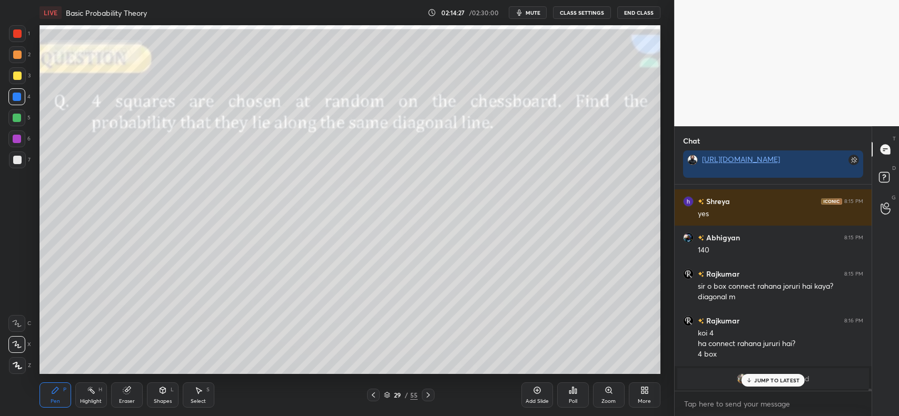
click at [788, 380] on p "JUMP TO LATEST" at bounding box center [776, 381] width 45 height 6
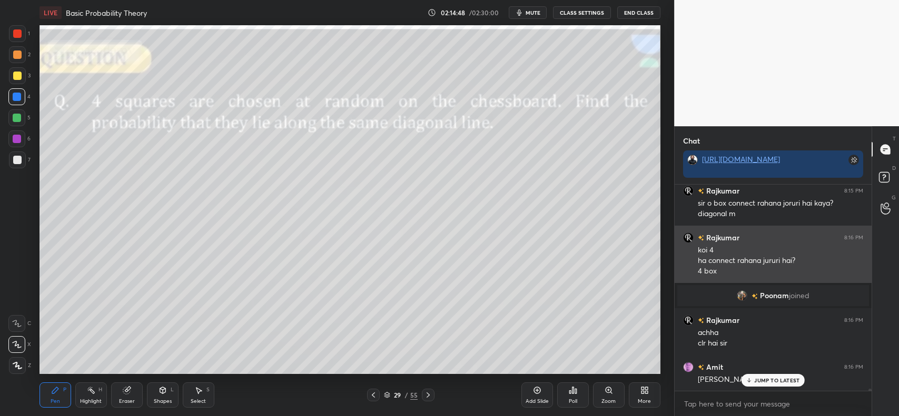
scroll to position [21770, 0]
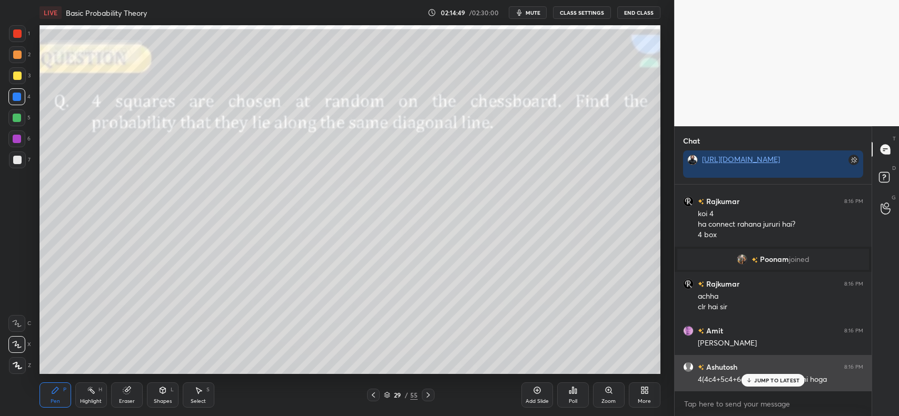
click at [761, 383] on p "JUMP TO LATEST" at bounding box center [776, 381] width 45 height 6
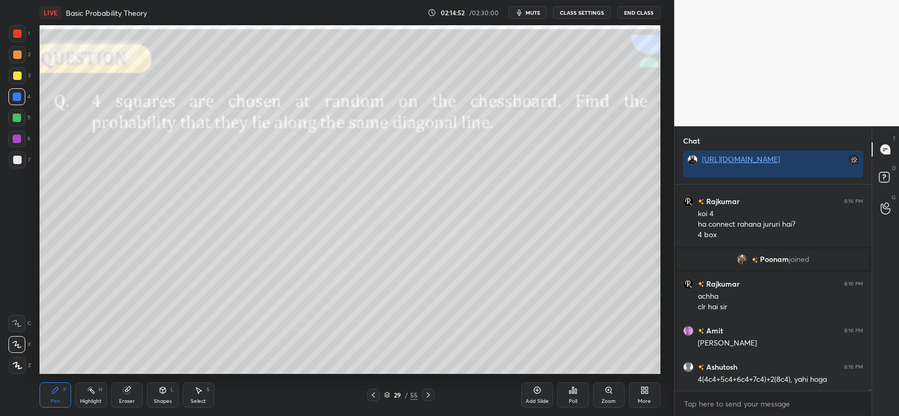
click at [25, 59] on div at bounding box center [17, 54] width 17 height 17
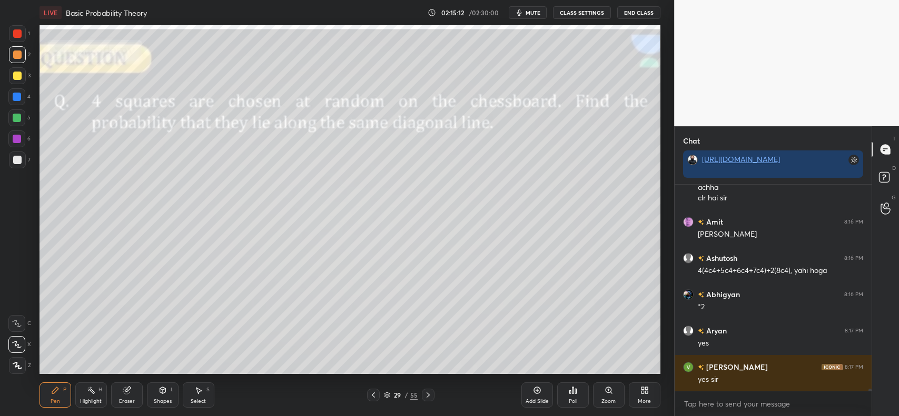
scroll to position [21915, 0]
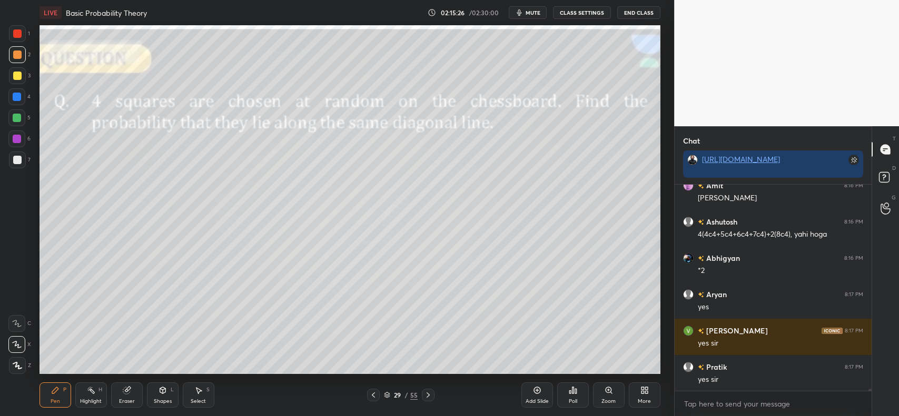
click at [425, 395] on icon at bounding box center [428, 395] width 8 height 8
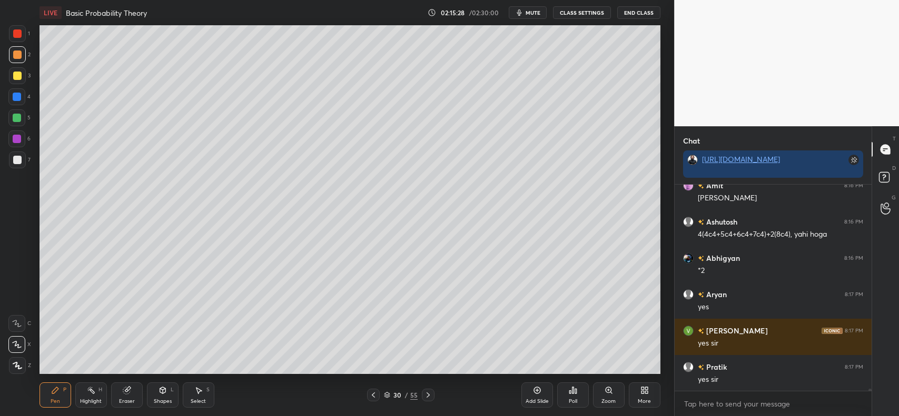
click at [124, 393] on icon at bounding box center [126, 391] width 7 height 7
click at [12, 362] on span "Erase all" at bounding box center [17, 365] width 16 height 7
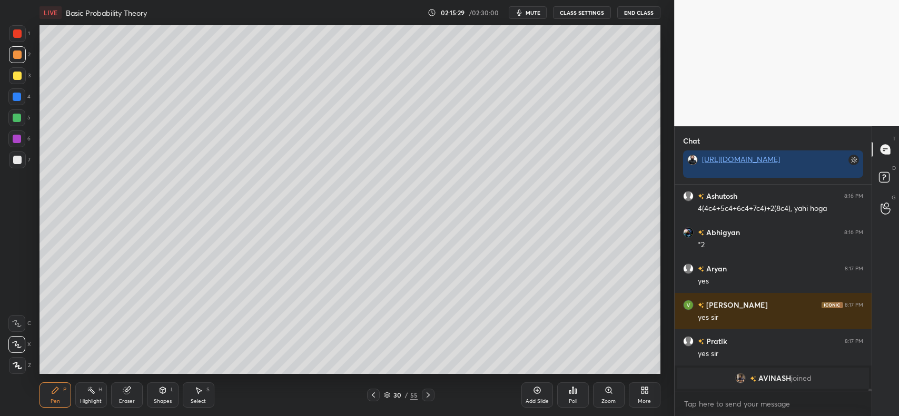
click at [168, 395] on div "Shapes L" at bounding box center [163, 395] width 32 height 25
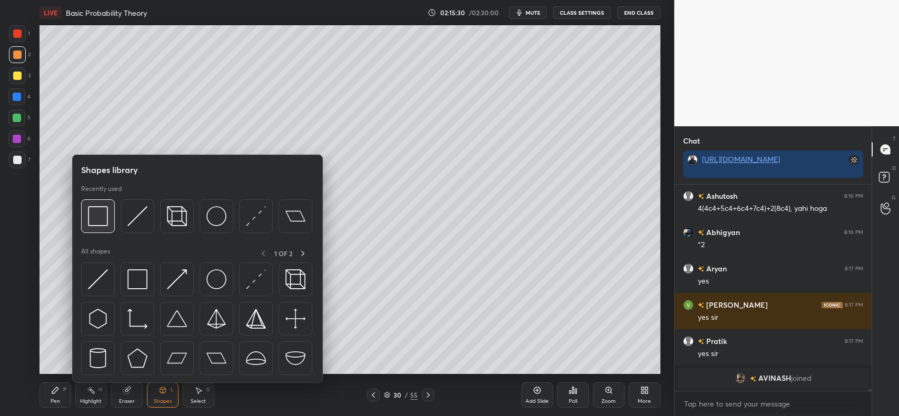
click at [109, 216] on div at bounding box center [98, 217] width 34 height 34
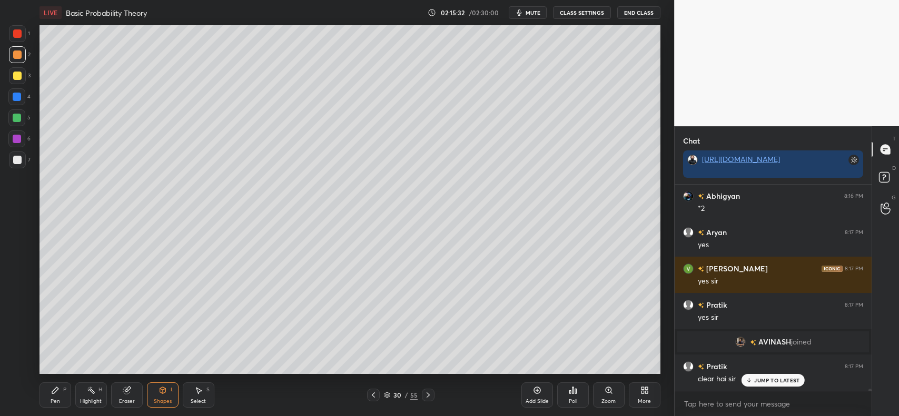
scroll to position [21917, 0]
click at [54, 385] on div "Pen P" at bounding box center [55, 395] width 32 height 25
click at [16, 98] on div at bounding box center [17, 97] width 8 height 8
click at [12, 50] on div at bounding box center [17, 54] width 17 height 17
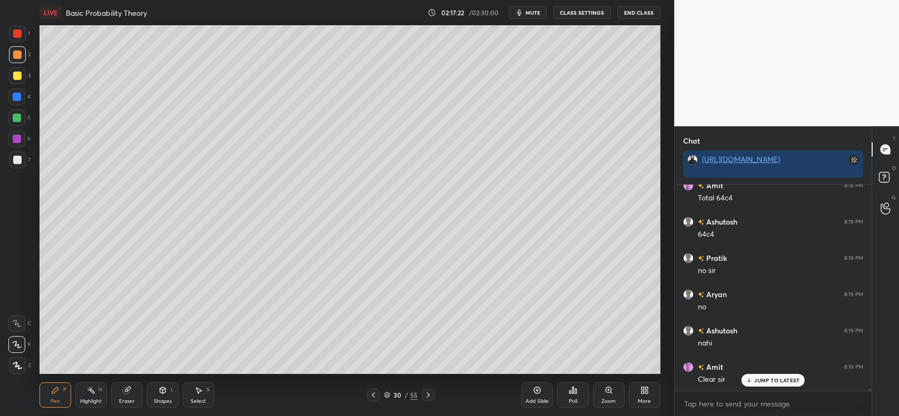
scroll to position [22281, 0]
click at [759, 380] on p "JUMP TO LATEST" at bounding box center [776, 381] width 45 height 6
click at [435, 392] on div "30 / 55" at bounding box center [400, 395] width 241 height 13
click at [432, 394] on icon at bounding box center [428, 395] width 8 height 8
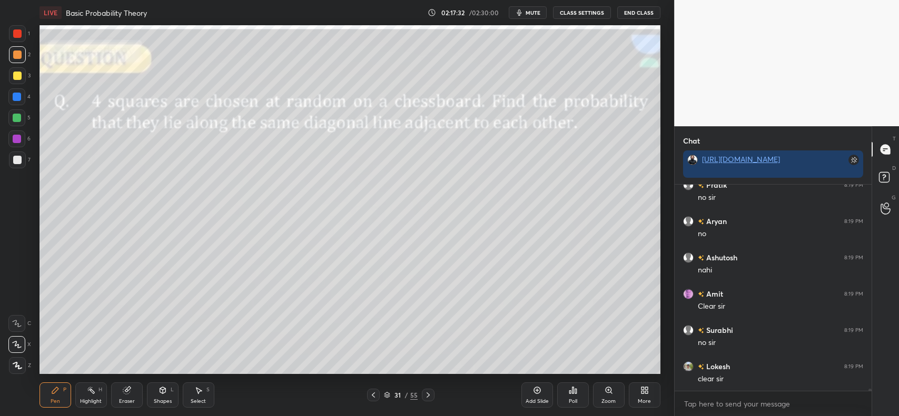
click at [154, 401] on div "Shapes" at bounding box center [163, 401] width 18 height 5
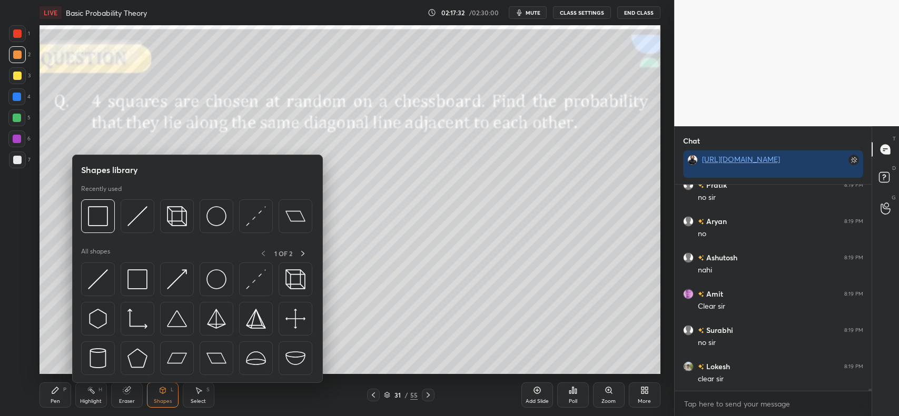
click at [125, 402] on div "Eraser" at bounding box center [127, 401] width 16 height 5
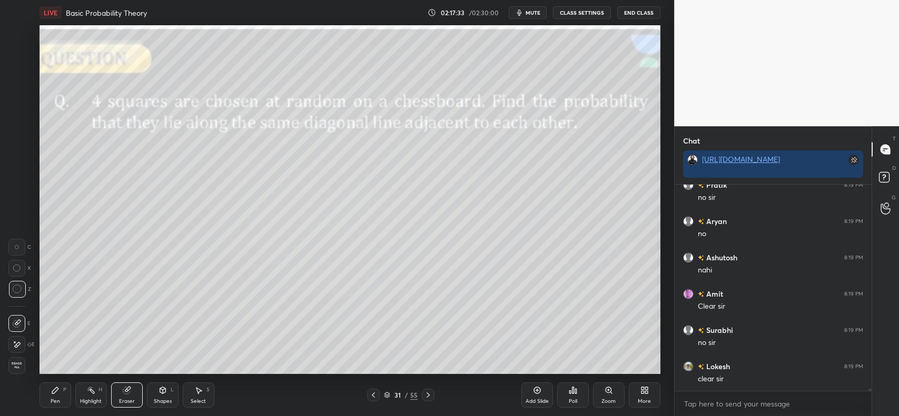
click at [14, 366] on span "Erase all" at bounding box center [17, 365] width 16 height 7
click at [164, 398] on div "Shapes L" at bounding box center [163, 395] width 32 height 25
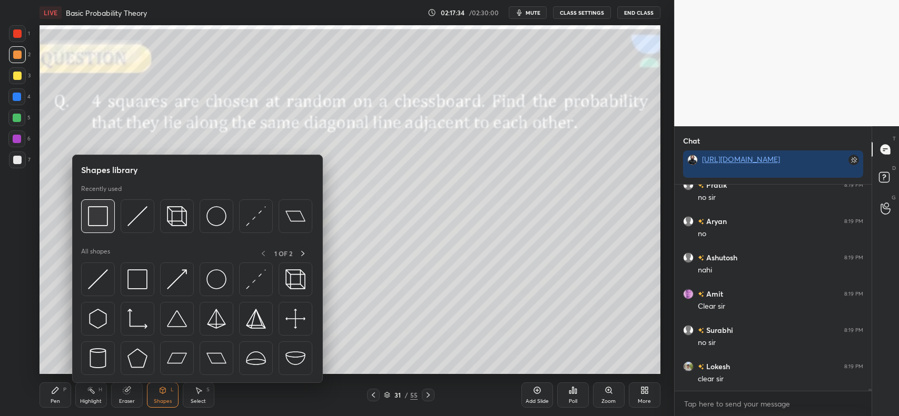
click at [94, 206] on img at bounding box center [98, 216] width 20 height 20
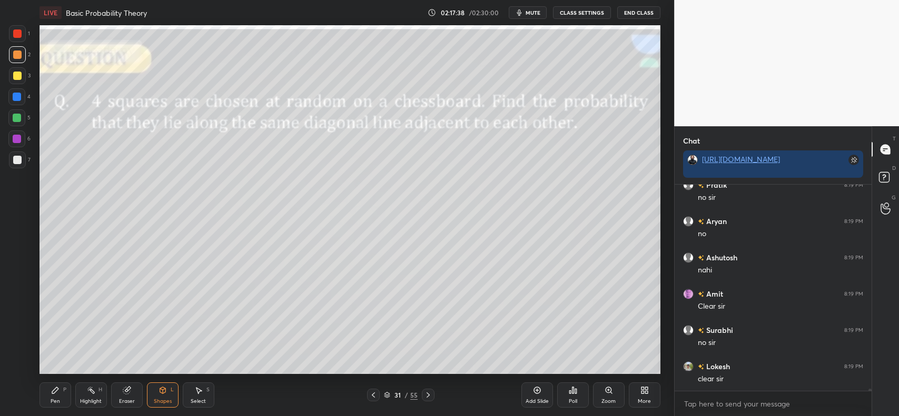
click at [49, 388] on div "Pen P" at bounding box center [55, 395] width 32 height 25
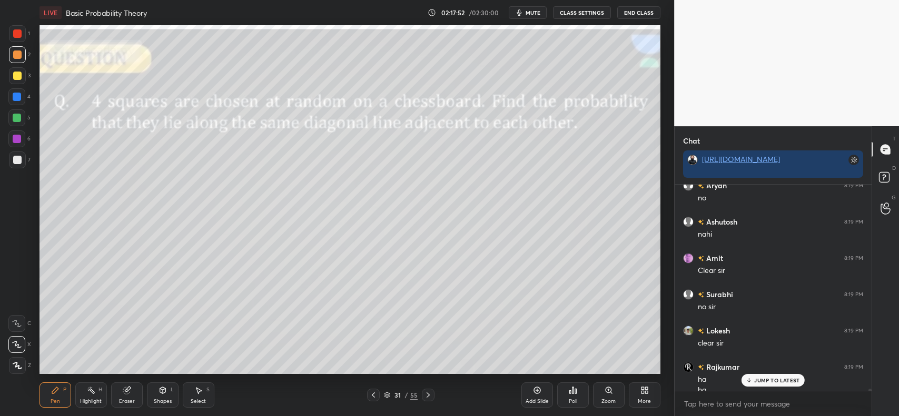
scroll to position [22364, 0]
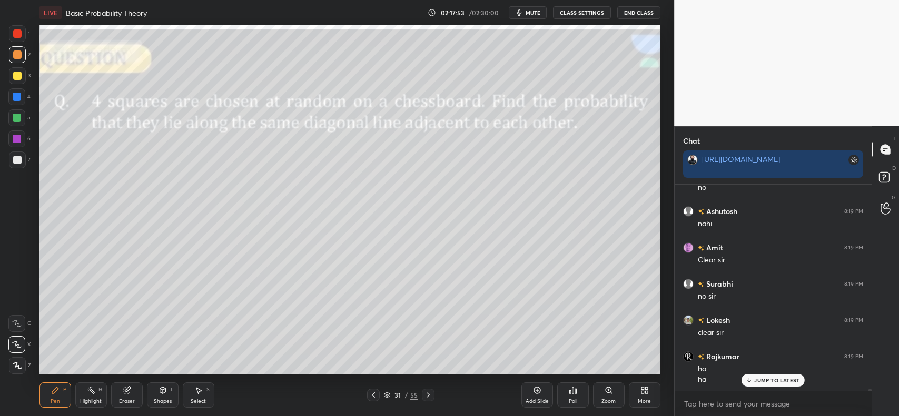
click at [15, 101] on div at bounding box center [17, 97] width 8 height 8
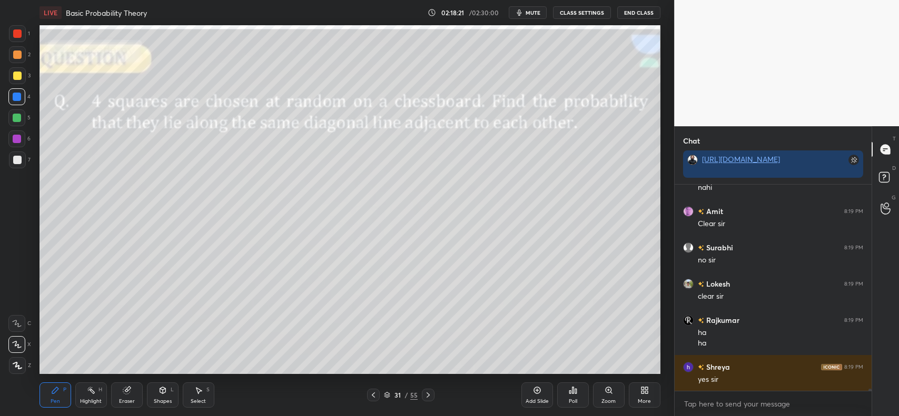
scroll to position [22437, 0]
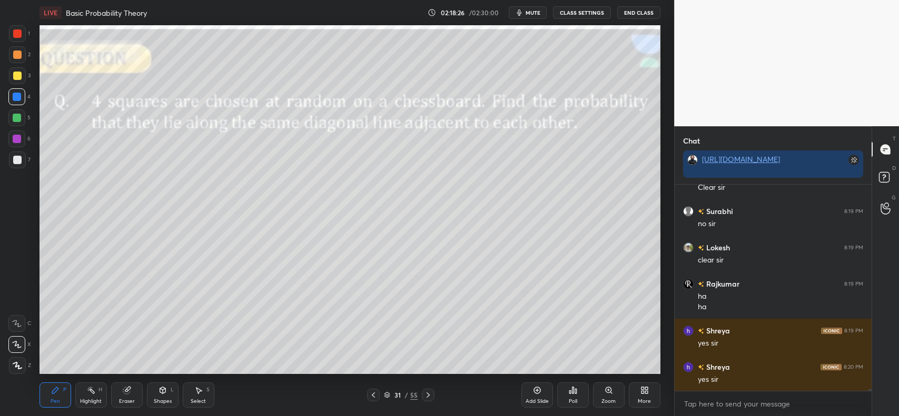
click at [17, 55] on div at bounding box center [17, 55] width 8 height 8
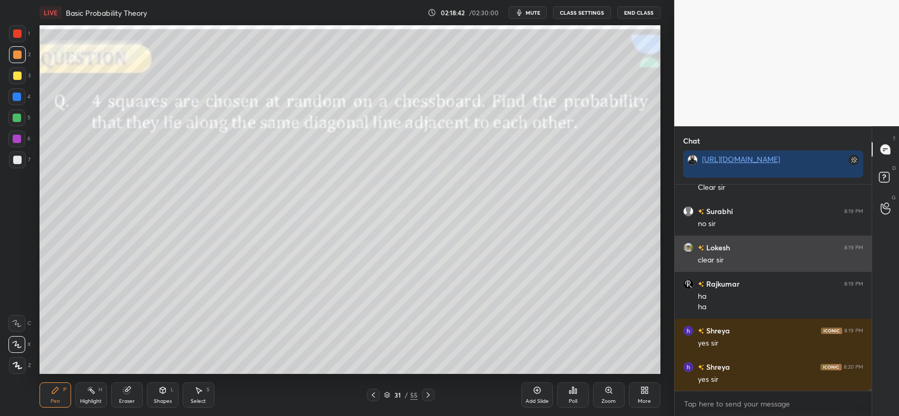
scroll to position [22473, 0]
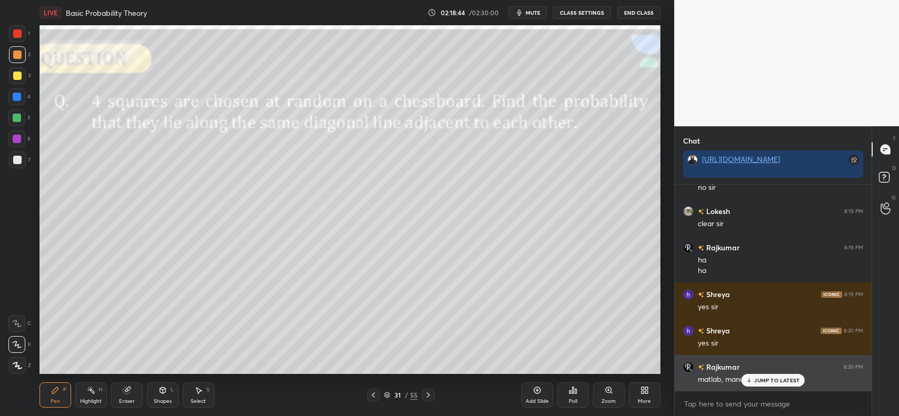
click at [757, 378] on p "JUMP TO LATEST" at bounding box center [776, 381] width 45 height 6
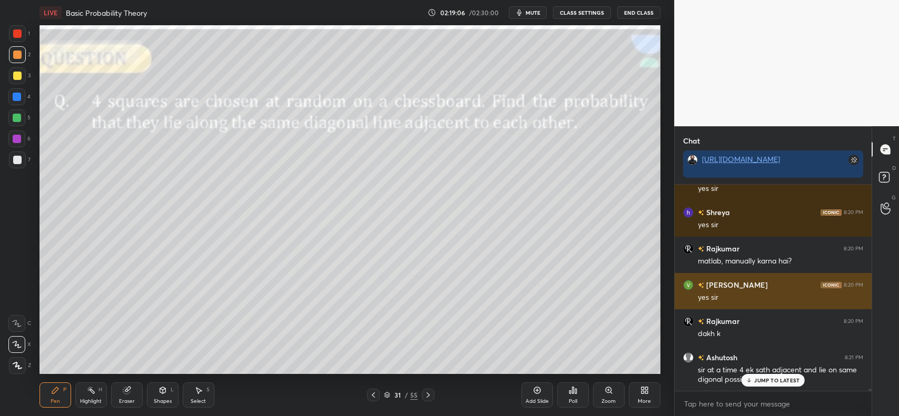
scroll to position [22628, 0]
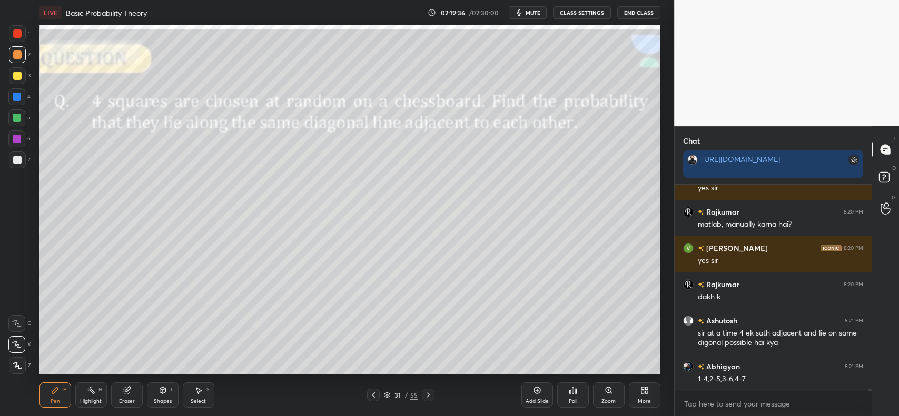
click at [48, 388] on div "Pen P" at bounding box center [55, 395] width 32 height 25
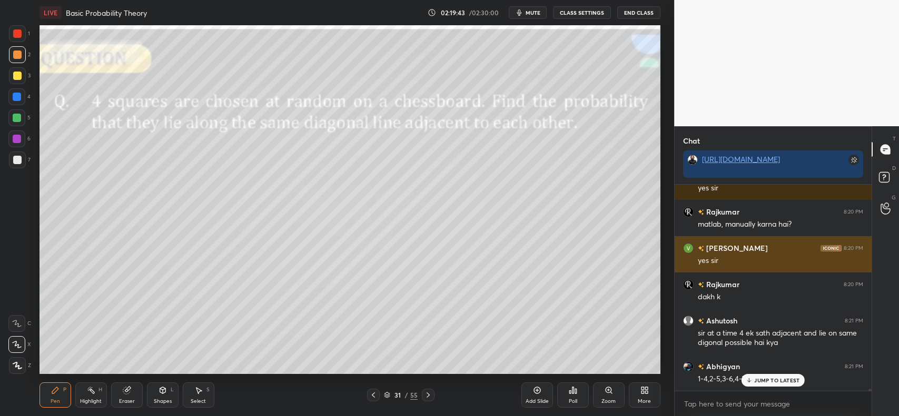
scroll to position [22664, 0]
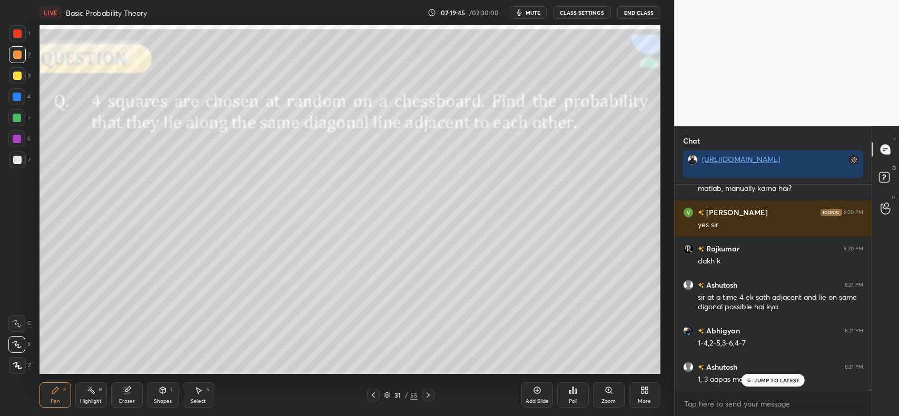
click at [753, 380] on div "JUMP TO LATEST" at bounding box center [772, 380] width 63 height 13
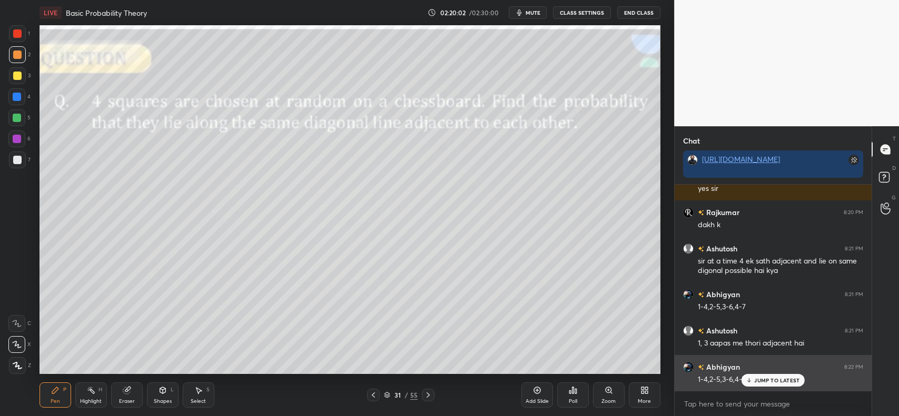
click at [753, 382] on div "JUMP TO LATEST" at bounding box center [772, 380] width 63 height 13
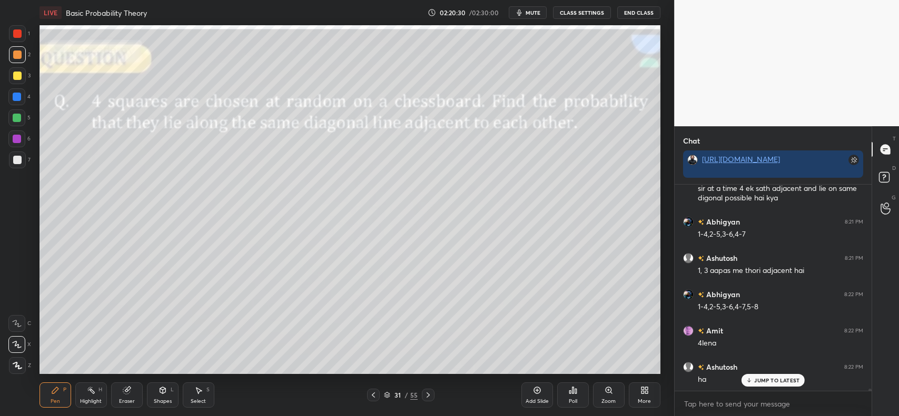
scroll to position [22810, 0]
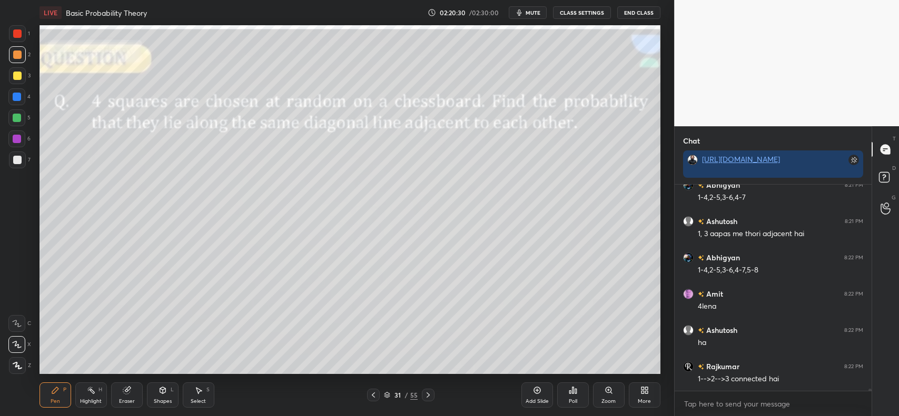
click at [124, 393] on icon at bounding box center [126, 391] width 7 height 7
click at [23, 364] on span "Erase all" at bounding box center [17, 365] width 16 height 7
click at [196, 392] on icon at bounding box center [198, 390] width 8 height 8
click at [167, 388] on div "Shapes L" at bounding box center [163, 395] width 32 height 25
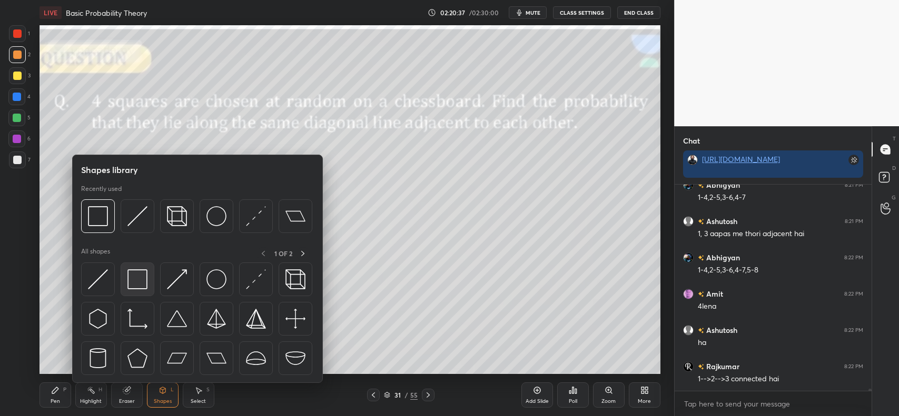
scroll to position [22846, 0]
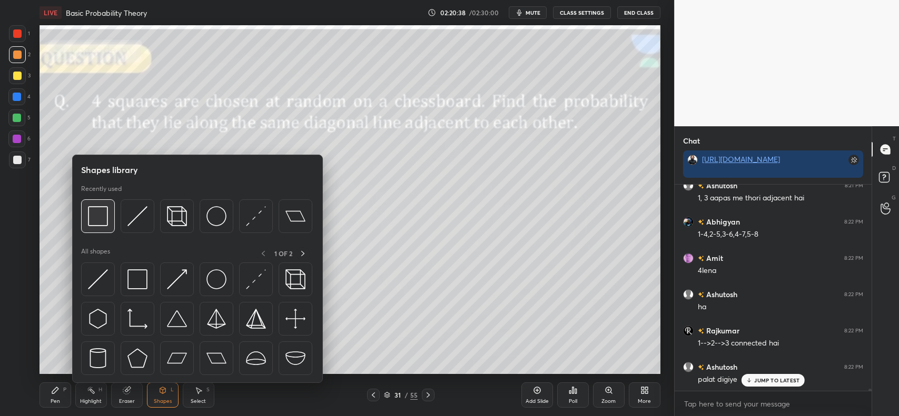
click at [104, 220] on img at bounding box center [98, 216] width 20 height 20
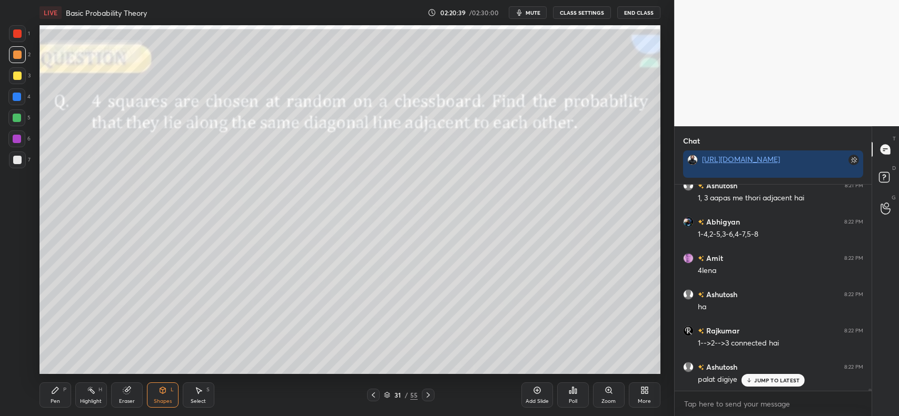
click at [752, 375] on div "JUMP TO LATEST" at bounding box center [772, 380] width 63 height 13
click at [164, 391] on icon at bounding box center [163, 391] width 6 height 6
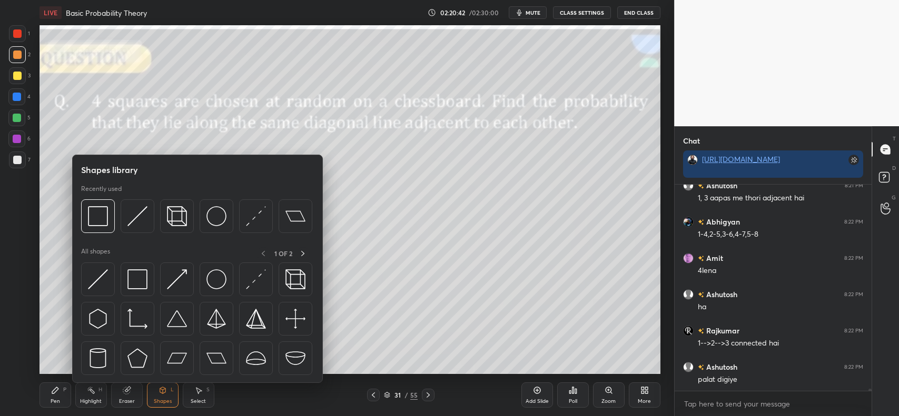
click at [428, 395] on icon at bounding box center [428, 395] width 8 height 8
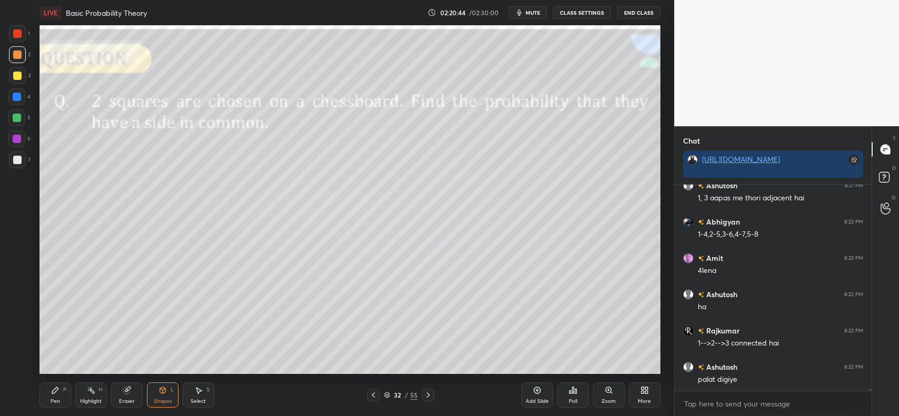
click at [374, 393] on icon at bounding box center [373, 395] width 3 height 5
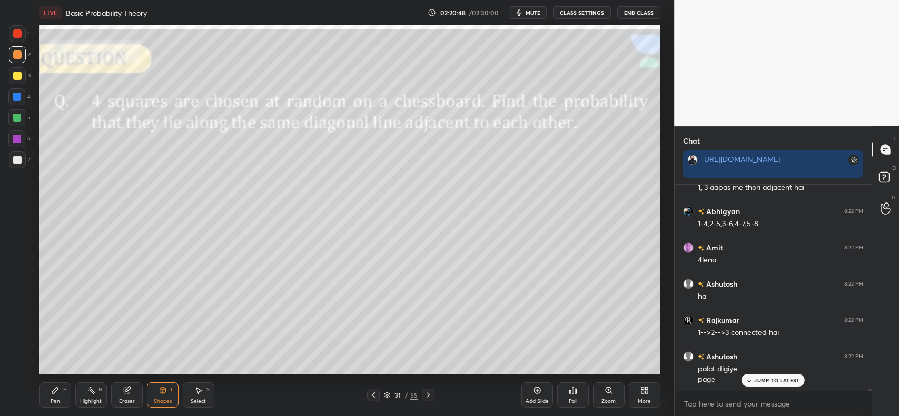
click at [536, 388] on icon at bounding box center [537, 390] width 8 height 8
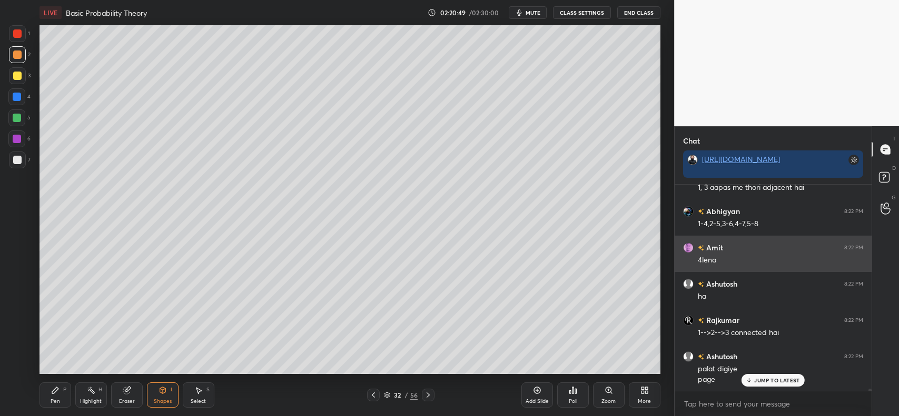
click at [160, 393] on icon at bounding box center [162, 390] width 8 height 8
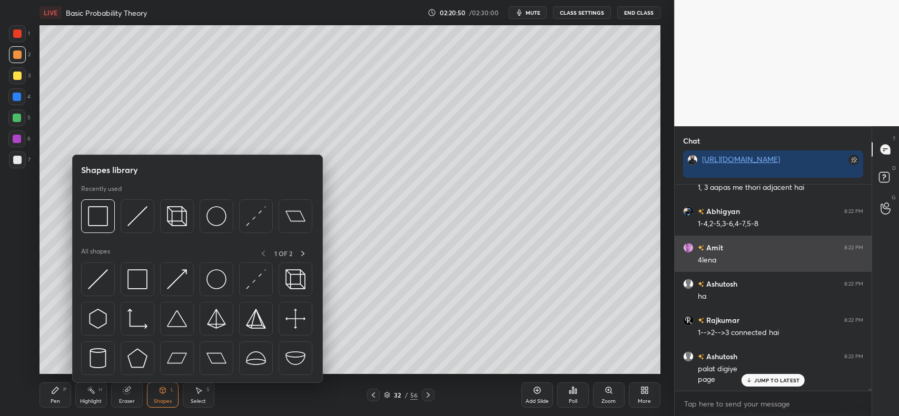
click at [98, 217] on img at bounding box center [98, 216] width 20 height 20
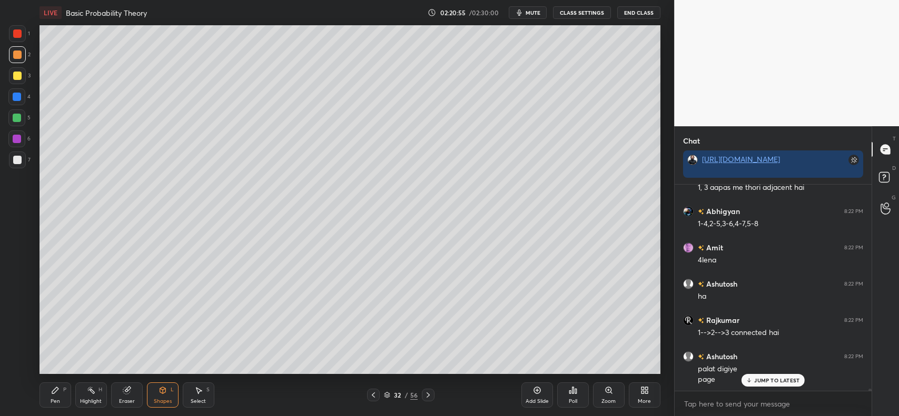
click at [55, 383] on div "Pen P" at bounding box center [55, 395] width 32 height 25
click at [17, 58] on div at bounding box center [17, 55] width 8 height 8
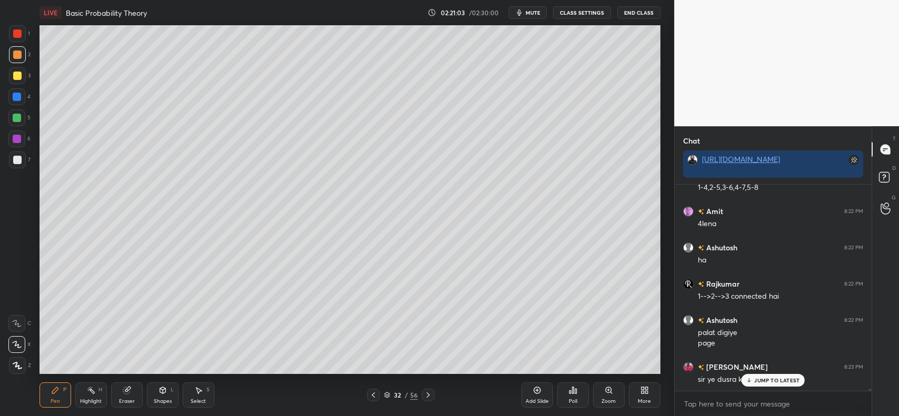
click at [157, 394] on div "Shapes L" at bounding box center [163, 395] width 32 height 25
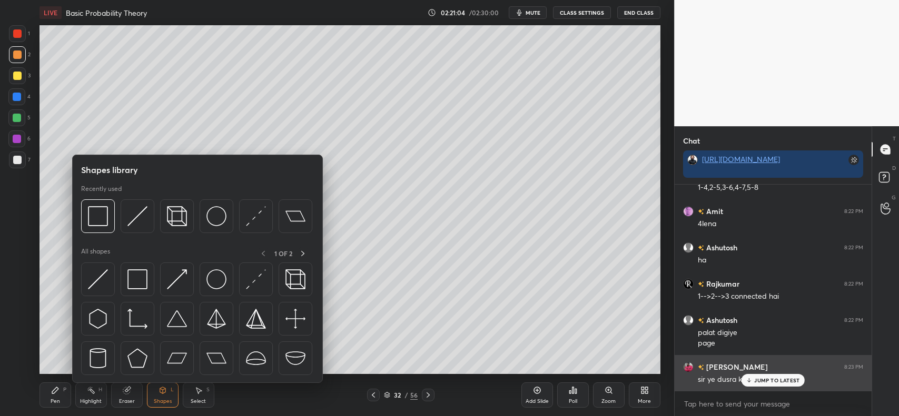
click at [746, 378] on icon at bounding box center [749, 381] width 7 height 6
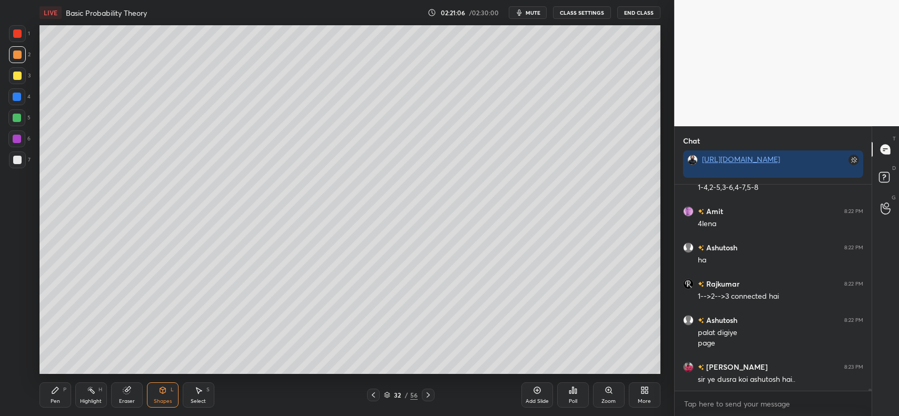
click at [160, 396] on div "Shapes L" at bounding box center [163, 395] width 32 height 25
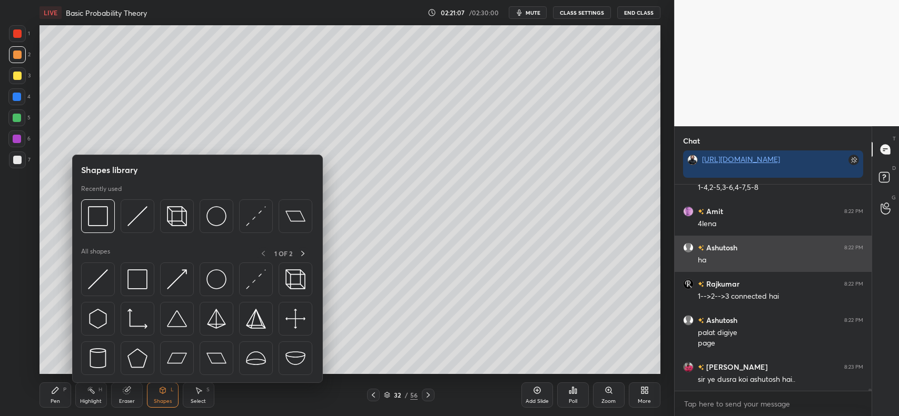
click at [138, 266] on div at bounding box center [138, 280] width 34 height 34
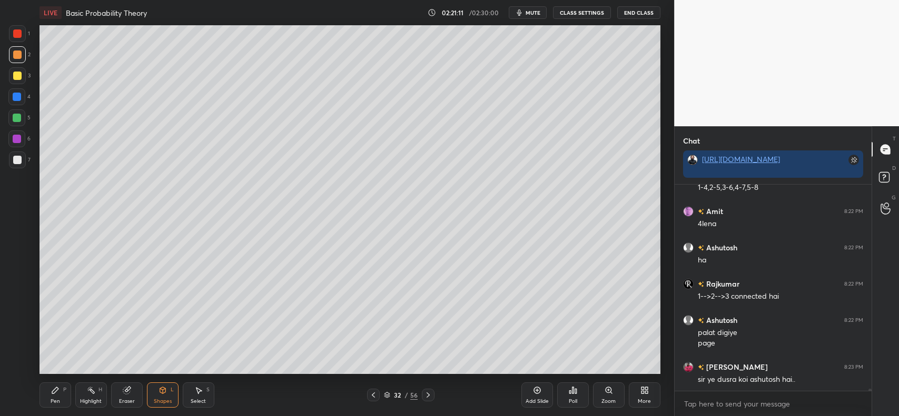
scroll to position [22929, 0]
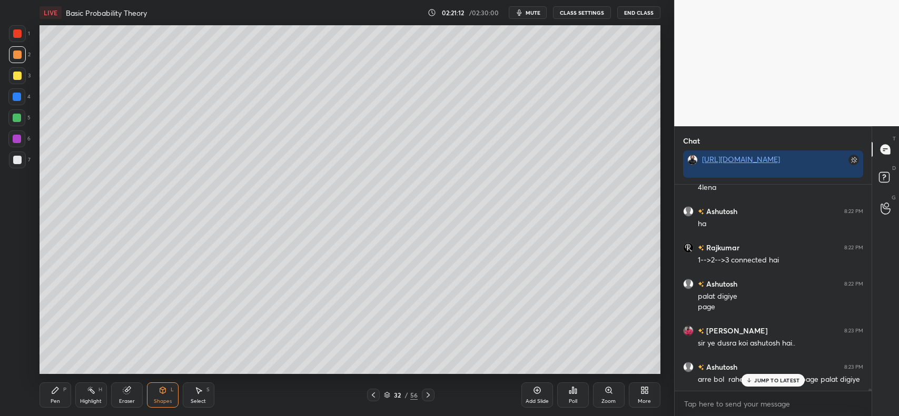
click at [58, 390] on icon at bounding box center [55, 391] width 6 height 6
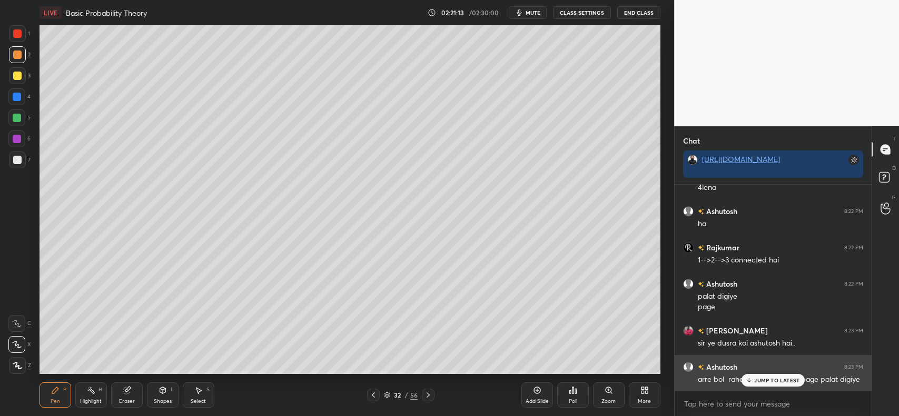
click at [751, 378] on icon at bounding box center [749, 381] width 7 height 6
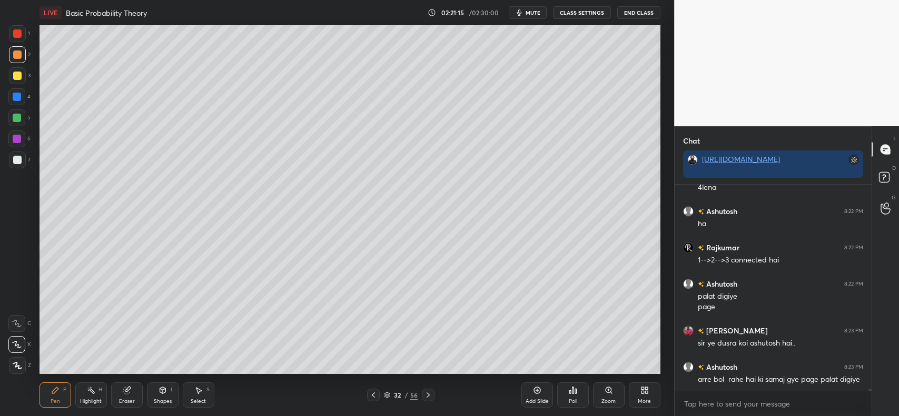
click at [22, 51] on div at bounding box center [17, 54] width 17 height 17
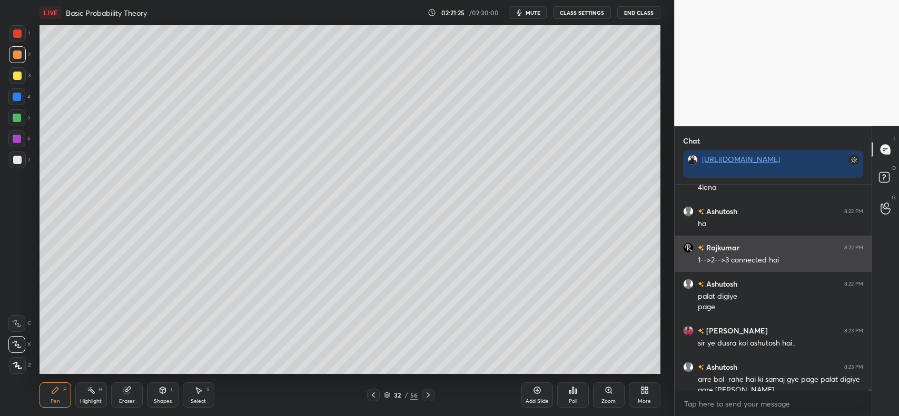
scroll to position [22940, 0]
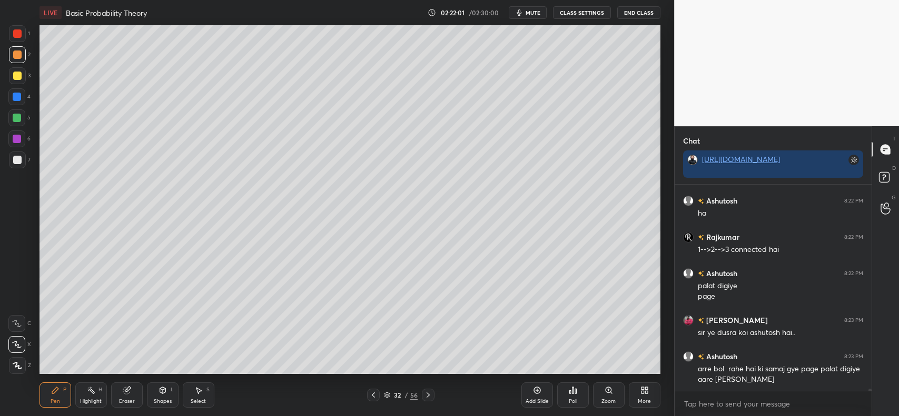
click at [22, 117] on div at bounding box center [16, 118] width 17 height 17
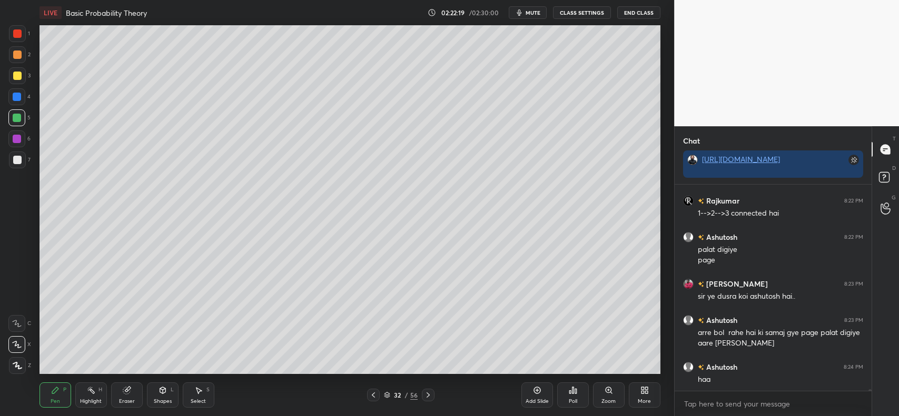
click at [133, 384] on div "Eraser" at bounding box center [127, 395] width 32 height 25
click at [50, 395] on div "Pen P" at bounding box center [55, 395] width 32 height 25
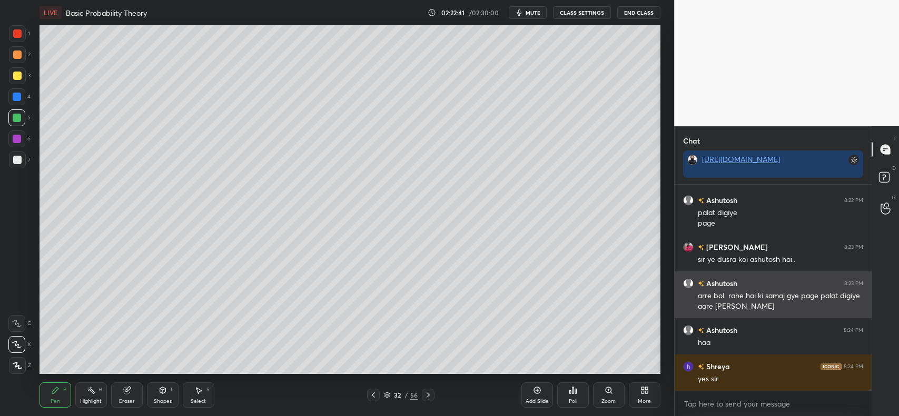
scroll to position [23049, 0]
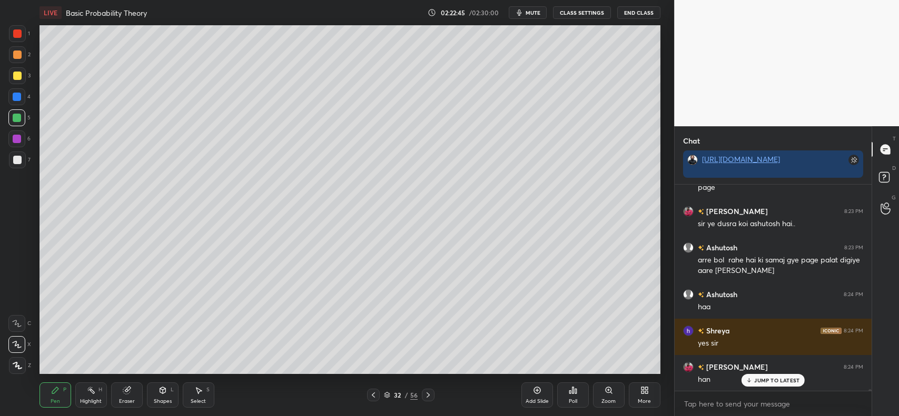
click at [55, 389] on icon at bounding box center [55, 391] width 6 height 6
click at [20, 162] on div at bounding box center [17, 160] width 8 height 8
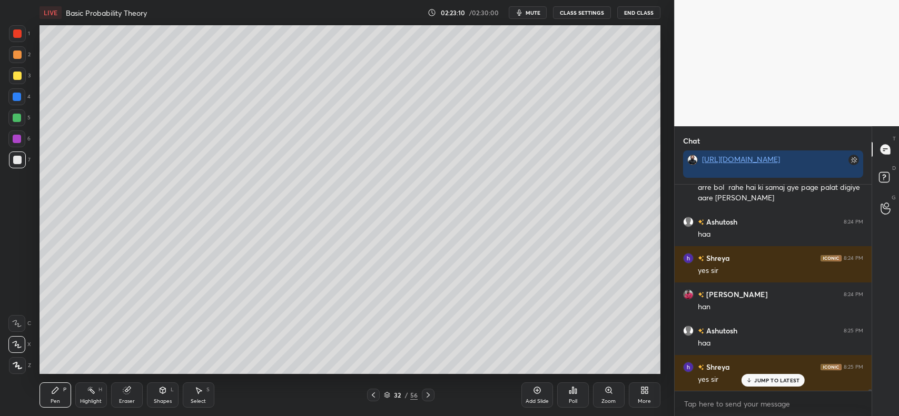
scroll to position [23158, 0]
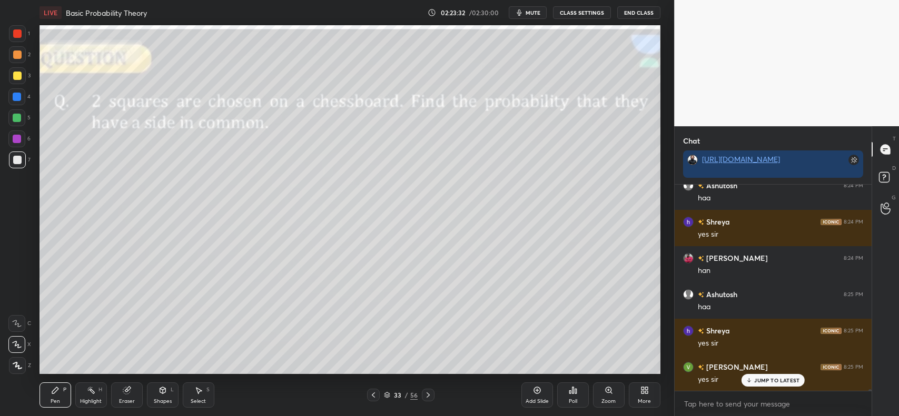
click at [163, 393] on icon at bounding box center [163, 391] width 6 height 6
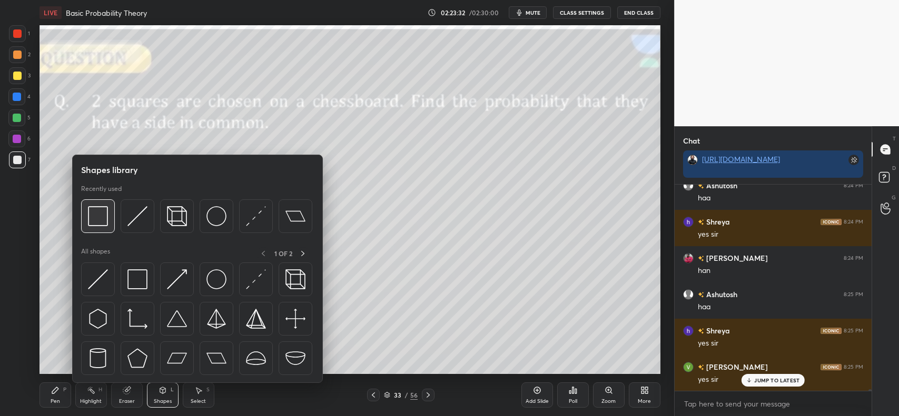
click at [92, 212] on img at bounding box center [98, 216] width 20 height 20
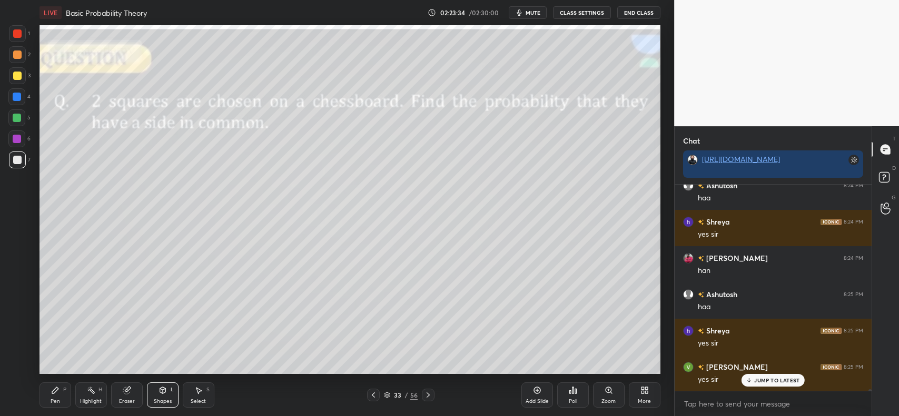
click at [153, 386] on div "Shapes L" at bounding box center [163, 395] width 32 height 25
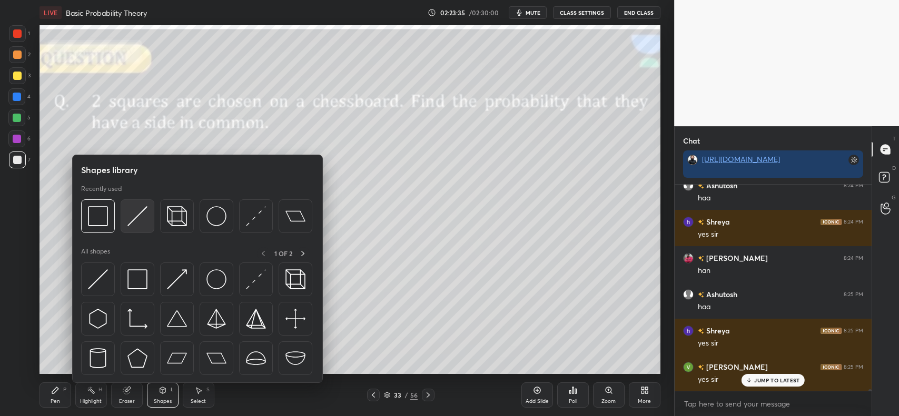
click at [132, 216] on img at bounding box center [137, 216] width 20 height 20
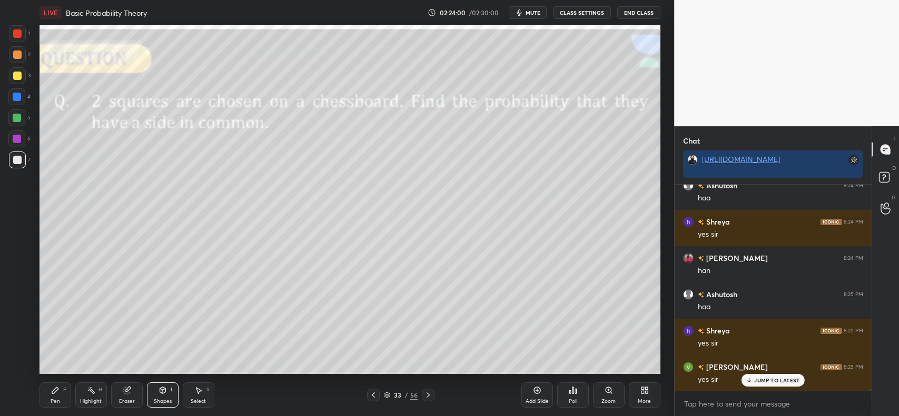
click at [53, 393] on icon at bounding box center [55, 391] width 6 height 6
click at [17, 83] on div at bounding box center [17, 75] width 17 height 17
click at [166, 396] on div "Shapes L" at bounding box center [163, 395] width 32 height 25
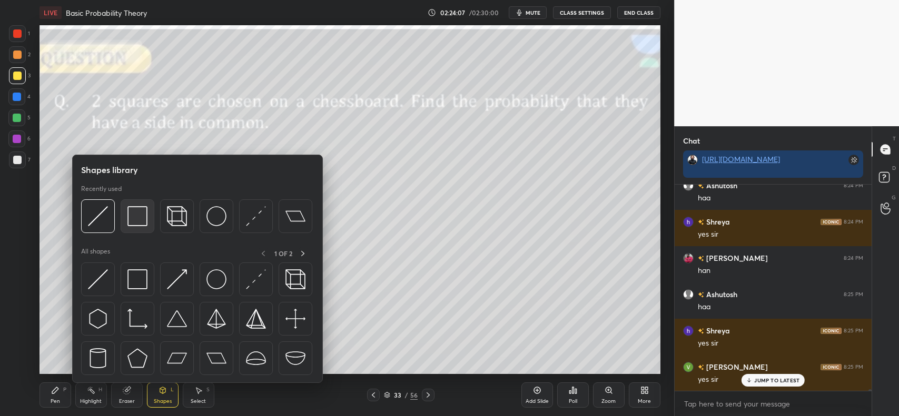
click at [138, 212] on img at bounding box center [137, 216] width 20 height 20
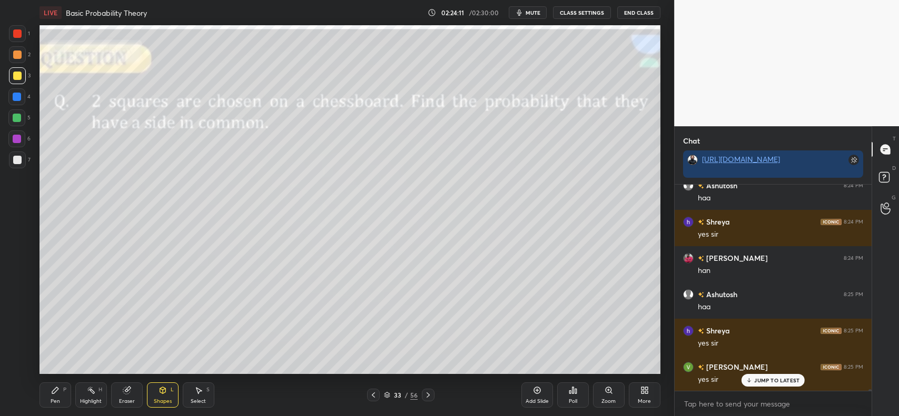
click at [53, 391] on icon at bounding box center [55, 390] width 8 height 8
click at [13, 36] on div at bounding box center [17, 33] width 8 height 8
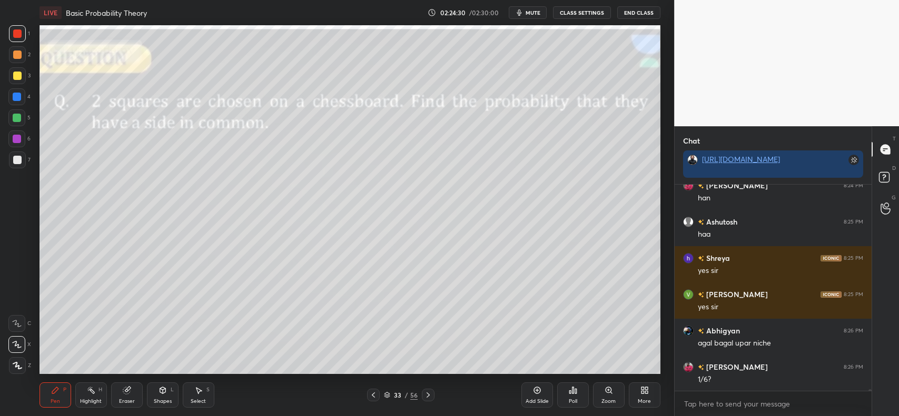
scroll to position [23266, 0]
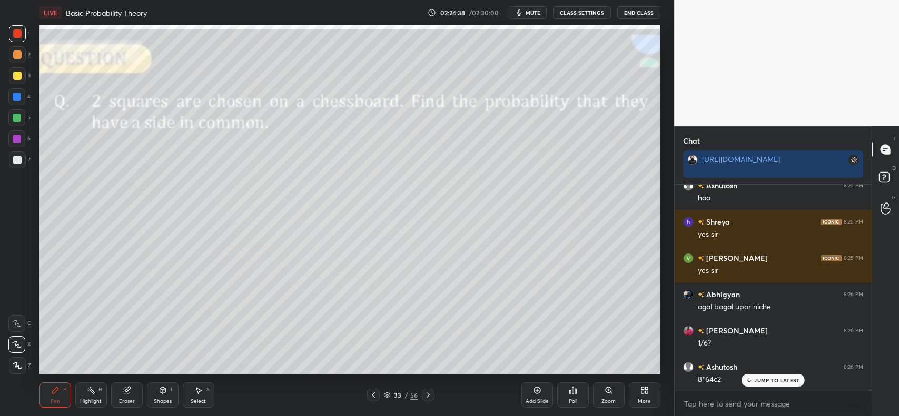
click at [17, 97] on div at bounding box center [17, 97] width 8 height 8
click at [16, 162] on div at bounding box center [17, 160] width 8 height 8
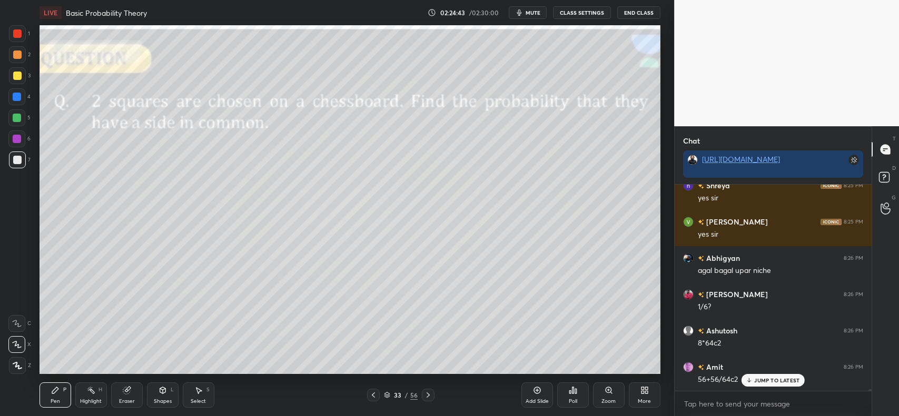
click at [15, 136] on div at bounding box center [17, 139] width 8 height 8
click at [16, 98] on div at bounding box center [17, 97] width 8 height 8
click at [14, 56] on div at bounding box center [17, 55] width 8 height 8
click at [18, 37] on div at bounding box center [17, 33] width 8 height 8
click at [130, 394] on icon at bounding box center [127, 390] width 8 height 8
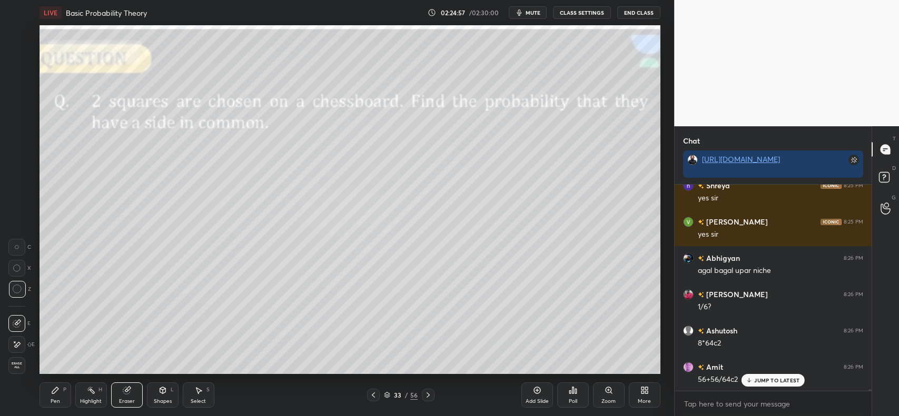
click at [57, 393] on icon at bounding box center [55, 390] width 8 height 8
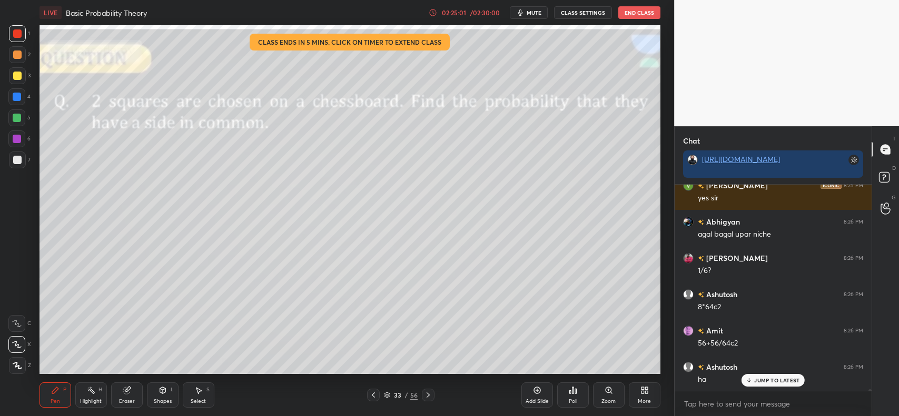
click at [460, 11] on div "02:25:01" at bounding box center [453, 12] width 29 height 6
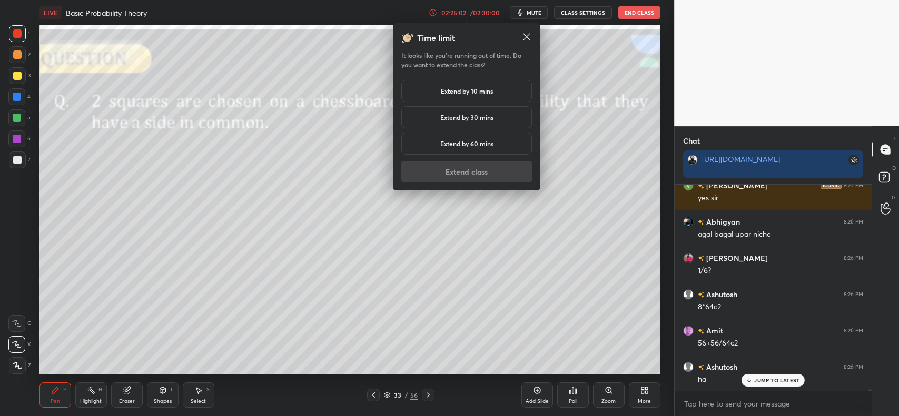
click at [441, 87] on h5 "Extend by 10 mins" at bounding box center [467, 90] width 52 height 9
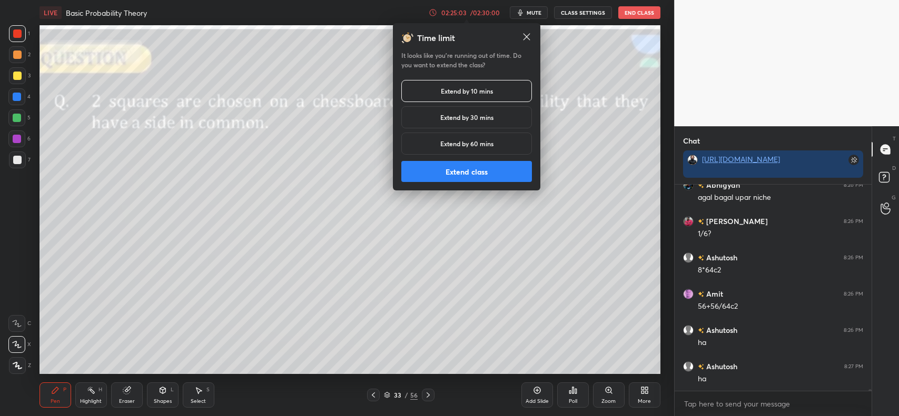
click at [443, 170] on button "Extend class" at bounding box center [466, 171] width 131 height 21
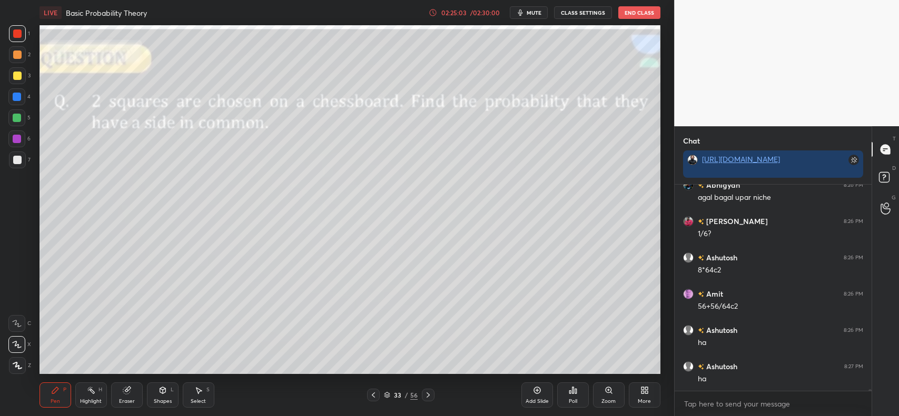
scroll to position [23412, 0]
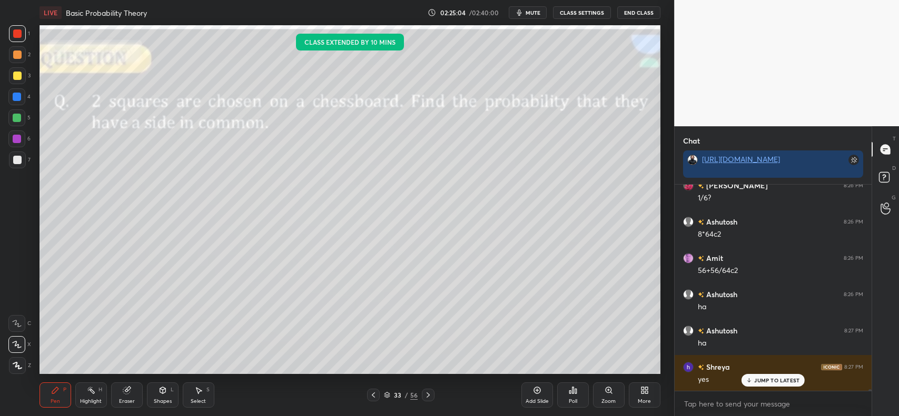
click at [14, 56] on div at bounding box center [17, 55] width 8 height 8
click at [777, 383] on p "JUMP TO LATEST" at bounding box center [776, 381] width 45 height 6
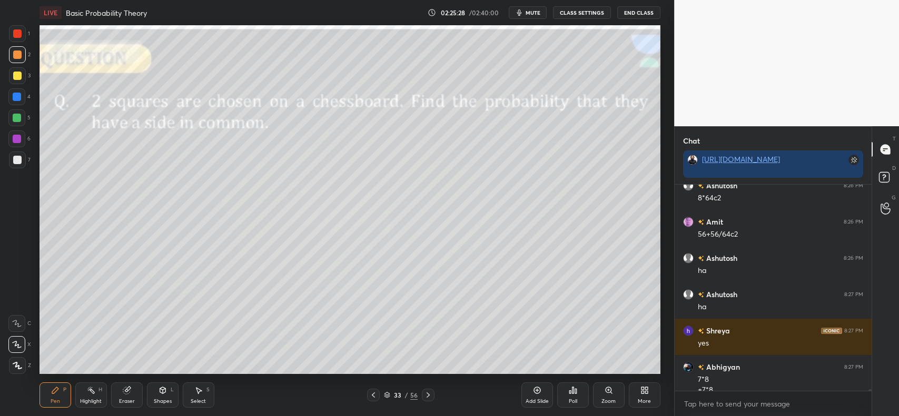
scroll to position [23459, 0]
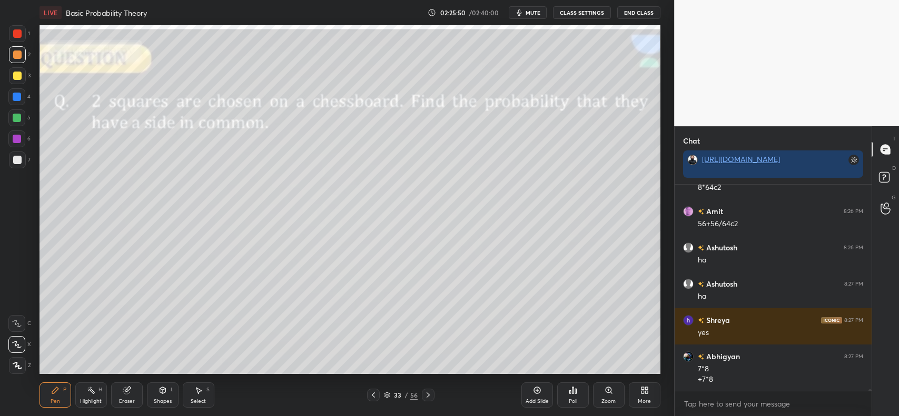
click at [133, 387] on div "Eraser" at bounding box center [127, 395] width 32 height 25
click at [66, 390] on div "P" at bounding box center [64, 390] width 3 height 5
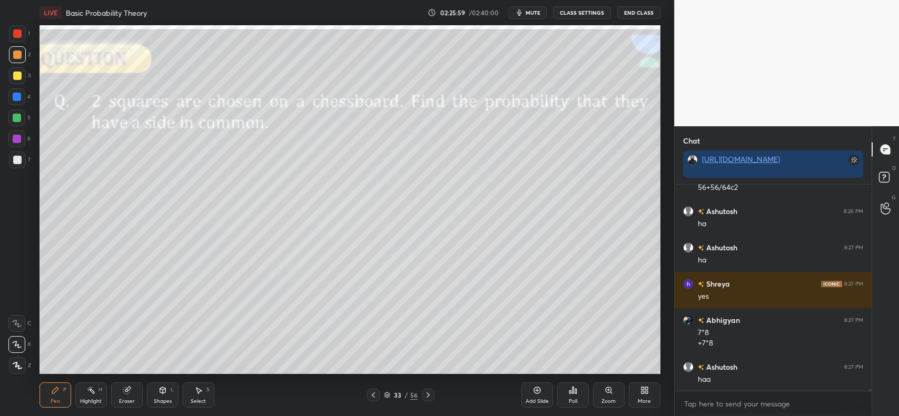
scroll to position [23531, 0]
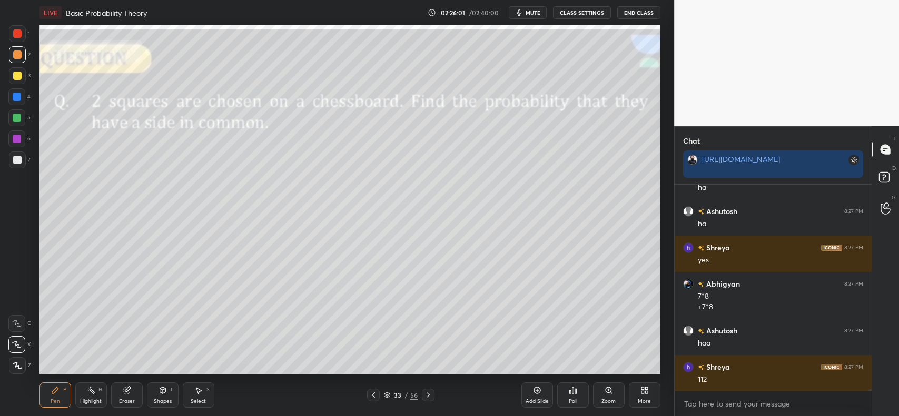
click at [16, 162] on div at bounding box center [17, 160] width 8 height 8
click at [132, 384] on div "Eraser" at bounding box center [127, 395] width 32 height 25
click at [63, 391] on div "P" at bounding box center [64, 390] width 3 height 5
click at [166, 390] on icon at bounding box center [162, 390] width 8 height 8
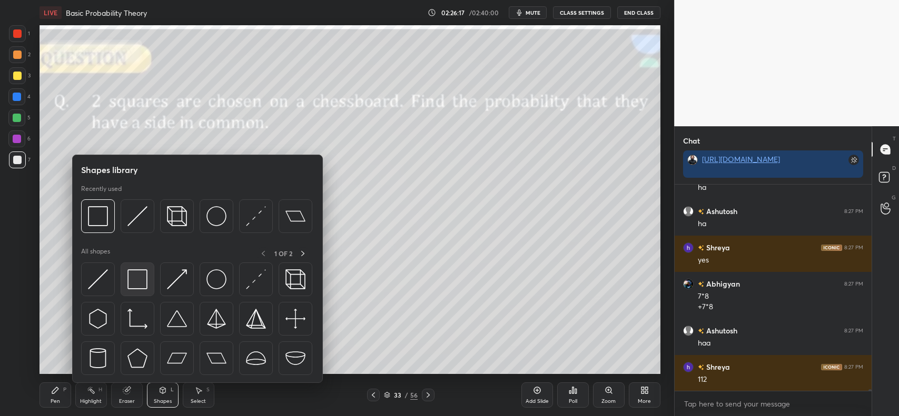
click at [137, 272] on img at bounding box center [137, 280] width 20 height 20
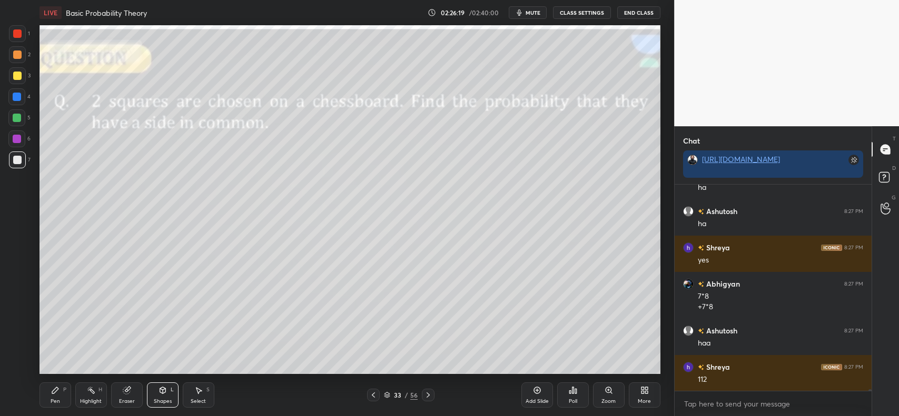
click at [54, 393] on icon at bounding box center [55, 391] width 6 height 6
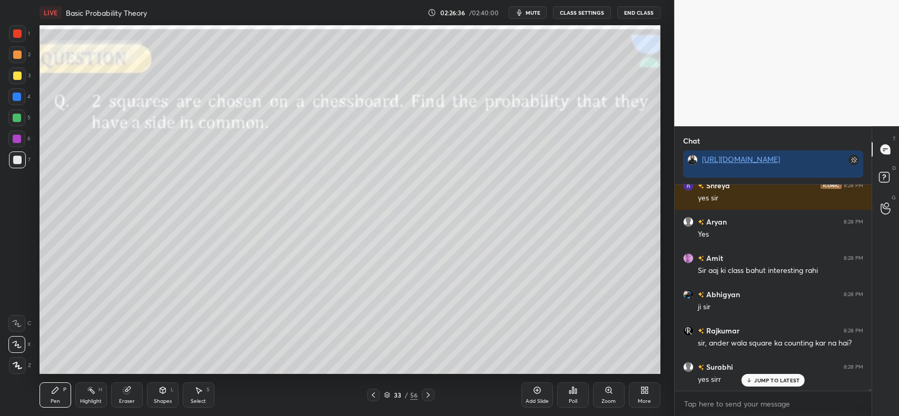
scroll to position [23822, 0]
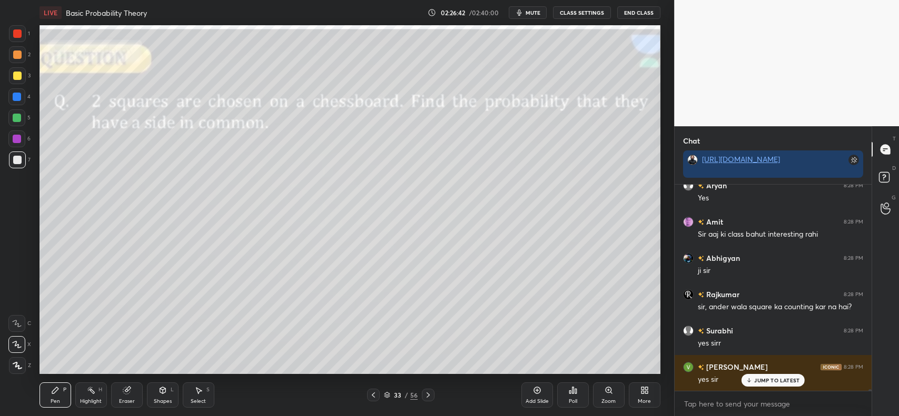
click at [530, 394] on div "Add Slide" at bounding box center [537, 395] width 32 height 25
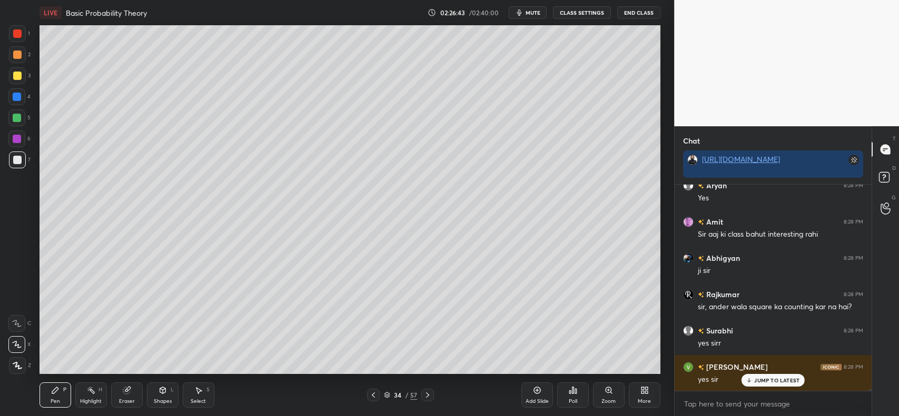
click at [148, 394] on div "Shapes L" at bounding box center [163, 395] width 32 height 25
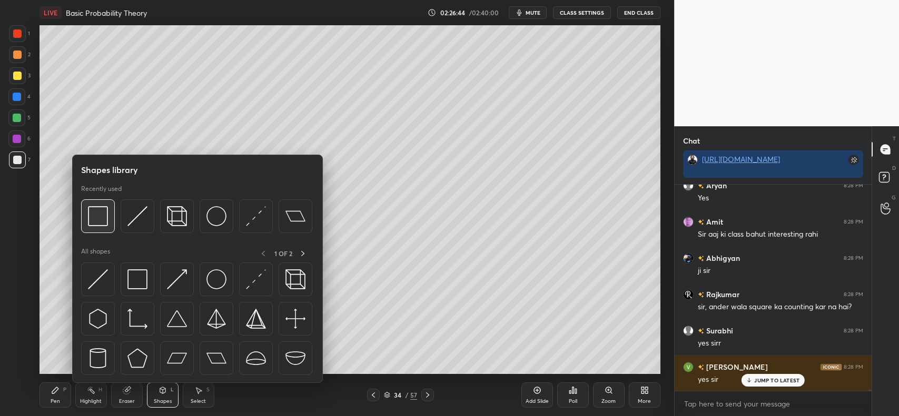
click at [95, 204] on div at bounding box center [98, 217] width 34 height 34
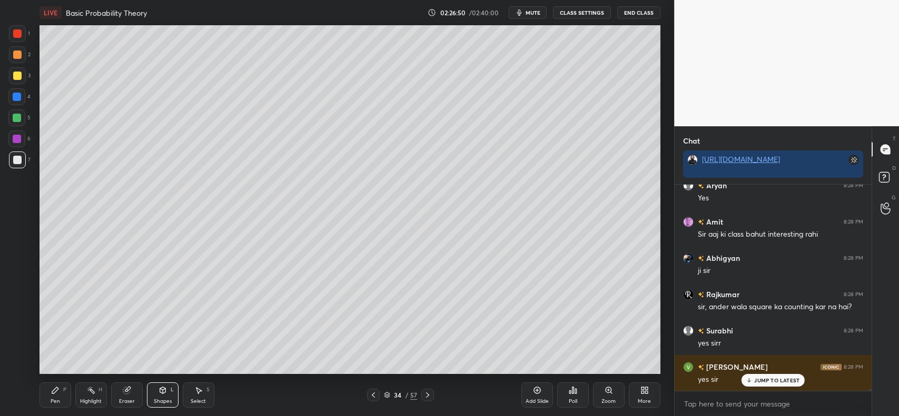
click at [51, 392] on icon at bounding box center [55, 390] width 8 height 8
click at [15, 77] on div at bounding box center [17, 76] width 8 height 8
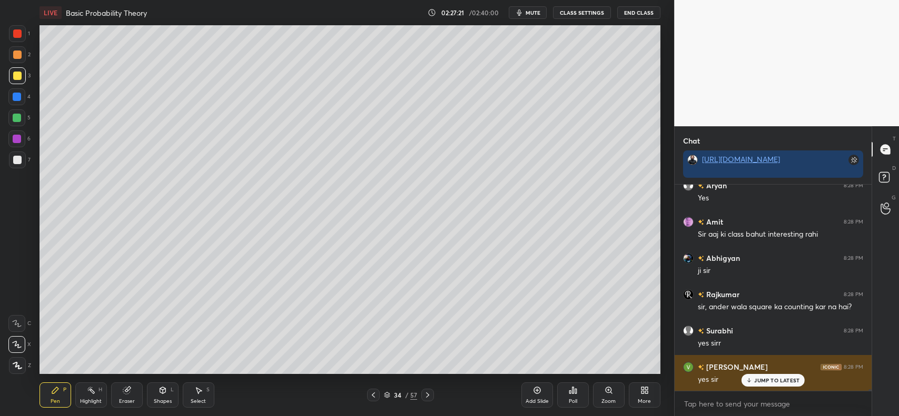
click at [770, 379] on p "JUMP TO LATEST" at bounding box center [776, 381] width 45 height 6
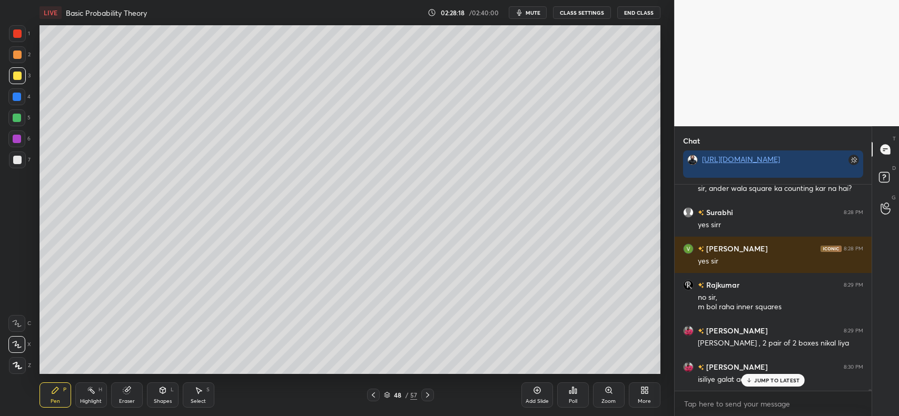
scroll to position [23977, 0]
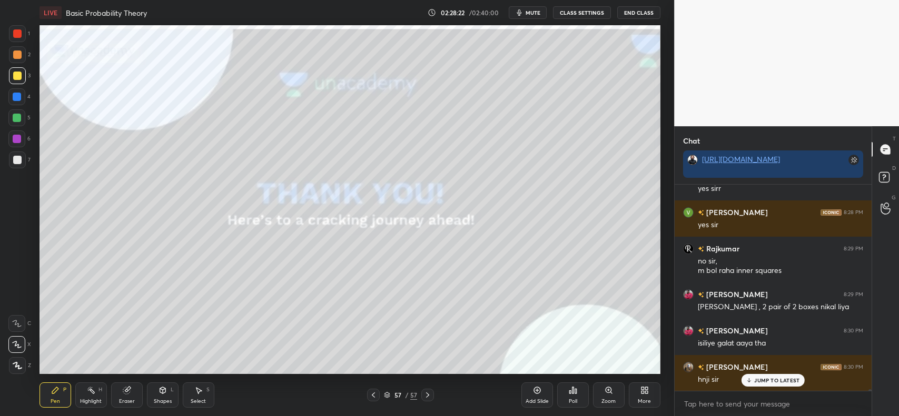
click at [779, 382] on p "JUMP TO LATEST" at bounding box center [776, 381] width 45 height 6
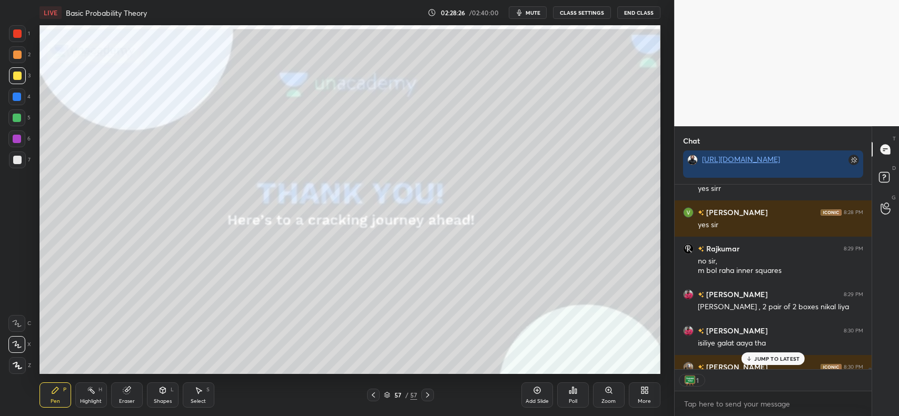
scroll to position [23977, 0]
click at [776, 359] on p "JUMP TO LATEST" at bounding box center [776, 359] width 45 height 6
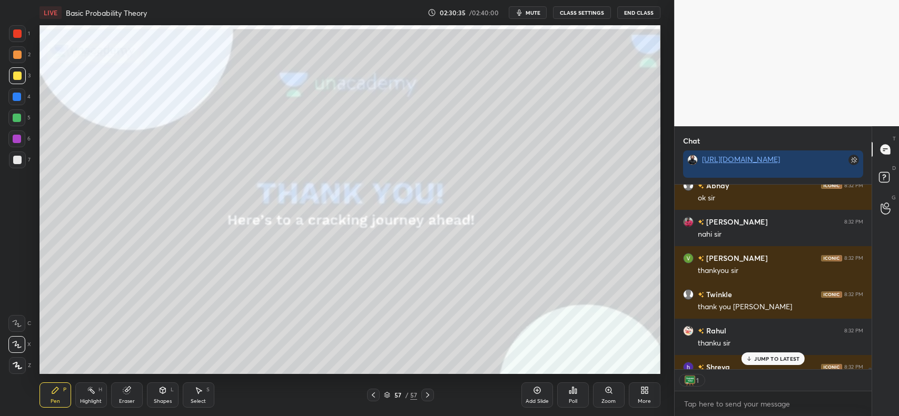
scroll to position [24590, 0]
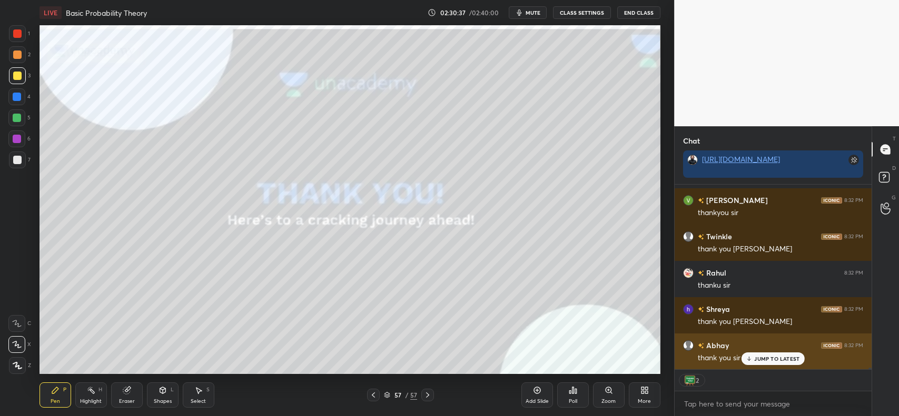
click at [760, 353] on div "JUMP TO LATEST" at bounding box center [772, 359] width 63 height 13
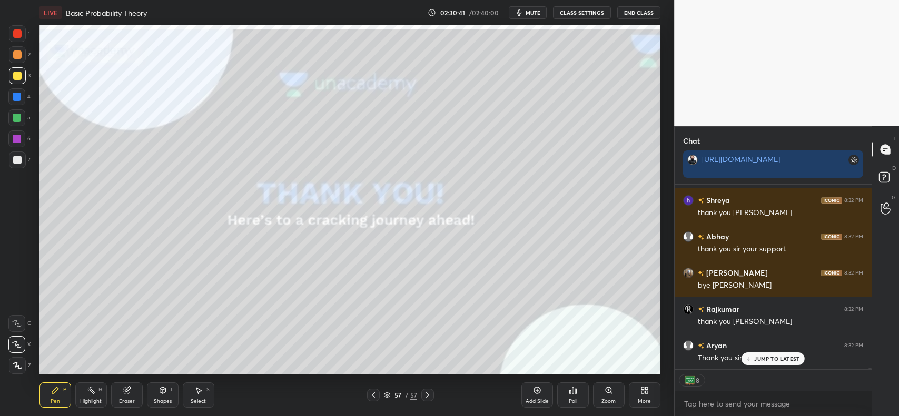
scroll to position [24736, 0]
click at [770, 364] on div "JUMP TO LATEST" at bounding box center [772, 359] width 63 height 13
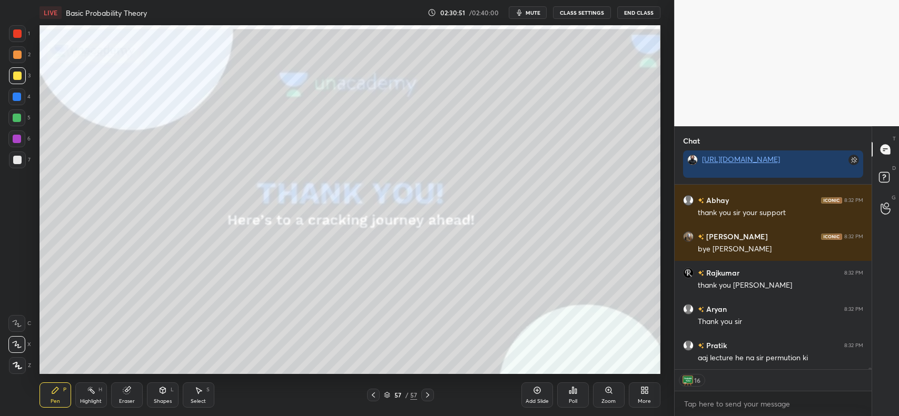
scroll to position [24772, 0]
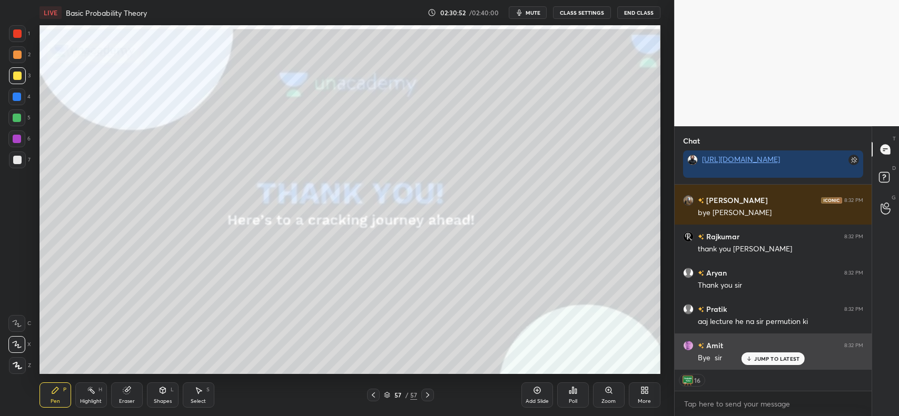
click at [757, 362] on p "JUMP TO LATEST" at bounding box center [776, 359] width 45 height 6
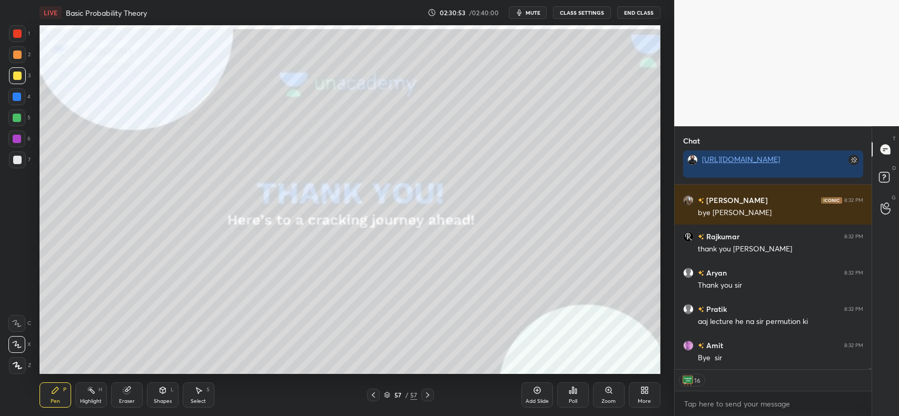
scroll to position [24809, 0]
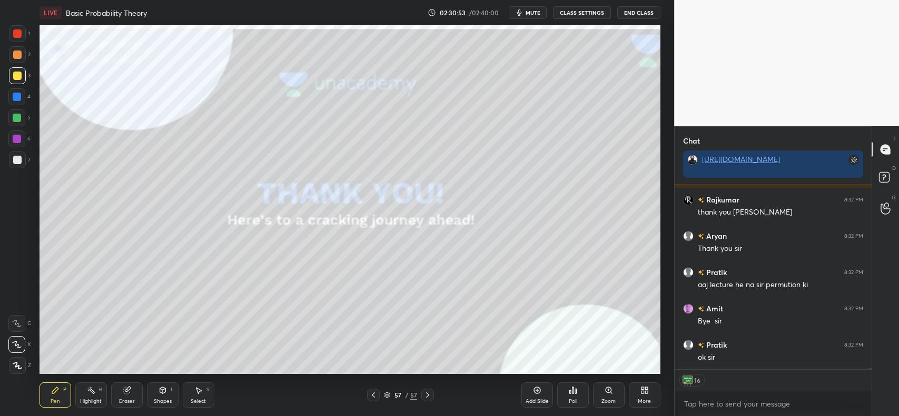
click at [135, 394] on div "Eraser" at bounding box center [127, 395] width 32 height 25
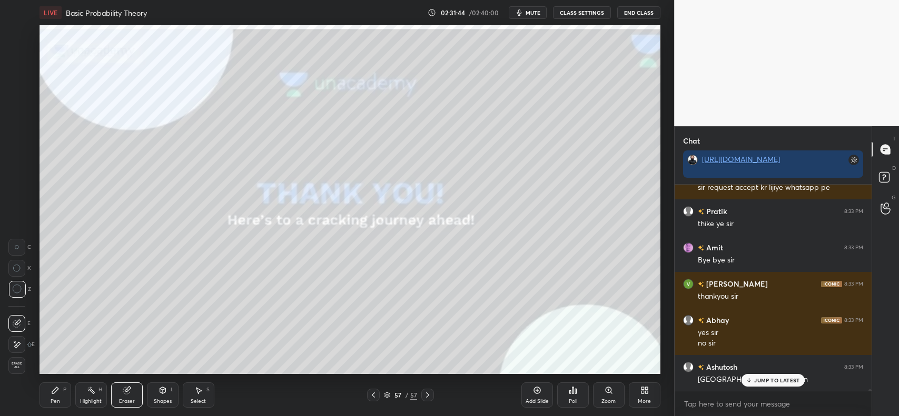
scroll to position [25088, 0]
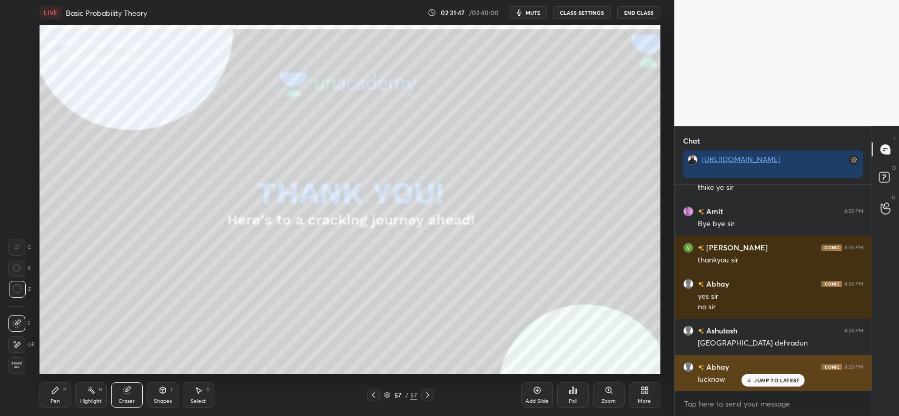
click at [779, 375] on div "JUMP TO LATEST" at bounding box center [772, 380] width 63 height 13
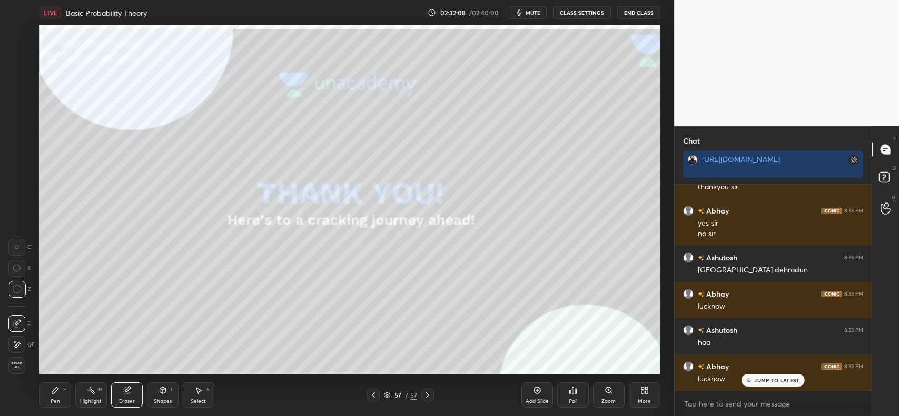
scroll to position [25197, 0]
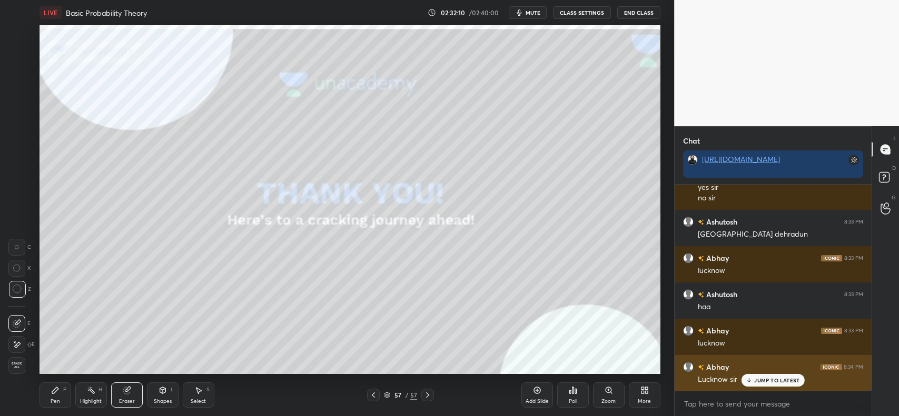
click at [766, 385] on div "JUMP TO LATEST" at bounding box center [772, 380] width 63 height 13
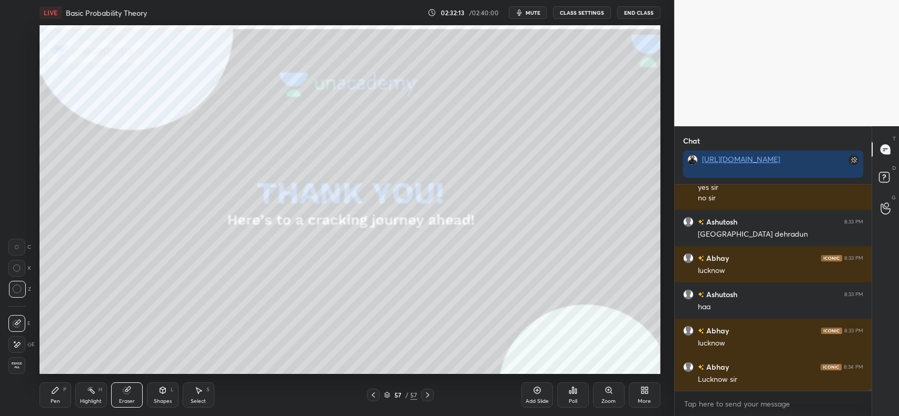
scroll to position [25233, 0]
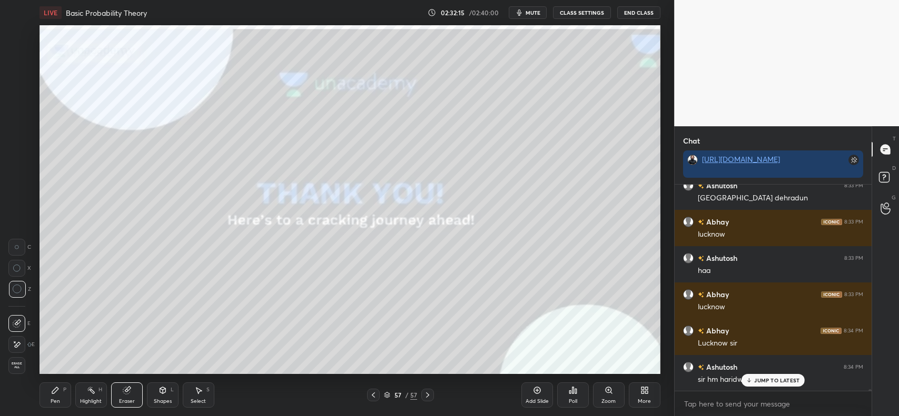
click at [741, 382] on div "sir hm haridwar me rahte hai" at bounding box center [780, 380] width 165 height 11
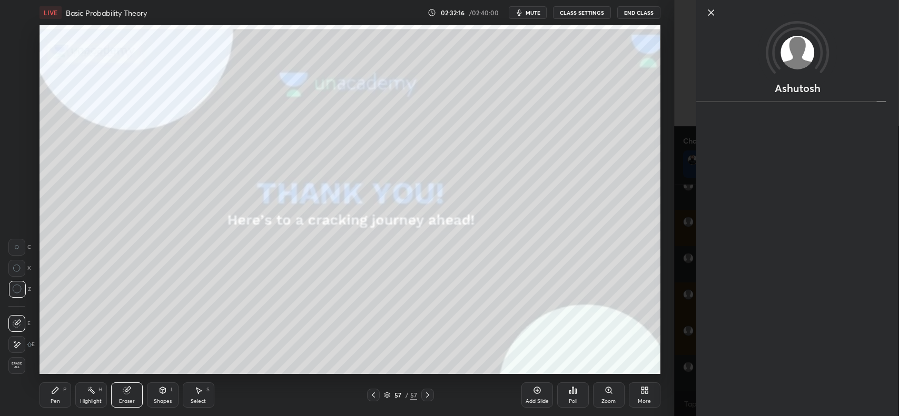
click at [677, 364] on div "Ashutosh" at bounding box center [786, 208] width 225 height 416
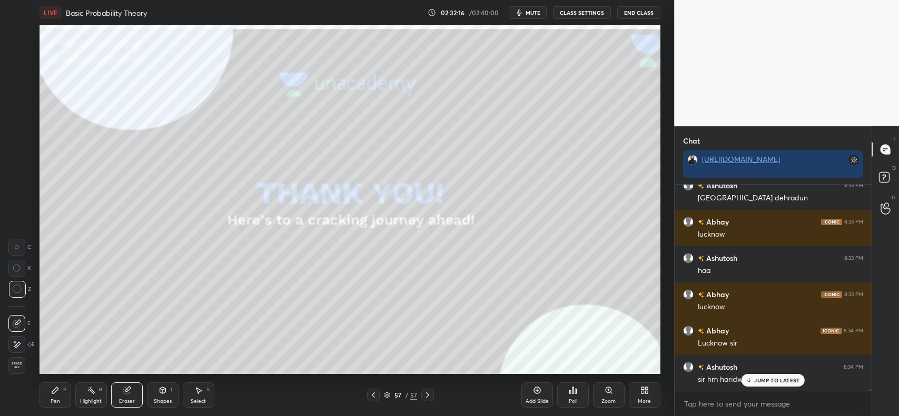
click at [767, 390] on div "Ashutosh 8:34 PM sir hm [PERSON_NAME] me rahte hai" at bounding box center [773, 373] width 197 height 36
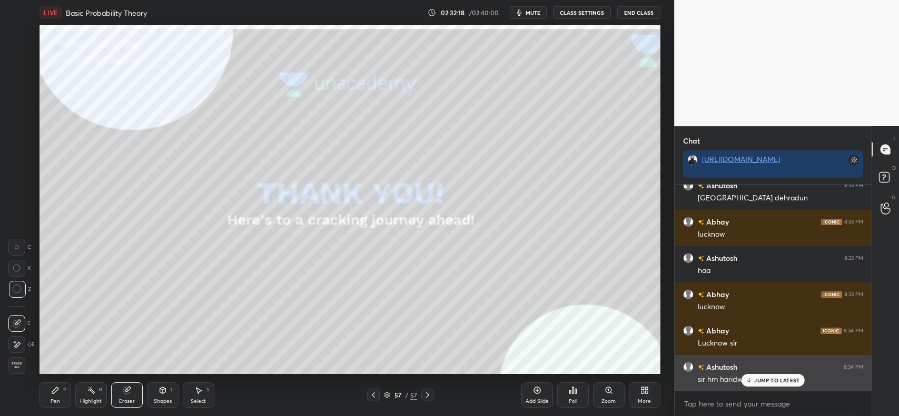
click at [775, 385] on div "JUMP TO LATEST" at bounding box center [772, 380] width 63 height 13
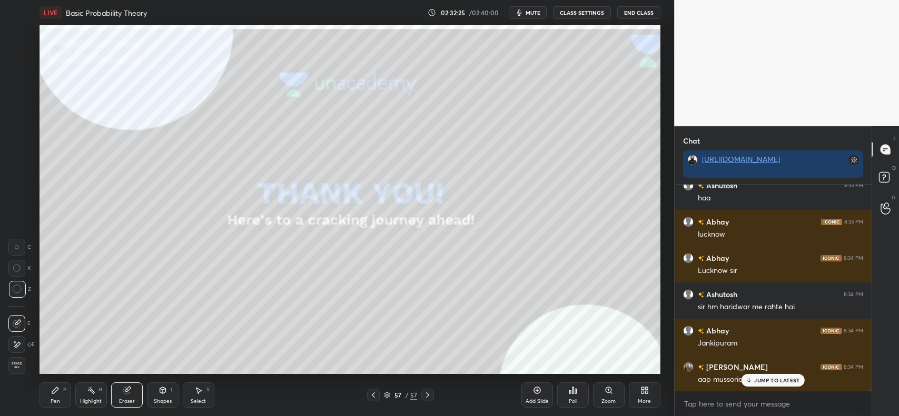
scroll to position [25343, 0]
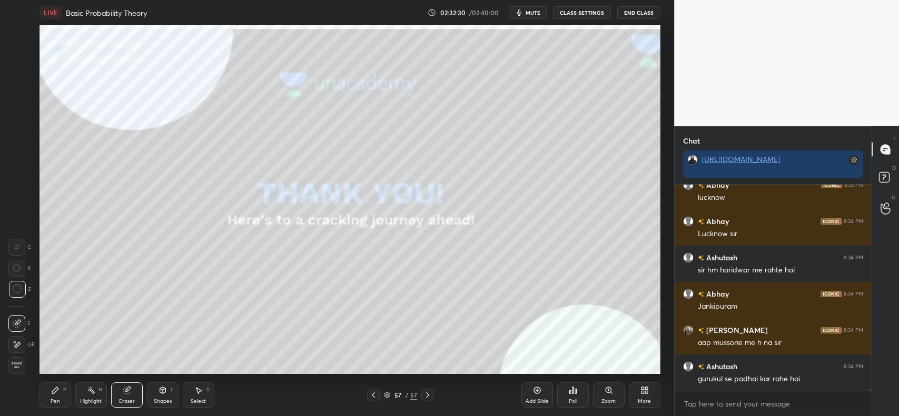
click at [50, 393] on div "Pen P" at bounding box center [55, 395] width 32 height 25
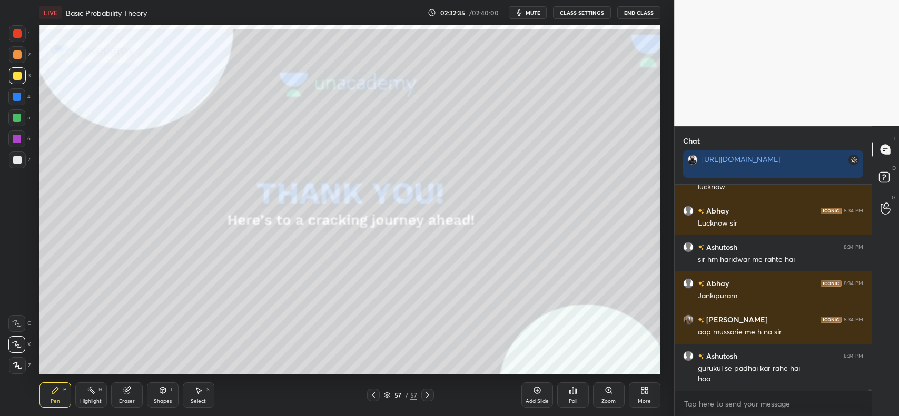
click at [116, 389] on div "Eraser" at bounding box center [127, 395] width 32 height 25
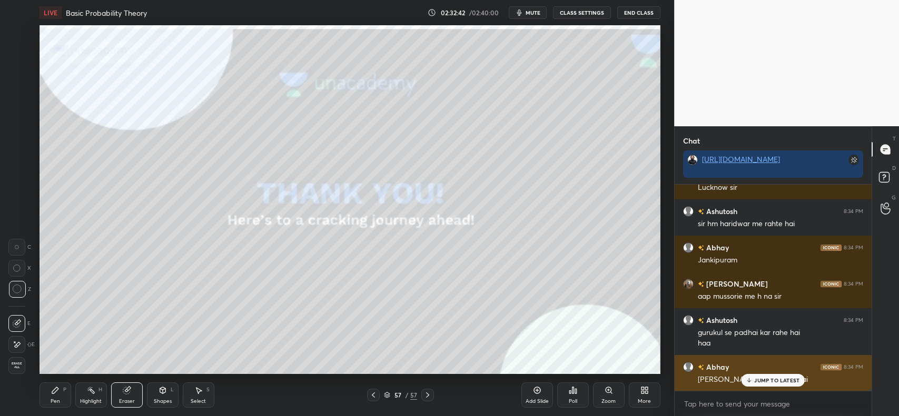
click at [762, 375] on div "JUMP TO LATEST" at bounding box center [772, 380] width 63 height 13
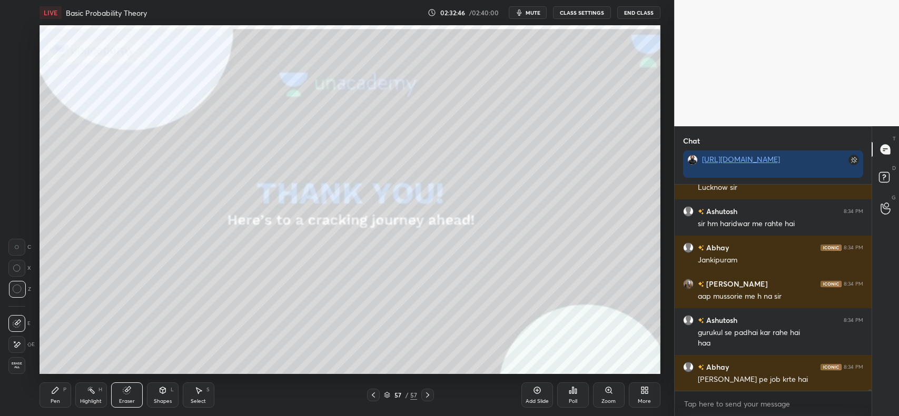
scroll to position [25425, 0]
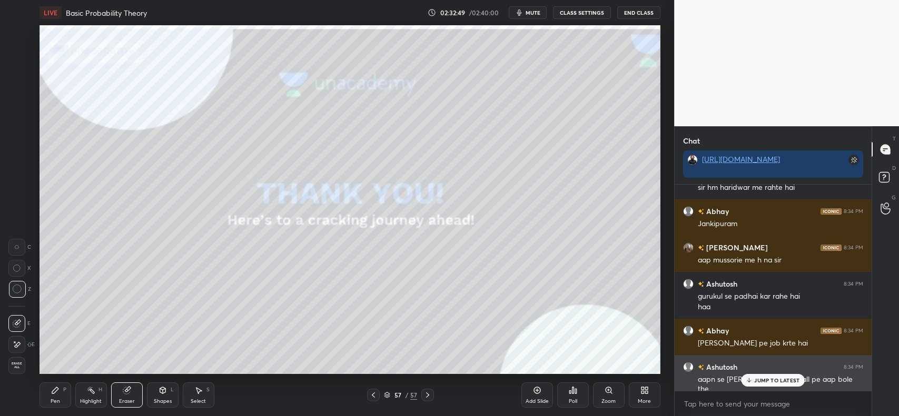
click at [779, 383] on p "JUMP TO LATEST" at bounding box center [776, 381] width 45 height 6
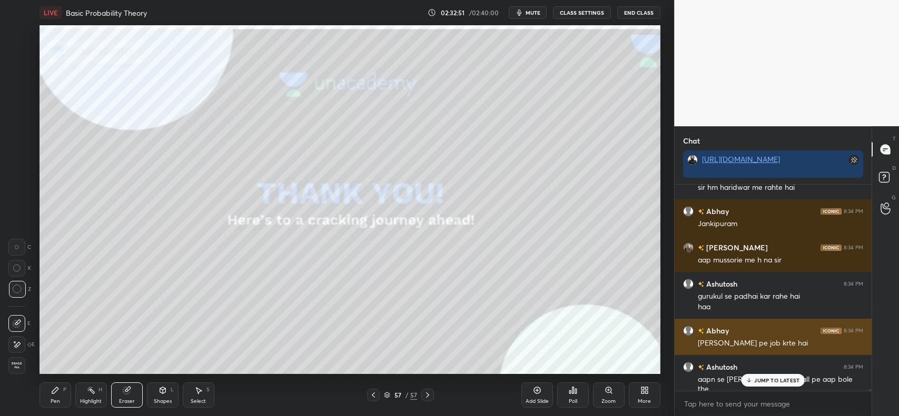
scroll to position [25462, 0]
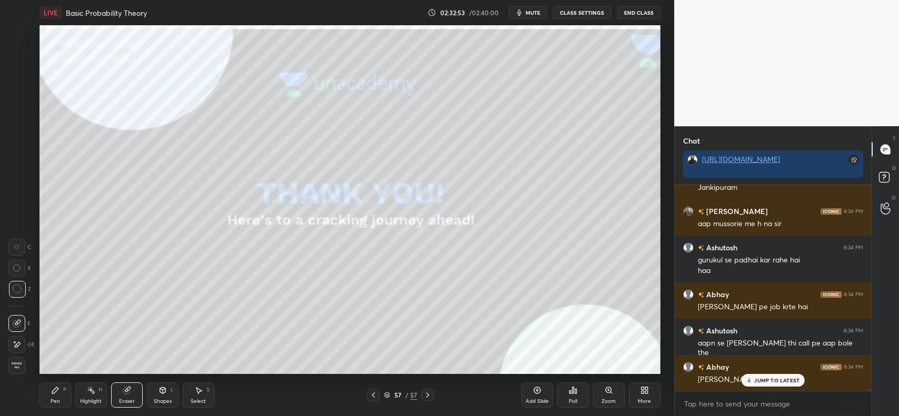
click at [757, 383] on p "JUMP TO LATEST" at bounding box center [776, 381] width 45 height 6
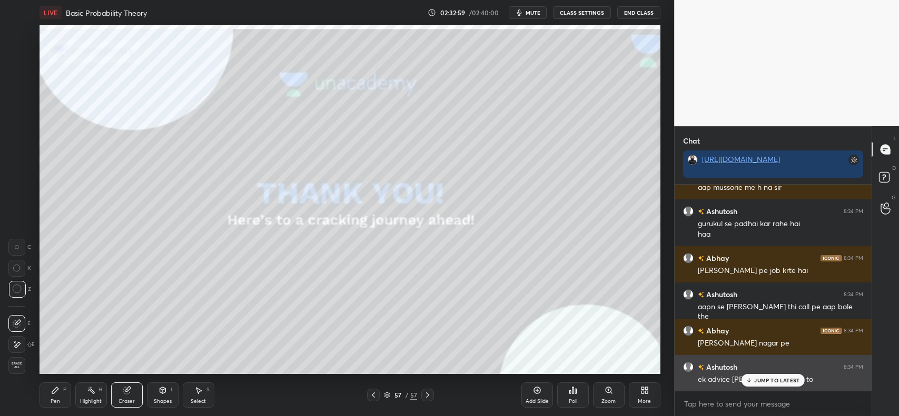
click at [763, 385] on div "JUMP TO LATEST" at bounding box center [772, 380] width 63 height 13
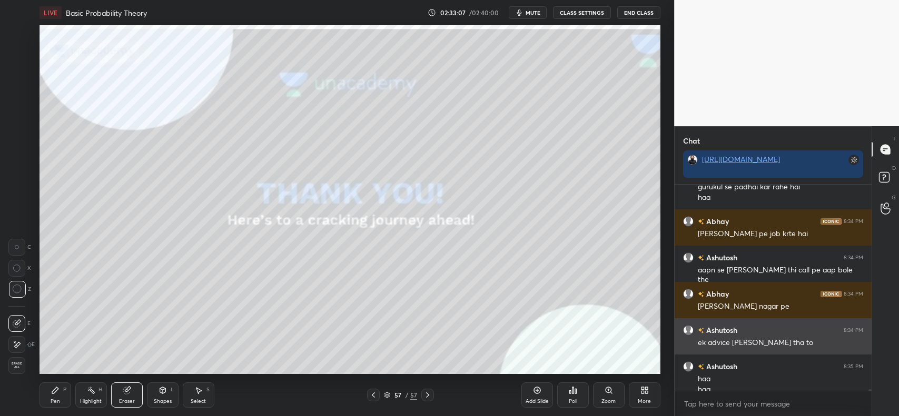
scroll to position [25545, 0]
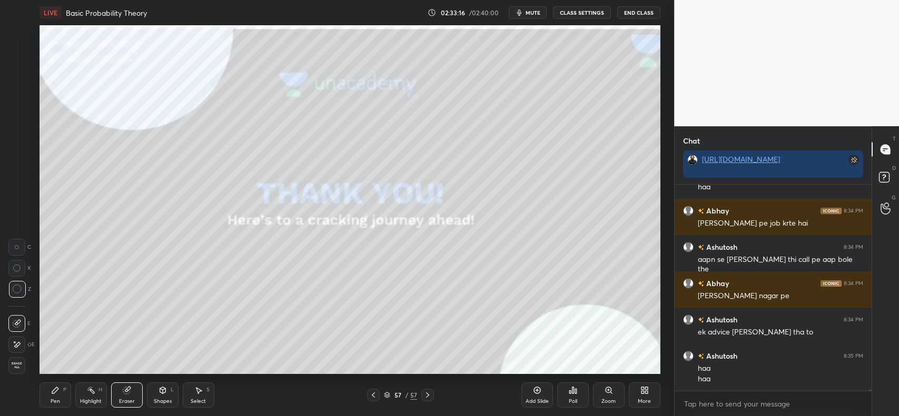
click at [636, 12] on button "End Class" at bounding box center [638, 12] width 43 height 13
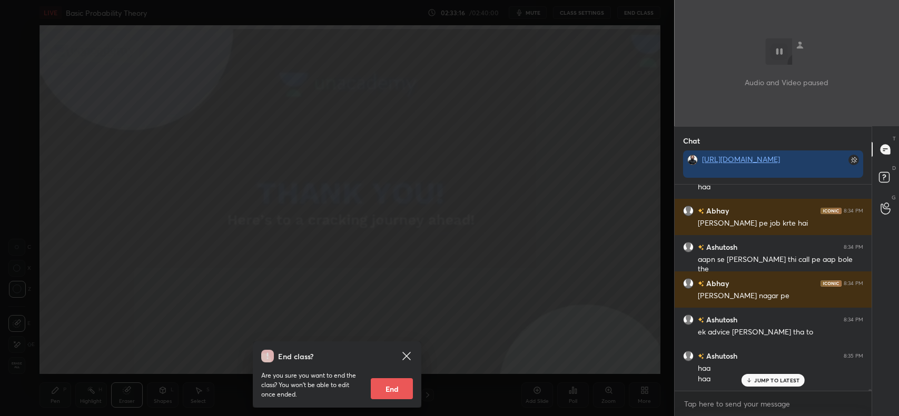
scroll to position [25581, 0]
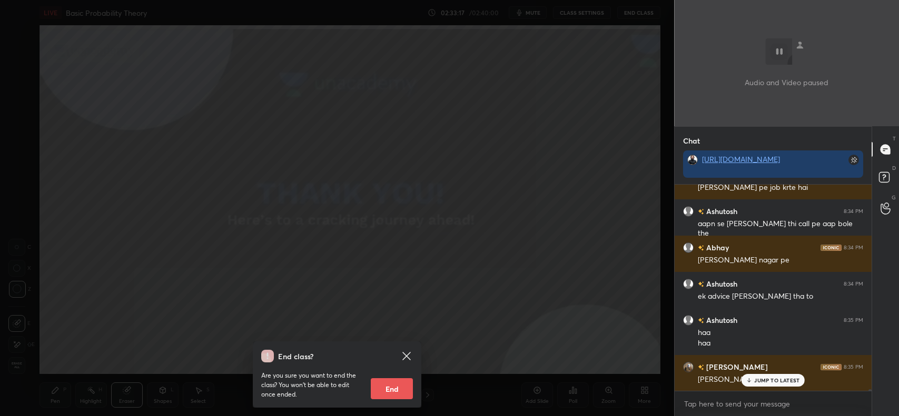
click at [374, 383] on button "End" at bounding box center [392, 389] width 42 height 21
type textarea "x"
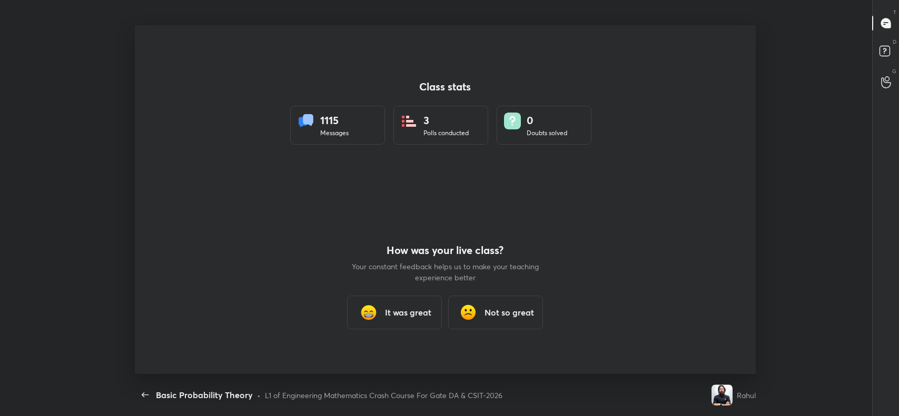
scroll to position [52305, 51764]
click at [388, 311] on h3 "It was great" at bounding box center [408, 312] width 46 height 13
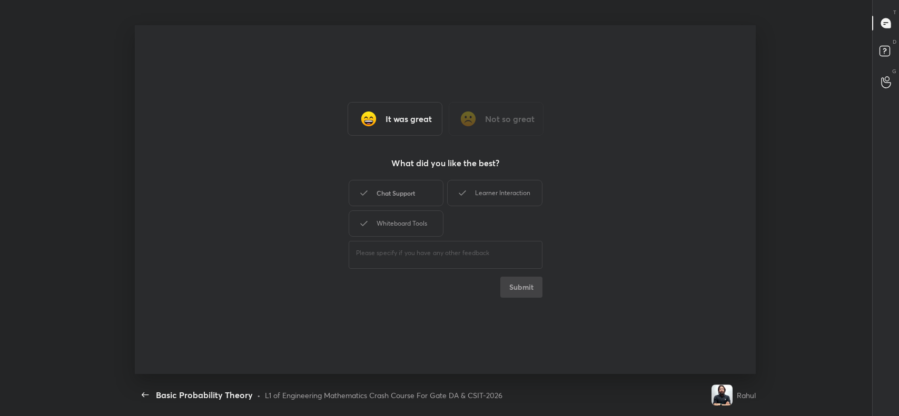
click at [412, 189] on div "Chat Support" at bounding box center [396, 193] width 95 height 26
click at [406, 214] on div "Whiteboard Tools" at bounding box center [396, 224] width 95 height 26
click at [472, 187] on div "Learner Interaction" at bounding box center [494, 193] width 95 height 26
click at [519, 283] on button "Submit" at bounding box center [521, 287] width 42 height 21
